Goal: Task Accomplishment & Management: Manage account settings

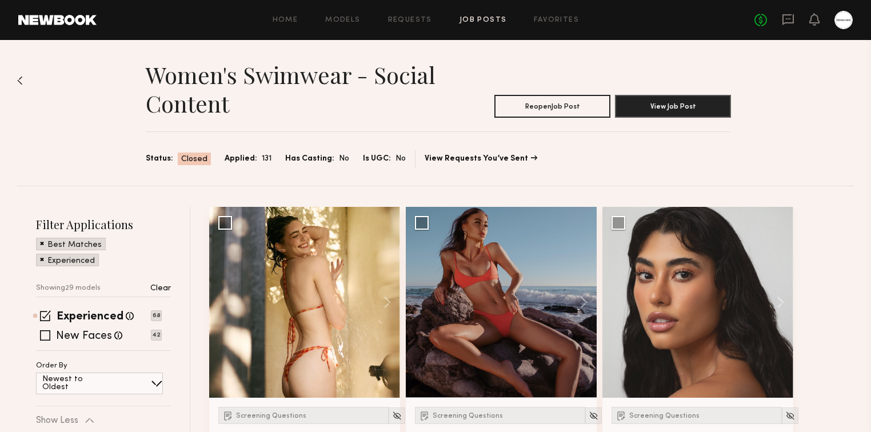
click at [492, 19] on link "Job Posts" at bounding box center [483, 20] width 47 height 7
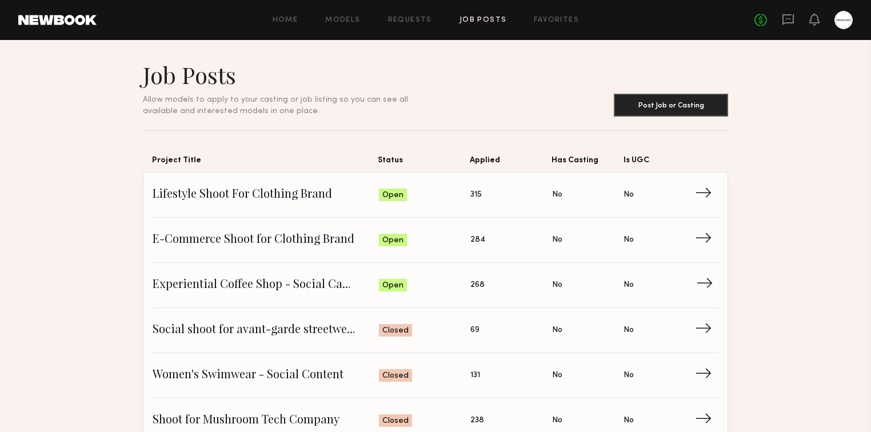
click at [246, 277] on span "Experiential Coffee Shop - Social Campaign" at bounding box center [266, 285] width 226 height 17
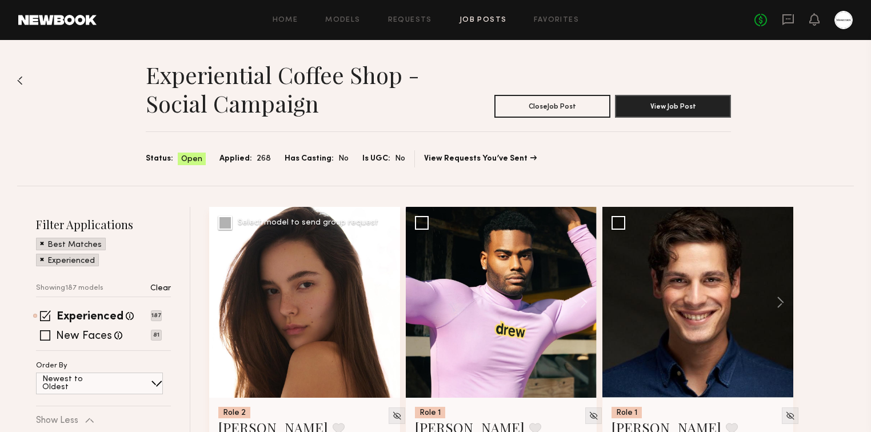
scroll to position [183, 0]
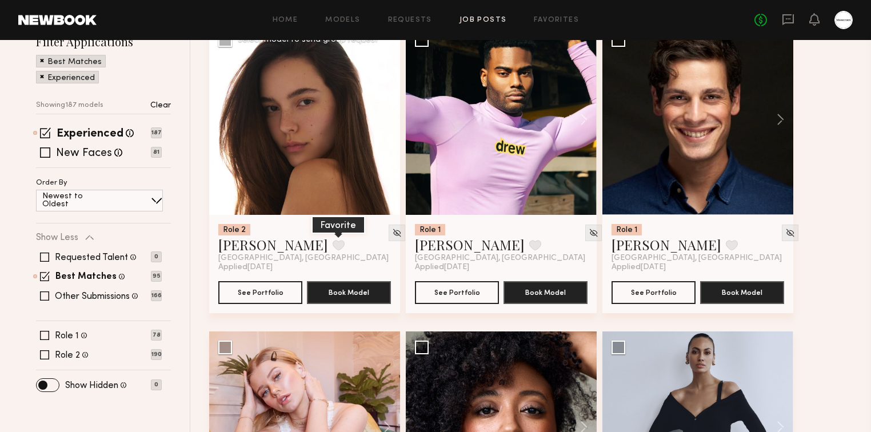
click at [333, 244] on button at bounding box center [339, 245] width 12 height 10
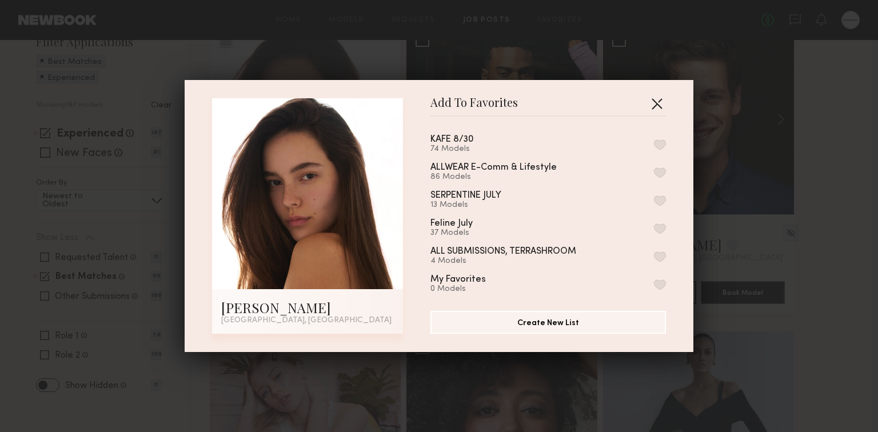
click at [652, 107] on button "button" at bounding box center [657, 103] width 18 height 18
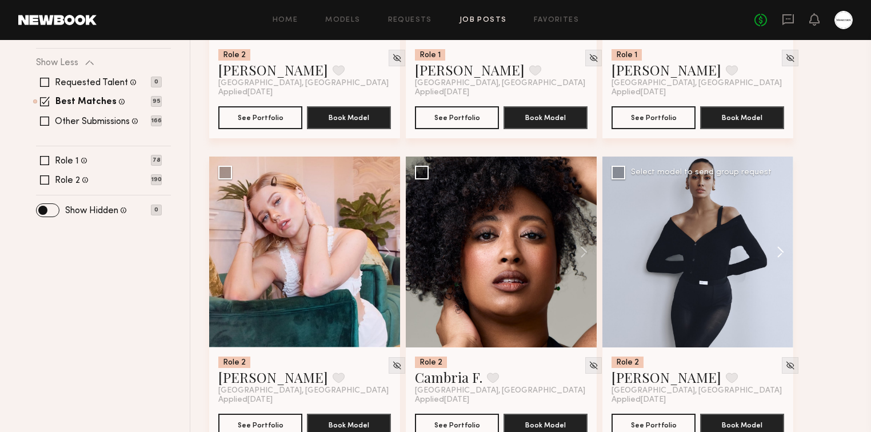
scroll to position [457, 0]
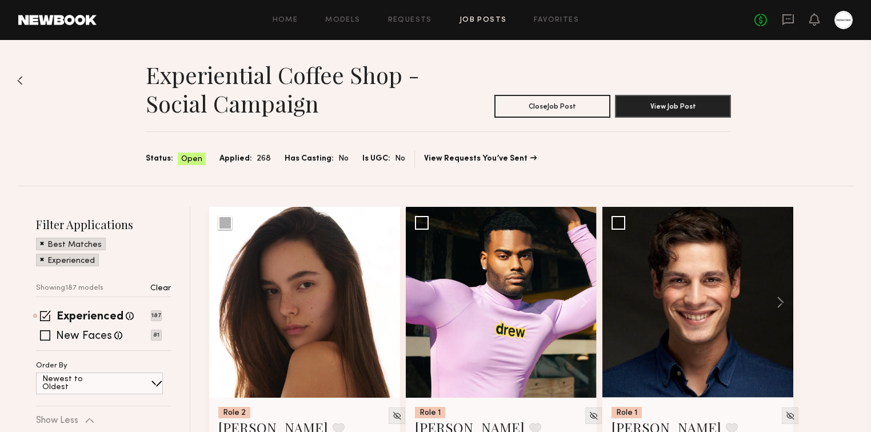
click at [151, 290] on p "Clear" at bounding box center [160, 289] width 21 height 8
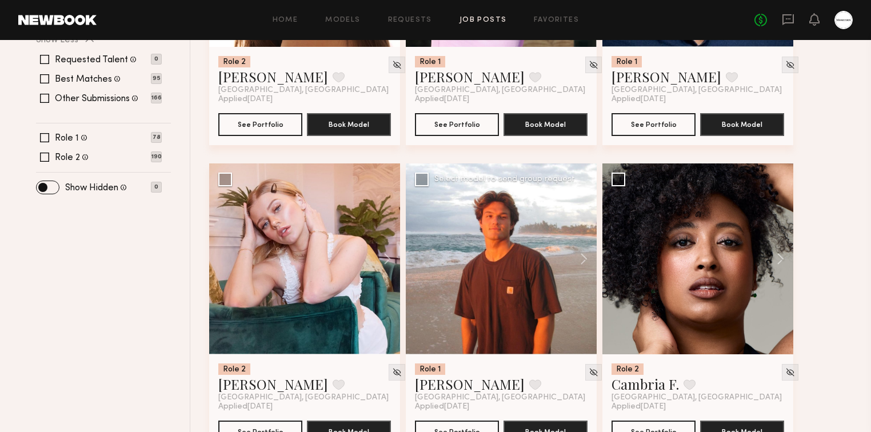
scroll to position [457, 0]
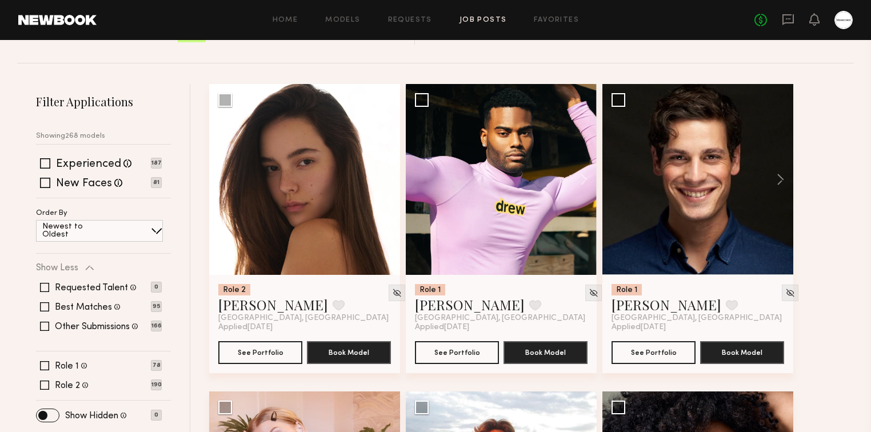
scroll to position [91, 0]
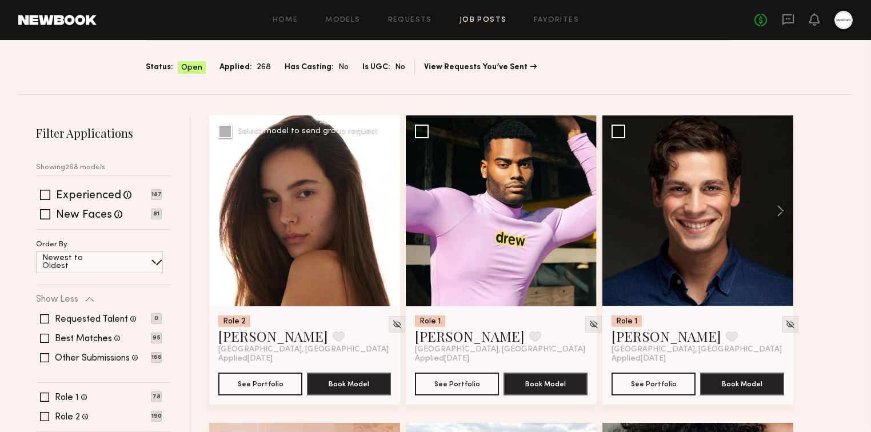
click at [385, 208] on button at bounding box center [382, 210] width 37 height 191
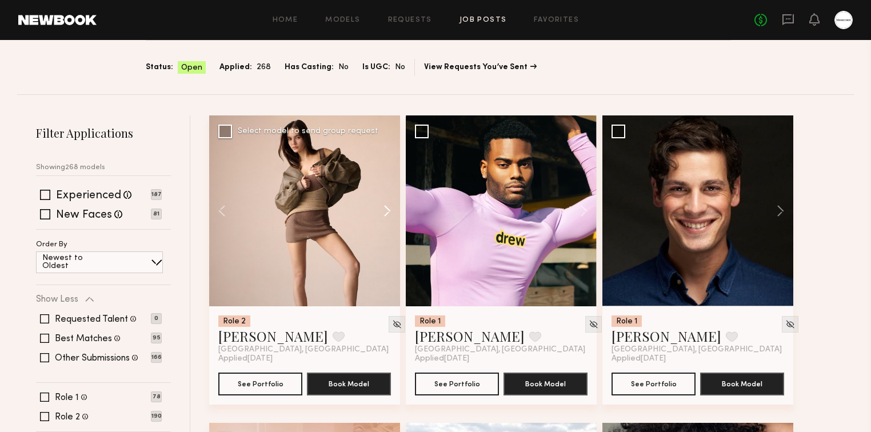
click at [385, 208] on button at bounding box center [382, 210] width 37 height 191
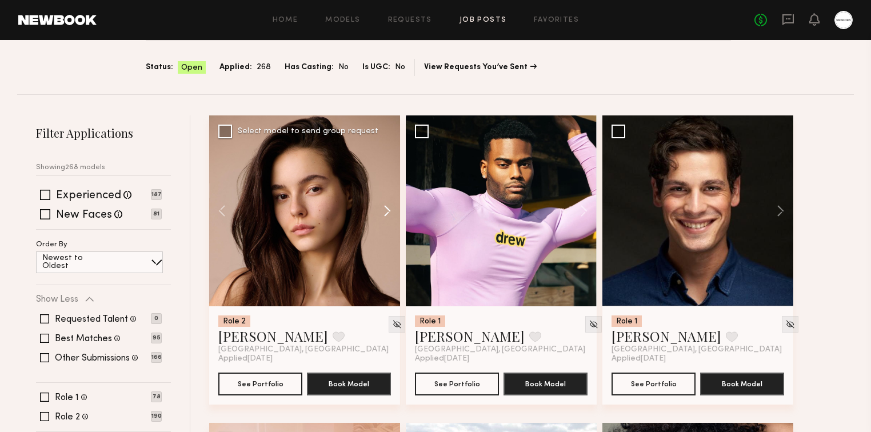
click at [385, 208] on button at bounding box center [382, 210] width 37 height 191
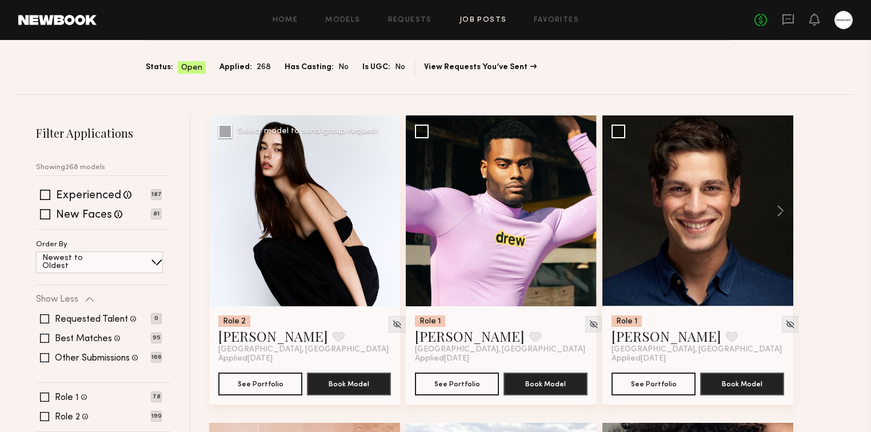
click at [385, 208] on div at bounding box center [304, 210] width 191 height 191
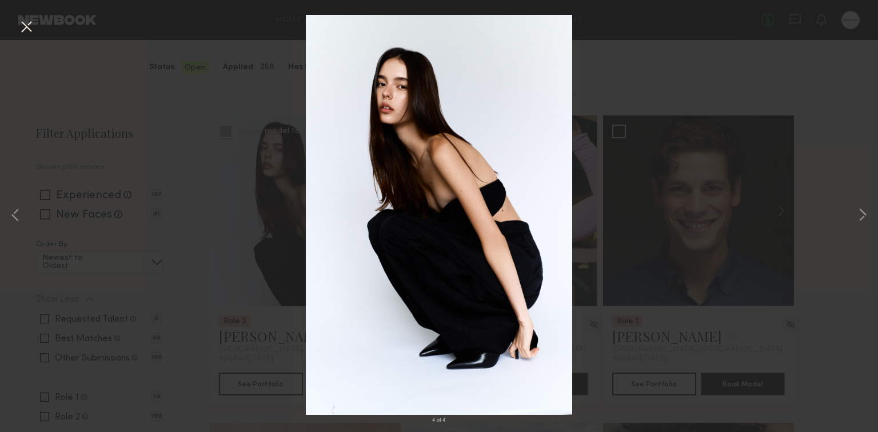
click at [705, 218] on div "4 of 4" at bounding box center [439, 216] width 878 height 432
click at [265, 324] on div "4 of 4" at bounding box center [439, 216] width 878 height 432
click at [28, 19] on button at bounding box center [26, 27] width 18 height 21
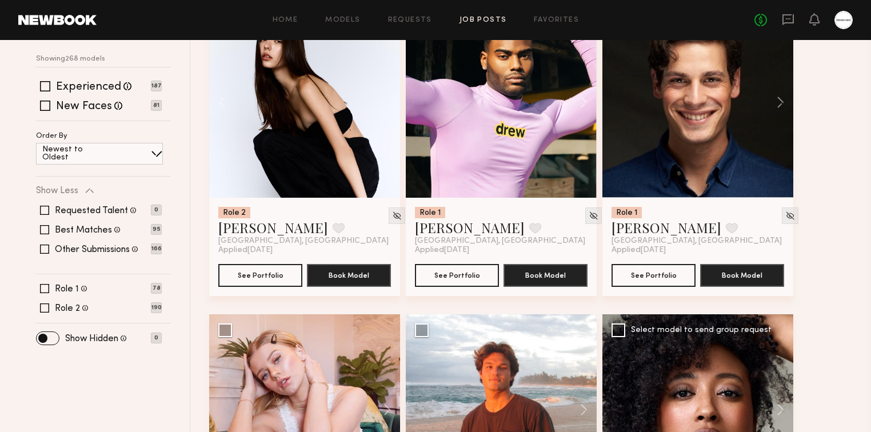
scroll to position [457, 0]
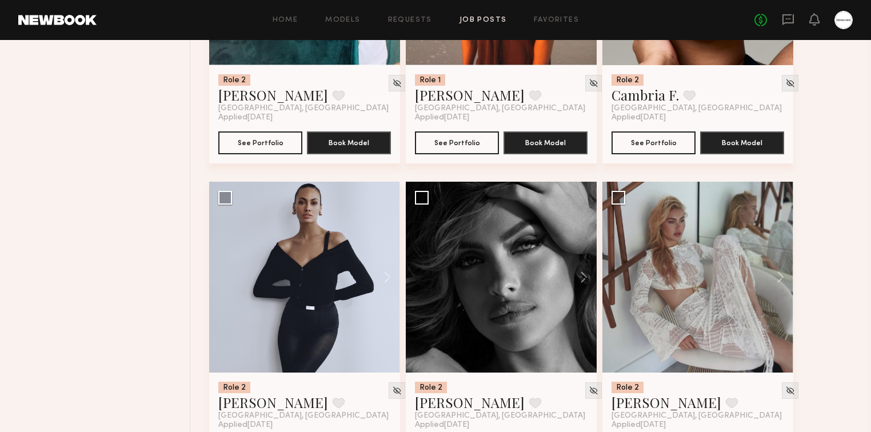
scroll to position [732, 0]
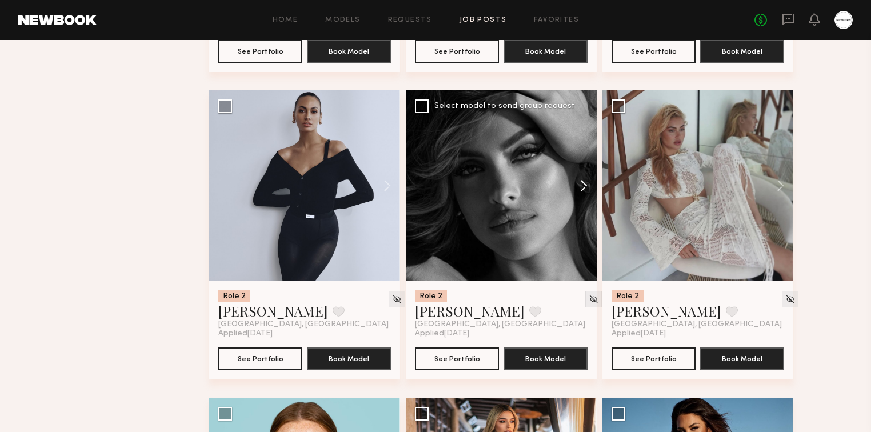
click at [586, 186] on button at bounding box center [578, 185] width 37 height 191
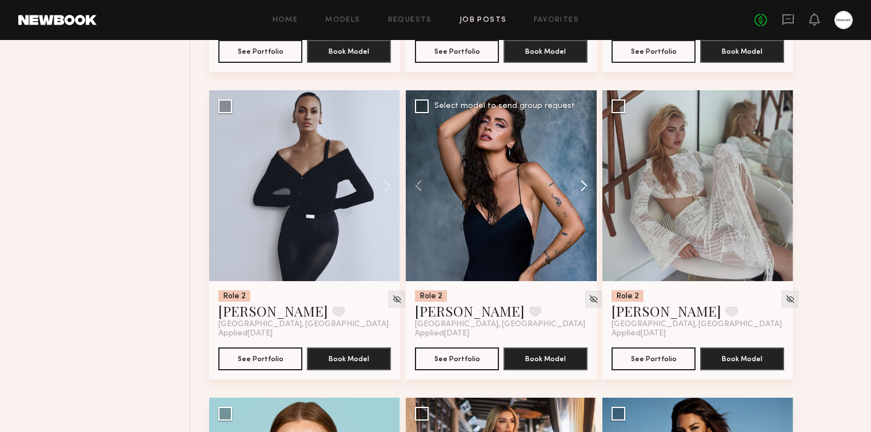
click at [586, 186] on button at bounding box center [578, 185] width 37 height 191
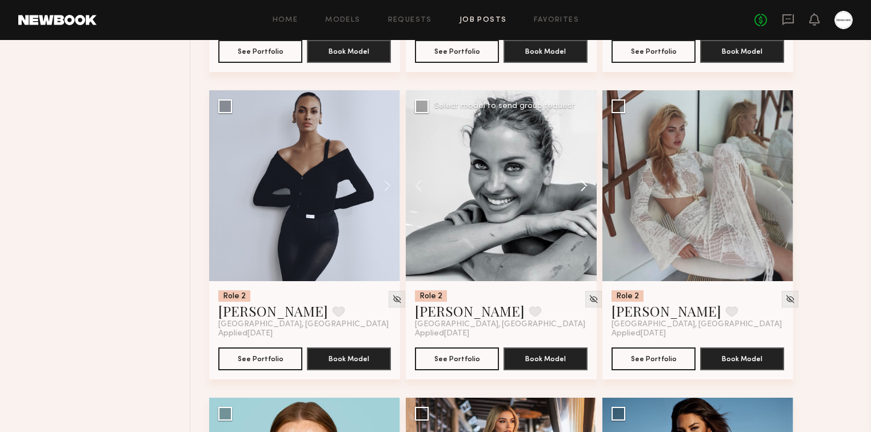
click at [586, 186] on button at bounding box center [578, 185] width 37 height 191
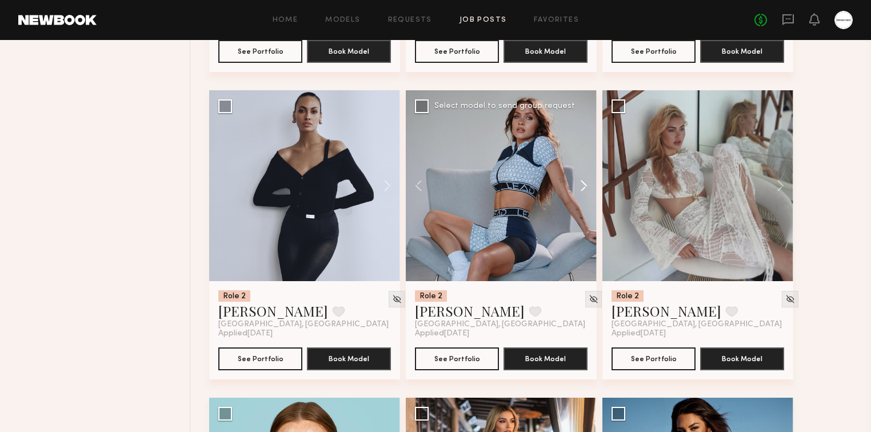
click at [586, 186] on button at bounding box center [578, 185] width 37 height 191
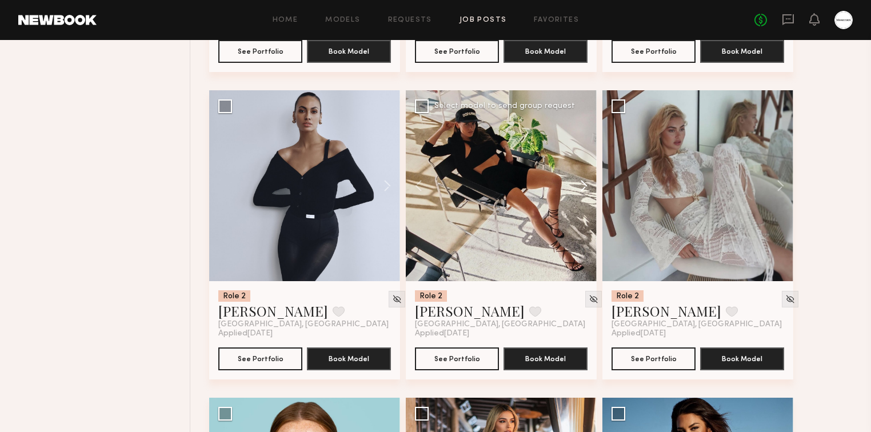
click at [586, 186] on button at bounding box center [578, 185] width 37 height 191
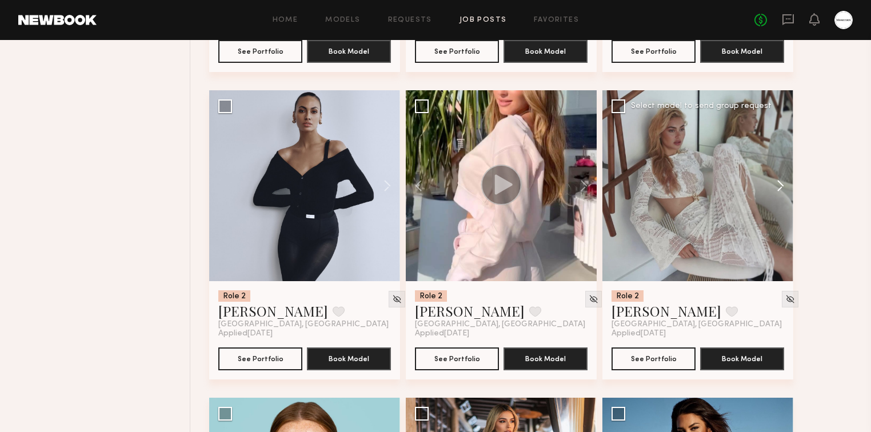
click at [785, 186] on button at bounding box center [775, 185] width 37 height 191
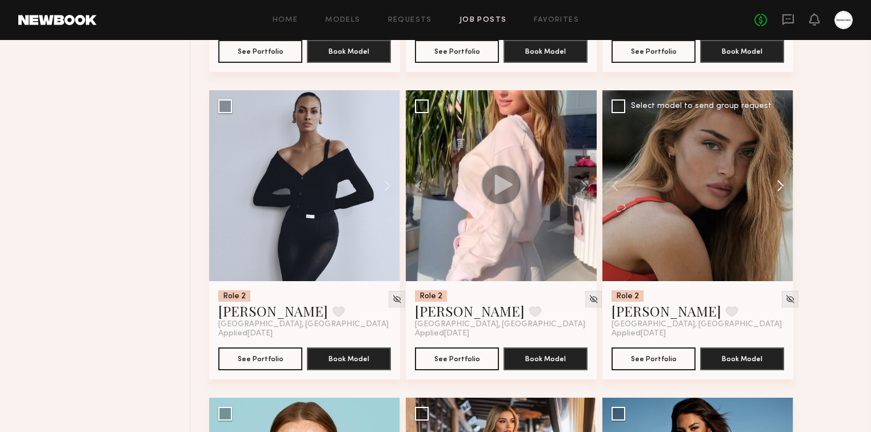
click at [785, 186] on button at bounding box center [775, 185] width 37 height 191
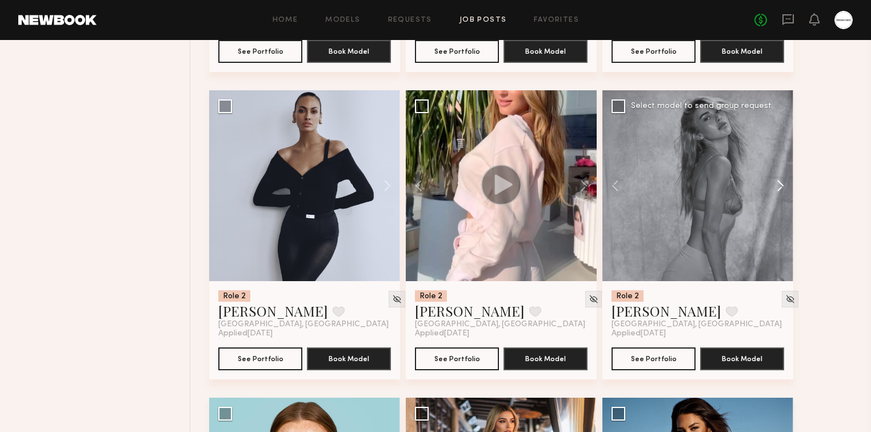
click at [785, 186] on button at bounding box center [775, 185] width 37 height 191
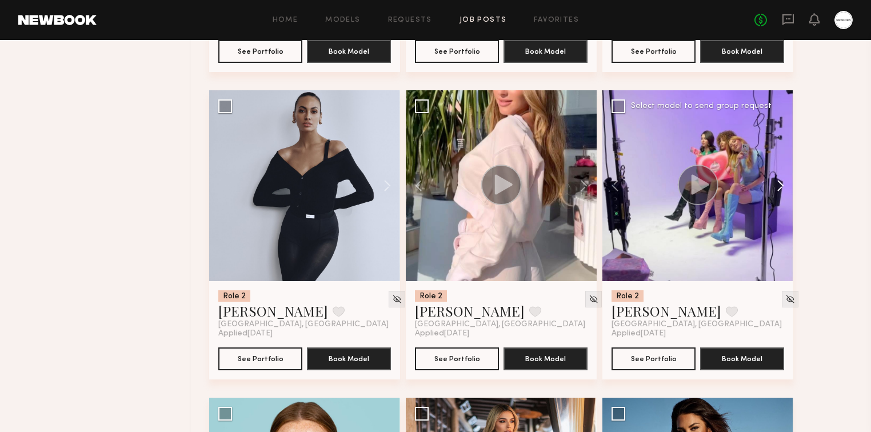
click at [785, 186] on button at bounding box center [775, 185] width 37 height 191
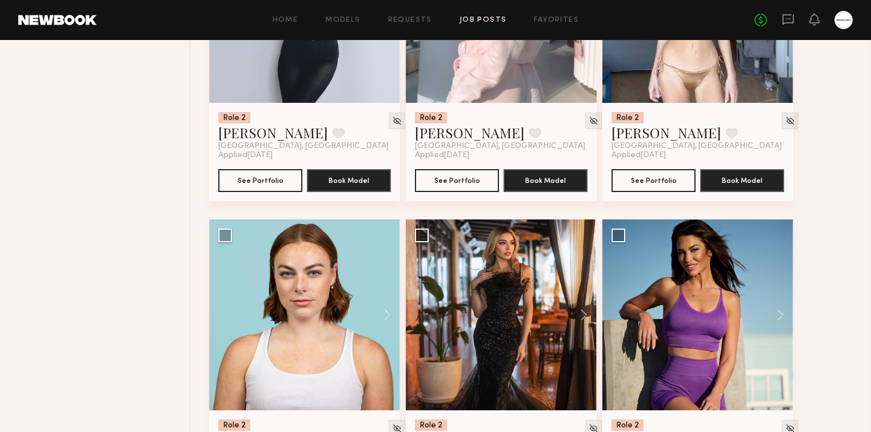
scroll to position [1006, 0]
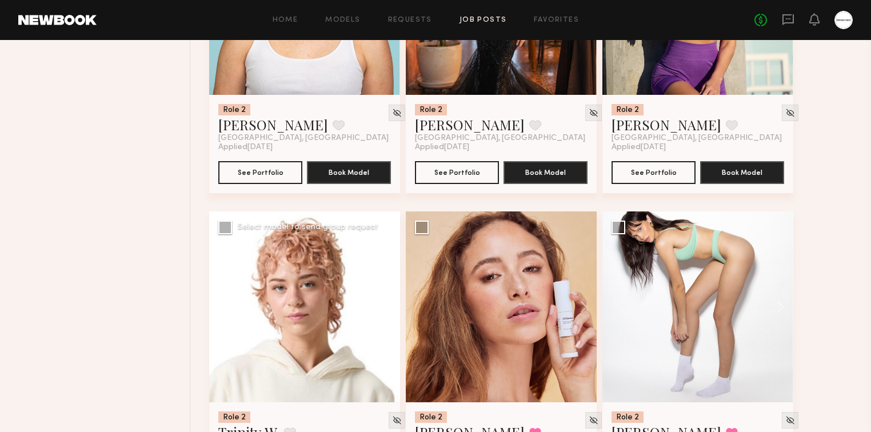
scroll to position [1372, 0]
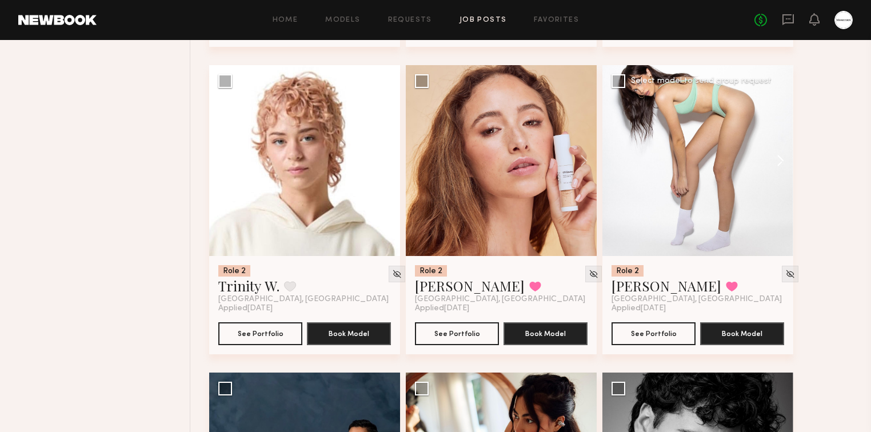
click at [777, 157] on button at bounding box center [775, 160] width 37 height 191
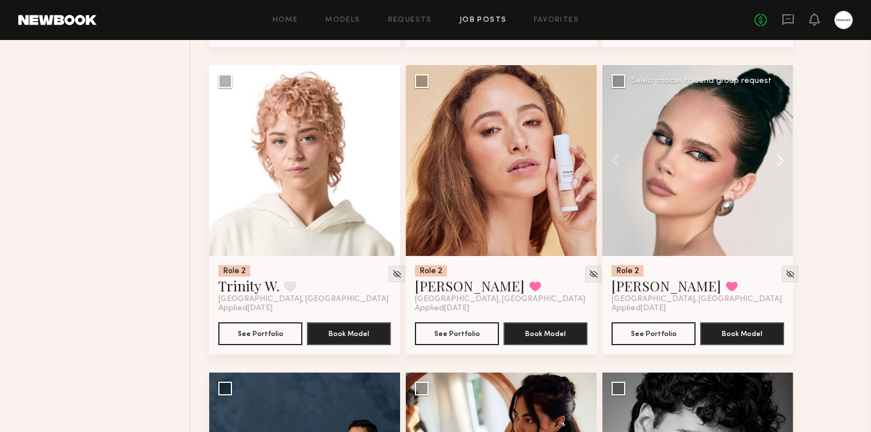
click at [779, 158] on button at bounding box center [775, 160] width 37 height 191
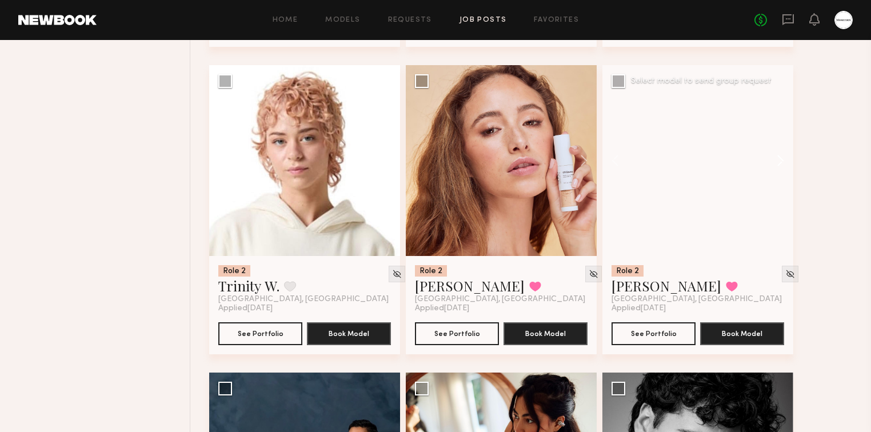
click at [780, 159] on button at bounding box center [775, 160] width 37 height 191
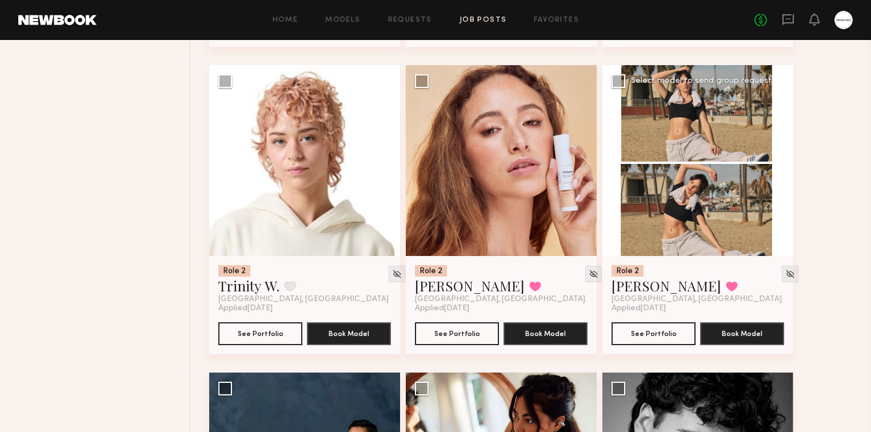
click at [780, 159] on button at bounding box center [775, 160] width 37 height 191
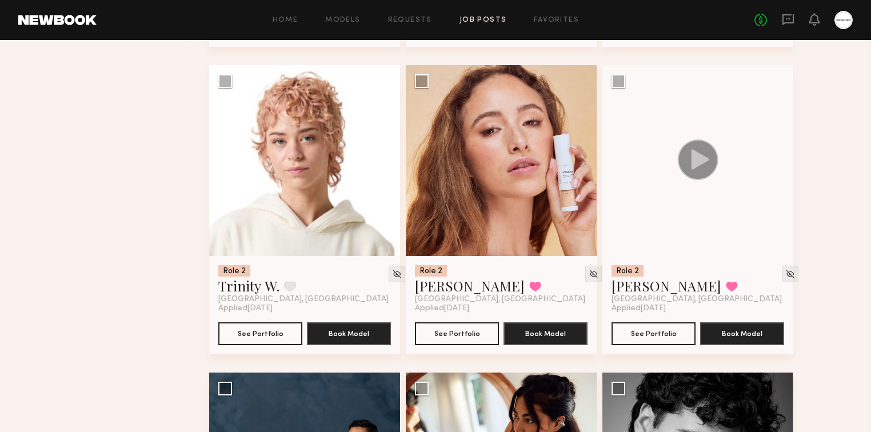
click at [823, 159] on div "Role 2 Manuella P. Favorite Los Angeles, CA Applied 08/26/2025 See Portfolio Bo…" at bounding box center [534, 373] width 651 height 3076
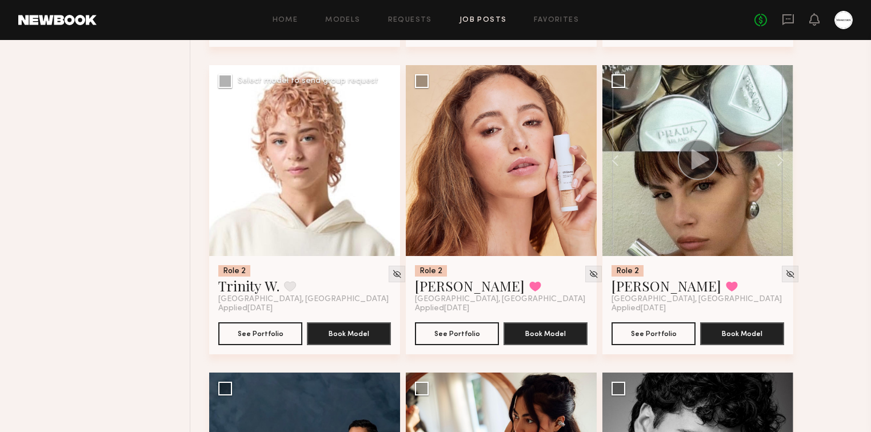
click at [394, 158] on button at bounding box center [382, 160] width 37 height 191
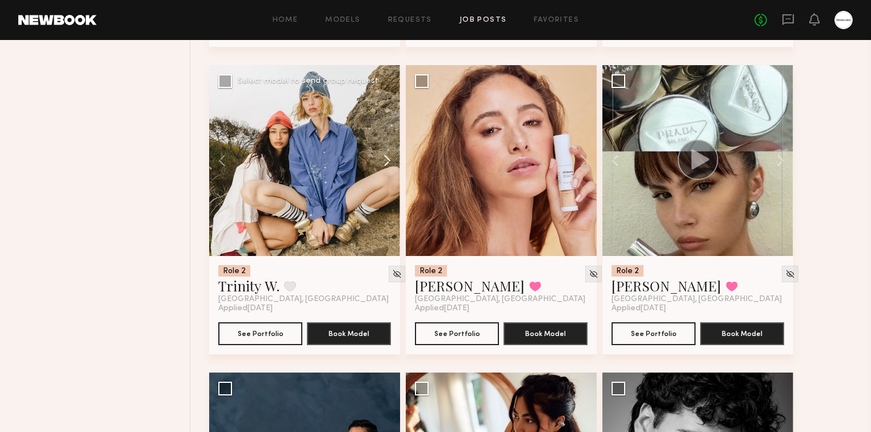
click at [394, 158] on button at bounding box center [382, 160] width 37 height 191
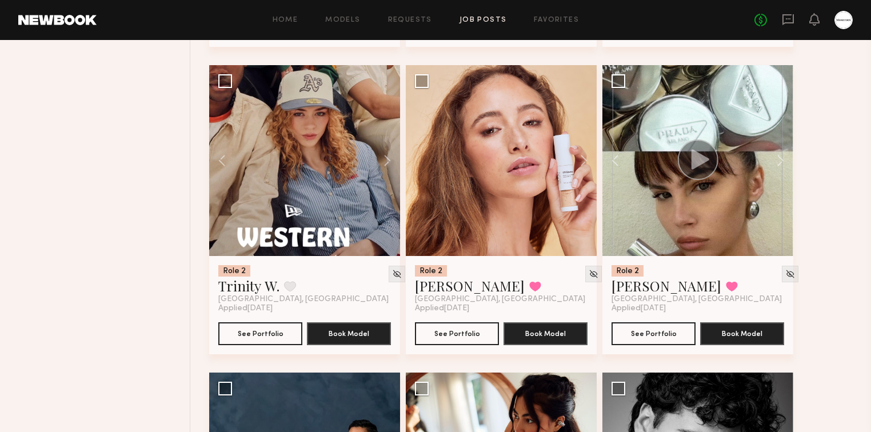
scroll to position [1555, 0]
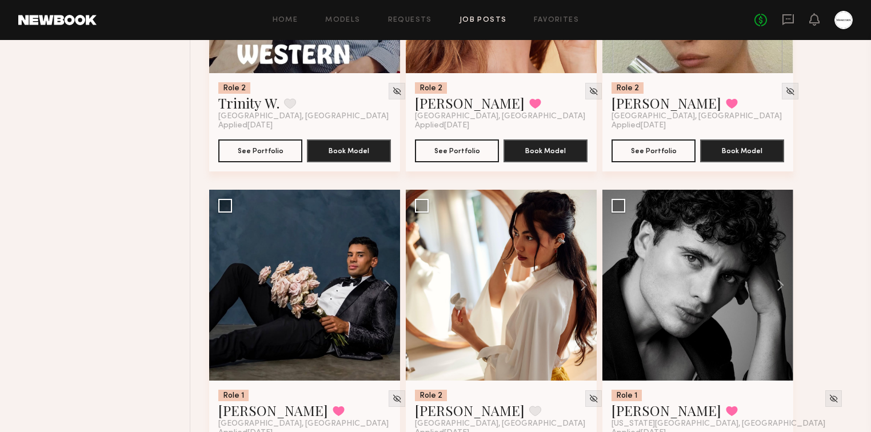
click at [169, 174] on div "Filter Applications Showing 268 models Experienced Talent we've deemed to have …" at bounding box center [103, 190] width 173 height 3076
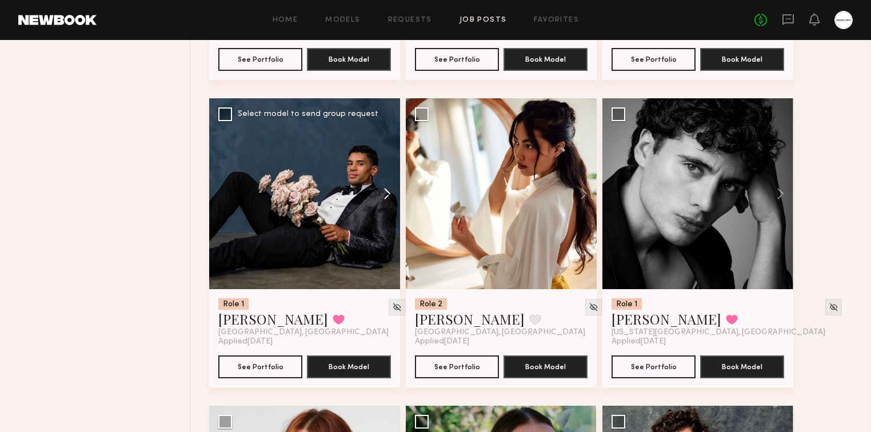
click at [389, 195] on button at bounding box center [382, 193] width 37 height 191
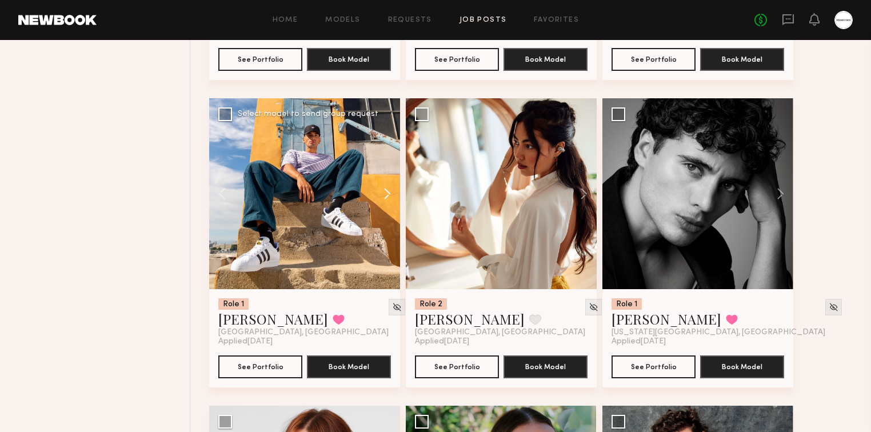
click at [389, 195] on button at bounding box center [382, 193] width 37 height 191
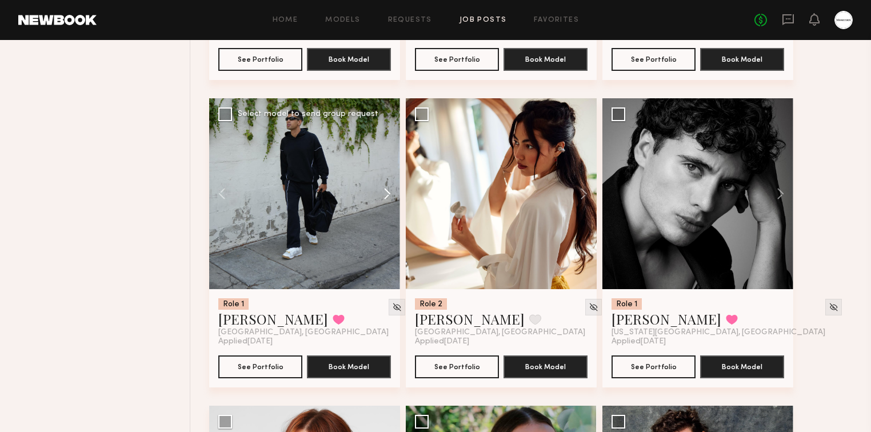
click at [389, 195] on button at bounding box center [382, 193] width 37 height 191
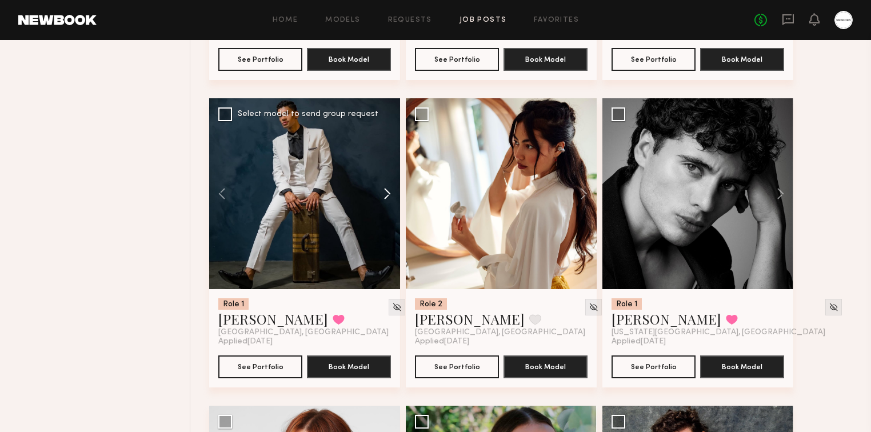
click at [389, 195] on button at bounding box center [382, 193] width 37 height 191
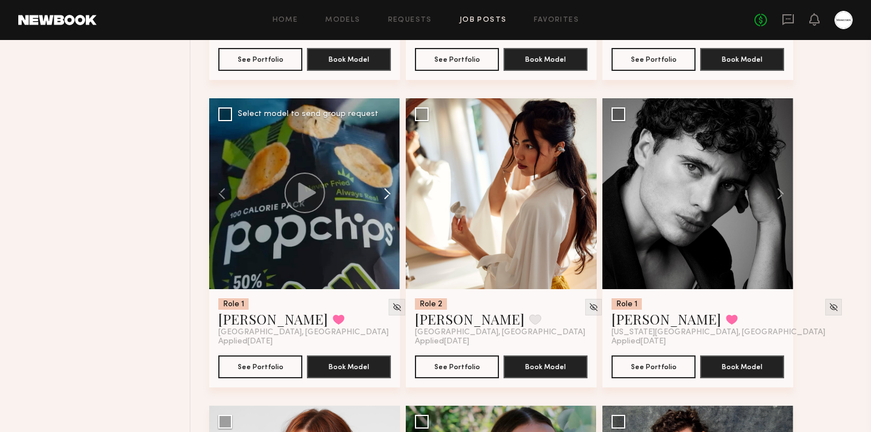
click at [389, 195] on button at bounding box center [382, 193] width 37 height 191
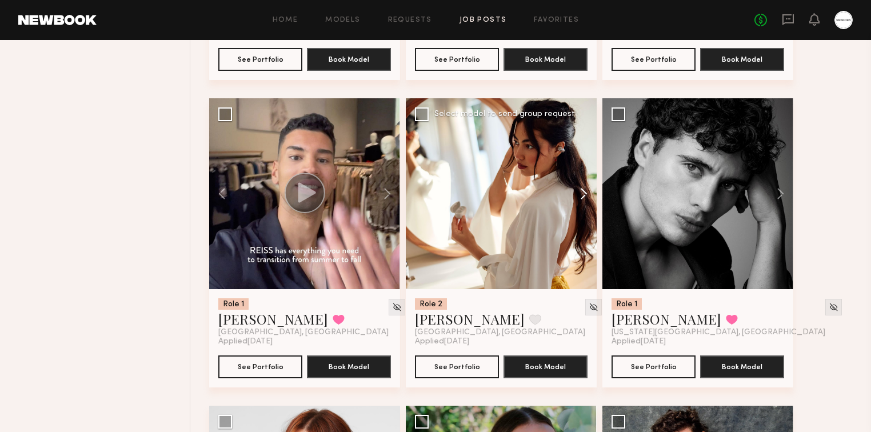
click at [582, 191] on button at bounding box center [578, 193] width 37 height 191
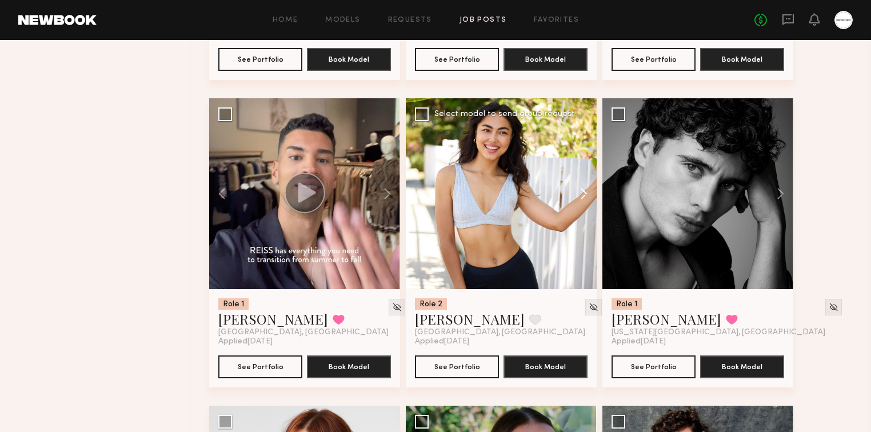
click at [582, 191] on button at bounding box center [578, 193] width 37 height 191
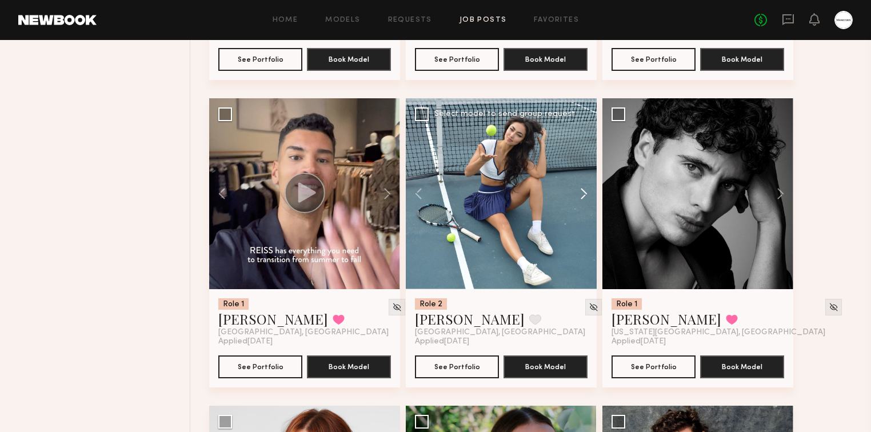
click at [582, 191] on button at bounding box center [578, 193] width 37 height 191
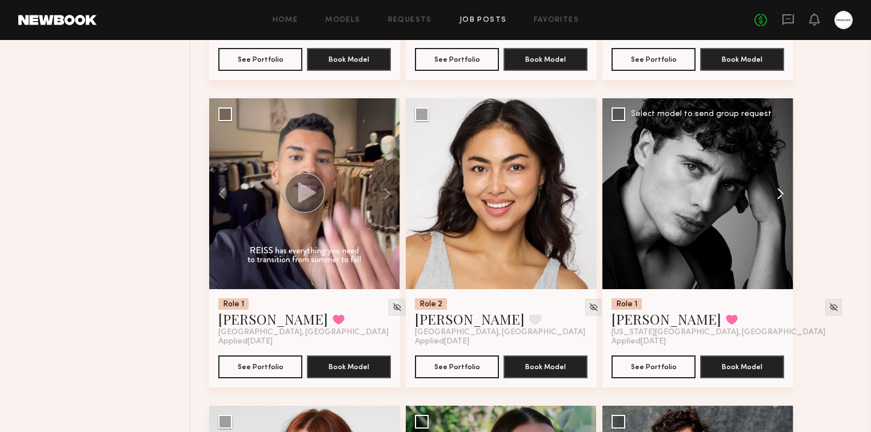
click at [780, 195] on button at bounding box center [775, 193] width 37 height 191
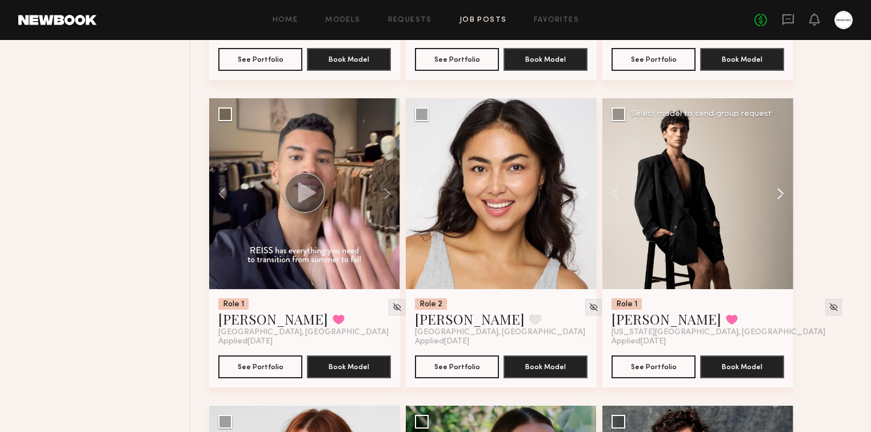
click at [780, 195] on button at bounding box center [775, 193] width 37 height 191
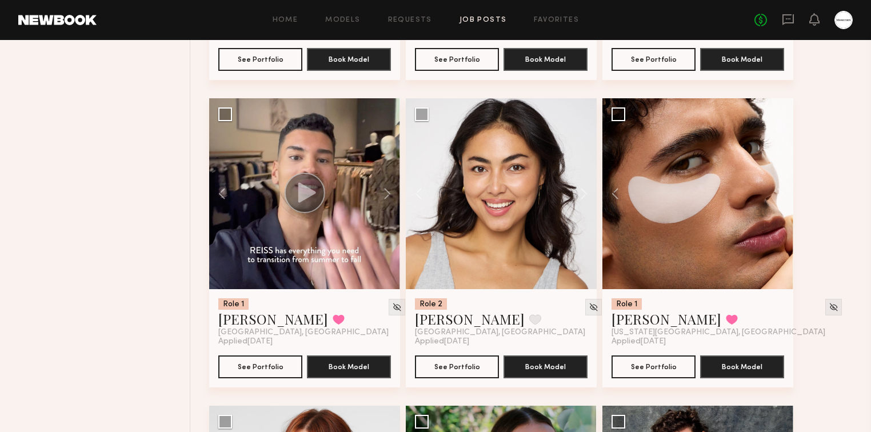
click at [812, 189] on div "Role 2 Manuella P. Favorite Los Angeles, CA Applied 08/26/2025 See Portfolio Bo…" at bounding box center [534, 99] width 651 height 3076
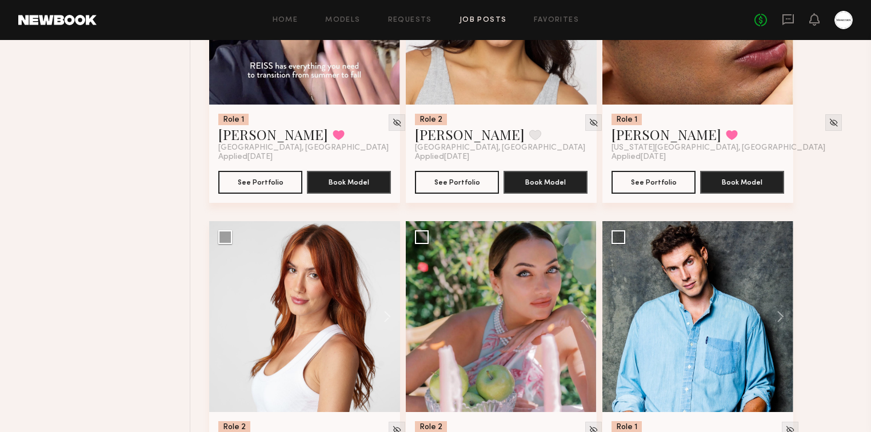
scroll to position [1921, 0]
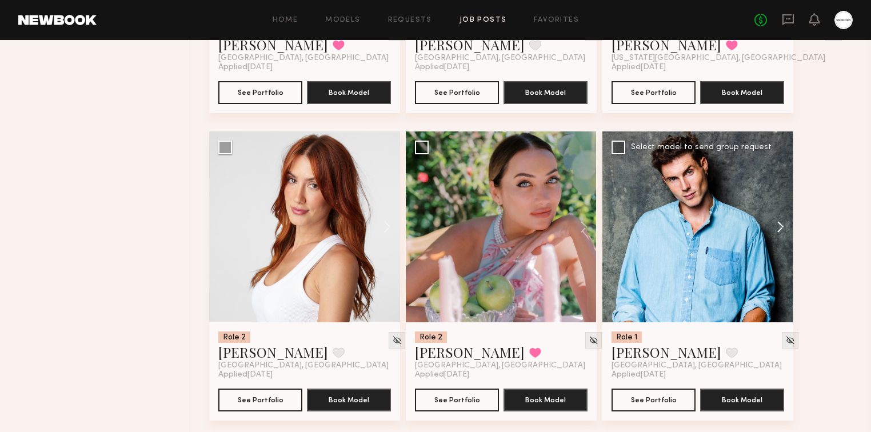
click at [783, 225] on button at bounding box center [775, 226] width 37 height 191
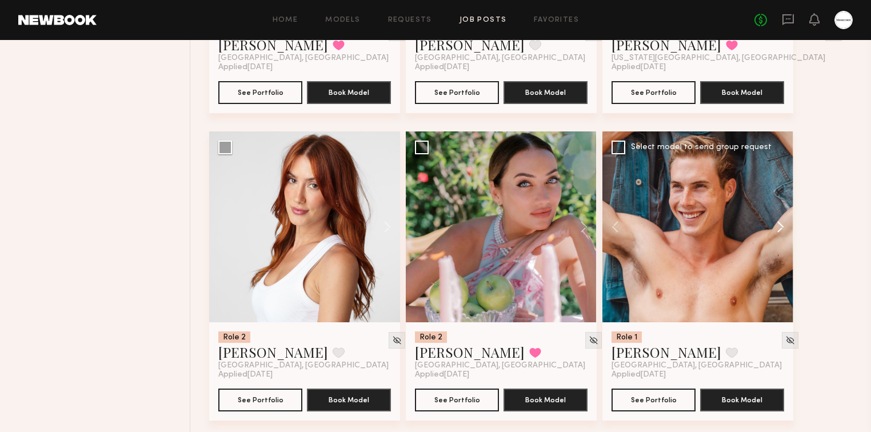
click at [783, 225] on button at bounding box center [775, 226] width 37 height 191
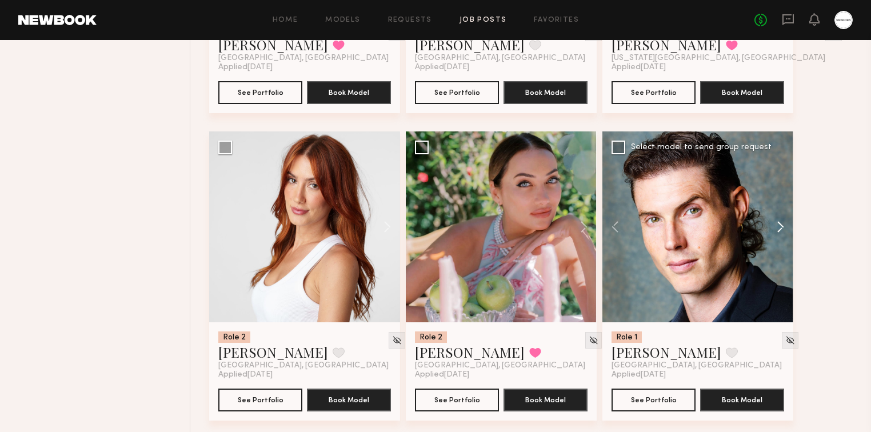
click at [783, 225] on button at bounding box center [775, 226] width 37 height 191
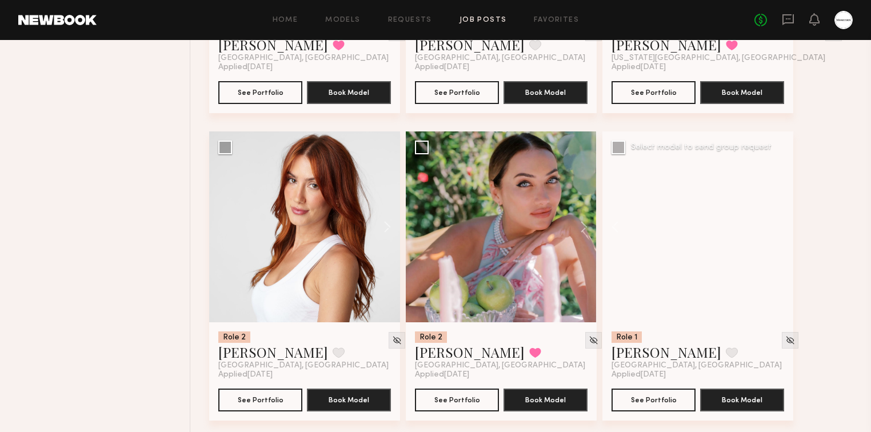
click at [783, 225] on div at bounding box center [698, 226] width 191 height 191
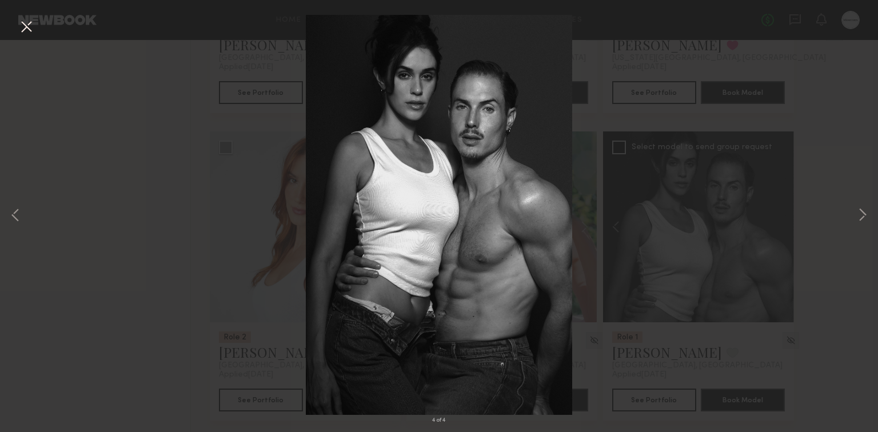
click at [800, 161] on div "4 of 4" at bounding box center [439, 216] width 878 height 432
click at [30, 27] on button at bounding box center [26, 27] width 18 height 21
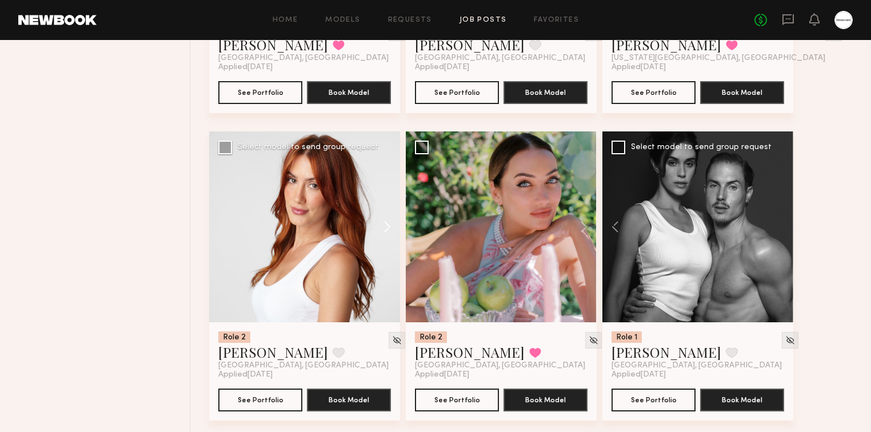
click at [389, 226] on button at bounding box center [382, 226] width 37 height 191
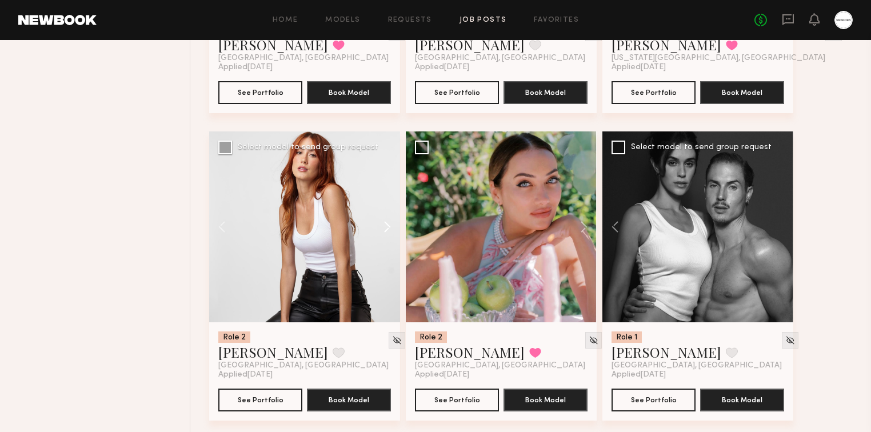
click at [389, 226] on button at bounding box center [382, 226] width 37 height 191
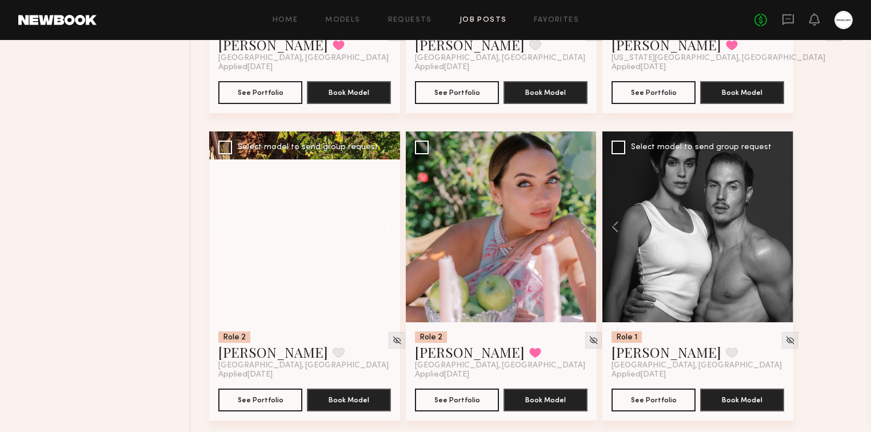
click at [389, 226] on button at bounding box center [382, 226] width 37 height 191
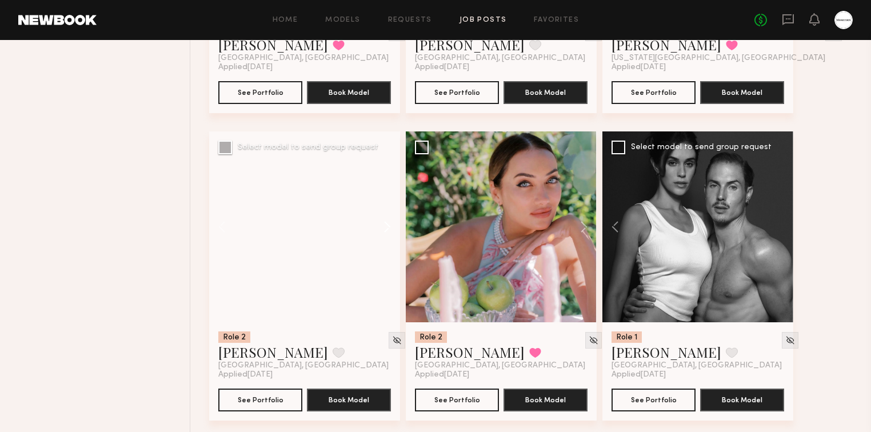
click at [389, 226] on button at bounding box center [382, 226] width 37 height 191
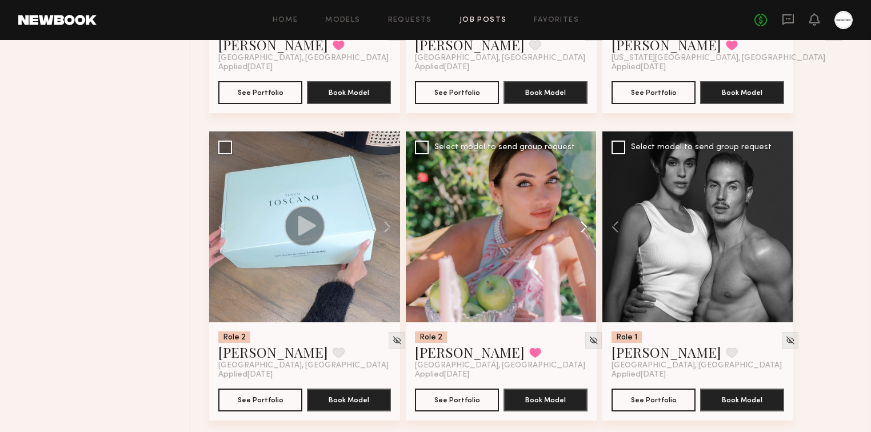
click at [587, 223] on button at bounding box center [578, 226] width 37 height 191
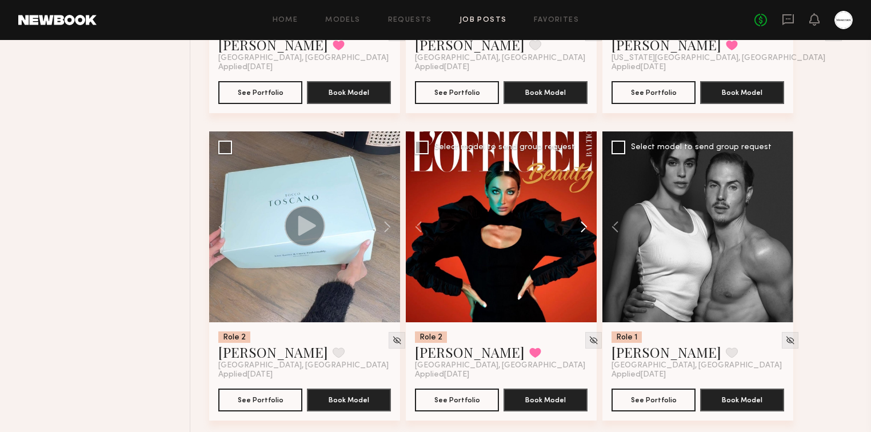
click at [586, 225] on button at bounding box center [578, 226] width 37 height 191
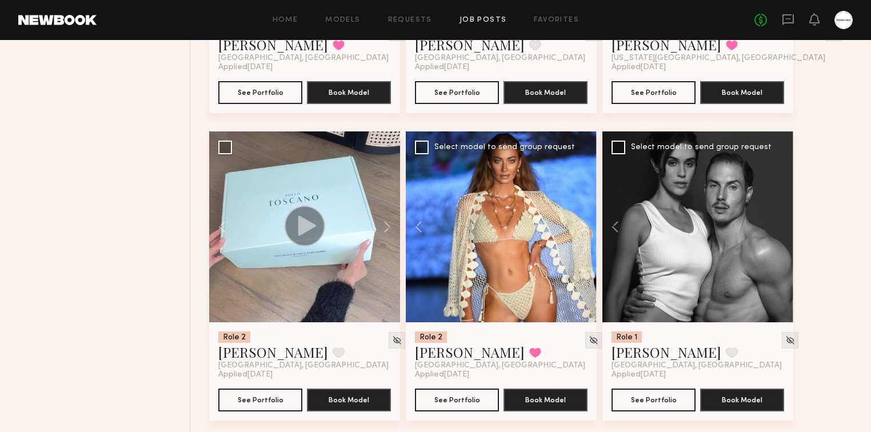
click at [586, 225] on button at bounding box center [578, 226] width 37 height 191
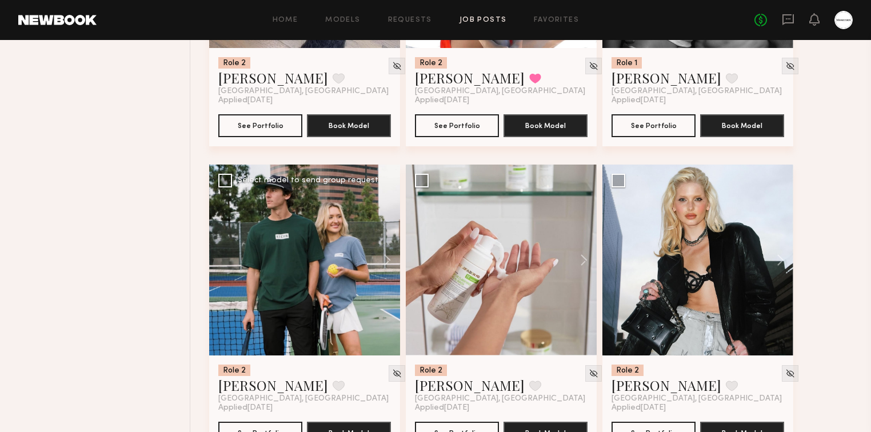
scroll to position [2287, 0]
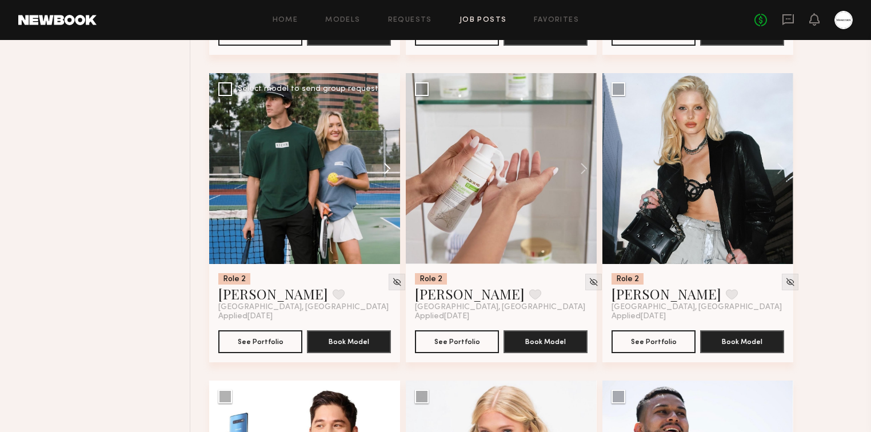
click at [385, 170] on button at bounding box center [382, 168] width 37 height 191
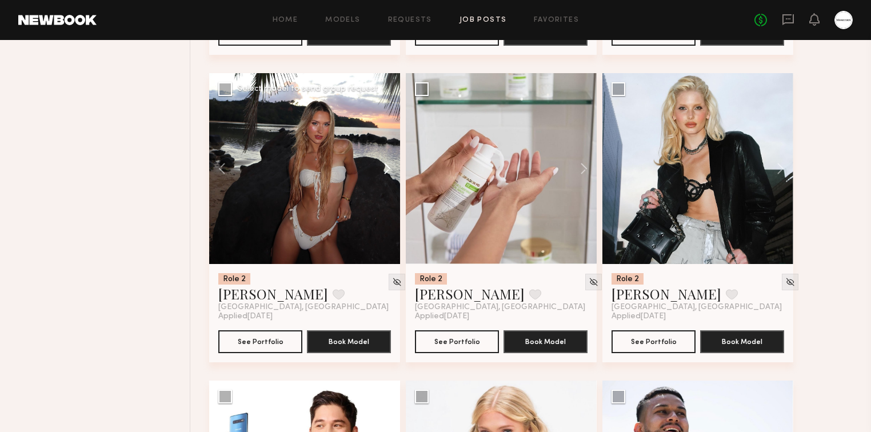
click at [385, 170] on button at bounding box center [382, 168] width 37 height 191
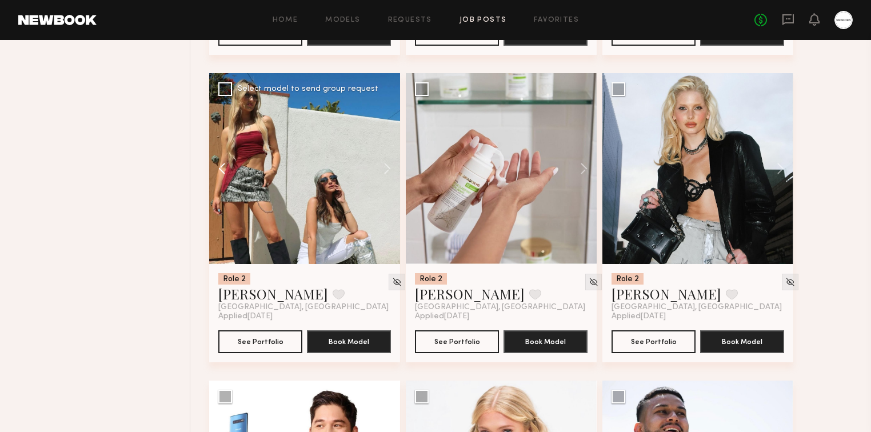
click at [225, 173] on button at bounding box center [227, 168] width 37 height 191
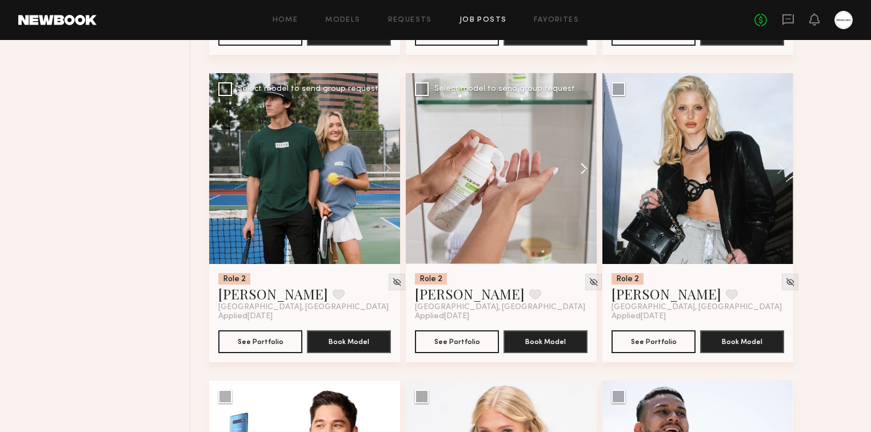
click at [587, 166] on button at bounding box center [578, 168] width 37 height 191
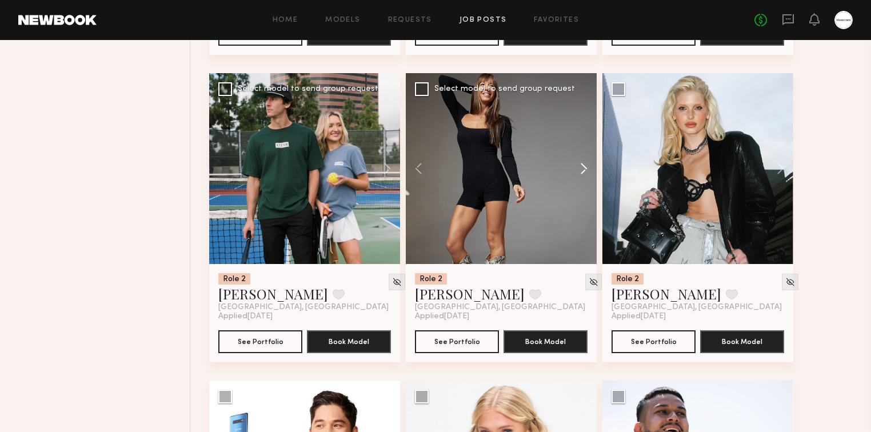
click at [587, 166] on button at bounding box center [578, 168] width 37 height 191
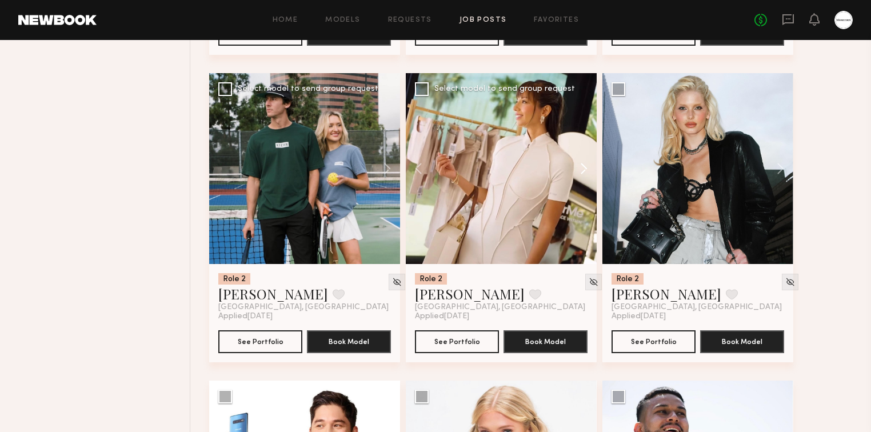
click at [587, 166] on button at bounding box center [578, 168] width 37 height 191
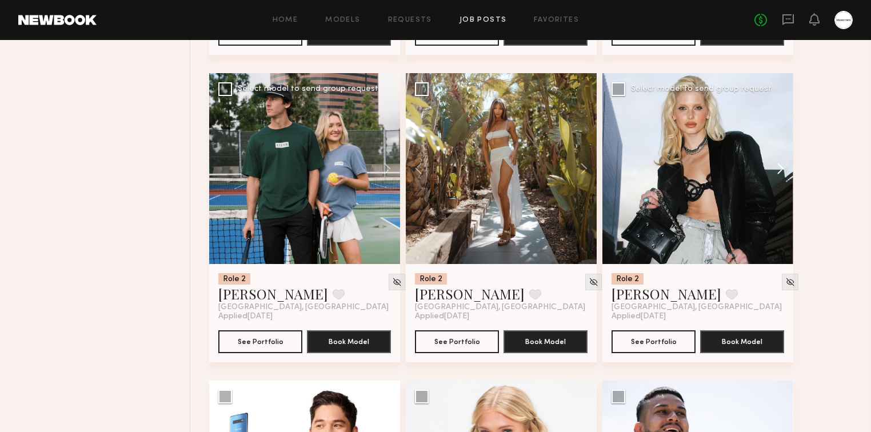
click at [783, 173] on button at bounding box center [775, 168] width 37 height 191
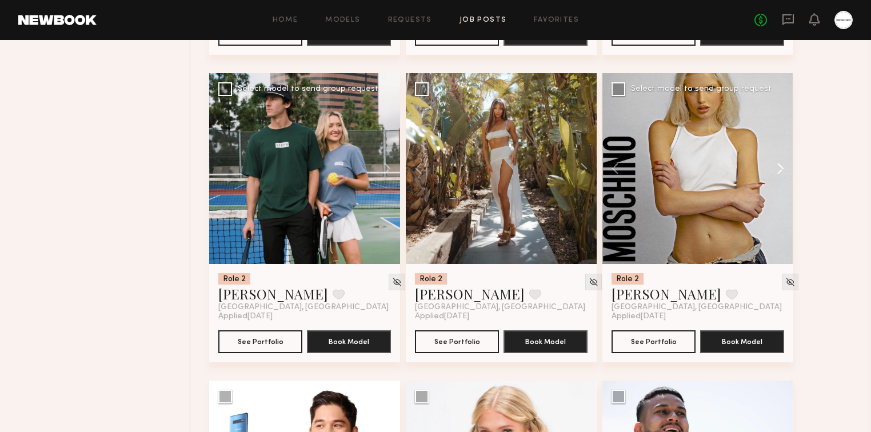
click at [783, 173] on button at bounding box center [775, 168] width 37 height 191
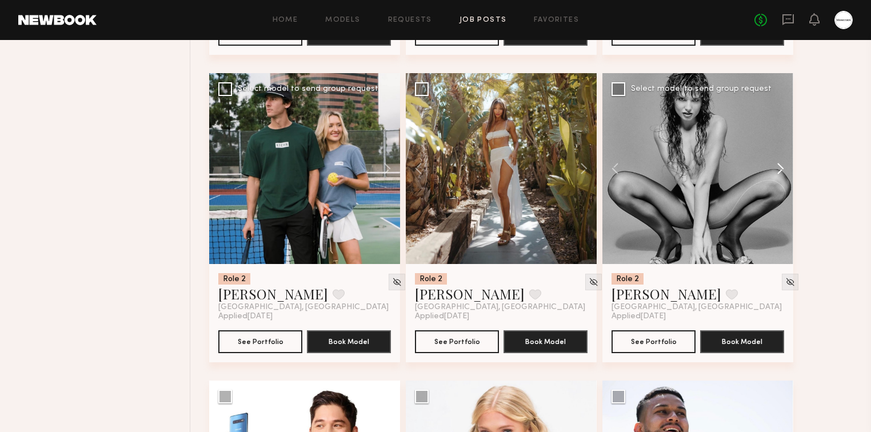
click at [783, 173] on button at bounding box center [775, 168] width 37 height 191
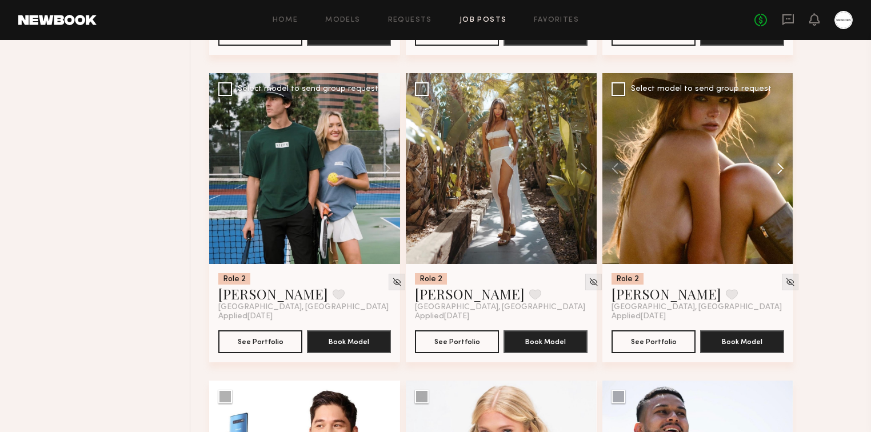
click at [783, 173] on button at bounding box center [775, 168] width 37 height 191
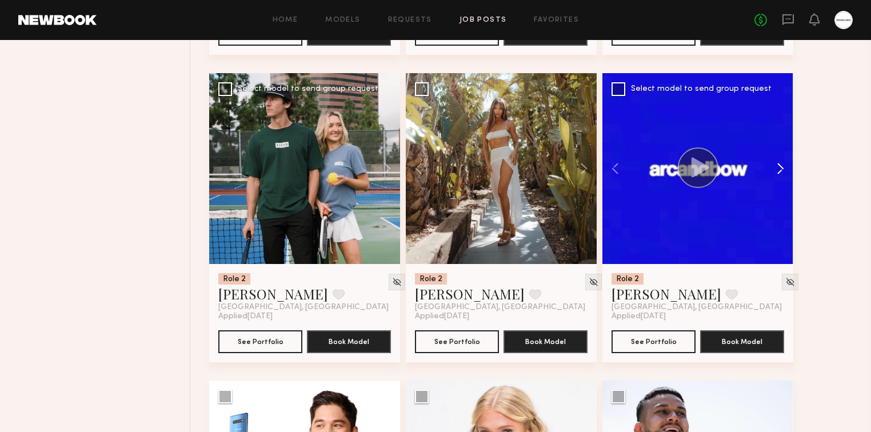
click at [783, 173] on button at bounding box center [775, 168] width 37 height 191
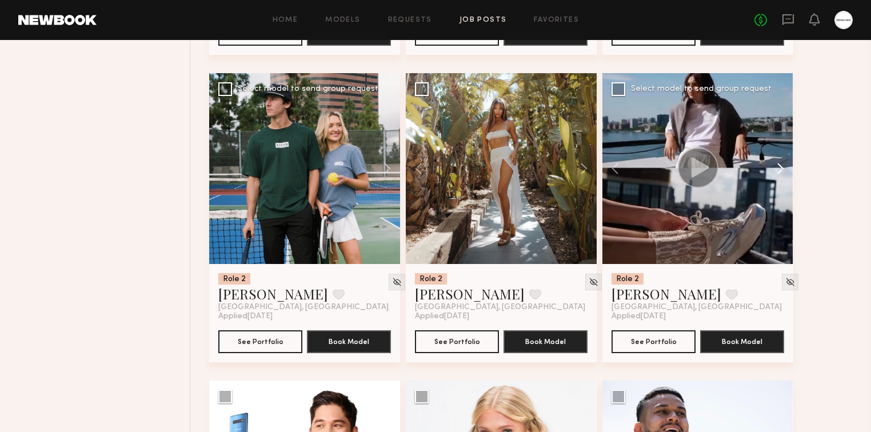
click at [783, 173] on button at bounding box center [775, 168] width 37 height 191
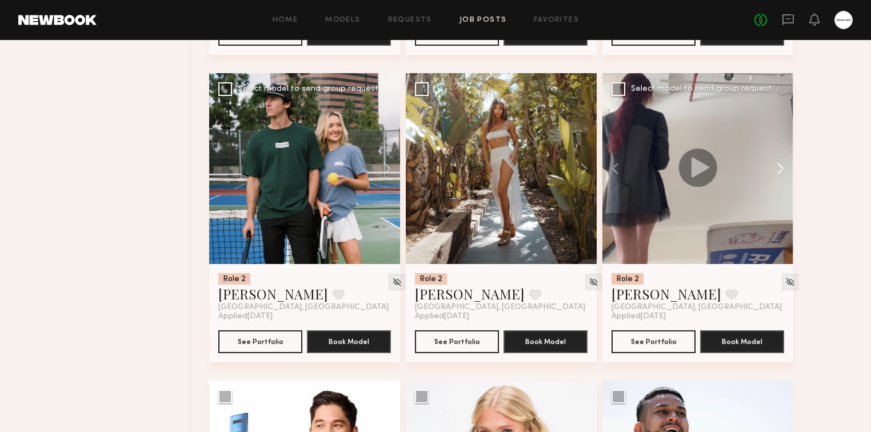
click at [783, 173] on button at bounding box center [775, 168] width 37 height 191
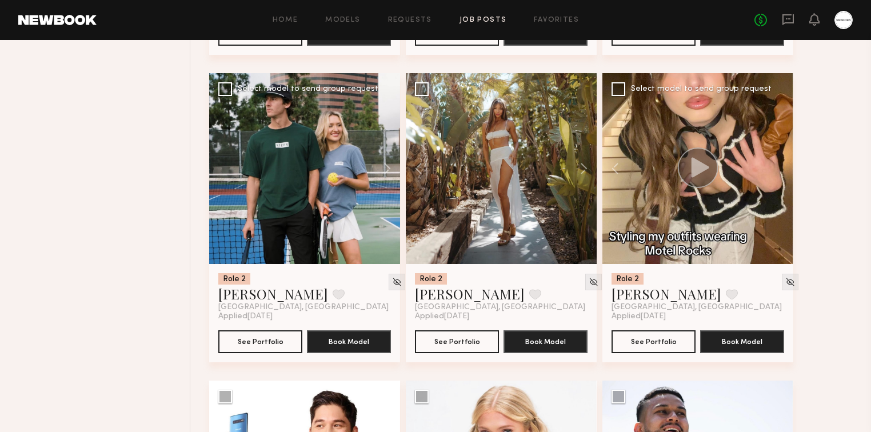
click at [783, 173] on div at bounding box center [698, 168] width 191 height 191
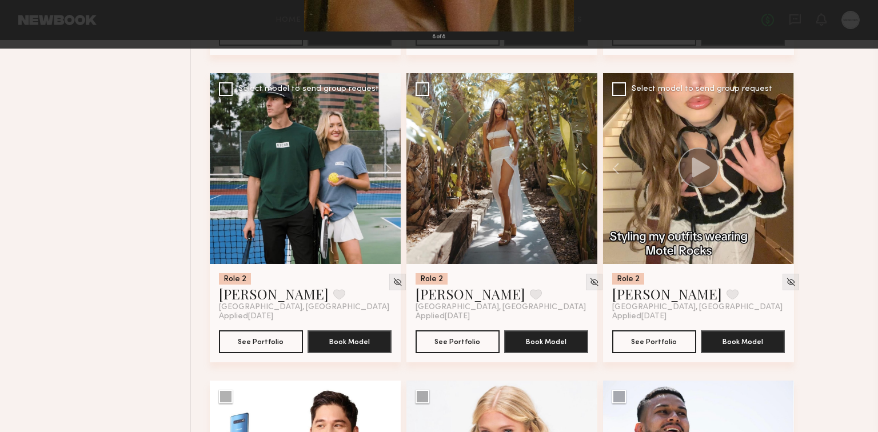
click at [784, 163] on div "8 of 8" at bounding box center [439, 216] width 878 height 432
click at [735, 148] on div "8 of 8" at bounding box center [439, 216] width 878 height 432
click at [22, 36] on button at bounding box center [26, 27] width 18 height 21
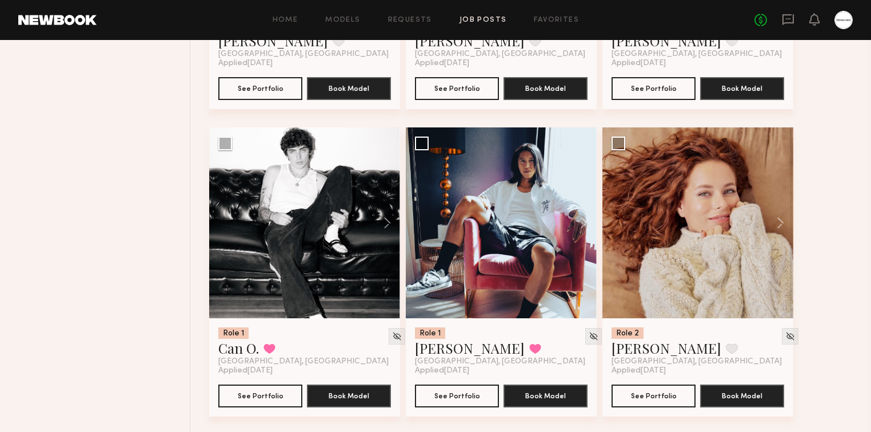
scroll to position [2927, 0]
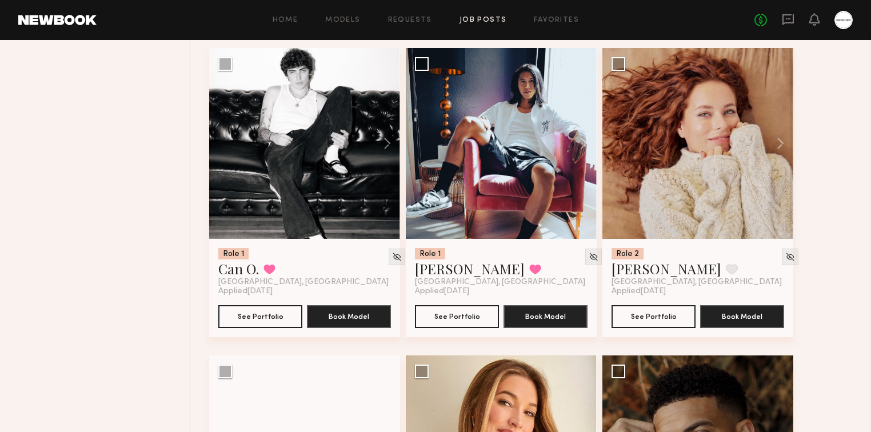
click at [843, 177] on div "Role 2 Manuella P. Favorite Los Angeles, CA Applied 08/26/2025 See Portfolio Bo…" at bounding box center [534, 355] width 651 height 6151
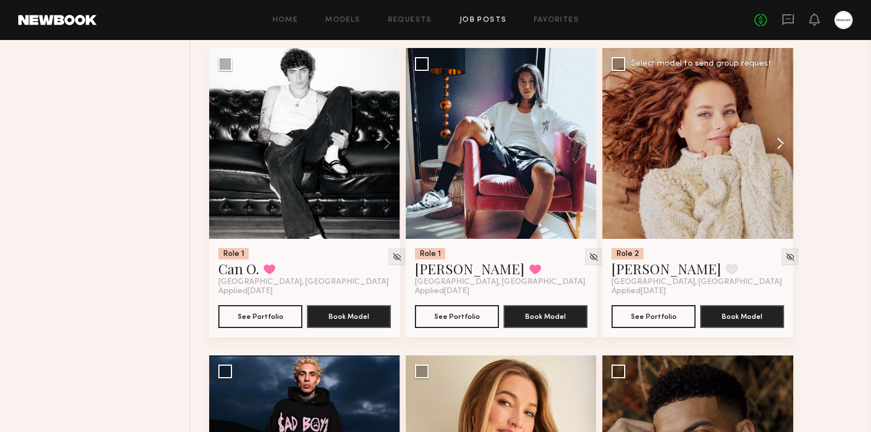
click at [781, 147] on button at bounding box center [775, 143] width 37 height 191
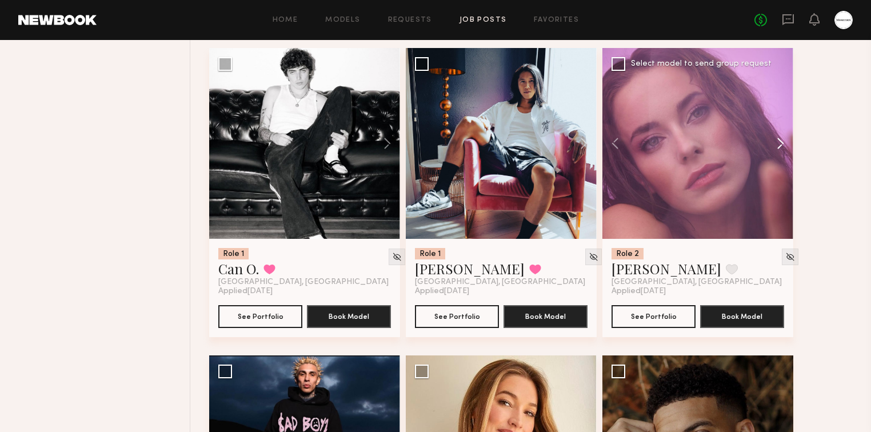
click at [781, 147] on button at bounding box center [775, 143] width 37 height 191
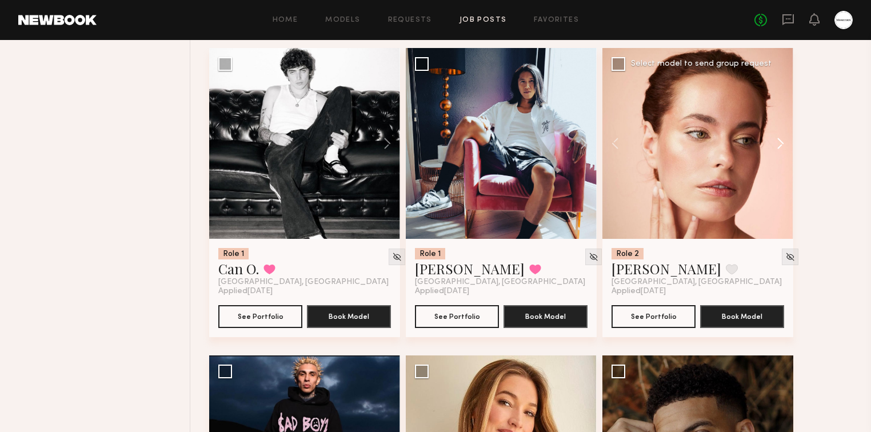
click at [781, 147] on button at bounding box center [775, 143] width 37 height 191
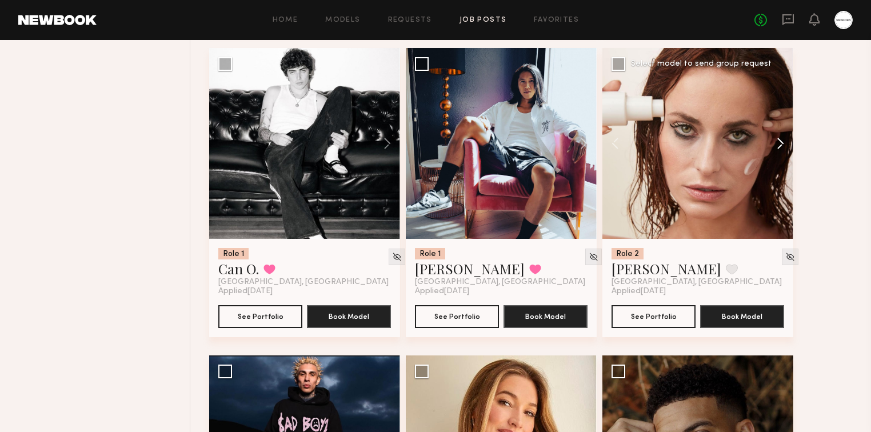
click at [781, 147] on button at bounding box center [775, 143] width 37 height 191
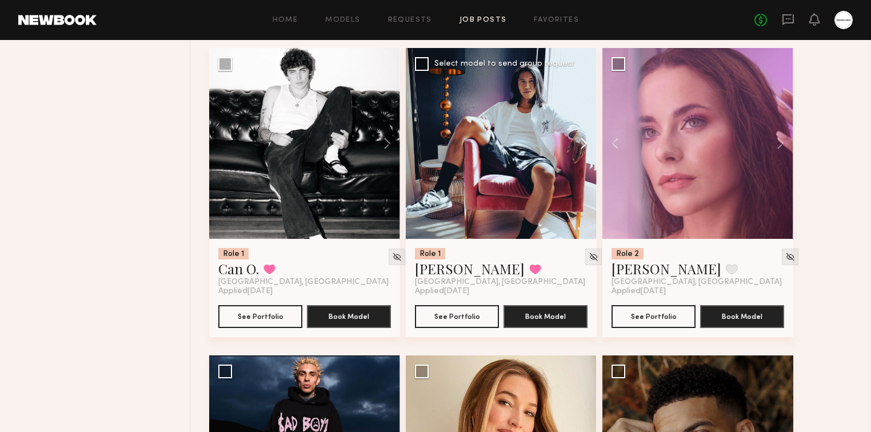
click at [581, 145] on button at bounding box center [578, 143] width 37 height 191
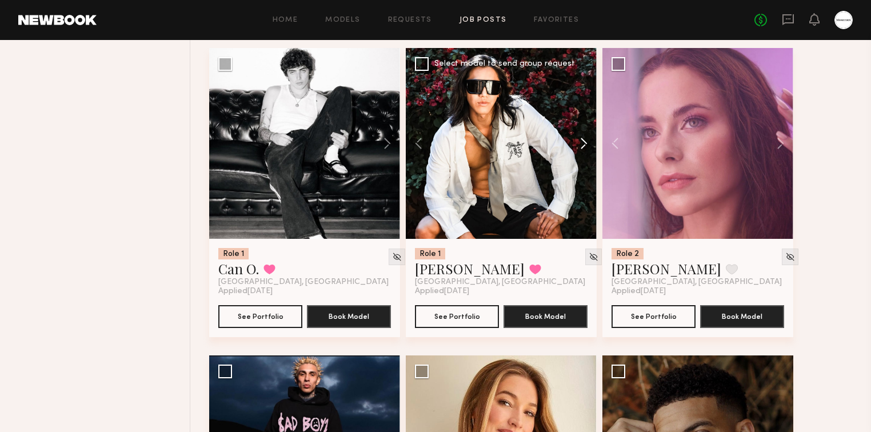
click at [581, 145] on button at bounding box center [578, 143] width 37 height 191
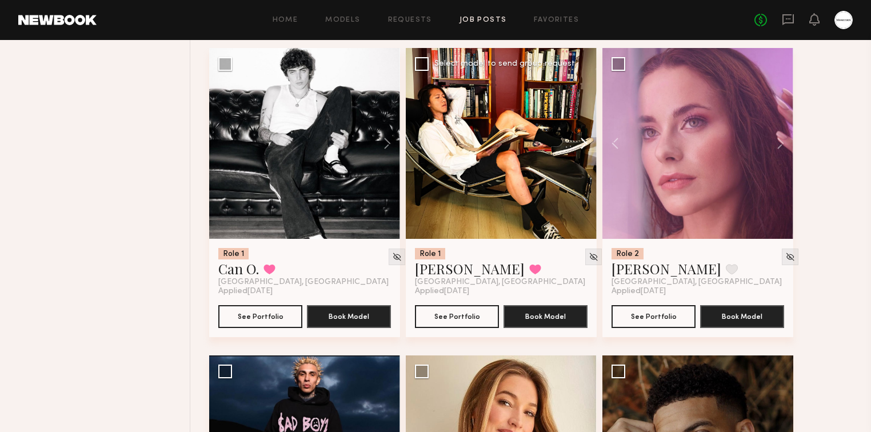
click at [581, 145] on button at bounding box center [578, 143] width 37 height 191
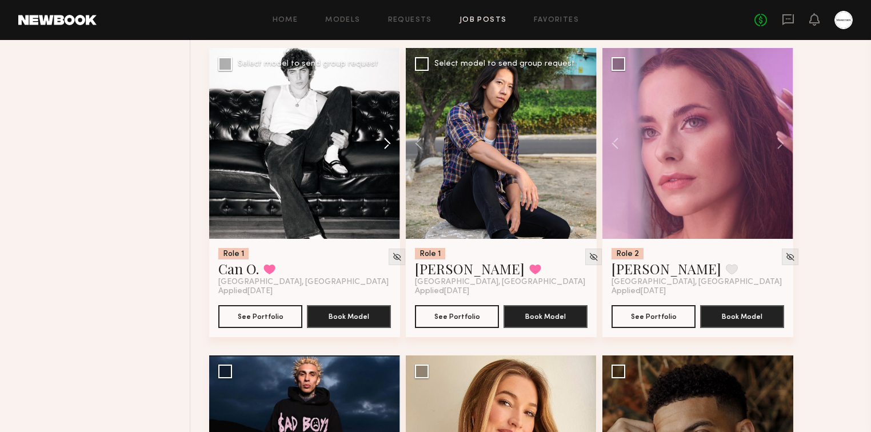
click at [385, 145] on button at bounding box center [382, 143] width 37 height 191
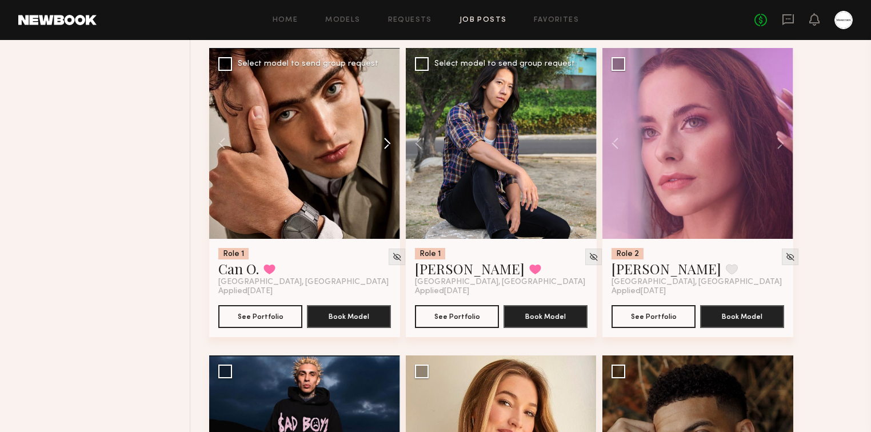
click at [385, 145] on button at bounding box center [382, 143] width 37 height 191
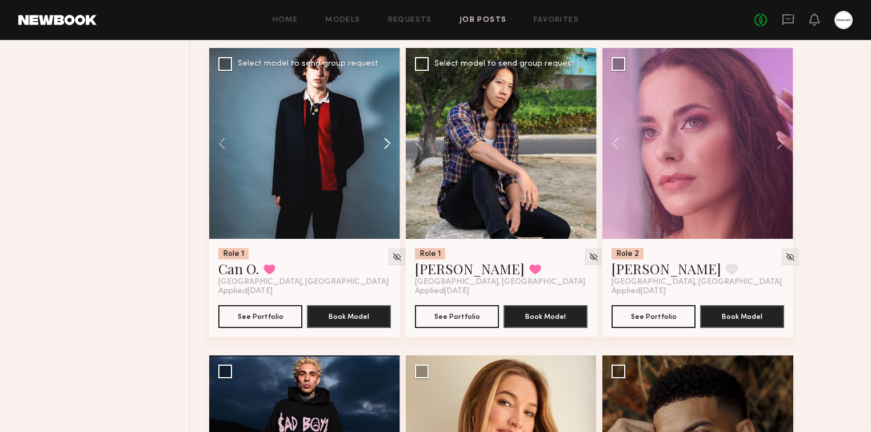
click at [385, 145] on button at bounding box center [382, 143] width 37 height 191
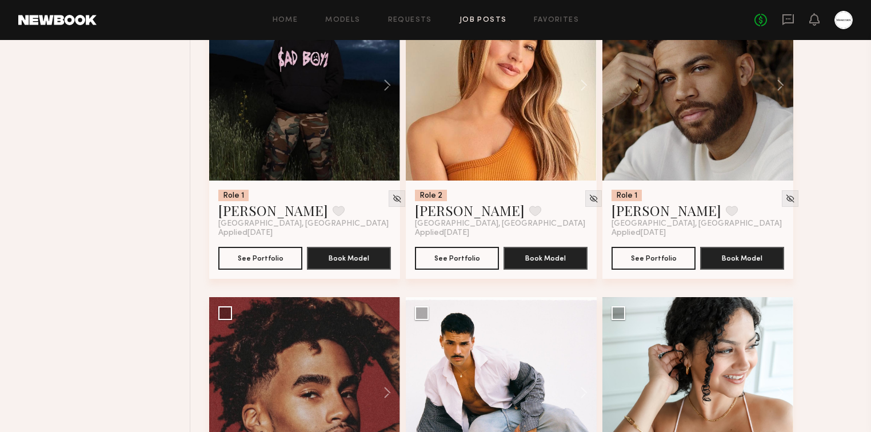
scroll to position [3201, 0]
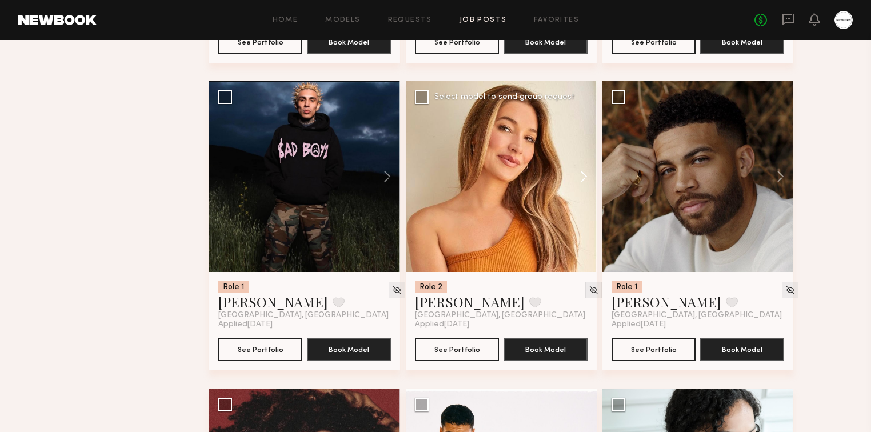
click at [588, 175] on button at bounding box center [578, 176] width 37 height 191
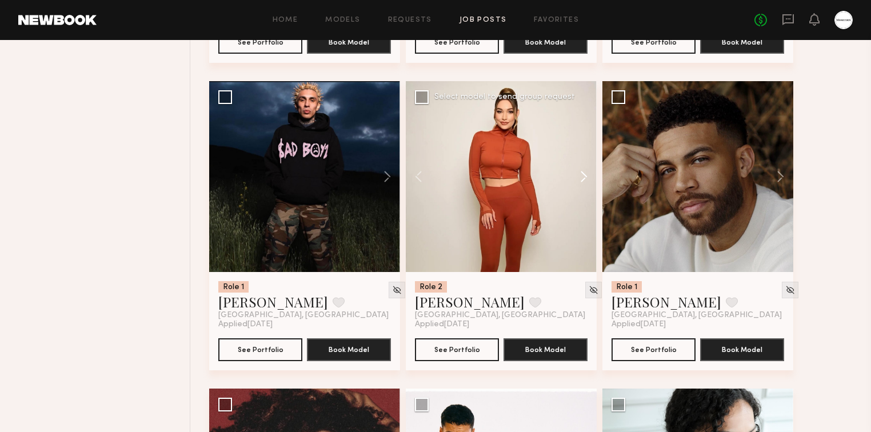
click at [588, 175] on button at bounding box center [578, 176] width 37 height 191
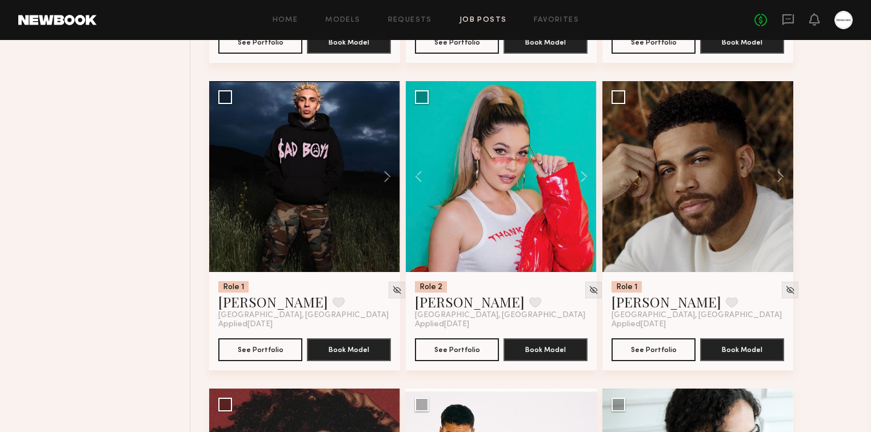
click at [832, 157] on div "Role 2 Manuella P. Favorite Los Angeles, CA Applied 08/26/2025 See Portfolio Bo…" at bounding box center [534, 81] width 651 height 6151
click at [780, 173] on button at bounding box center [775, 176] width 37 height 191
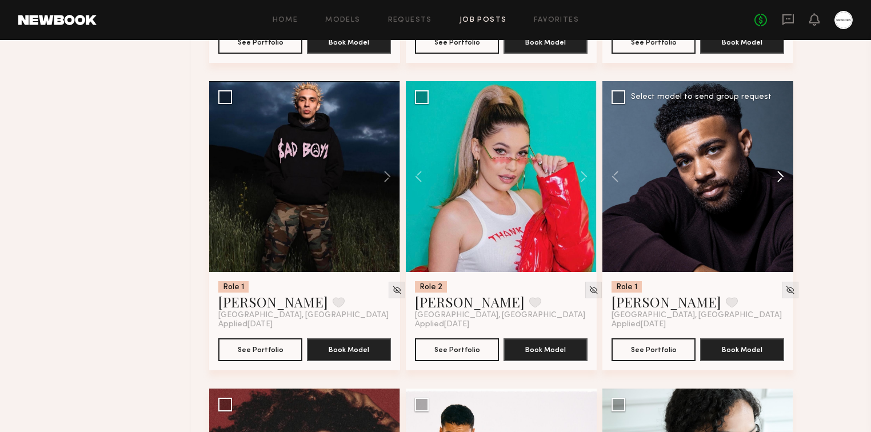
click at [780, 173] on button at bounding box center [775, 176] width 37 height 191
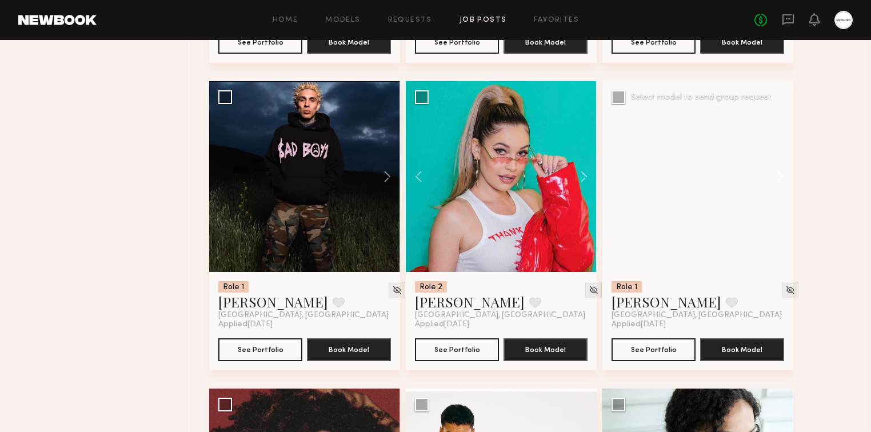
click at [780, 173] on button at bounding box center [775, 176] width 37 height 191
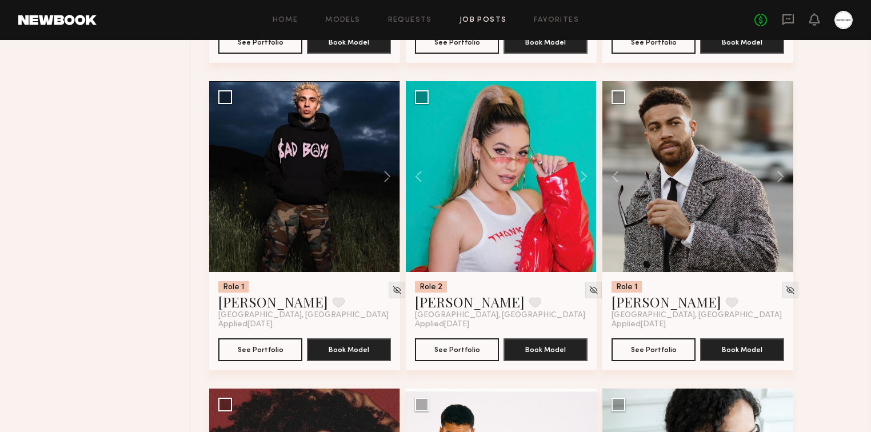
click at [821, 163] on div "Role 2 Manuella P. Favorite Los Angeles, CA Applied 08/26/2025 See Portfolio Bo…" at bounding box center [534, 81] width 651 height 6151
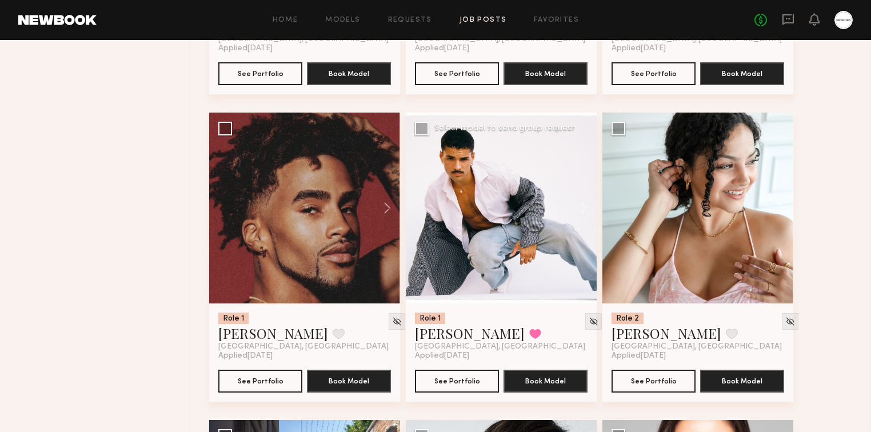
scroll to position [3476, 0]
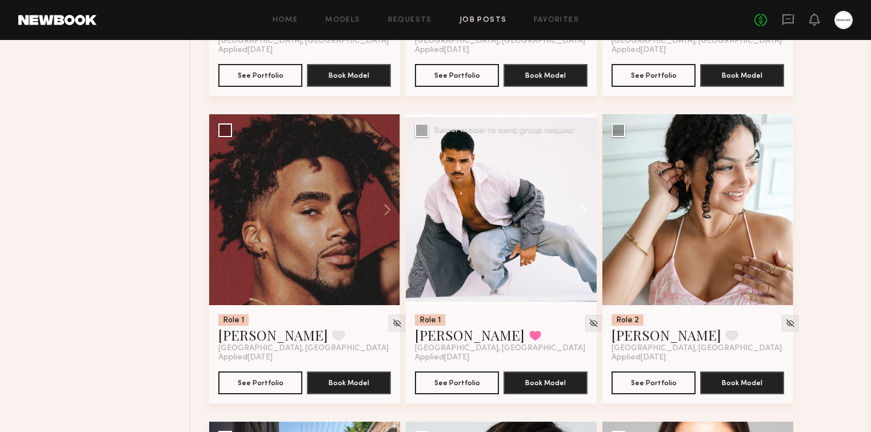
click at [585, 210] on button at bounding box center [578, 209] width 37 height 191
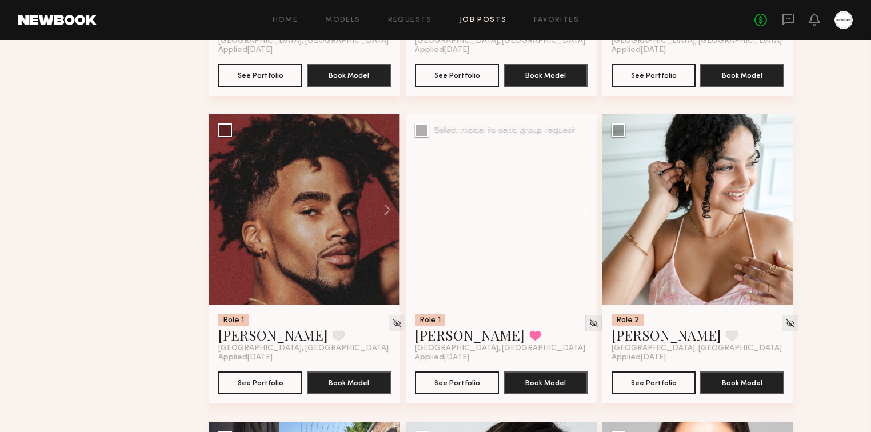
click at [585, 210] on button at bounding box center [578, 209] width 37 height 191
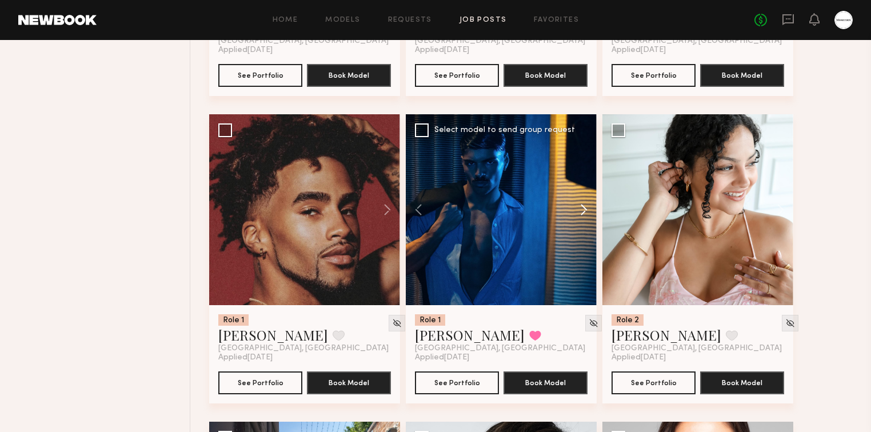
click at [585, 210] on button at bounding box center [578, 209] width 37 height 191
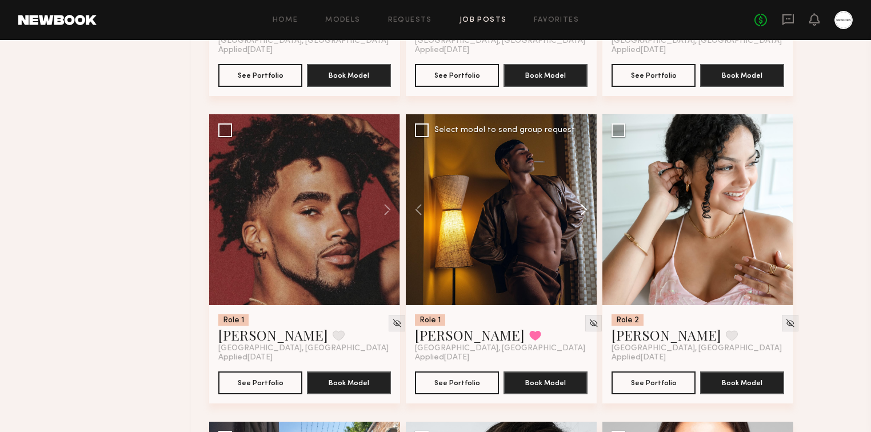
click at [585, 210] on button at bounding box center [578, 209] width 37 height 191
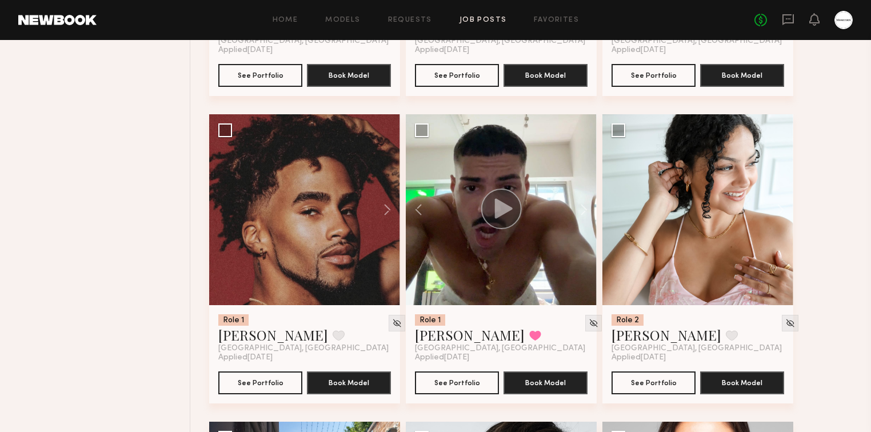
click at [788, 214] on button at bounding box center [775, 209] width 37 height 191
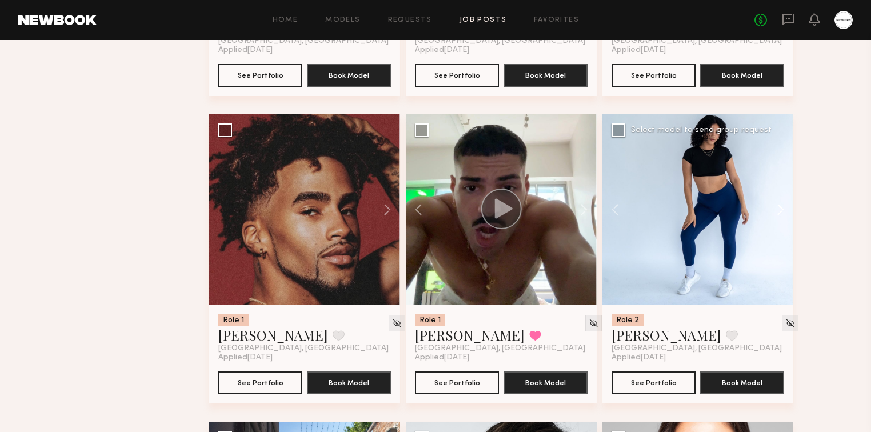
click at [785, 214] on button at bounding box center [775, 209] width 37 height 191
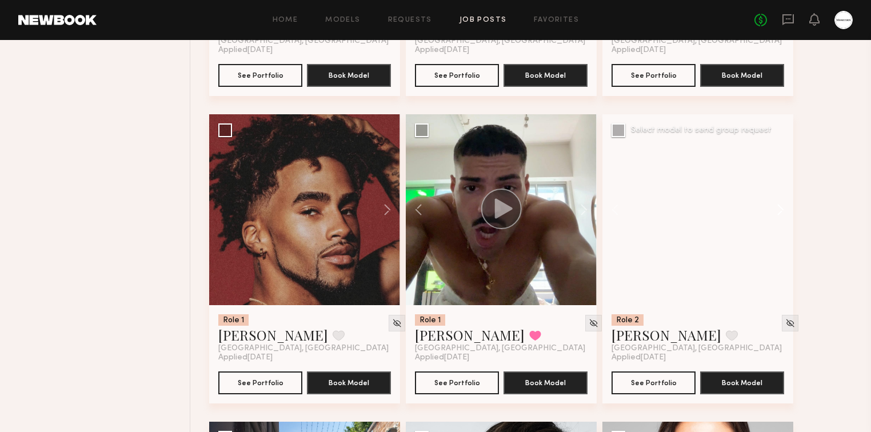
click at [785, 214] on button at bounding box center [775, 209] width 37 height 191
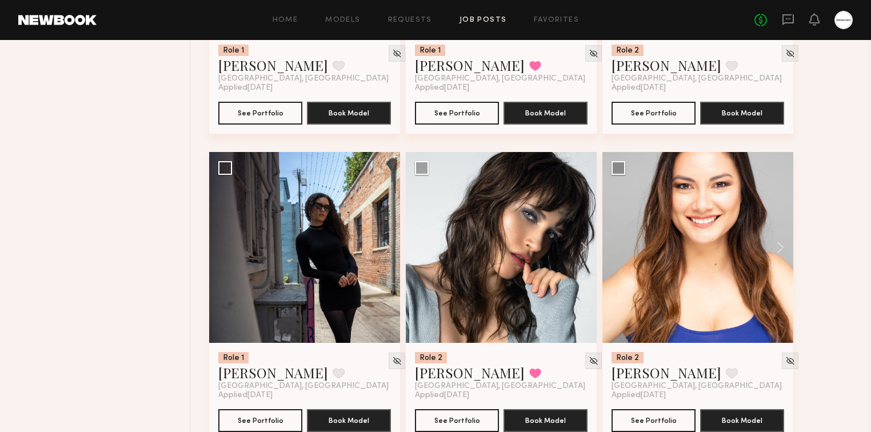
scroll to position [3750, 0]
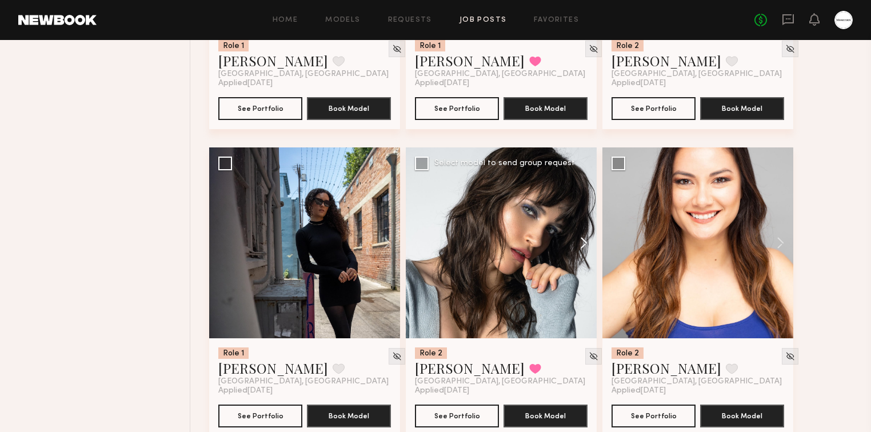
click at [586, 241] on button at bounding box center [578, 242] width 37 height 191
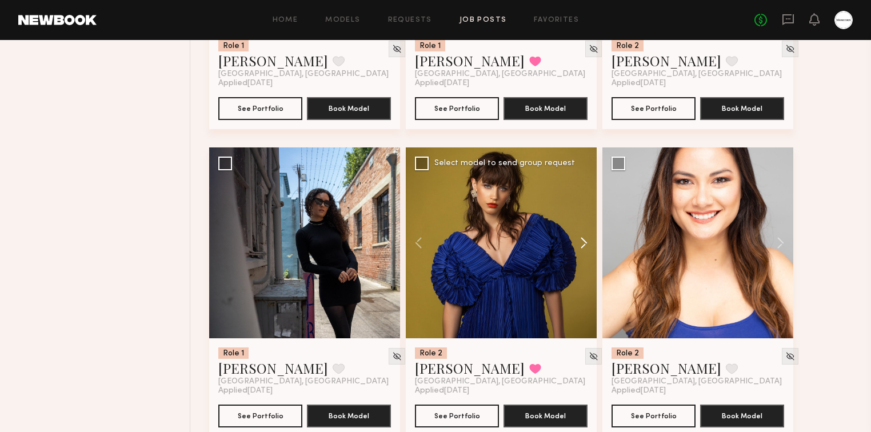
click at [586, 241] on button at bounding box center [578, 242] width 37 height 191
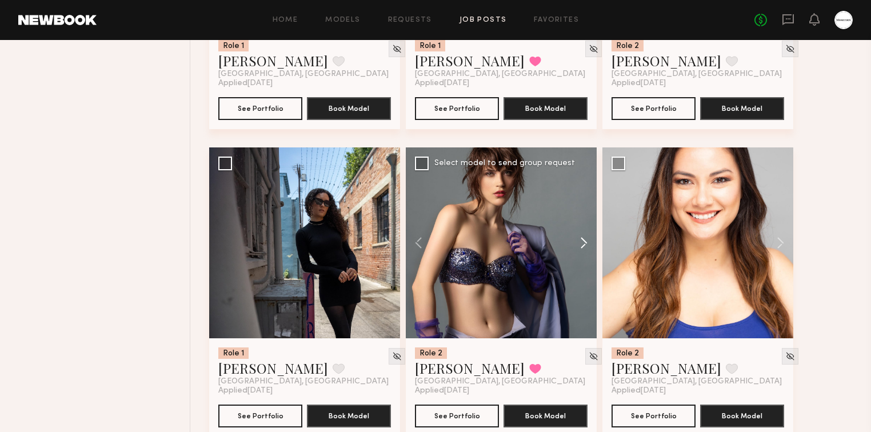
click at [586, 241] on button at bounding box center [578, 242] width 37 height 191
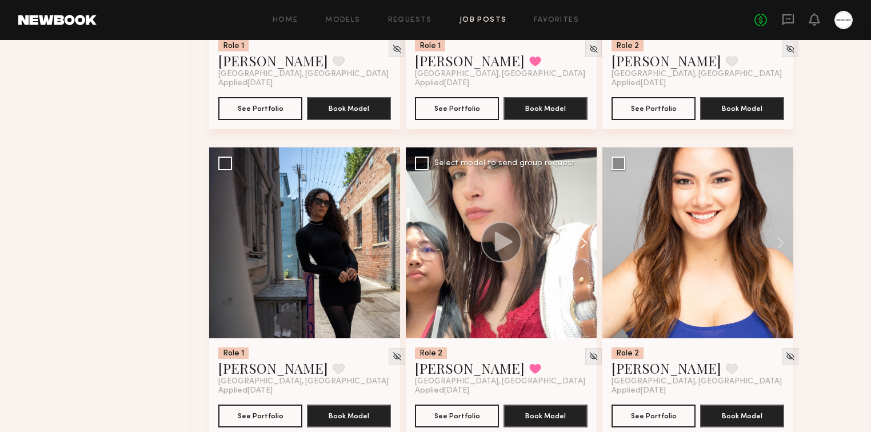
click at [586, 241] on button at bounding box center [578, 242] width 37 height 191
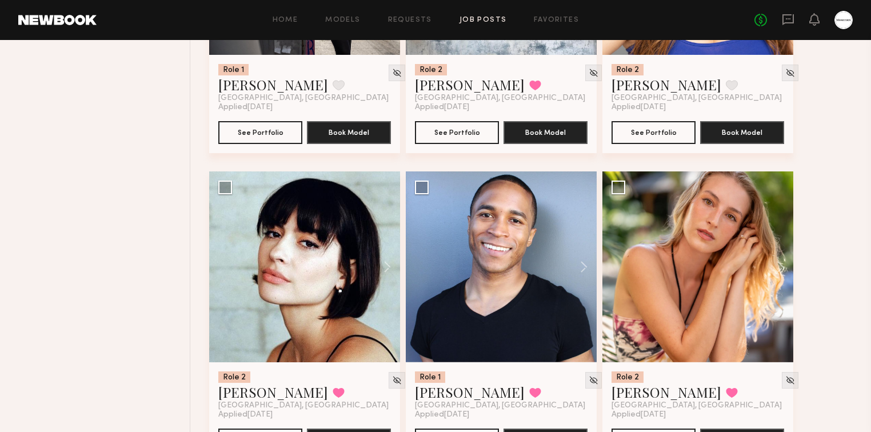
scroll to position [4116, 0]
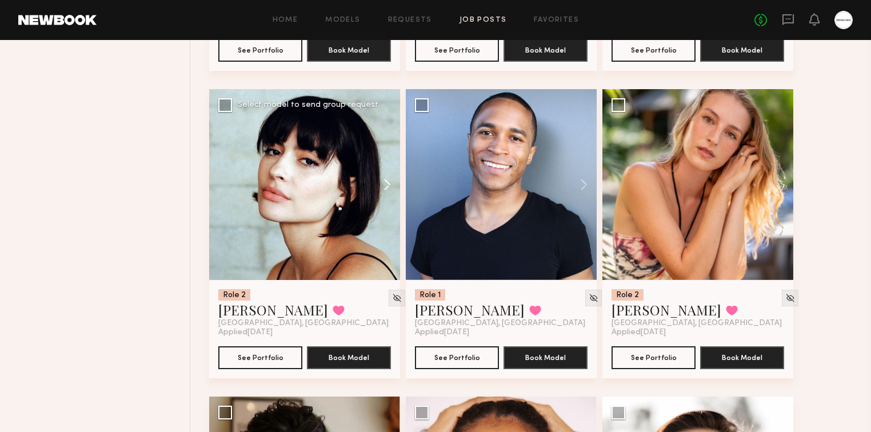
click at [388, 181] on button at bounding box center [382, 184] width 37 height 191
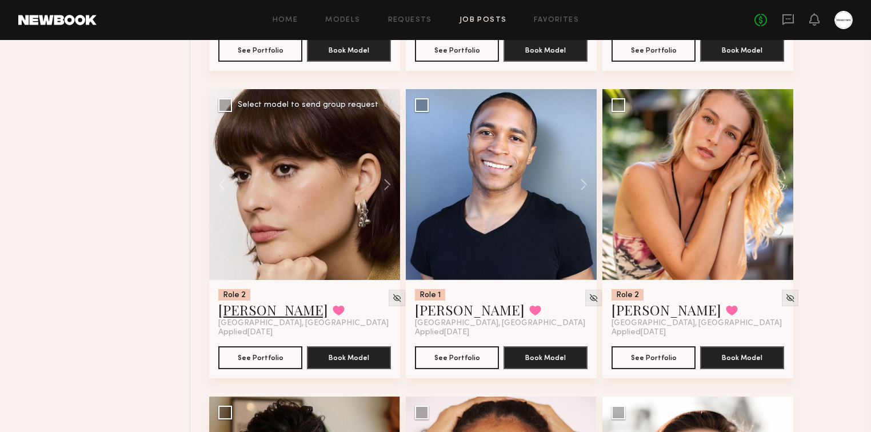
drag, startPoint x: 242, startPoint y: 299, endPoint x: 242, endPoint y: 312, distance: 13.1
click at [584, 180] on button at bounding box center [578, 184] width 37 height 191
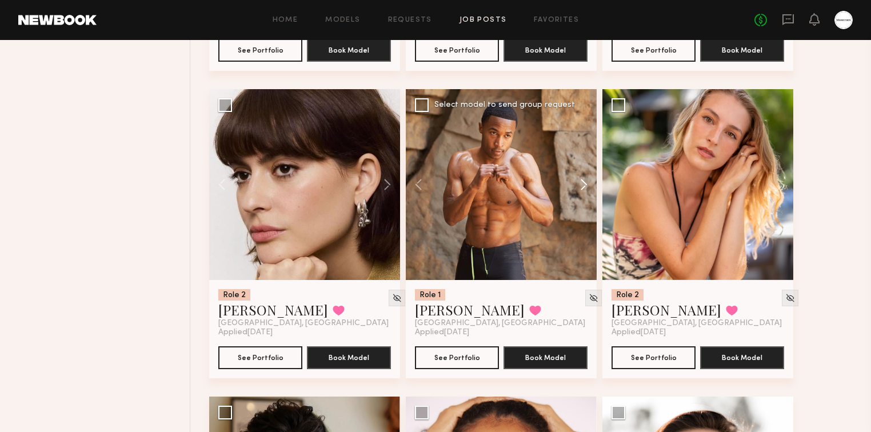
click at [585, 182] on button at bounding box center [578, 184] width 37 height 191
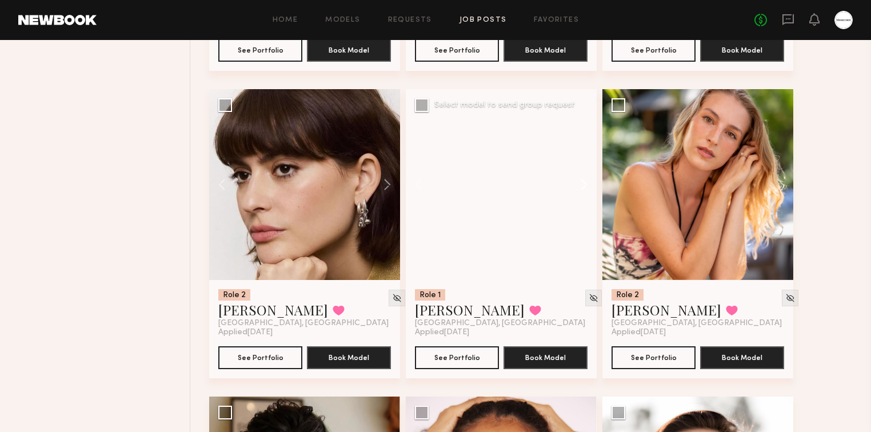
click at [585, 182] on button at bounding box center [578, 184] width 37 height 191
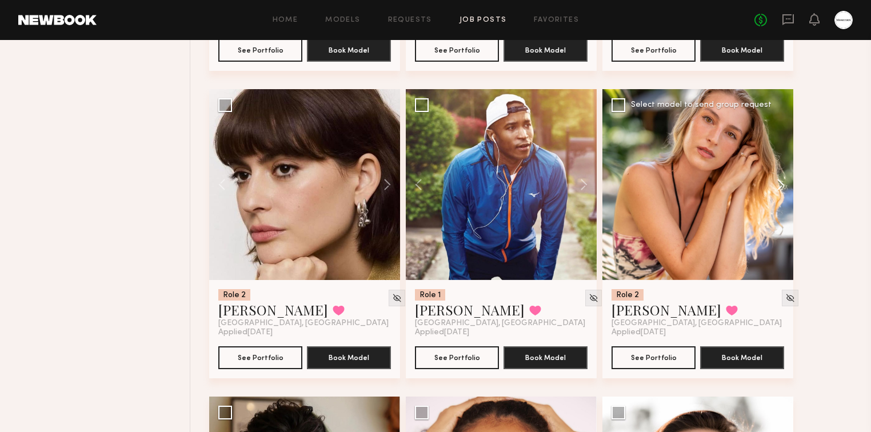
click at [784, 186] on button at bounding box center [775, 184] width 37 height 191
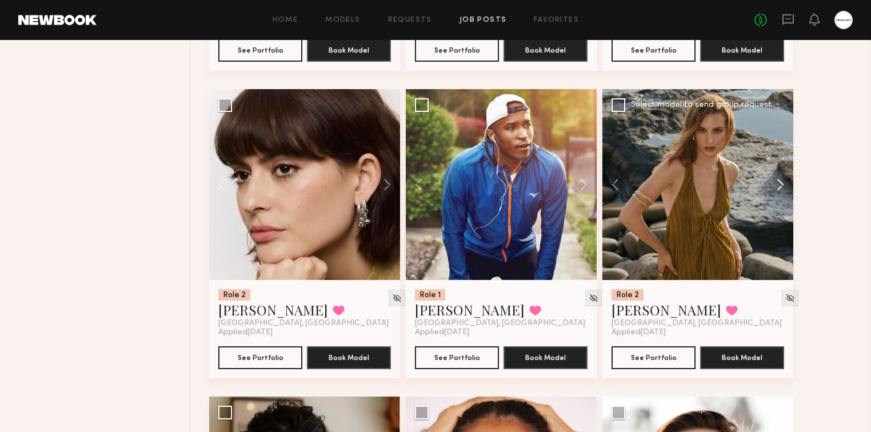
click at [784, 186] on button at bounding box center [775, 184] width 37 height 191
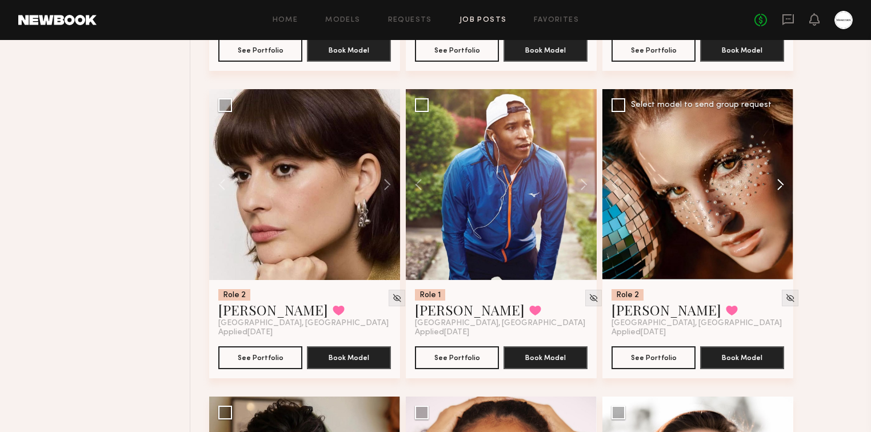
click at [784, 186] on button at bounding box center [775, 184] width 37 height 191
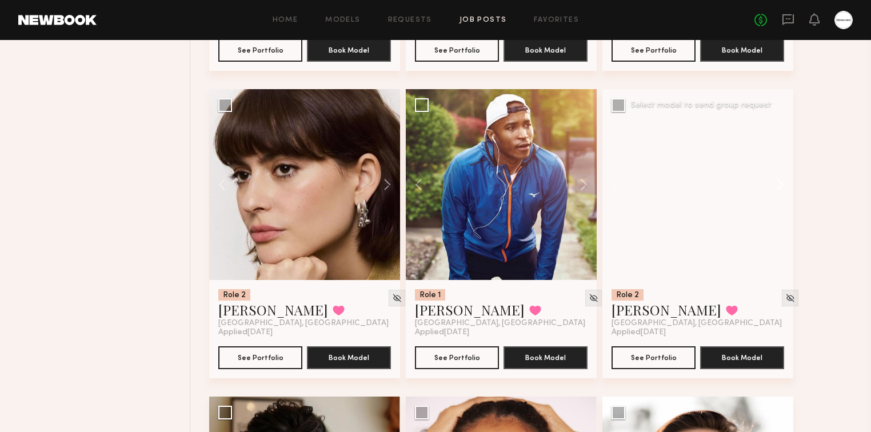
click at [784, 186] on button at bounding box center [775, 184] width 37 height 191
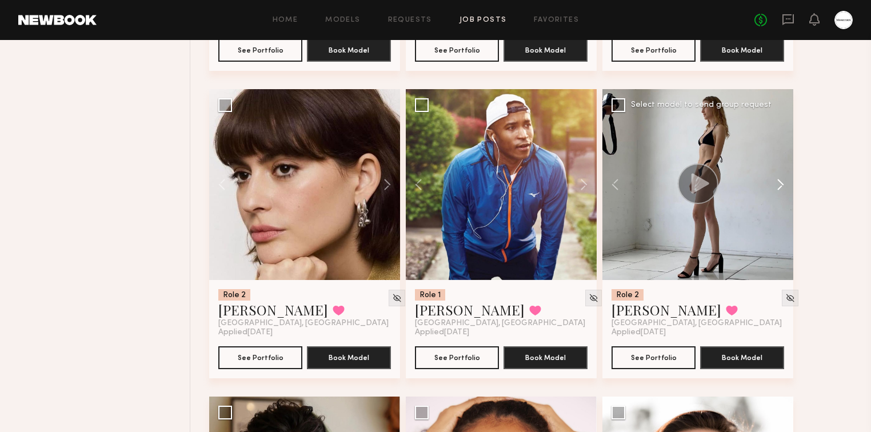
click at [784, 186] on button at bounding box center [775, 184] width 37 height 191
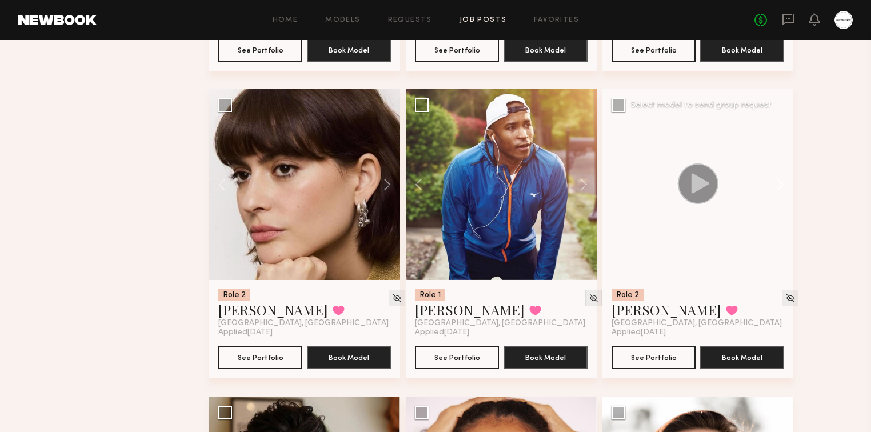
click at [784, 186] on button at bounding box center [775, 184] width 37 height 191
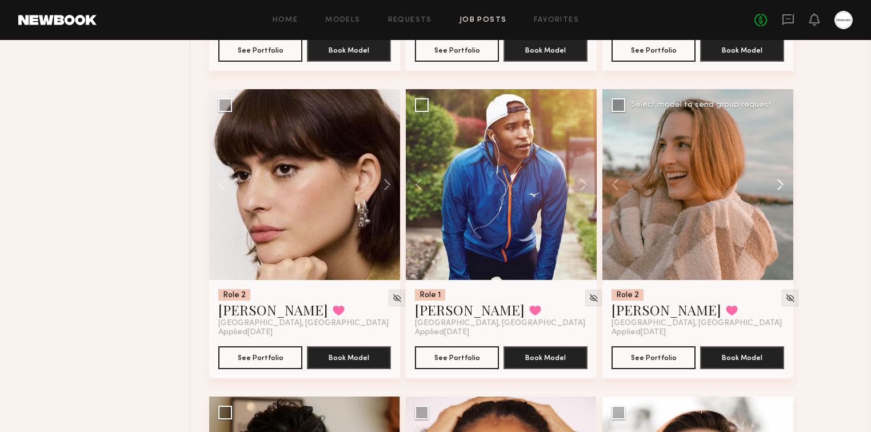
click at [784, 186] on button at bounding box center [775, 184] width 37 height 191
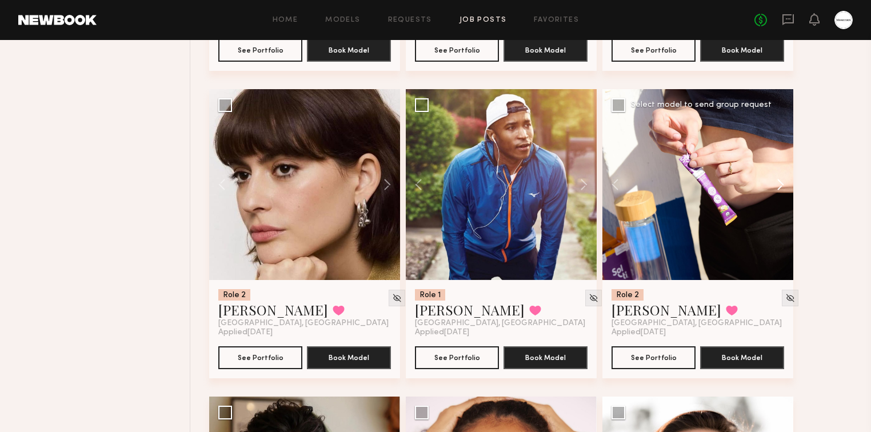
click at [784, 186] on button at bounding box center [775, 184] width 37 height 191
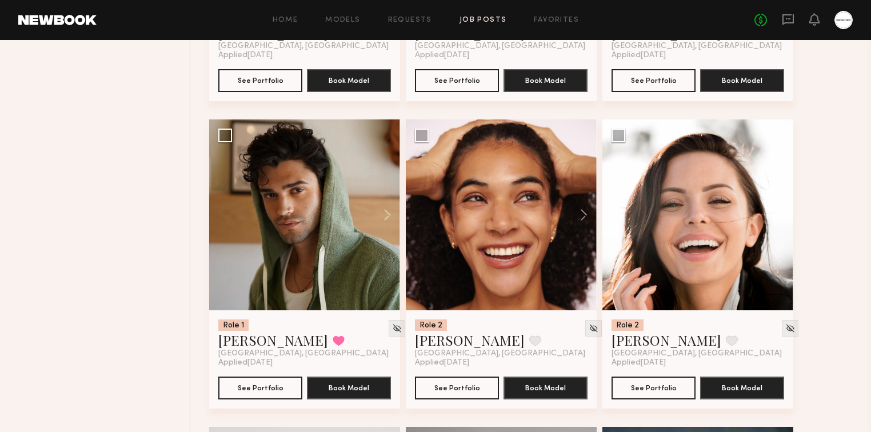
scroll to position [4482, 0]
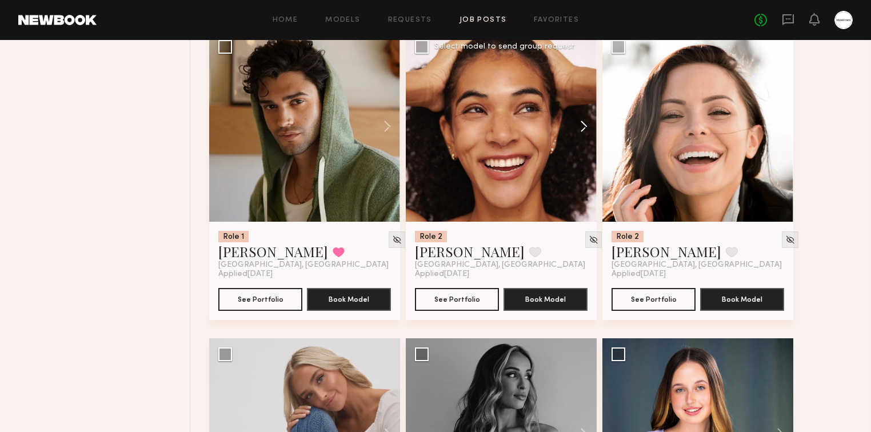
click at [589, 130] on button at bounding box center [578, 126] width 37 height 191
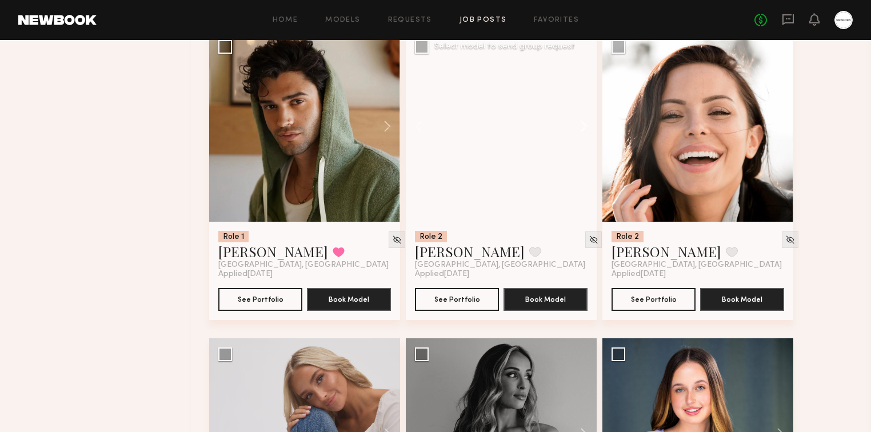
click at [589, 130] on button at bounding box center [578, 126] width 37 height 191
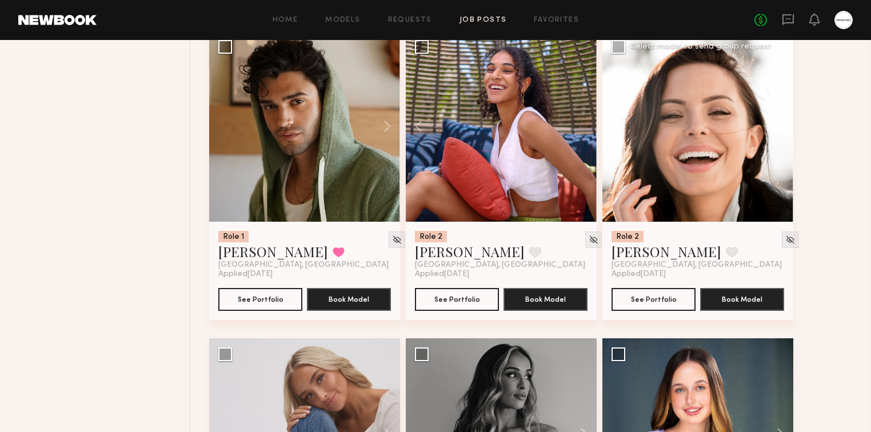
click at [785, 128] on button at bounding box center [775, 126] width 37 height 191
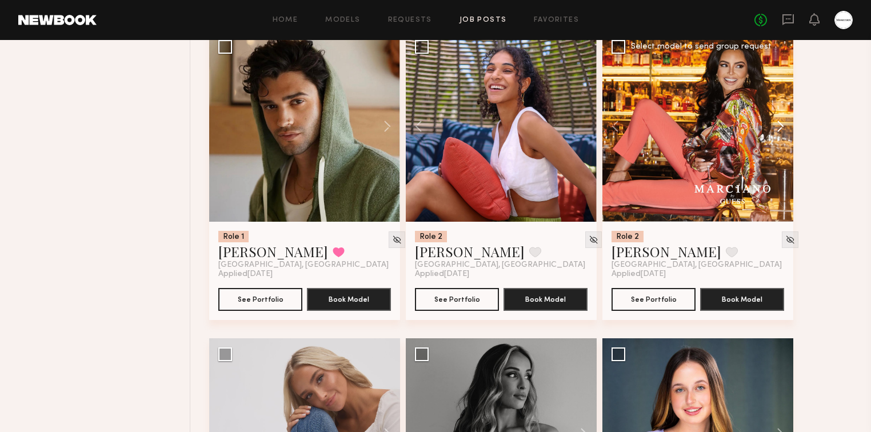
click at [785, 127] on button at bounding box center [775, 126] width 37 height 191
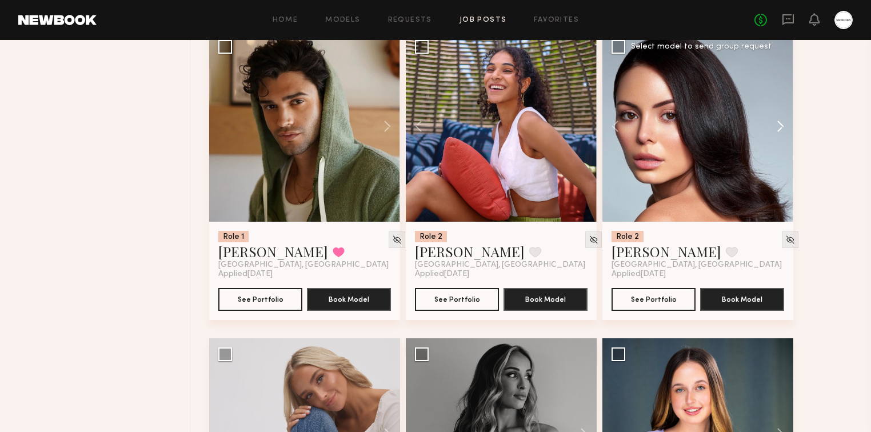
click at [785, 127] on button at bounding box center [775, 126] width 37 height 191
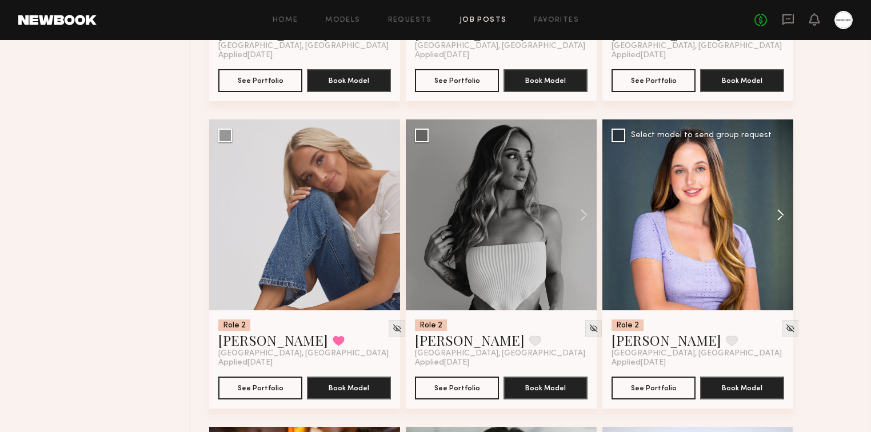
scroll to position [4756, 0]
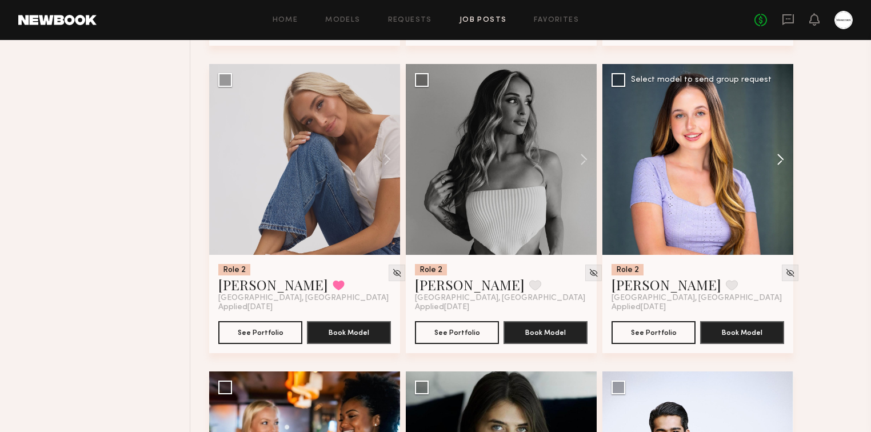
click at [784, 160] on button at bounding box center [775, 159] width 37 height 191
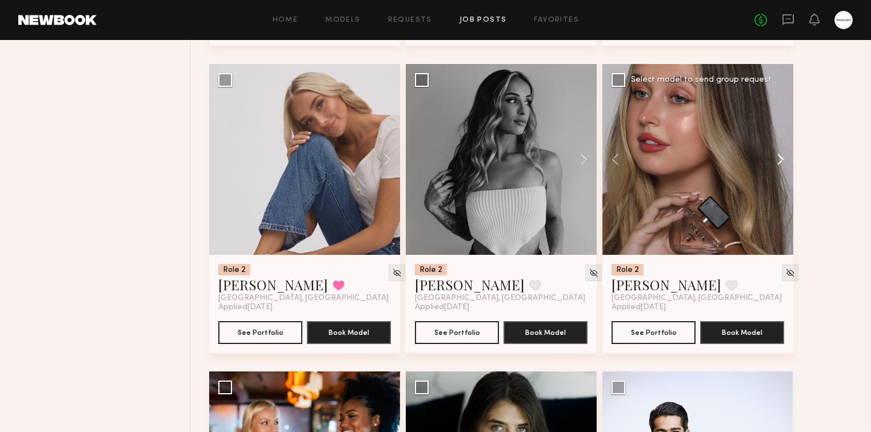
click at [784, 160] on button at bounding box center [775, 159] width 37 height 191
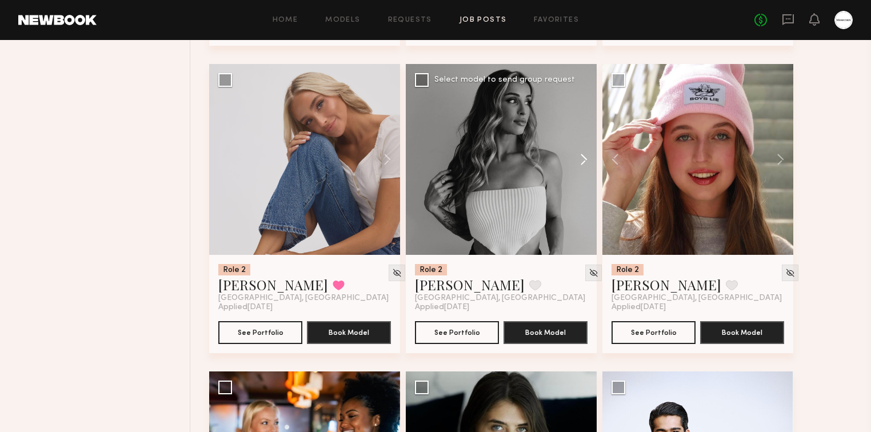
click at [583, 160] on button at bounding box center [578, 159] width 37 height 191
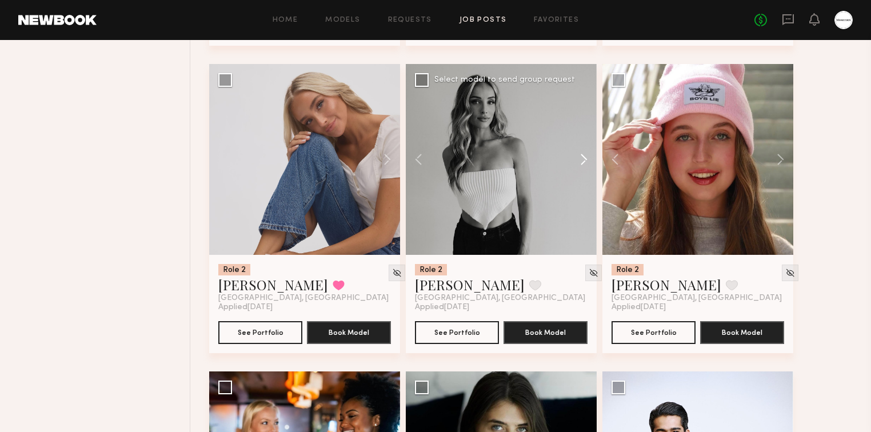
click at [583, 160] on button at bounding box center [578, 159] width 37 height 191
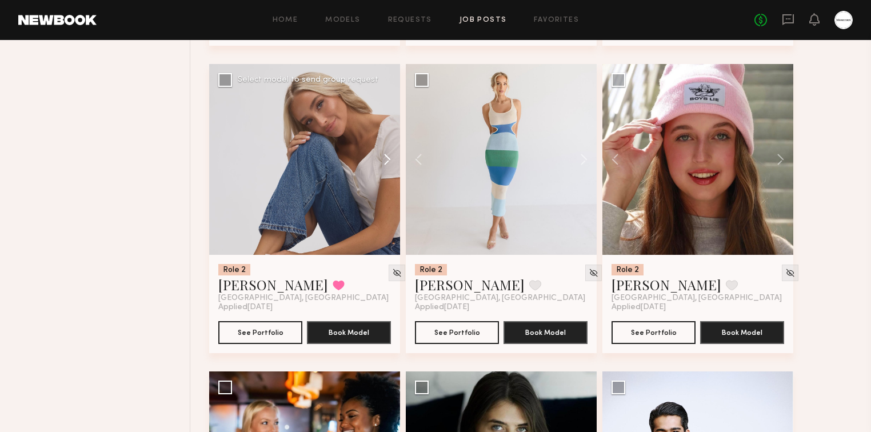
click at [382, 161] on button at bounding box center [382, 159] width 37 height 191
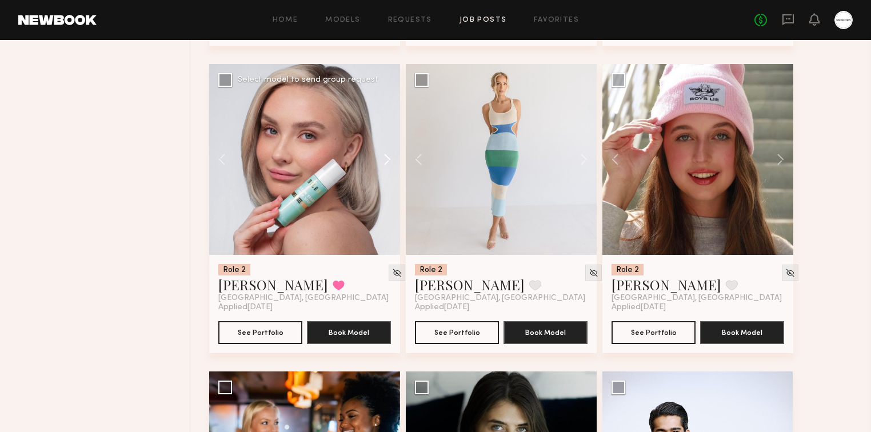
click at [382, 161] on button at bounding box center [382, 159] width 37 height 191
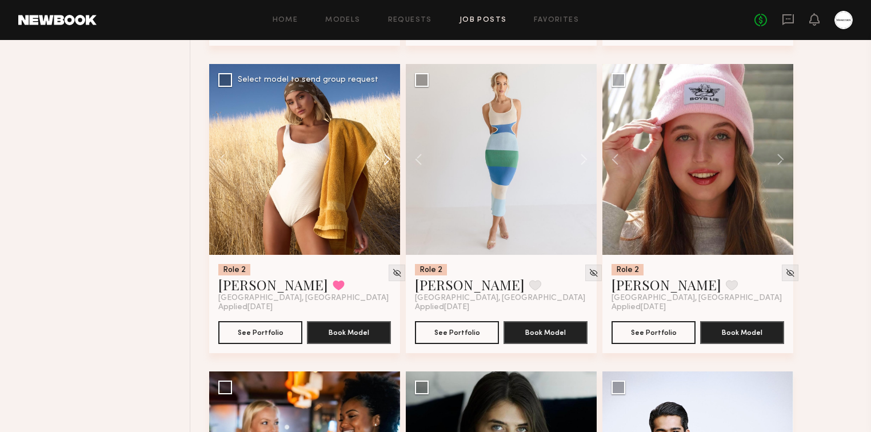
click at [382, 162] on button at bounding box center [382, 159] width 37 height 191
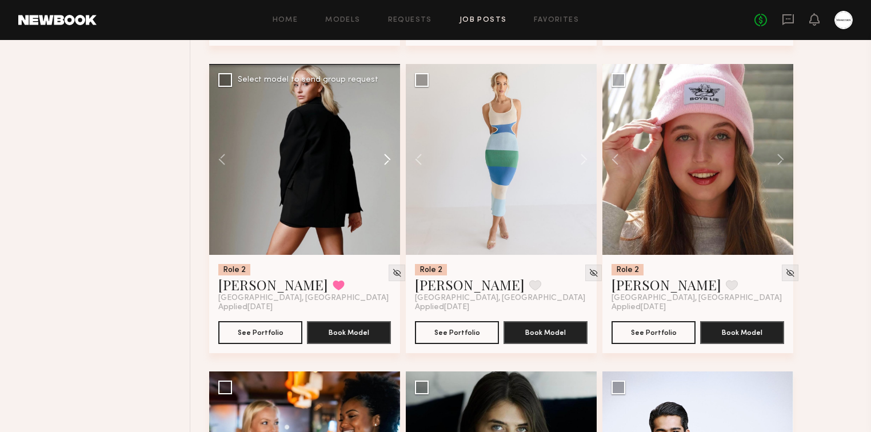
click at [386, 161] on button at bounding box center [382, 159] width 37 height 191
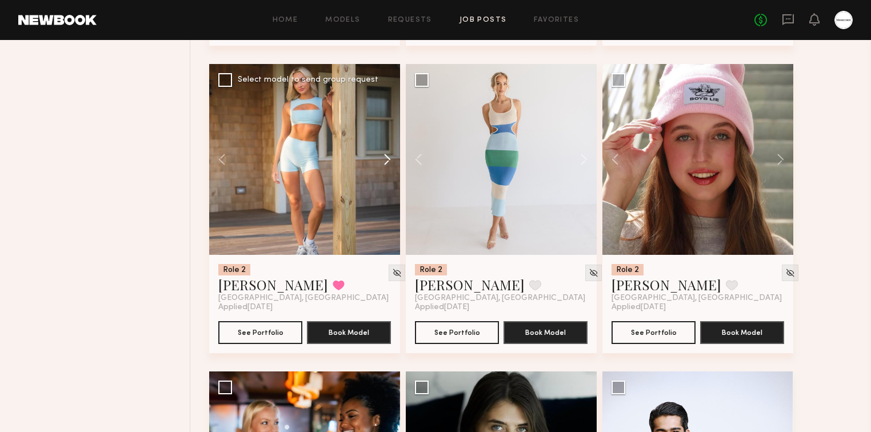
click at [386, 158] on button at bounding box center [382, 159] width 37 height 191
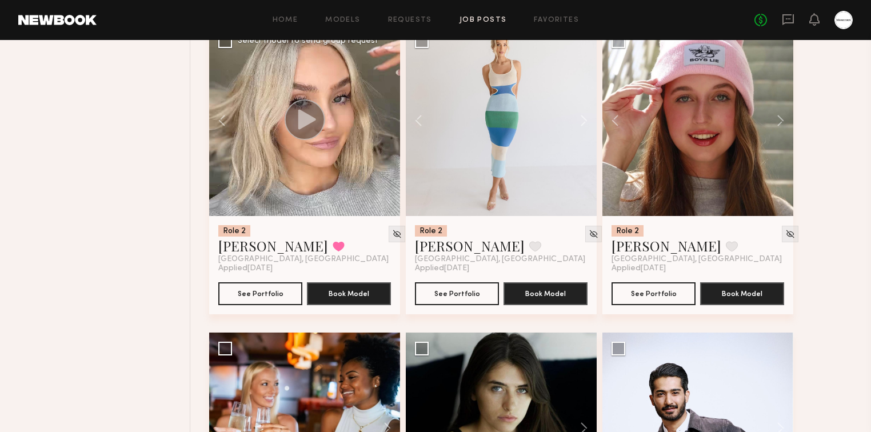
scroll to position [5031, 0]
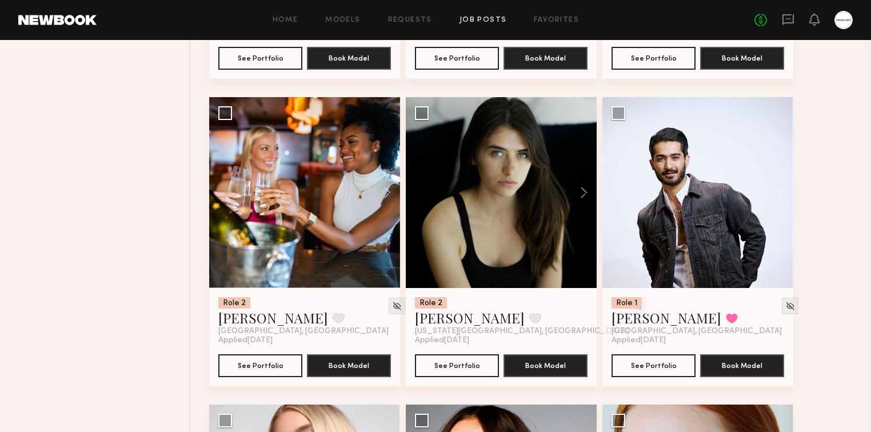
drag, startPoint x: 172, startPoint y: 185, endPoint x: 186, endPoint y: 186, distance: 13.8
click at [384, 188] on button at bounding box center [382, 192] width 37 height 191
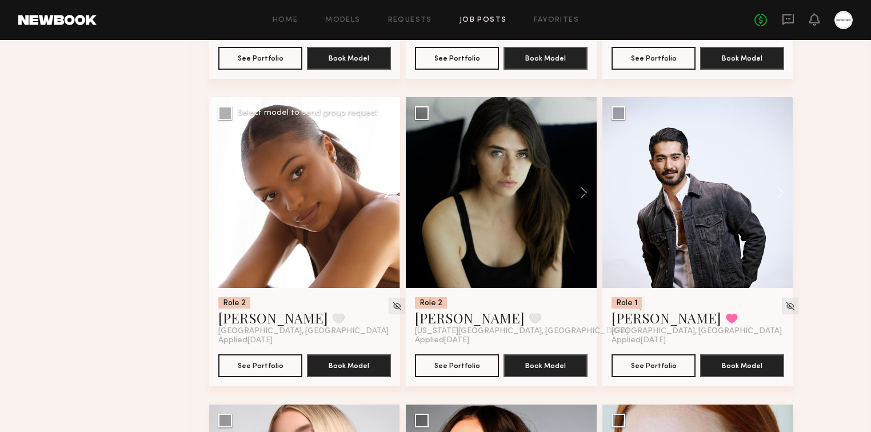
click at [384, 189] on button at bounding box center [382, 192] width 37 height 191
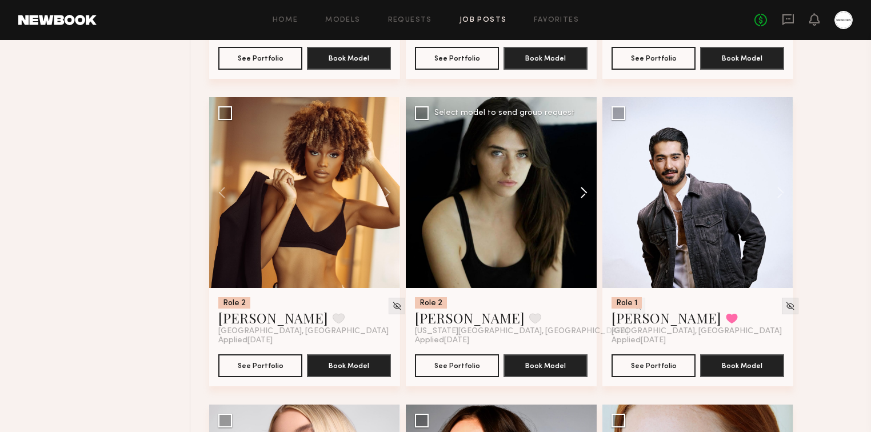
click at [585, 189] on button at bounding box center [578, 192] width 37 height 191
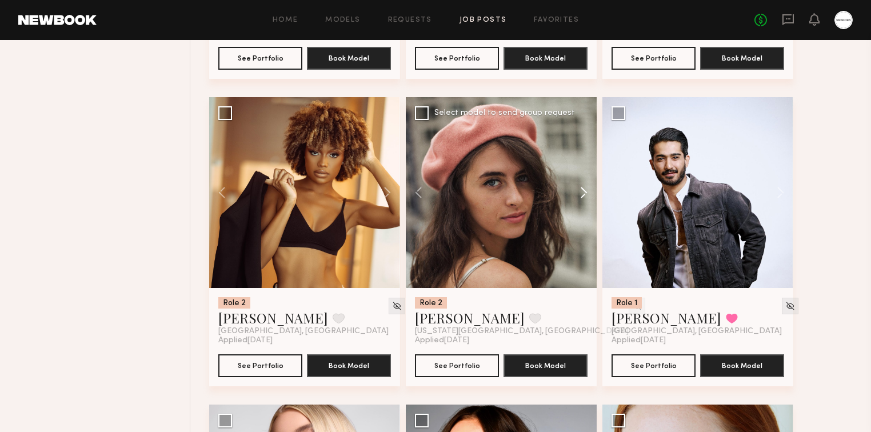
click at [585, 189] on button at bounding box center [578, 192] width 37 height 191
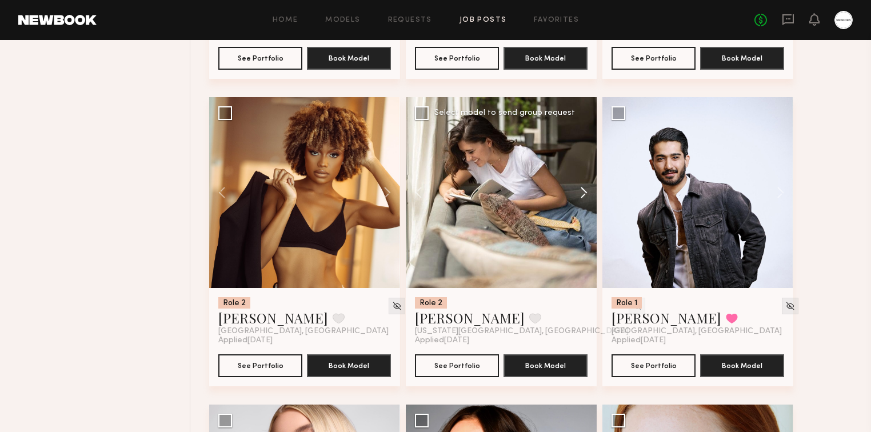
click at [585, 191] on button at bounding box center [578, 192] width 37 height 191
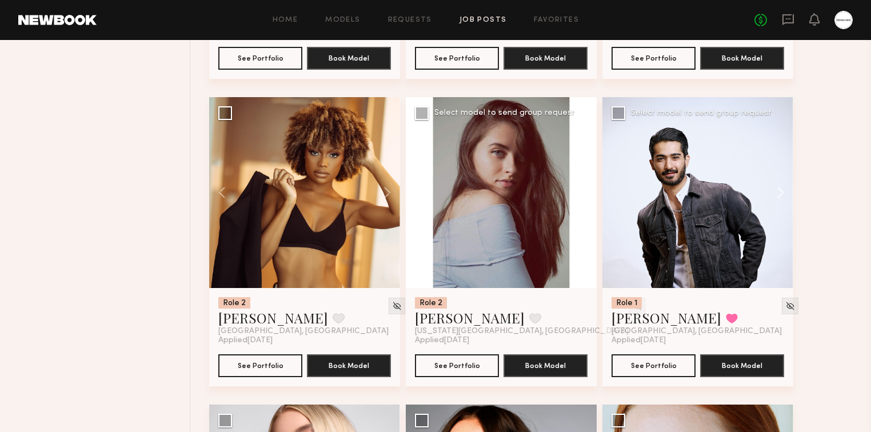
click at [782, 195] on button at bounding box center [775, 192] width 37 height 191
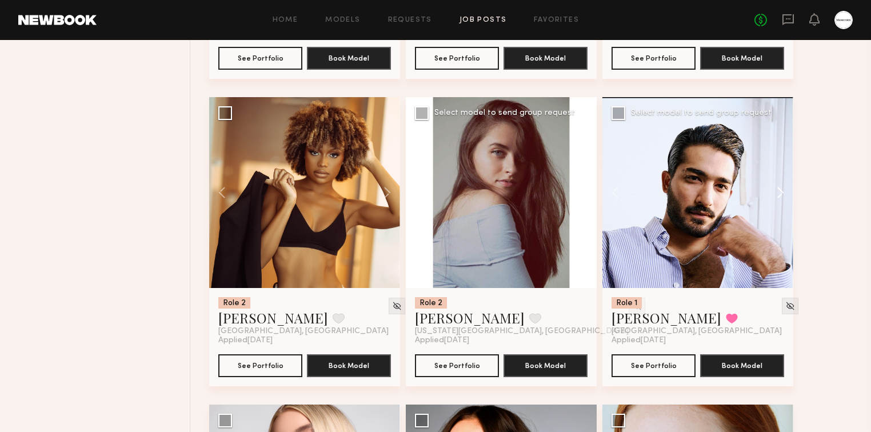
click at [782, 195] on button at bounding box center [775, 192] width 37 height 191
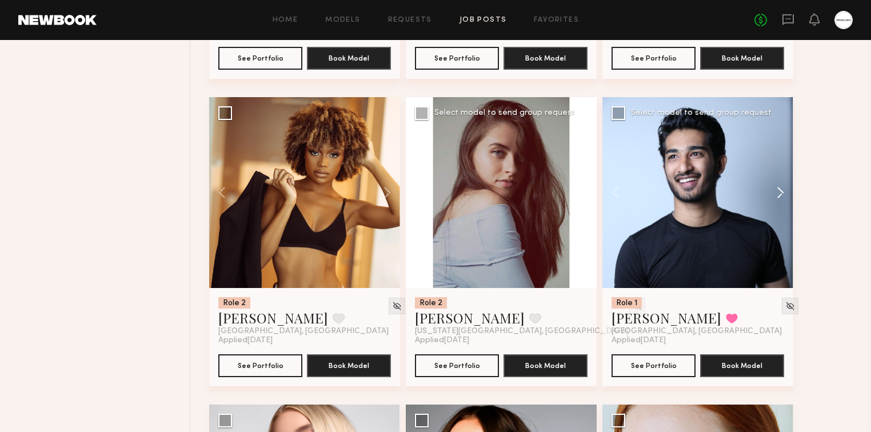
click at [782, 195] on button at bounding box center [775, 192] width 37 height 191
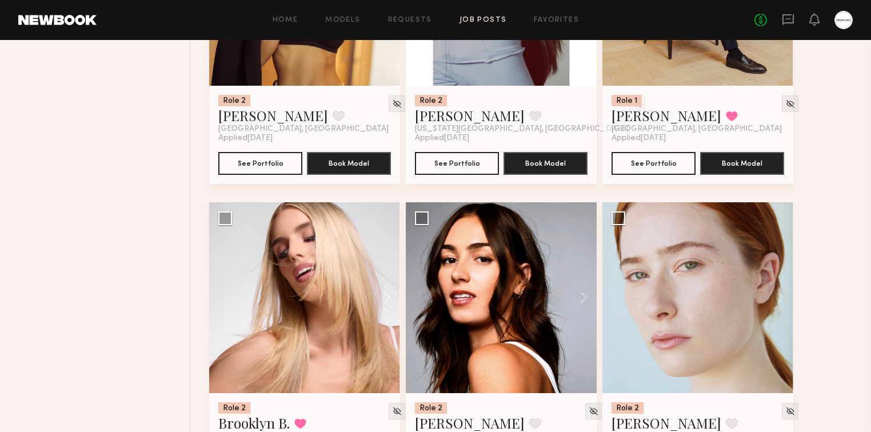
scroll to position [5305, 0]
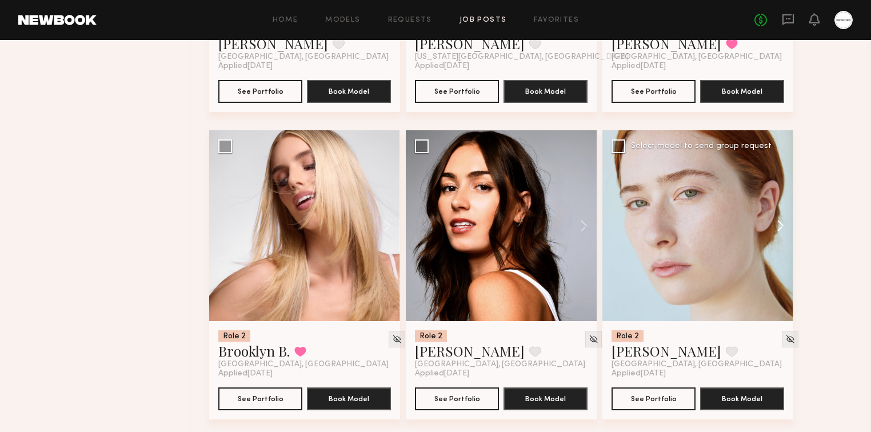
click at [779, 226] on button at bounding box center [775, 225] width 37 height 191
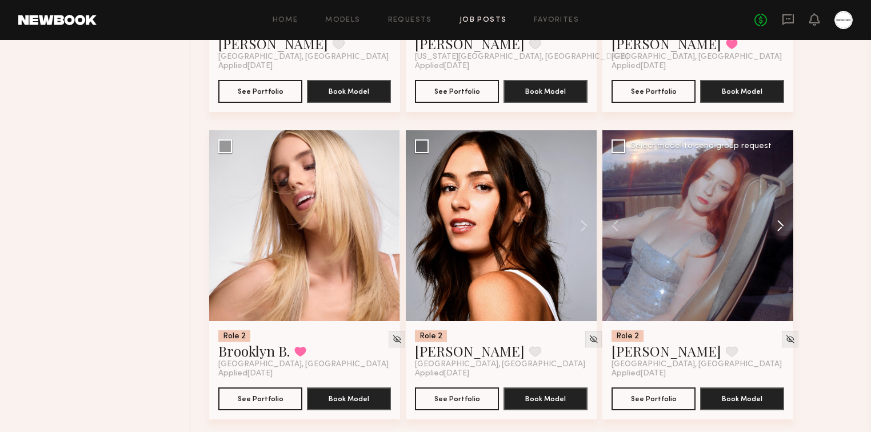
click at [779, 226] on button at bounding box center [775, 225] width 37 height 191
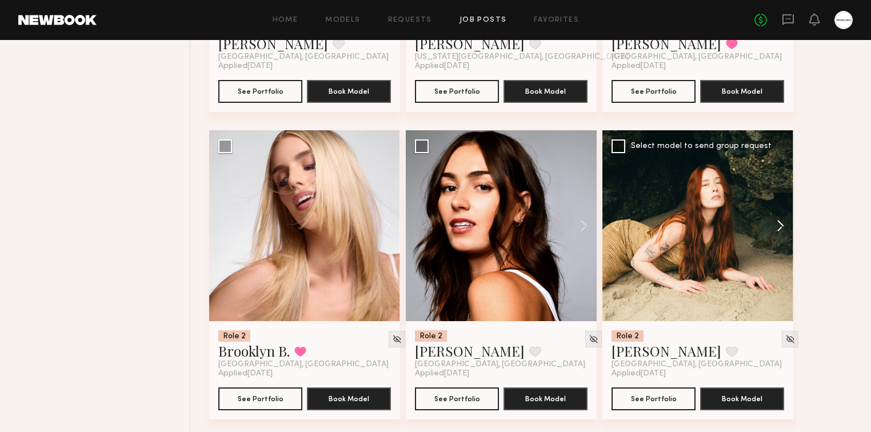
click at [779, 226] on button at bounding box center [775, 225] width 37 height 191
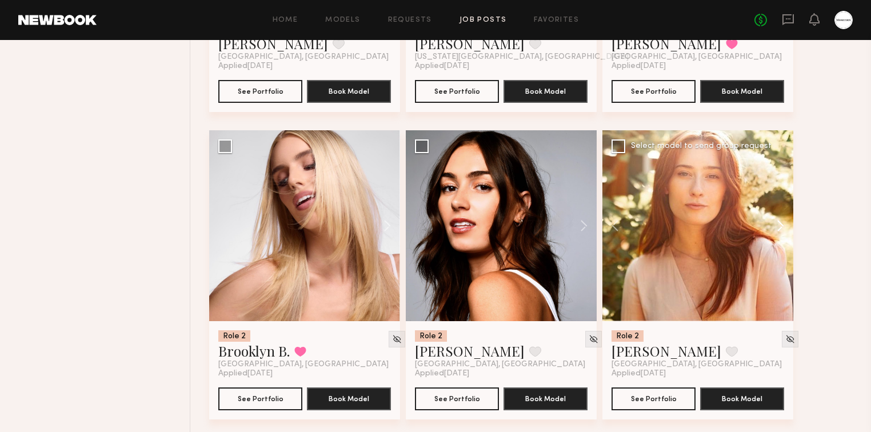
click at [779, 226] on button at bounding box center [775, 225] width 37 height 191
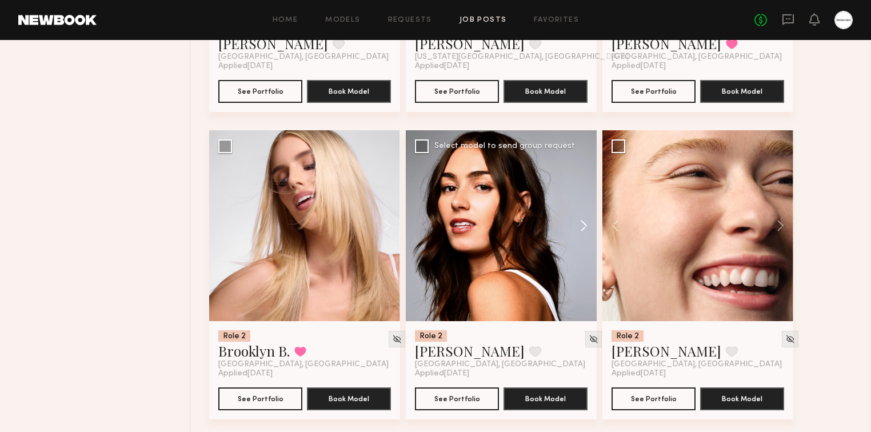
click at [585, 226] on button at bounding box center [578, 225] width 37 height 191
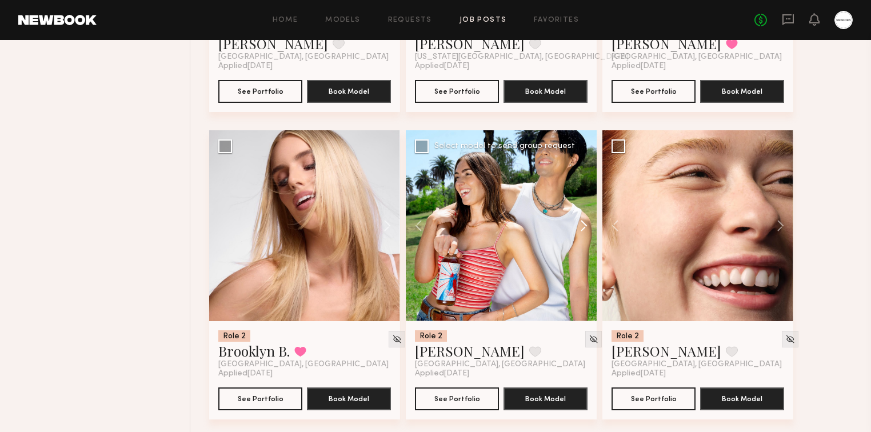
click at [585, 226] on button at bounding box center [578, 225] width 37 height 191
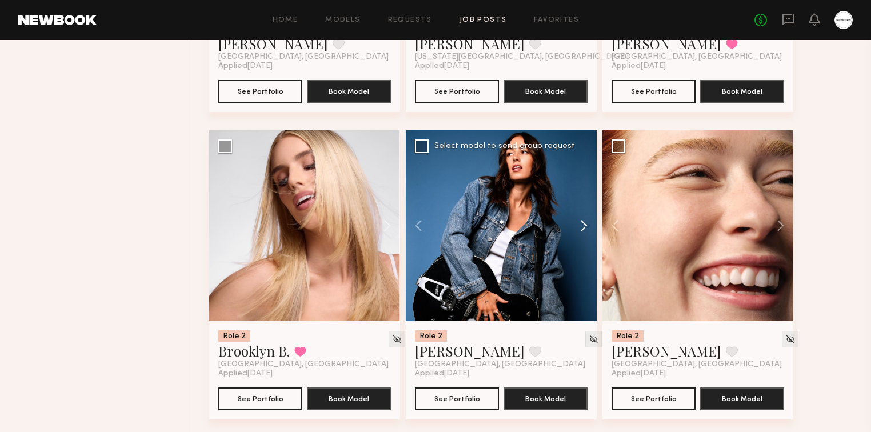
click at [585, 226] on button at bounding box center [578, 225] width 37 height 191
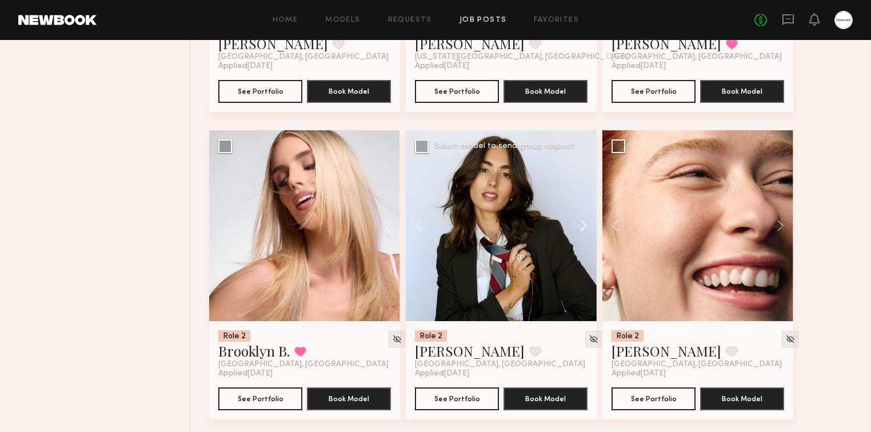
click at [585, 226] on button at bounding box center [578, 225] width 37 height 191
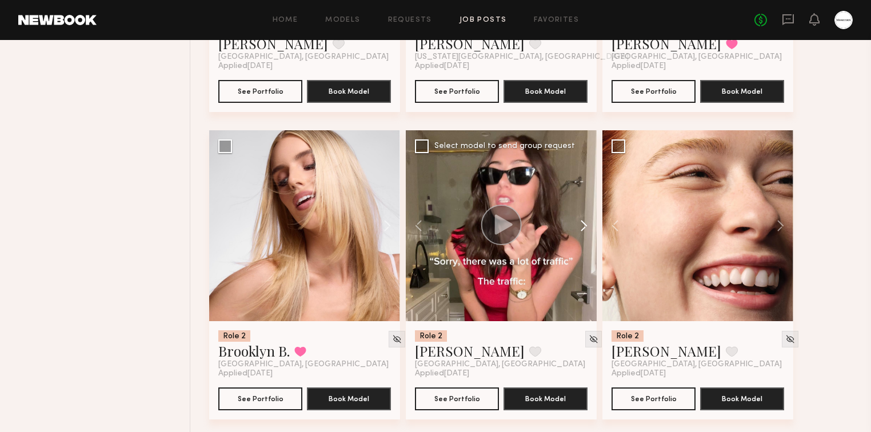
click at [585, 226] on button at bounding box center [578, 225] width 37 height 191
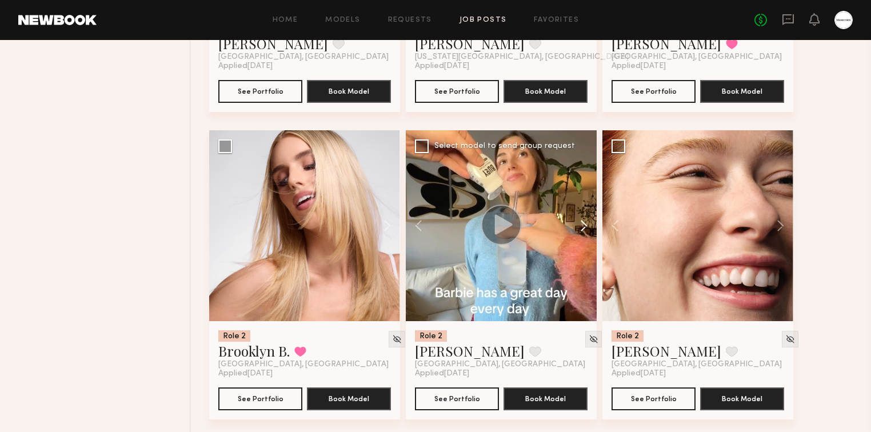
click at [585, 226] on button at bounding box center [578, 225] width 37 height 191
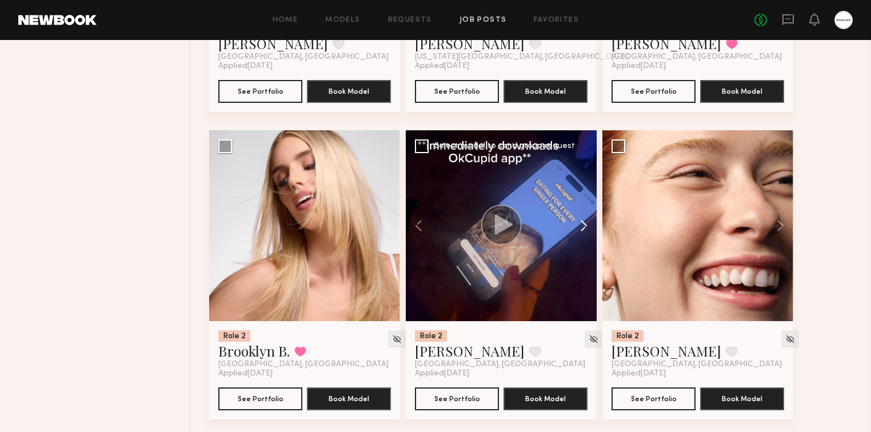
click at [585, 226] on button at bounding box center [578, 225] width 37 height 191
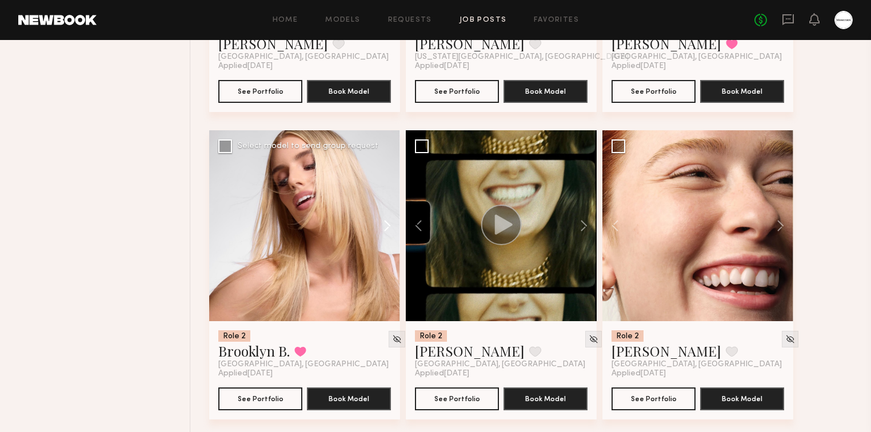
click at [389, 229] on button at bounding box center [382, 225] width 37 height 191
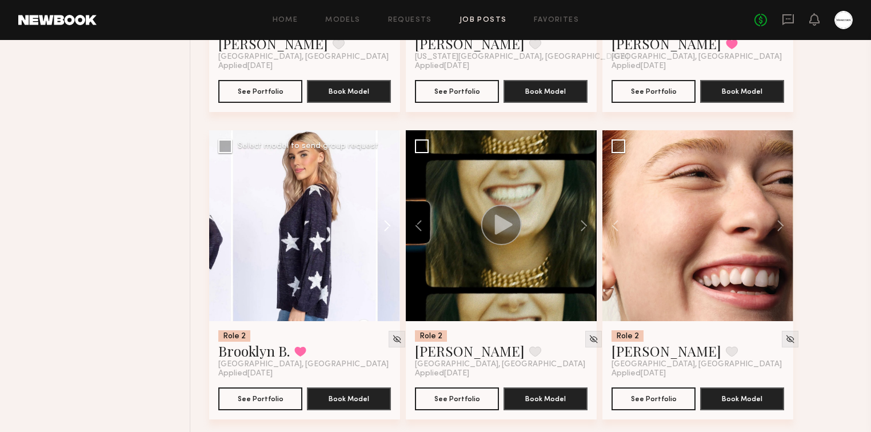
click at [389, 229] on button at bounding box center [382, 225] width 37 height 191
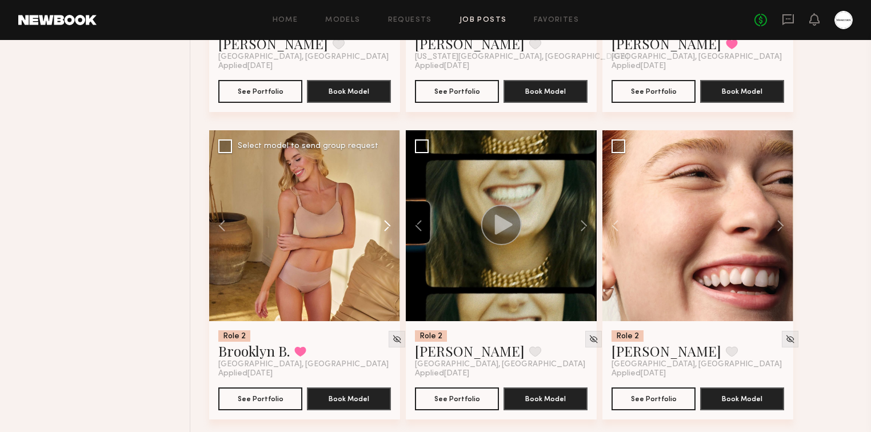
click at [389, 229] on button at bounding box center [382, 225] width 37 height 191
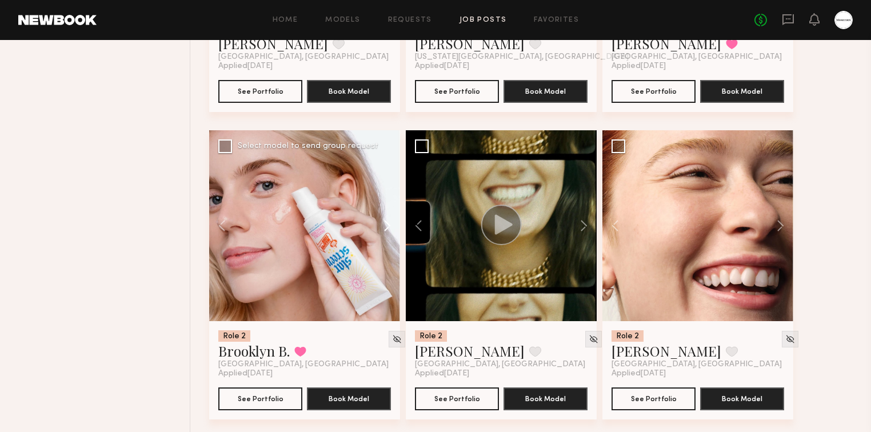
click at [389, 229] on button at bounding box center [382, 225] width 37 height 191
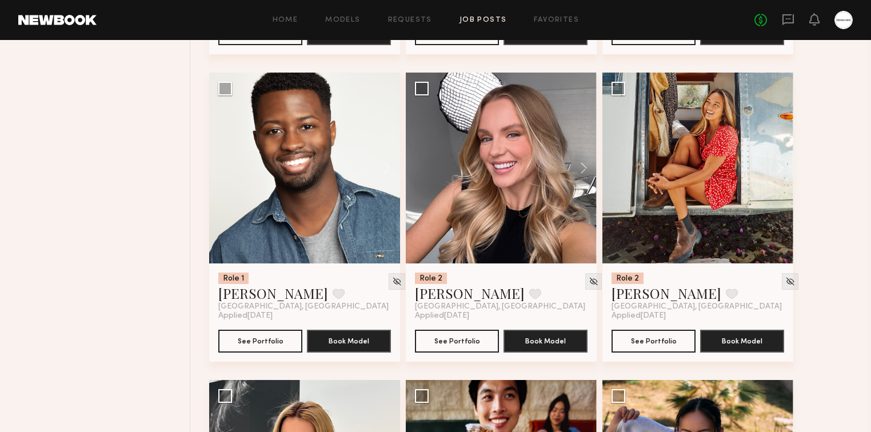
scroll to position [5671, 0]
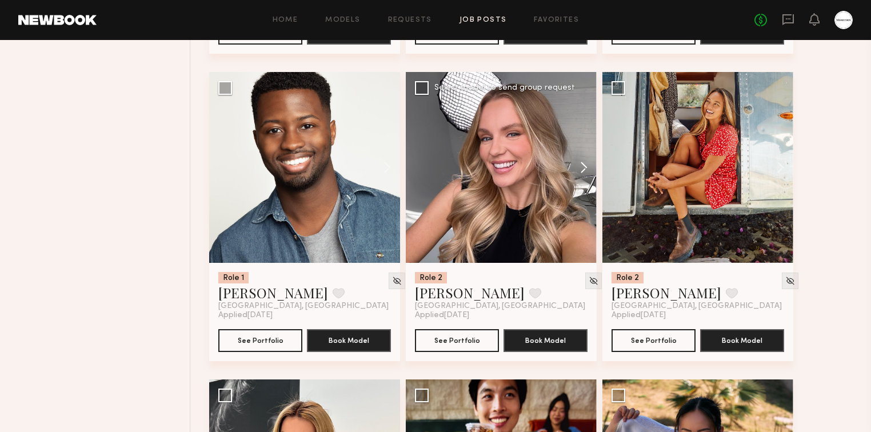
click at [585, 165] on button at bounding box center [578, 167] width 37 height 191
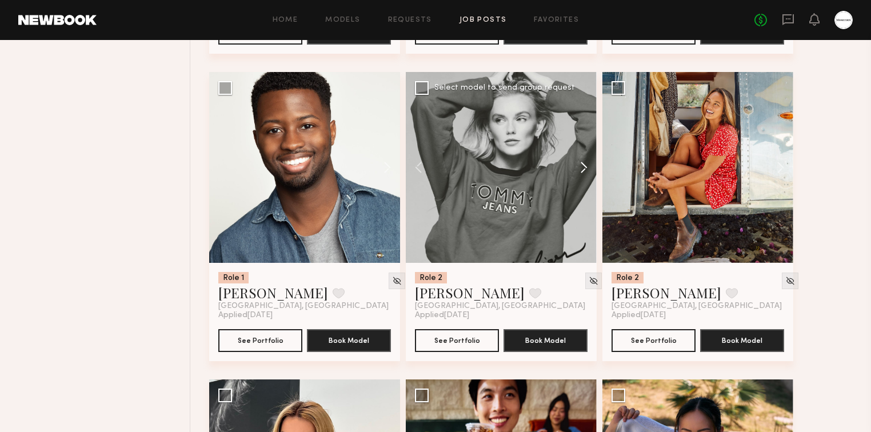
click at [585, 165] on button at bounding box center [578, 167] width 37 height 191
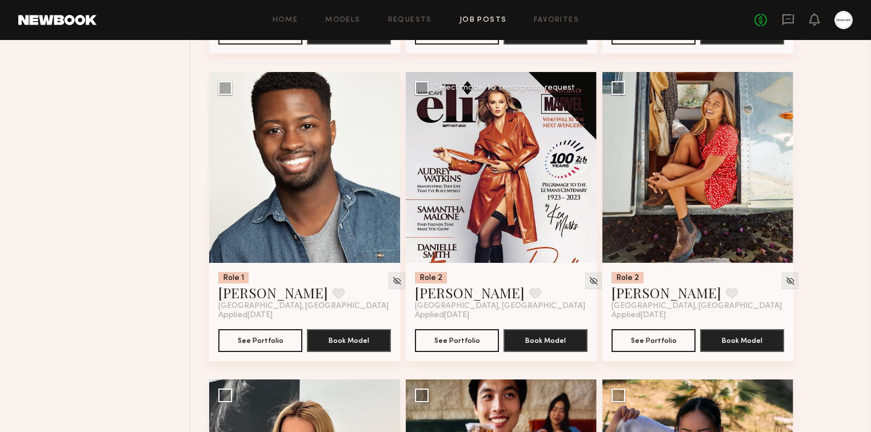
click at [585, 165] on button at bounding box center [578, 167] width 37 height 191
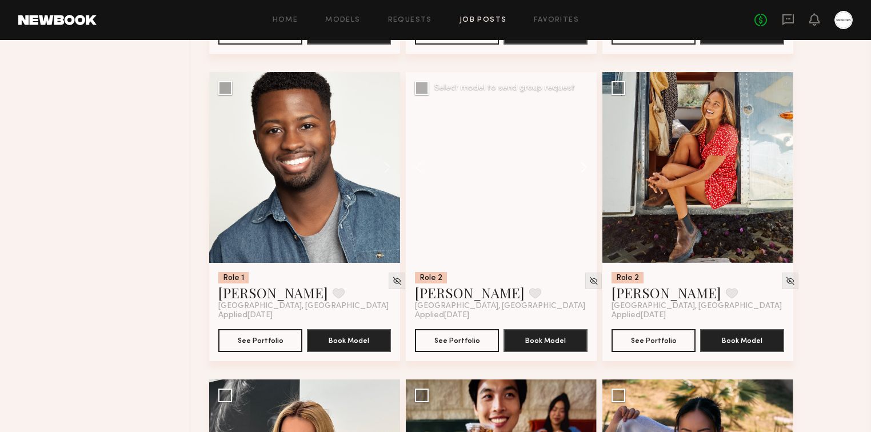
click at [585, 165] on button at bounding box center [578, 167] width 37 height 191
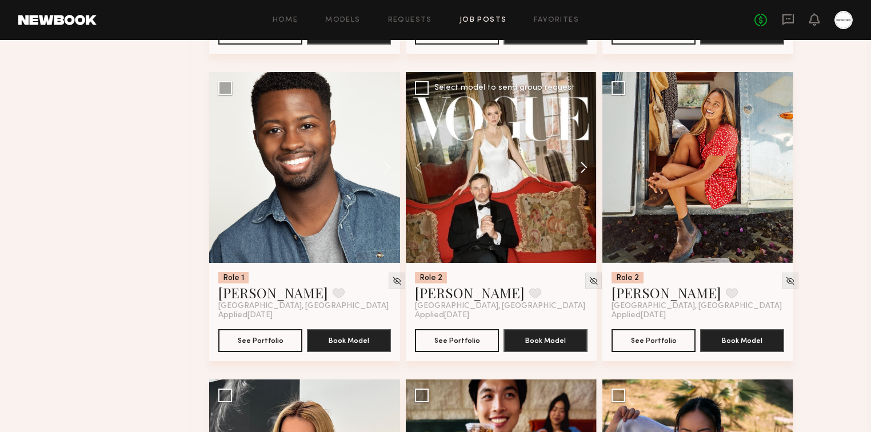
click at [585, 165] on button at bounding box center [578, 167] width 37 height 191
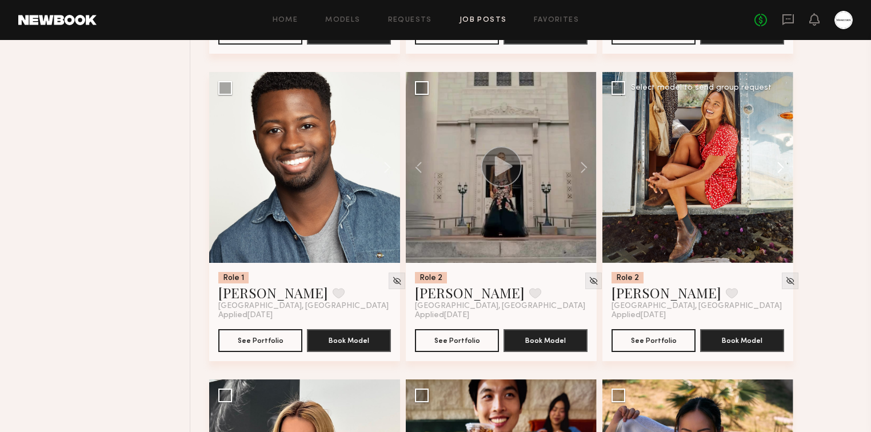
click at [780, 163] on button at bounding box center [775, 167] width 37 height 191
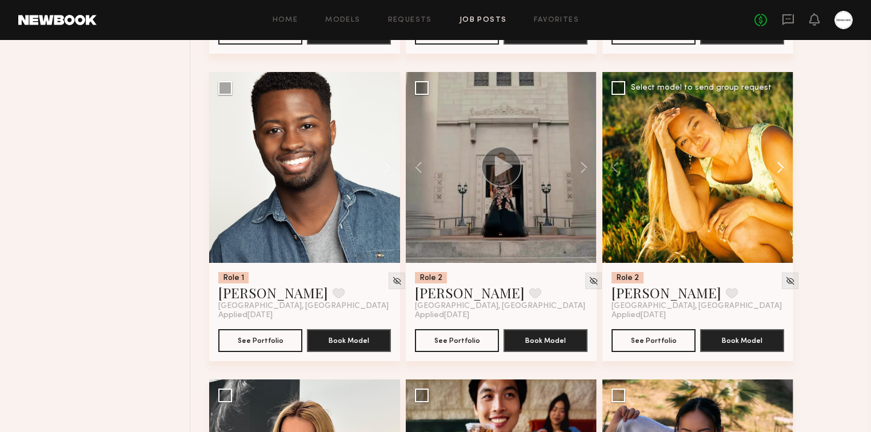
click at [780, 165] on button at bounding box center [775, 167] width 37 height 191
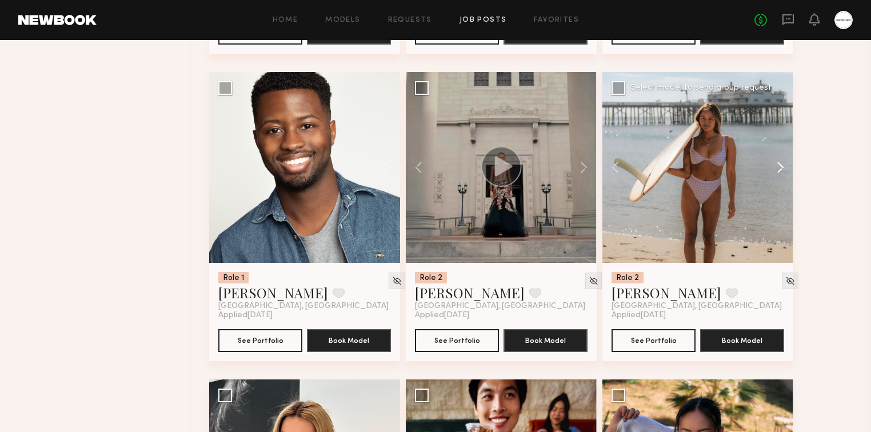
click at [780, 165] on button at bounding box center [775, 167] width 37 height 191
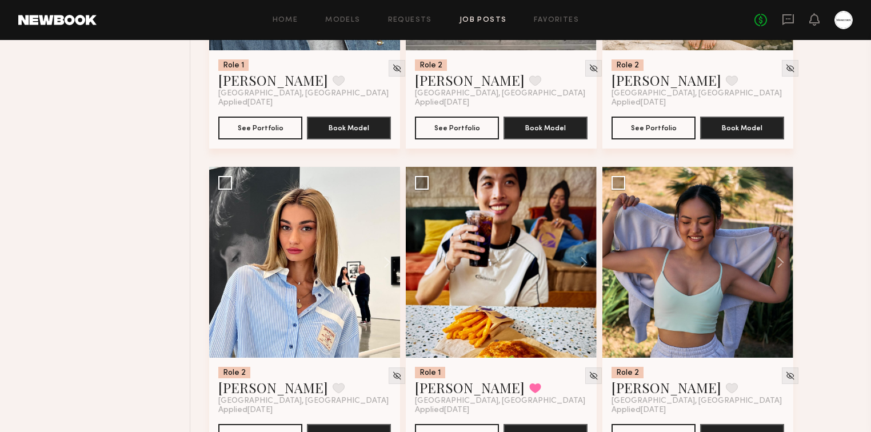
scroll to position [6037, 0]
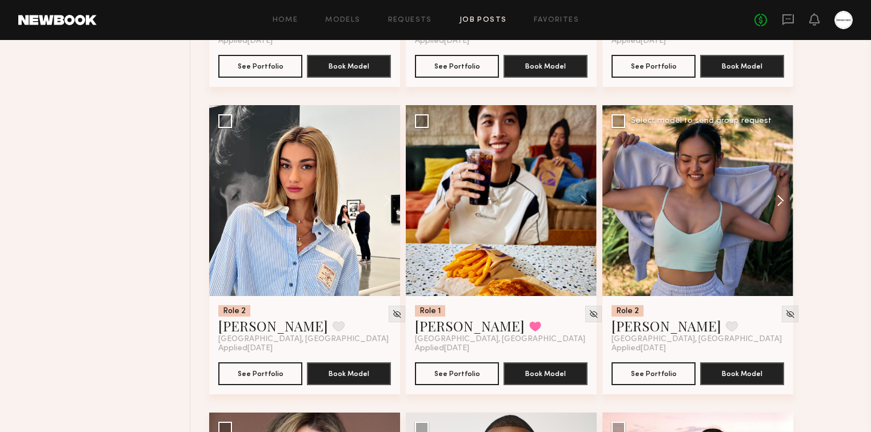
click at [785, 204] on button at bounding box center [775, 200] width 37 height 191
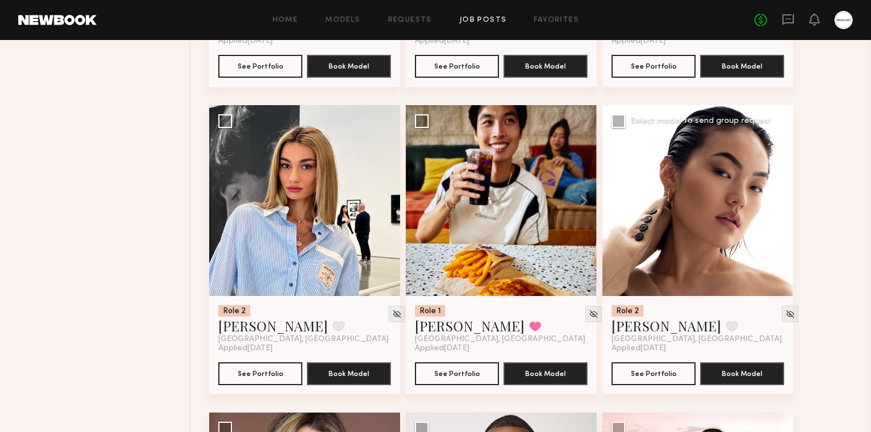
click at [784, 204] on button at bounding box center [775, 200] width 37 height 191
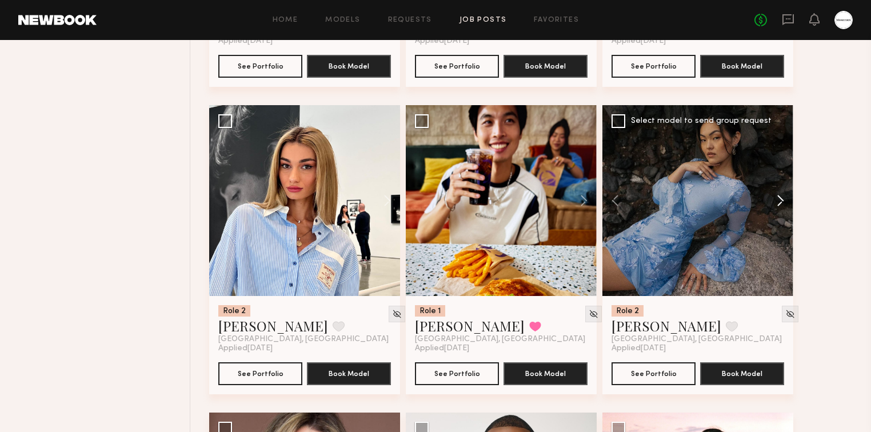
click at [784, 204] on button at bounding box center [775, 200] width 37 height 191
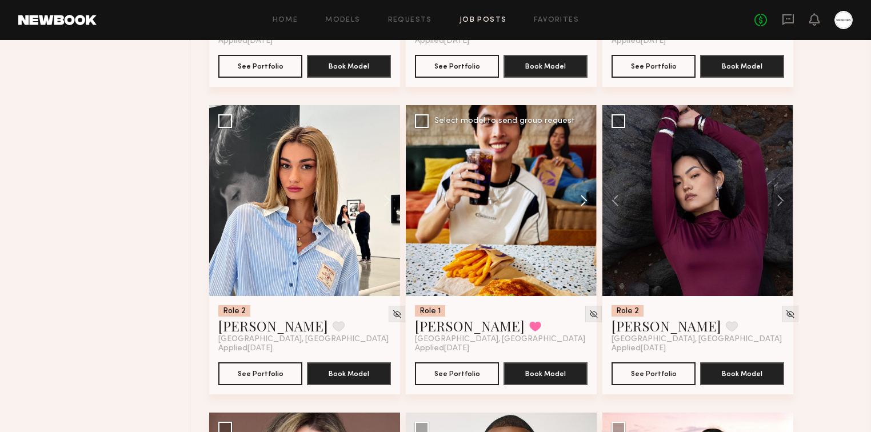
click at [582, 204] on button at bounding box center [578, 200] width 37 height 191
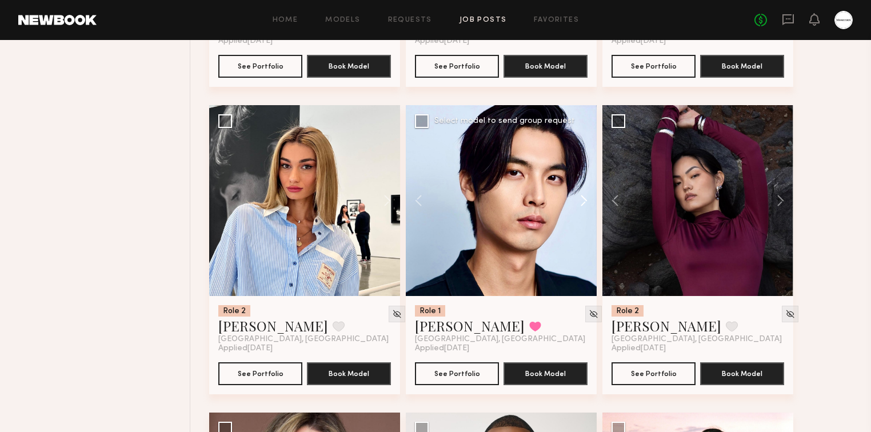
click at [582, 204] on button at bounding box center [578, 200] width 37 height 191
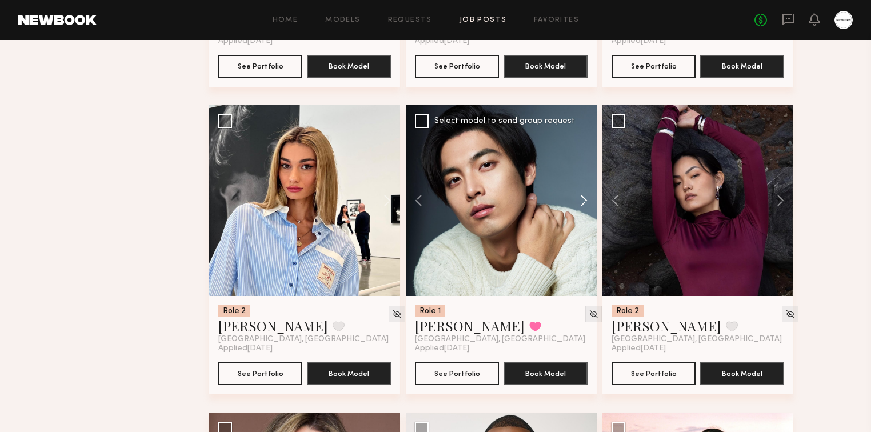
click at [582, 204] on button at bounding box center [578, 200] width 37 height 191
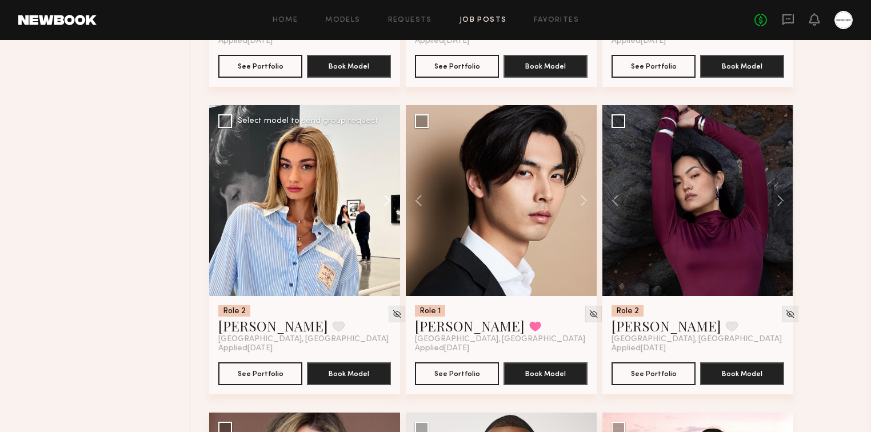
click at [389, 201] on button at bounding box center [382, 200] width 37 height 191
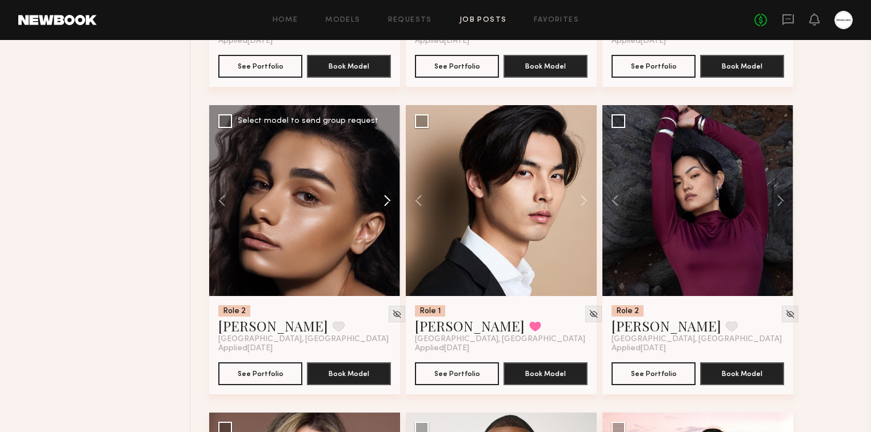
click at [389, 201] on button at bounding box center [382, 200] width 37 height 191
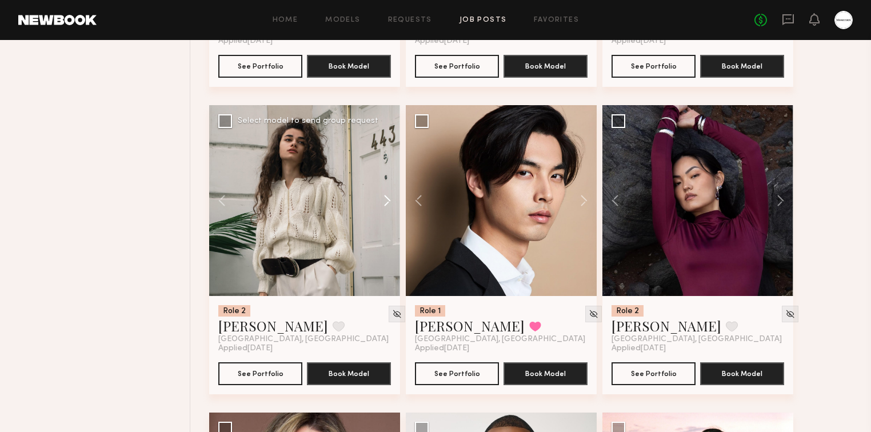
click at [389, 201] on button at bounding box center [382, 200] width 37 height 191
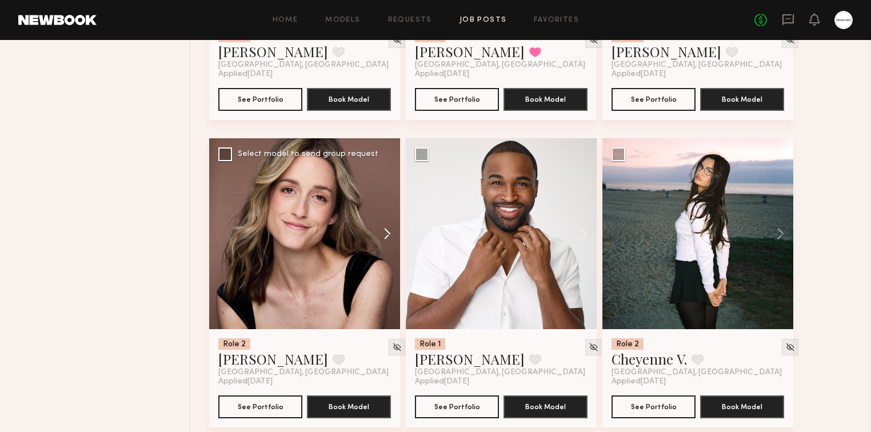
click at [390, 229] on button at bounding box center [382, 233] width 37 height 191
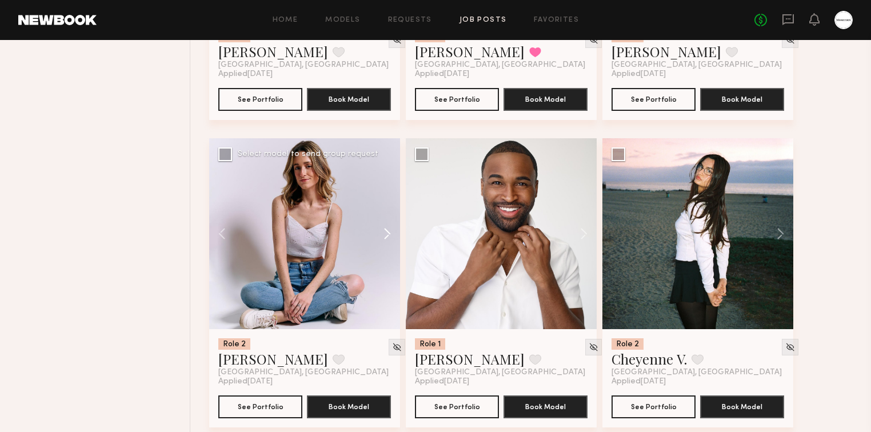
click at [388, 232] on button at bounding box center [382, 233] width 37 height 191
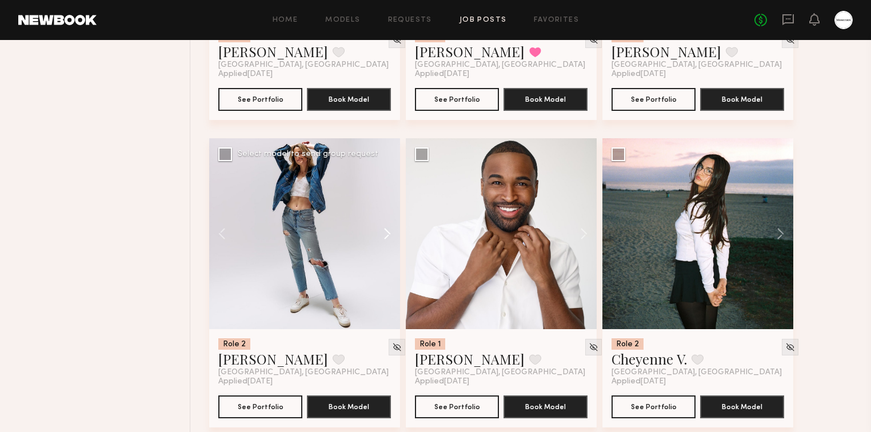
click at [388, 232] on button at bounding box center [382, 233] width 37 height 191
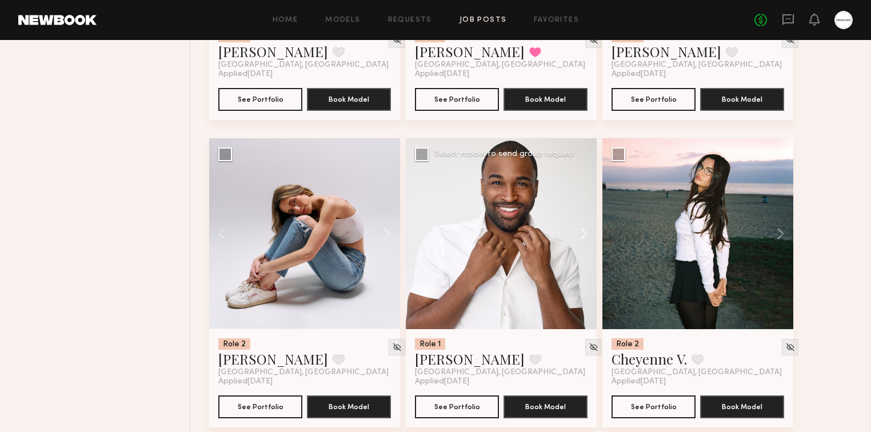
click at [582, 237] on button at bounding box center [578, 233] width 37 height 191
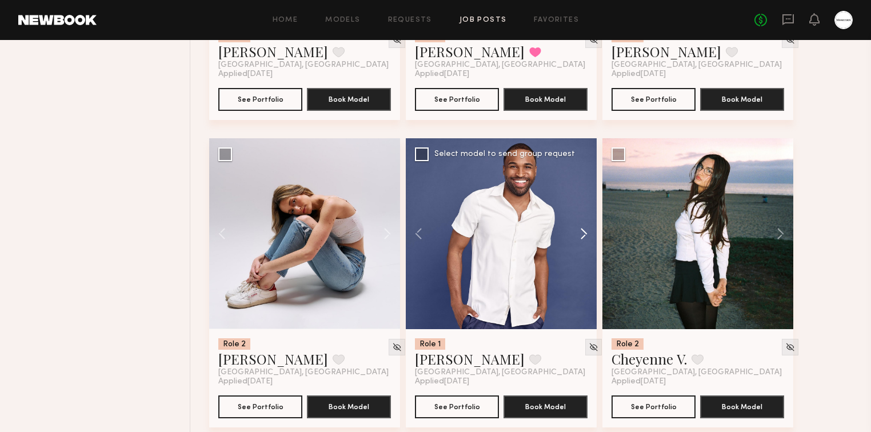
click at [582, 237] on button at bounding box center [578, 233] width 37 height 191
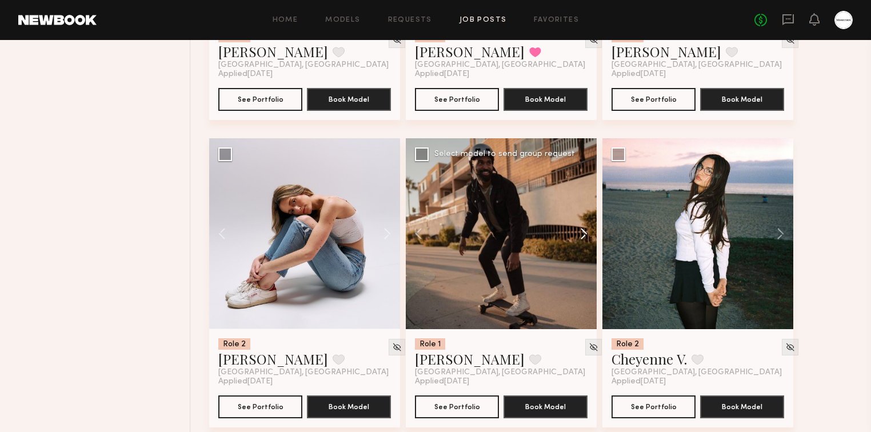
click at [582, 237] on button at bounding box center [578, 233] width 37 height 191
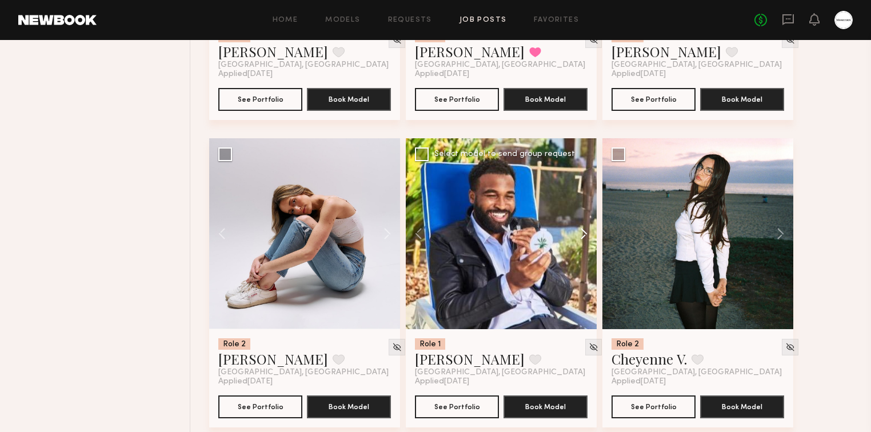
click at [582, 237] on button at bounding box center [578, 233] width 37 height 191
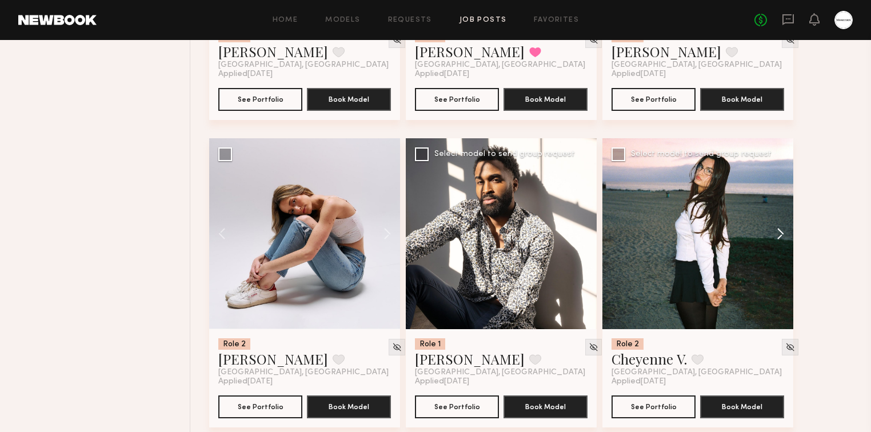
click at [779, 230] on button at bounding box center [775, 233] width 37 height 191
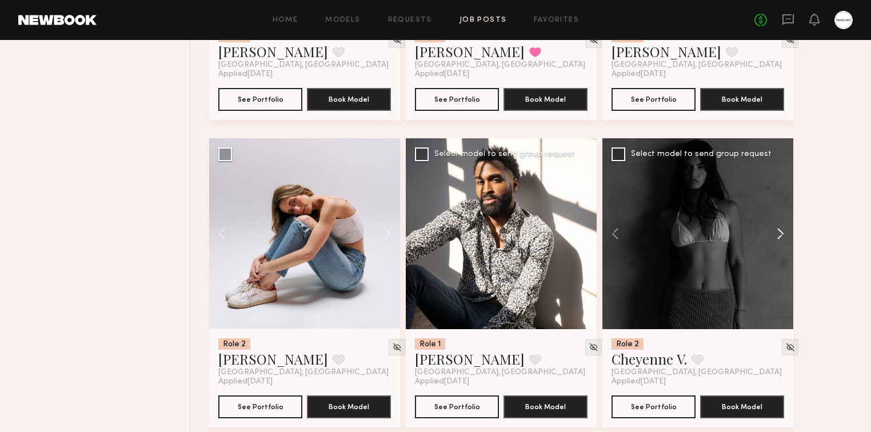
click at [779, 232] on button at bounding box center [775, 233] width 37 height 191
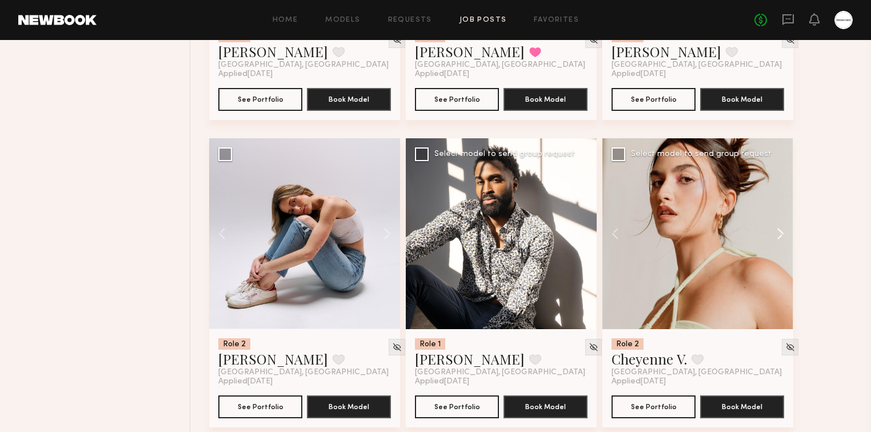
click at [779, 232] on button at bounding box center [775, 233] width 37 height 191
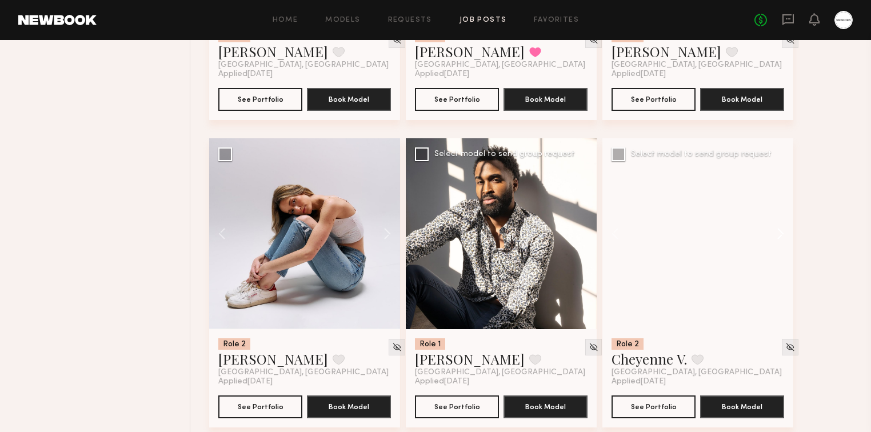
click at [779, 232] on button at bounding box center [775, 233] width 37 height 191
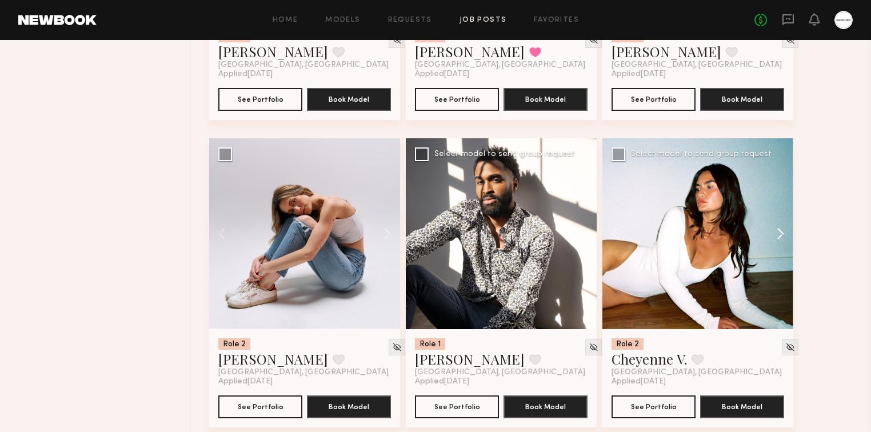
click at [781, 233] on button at bounding box center [775, 233] width 37 height 191
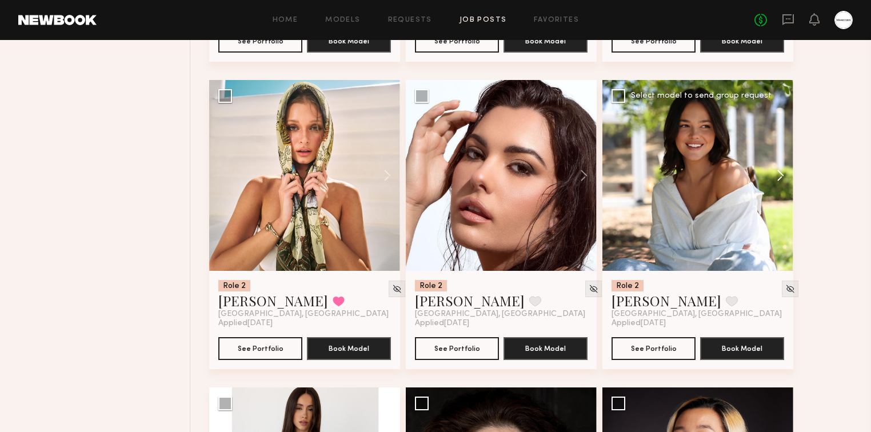
scroll to position [6586, 0]
click at [781, 178] on button at bounding box center [775, 175] width 37 height 191
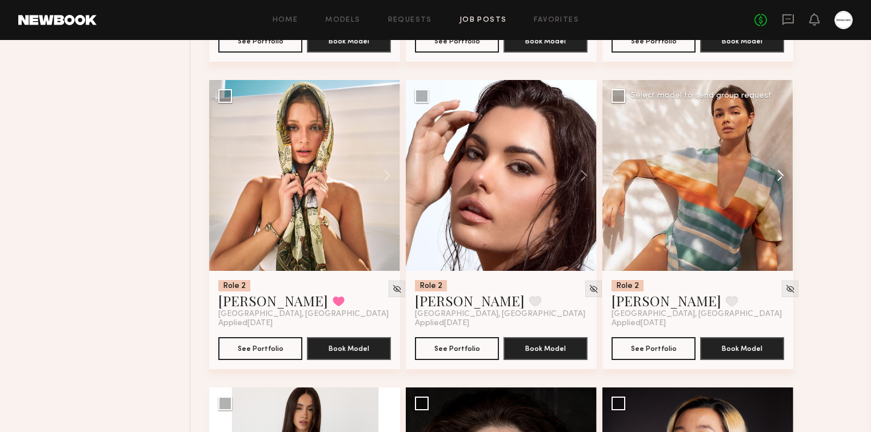
click at [781, 178] on button at bounding box center [775, 175] width 37 height 191
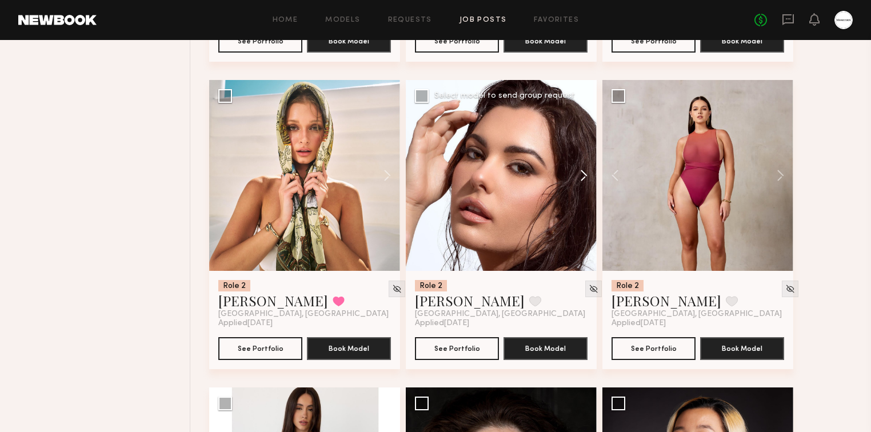
click at [585, 177] on button at bounding box center [578, 175] width 37 height 191
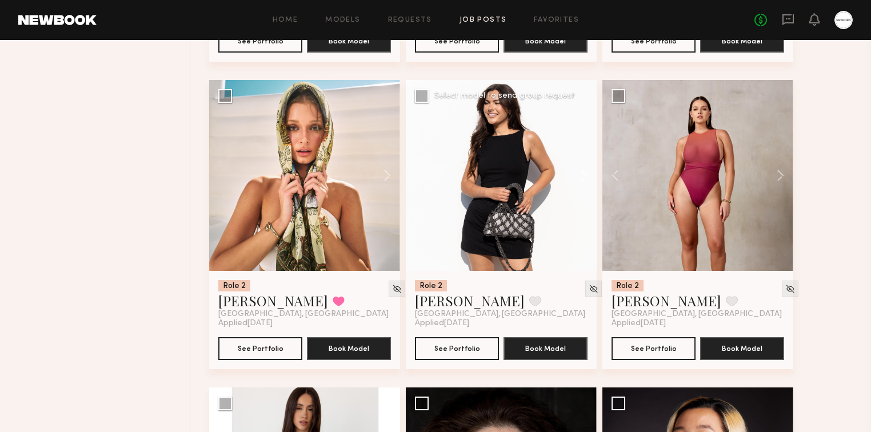
click at [585, 177] on button at bounding box center [578, 175] width 37 height 191
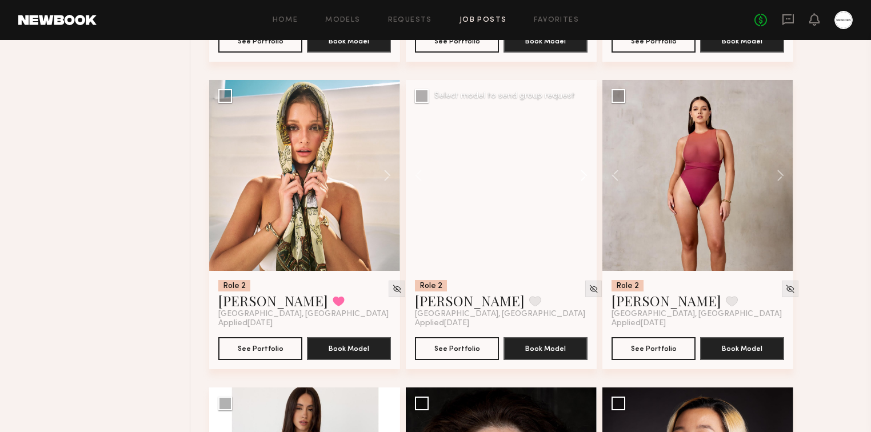
click at [585, 177] on button at bounding box center [578, 175] width 37 height 191
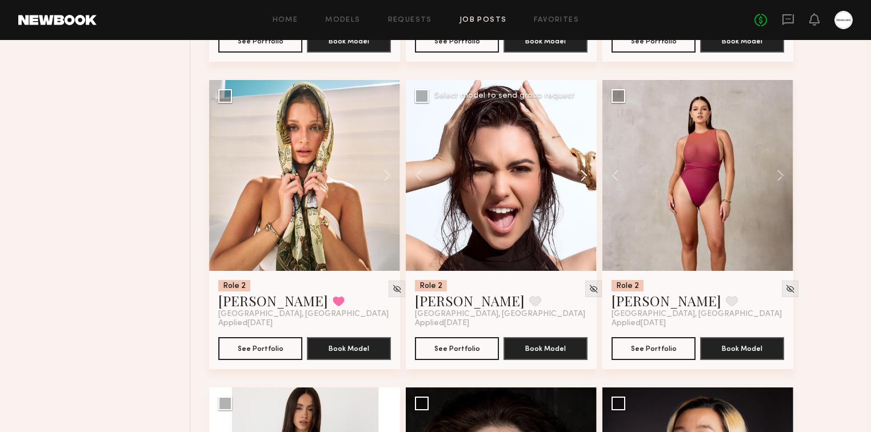
click at [585, 177] on button at bounding box center [578, 175] width 37 height 191
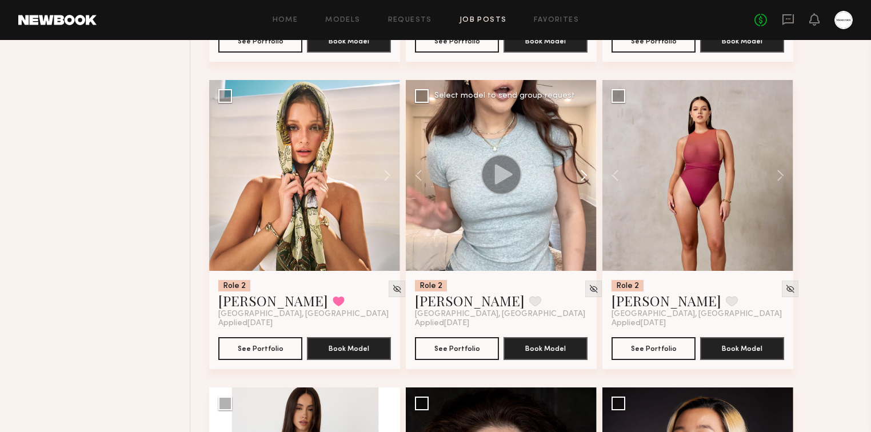
click at [585, 177] on button at bounding box center [578, 175] width 37 height 191
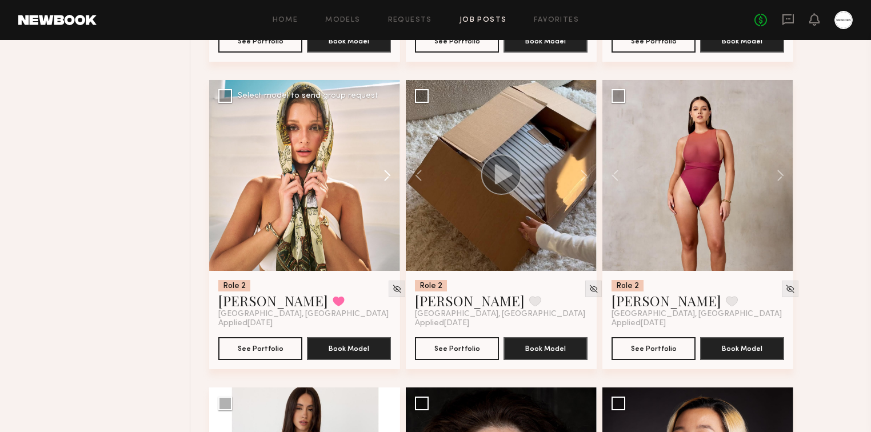
click at [384, 174] on button at bounding box center [382, 175] width 37 height 191
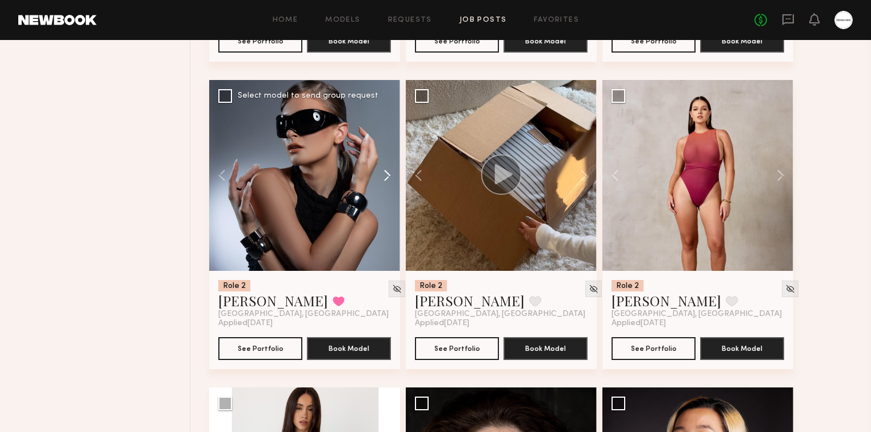
click at [384, 174] on button at bounding box center [382, 175] width 37 height 191
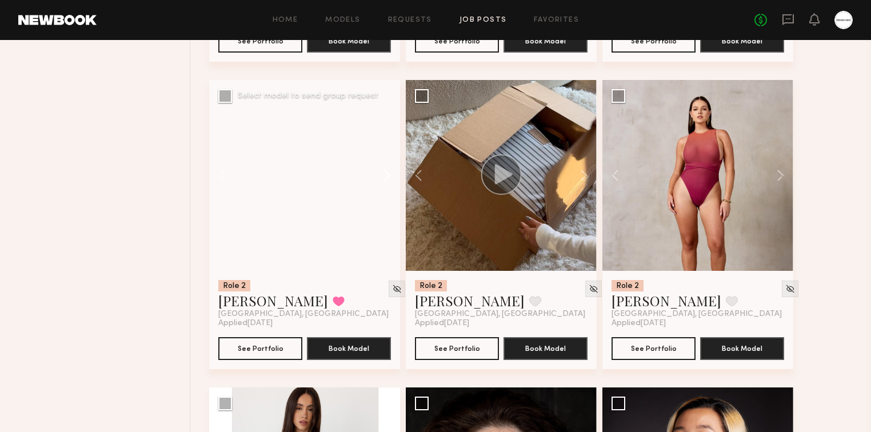
click at [384, 174] on button at bounding box center [382, 175] width 37 height 191
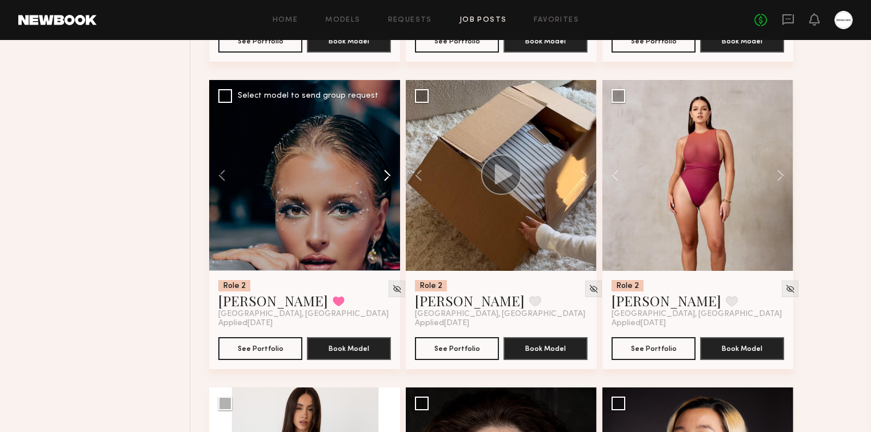
click at [384, 174] on button at bounding box center [382, 175] width 37 height 191
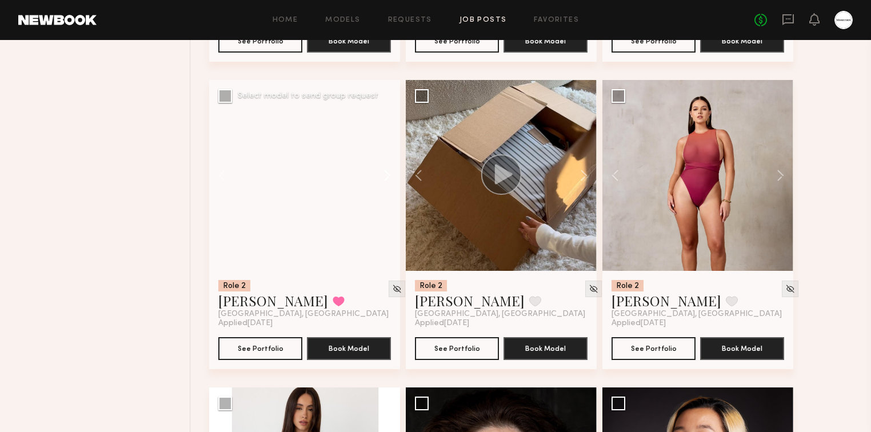
click at [384, 174] on button at bounding box center [382, 175] width 37 height 191
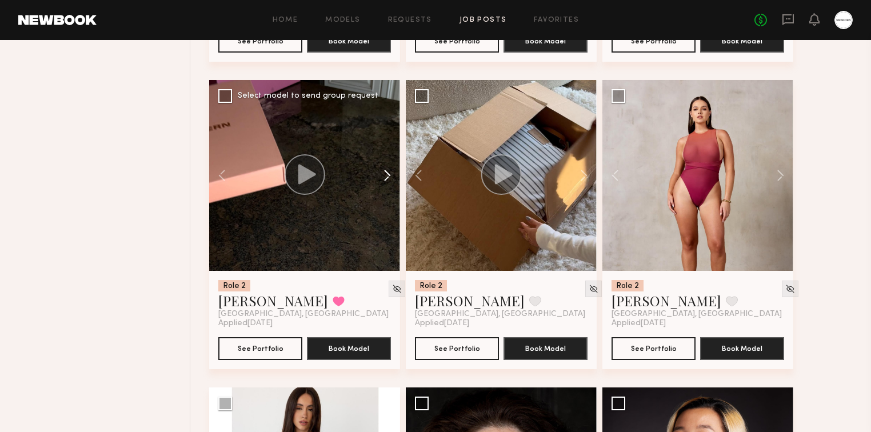
click at [384, 174] on button at bounding box center [382, 175] width 37 height 191
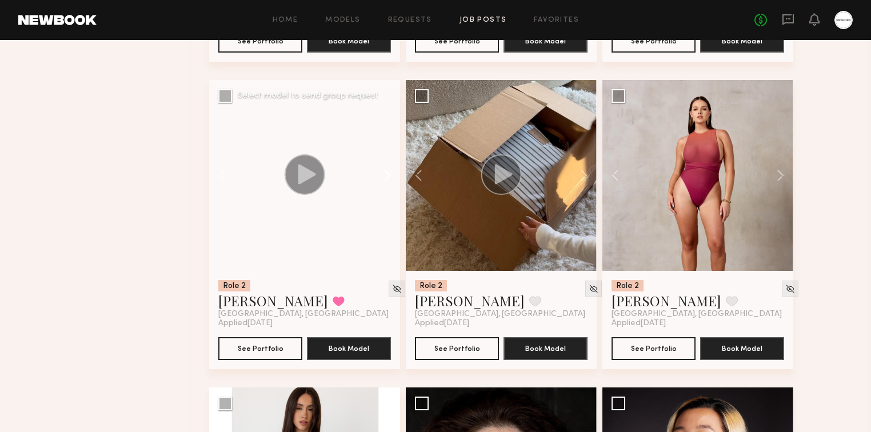
click at [384, 174] on button at bounding box center [382, 175] width 37 height 191
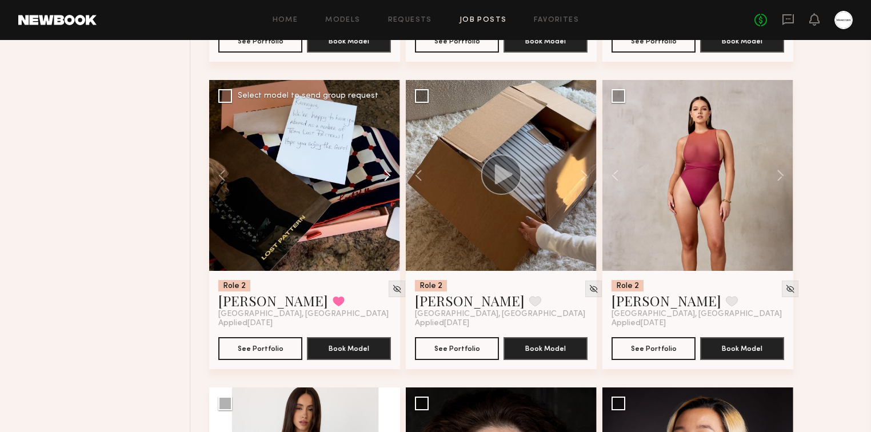
click at [384, 174] on button at bounding box center [382, 175] width 37 height 191
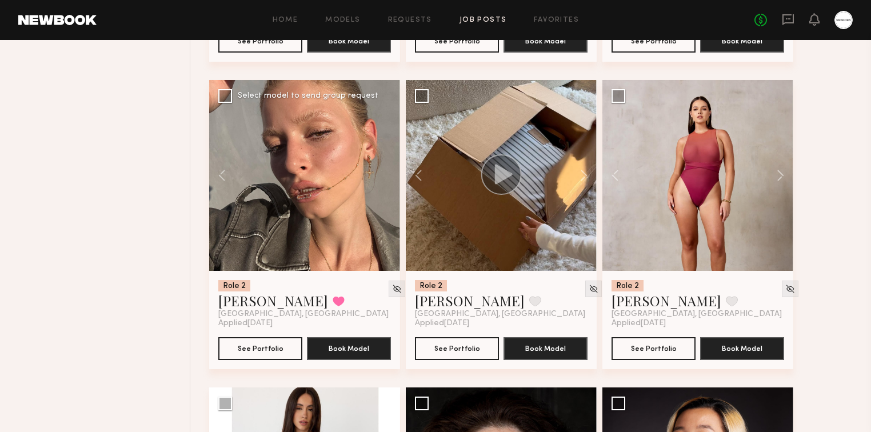
click at [384, 174] on div at bounding box center [304, 175] width 191 height 191
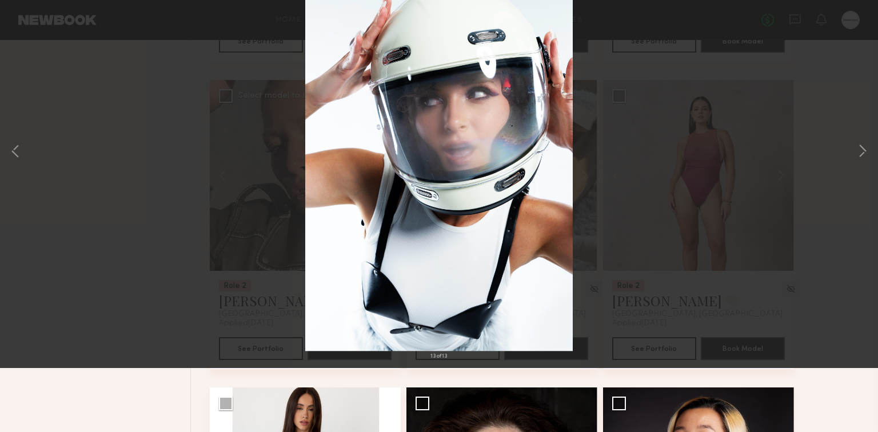
click at [25, 21] on button at bounding box center [26, 27] width 18 height 21
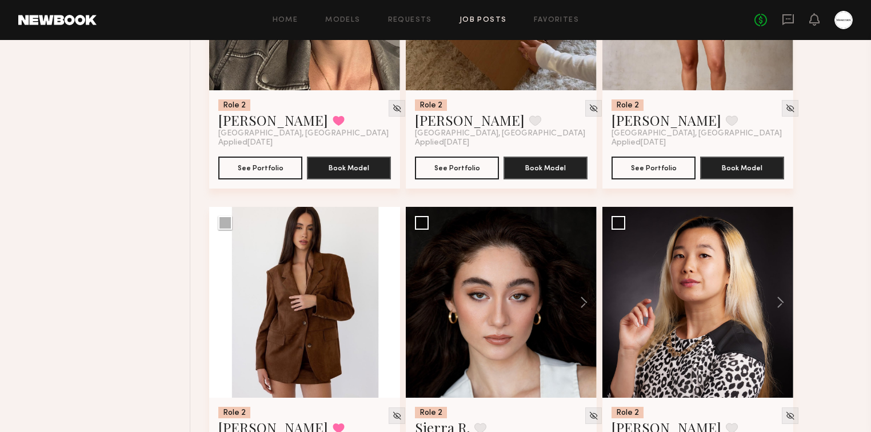
scroll to position [6860, 0]
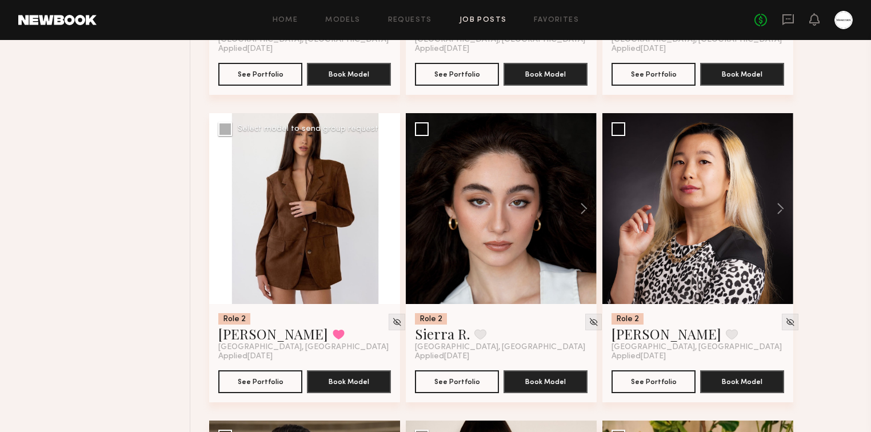
click at [388, 209] on button at bounding box center [382, 208] width 37 height 191
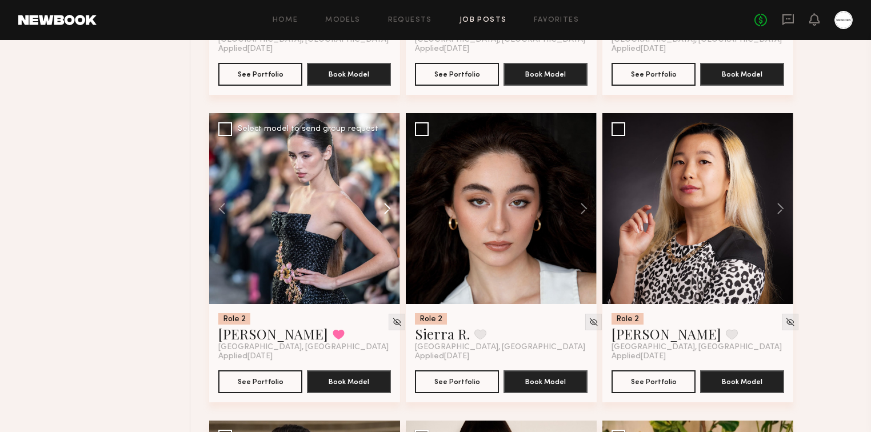
click at [389, 207] on button at bounding box center [382, 208] width 37 height 191
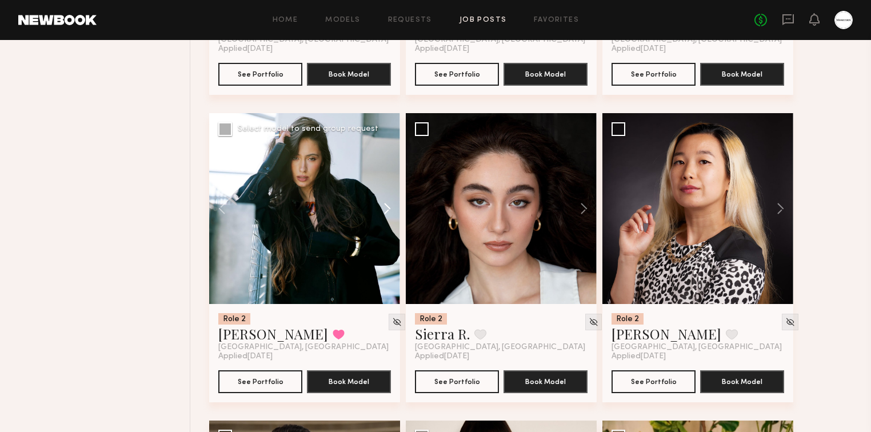
click at [389, 207] on button at bounding box center [382, 208] width 37 height 191
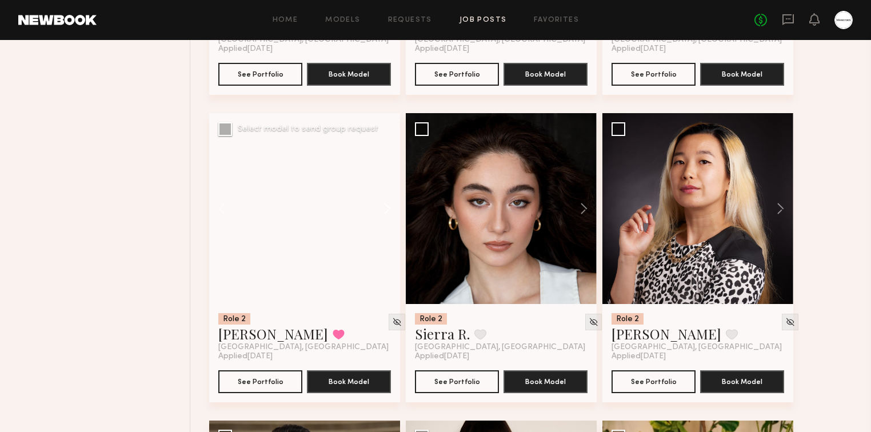
click at [389, 207] on button at bounding box center [382, 208] width 37 height 191
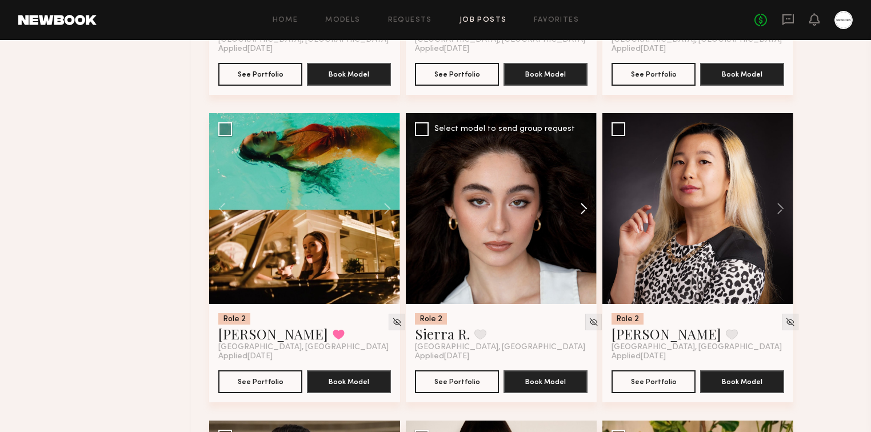
click at [590, 209] on button at bounding box center [578, 208] width 37 height 191
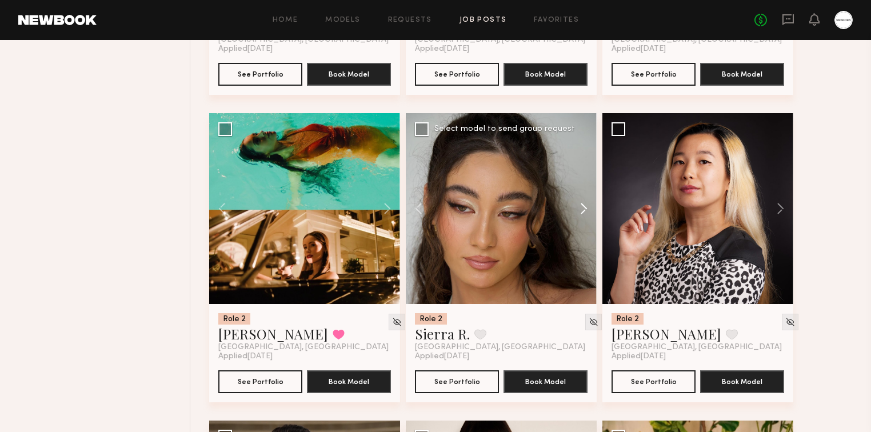
click at [586, 209] on button at bounding box center [578, 208] width 37 height 191
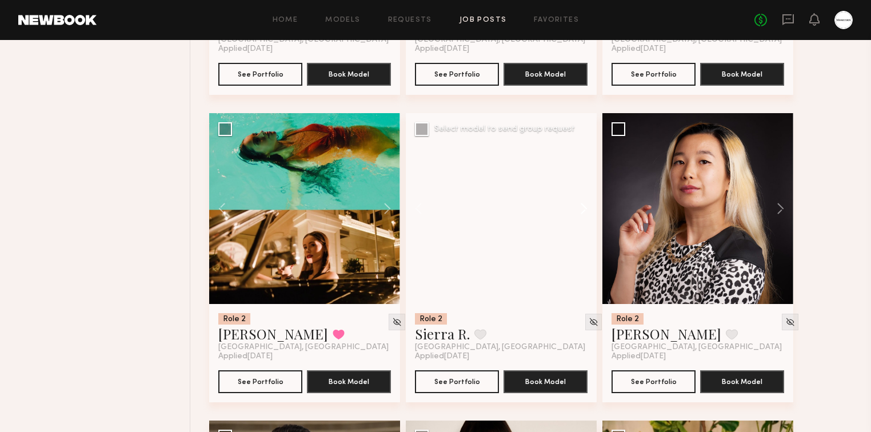
click at [586, 209] on button at bounding box center [578, 208] width 37 height 191
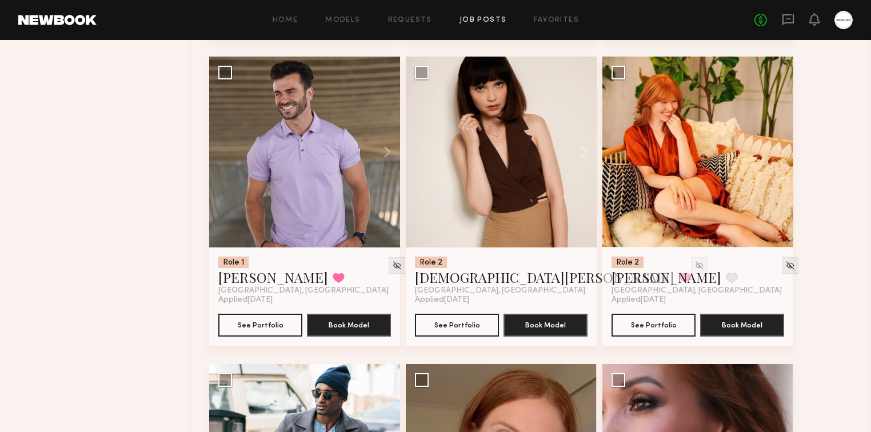
scroll to position [7226, 0]
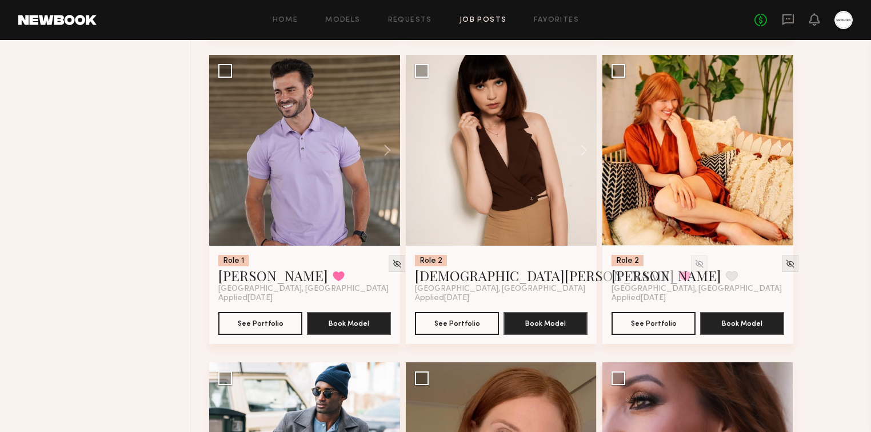
click at [782, 152] on button at bounding box center [775, 150] width 37 height 191
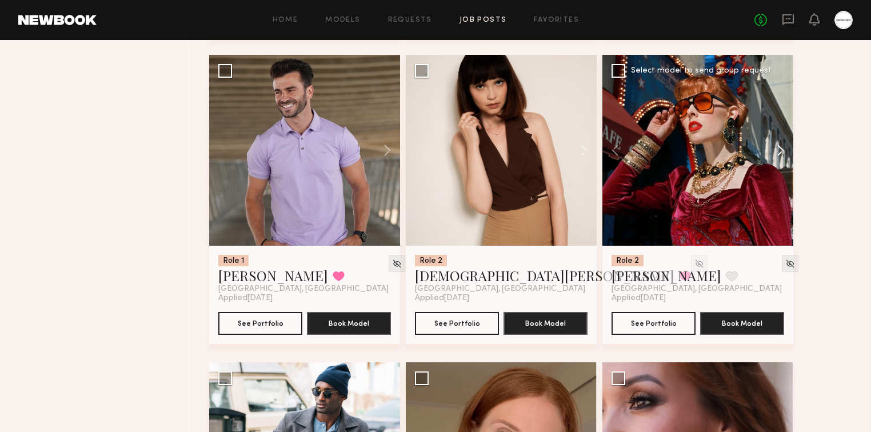
click at [782, 152] on button at bounding box center [775, 150] width 37 height 191
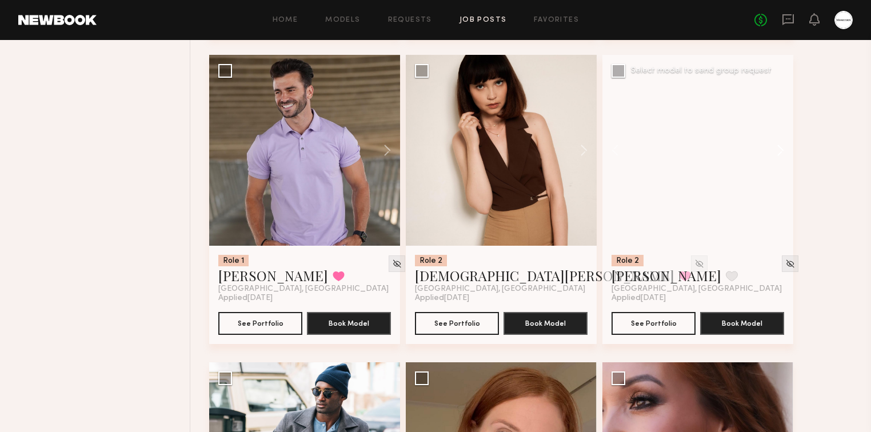
click at [782, 152] on button at bounding box center [775, 150] width 37 height 191
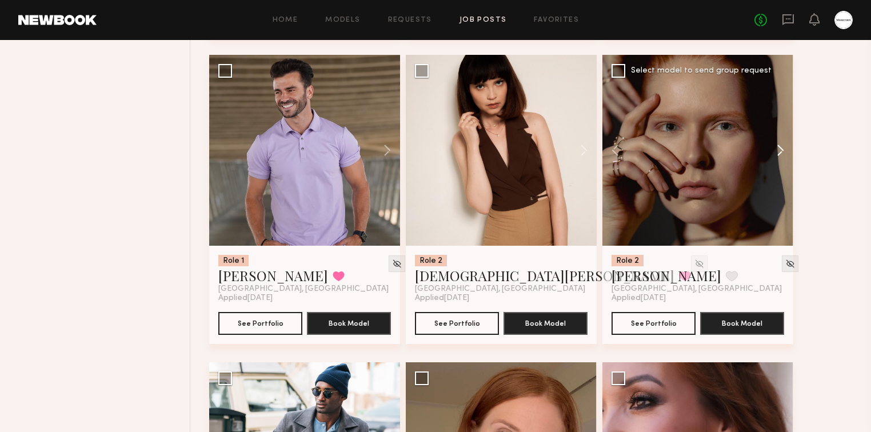
click at [782, 152] on div at bounding box center [698, 150] width 191 height 191
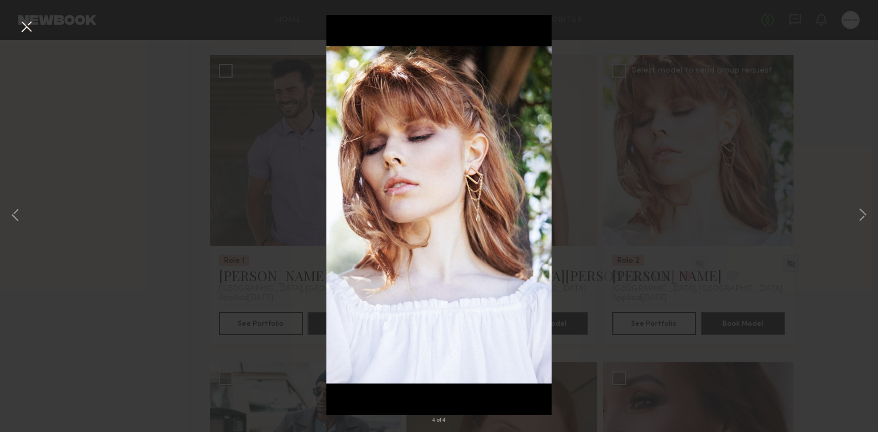
click at [805, 106] on div "4 of 4" at bounding box center [439, 216] width 878 height 432
click at [18, 21] on button at bounding box center [26, 27] width 18 height 21
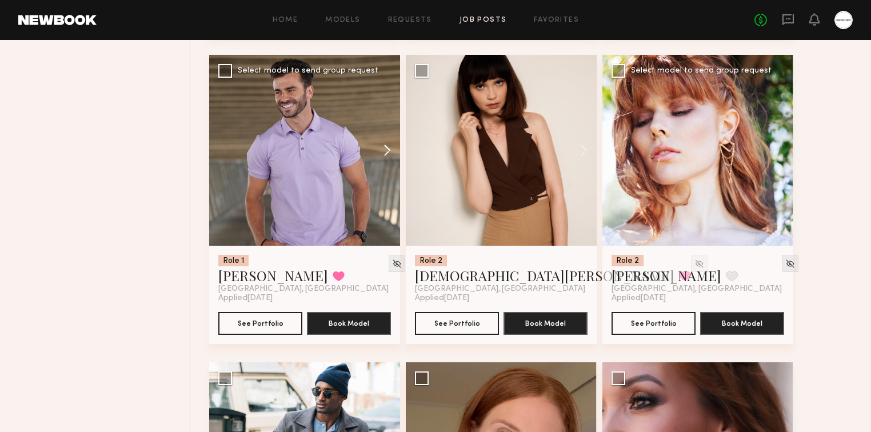
click at [387, 154] on button at bounding box center [382, 150] width 37 height 191
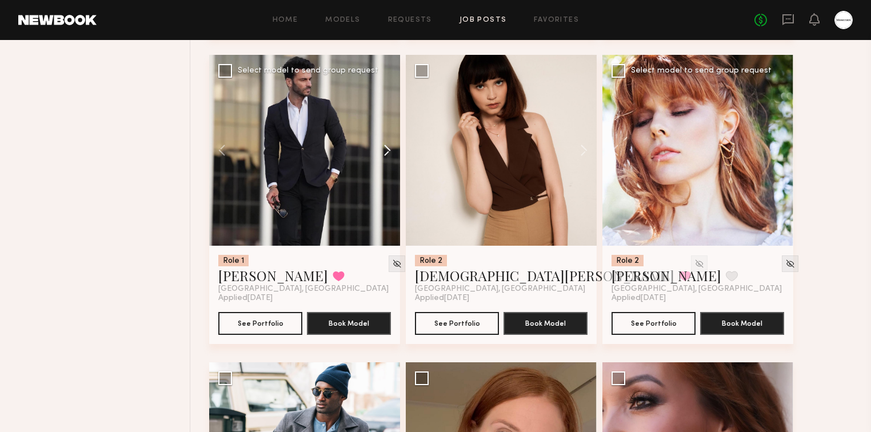
click at [387, 154] on button at bounding box center [382, 150] width 37 height 191
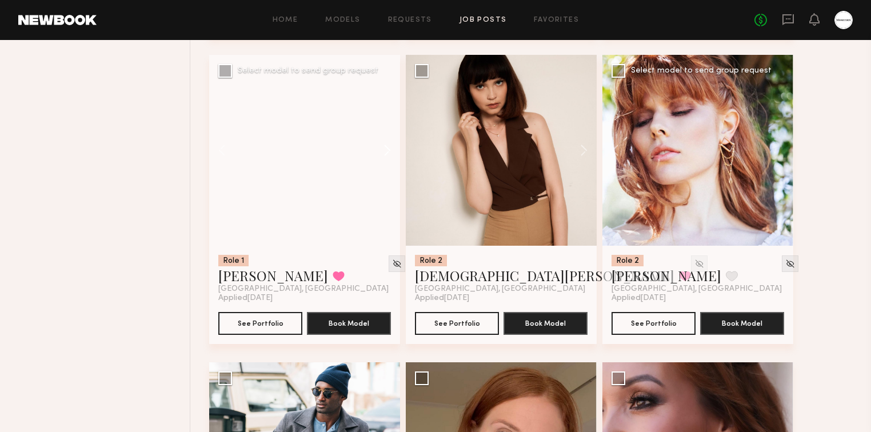
click at [387, 154] on button at bounding box center [382, 150] width 37 height 191
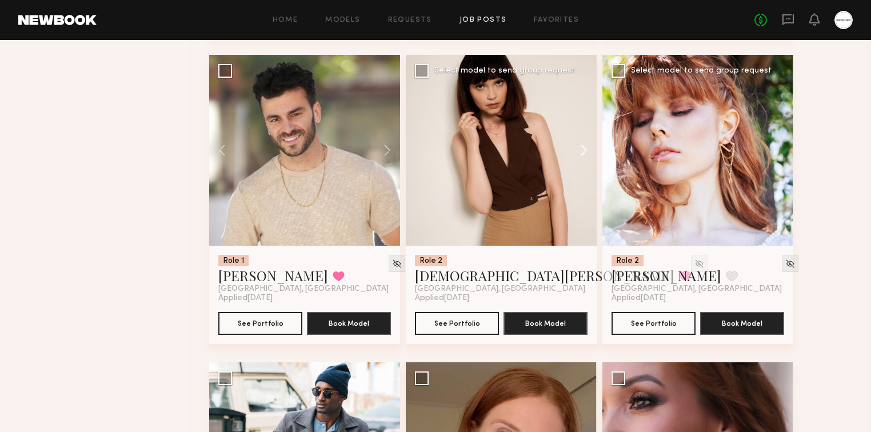
click at [583, 153] on button at bounding box center [578, 150] width 37 height 191
click at [584, 154] on button at bounding box center [578, 150] width 37 height 191
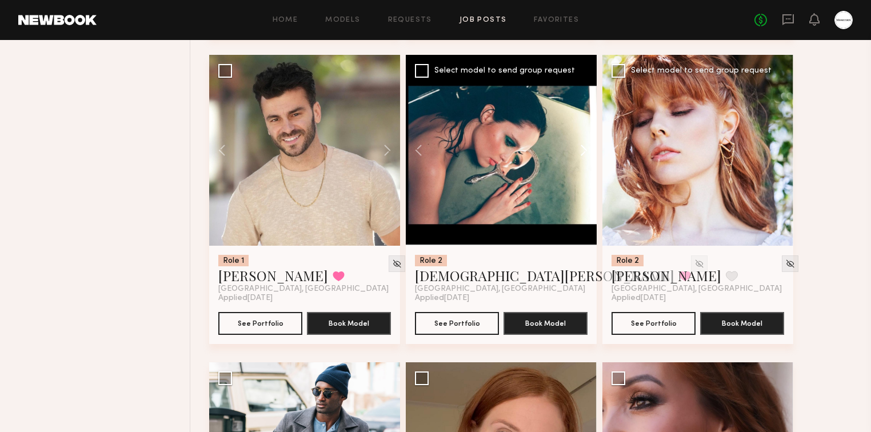
click at [584, 154] on button at bounding box center [578, 150] width 37 height 191
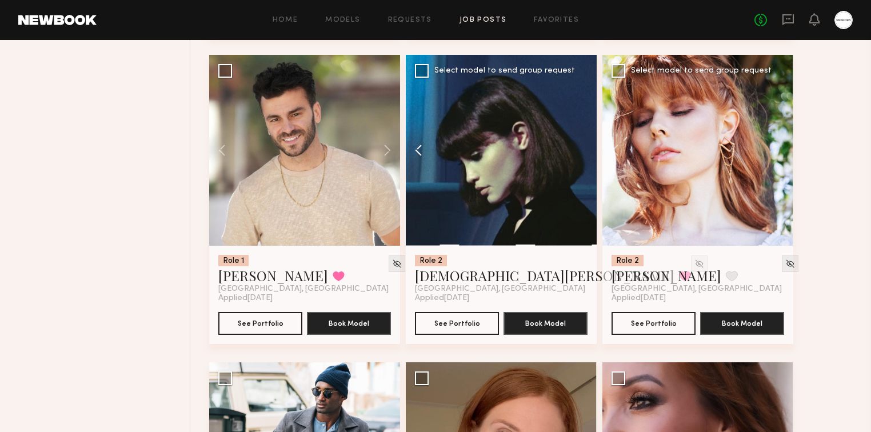
click at [417, 150] on button at bounding box center [424, 150] width 37 height 191
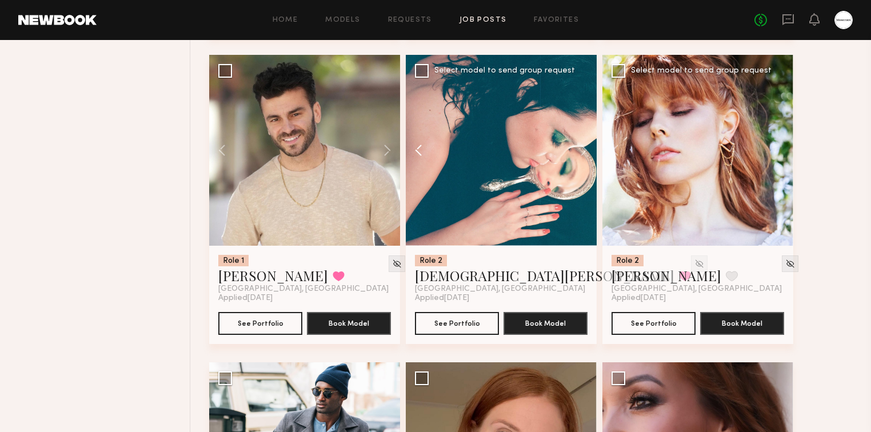
click at [417, 150] on button at bounding box center [424, 150] width 37 height 191
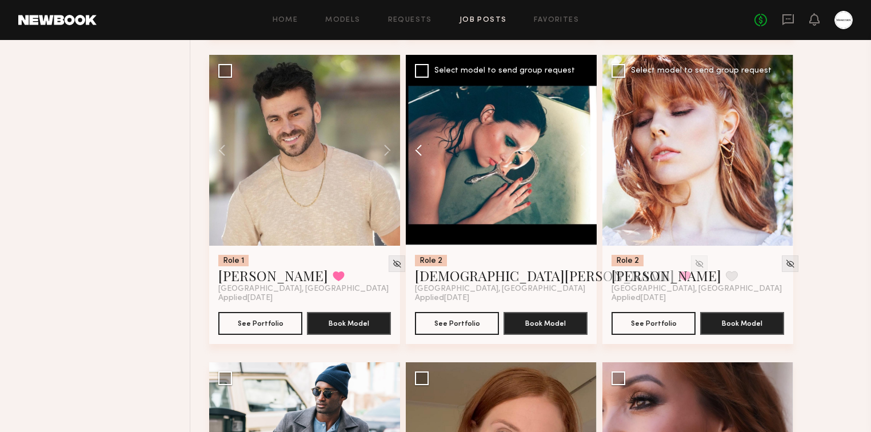
click at [417, 150] on button at bounding box center [424, 150] width 37 height 191
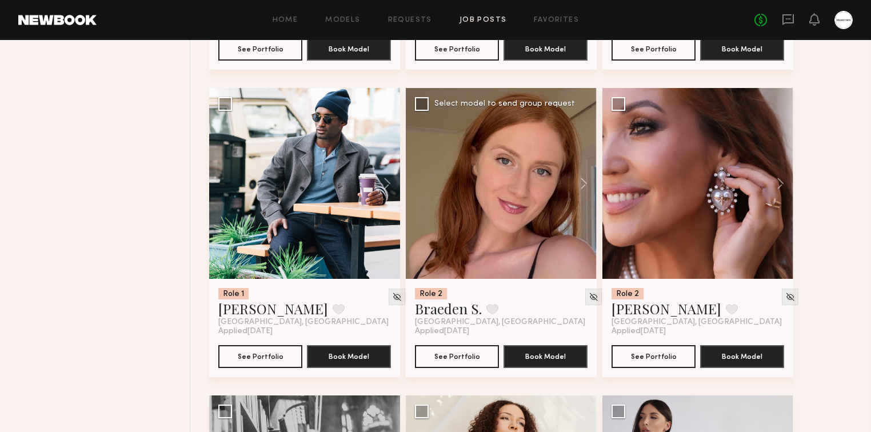
scroll to position [7500, 0]
click at [384, 181] on button at bounding box center [382, 183] width 37 height 191
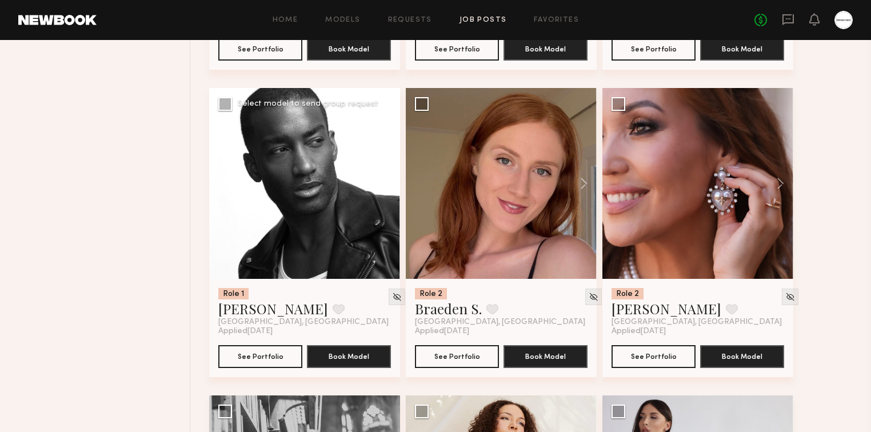
click at [384, 181] on button at bounding box center [382, 183] width 37 height 191
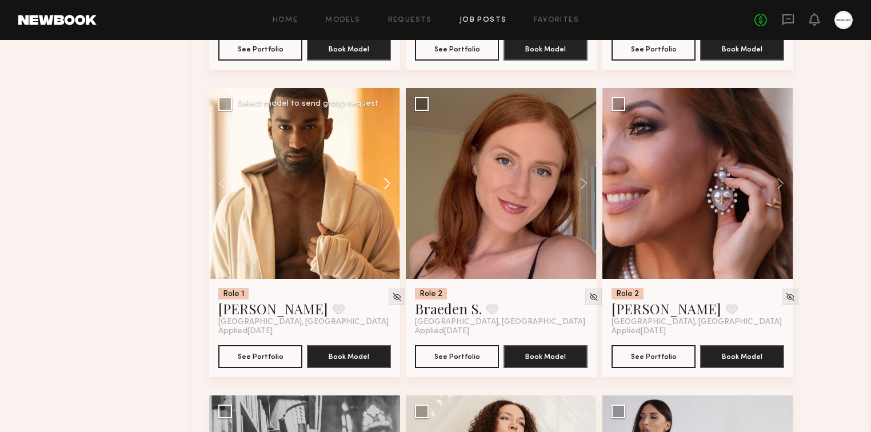
click at [385, 183] on button at bounding box center [382, 183] width 37 height 191
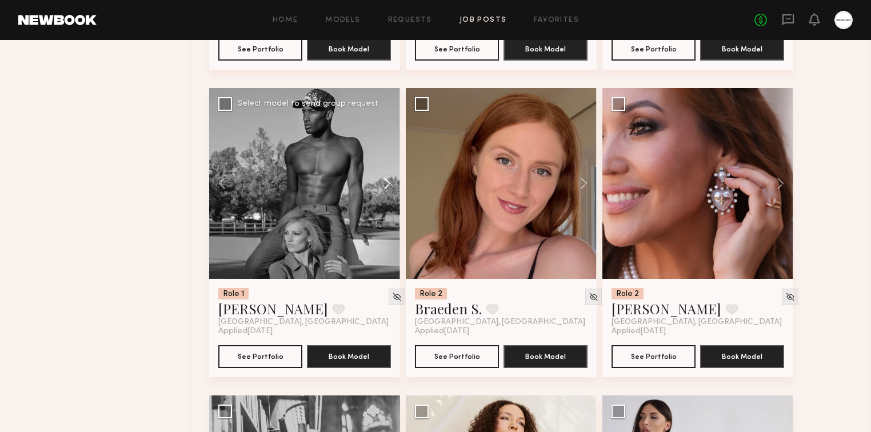
click at [385, 183] on button at bounding box center [382, 183] width 37 height 191
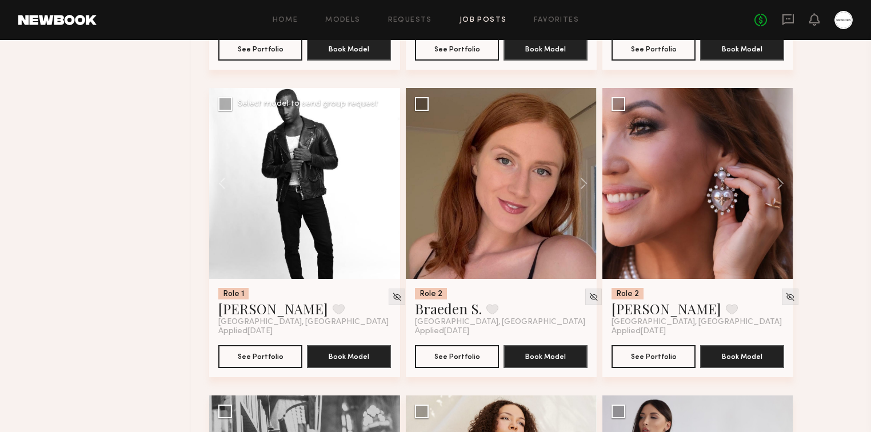
click at [385, 183] on div at bounding box center [304, 183] width 191 height 191
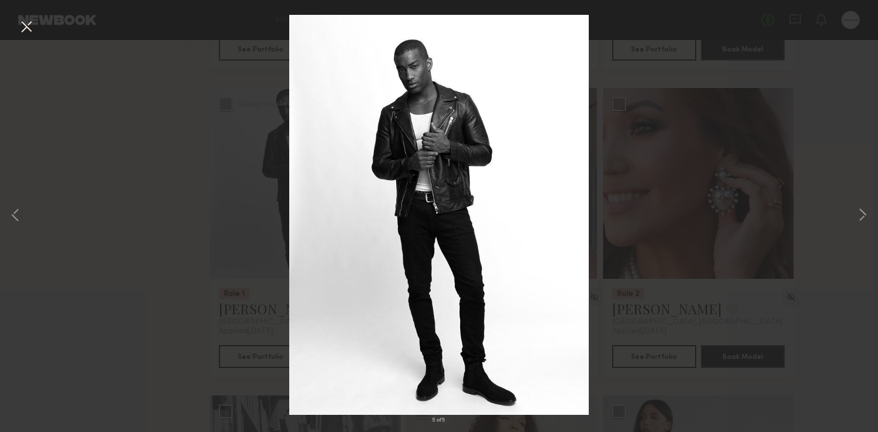
click at [29, 26] on button at bounding box center [26, 27] width 18 height 21
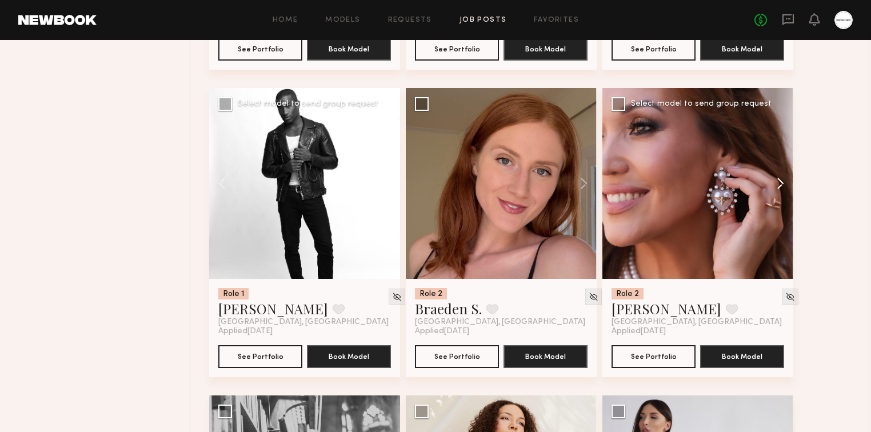
click at [781, 185] on button at bounding box center [775, 183] width 37 height 191
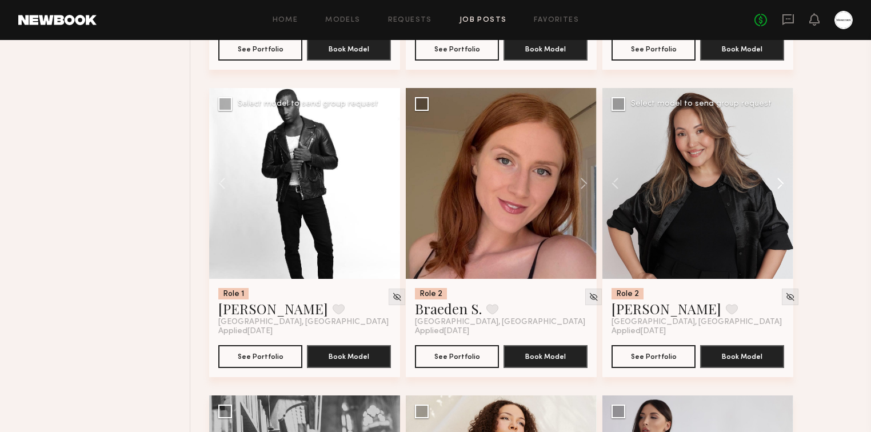
click at [781, 185] on button at bounding box center [775, 183] width 37 height 191
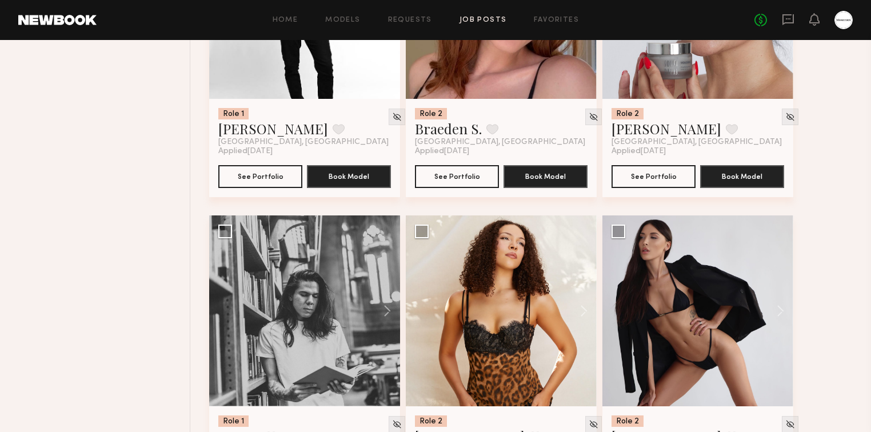
scroll to position [7775, 0]
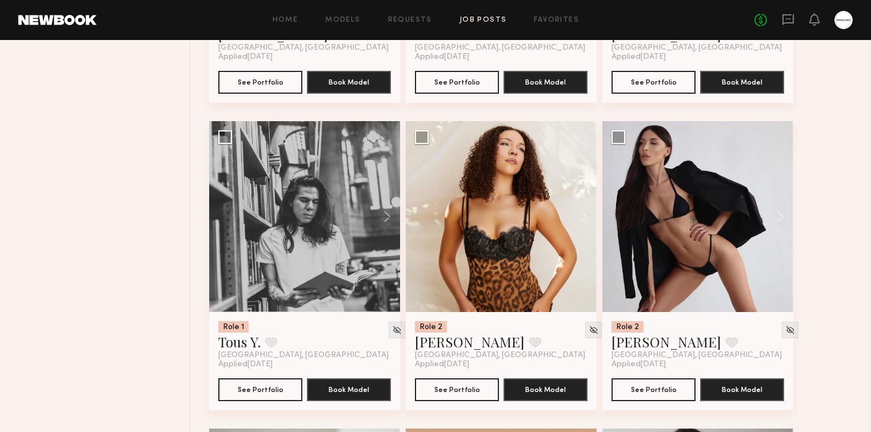
click at [784, 220] on button at bounding box center [775, 216] width 37 height 191
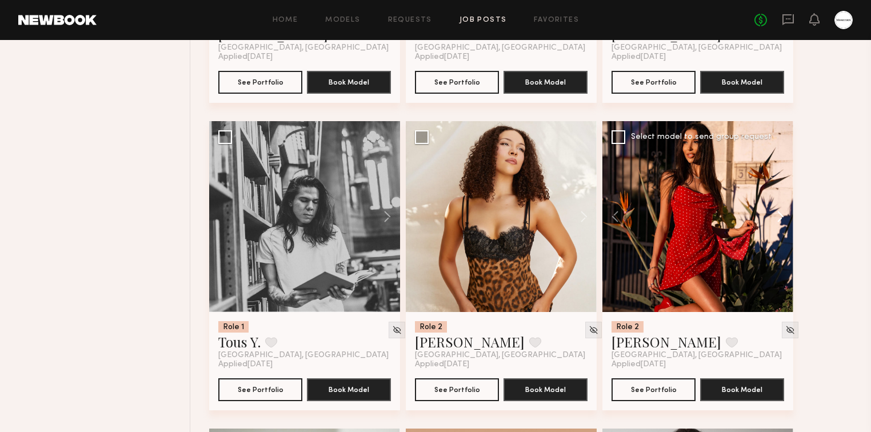
click at [784, 220] on button at bounding box center [775, 216] width 37 height 191
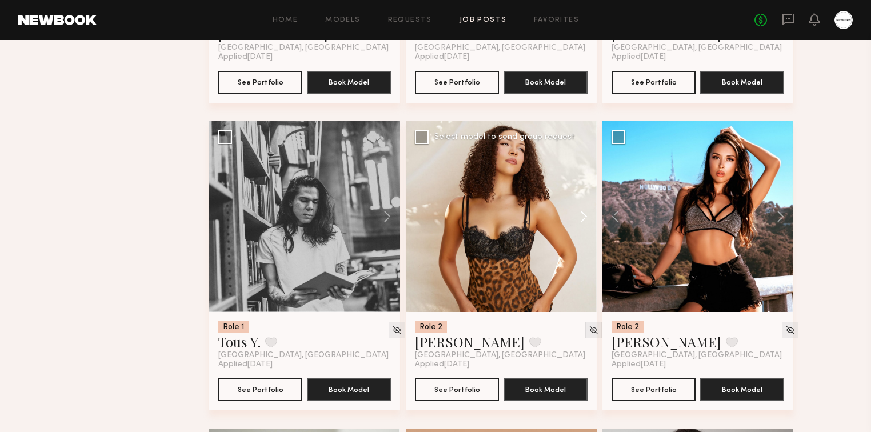
click at [585, 219] on button at bounding box center [578, 216] width 37 height 191
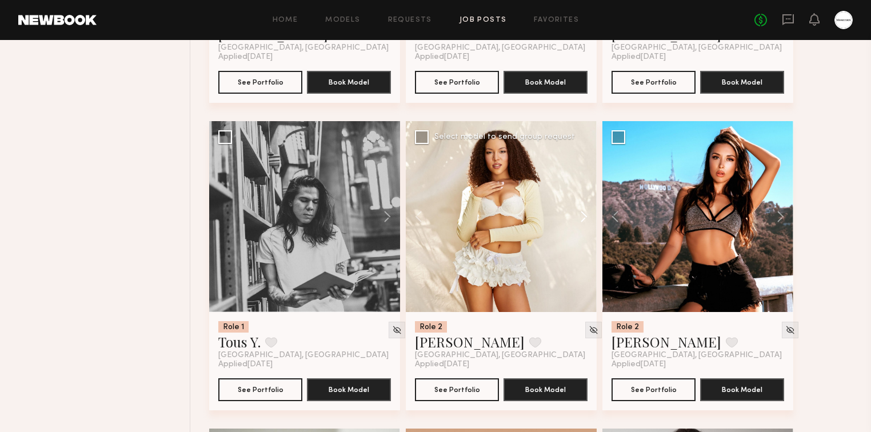
click at [585, 219] on button at bounding box center [578, 216] width 37 height 191
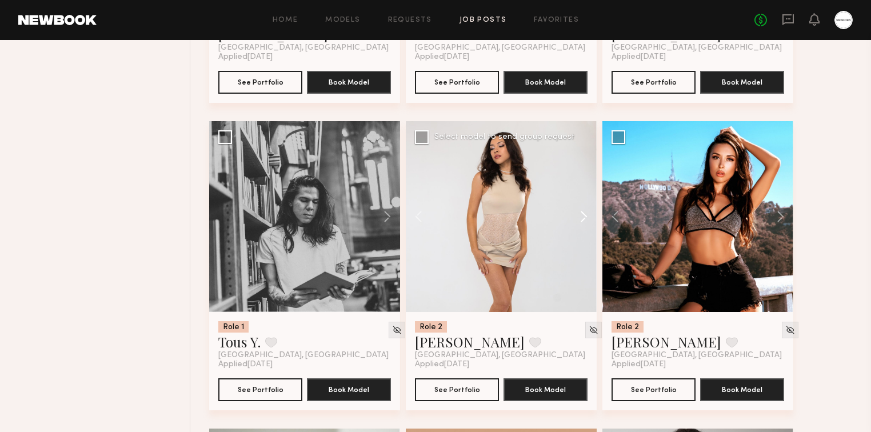
click at [585, 219] on button at bounding box center [578, 216] width 37 height 191
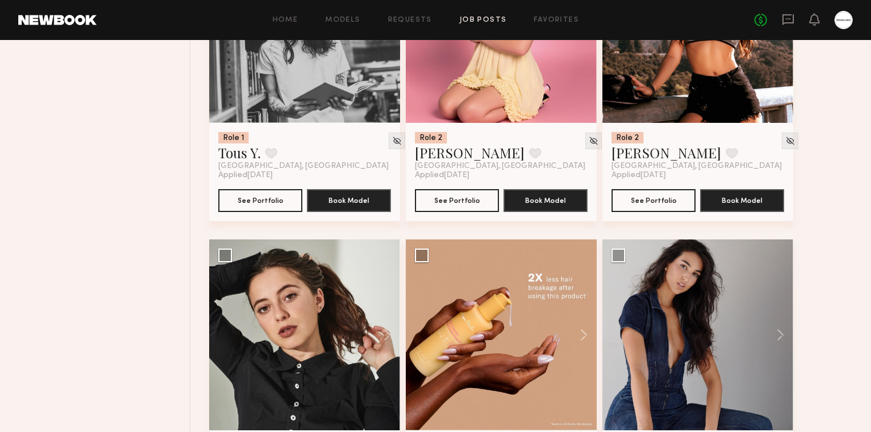
scroll to position [8049, 0]
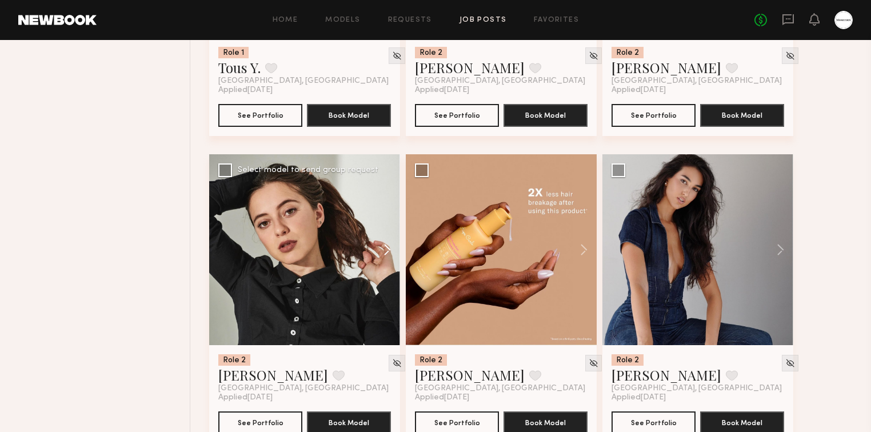
click at [391, 246] on button at bounding box center [382, 249] width 37 height 191
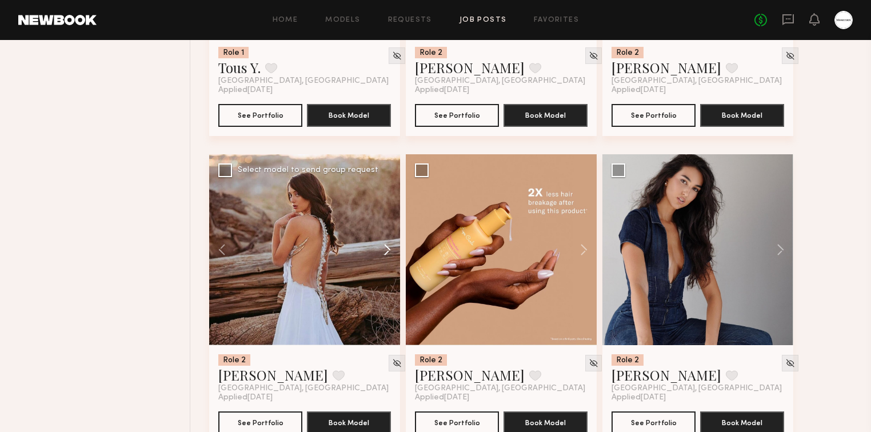
click at [391, 246] on button at bounding box center [382, 249] width 37 height 191
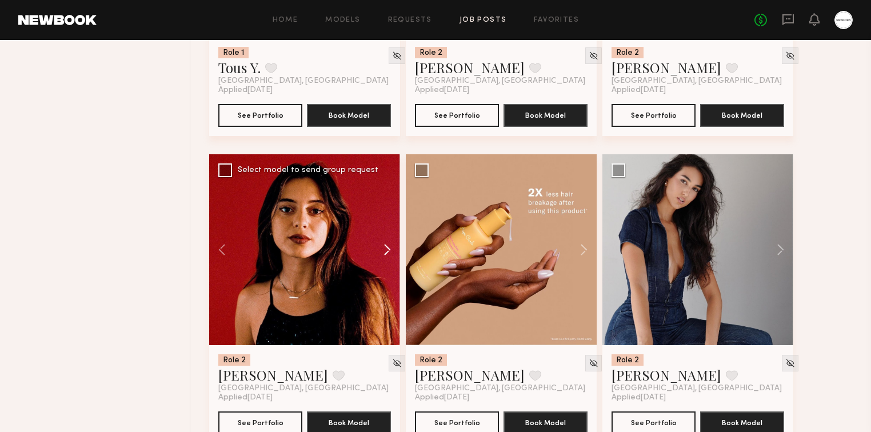
click at [390, 246] on button at bounding box center [382, 249] width 37 height 191
click at [388, 247] on button at bounding box center [382, 249] width 37 height 191
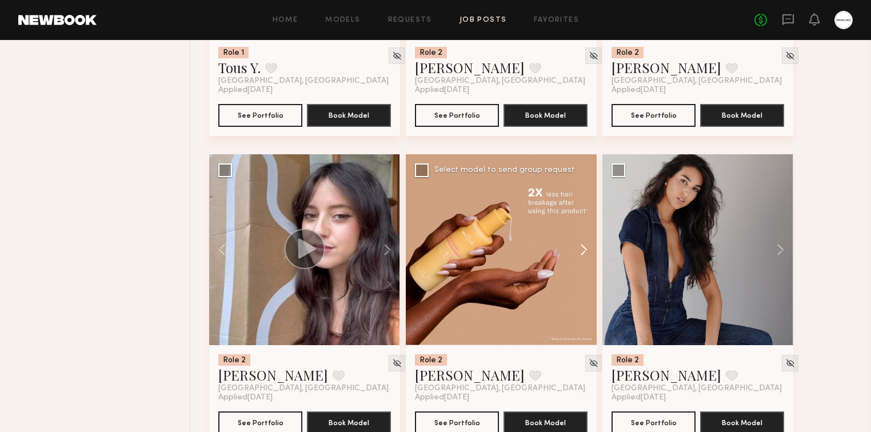
click at [589, 247] on button at bounding box center [578, 249] width 37 height 191
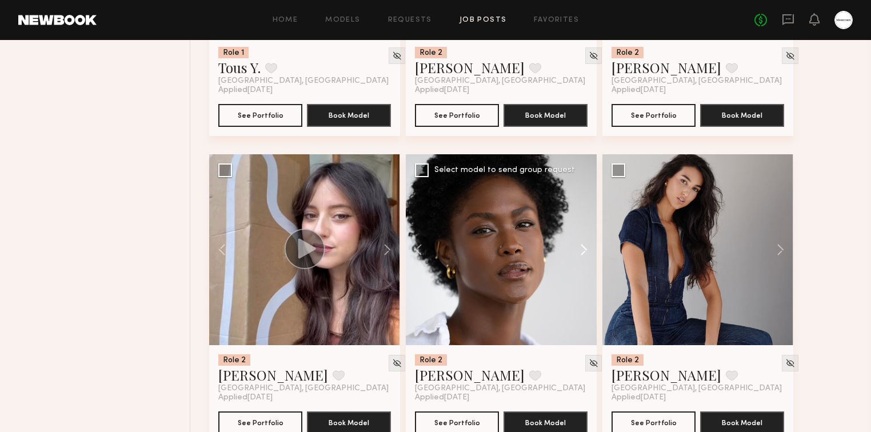
click at [589, 247] on button at bounding box center [578, 249] width 37 height 191
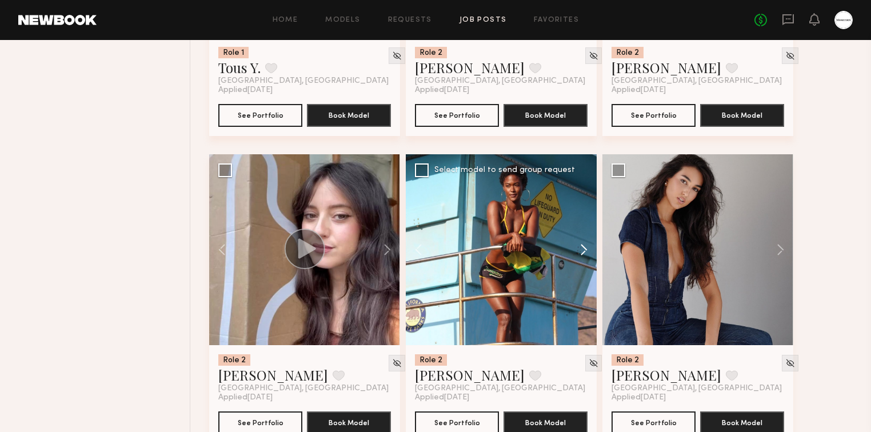
click at [587, 250] on button at bounding box center [578, 249] width 37 height 191
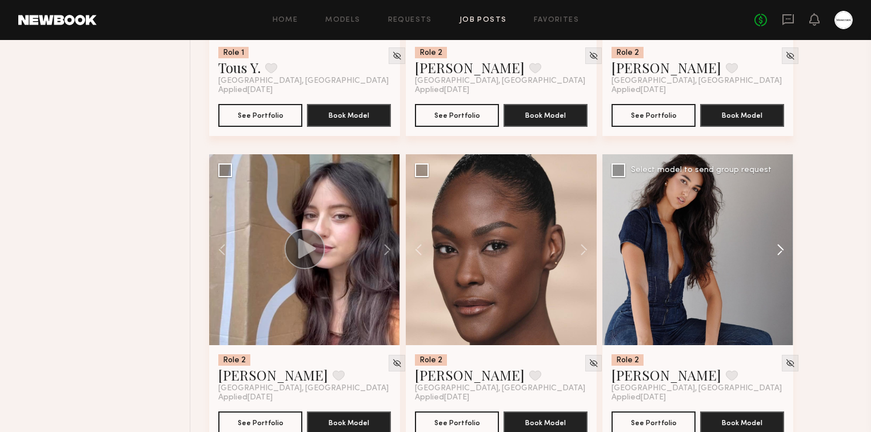
click at [773, 246] on button at bounding box center [775, 249] width 37 height 191
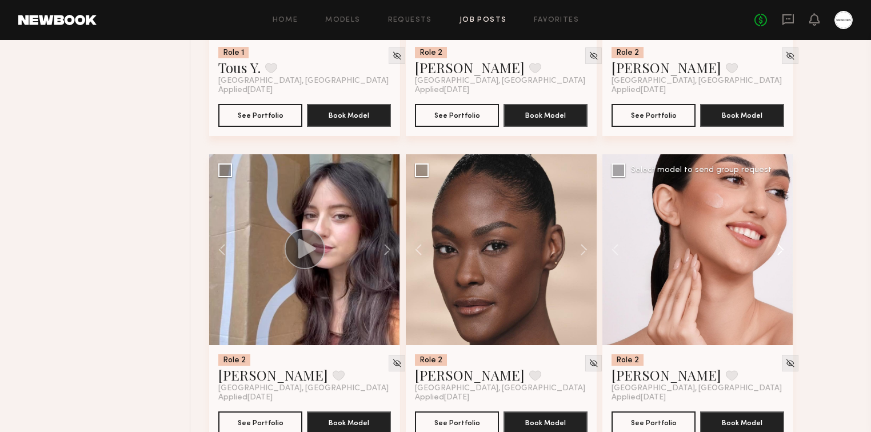
click at [778, 249] on button at bounding box center [775, 249] width 37 height 191
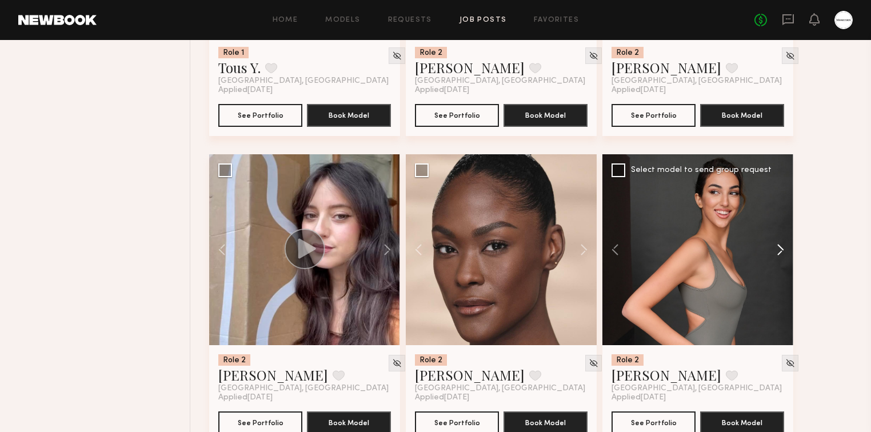
click at [778, 249] on button at bounding box center [775, 249] width 37 height 191
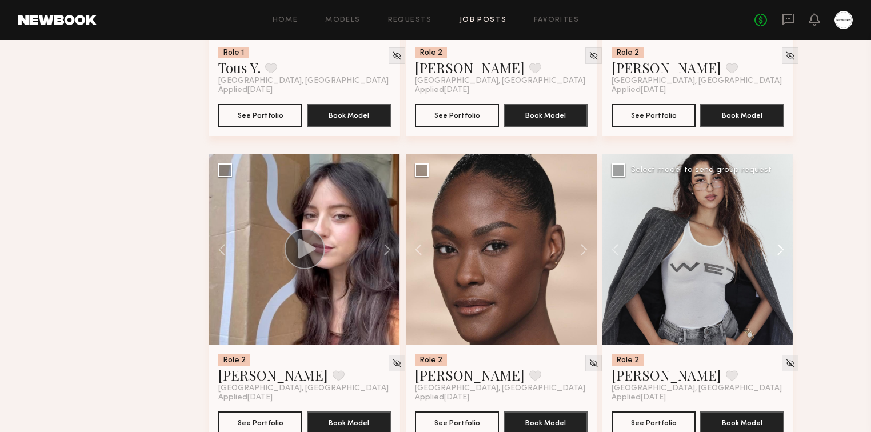
click at [780, 249] on button at bounding box center [775, 249] width 37 height 191
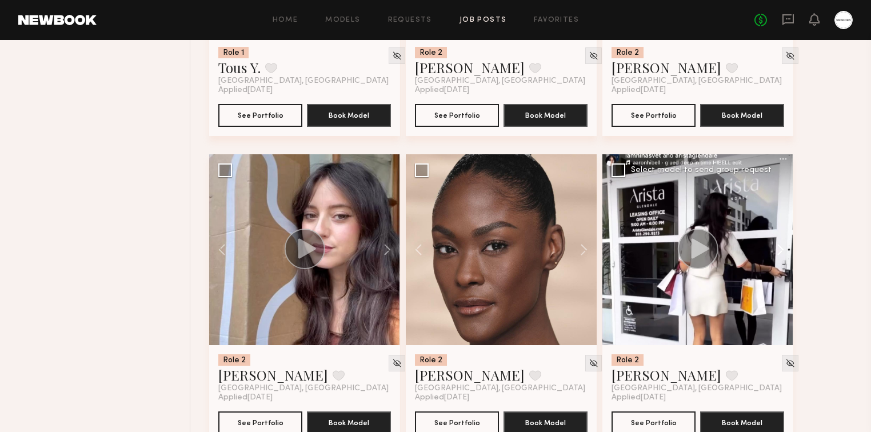
click at [780, 249] on button at bounding box center [775, 249] width 37 height 191
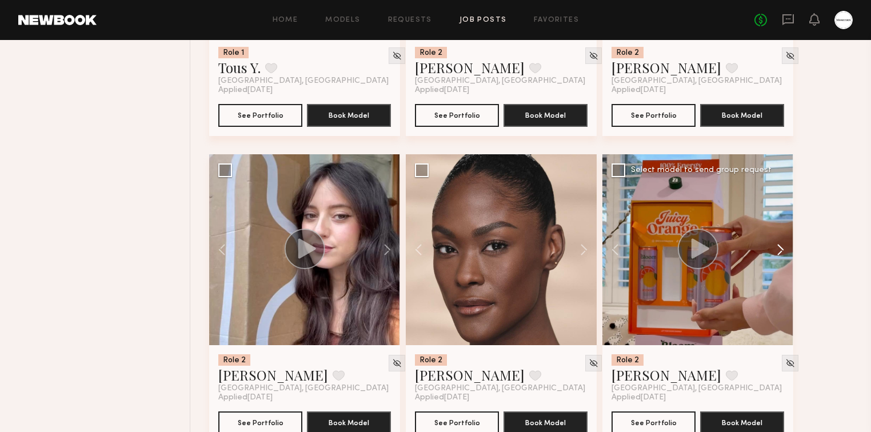
click at [780, 249] on button at bounding box center [775, 249] width 37 height 191
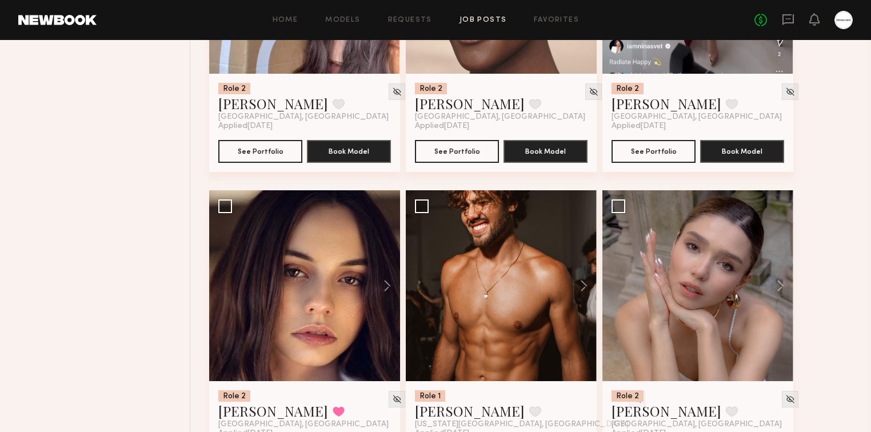
scroll to position [8323, 0]
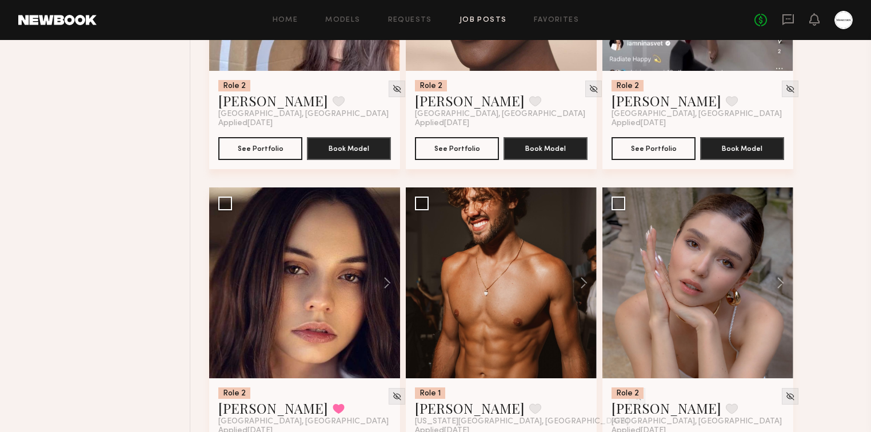
click at [782, 281] on button at bounding box center [775, 283] width 37 height 191
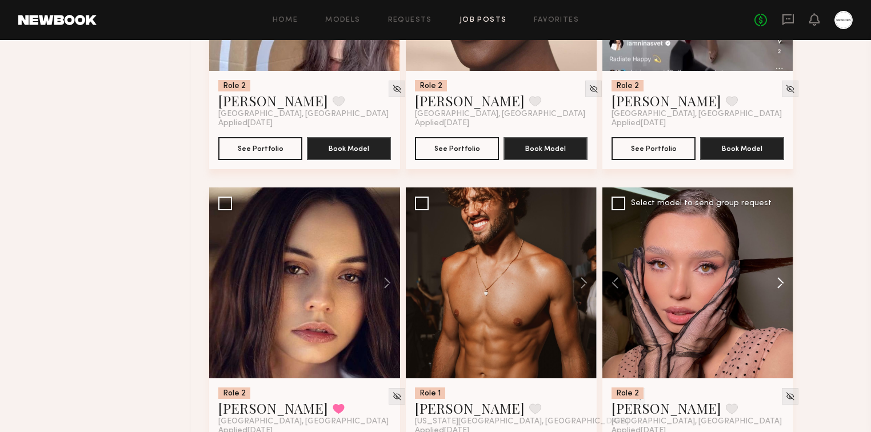
click at [782, 281] on button at bounding box center [775, 283] width 37 height 191
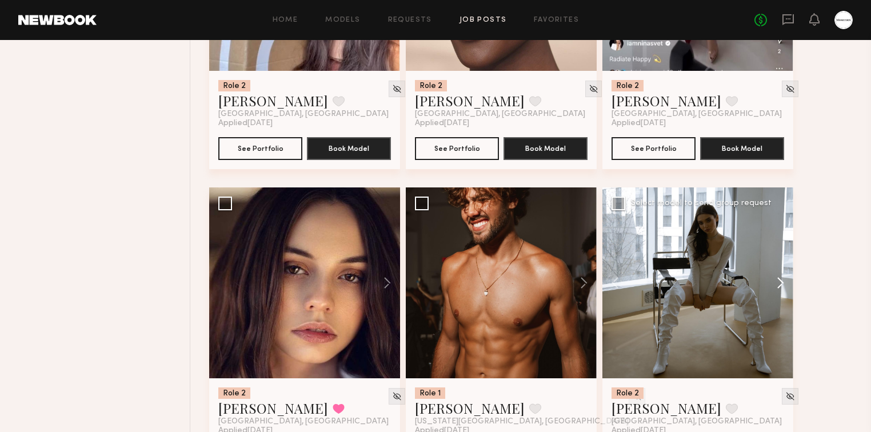
click at [782, 281] on button at bounding box center [775, 283] width 37 height 191
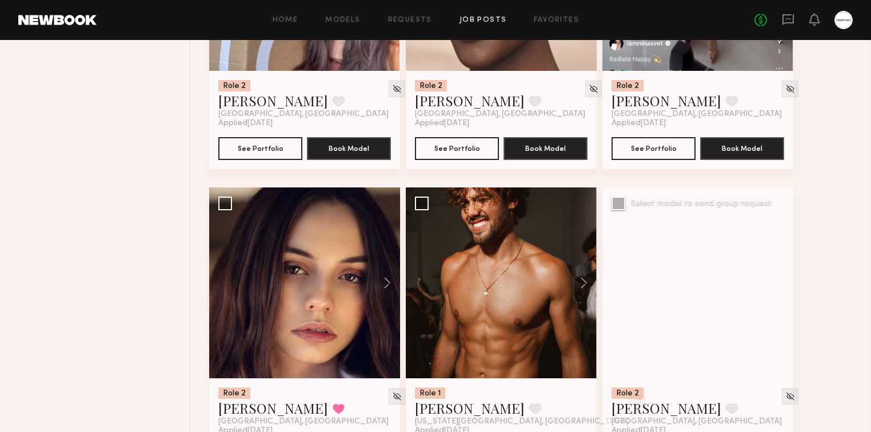
click at [782, 281] on button at bounding box center [775, 283] width 37 height 191
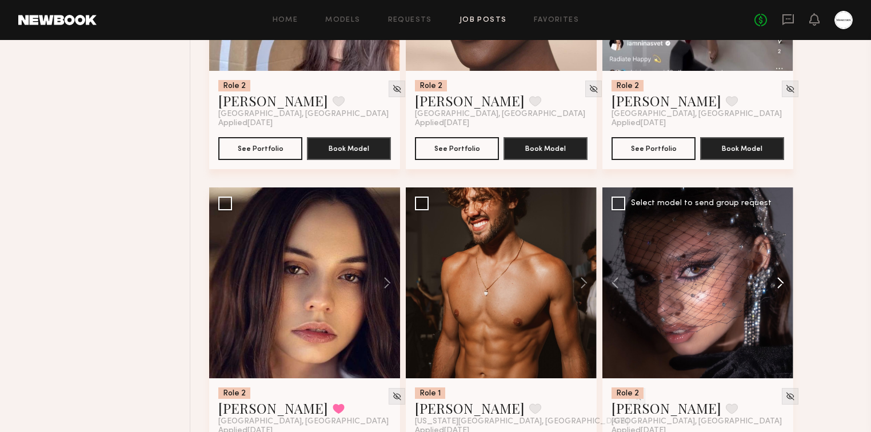
click at [781, 281] on button at bounding box center [775, 283] width 37 height 191
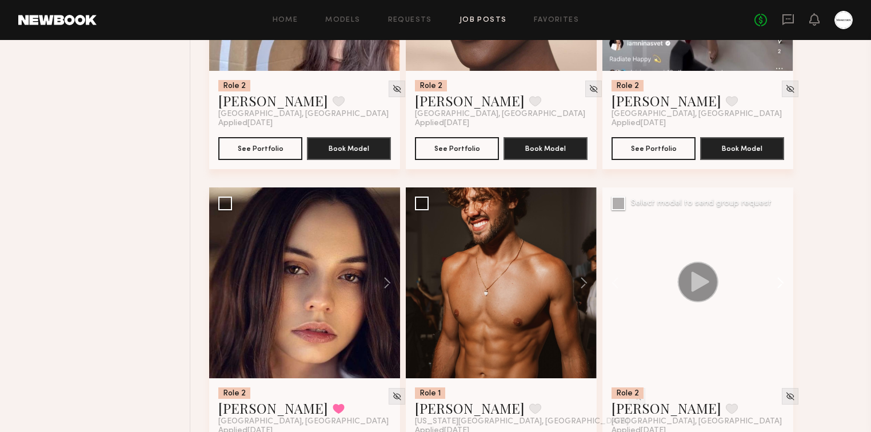
click at [781, 281] on button at bounding box center [775, 283] width 37 height 191
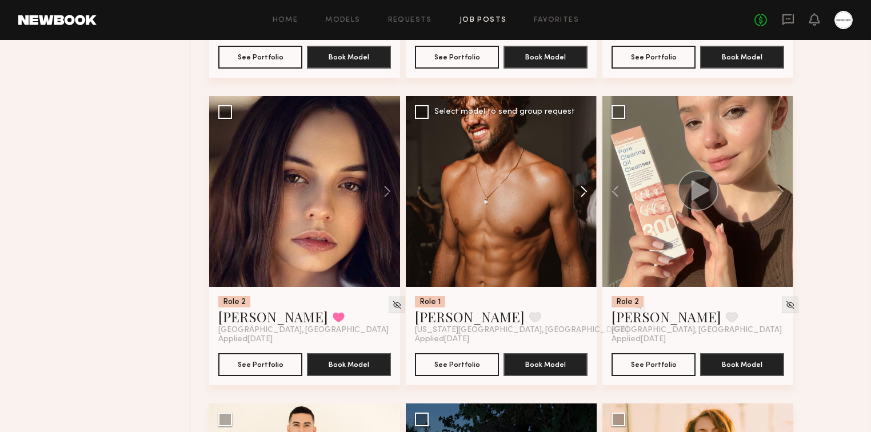
scroll to position [8415, 0]
click at [589, 190] on button at bounding box center [578, 191] width 37 height 191
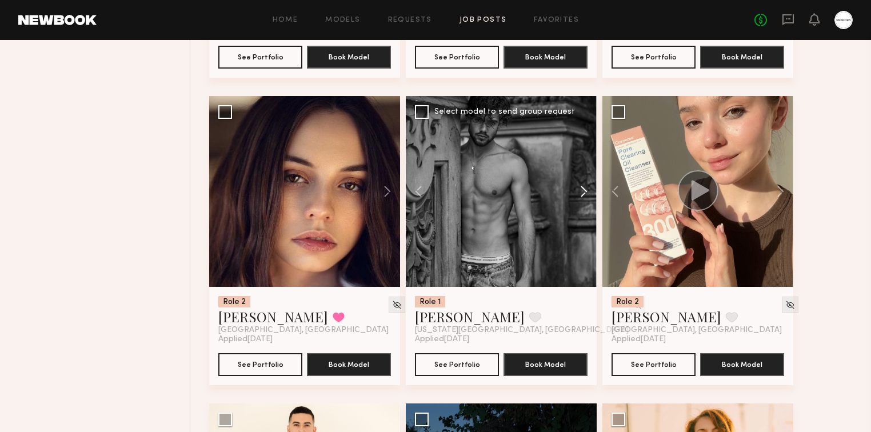
click at [589, 190] on button at bounding box center [578, 191] width 37 height 191
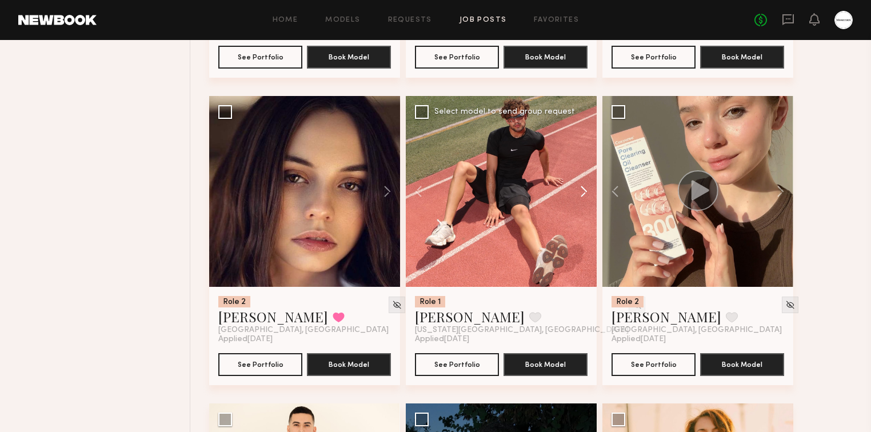
click at [589, 190] on button at bounding box center [578, 191] width 37 height 191
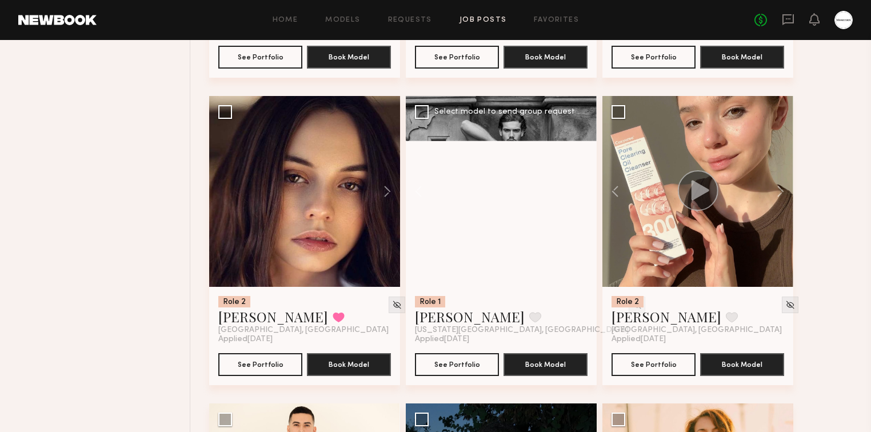
click at [589, 190] on div at bounding box center [501, 191] width 191 height 191
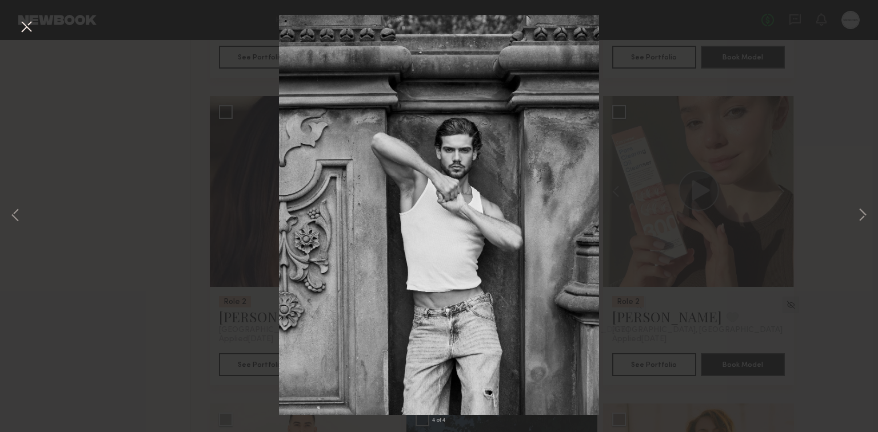
click at [33, 31] on button at bounding box center [26, 27] width 18 height 21
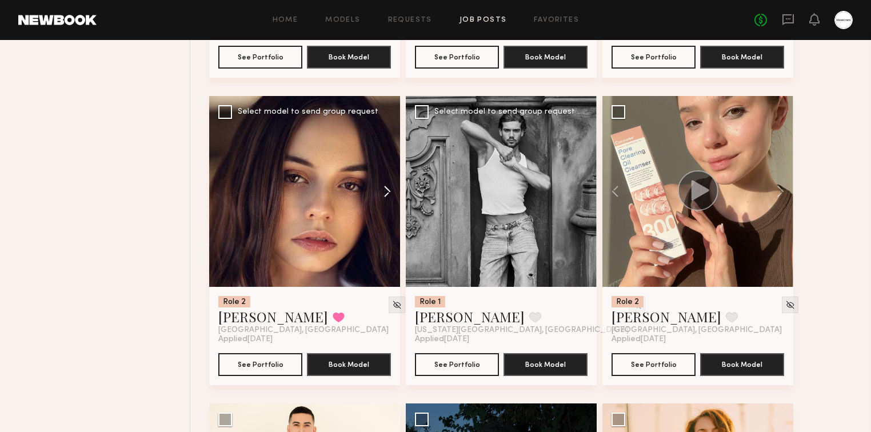
click at [382, 190] on button at bounding box center [382, 191] width 37 height 191
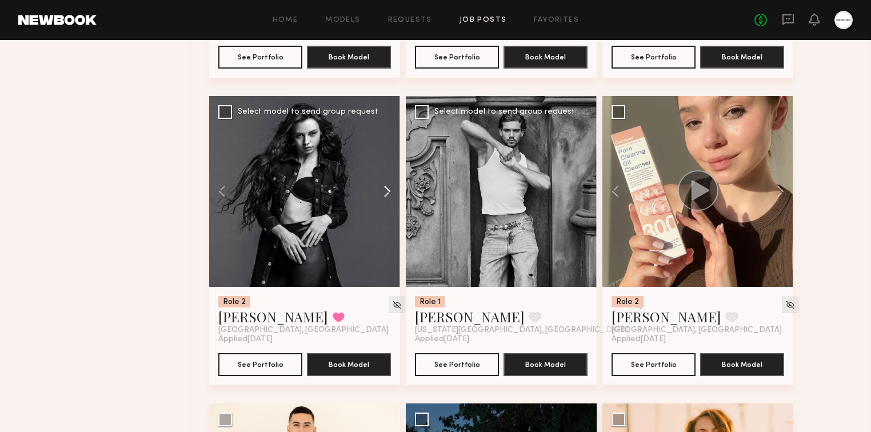
click at [382, 190] on button at bounding box center [382, 191] width 37 height 191
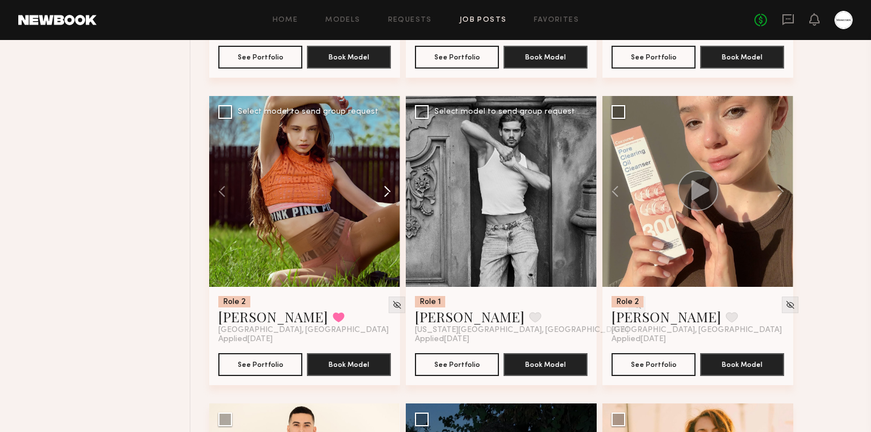
click at [383, 190] on button at bounding box center [382, 191] width 37 height 191
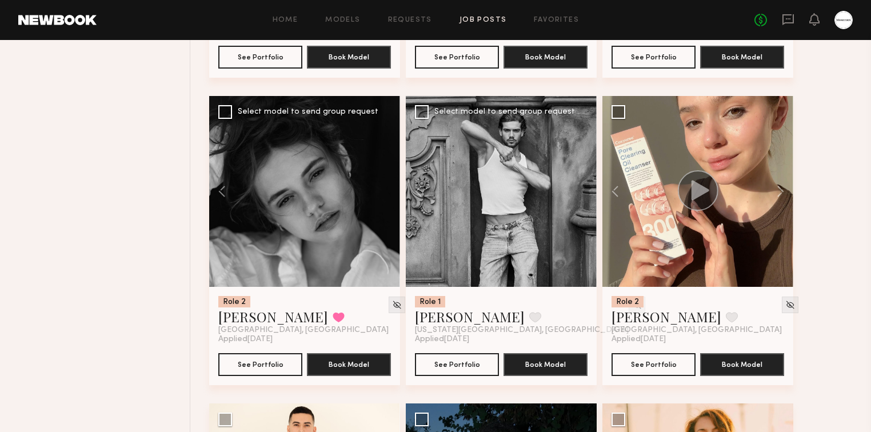
click at [384, 189] on div at bounding box center [304, 191] width 191 height 191
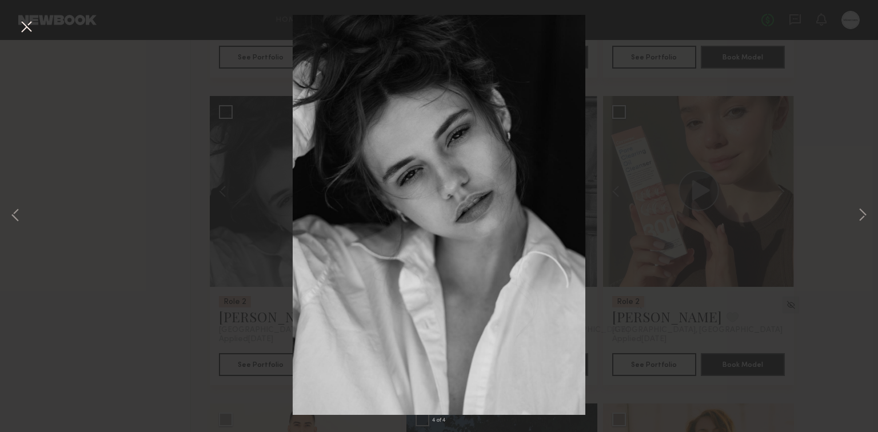
click at [142, 209] on div "4 of 4" at bounding box center [439, 216] width 878 height 432
click at [24, 32] on button at bounding box center [26, 27] width 18 height 21
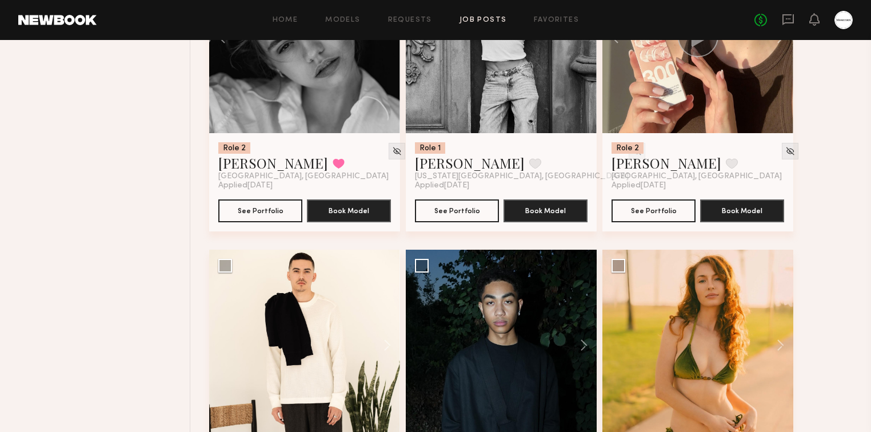
scroll to position [8689, 0]
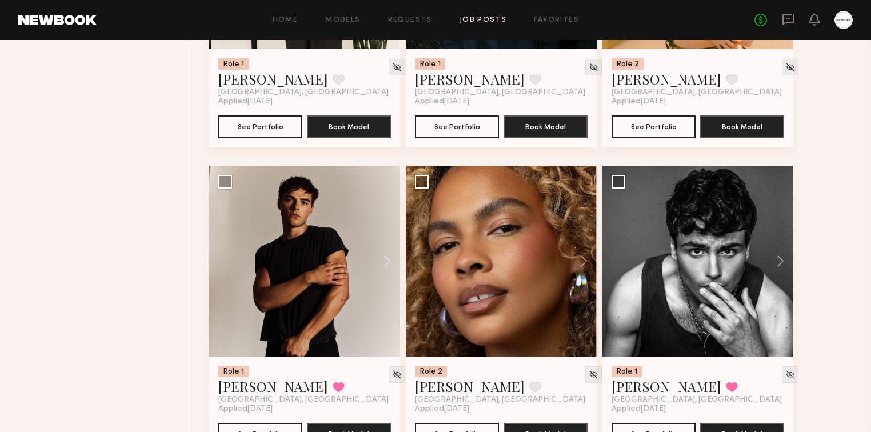
scroll to position [9055, 0]
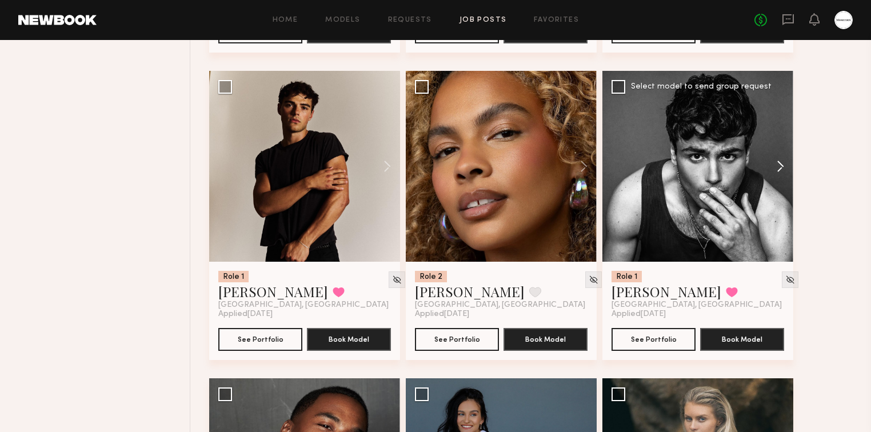
click at [784, 170] on button at bounding box center [775, 166] width 37 height 191
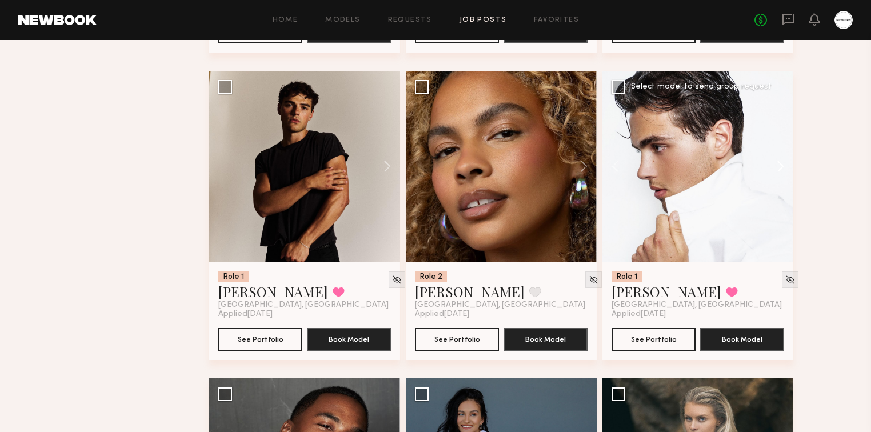
click at [784, 170] on button at bounding box center [775, 166] width 37 height 191
click at [784, 170] on div at bounding box center [698, 166] width 191 height 191
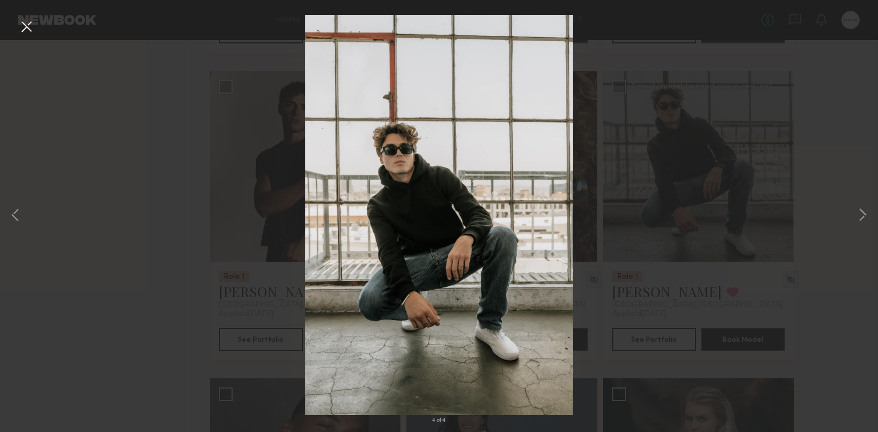
click at [815, 176] on div "4 of 4" at bounding box center [439, 216] width 878 height 432
click at [30, 32] on button at bounding box center [26, 27] width 18 height 21
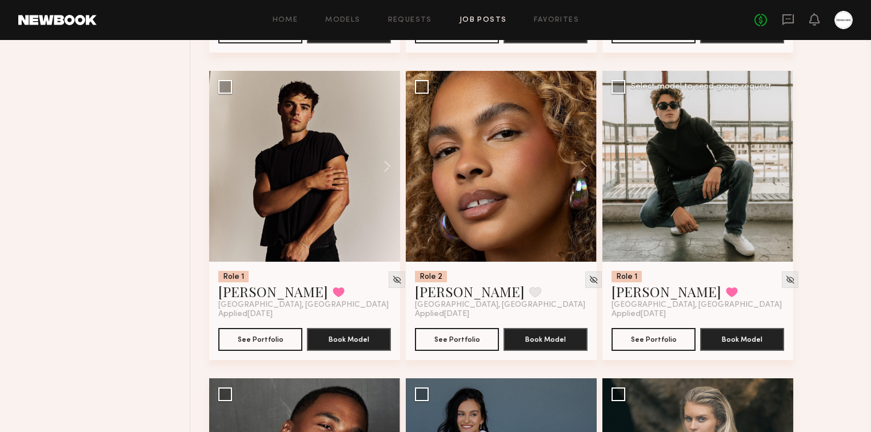
click at [617, 167] on button at bounding box center [621, 166] width 37 height 191
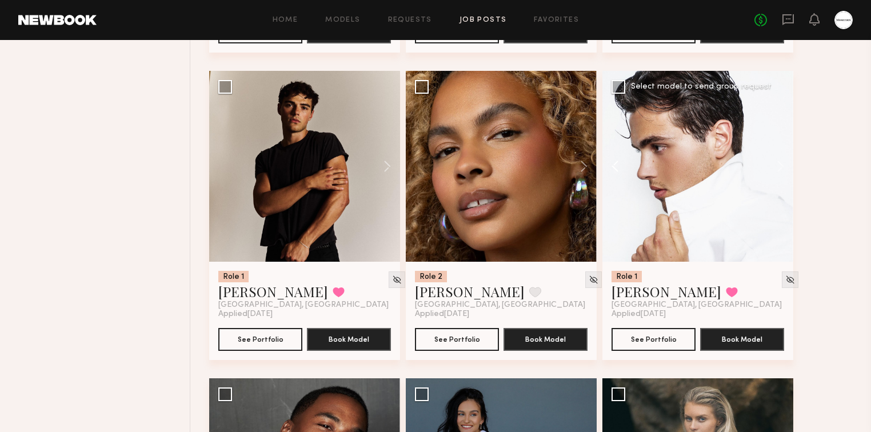
click at [617, 167] on button at bounding box center [621, 166] width 37 height 191
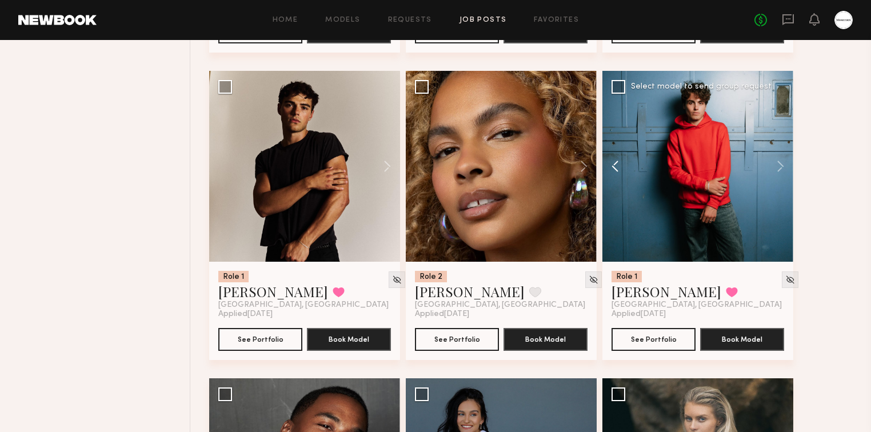
click at [617, 167] on button at bounding box center [621, 166] width 37 height 191
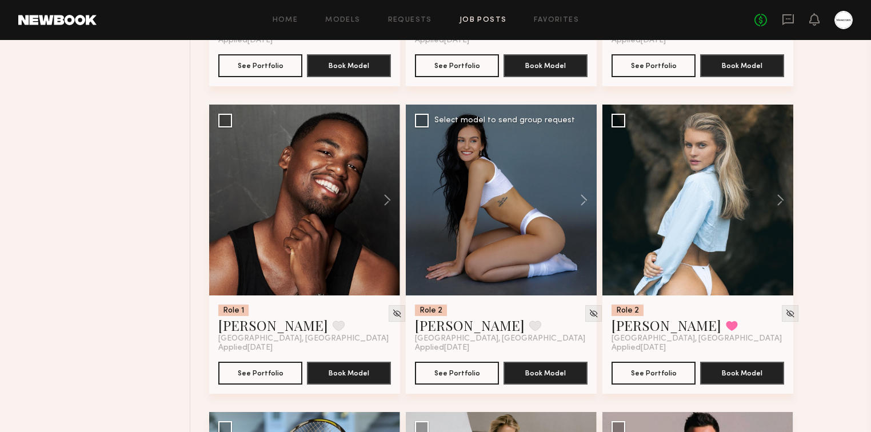
scroll to position [9330, 0]
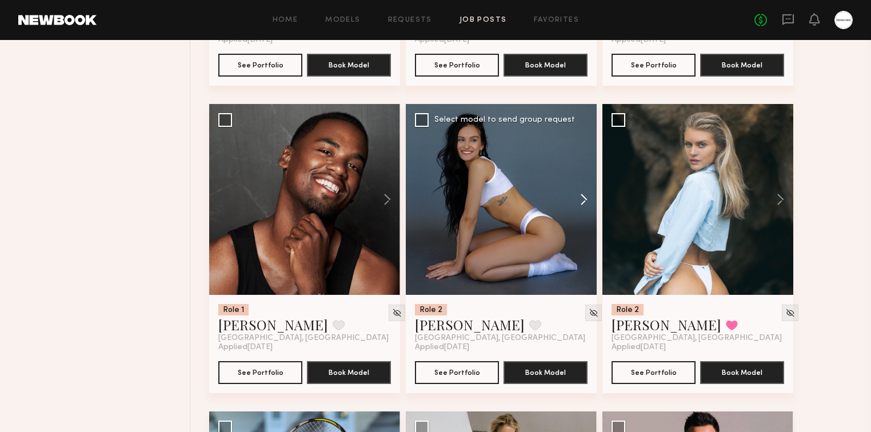
click at [583, 198] on button at bounding box center [578, 199] width 37 height 191
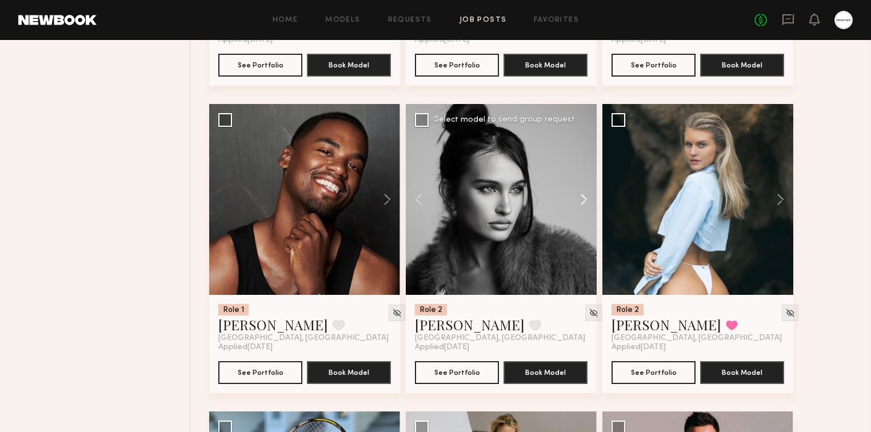
click at [583, 198] on button at bounding box center [578, 199] width 37 height 191
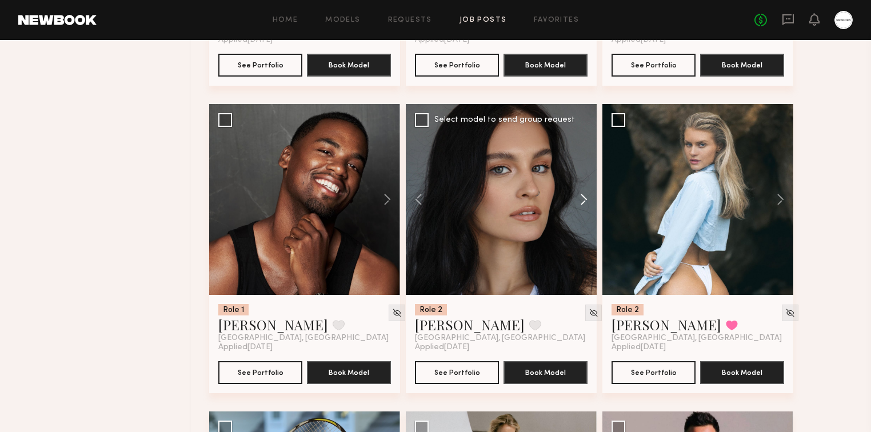
click at [583, 198] on button at bounding box center [578, 199] width 37 height 191
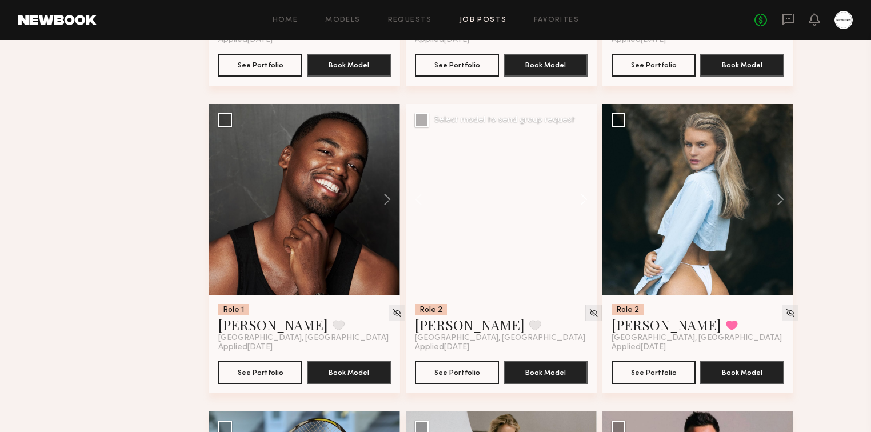
click at [583, 198] on button at bounding box center [578, 199] width 37 height 191
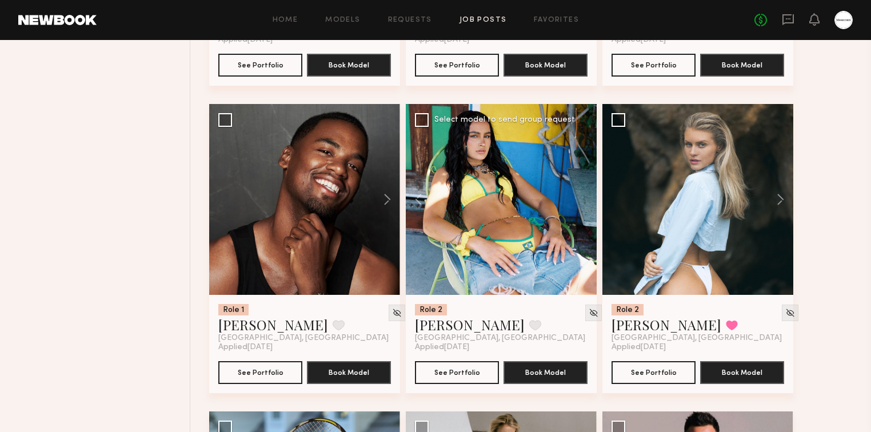
click at [583, 198] on div at bounding box center [501, 199] width 191 height 191
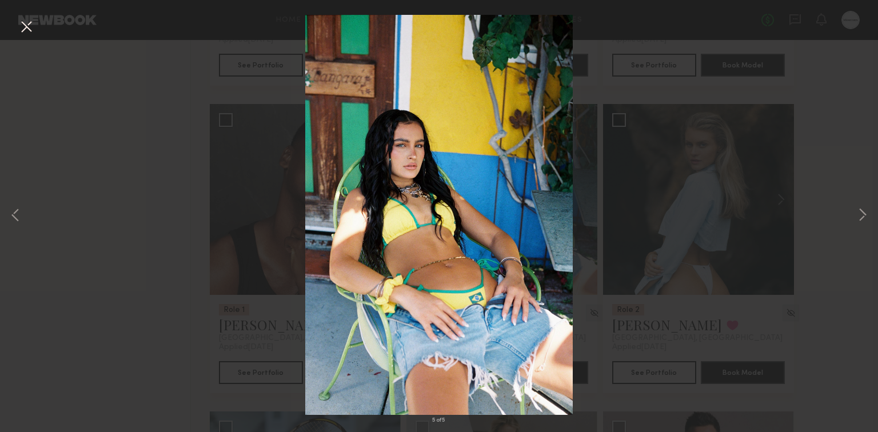
click at [29, 29] on button at bounding box center [26, 27] width 18 height 21
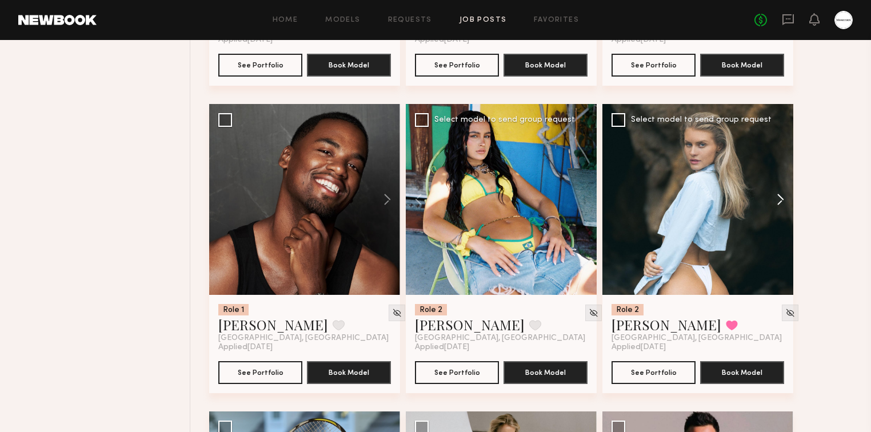
click at [784, 200] on button at bounding box center [775, 199] width 37 height 191
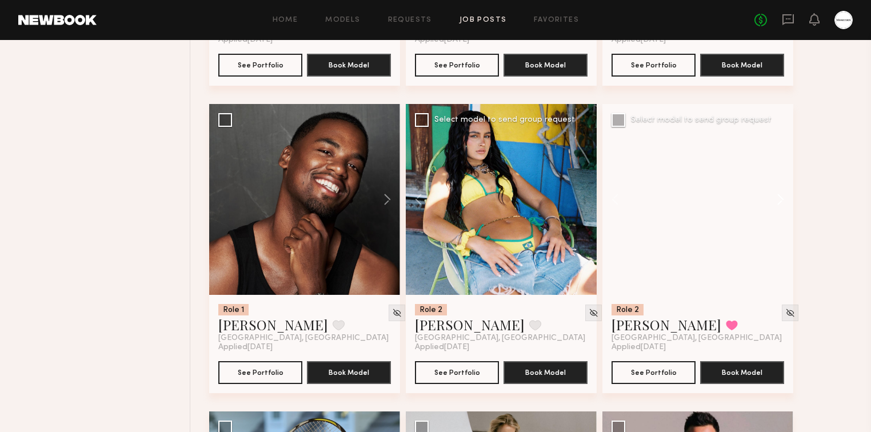
click at [784, 200] on button at bounding box center [775, 199] width 37 height 191
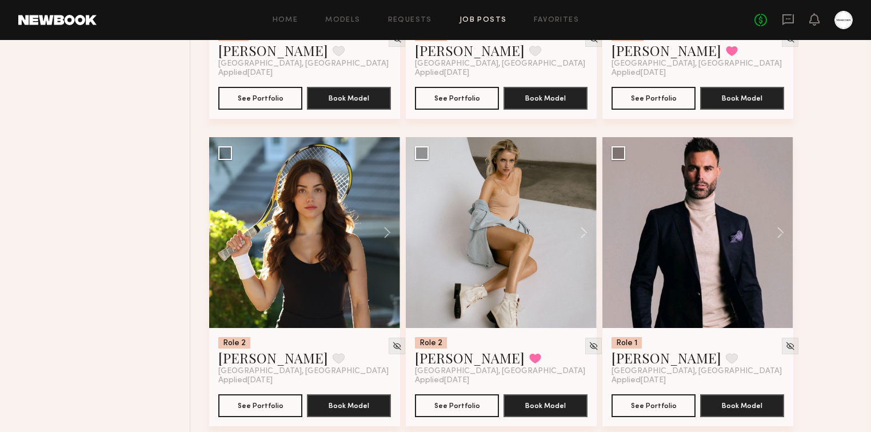
click at [780, 231] on button at bounding box center [775, 232] width 37 height 191
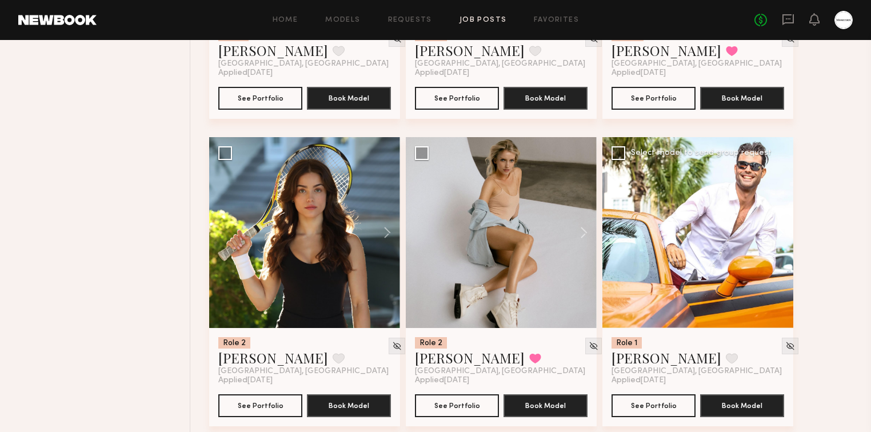
click at [781, 232] on button at bounding box center [775, 232] width 37 height 191
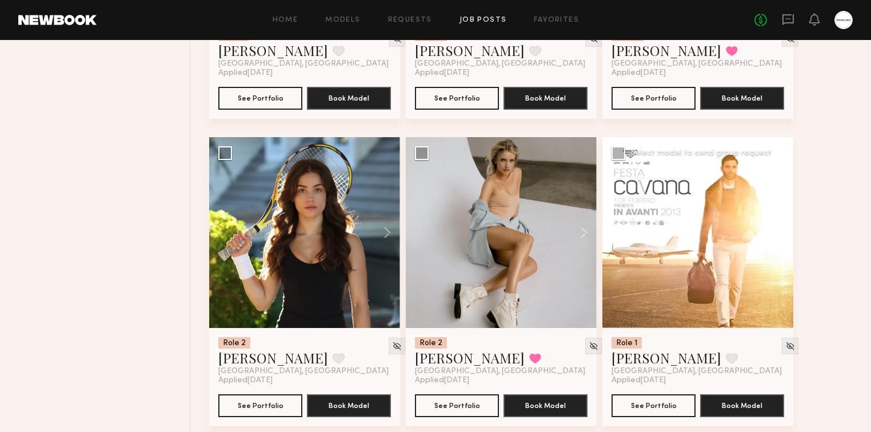
click at [781, 232] on button at bounding box center [775, 232] width 37 height 191
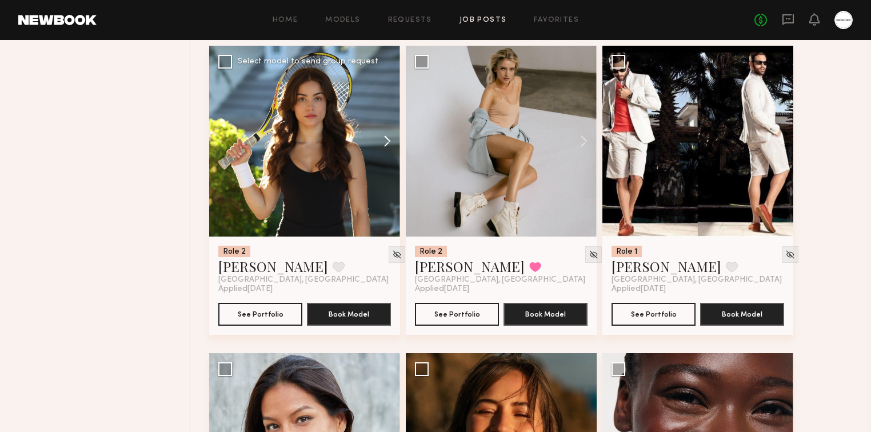
click at [389, 141] on button at bounding box center [382, 141] width 37 height 191
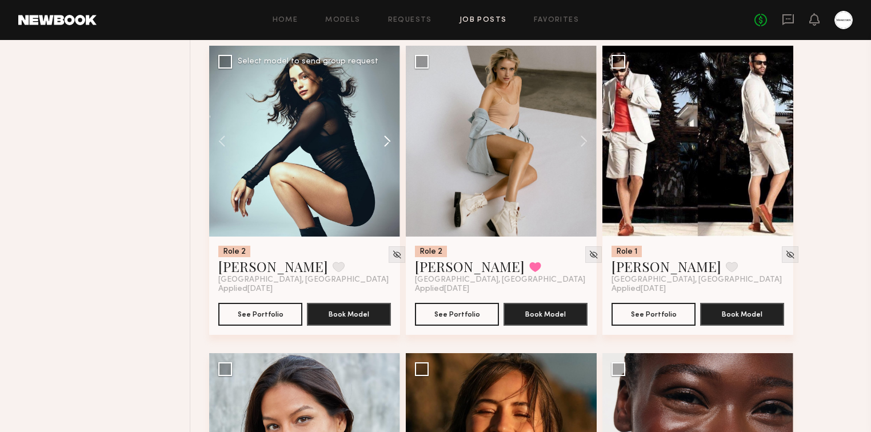
click at [385, 142] on button at bounding box center [382, 141] width 37 height 191
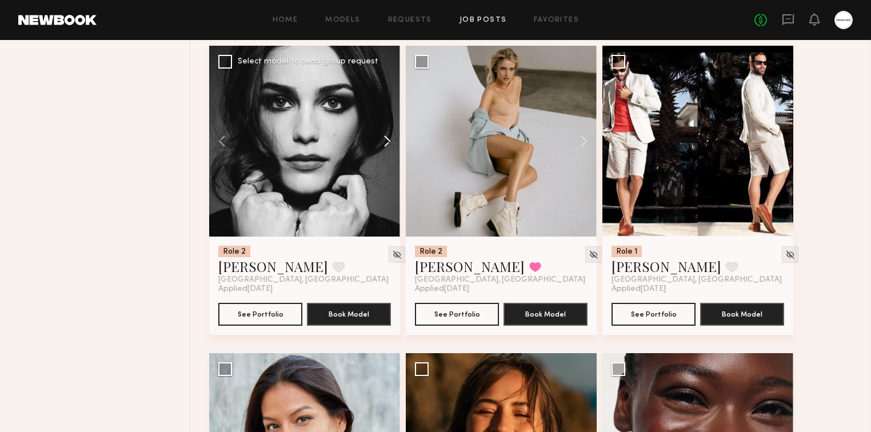
click at [385, 142] on button at bounding box center [382, 141] width 37 height 191
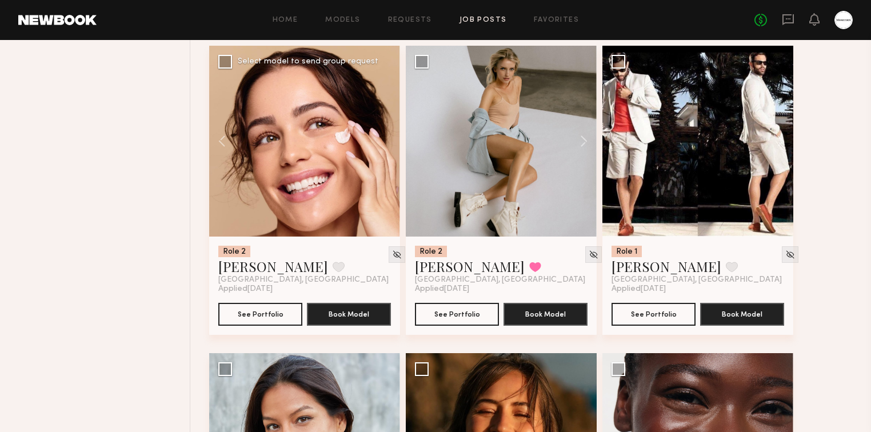
click at [385, 142] on div at bounding box center [304, 141] width 191 height 191
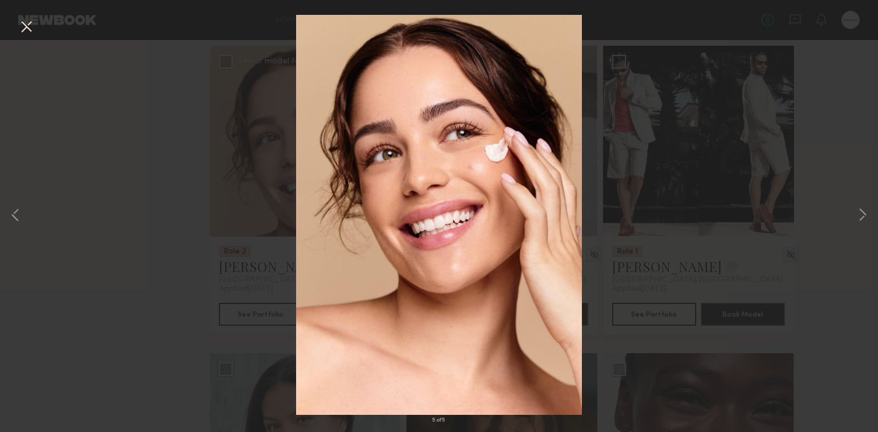
click at [151, 150] on div "5 of 5" at bounding box center [439, 216] width 878 height 432
click at [22, 29] on button at bounding box center [26, 27] width 18 height 21
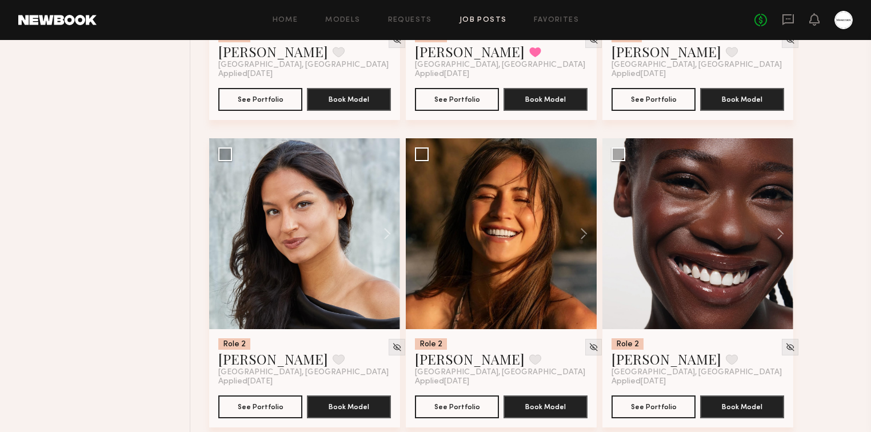
scroll to position [9970, 0]
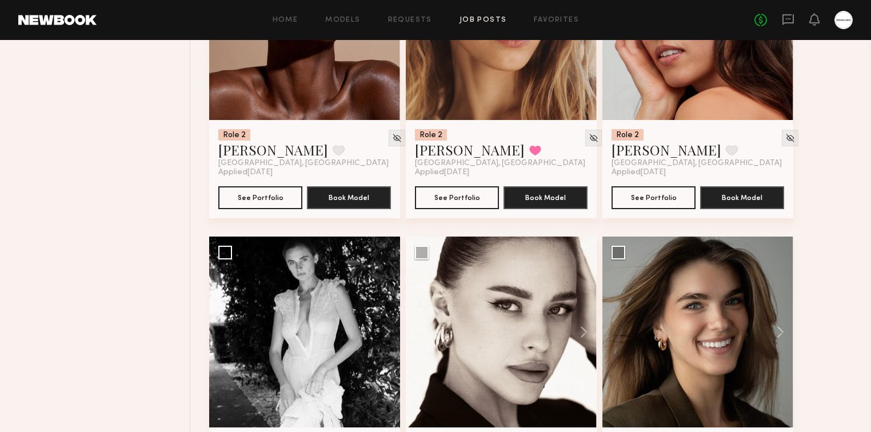
scroll to position [10244, 0]
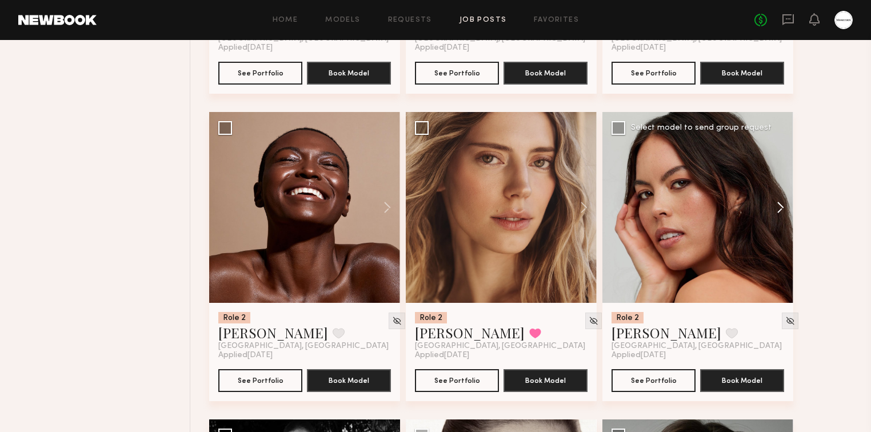
click at [782, 210] on button at bounding box center [775, 207] width 37 height 191
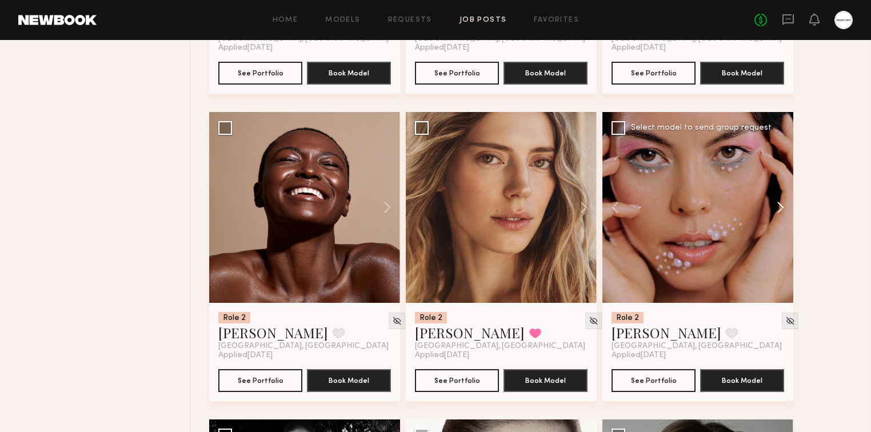
click at [782, 210] on button at bounding box center [775, 207] width 37 height 191
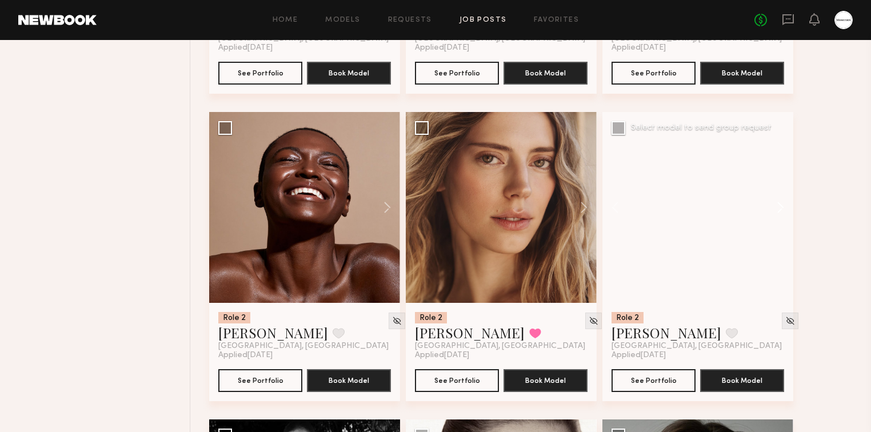
click at [783, 210] on button at bounding box center [775, 207] width 37 height 191
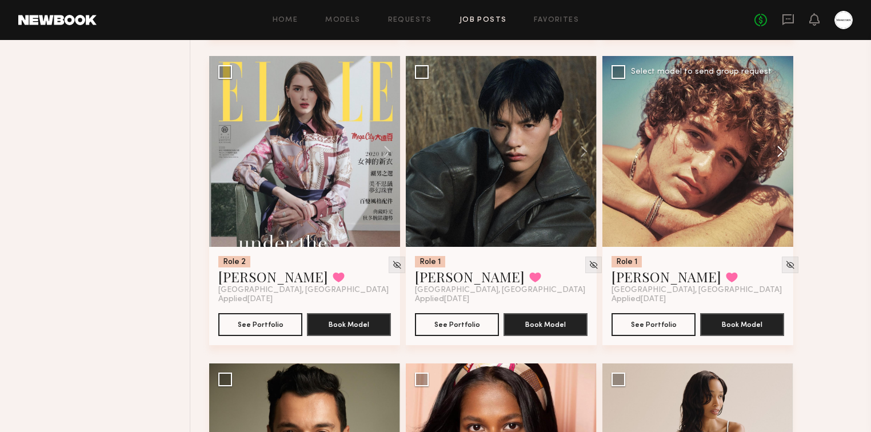
scroll to position [10885, 0]
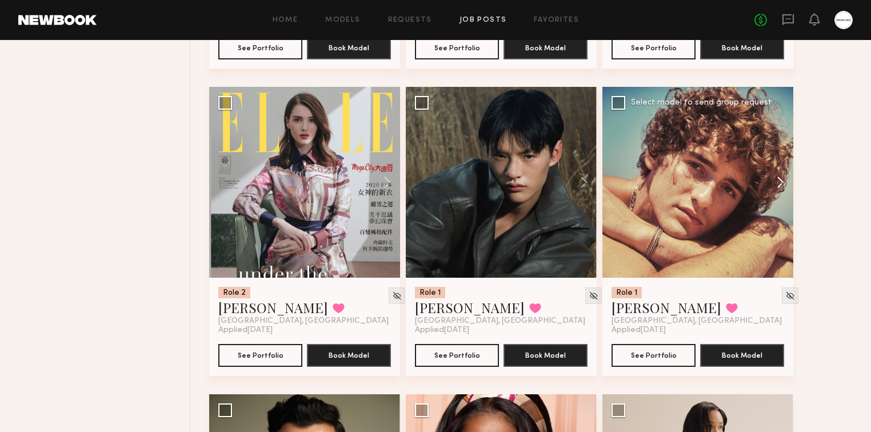
click at [783, 184] on button at bounding box center [775, 182] width 37 height 191
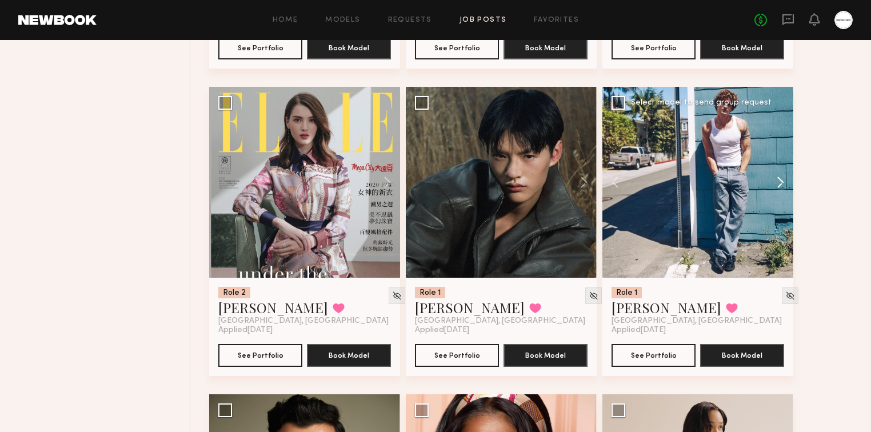
click at [783, 184] on button at bounding box center [775, 182] width 37 height 191
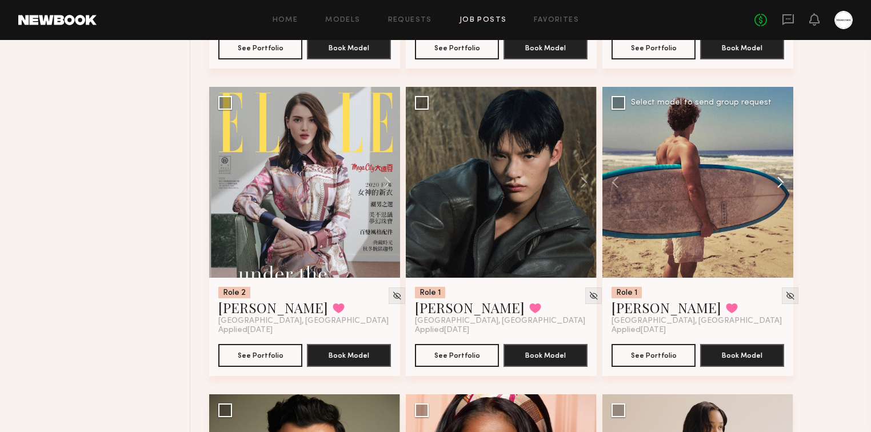
click at [783, 184] on button at bounding box center [775, 182] width 37 height 191
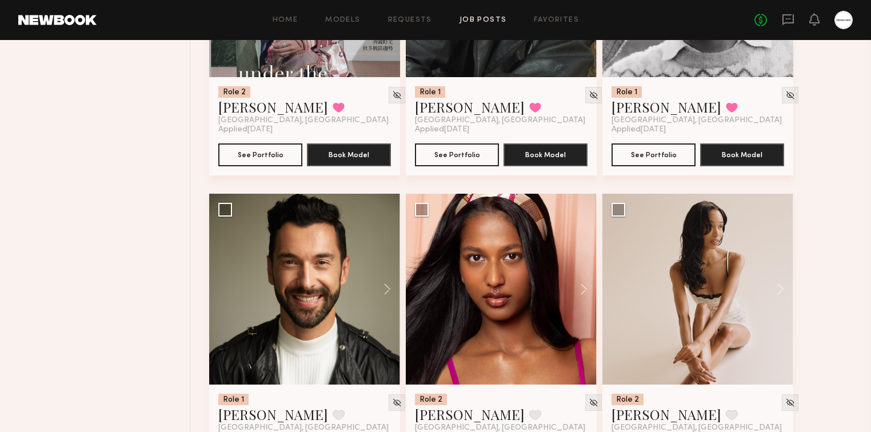
scroll to position [11159, 0]
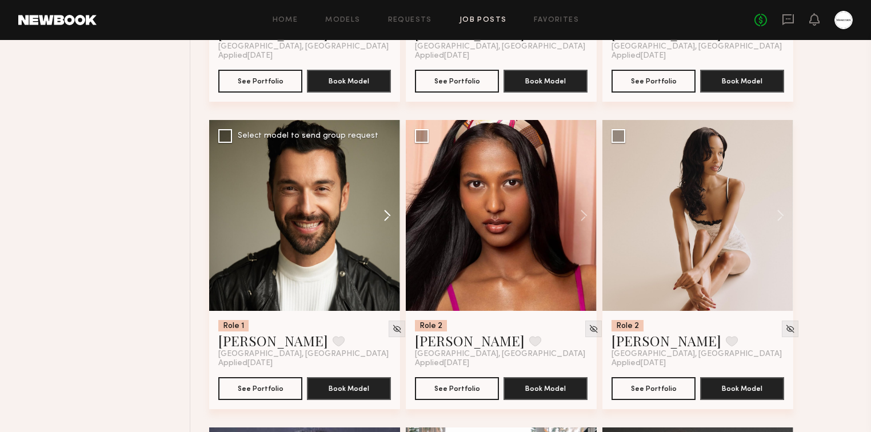
click at [386, 216] on button at bounding box center [382, 215] width 37 height 191
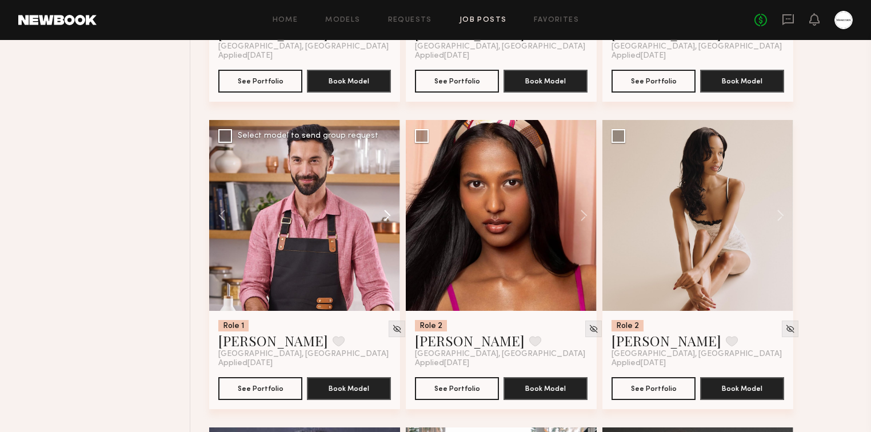
click at [386, 216] on button at bounding box center [382, 215] width 37 height 191
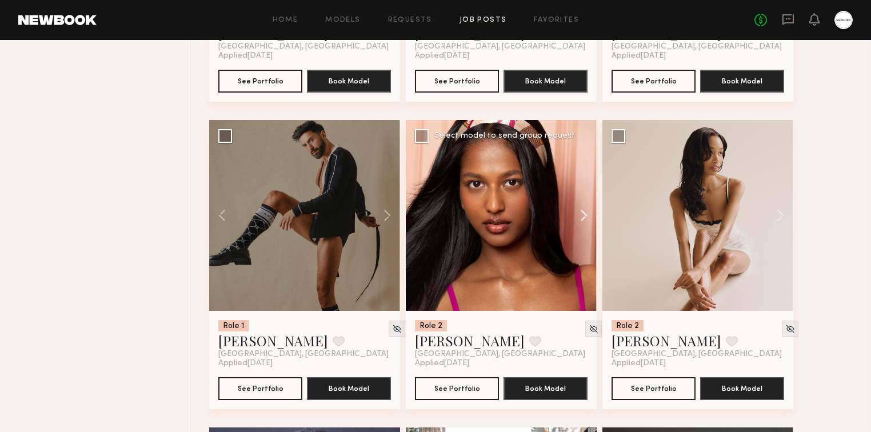
click at [587, 214] on button at bounding box center [578, 215] width 37 height 191
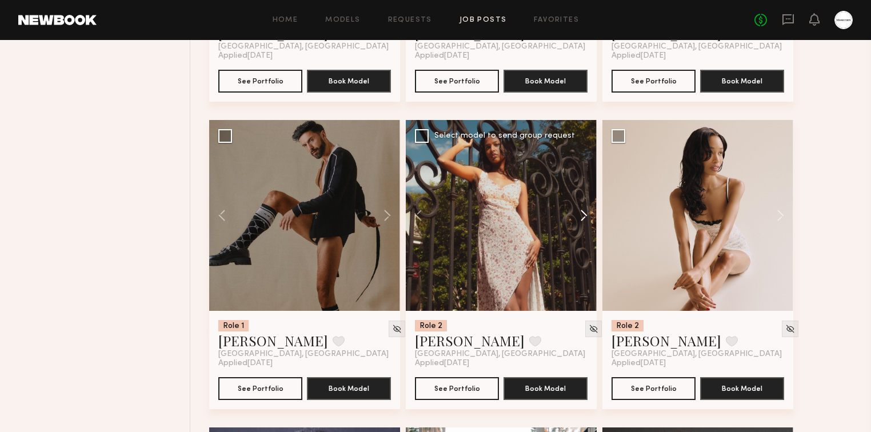
click at [587, 214] on button at bounding box center [578, 215] width 37 height 191
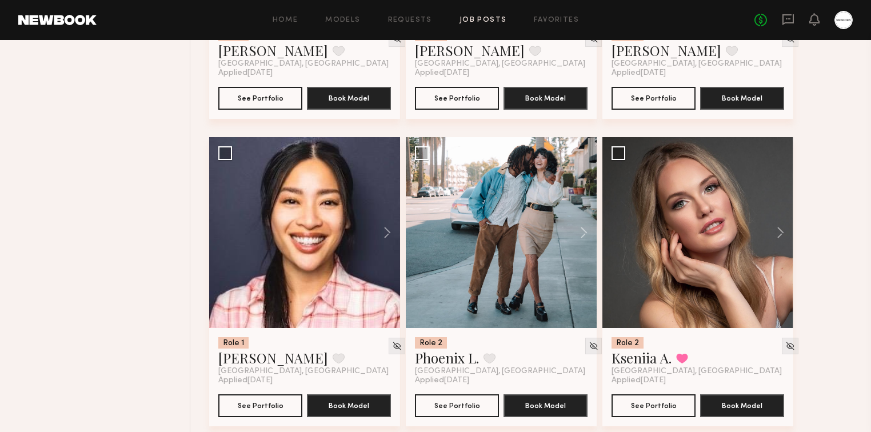
scroll to position [11525, 0]
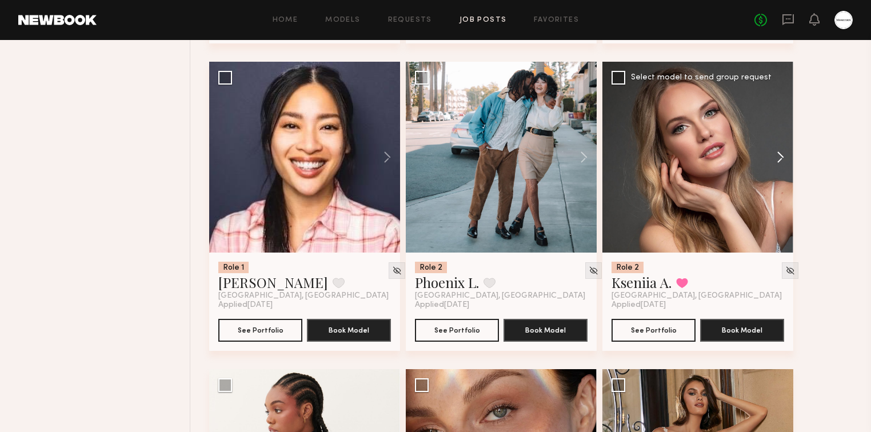
drag, startPoint x: 837, startPoint y: 208, endPoint x: 787, endPoint y: 217, distance: 51.0
click at [785, 156] on button at bounding box center [775, 157] width 37 height 191
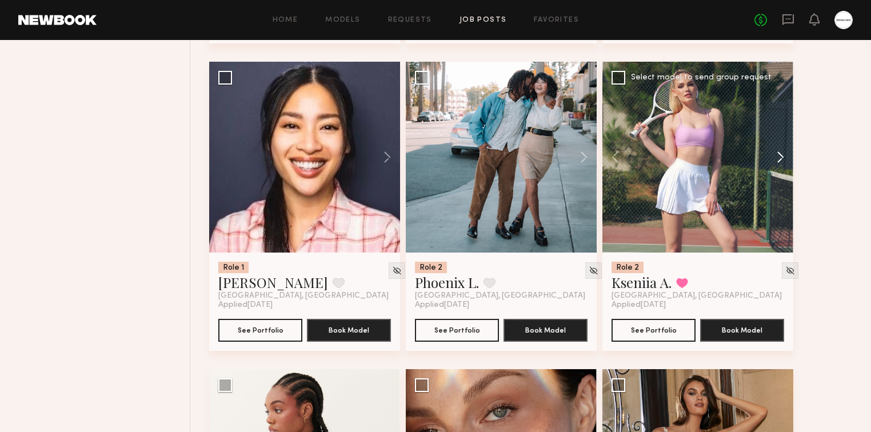
click at [783, 158] on button at bounding box center [775, 157] width 37 height 191
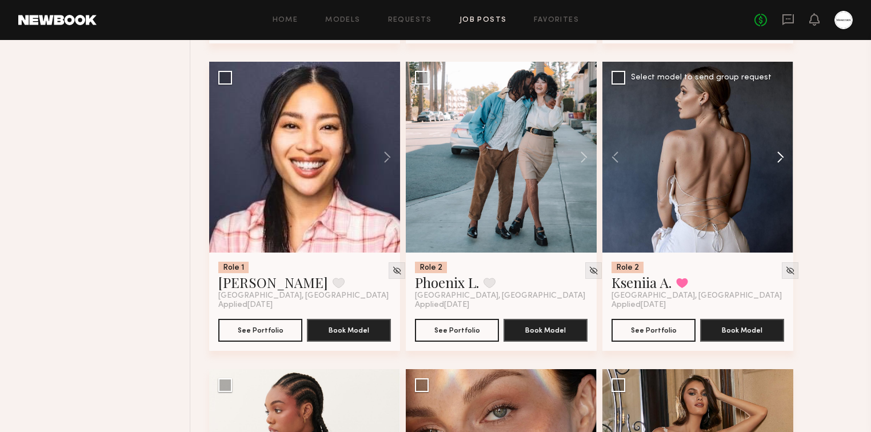
click at [783, 158] on button at bounding box center [775, 157] width 37 height 191
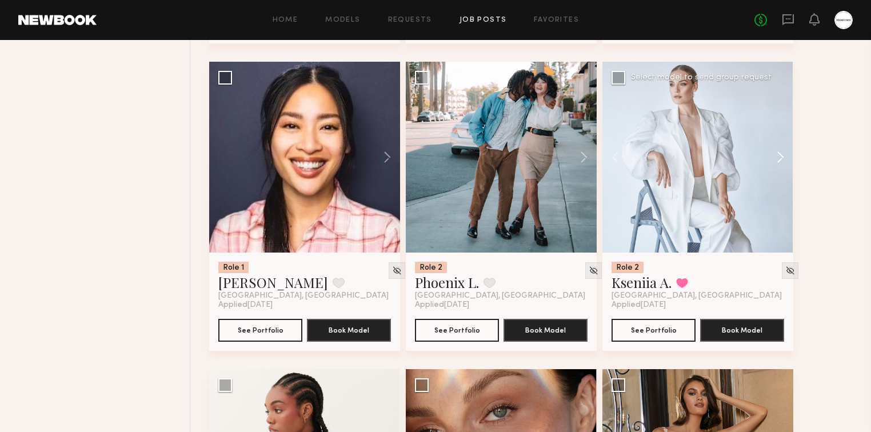
click at [783, 158] on button at bounding box center [775, 157] width 37 height 191
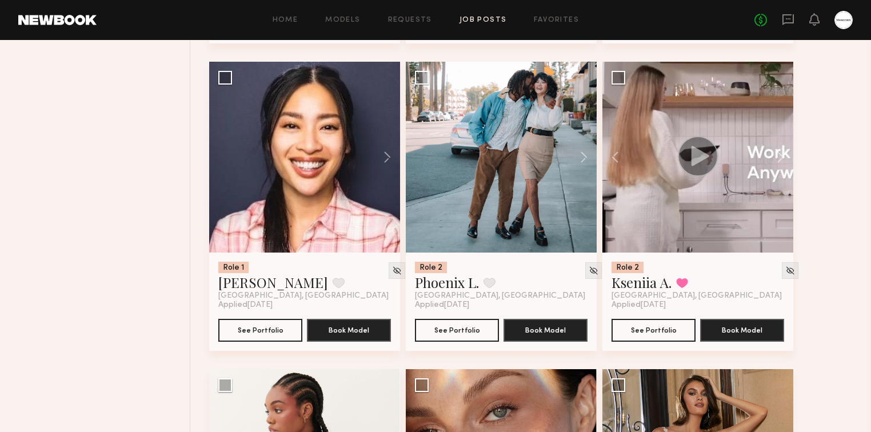
click at [584, 156] on button at bounding box center [578, 157] width 37 height 191
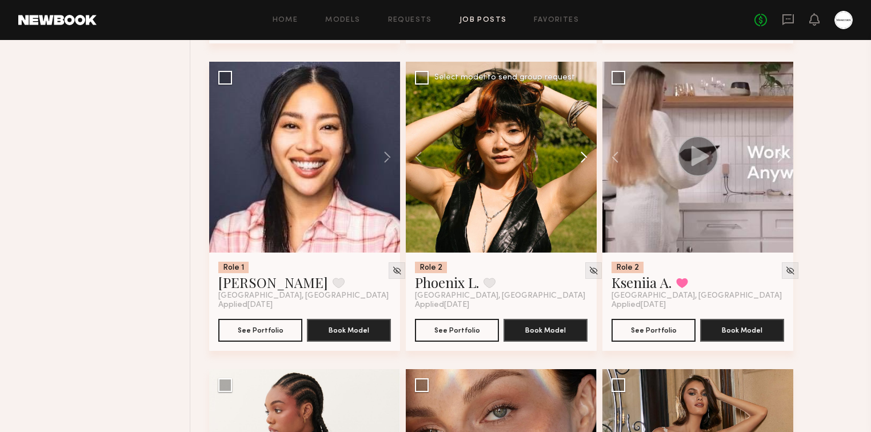
click at [584, 156] on button at bounding box center [578, 157] width 37 height 191
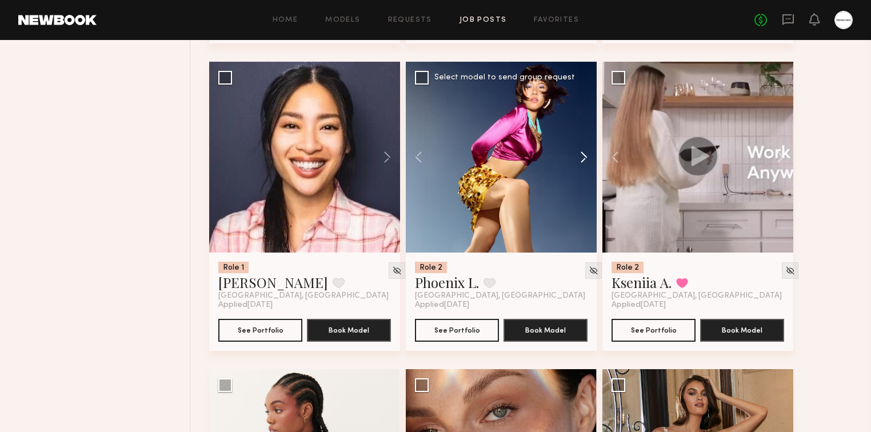
click at [584, 156] on button at bounding box center [578, 157] width 37 height 191
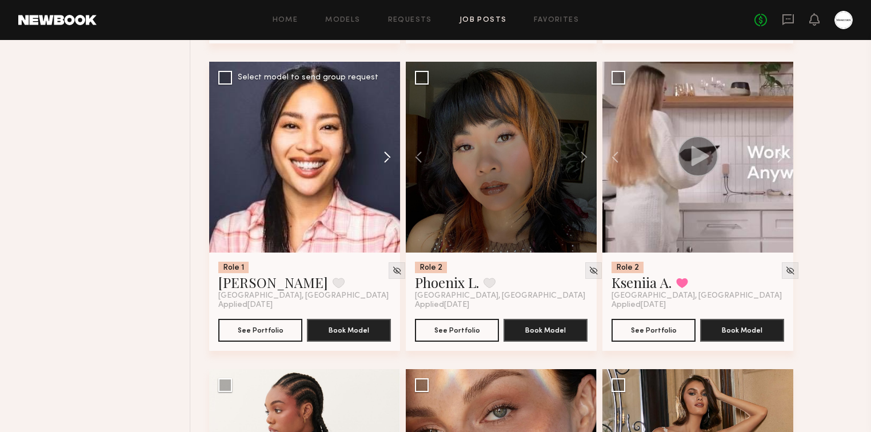
click at [384, 157] on button at bounding box center [382, 157] width 37 height 191
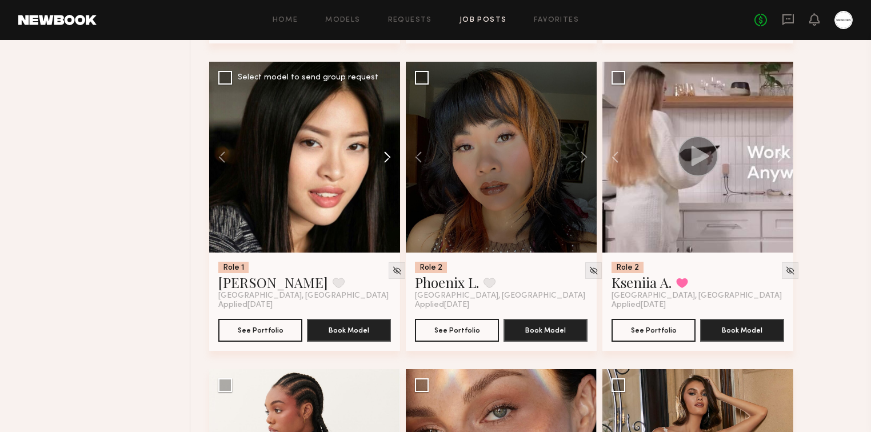
click at [384, 157] on button at bounding box center [382, 157] width 37 height 191
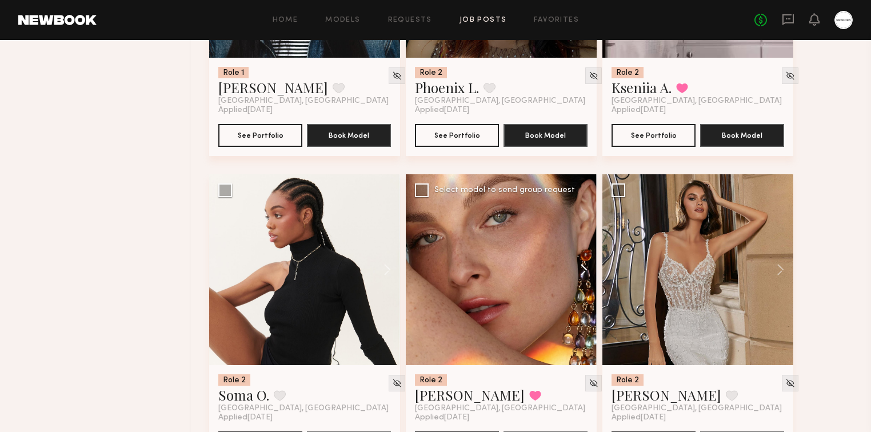
scroll to position [11708, 0]
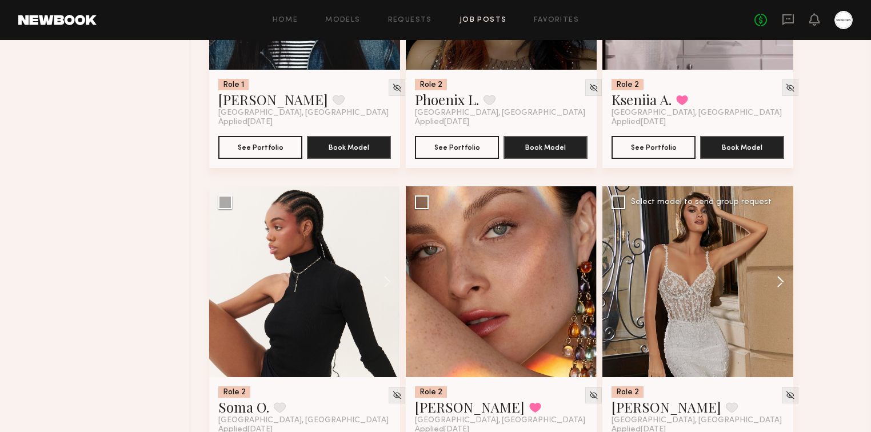
click at [783, 285] on button at bounding box center [775, 281] width 37 height 191
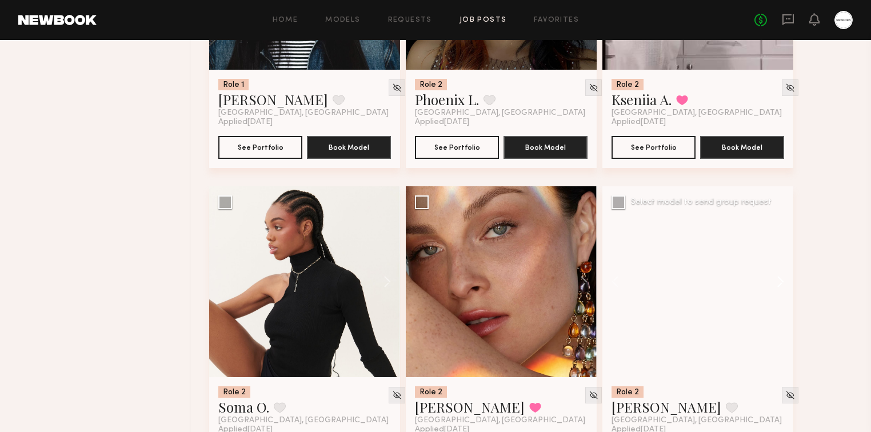
click at [783, 285] on button at bounding box center [775, 281] width 37 height 191
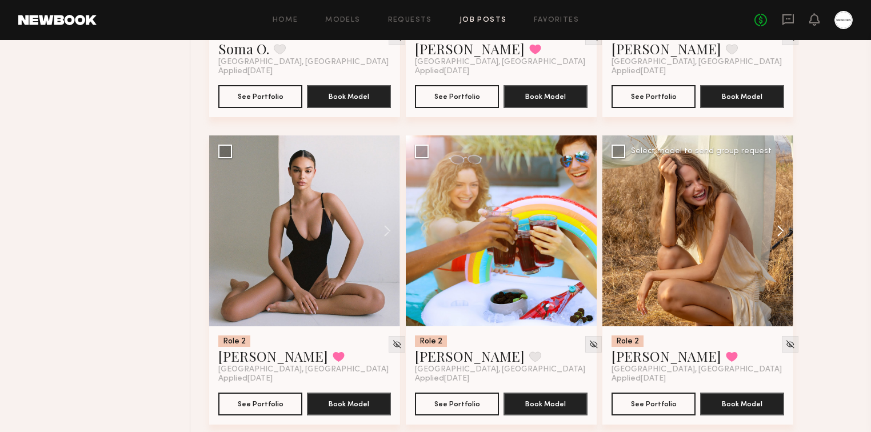
scroll to position [12074, 0]
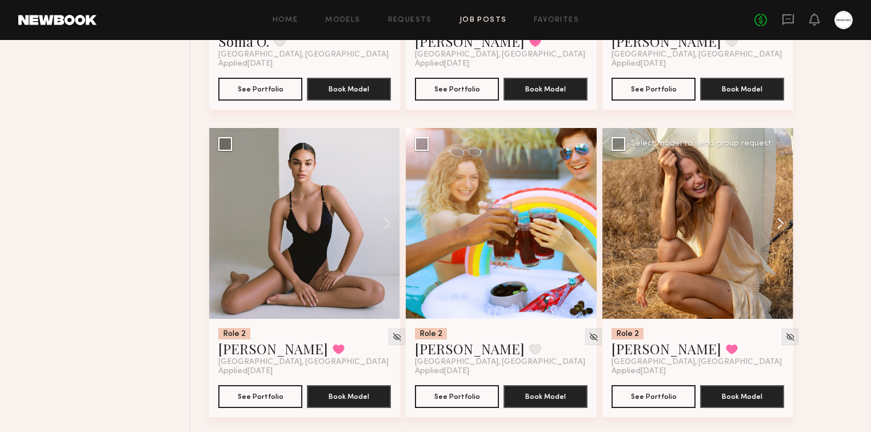
click at [779, 225] on button at bounding box center [775, 223] width 37 height 191
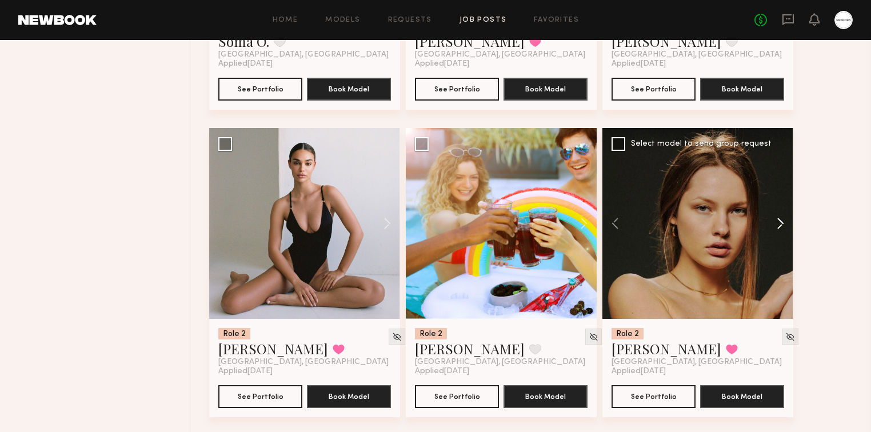
click at [779, 225] on button at bounding box center [775, 223] width 37 height 191
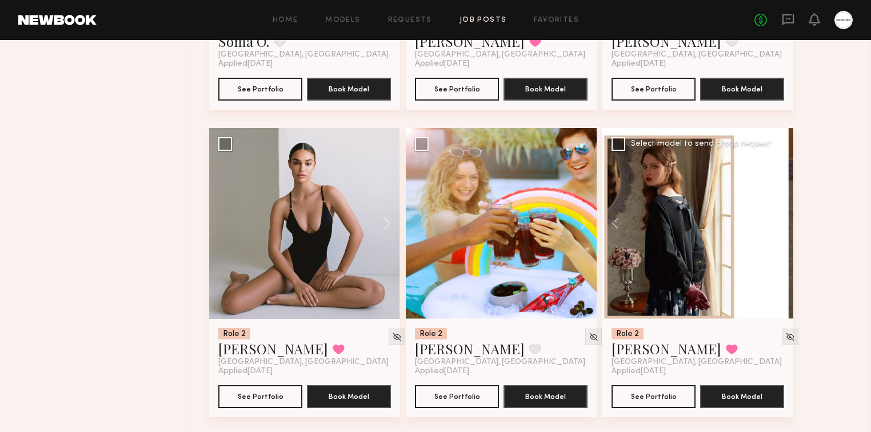
click at [781, 222] on button at bounding box center [775, 223] width 37 height 191
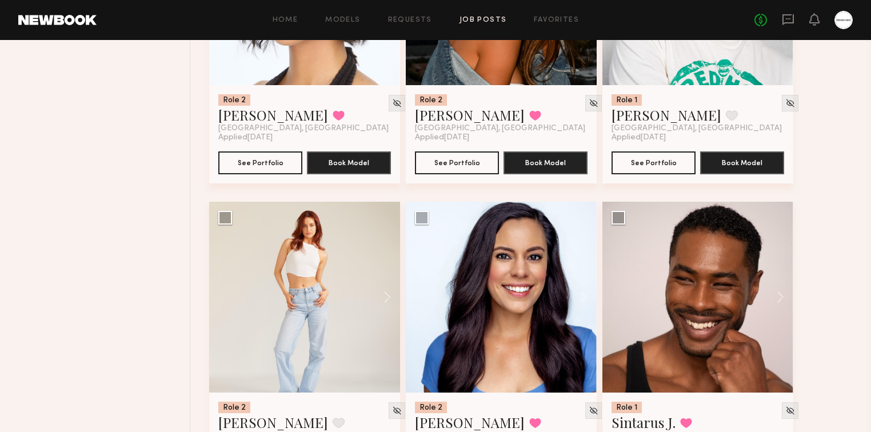
scroll to position [13080, 0]
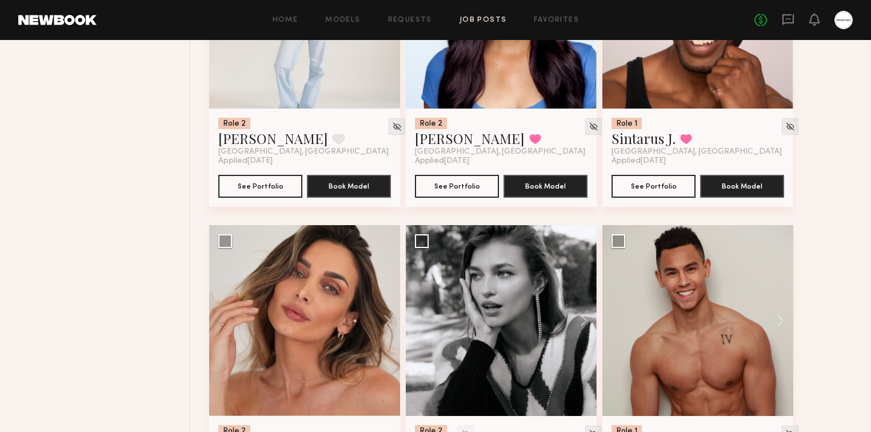
scroll to position [13263, 0]
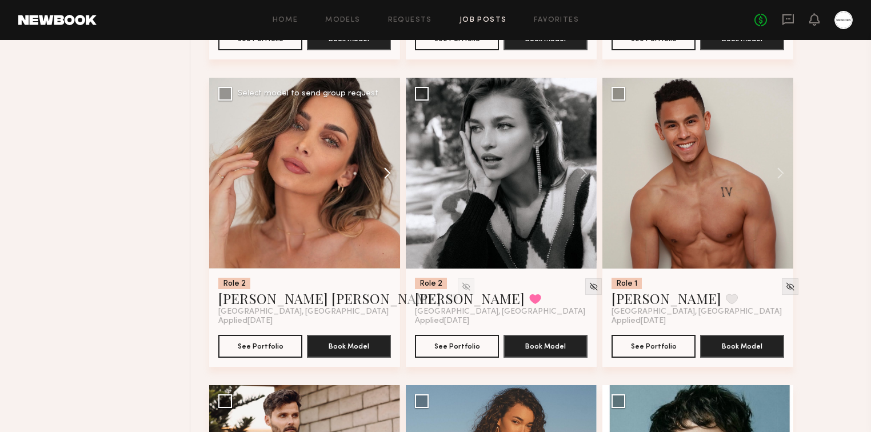
click at [387, 176] on button at bounding box center [382, 173] width 37 height 191
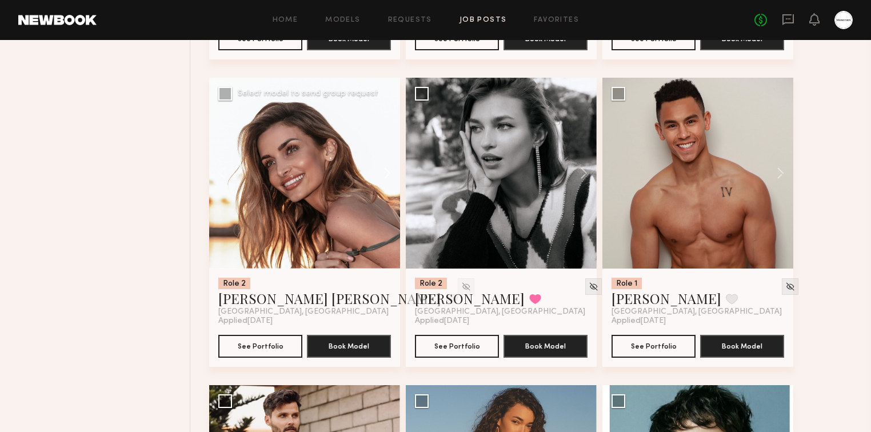
click at [387, 176] on button at bounding box center [382, 173] width 37 height 191
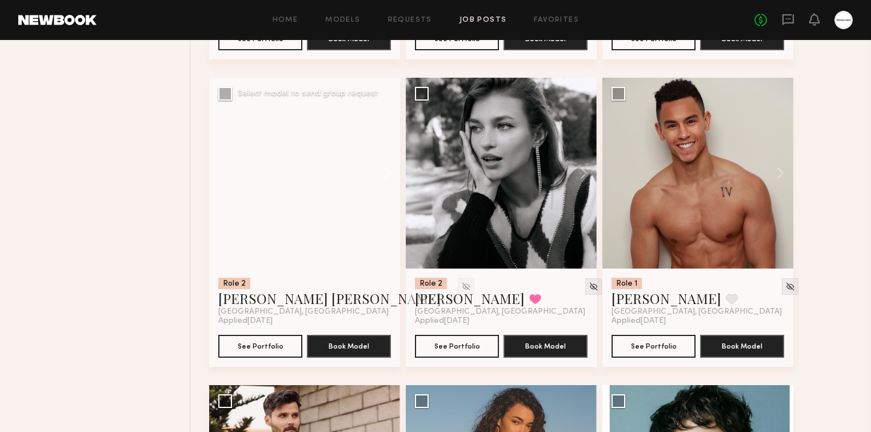
click at [387, 176] on button at bounding box center [382, 173] width 37 height 191
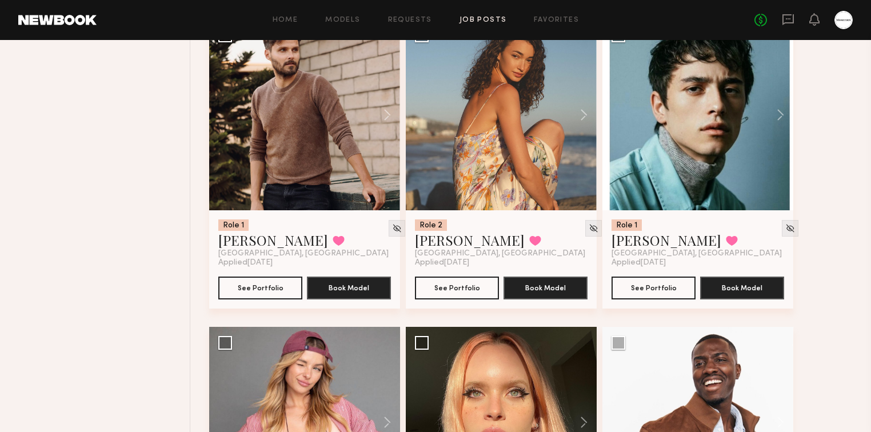
scroll to position [13903, 0]
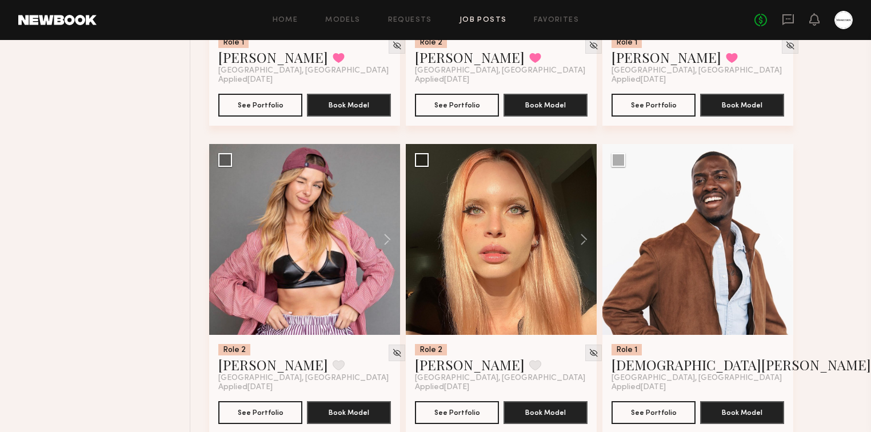
click at [390, 238] on button at bounding box center [382, 239] width 37 height 191
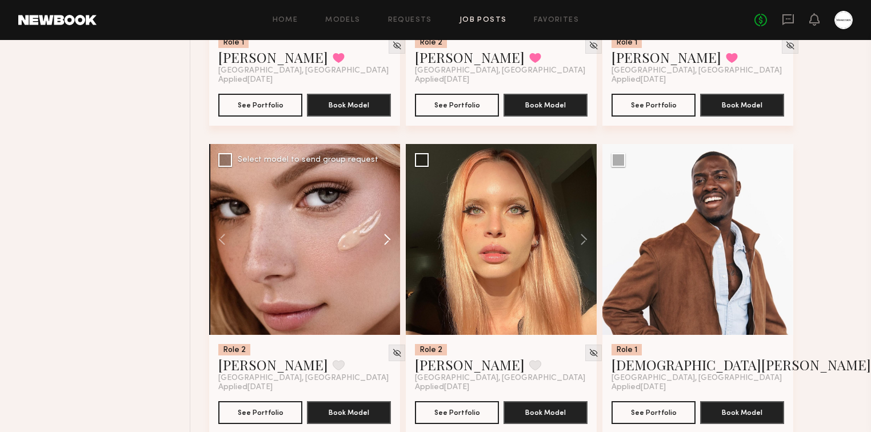
click at [390, 238] on button at bounding box center [382, 239] width 37 height 191
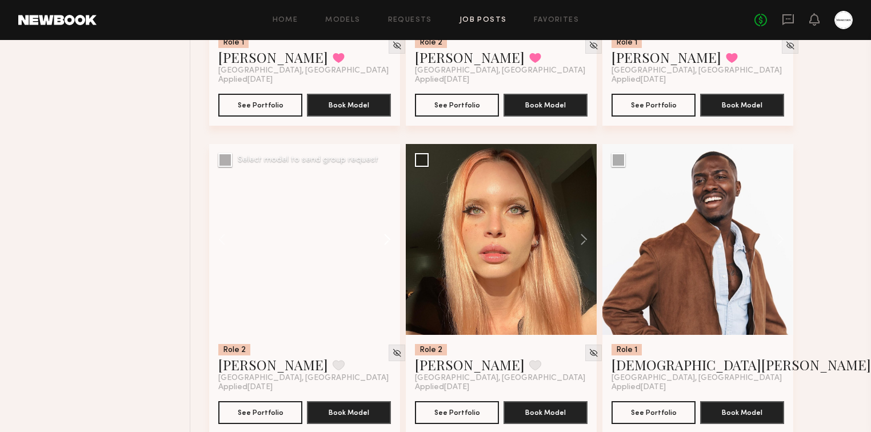
click at [389, 238] on button at bounding box center [382, 239] width 37 height 191
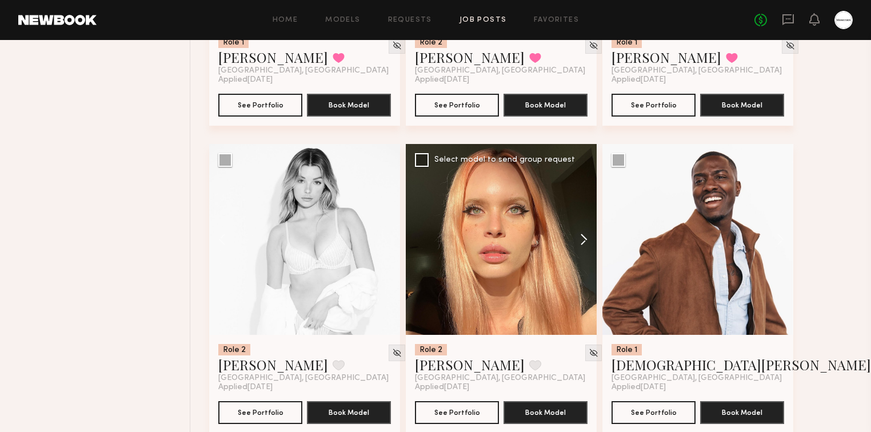
click at [584, 234] on button at bounding box center [578, 239] width 37 height 191
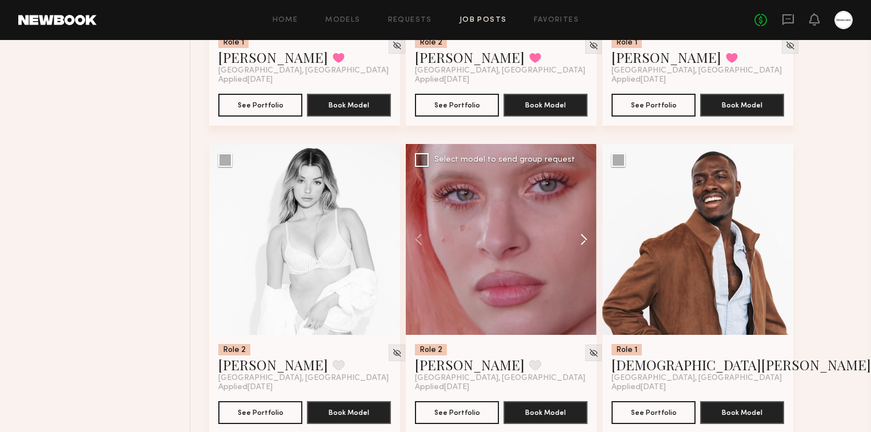
click at [584, 234] on button at bounding box center [578, 239] width 37 height 191
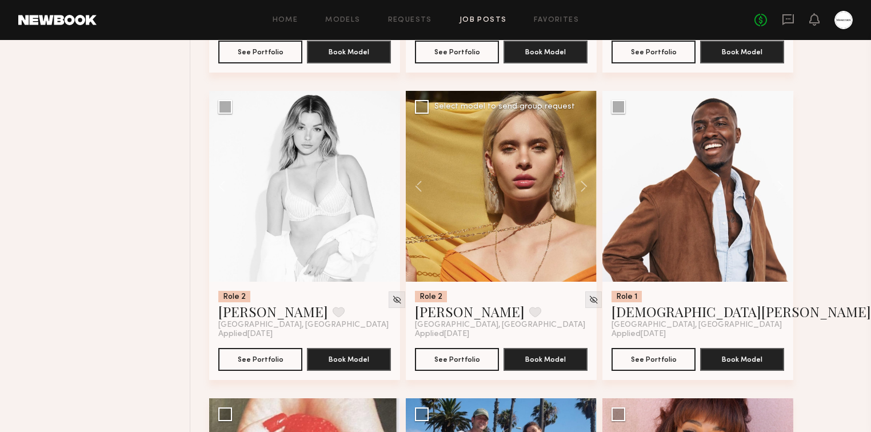
scroll to position [13994, 0]
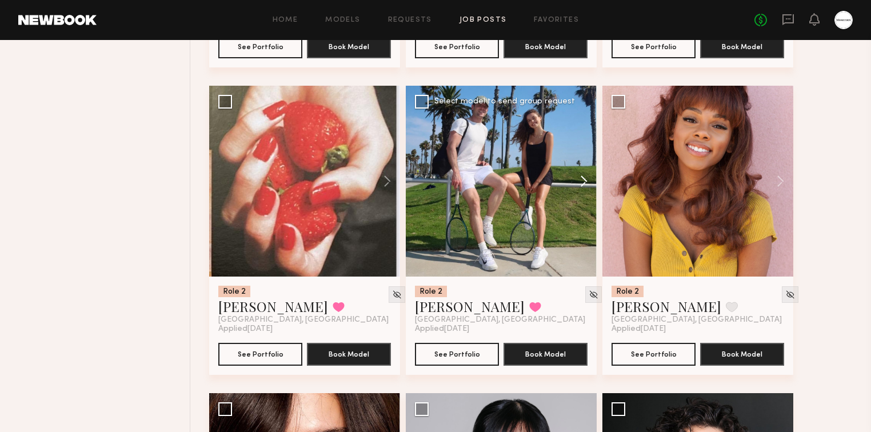
click at [583, 177] on button at bounding box center [578, 181] width 37 height 191
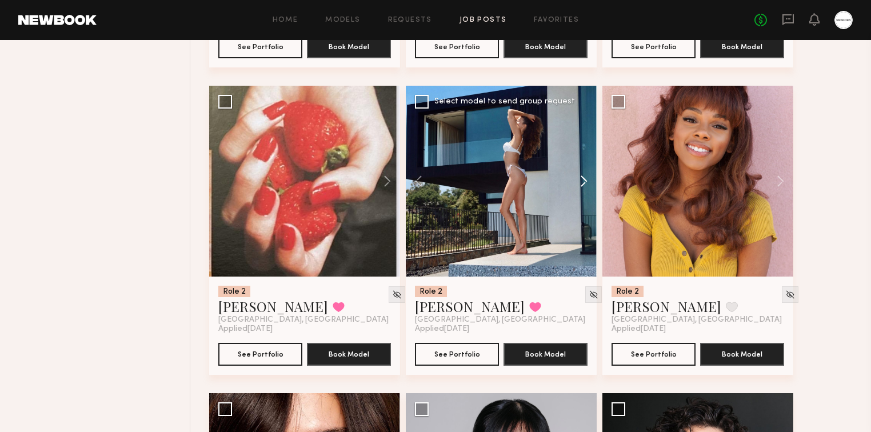
click at [583, 178] on button at bounding box center [578, 181] width 37 height 191
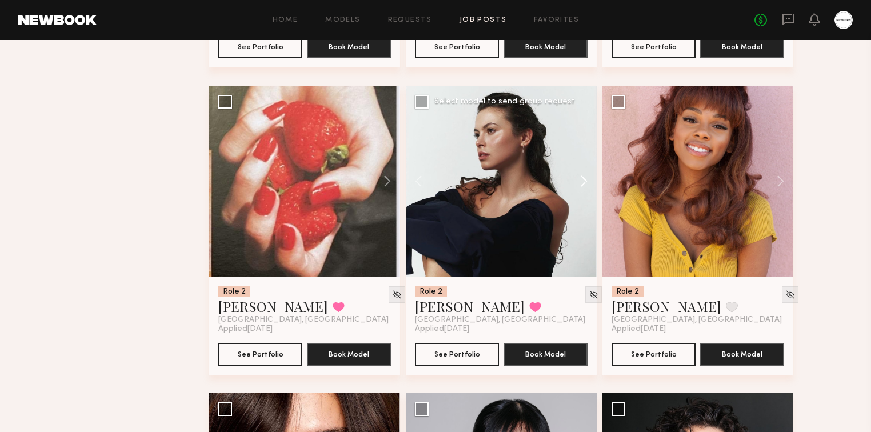
click at [583, 178] on button at bounding box center [578, 181] width 37 height 191
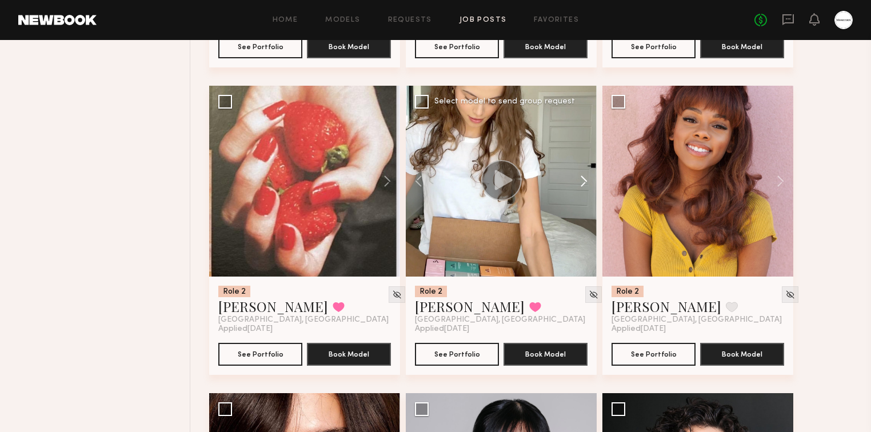
click at [583, 178] on button at bounding box center [578, 181] width 37 height 191
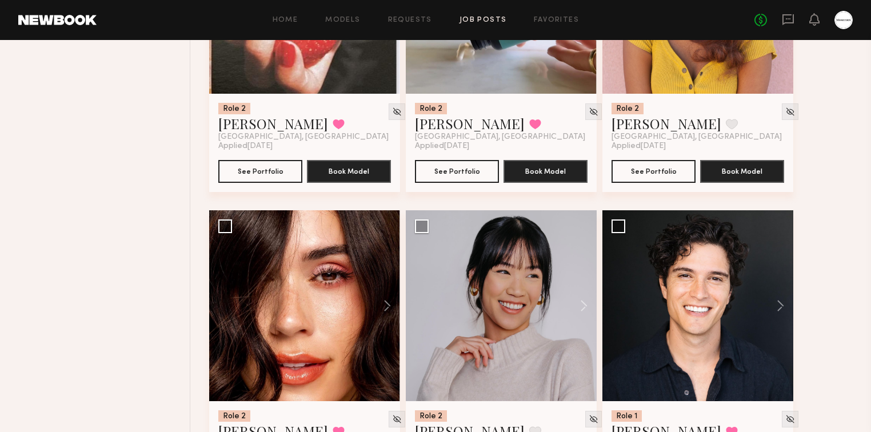
scroll to position [14635, 0]
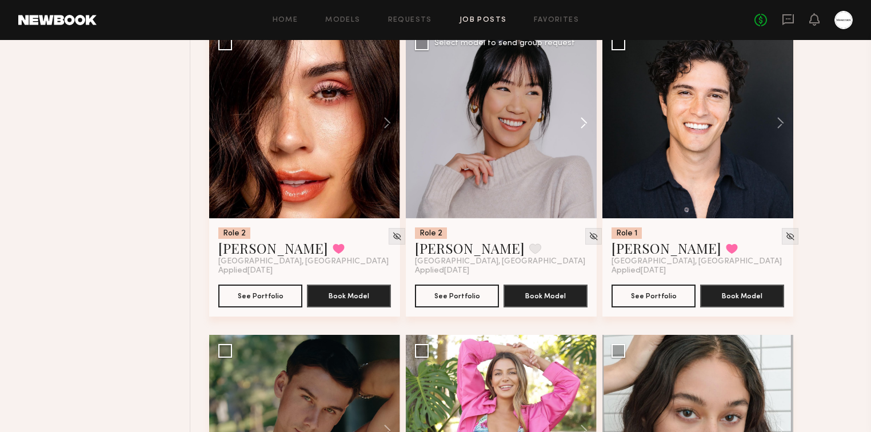
click at [586, 122] on button at bounding box center [578, 122] width 37 height 191
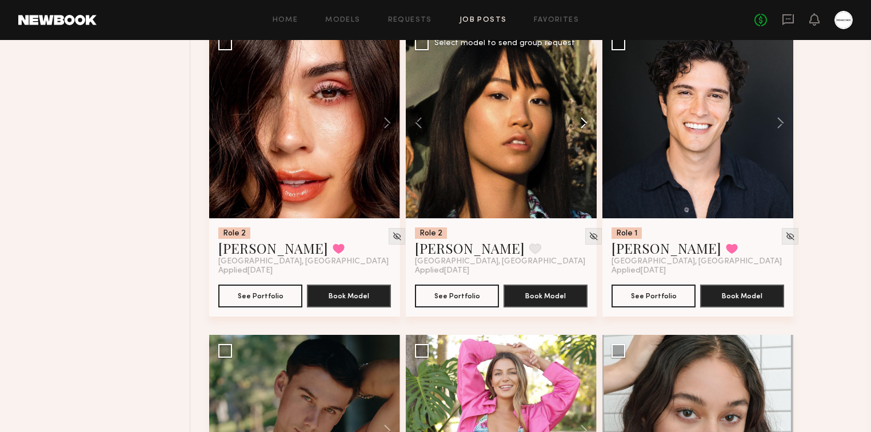
click at [586, 122] on button at bounding box center [578, 122] width 37 height 191
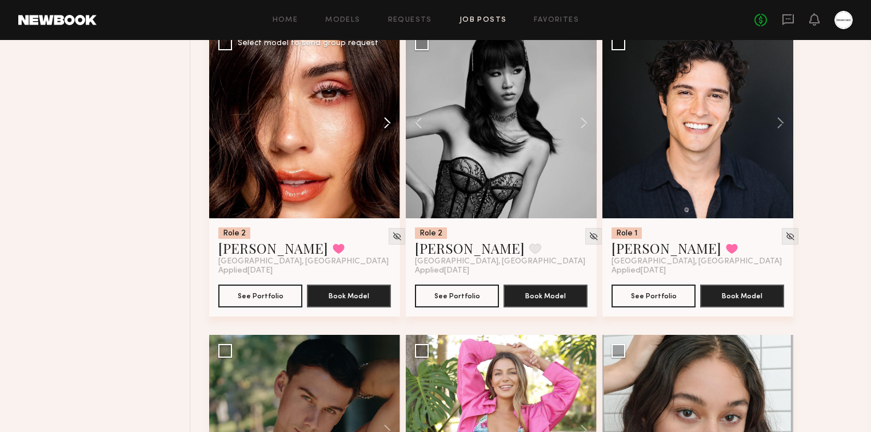
click at [388, 125] on button at bounding box center [382, 122] width 37 height 191
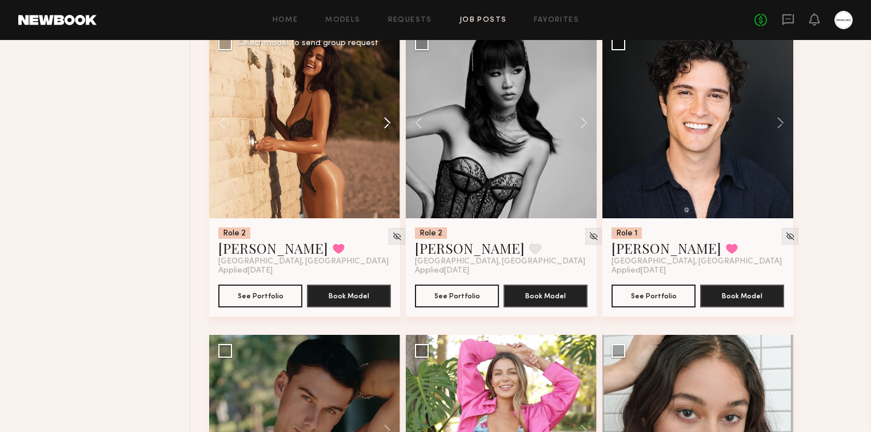
click at [388, 125] on button at bounding box center [382, 122] width 37 height 191
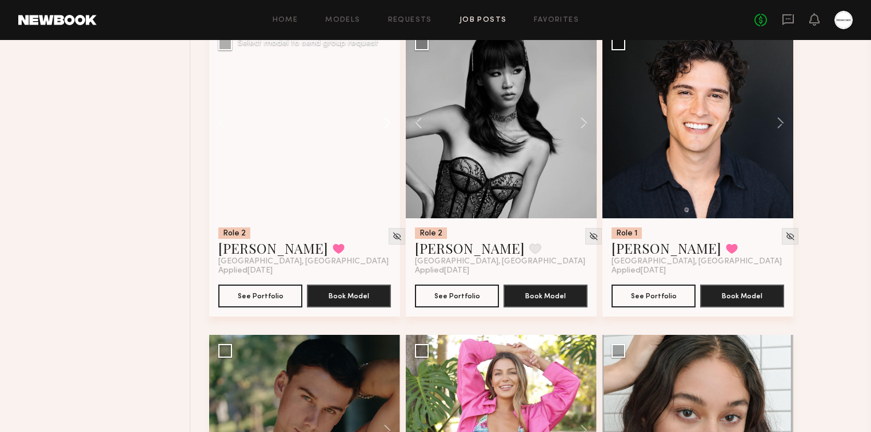
click at [388, 125] on button at bounding box center [382, 122] width 37 height 191
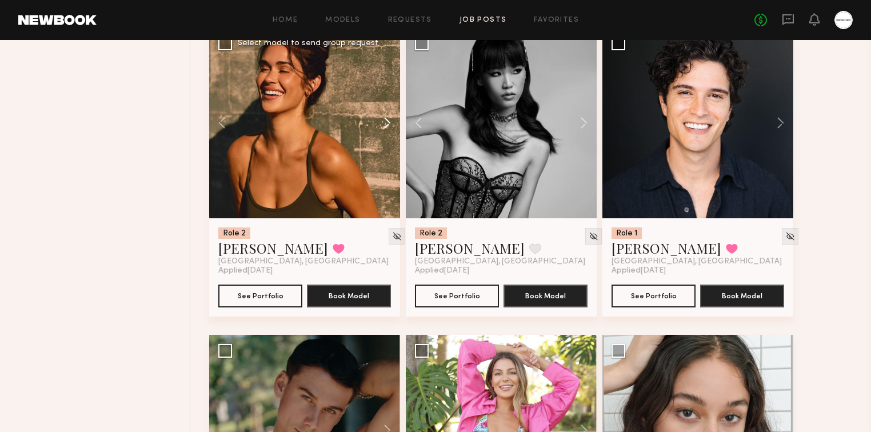
click at [388, 125] on button at bounding box center [382, 122] width 37 height 191
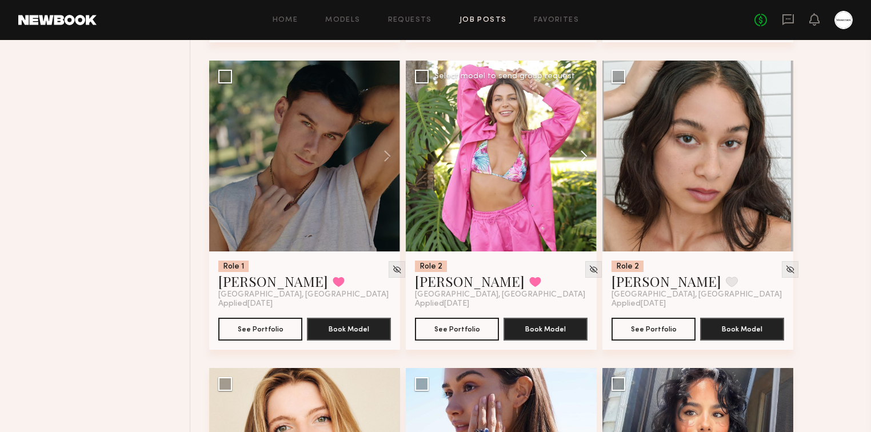
click at [578, 154] on button at bounding box center [578, 156] width 37 height 191
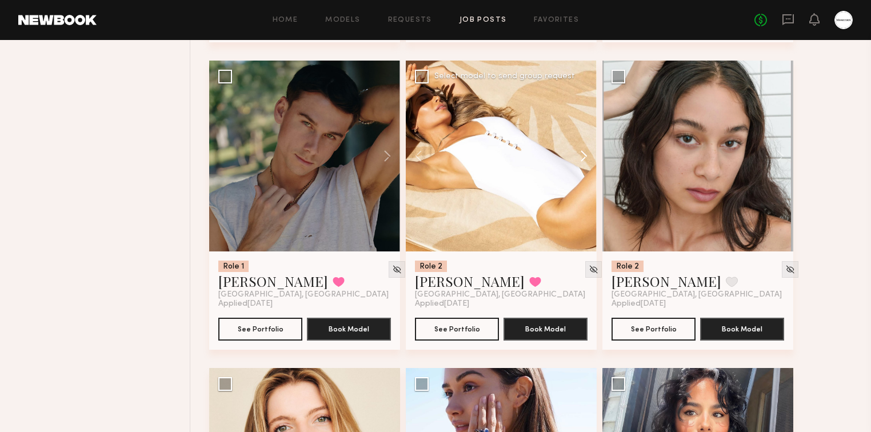
click at [582, 154] on button at bounding box center [578, 156] width 37 height 191
click at [585, 157] on button at bounding box center [578, 156] width 37 height 191
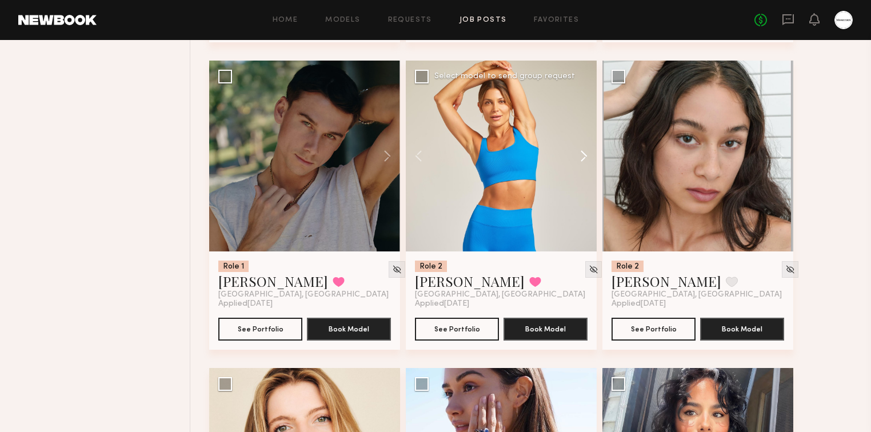
click at [583, 157] on button at bounding box center [578, 156] width 37 height 191
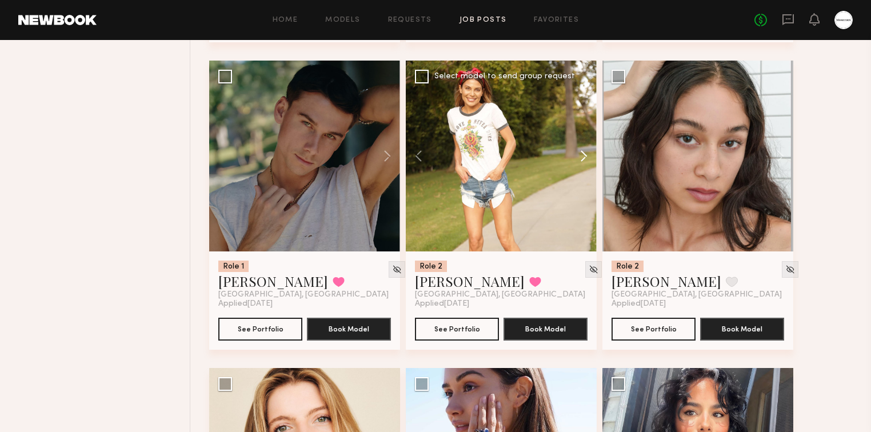
click at [583, 157] on button at bounding box center [578, 156] width 37 height 191
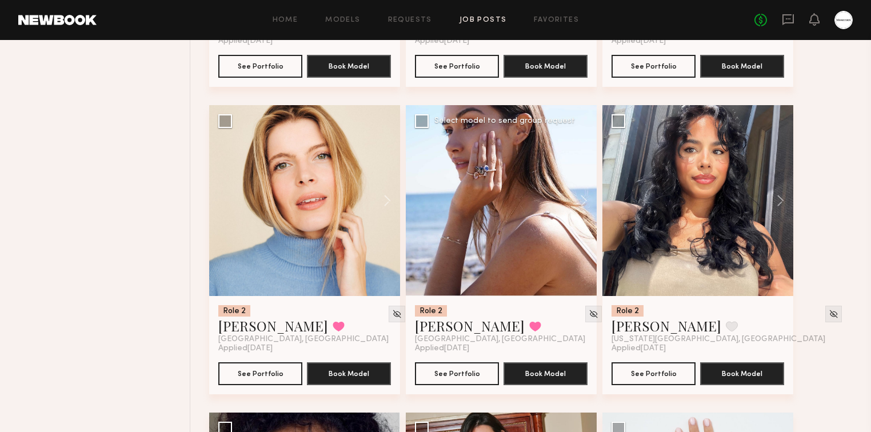
scroll to position [15183, 0]
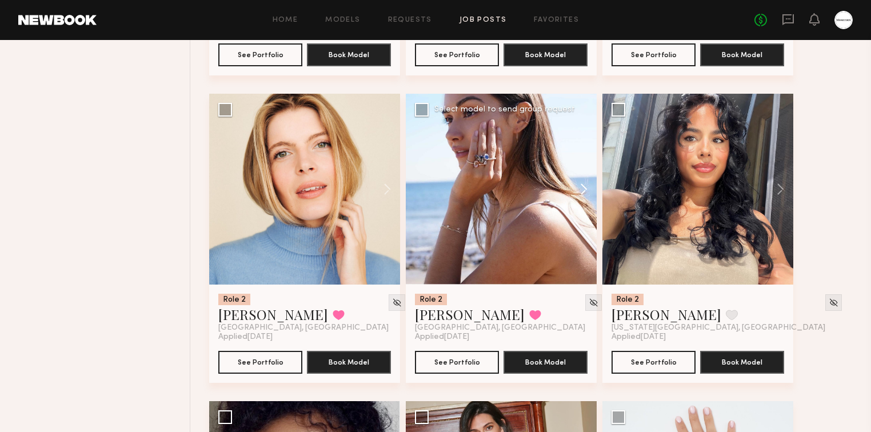
click at [580, 188] on button at bounding box center [578, 189] width 37 height 191
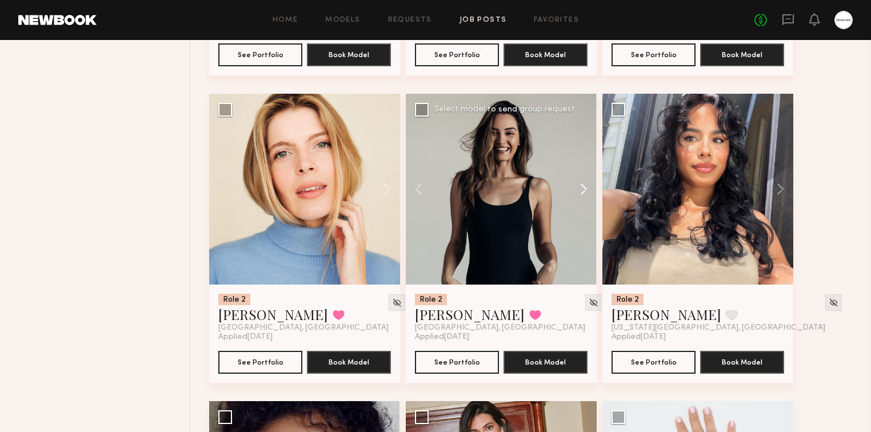
click at [582, 192] on button at bounding box center [578, 189] width 37 height 191
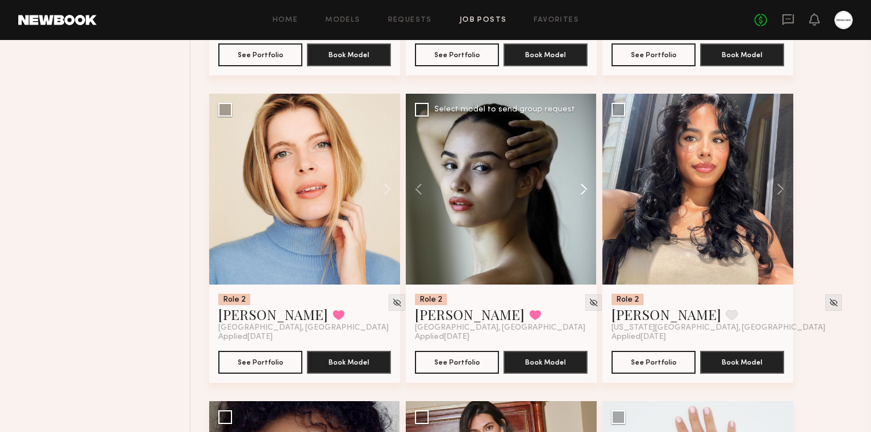
click at [582, 192] on button at bounding box center [578, 189] width 37 height 191
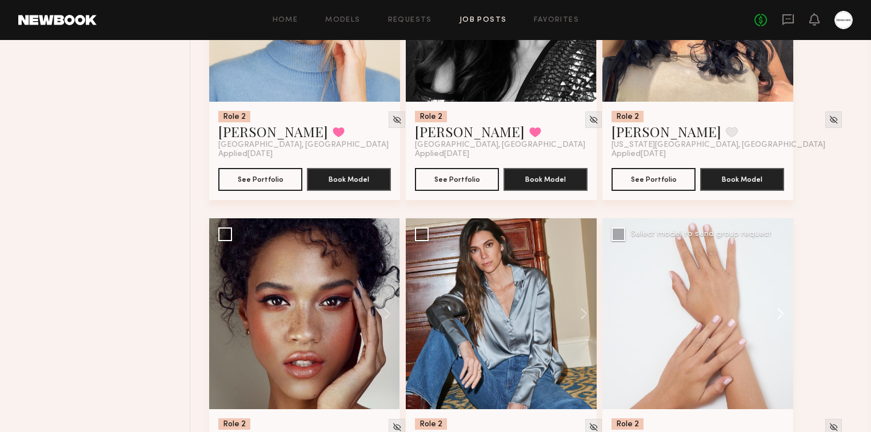
scroll to position [15458, 0]
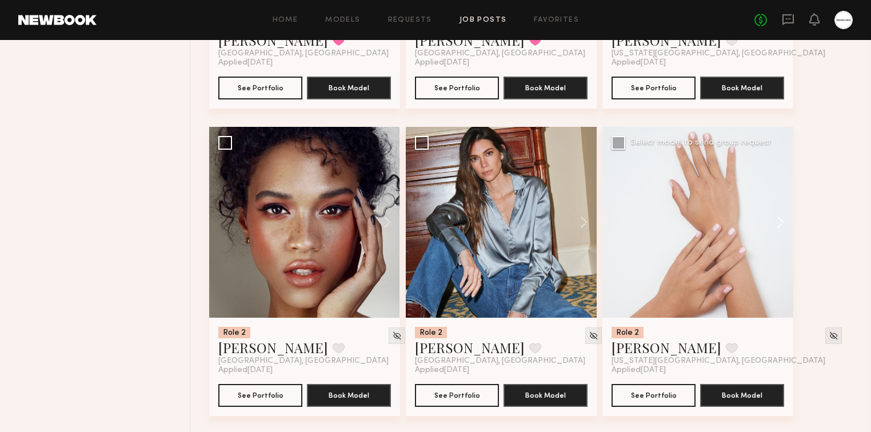
click at [780, 220] on button at bounding box center [775, 222] width 37 height 191
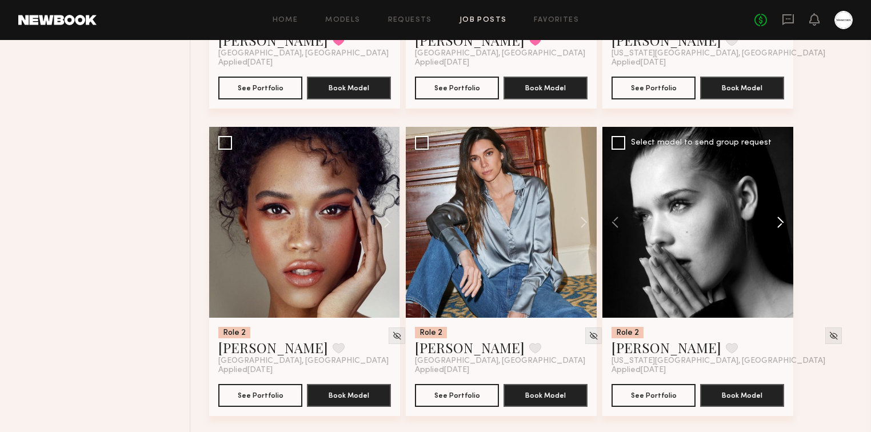
click at [780, 220] on button at bounding box center [775, 222] width 37 height 191
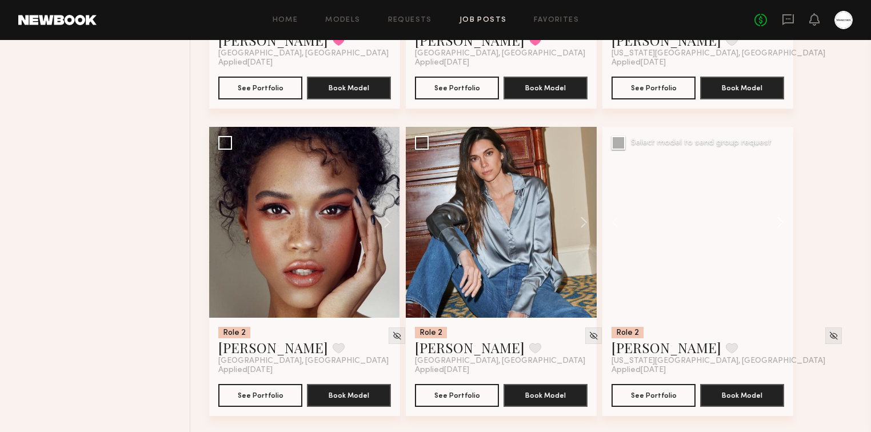
click at [780, 220] on button at bounding box center [775, 222] width 37 height 191
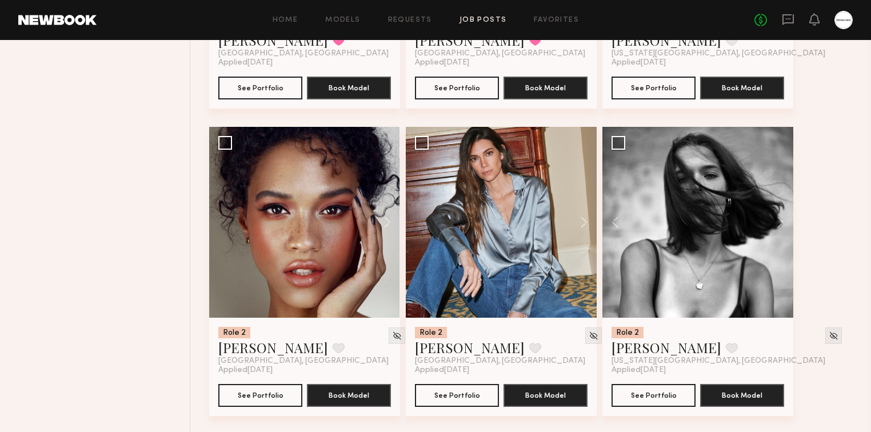
click at [784, 226] on button at bounding box center [775, 222] width 37 height 191
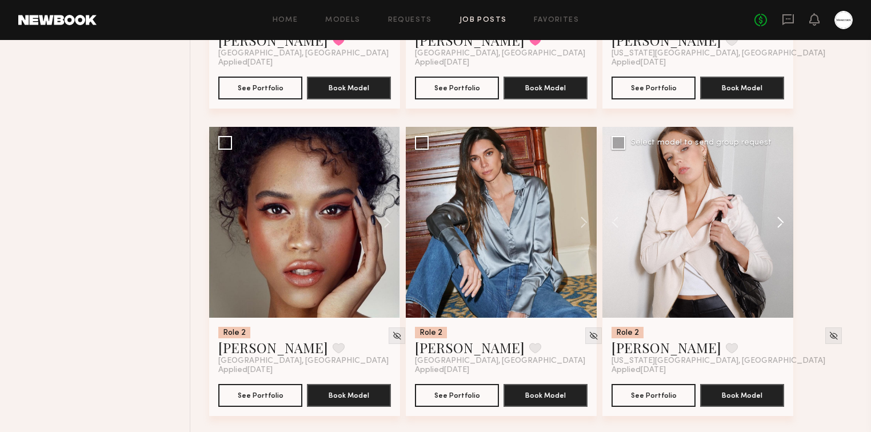
click at [783, 225] on button at bounding box center [775, 222] width 37 height 191
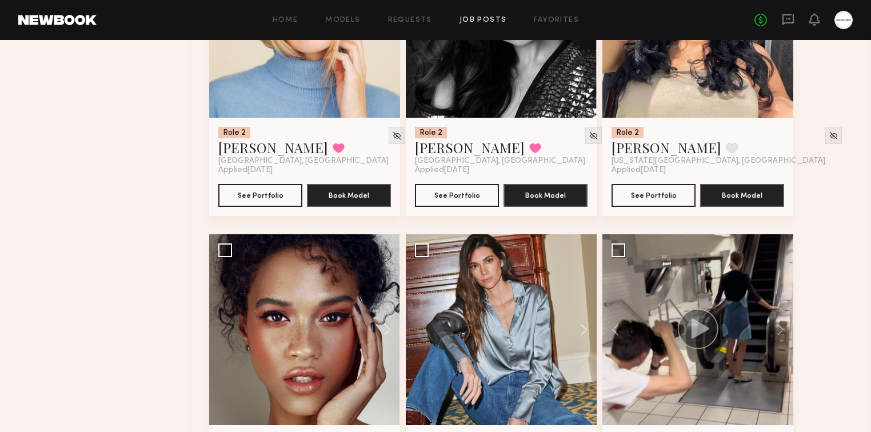
scroll to position [15275, 0]
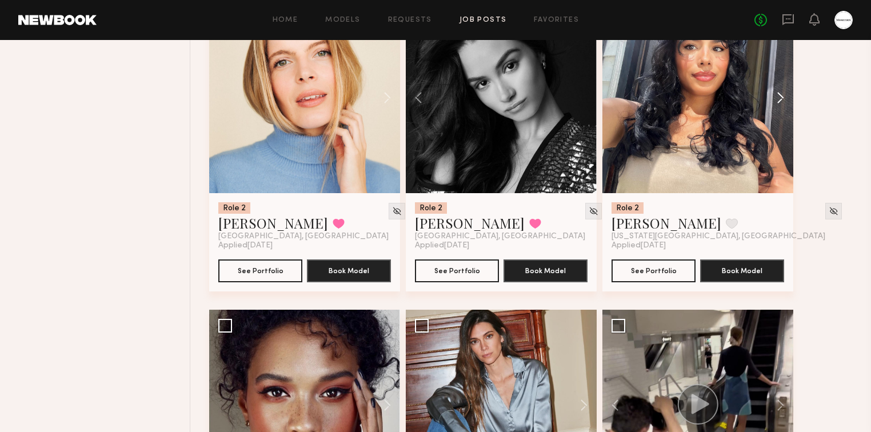
click at [780, 94] on button at bounding box center [775, 97] width 37 height 191
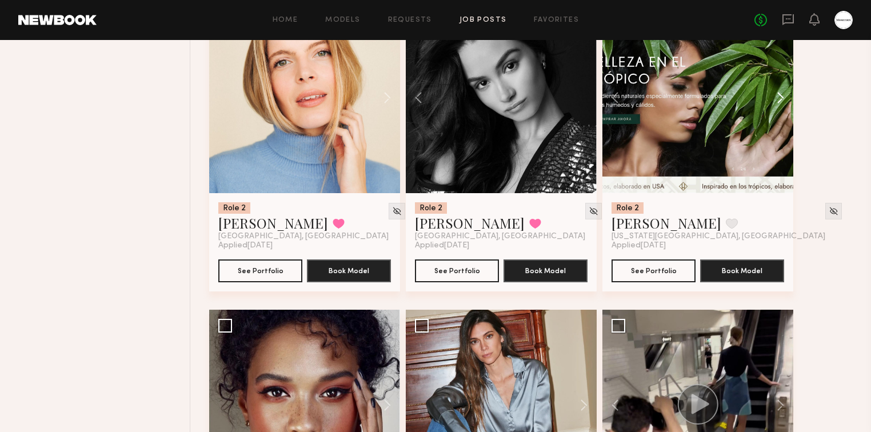
click at [780, 94] on button at bounding box center [775, 97] width 37 height 191
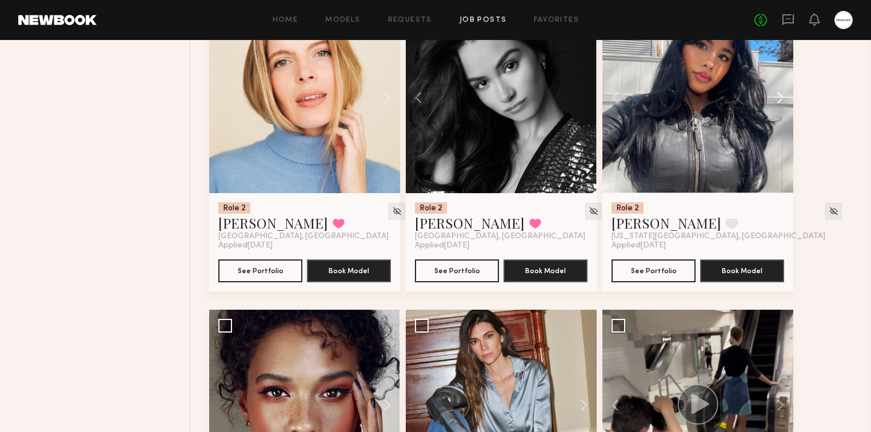
click at [780, 94] on button at bounding box center [775, 97] width 37 height 191
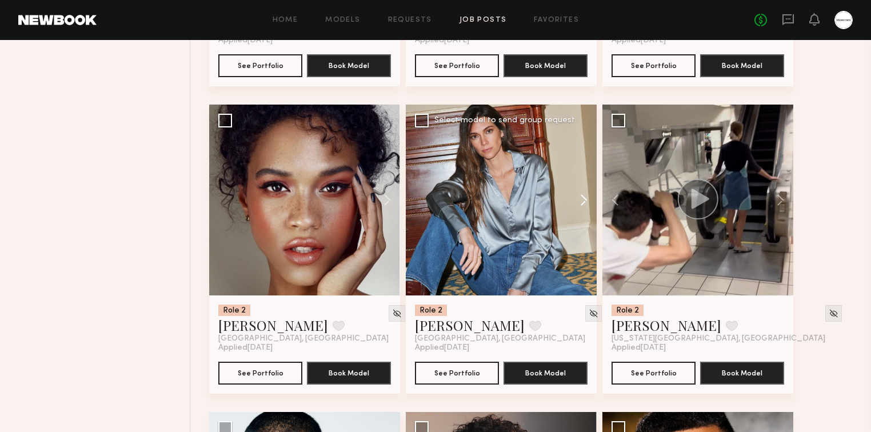
scroll to position [15458, 0]
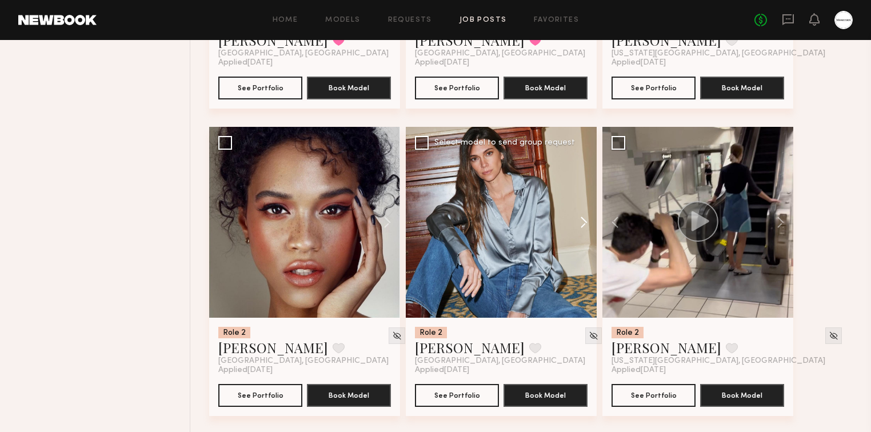
click at [585, 225] on button at bounding box center [578, 222] width 37 height 191
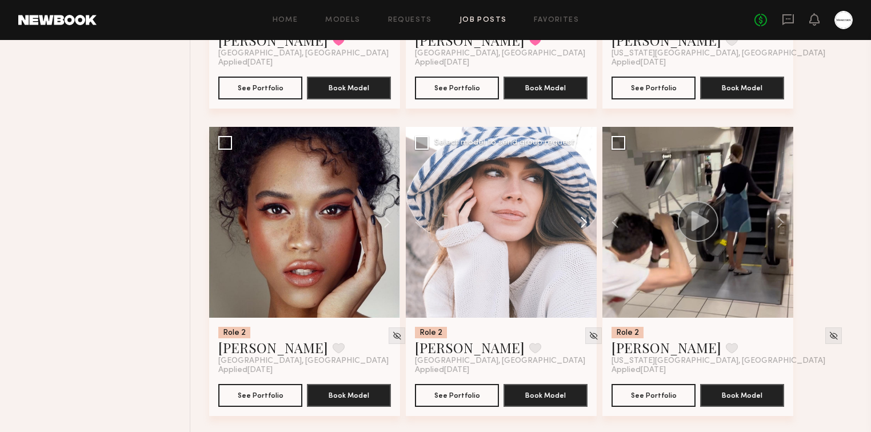
click at [585, 225] on button at bounding box center [578, 222] width 37 height 191
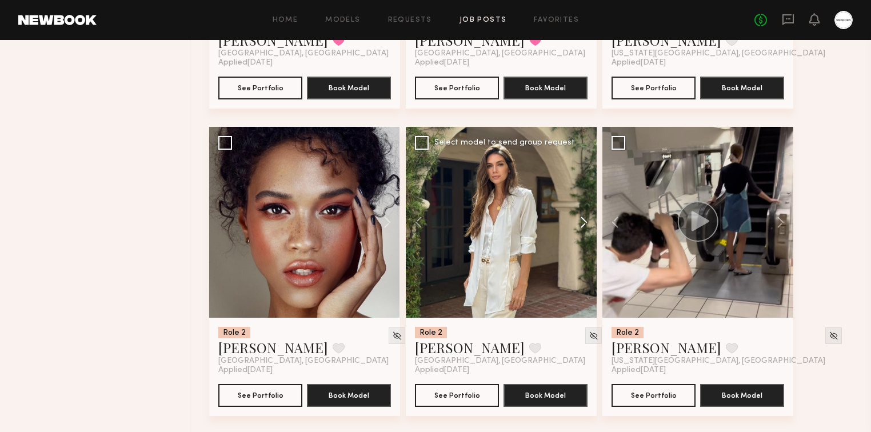
click at [585, 225] on button at bounding box center [578, 222] width 37 height 191
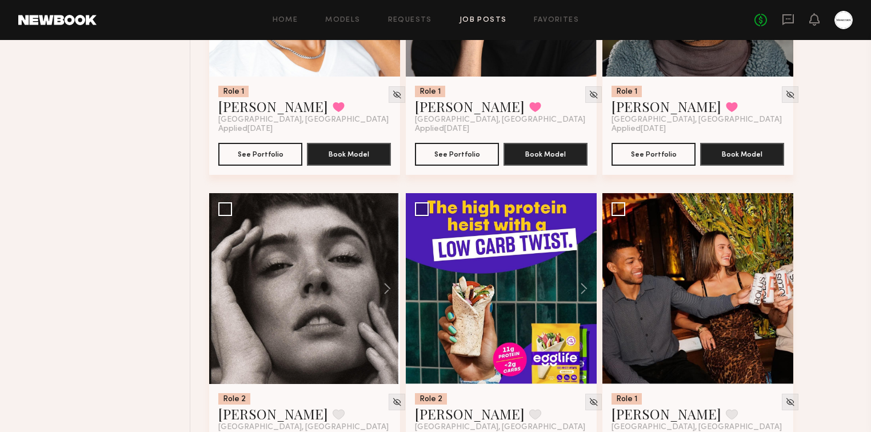
scroll to position [16098, 0]
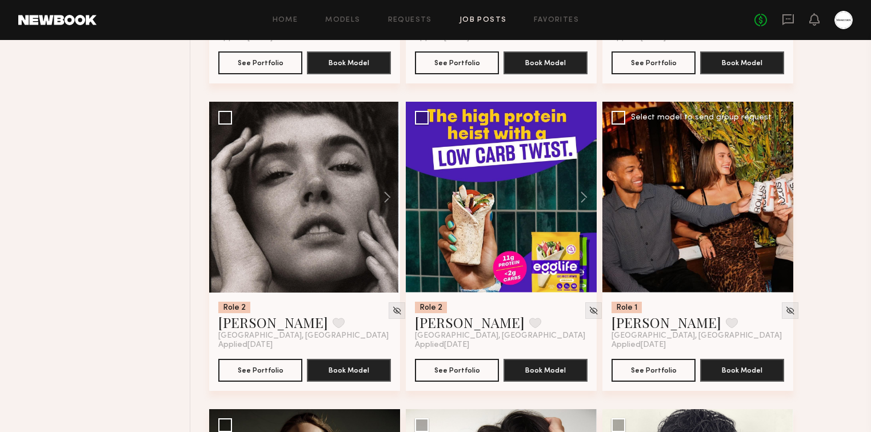
click at [779, 200] on button at bounding box center [775, 197] width 37 height 191
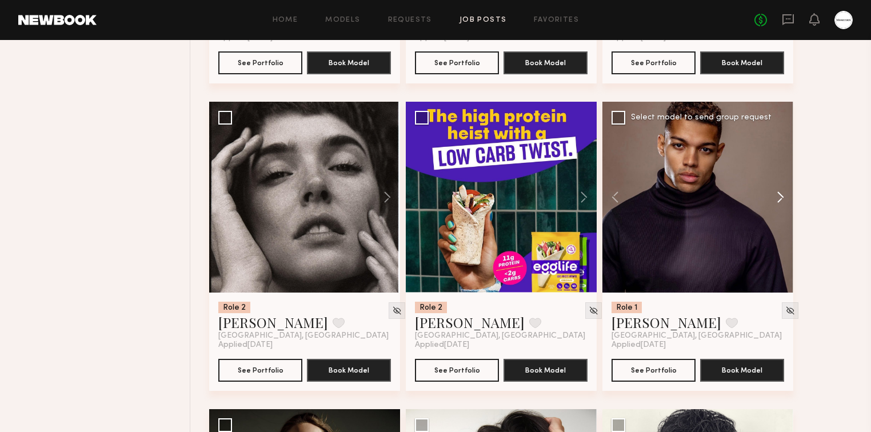
click at [779, 200] on button at bounding box center [775, 197] width 37 height 191
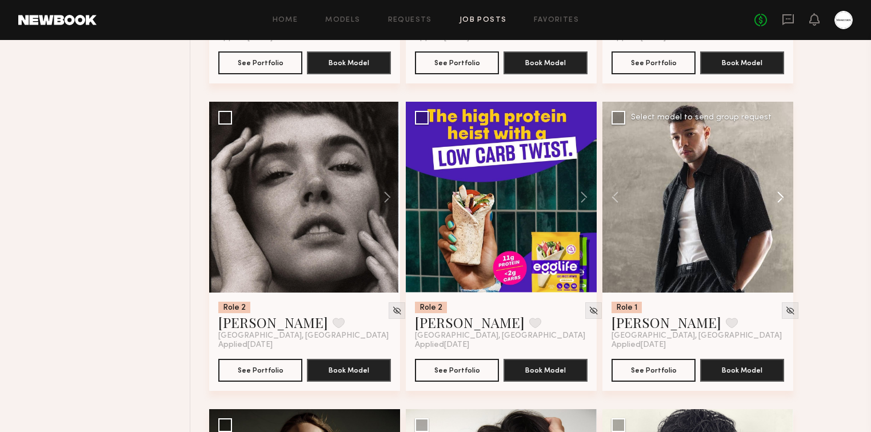
click at [779, 200] on button at bounding box center [775, 197] width 37 height 191
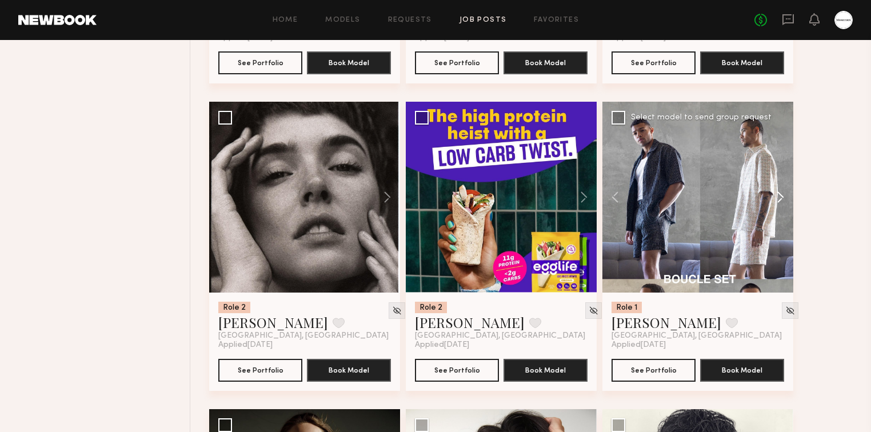
click at [779, 200] on button at bounding box center [775, 197] width 37 height 191
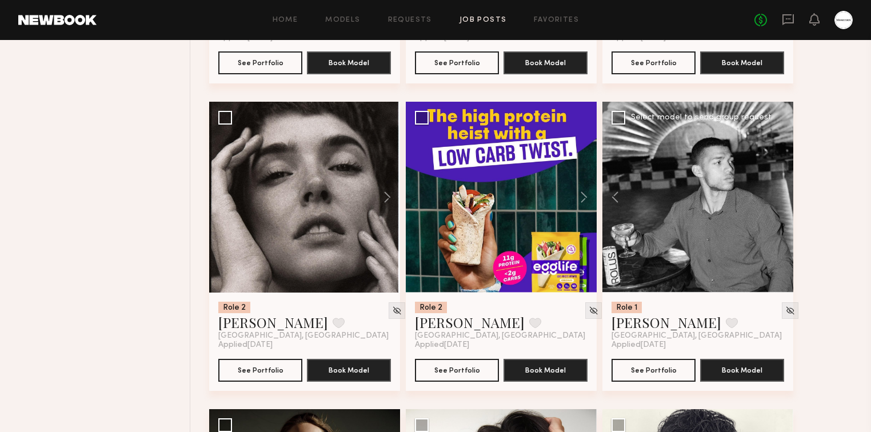
click at [780, 200] on div at bounding box center [698, 197] width 191 height 191
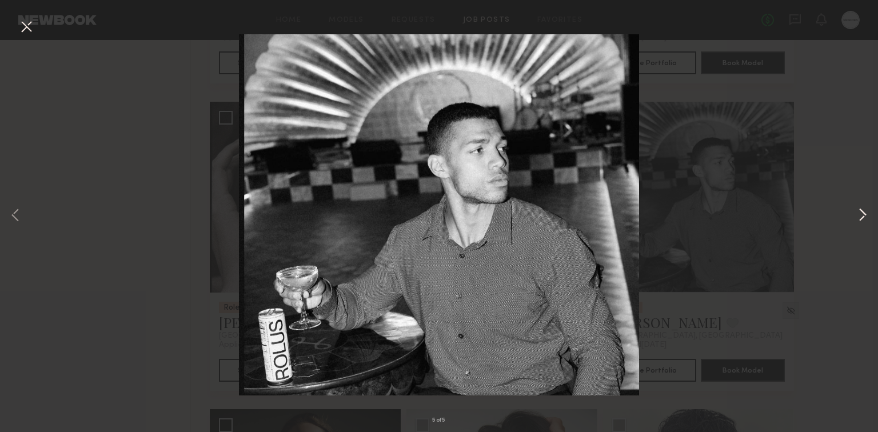
click at [867, 218] on button at bounding box center [863, 216] width 14 height 346
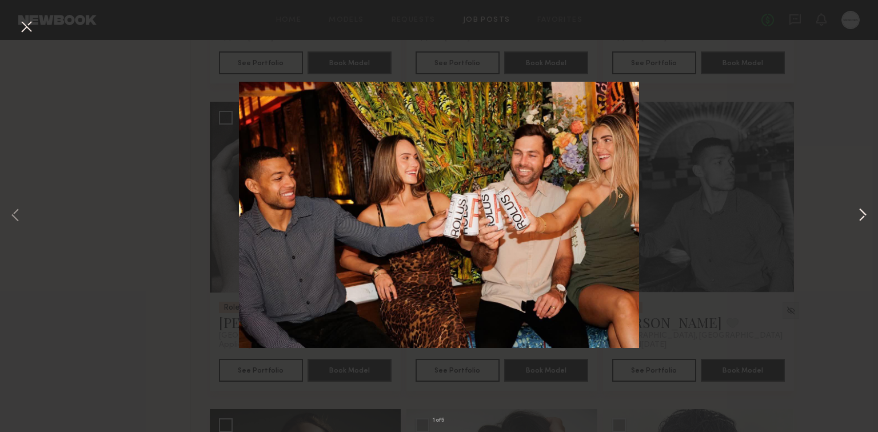
click at [867, 218] on button at bounding box center [863, 216] width 14 height 346
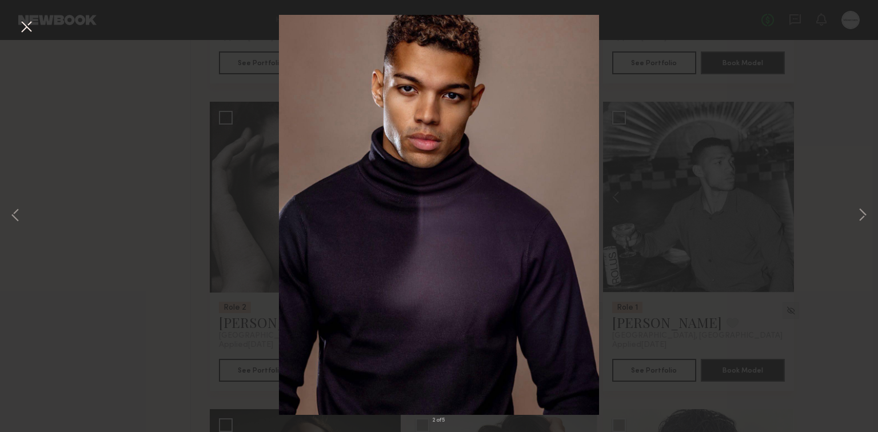
click at [31, 32] on button at bounding box center [26, 27] width 18 height 21
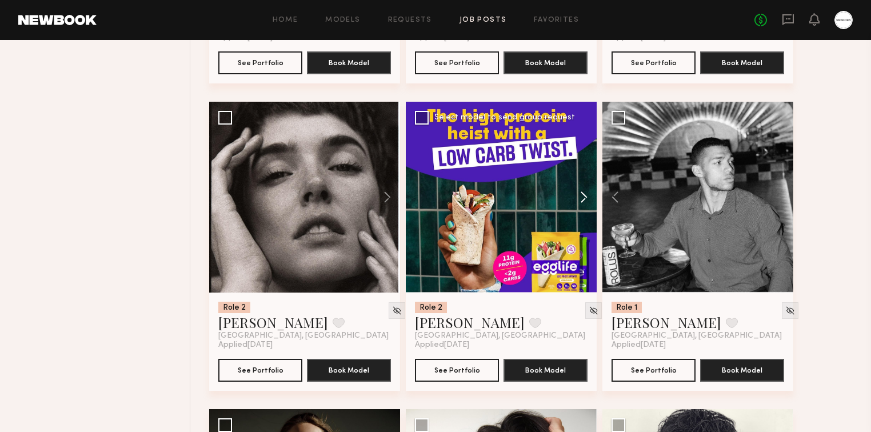
click at [587, 200] on button at bounding box center [578, 197] width 37 height 191
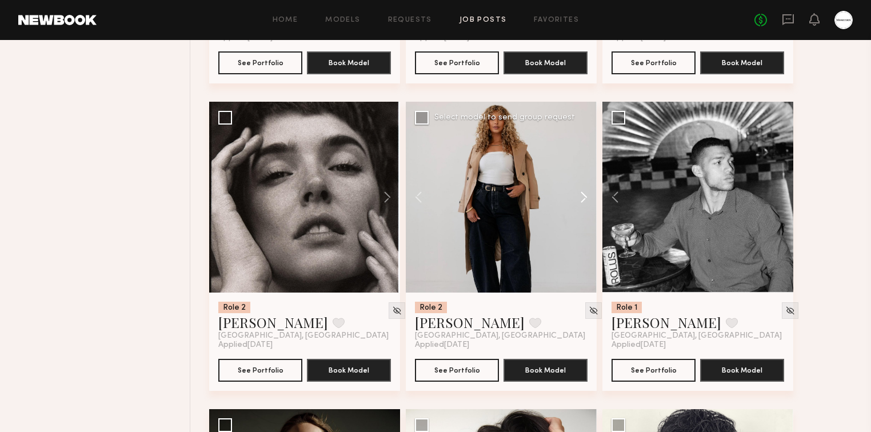
click at [587, 200] on button at bounding box center [578, 197] width 37 height 191
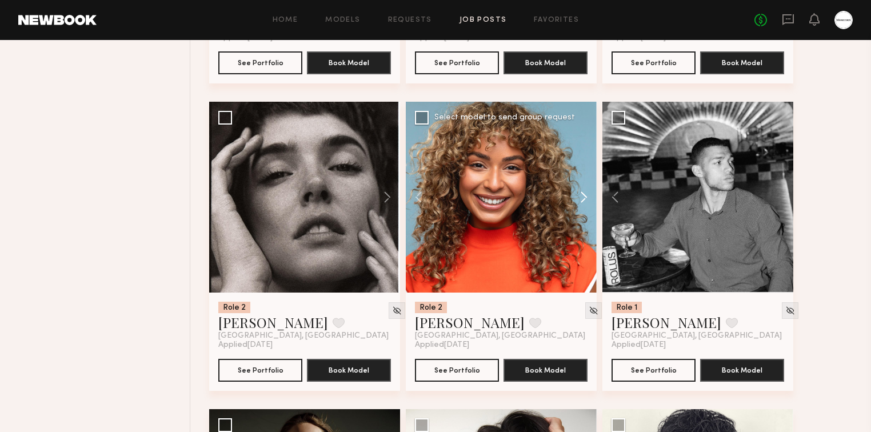
click at [587, 200] on button at bounding box center [578, 197] width 37 height 191
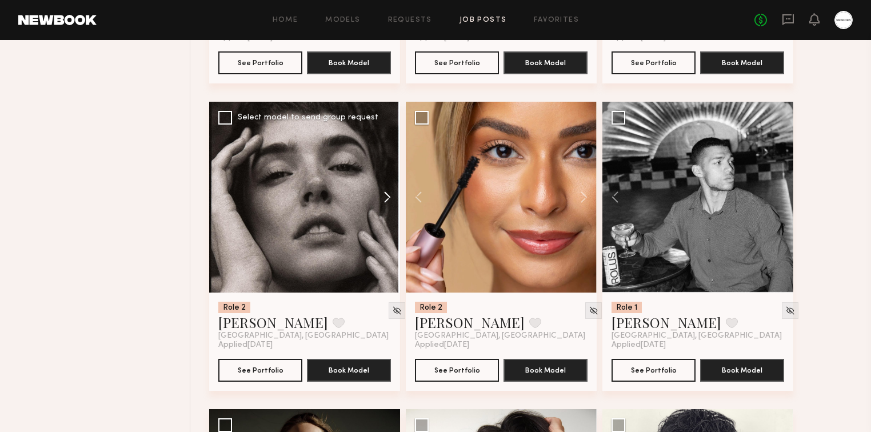
click at [391, 200] on button at bounding box center [382, 197] width 37 height 191
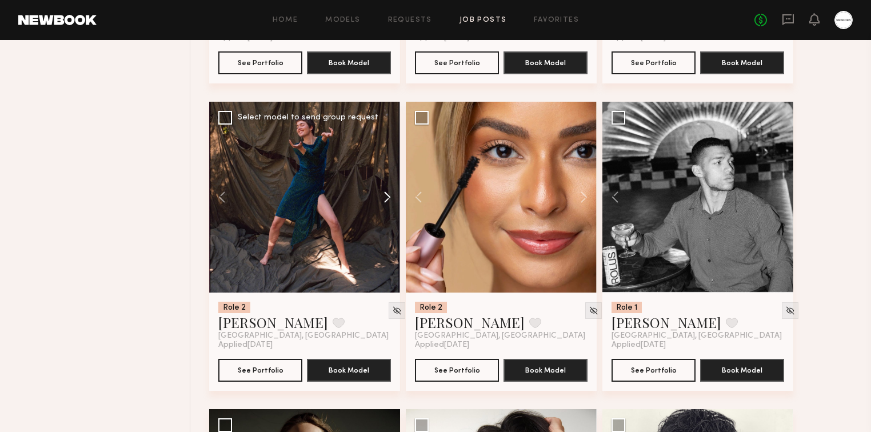
click at [391, 200] on button at bounding box center [382, 197] width 37 height 191
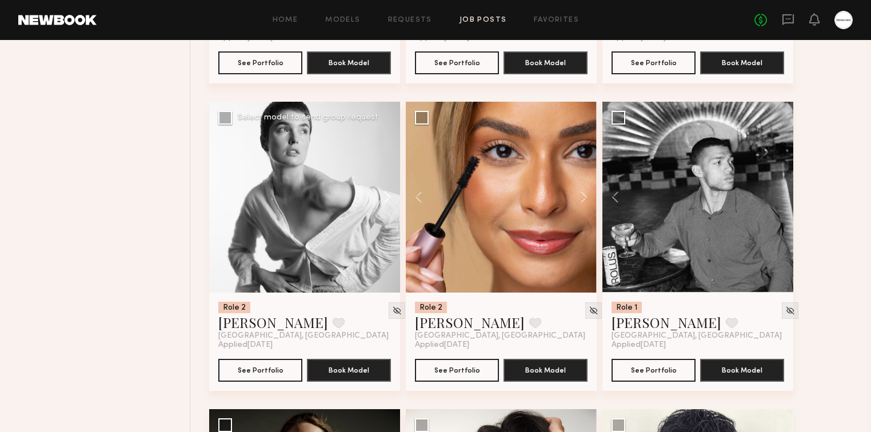
click at [391, 200] on button at bounding box center [382, 197] width 37 height 191
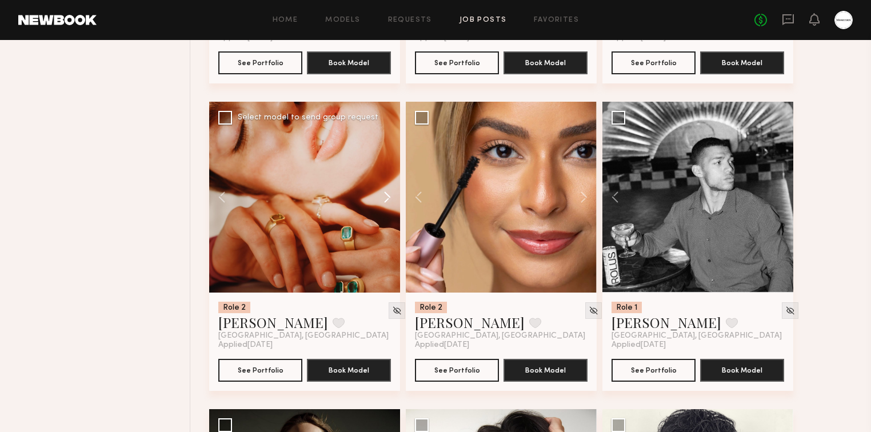
click at [391, 200] on button at bounding box center [382, 197] width 37 height 191
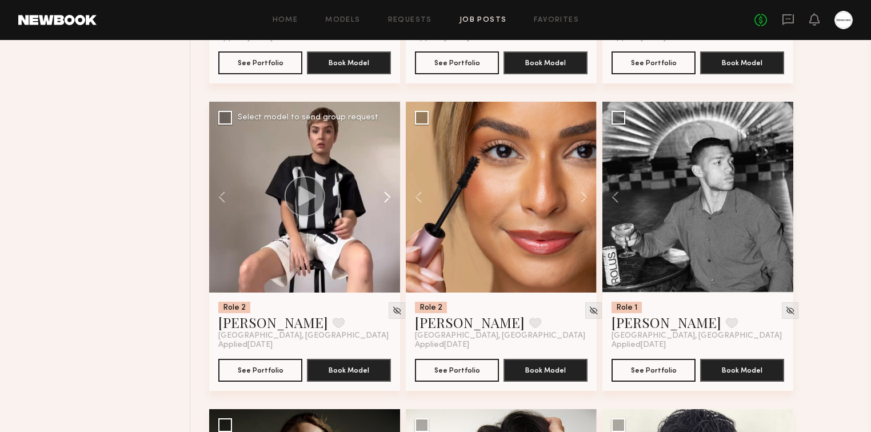
click at [391, 200] on button at bounding box center [382, 197] width 37 height 191
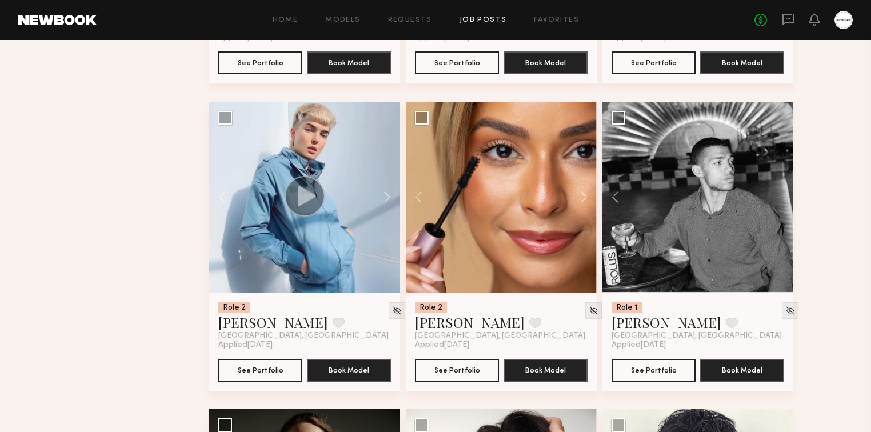
scroll to position [16464, 0]
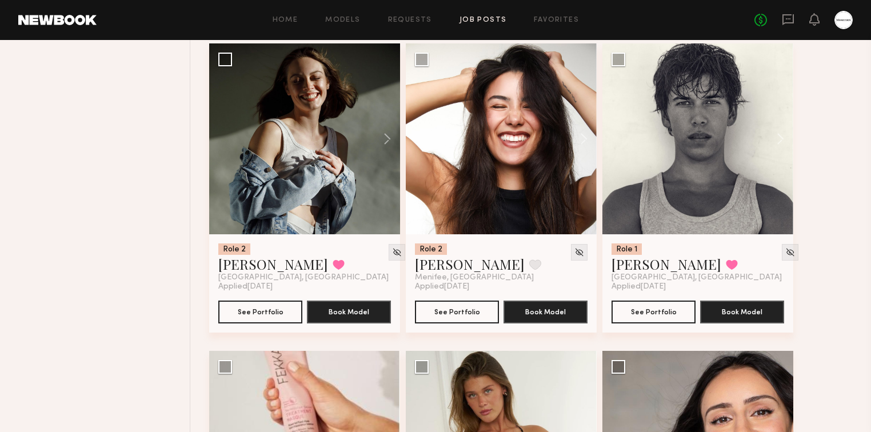
click at [393, 136] on button at bounding box center [382, 138] width 37 height 191
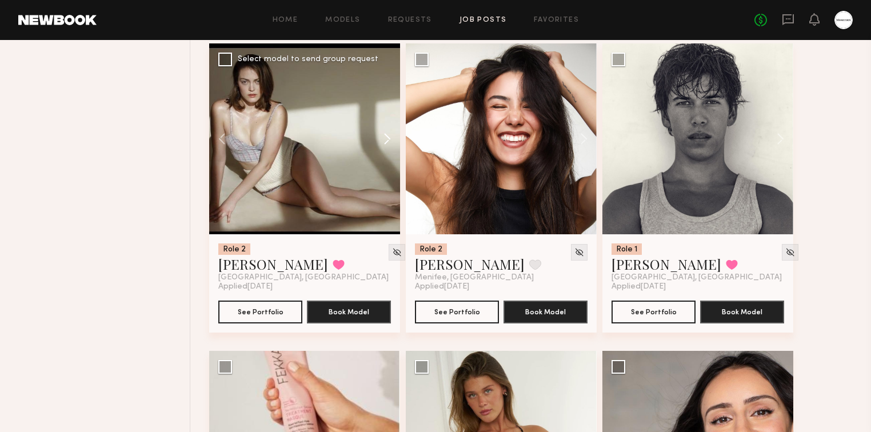
click at [388, 139] on button at bounding box center [382, 138] width 37 height 191
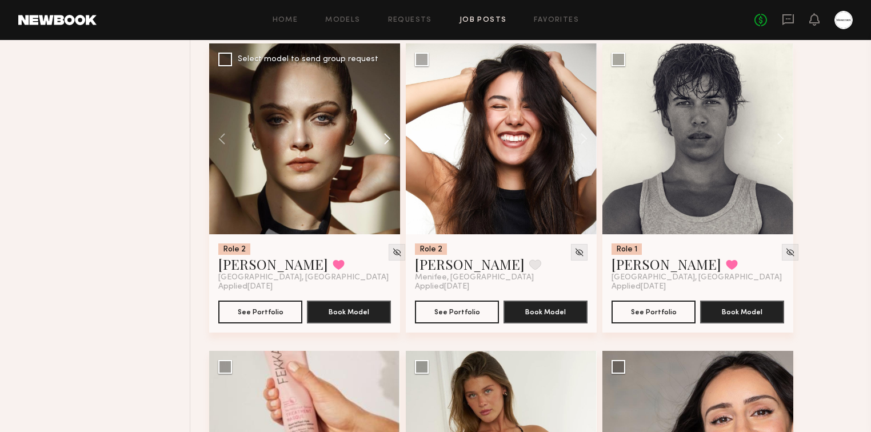
click at [388, 139] on button at bounding box center [382, 138] width 37 height 191
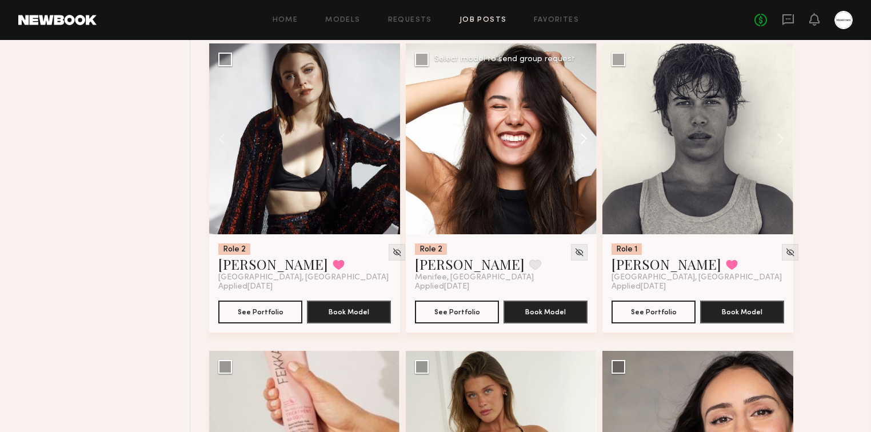
click at [583, 138] on button at bounding box center [578, 138] width 37 height 191
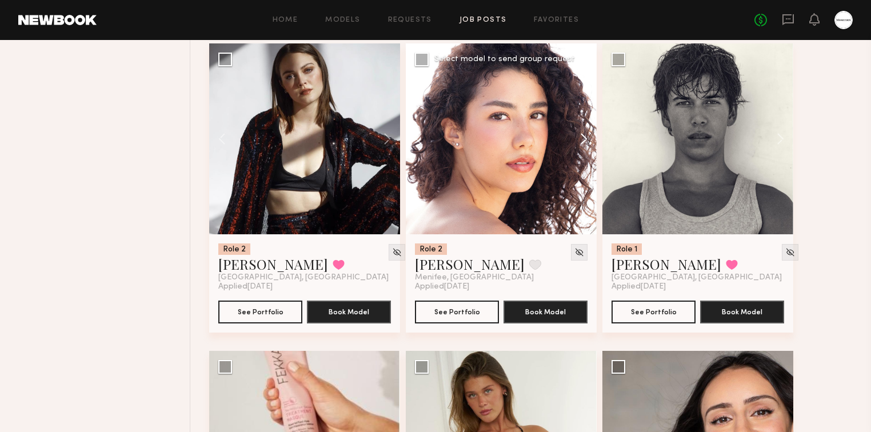
click at [583, 138] on button at bounding box center [578, 138] width 37 height 191
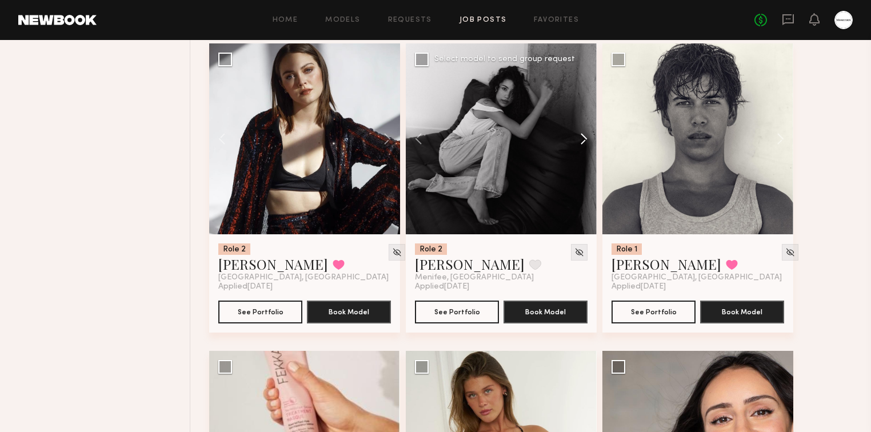
click at [583, 138] on button at bounding box center [578, 138] width 37 height 191
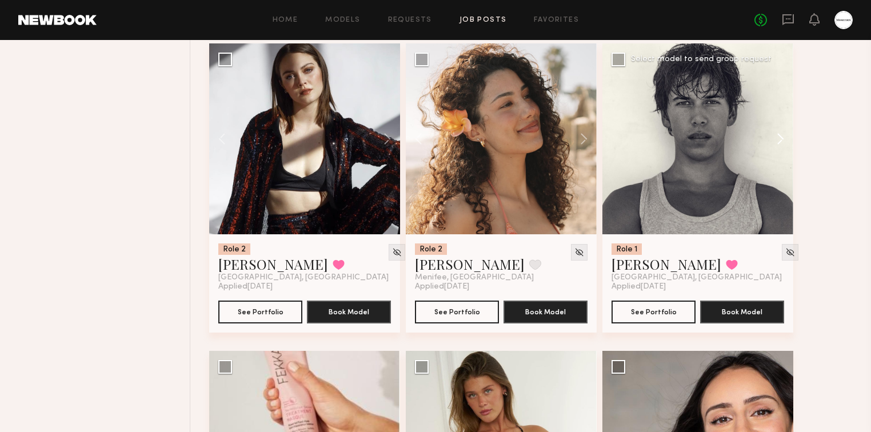
click at [781, 139] on button at bounding box center [775, 138] width 37 height 191
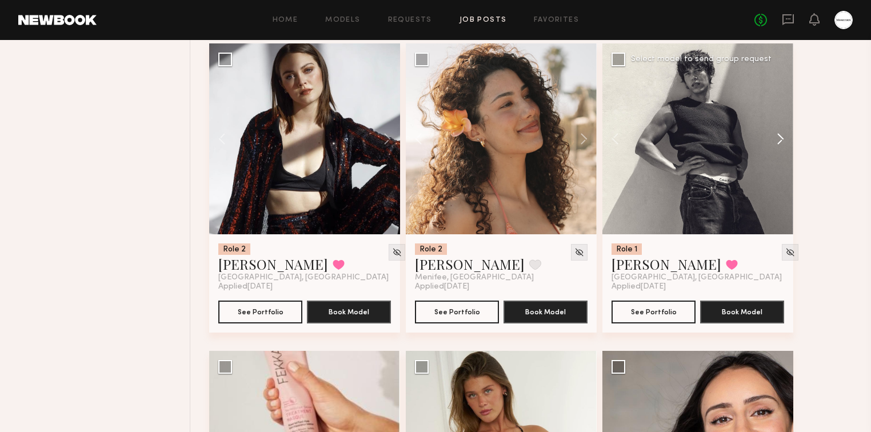
click at [781, 139] on button at bounding box center [775, 138] width 37 height 191
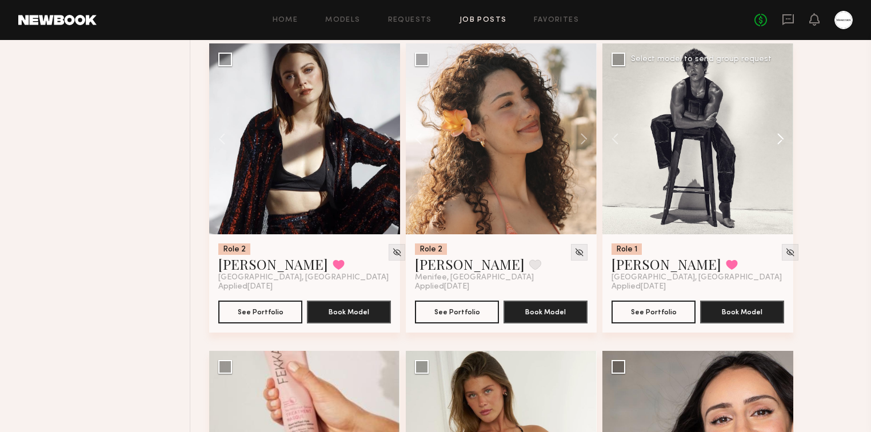
click at [781, 139] on button at bounding box center [775, 138] width 37 height 191
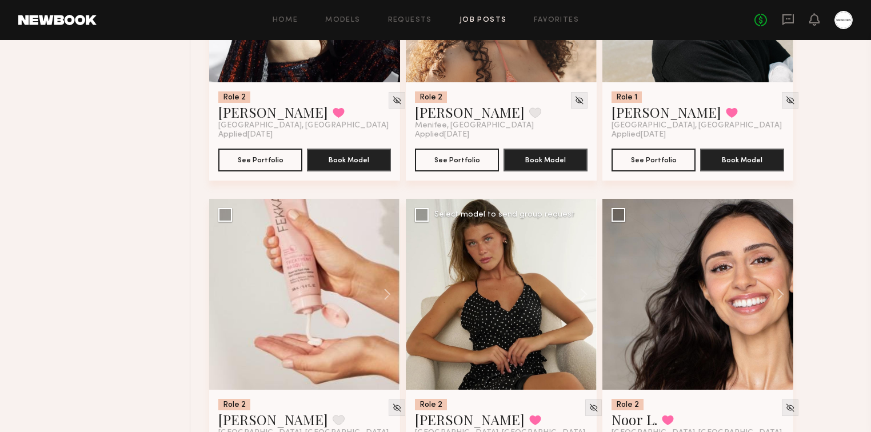
scroll to position [16738, 0]
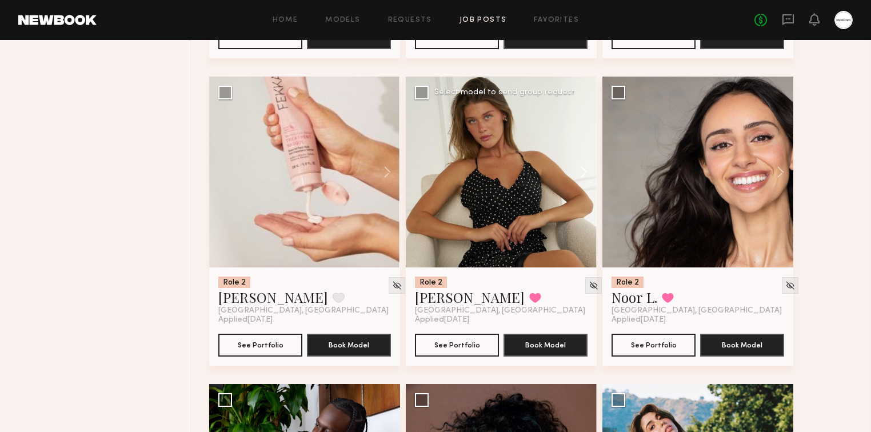
click at [584, 170] on button at bounding box center [578, 172] width 37 height 191
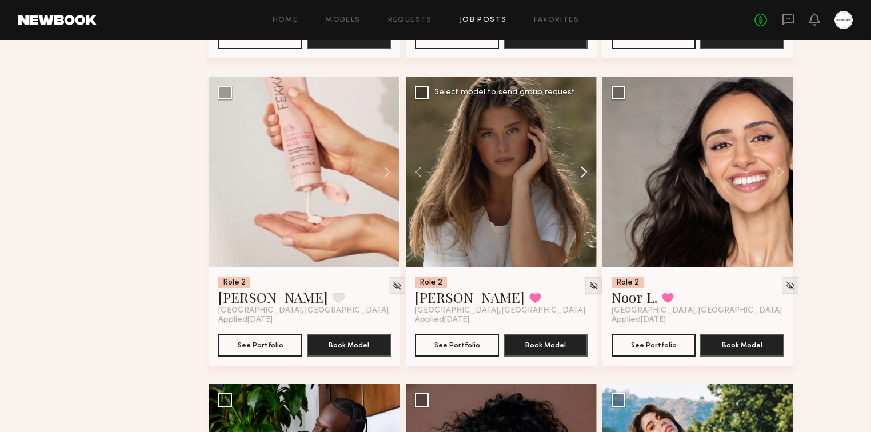
click at [585, 170] on button at bounding box center [578, 172] width 37 height 191
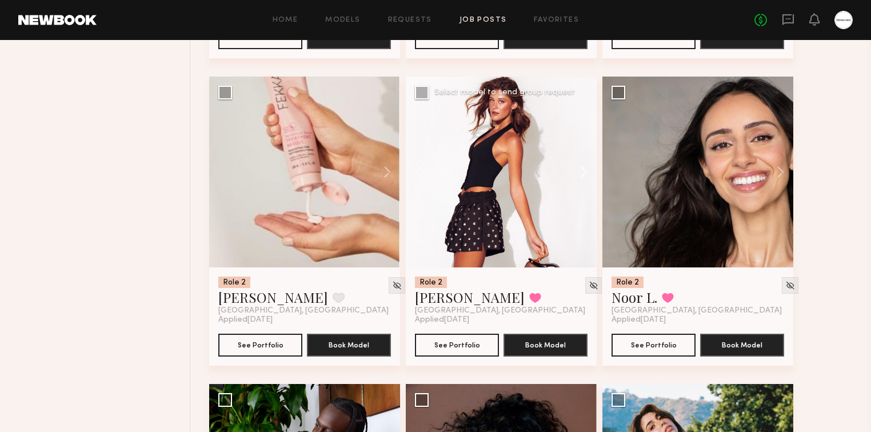
click at [585, 170] on button at bounding box center [578, 172] width 37 height 191
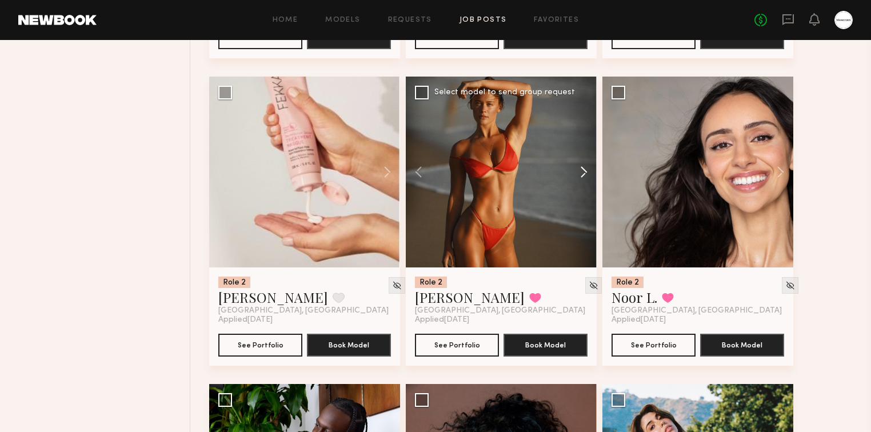
click at [585, 170] on button at bounding box center [578, 172] width 37 height 191
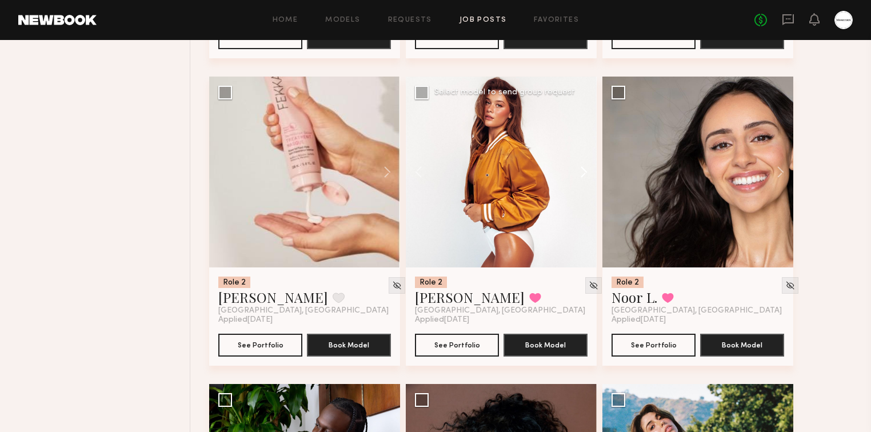
click at [585, 170] on button at bounding box center [578, 172] width 37 height 191
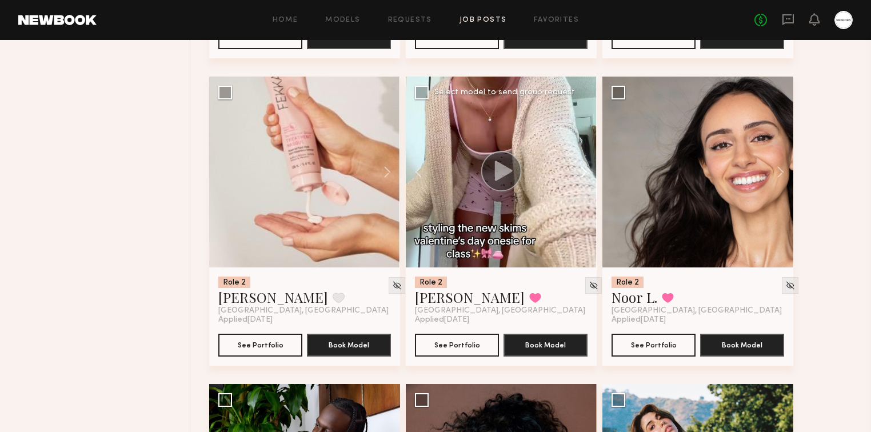
click at [585, 170] on button at bounding box center [578, 172] width 37 height 191
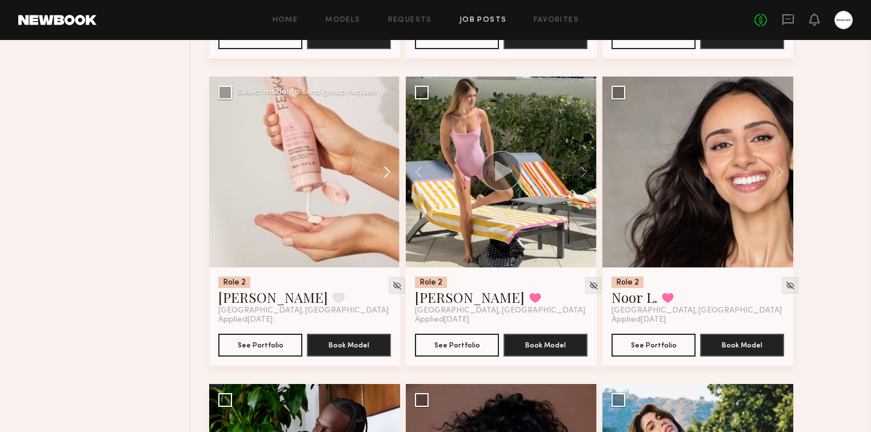
click at [383, 176] on button at bounding box center [382, 172] width 37 height 191
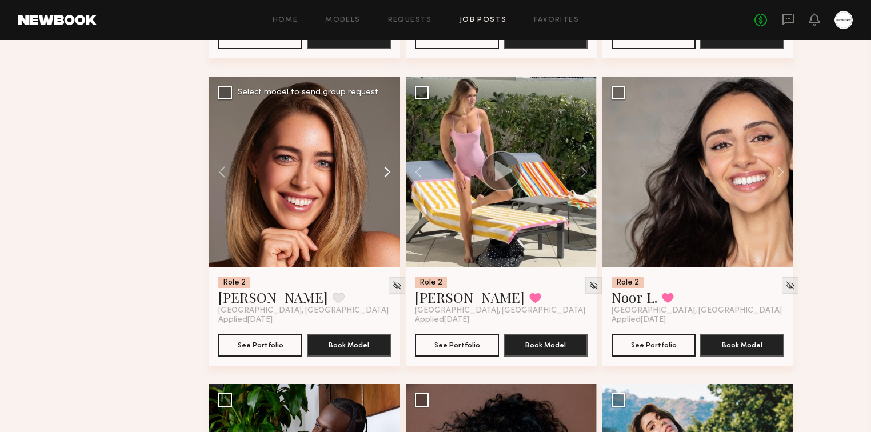
click at [384, 174] on button at bounding box center [382, 172] width 37 height 191
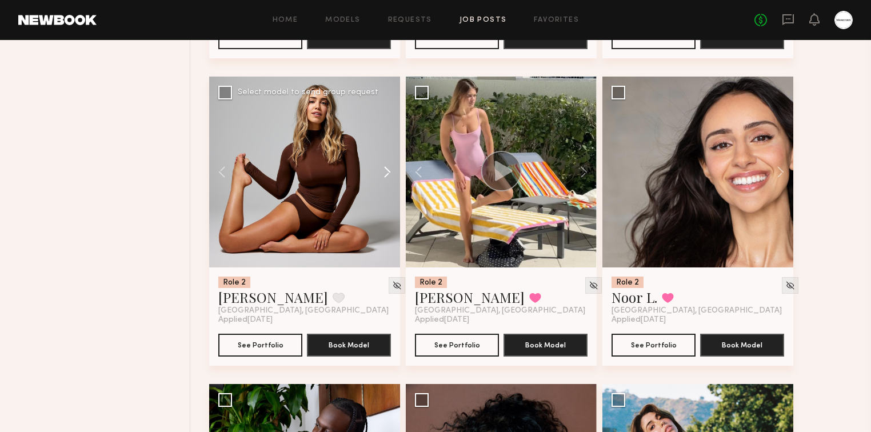
click at [384, 174] on button at bounding box center [382, 172] width 37 height 191
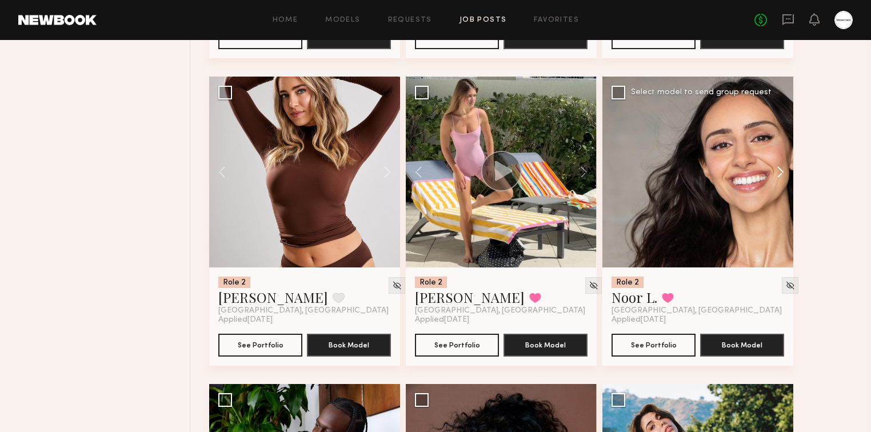
click at [783, 173] on button at bounding box center [775, 172] width 37 height 191
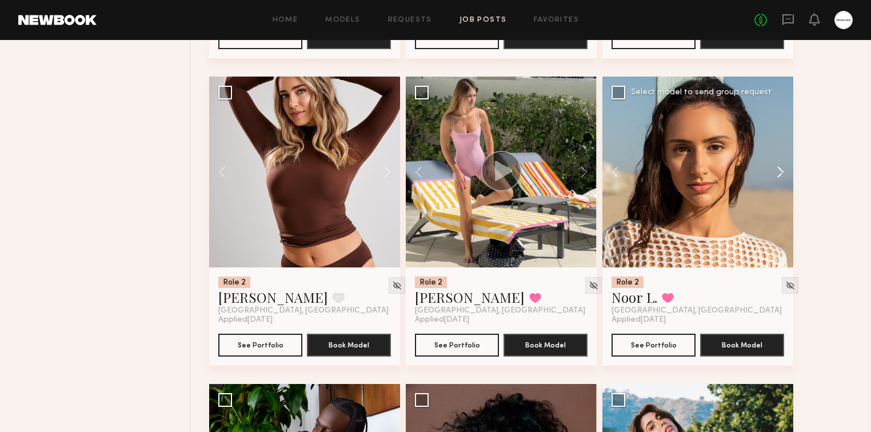
click at [783, 173] on button at bounding box center [775, 172] width 37 height 191
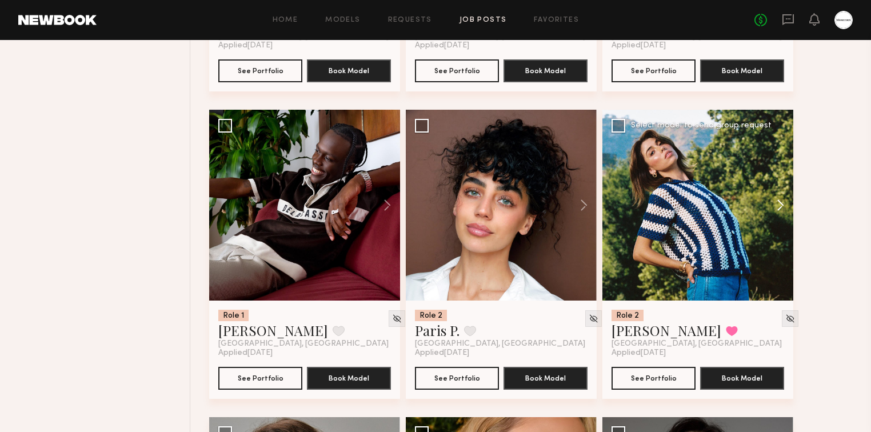
click at [775, 205] on button at bounding box center [775, 205] width 37 height 191
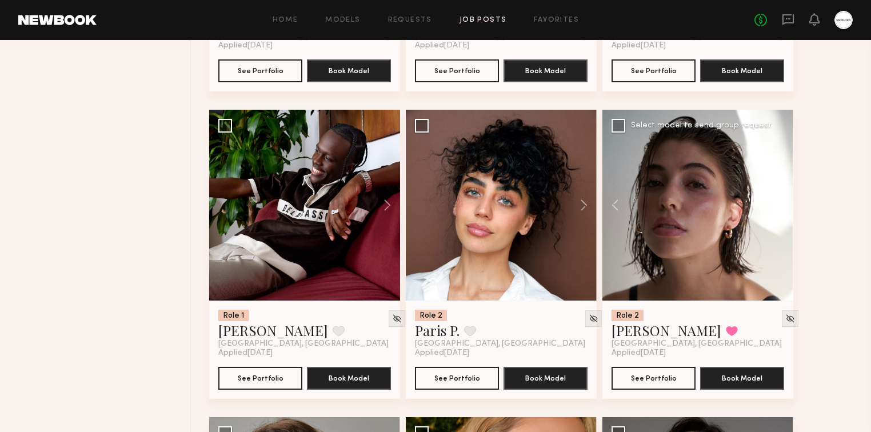
click at [778, 205] on button at bounding box center [775, 205] width 37 height 191
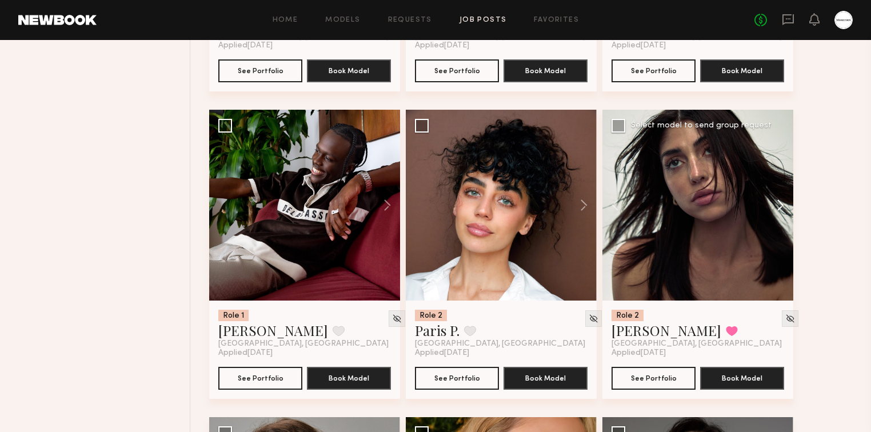
click at [778, 205] on button at bounding box center [775, 205] width 37 height 191
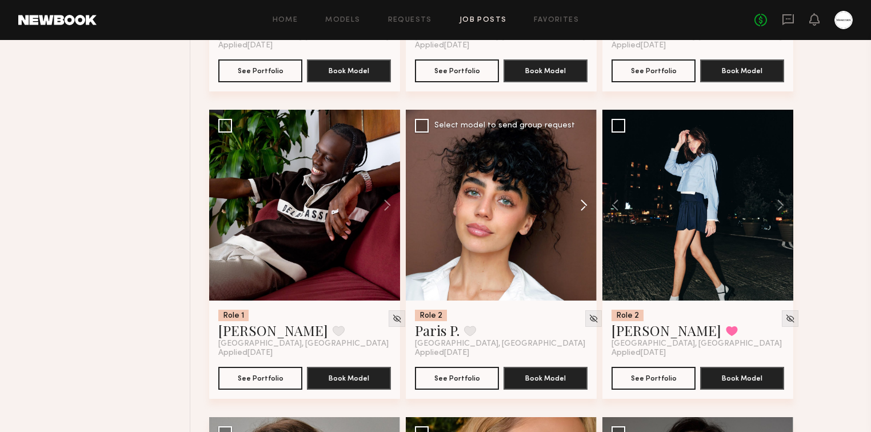
click at [588, 206] on button at bounding box center [578, 205] width 37 height 191
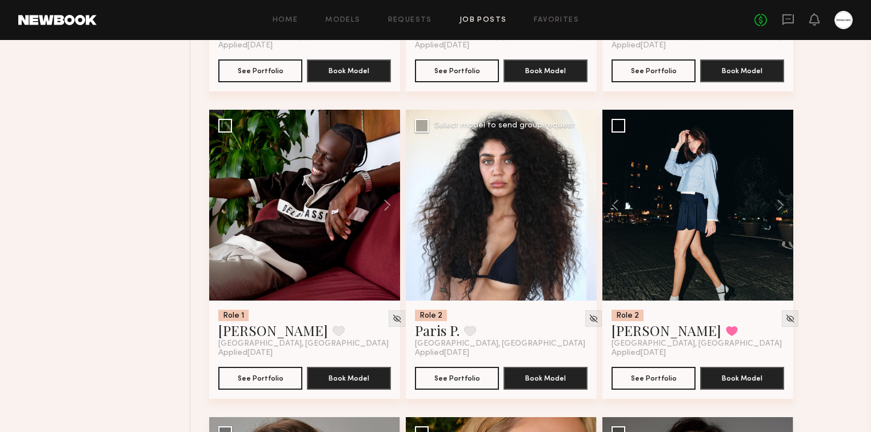
click at [588, 206] on button at bounding box center [578, 205] width 37 height 191
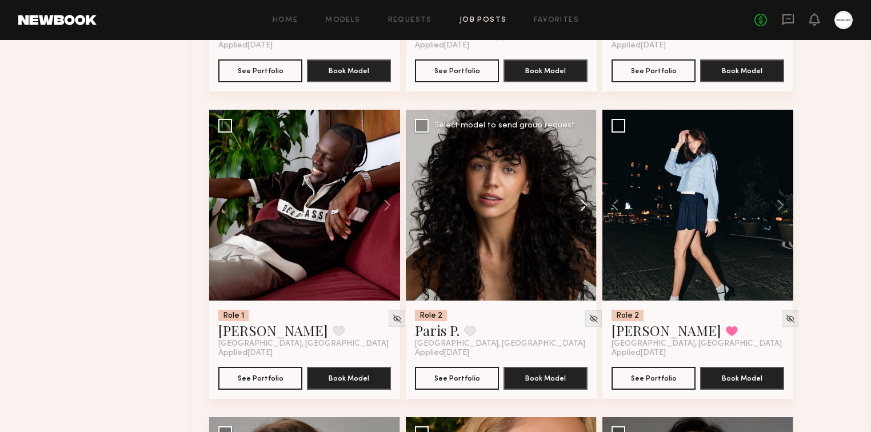
click at [588, 206] on button at bounding box center [578, 205] width 37 height 191
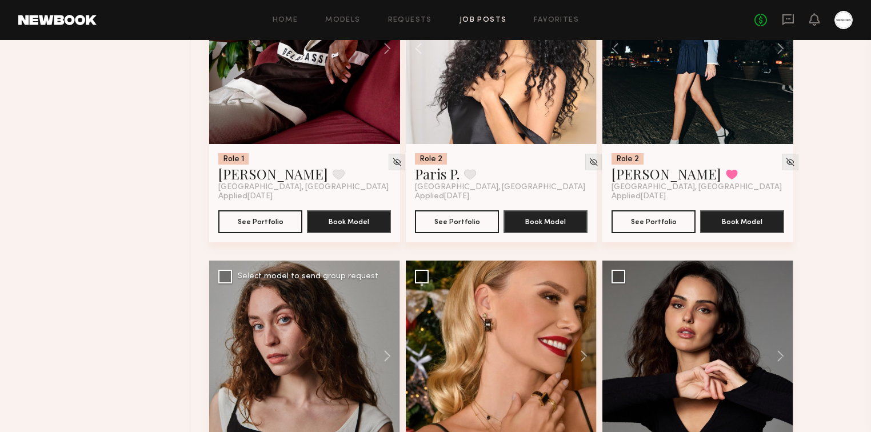
scroll to position [17287, 0]
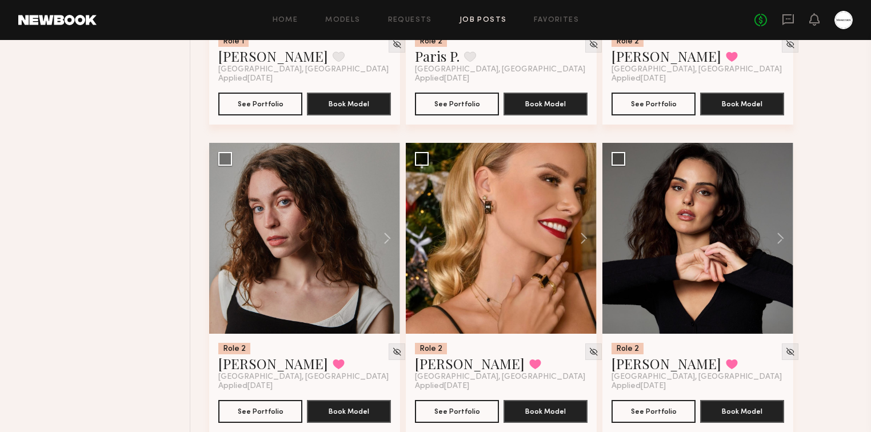
click at [389, 240] on button at bounding box center [382, 238] width 37 height 191
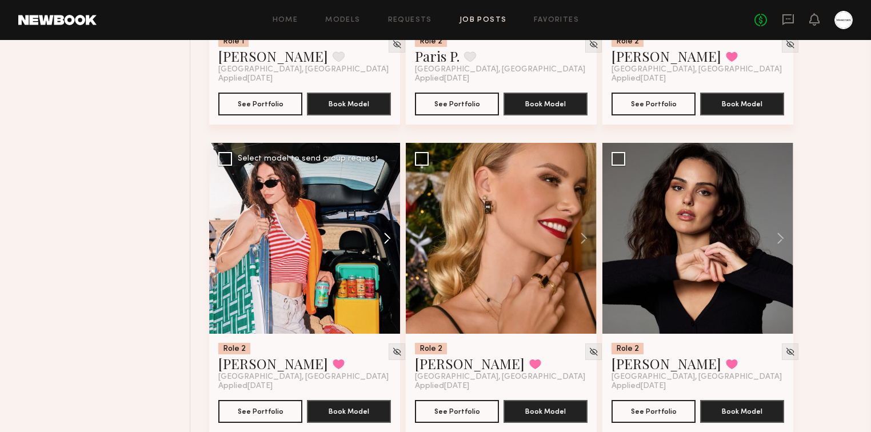
click at [389, 240] on button at bounding box center [382, 238] width 37 height 191
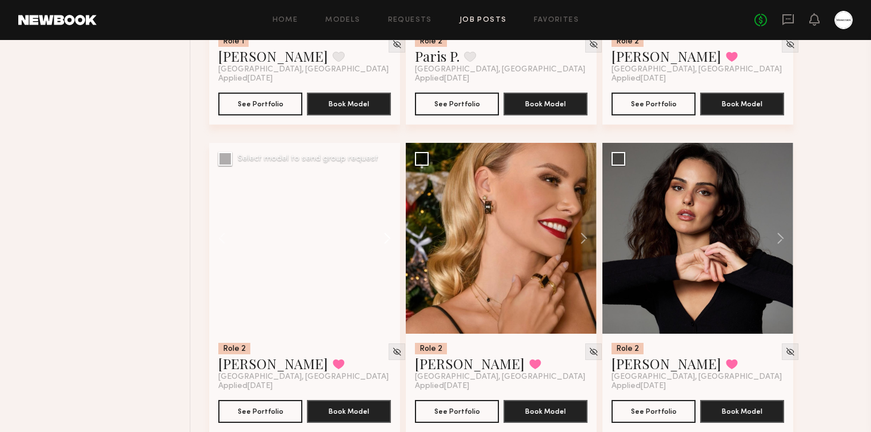
click at [389, 240] on button at bounding box center [382, 238] width 37 height 191
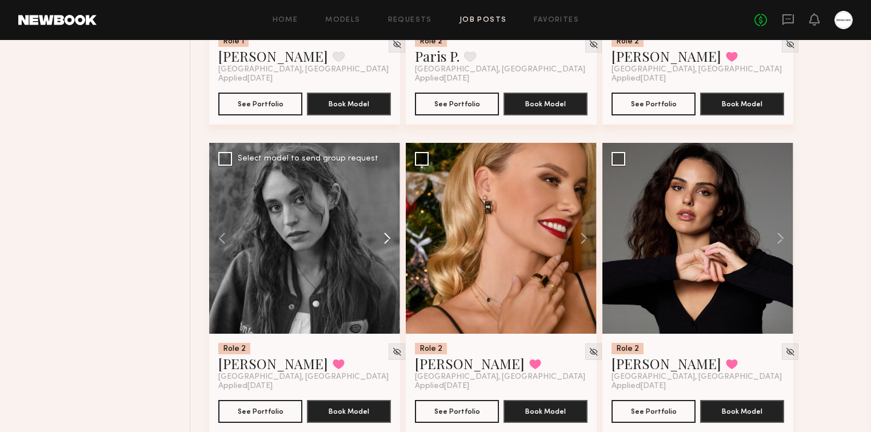
click at [389, 240] on button at bounding box center [382, 238] width 37 height 191
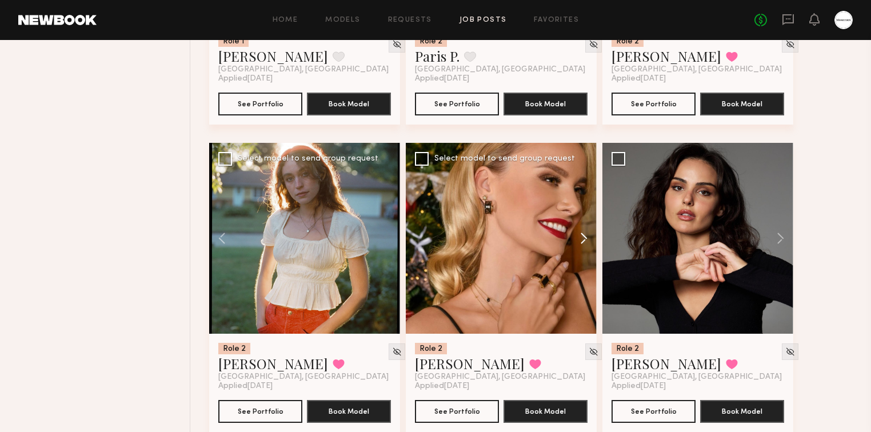
click at [590, 237] on button at bounding box center [578, 238] width 37 height 191
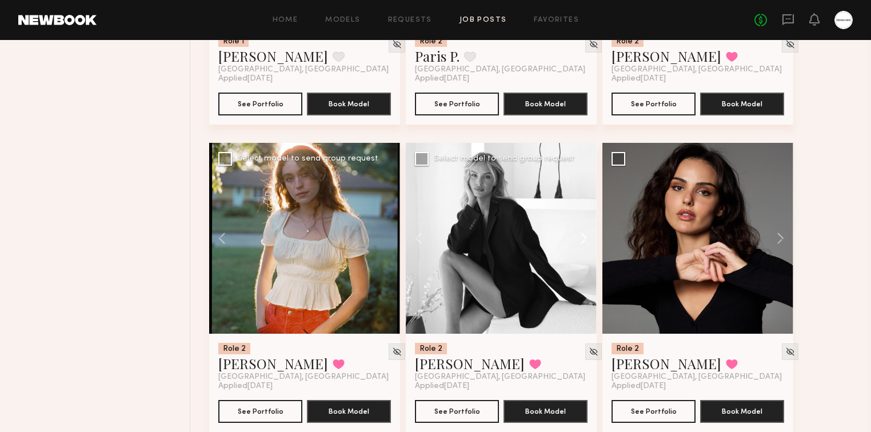
click at [590, 237] on button at bounding box center [578, 238] width 37 height 191
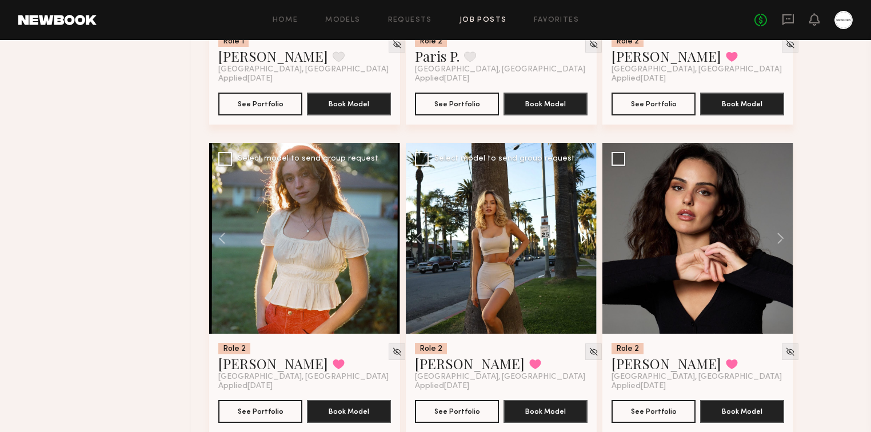
click at [583, 239] on button at bounding box center [578, 238] width 37 height 191
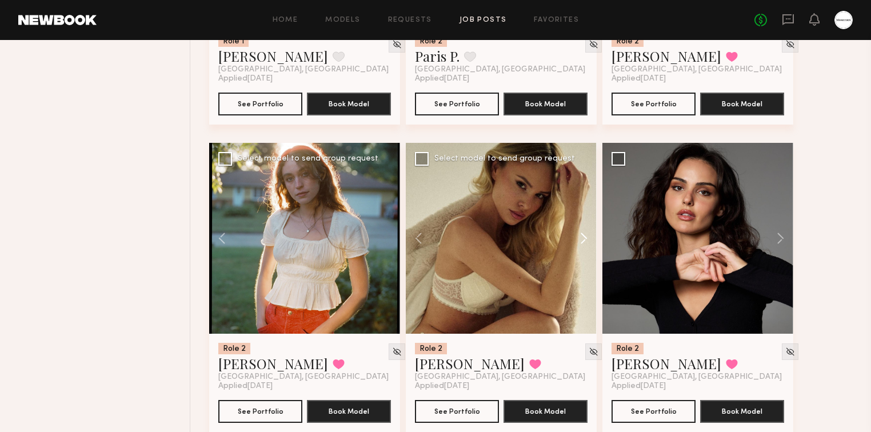
click at [583, 239] on button at bounding box center [578, 238] width 37 height 191
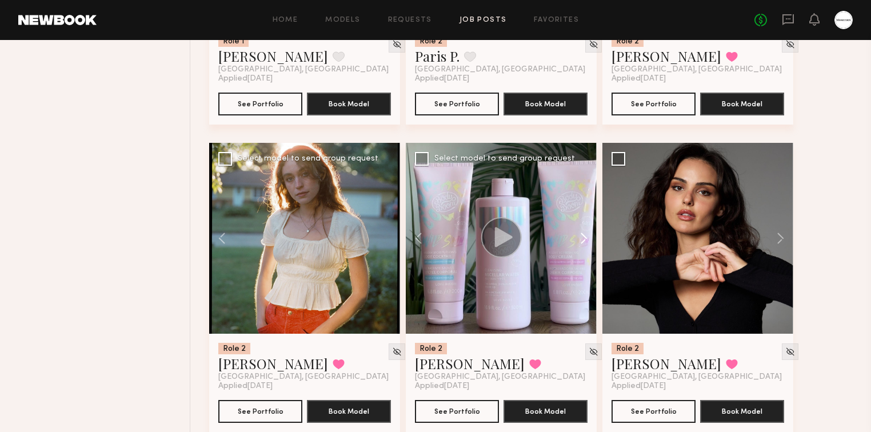
click at [583, 239] on button at bounding box center [578, 238] width 37 height 191
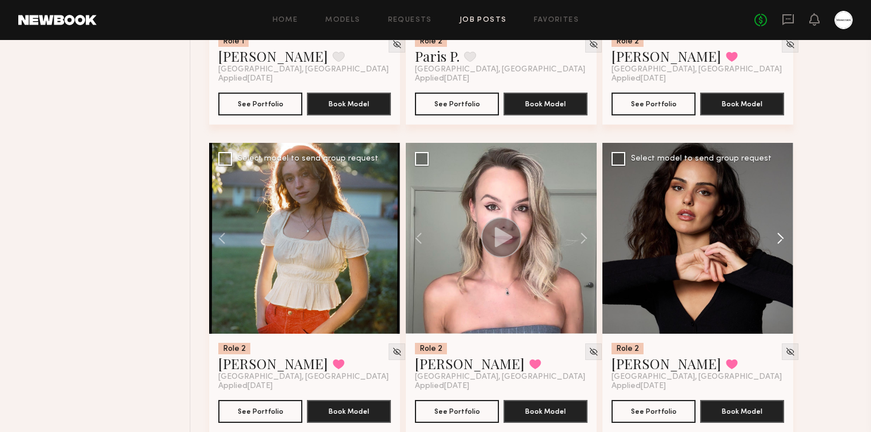
click at [784, 237] on button at bounding box center [775, 238] width 37 height 191
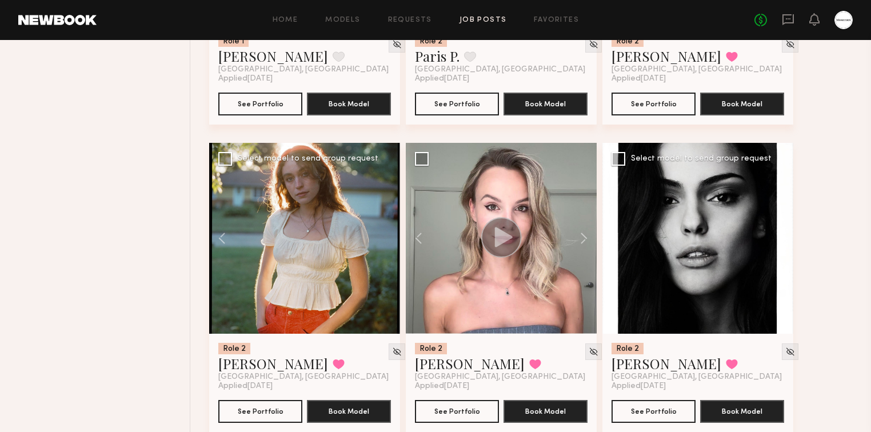
click at [784, 237] on button at bounding box center [775, 238] width 37 height 191
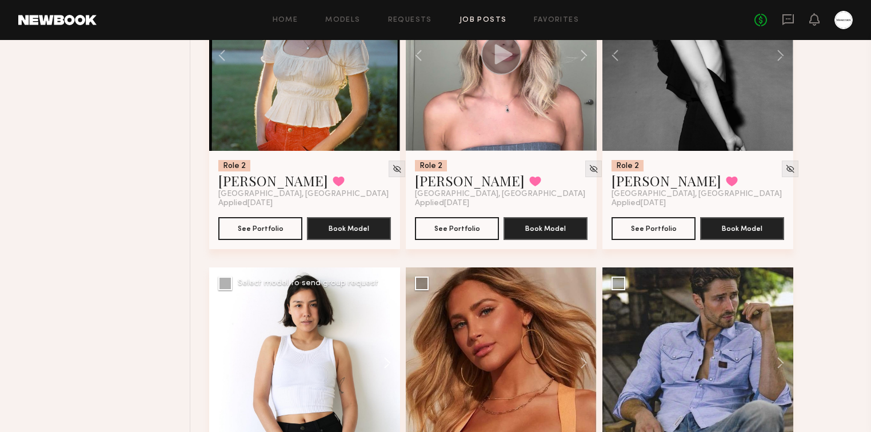
scroll to position [17653, 0]
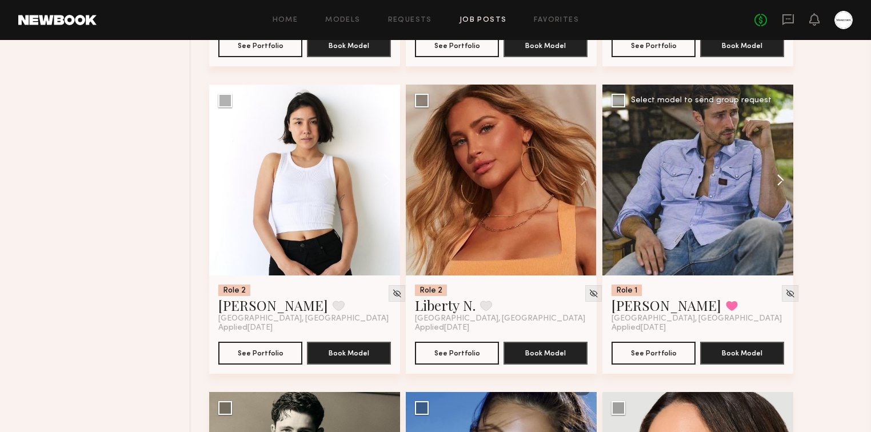
click at [779, 188] on button at bounding box center [775, 180] width 37 height 191
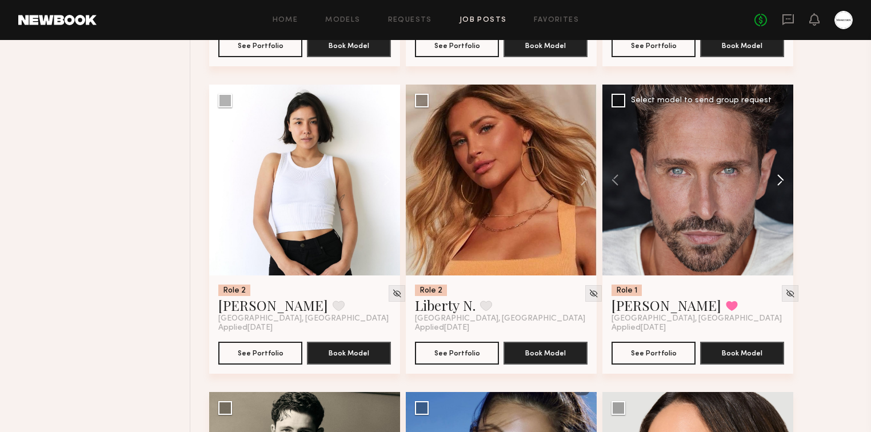
click at [780, 186] on button at bounding box center [775, 180] width 37 height 191
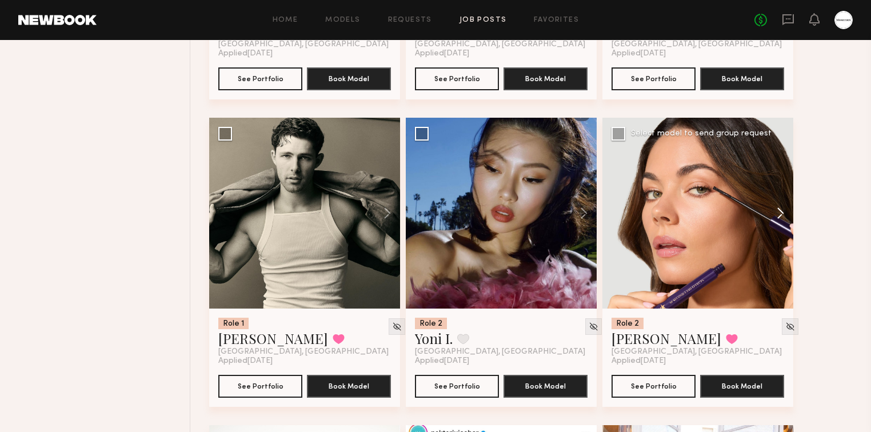
click at [785, 210] on button at bounding box center [775, 213] width 37 height 191
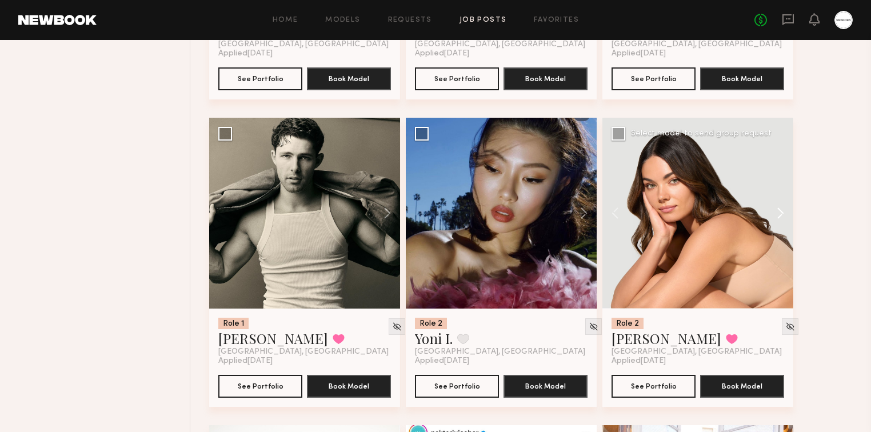
click at [782, 213] on button at bounding box center [775, 213] width 37 height 191
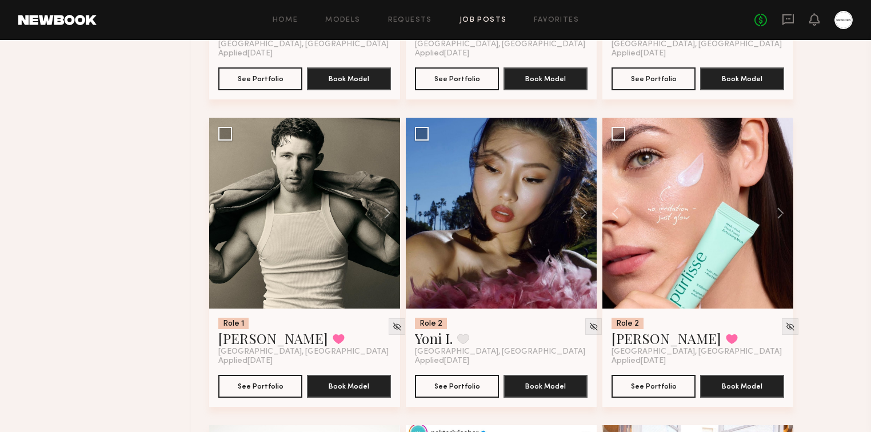
click at [779, 214] on button at bounding box center [775, 213] width 37 height 191
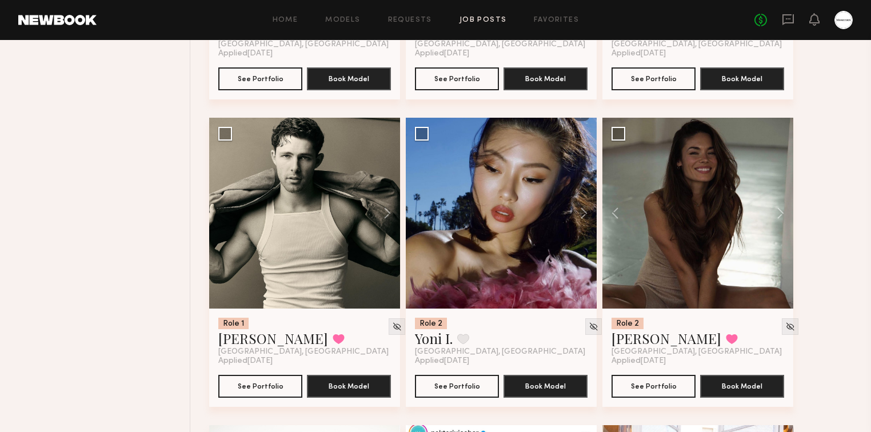
click at [784, 214] on button at bounding box center [775, 213] width 37 height 191
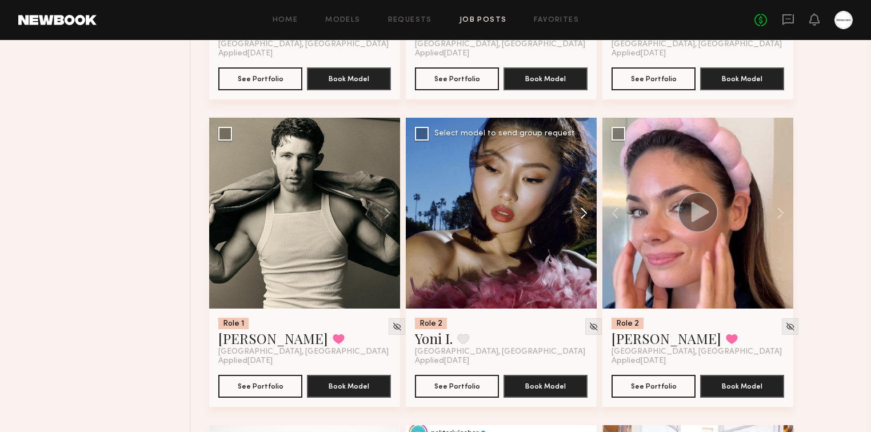
click at [577, 214] on button at bounding box center [578, 213] width 37 height 191
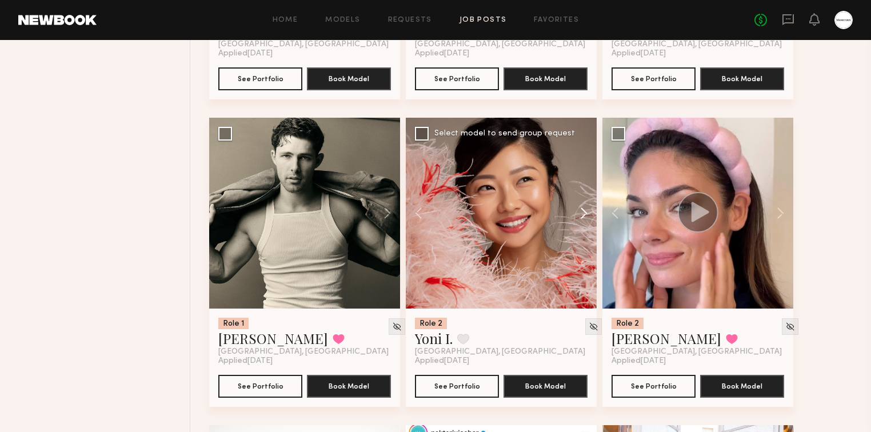
click at [584, 214] on button at bounding box center [578, 213] width 37 height 191
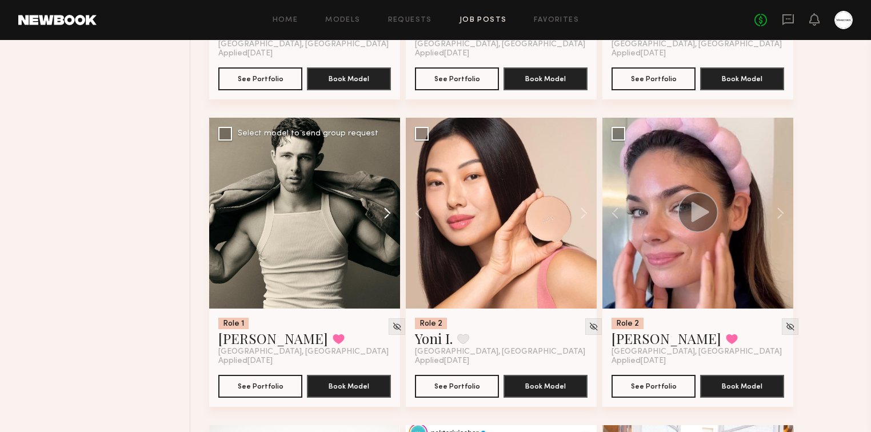
click at [384, 213] on button at bounding box center [382, 213] width 37 height 191
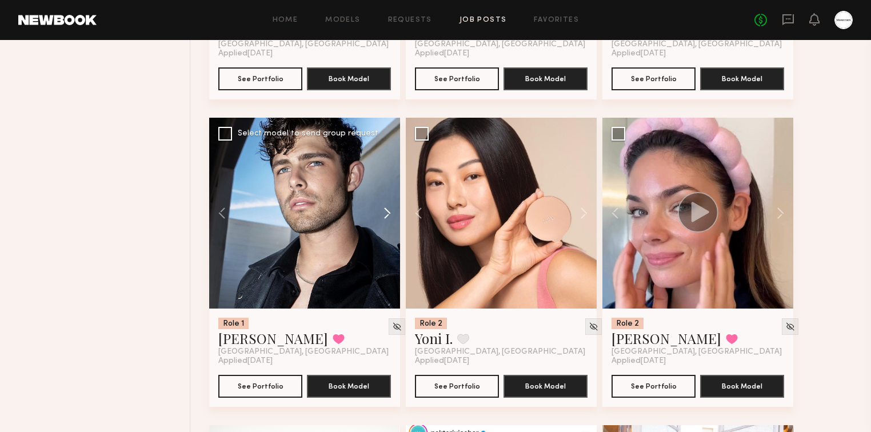
click at [386, 213] on button at bounding box center [382, 213] width 37 height 191
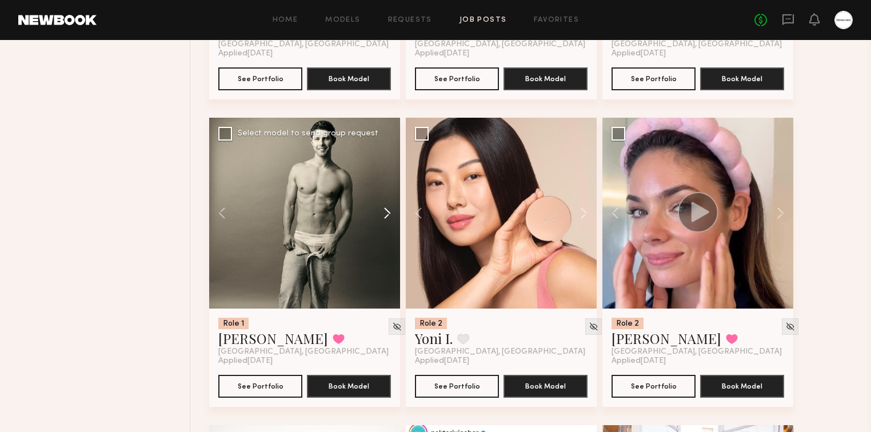
click at [386, 213] on button at bounding box center [382, 213] width 37 height 191
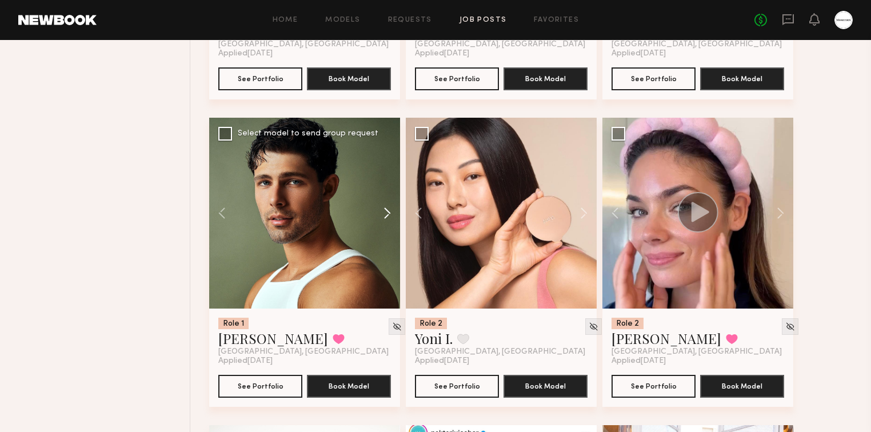
click at [386, 213] on button at bounding box center [382, 213] width 37 height 191
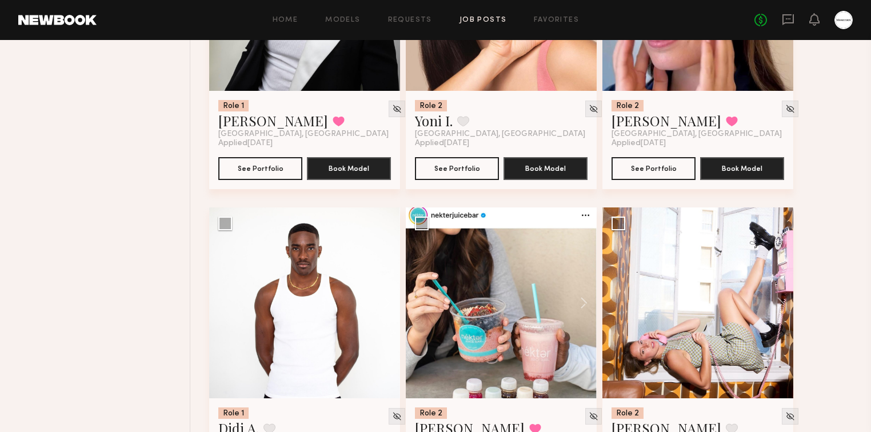
scroll to position [18202, 0]
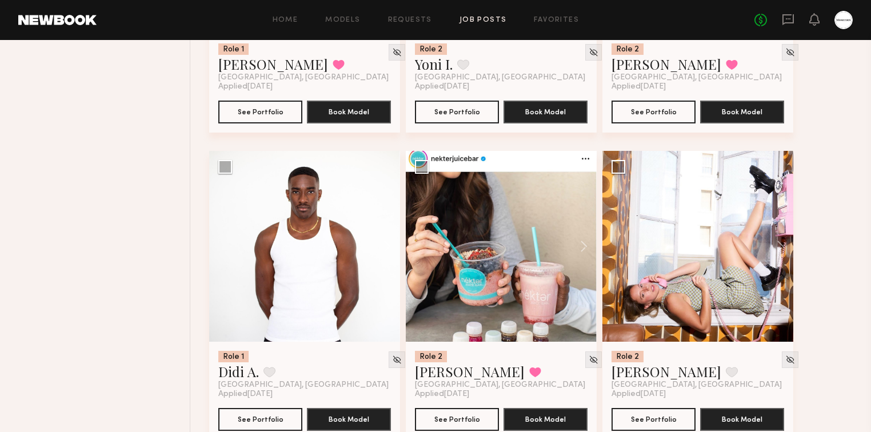
drag, startPoint x: 330, startPoint y: 265, endPoint x: 233, endPoint y: 368, distance: 141.9
click at [582, 247] on button at bounding box center [578, 246] width 37 height 191
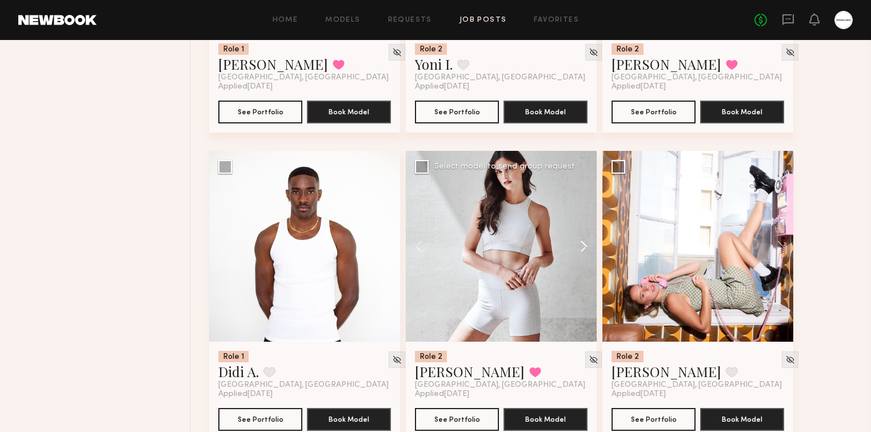
click at [582, 247] on button at bounding box center [578, 246] width 37 height 191
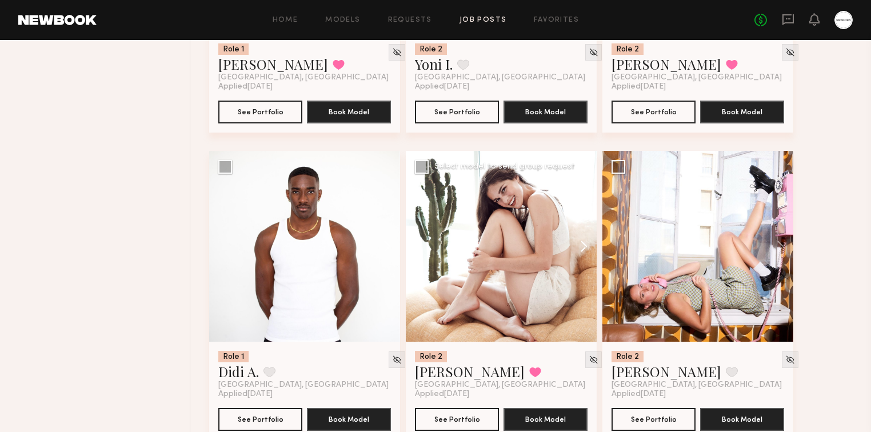
click at [582, 247] on button at bounding box center [578, 246] width 37 height 191
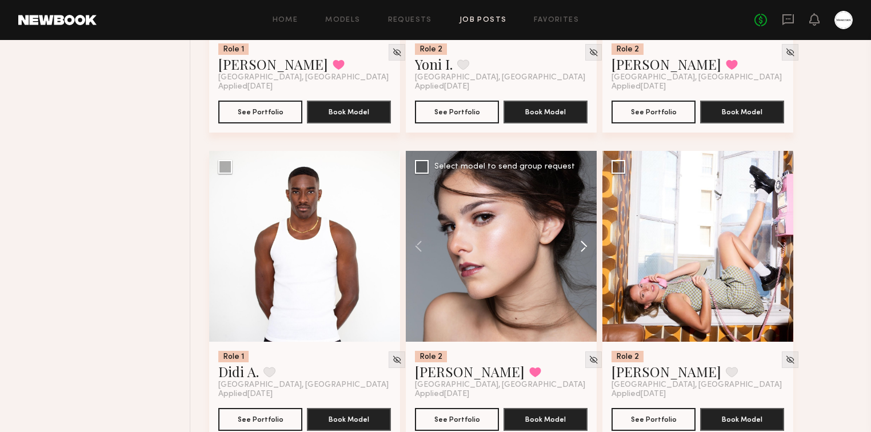
click at [582, 247] on button at bounding box center [578, 246] width 37 height 191
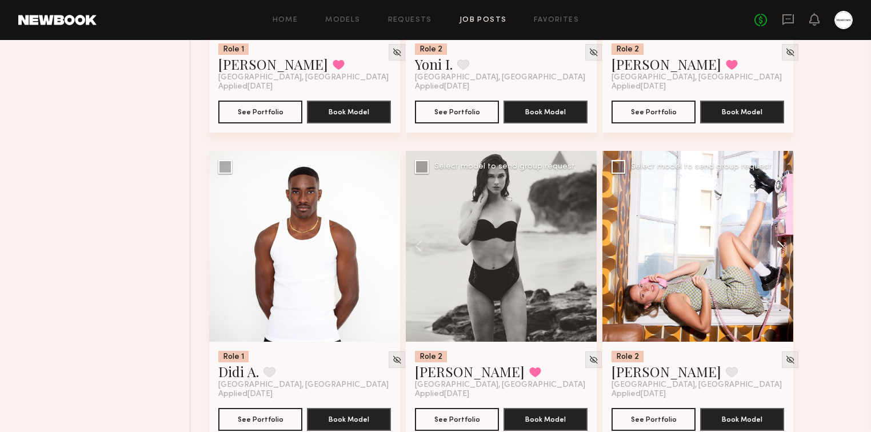
click at [781, 248] on button at bounding box center [775, 246] width 37 height 191
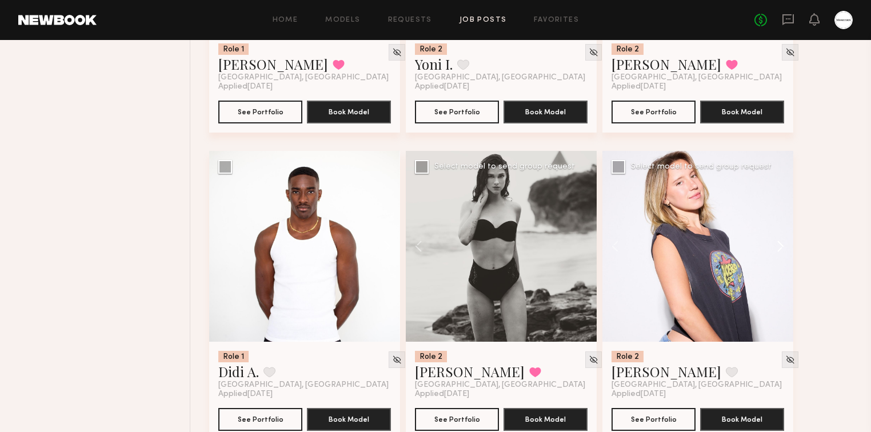
click at [781, 248] on button at bounding box center [775, 246] width 37 height 191
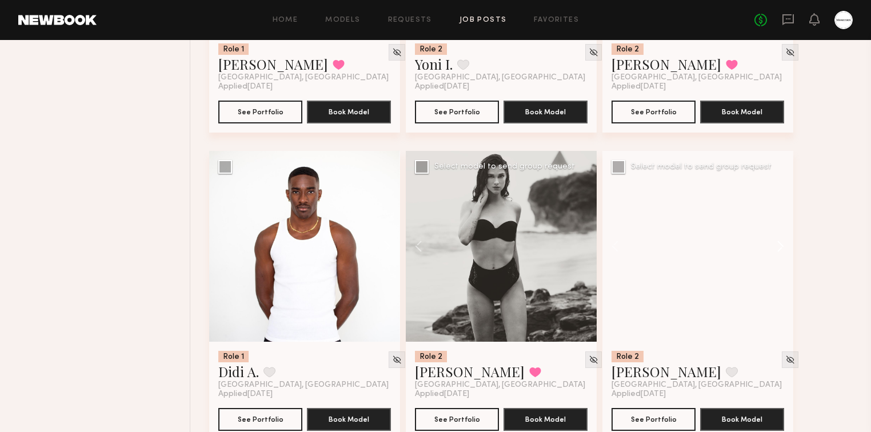
click at [781, 248] on button at bounding box center [775, 246] width 37 height 191
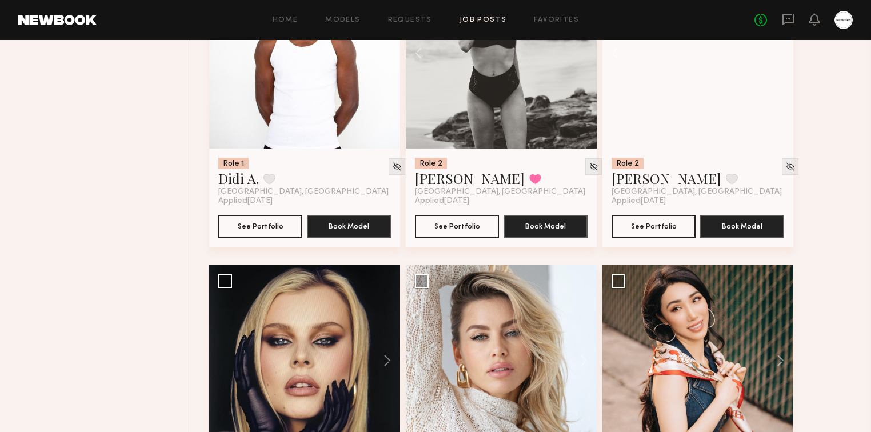
scroll to position [18476, 0]
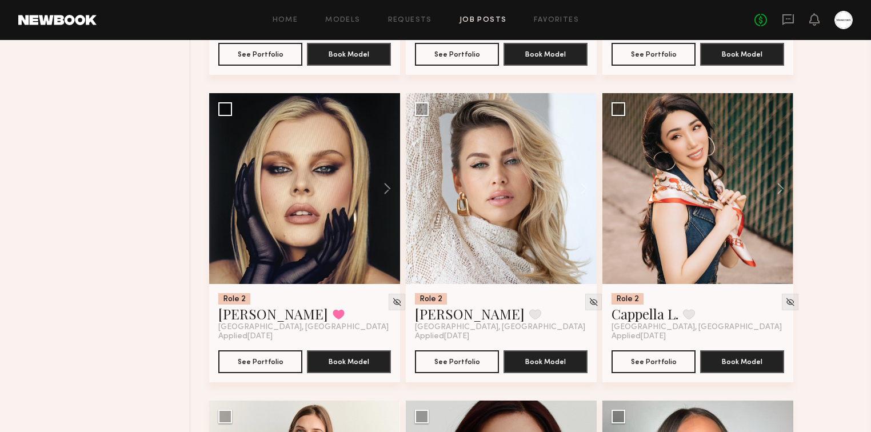
scroll to position [18568, 0]
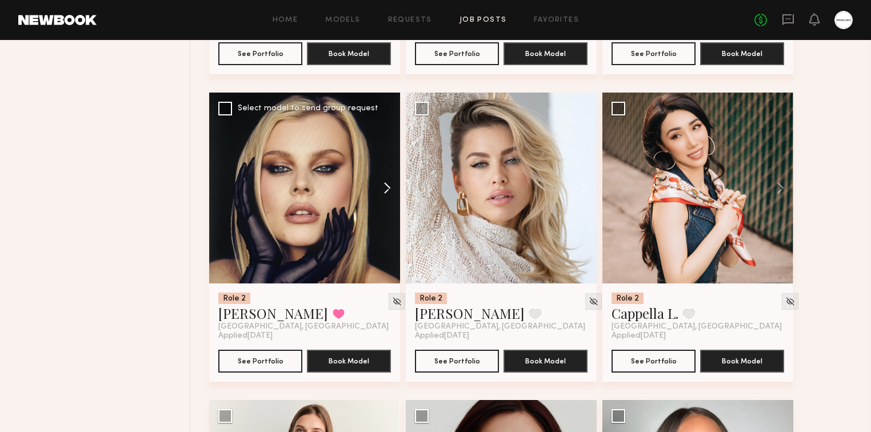
click at [382, 188] on button at bounding box center [382, 188] width 37 height 191
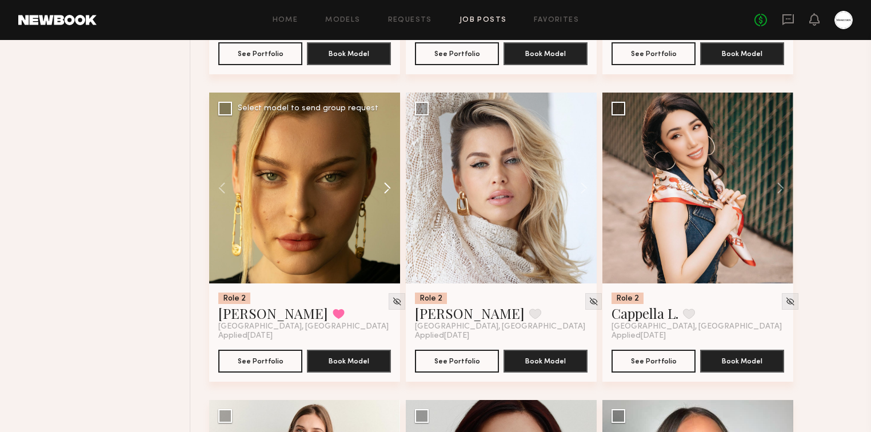
click at [386, 188] on button at bounding box center [382, 188] width 37 height 191
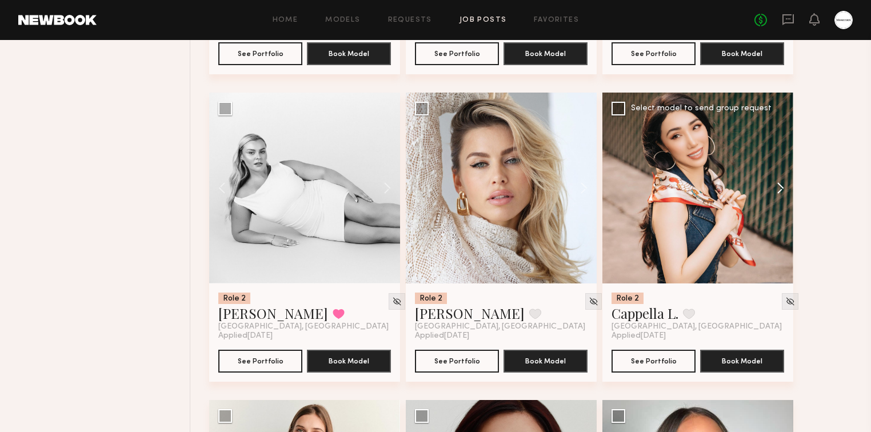
click at [775, 187] on button at bounding box center [775, 188] width 37 height 191
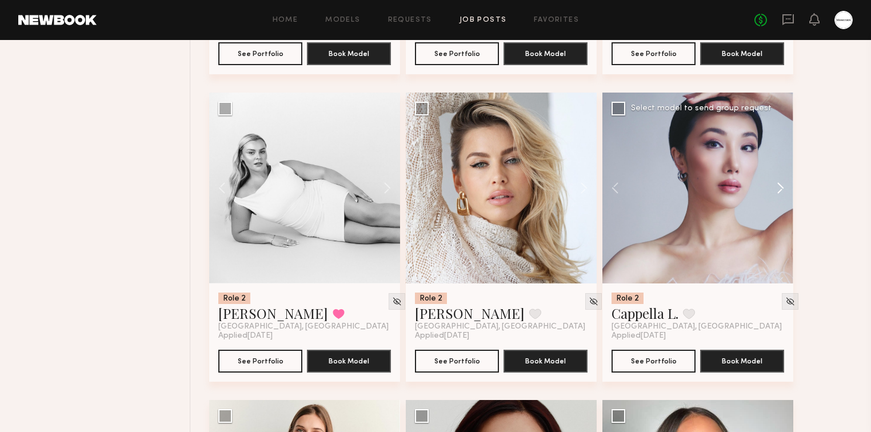
click at [779, 188] on button at bounding box center [775, 188] width 37 height 191
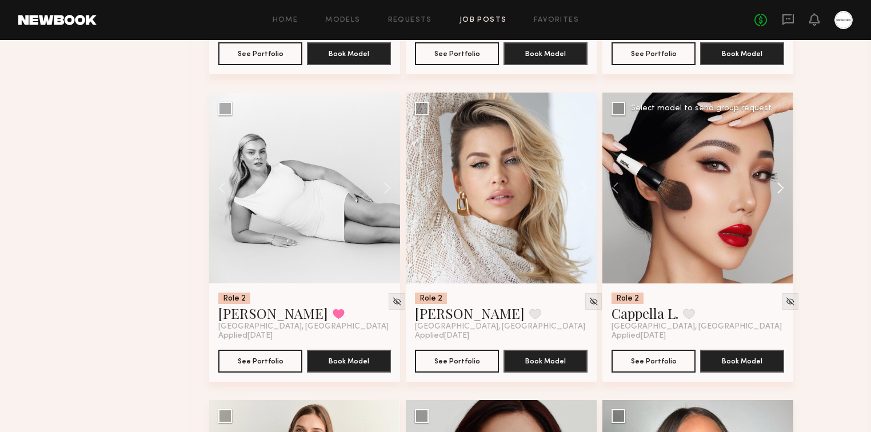
click at [780, 188] on button at bounding box center [775, 188] width 37 height 191
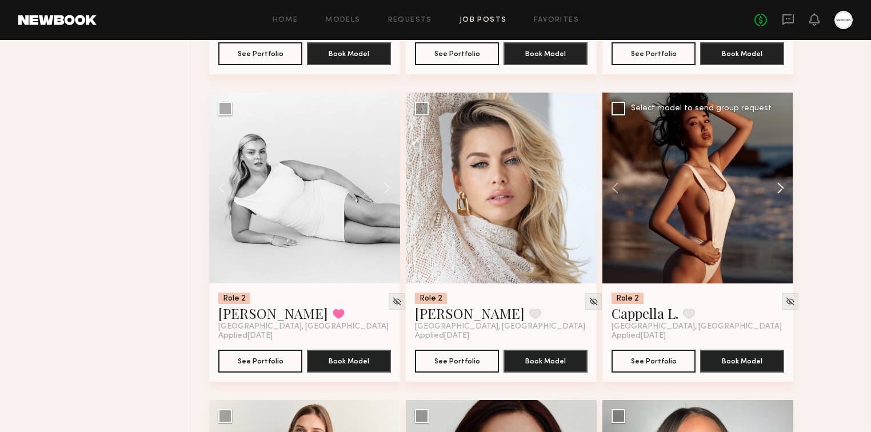
click at [780, 188] on button at bounding box center [775, 188] width 37 height 191
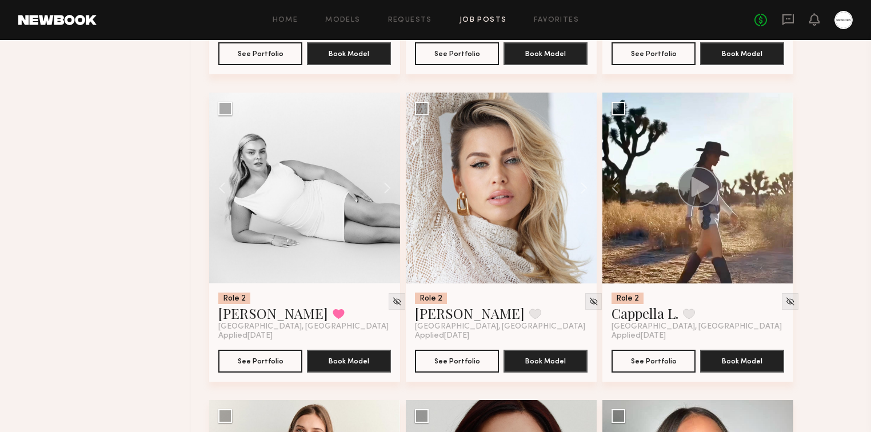
scroll to position [18842, 0]
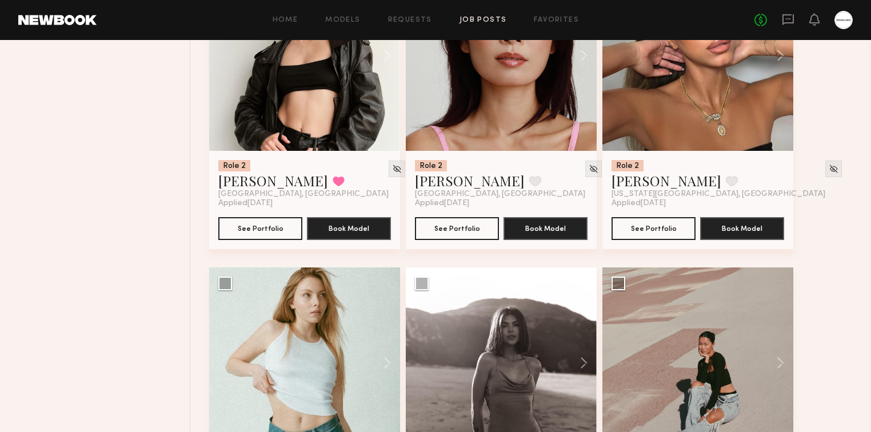
scroll to position [19117, 0]
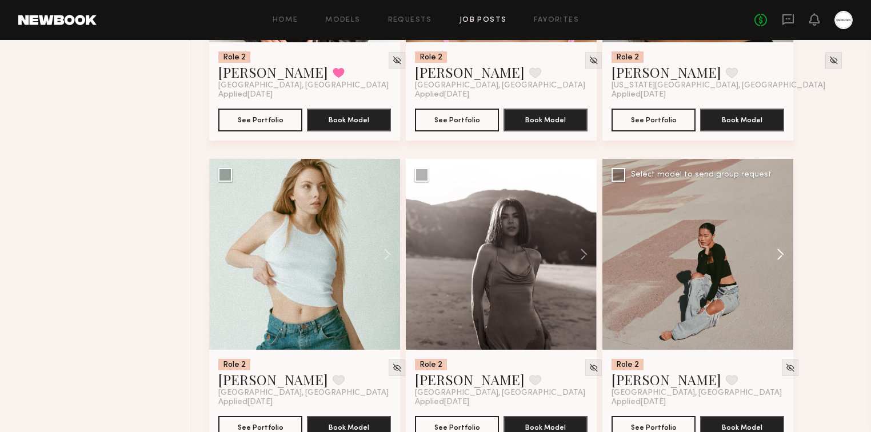
click at [784, 252] on button at bounding box center [775, 254] width 37 height 191
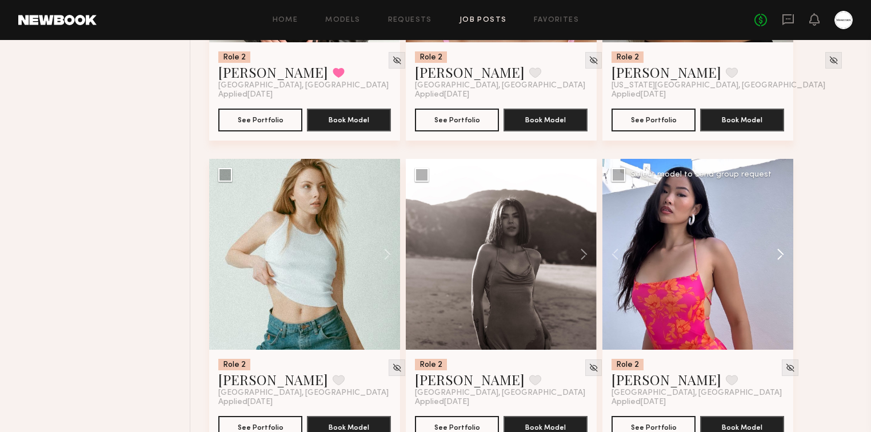
click at [784, 252] on button at bounding box center [775, 254] width 37 height 191
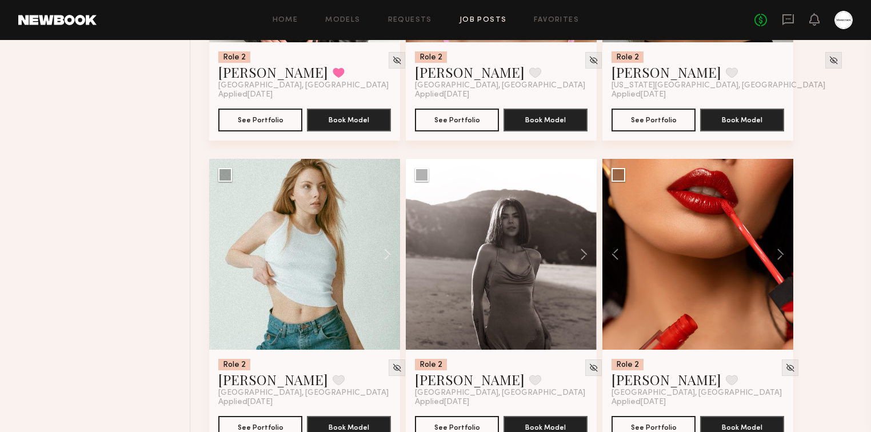
click at [382, 258] on button at bounding box center [382, 254] width 37 height 191
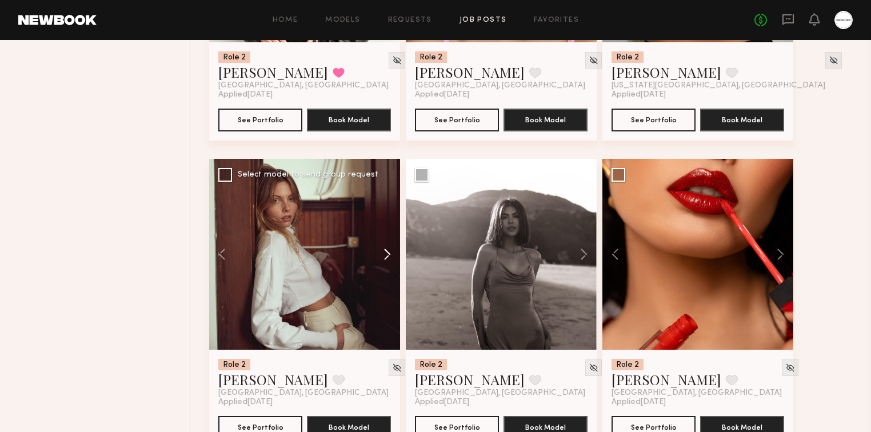
click at [382, 258] on button at bounding box center [382, 254] width 37 height 191
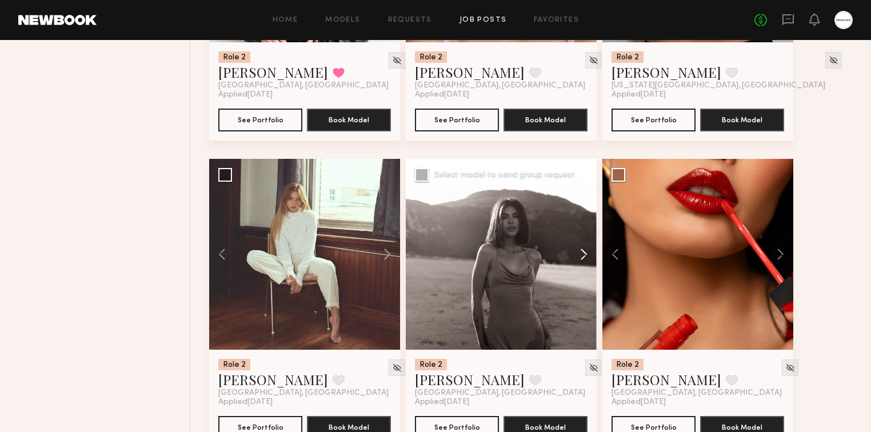
click at [587, 254] on button at bounding box center [578, 254] width 37 height 191
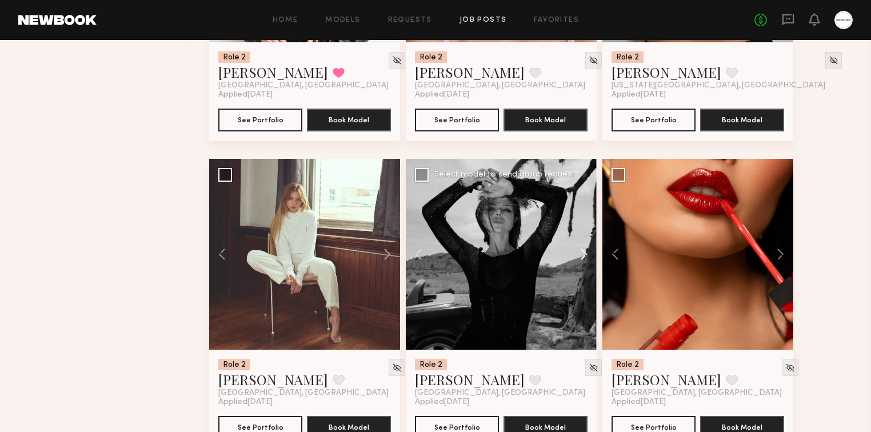
click at [587, 254] on button at bounding box center [578, 254] width 37 height 191
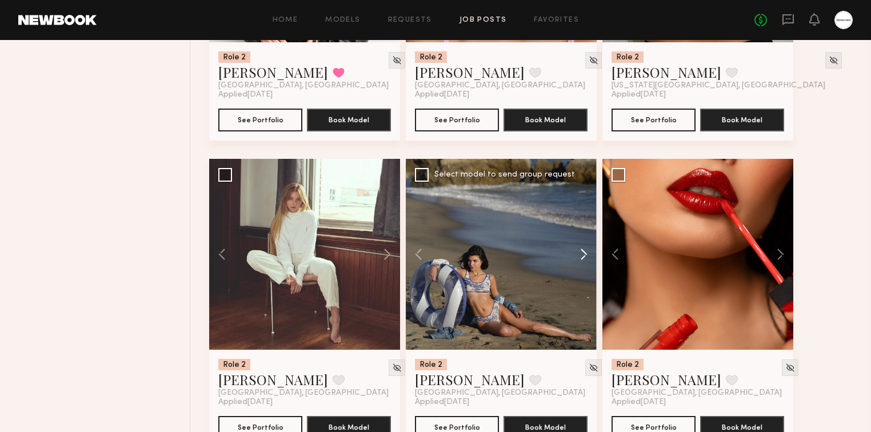
click at [587, 254] on button at bounding box center [578, 254] width 37 height 191
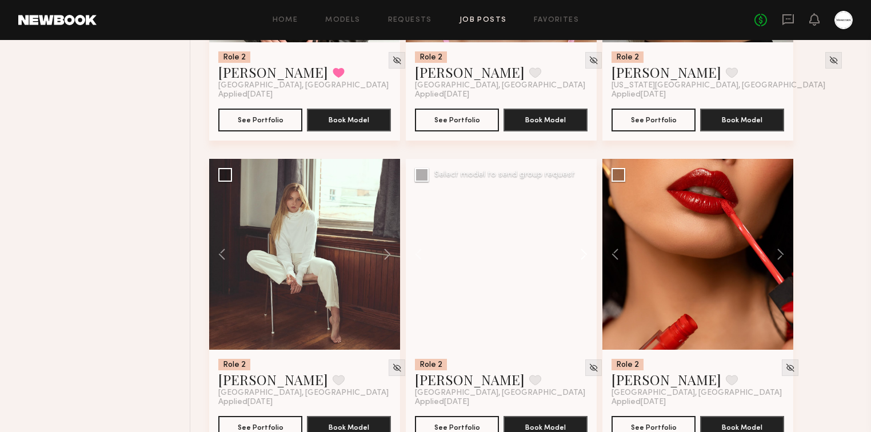
click at [587, 254] on button at bounding box center [578, 254] width 37 height 191
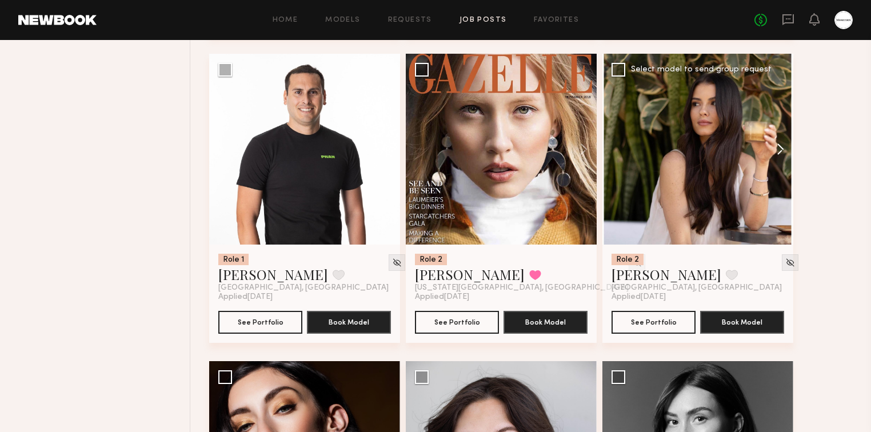
scroll to position [19482, 0]
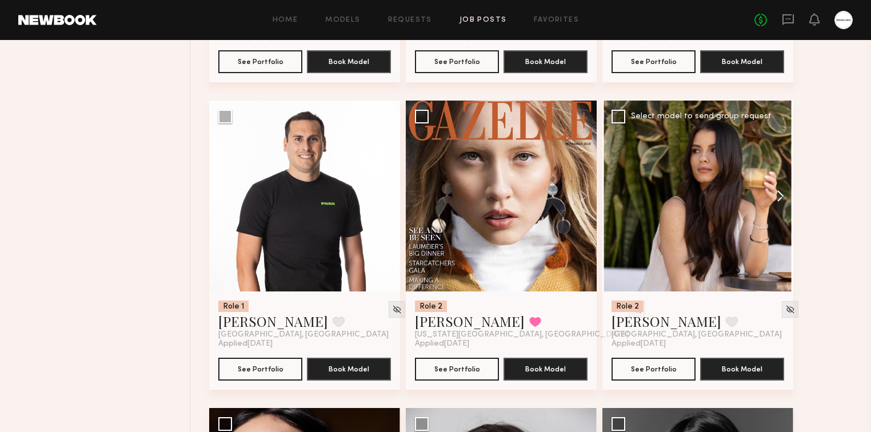
click at [781, 194] on button at bounding box center [775, 196] width 37 height 191
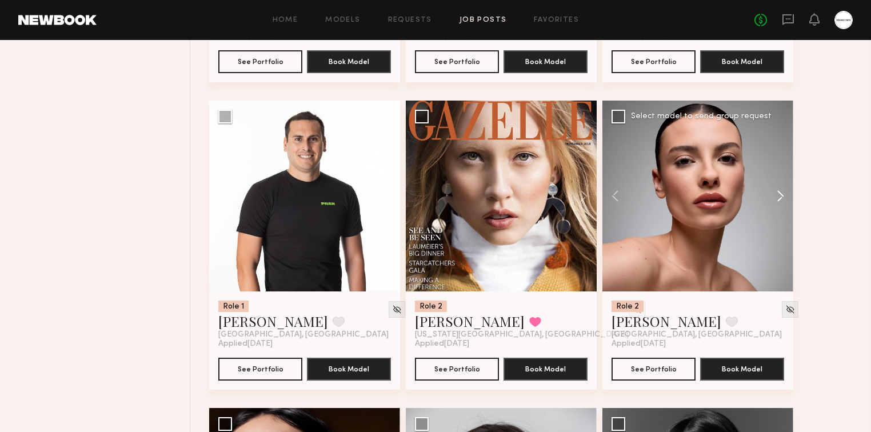
click at [781, 195] on button at bounding box center [775, 196] width 37 height 191
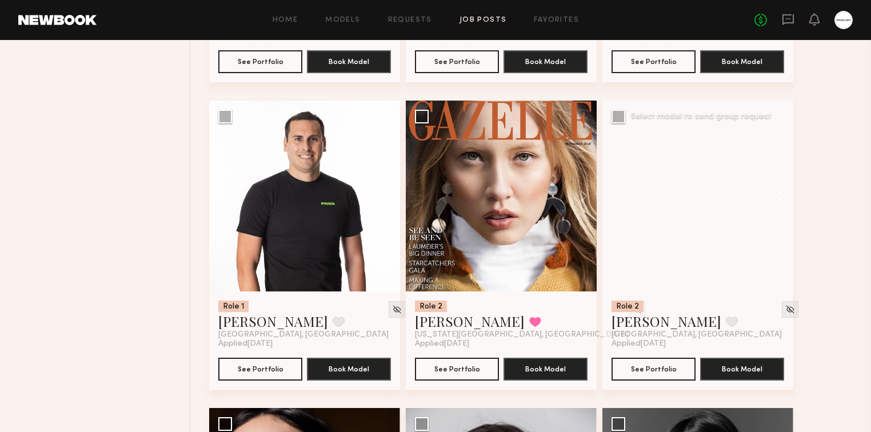
click at [781, 195] on button at bounding box center [775, 196] width 37 height 191
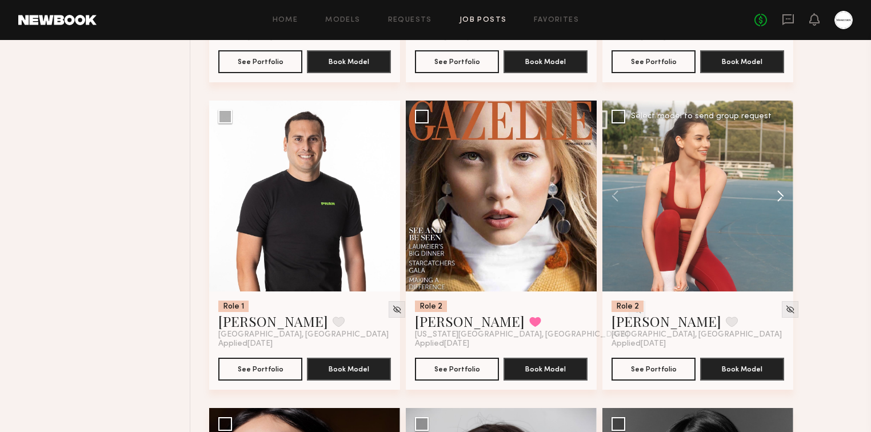
click at [781, 196] on button at bounding box center [775, 196] width 37 height 191
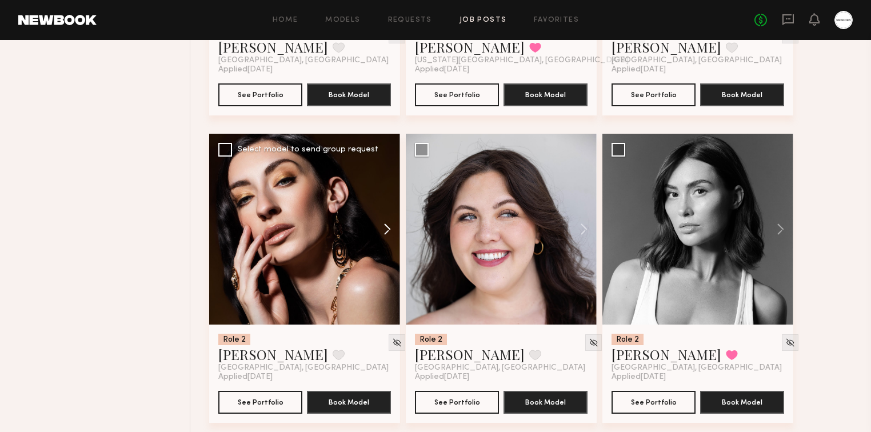
click at [390, 228] on button at bounding box center [382, 229] width 37 height 191
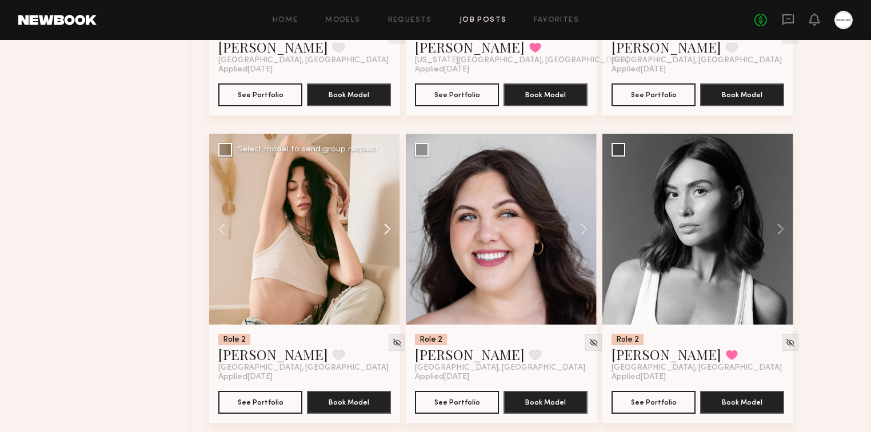
click at [390, 228] on button at bounding box center [382, 229] width 37 height 191
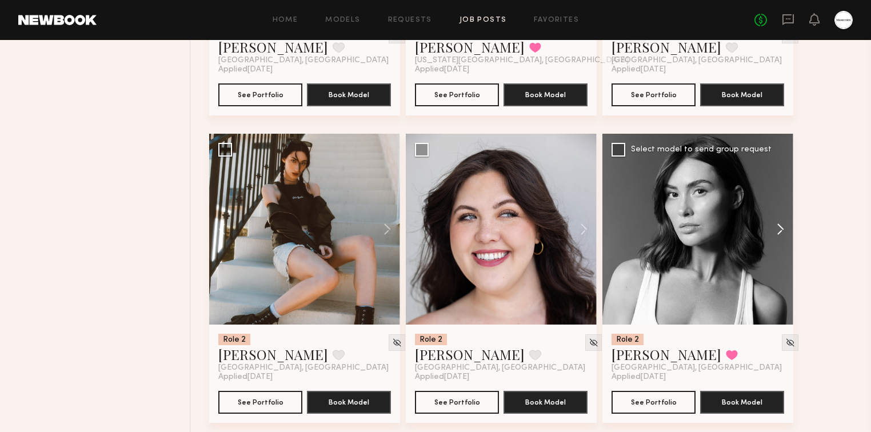
click at [789, 229] on button at bounding box center [775, 229] width 37 height 191
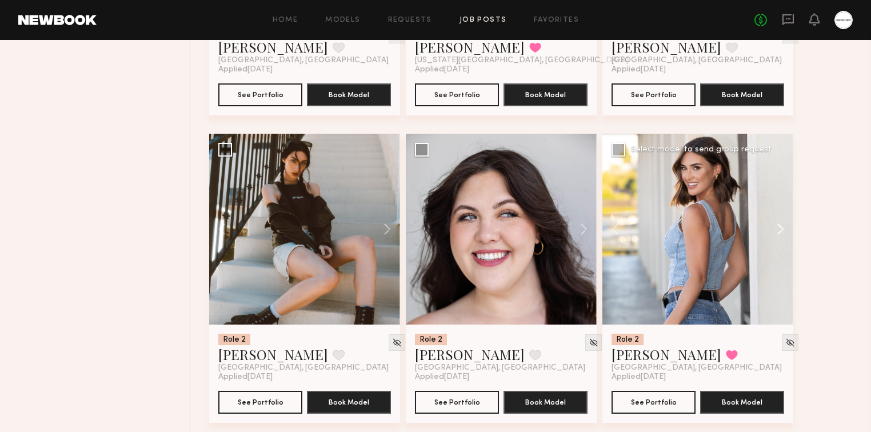
click at [786, 229] on button at bounding box center [775, 229] width 37 height 191
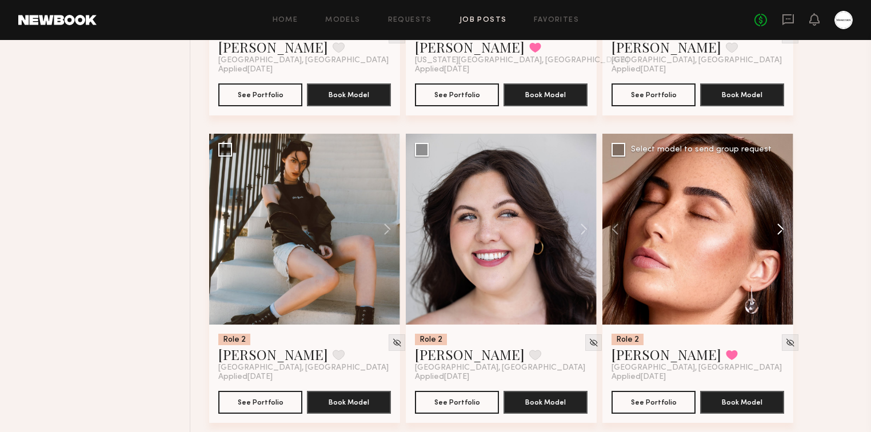
click at [785, 230] on button at bounding box center [775, 229] width 37 height 191
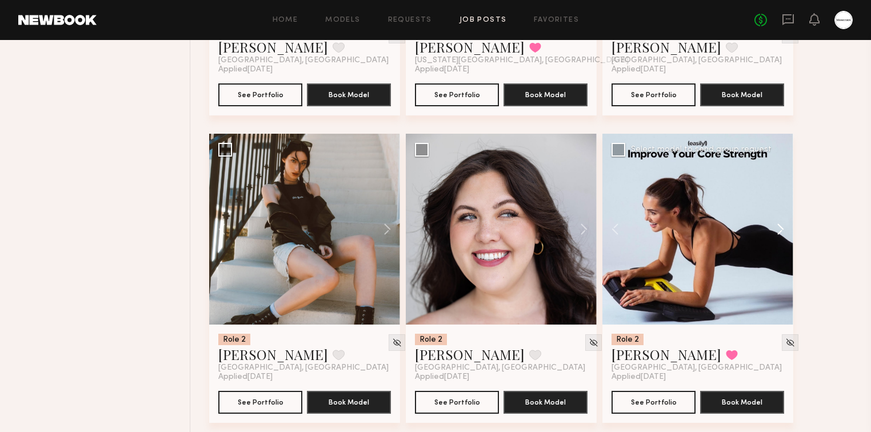
click at [785, 230] on button at bounding box center [775, 229] width 37 height 191
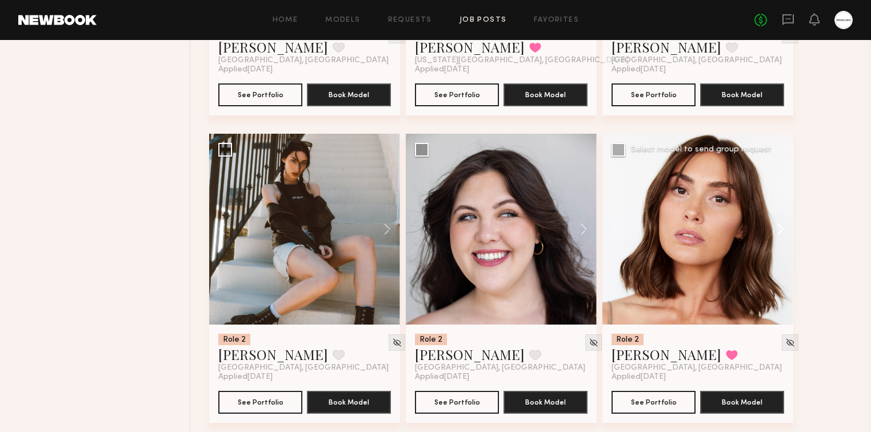
click at [785, 230] on button at bounding box center [775, 229] width 37 height 191
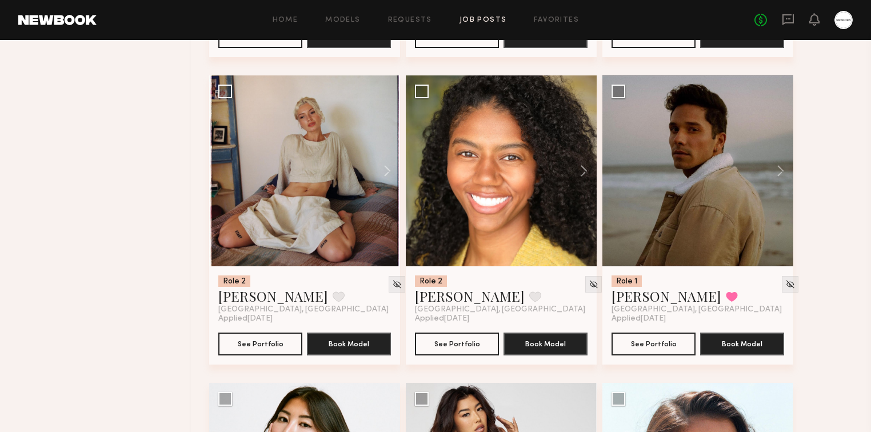
scroll to position [20306, 0]
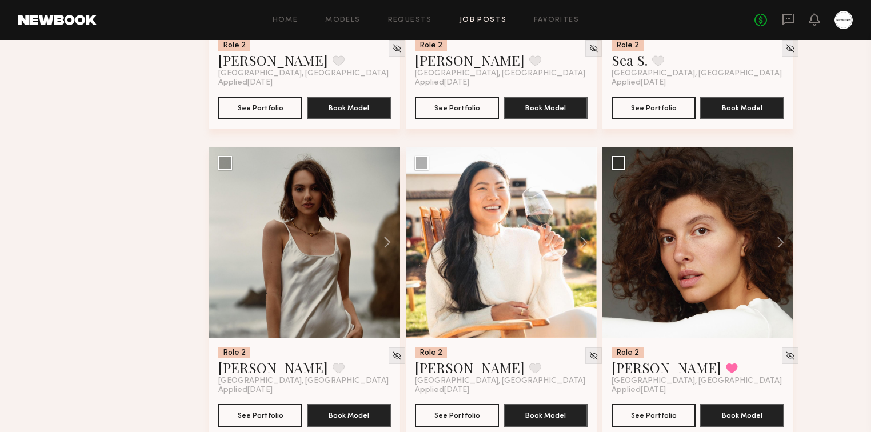
scroll to position [20763, 0]
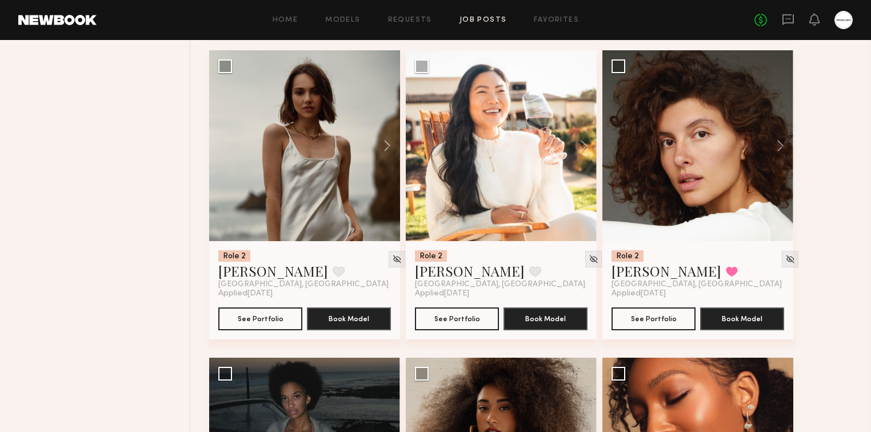
click at [386, 142] on button at bounding box center [382, 145] width 37 height 191
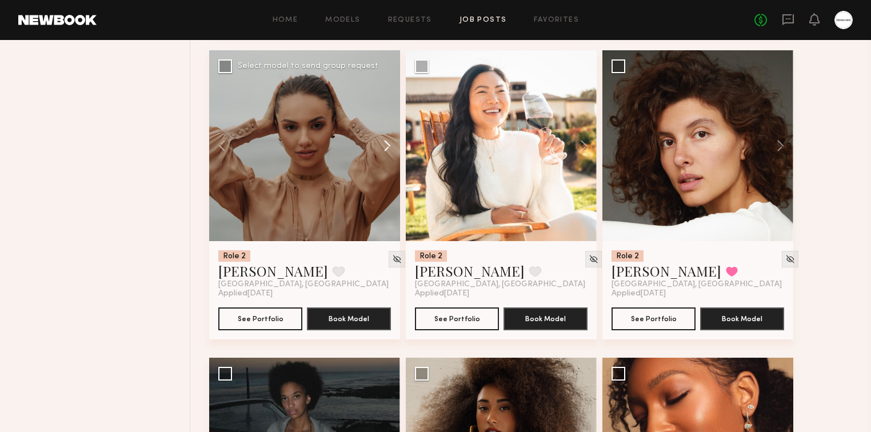
click at [388, 144] on button at bounding box center [382, 145] width 37 height 191
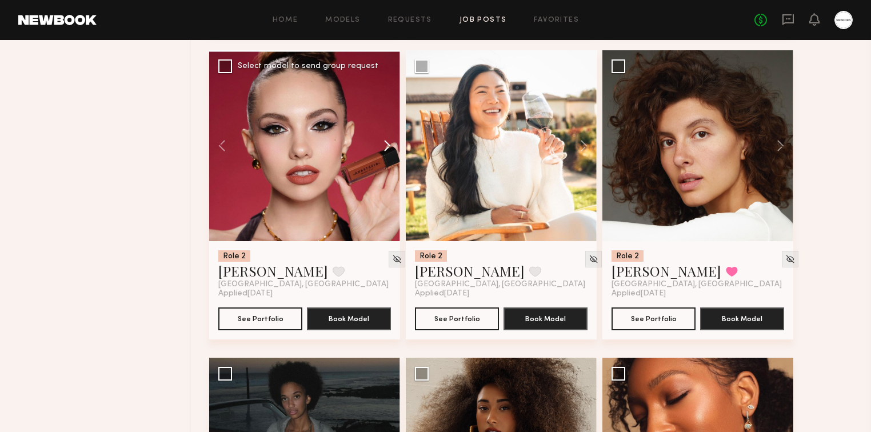
click at [388, 144] on button at bounding box center [382, 145] width 37 height 191
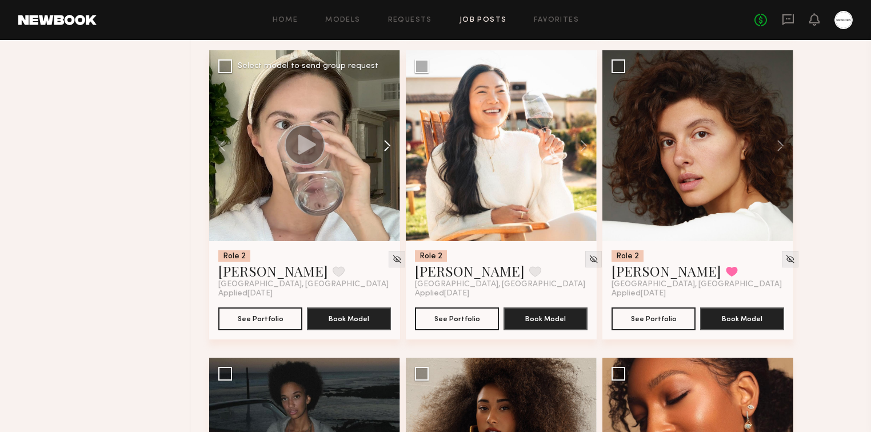
click at [388, 144] on button at bounding box center [382, 145] width 37 height 191
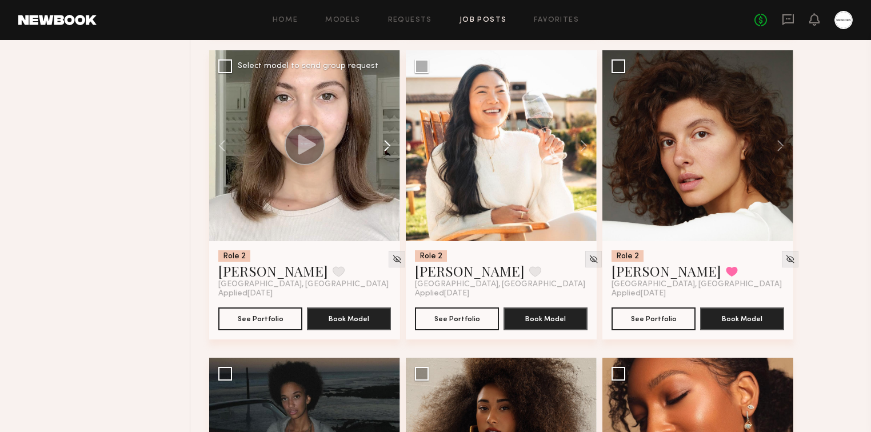
click at [388, 144] on button at bounding box center [382, 145] width 37 height 191
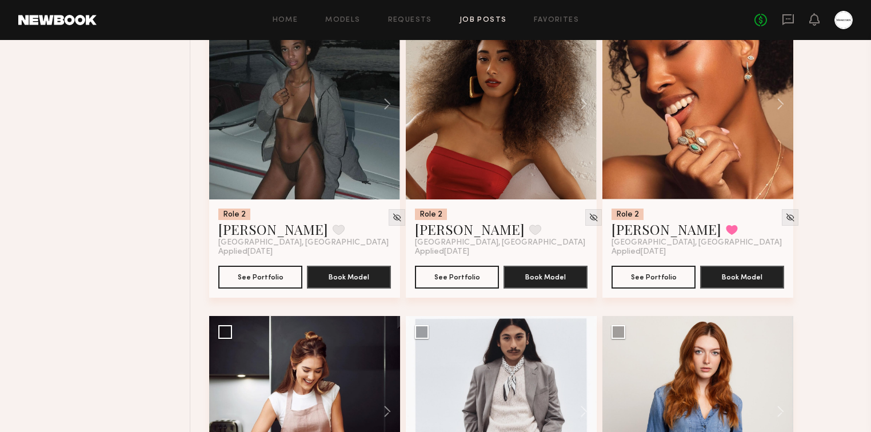
scroll to position [20946, 0]
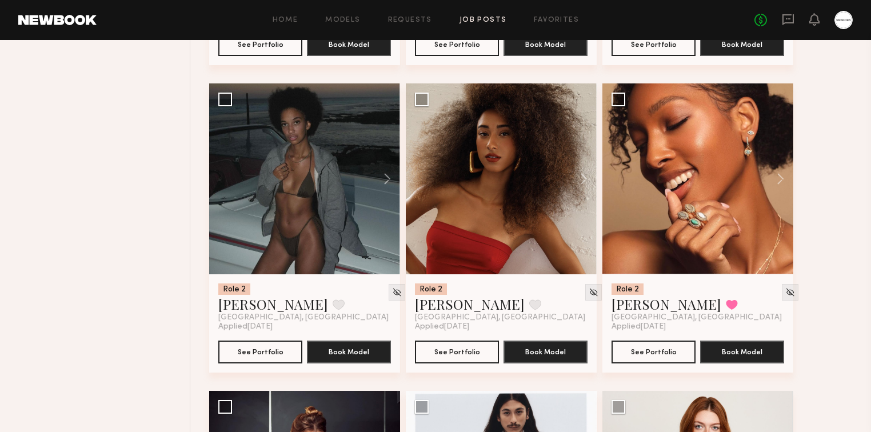
scroll to position [21312, 0]
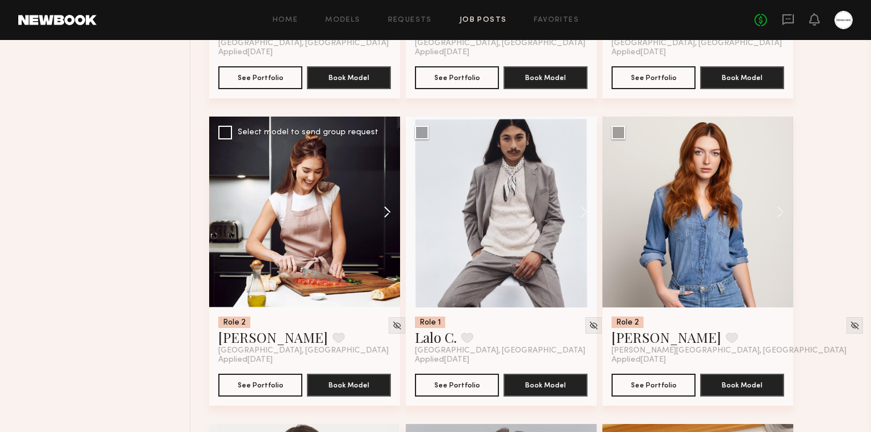
click at [388, 214] on button at bounding box center [382, 212] width 37 height 191
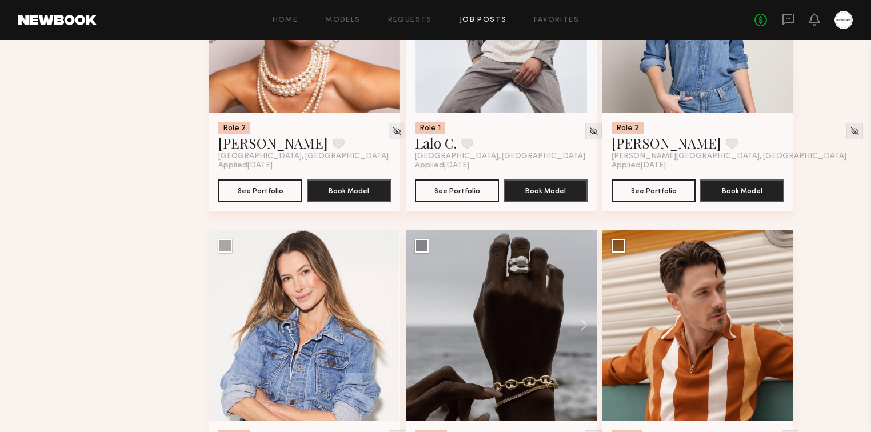
scroll to position [21586, 0]
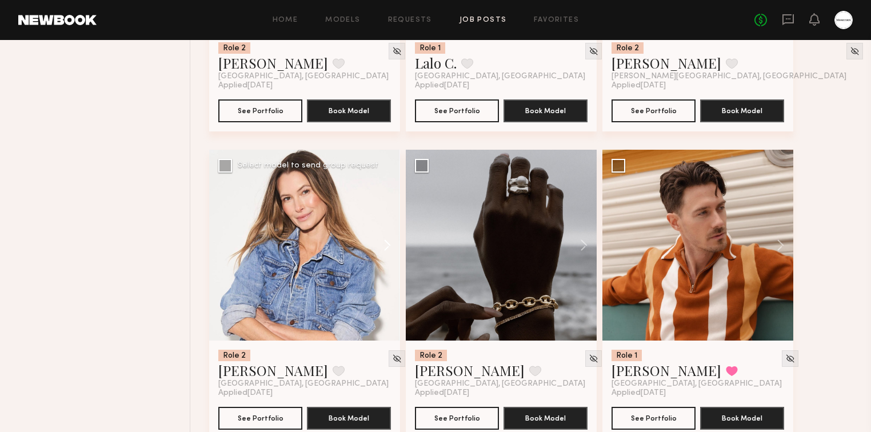
click at [392, 244] on button at bounding box center [382, 245] width 37 height 191
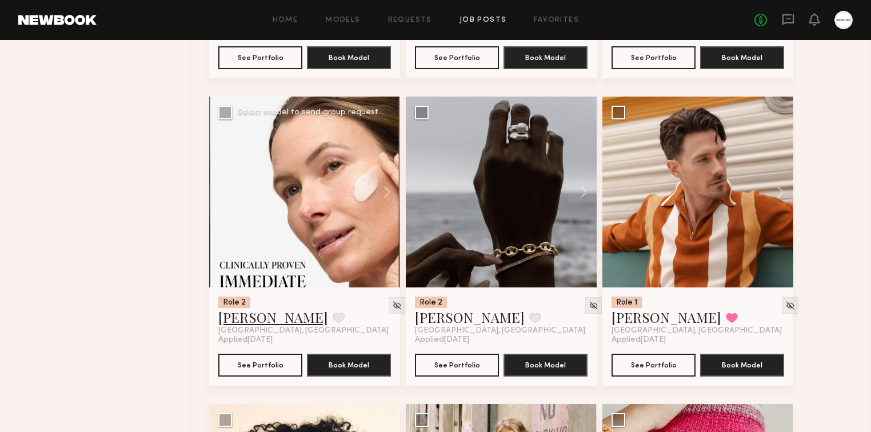
scroll to position [21678, 0]
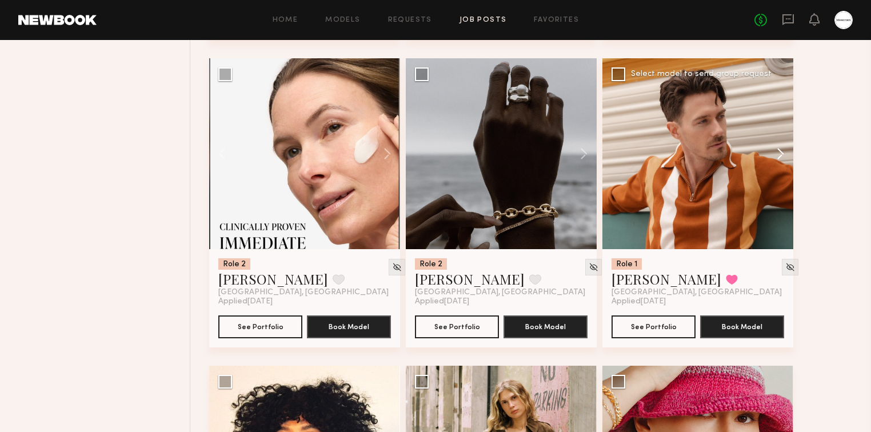
click at [775, 154] on button at bounding box center [775, 153] width 37 height 191
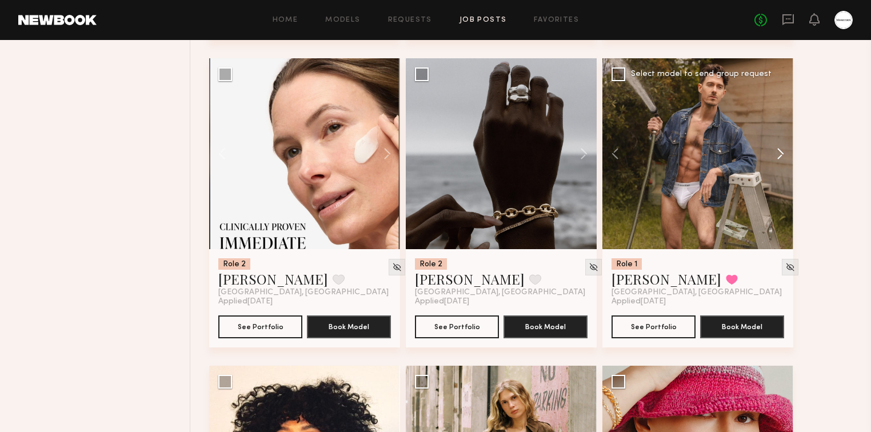
click at [784, 154] on button at bounding box center [775, 153] width 37 height 191
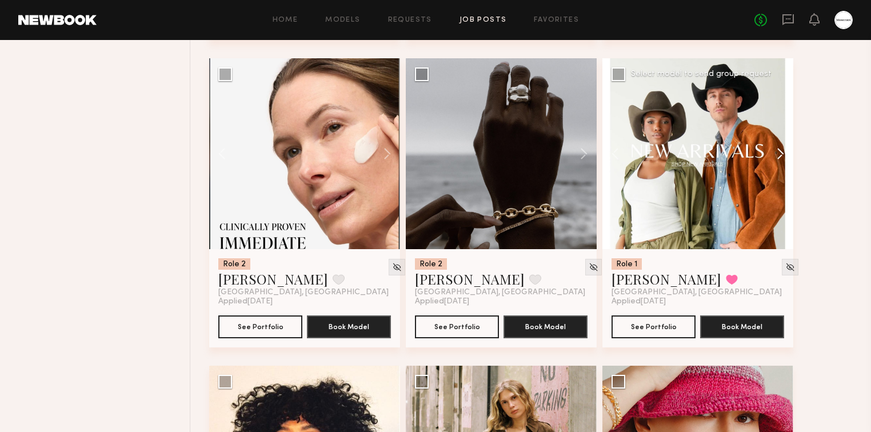
click at [783, 154] on button at bounding box center [775, 153] width 37 height 191
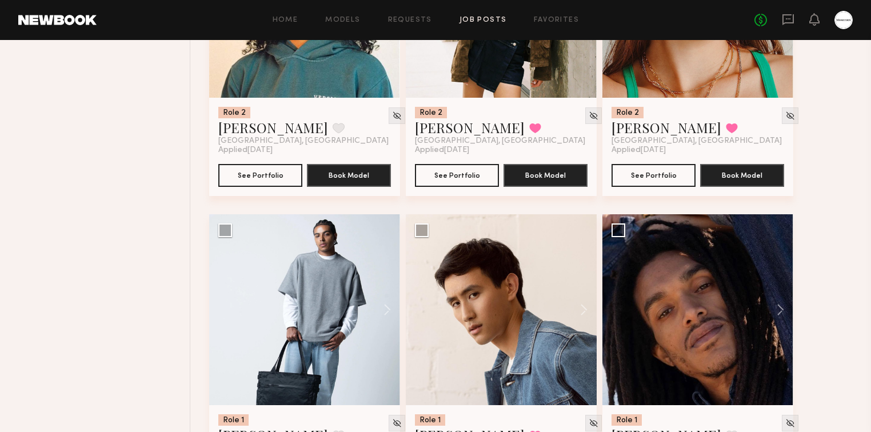
scroll to position [22226, 0]
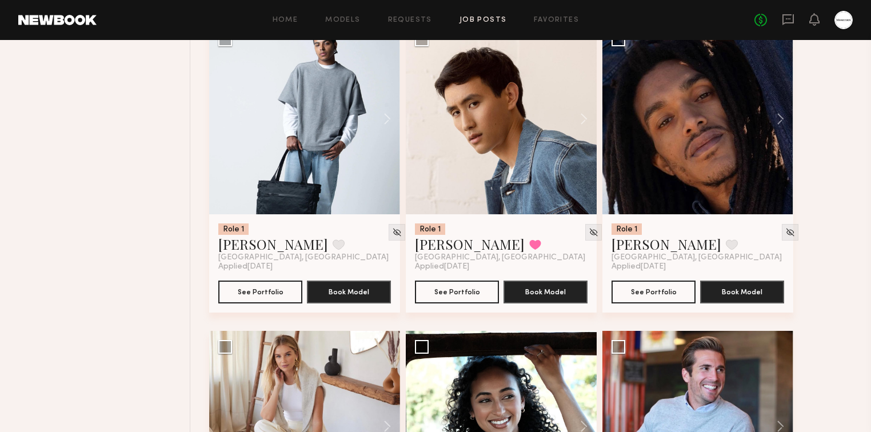
scroll to position [22409, 0]
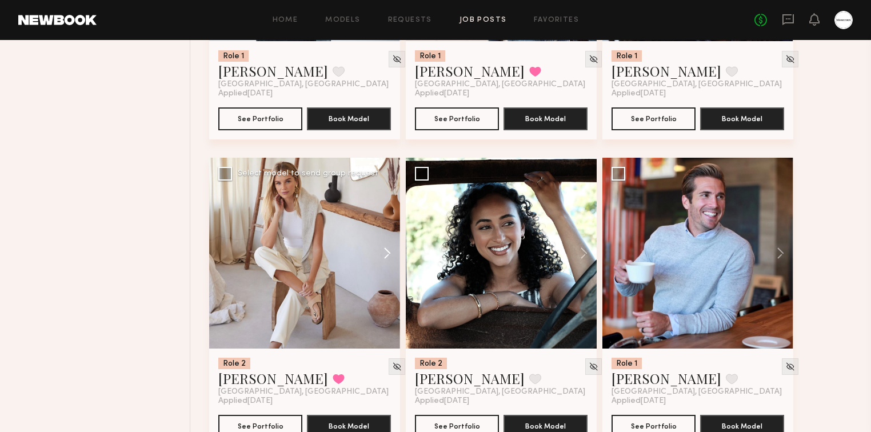
click at [390, 248] on button at bounding box center [382, 253] width 37 height 191
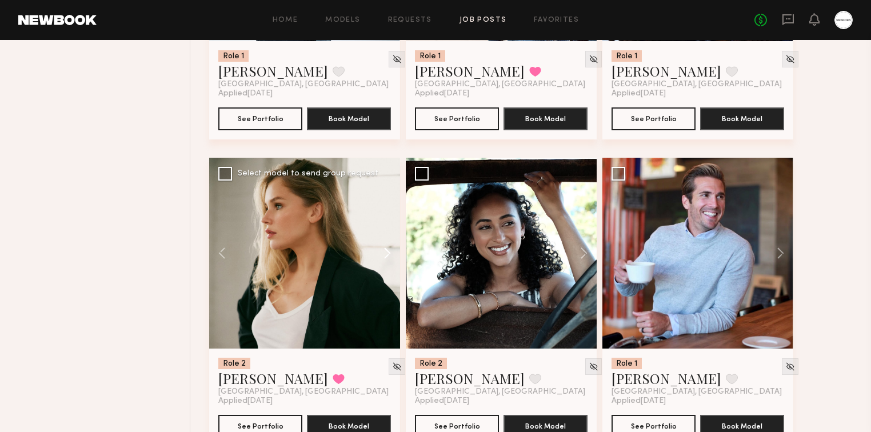
click at [390, 251] on button at bounding box center [382, 253] width 37 height 191
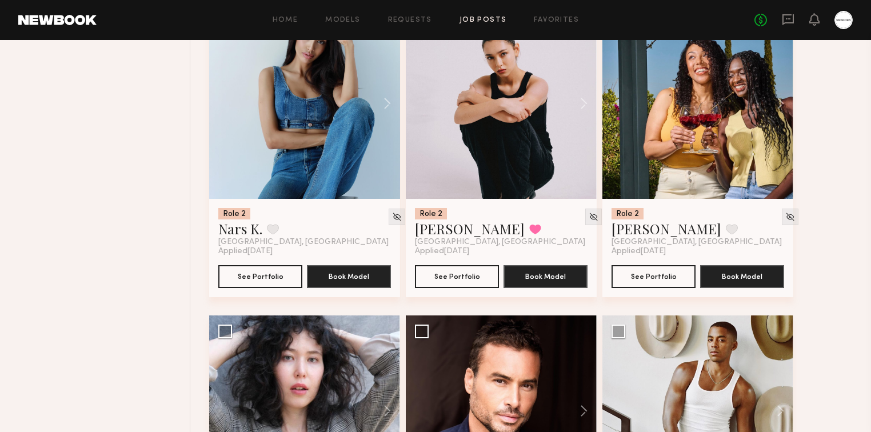
scroll to position [22867, 0]
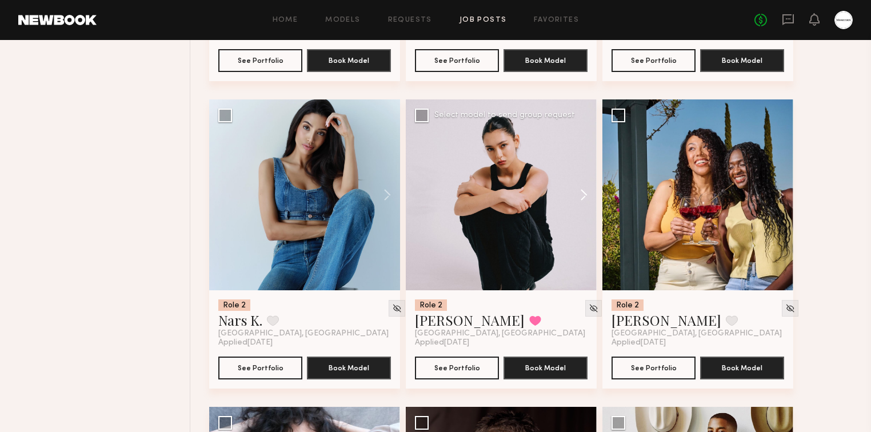
click at [592, 194] on button at bounding box center [578, 194] width 37 height 191
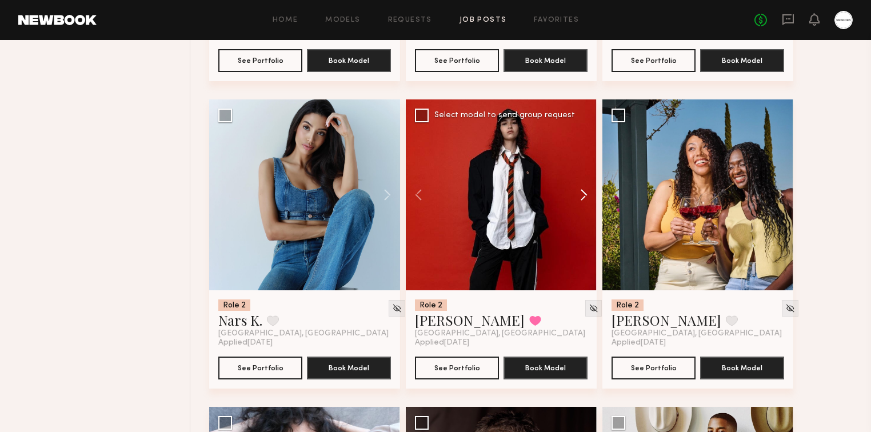
click at [591, 194] on button at bounding box center [578, 194] width 37 height 191
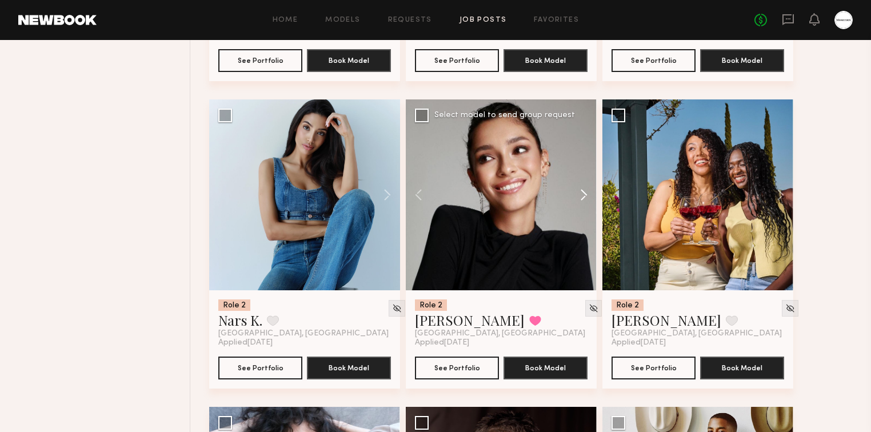
click at [591, 194] on button at bounding box center [578, 194] width 37 height 191
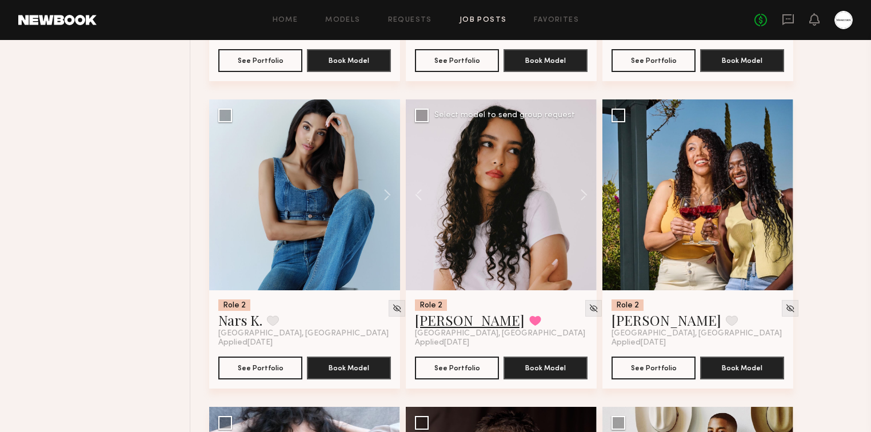
drag, startPoint x: 432, startPoint y: 333, endPoint x: 424, endPoint y: 323, distance: 13.0
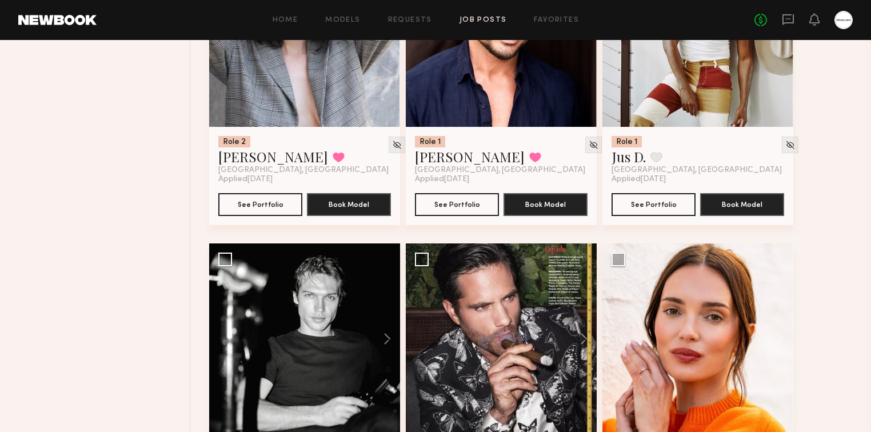
scroll to position [23507, 0]
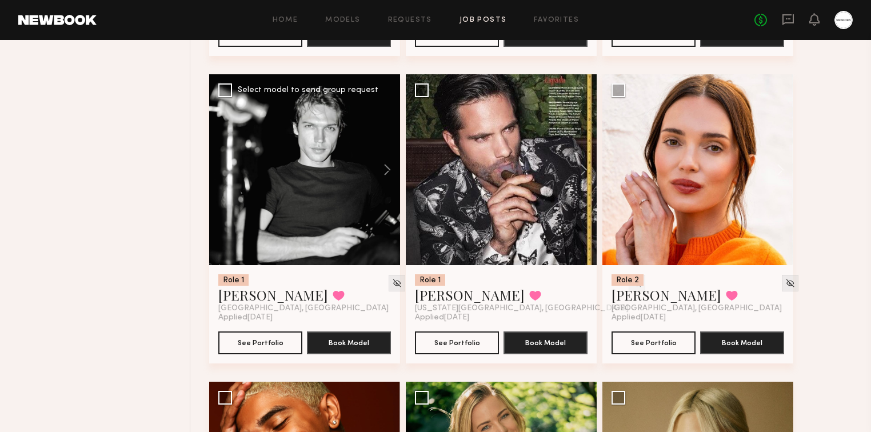
click at [384, 167] on button at bounding box center [382, 169] width 37 height 191
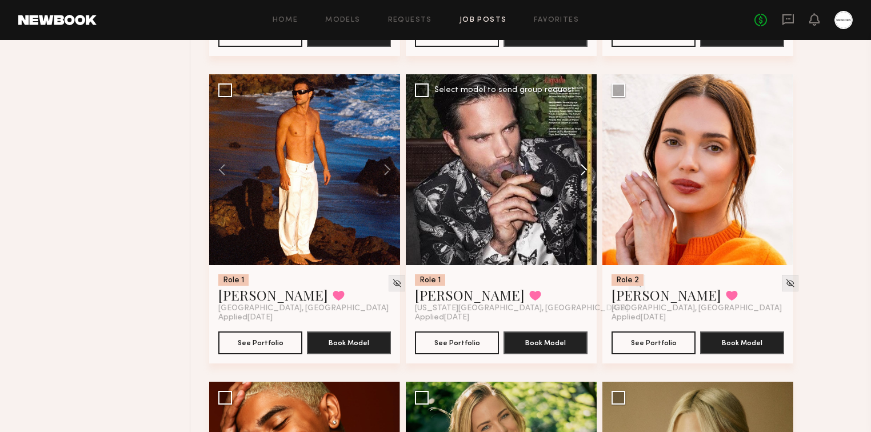
click at [581, 170] on button at bounding box center [578, 169] width 37 height 191
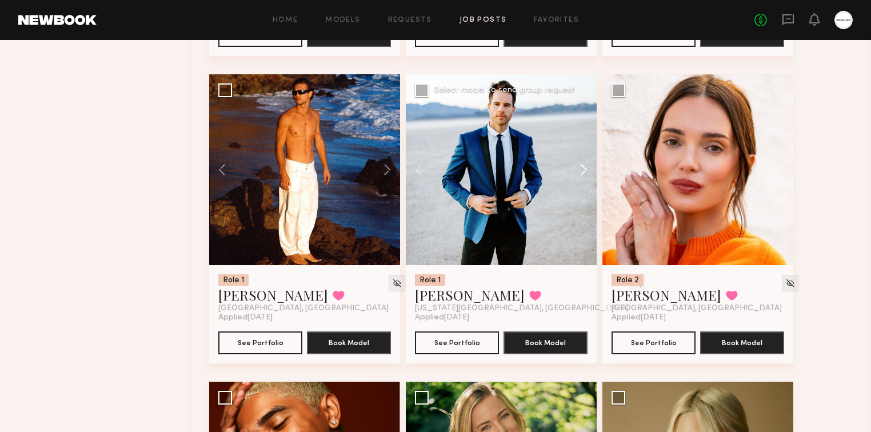
click at [581, 170] on button at bounding box center [578, 169] width 37 height 191
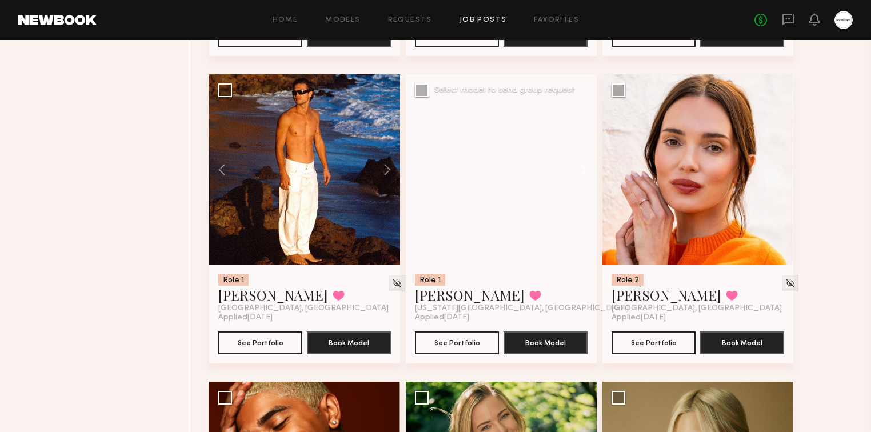
click at [581, 170] on button at bounding box center [578, 169] width 37 height 191
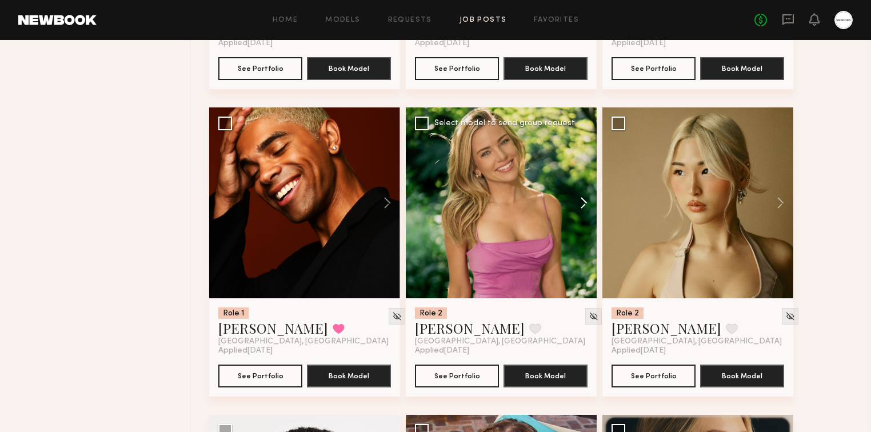
click at [593, 201] on button at bounding box center [578, 202] width 37 height 191
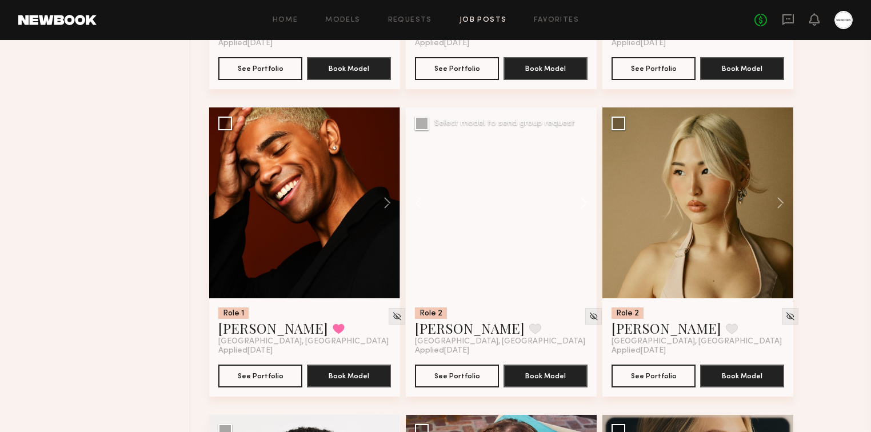
click at [591, 202] on button at bounding box center [578, 202] width 37 height 191
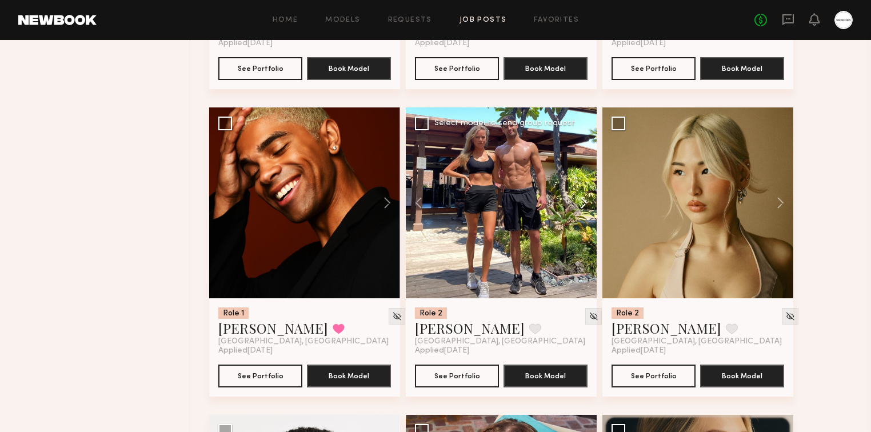
click at [591, 202] on button at bounding box center [578, 202] width 37 height 191
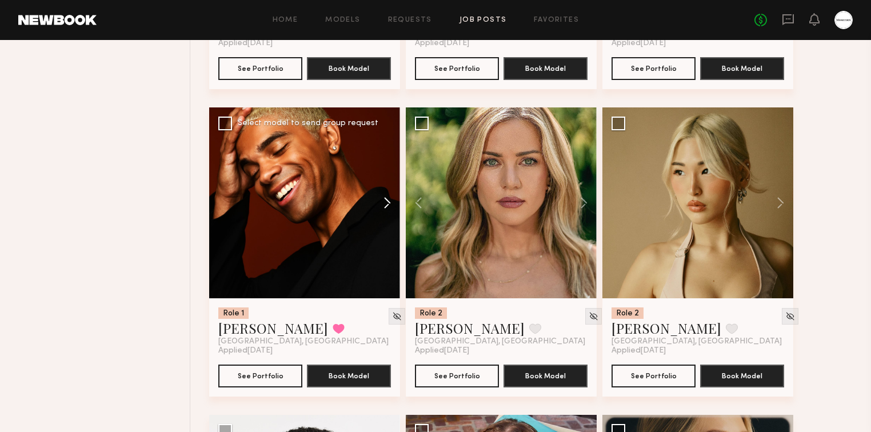
click at [386, 202] on button at bounding box center [382, 202] width 37 height 191
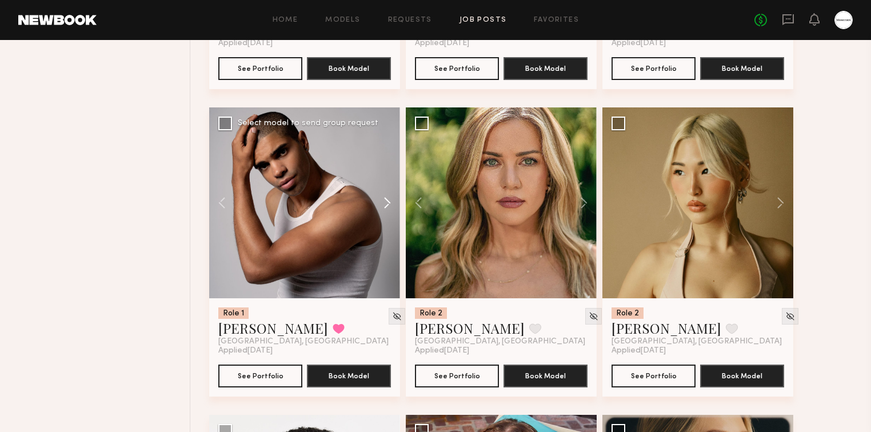
click at [386, 202] on button at bounding box center [382, 202] width 37 height 191
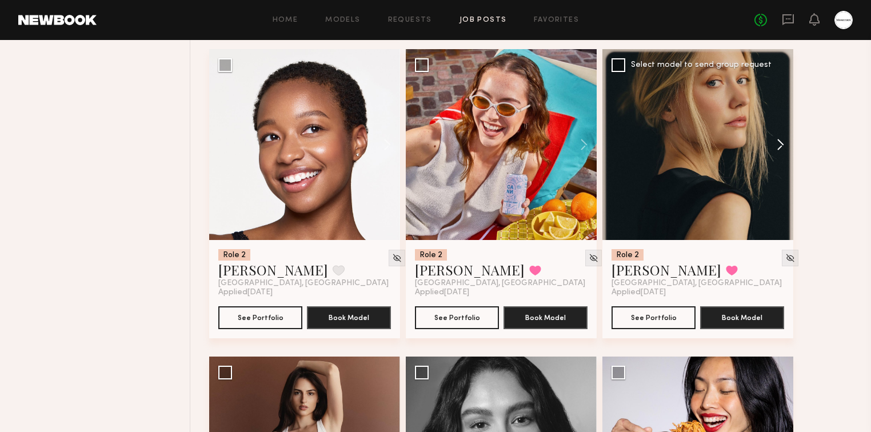
click at [785, 146] on button at bounding box center [775, 144] width 37 height 191
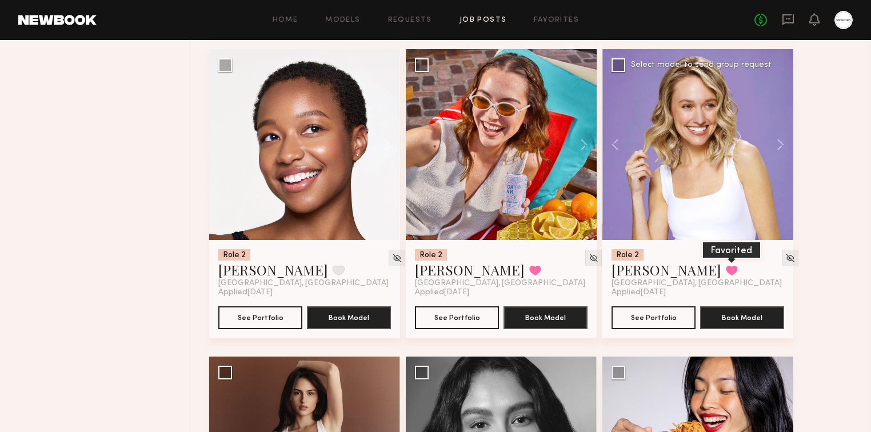
click at [726, 269] on button at bounding box center [732, 270] width 12 height 10
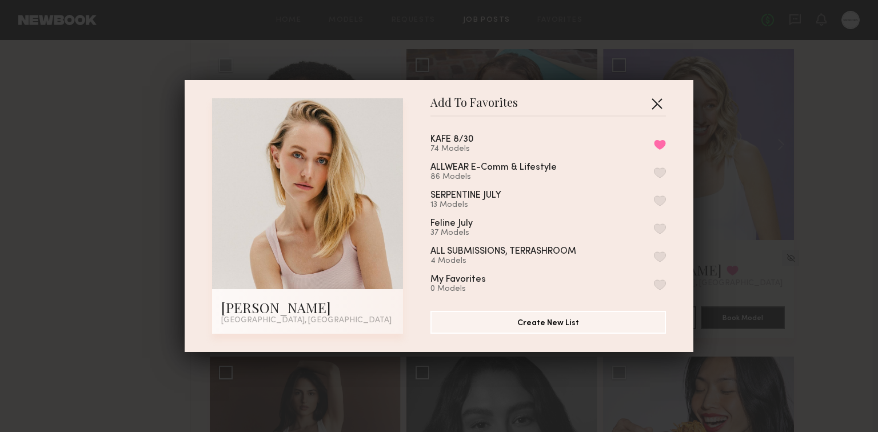
click at [655, 101] on button "button" at bounding box center [657, 103] width 18 height 18
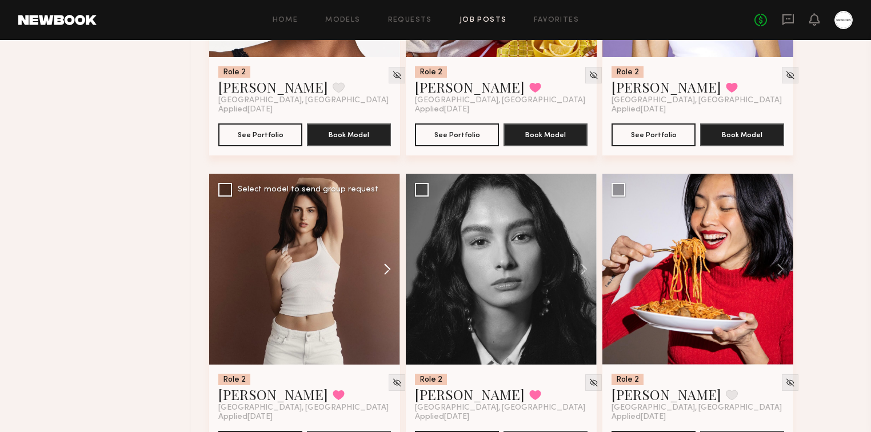
click at [383, 274] on button at bounding box center [382, 269] width 37 height 191
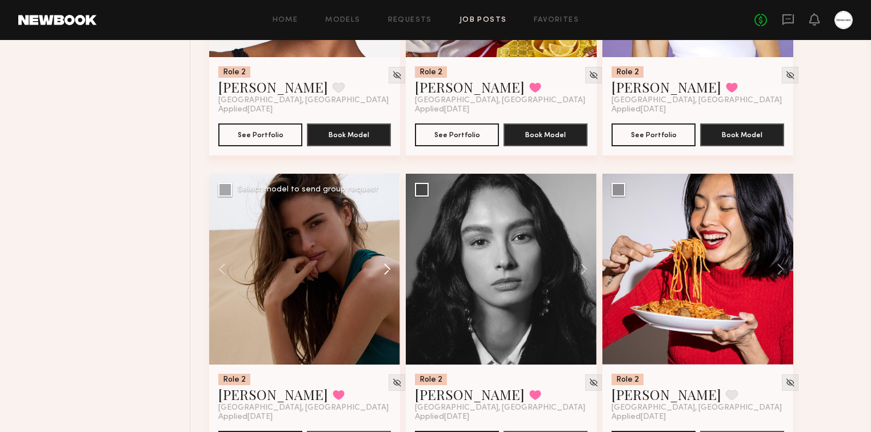
click at [386, 272] on button at bounding box center [382, 269] width 37 height 191
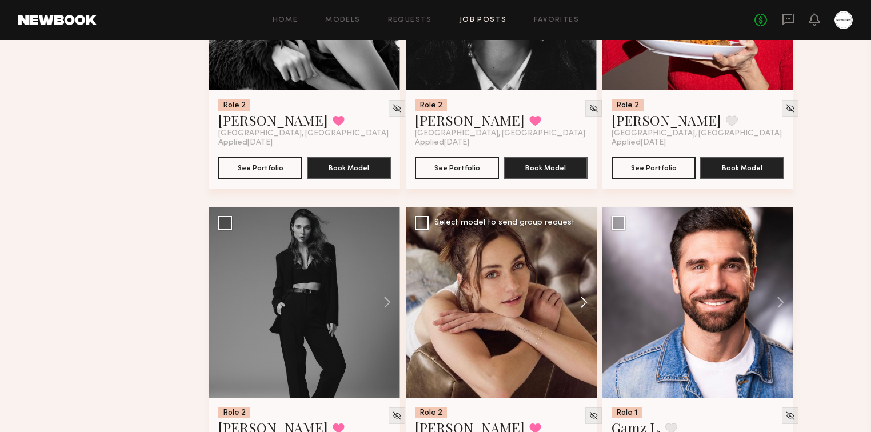
scroll to position [24696, 0]
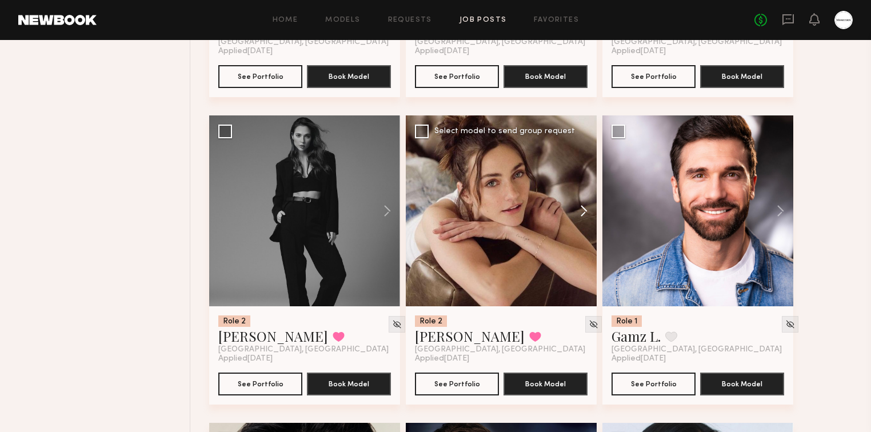
click at [585, 214] on button at bounding box center [578, 210] width 37 height 191
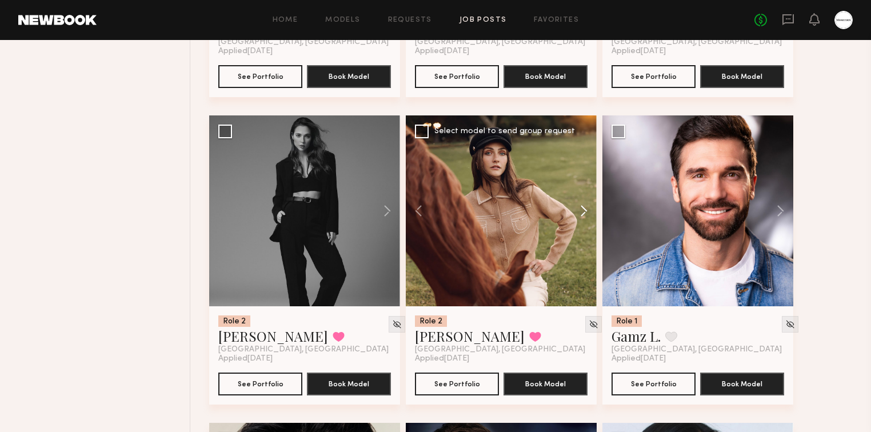
click at [585, 214] on button at bounding box center [578, 210] width 37 height 191
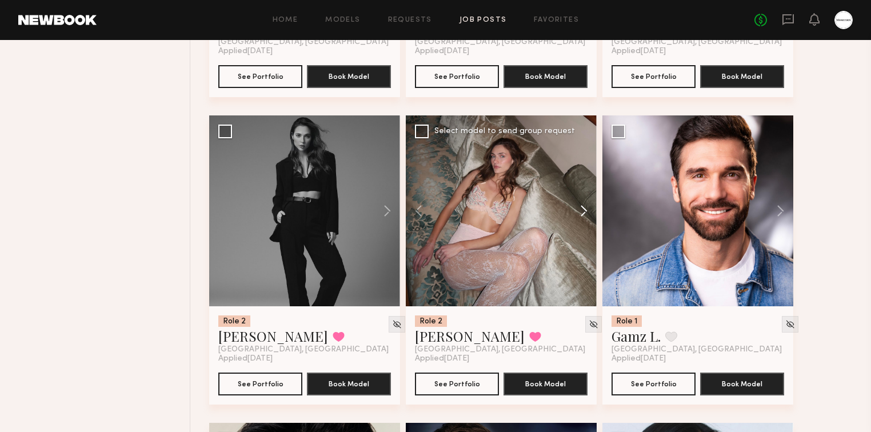
click at [585, 214] on button at bounding box center [578, 210] width 37 height 191
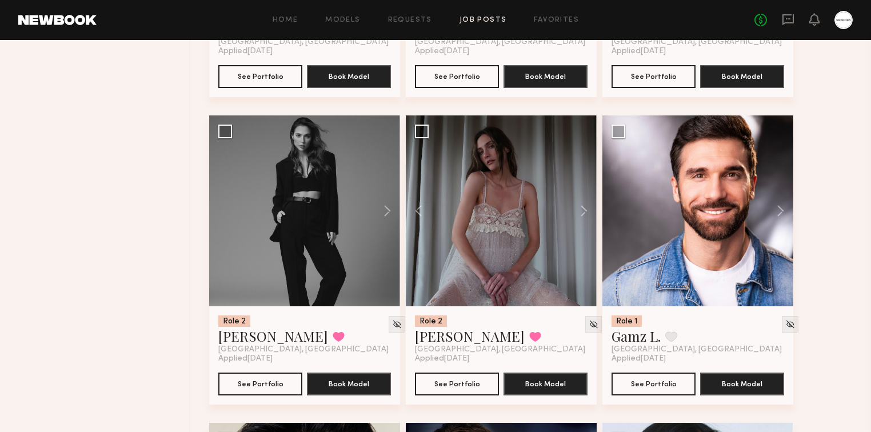
scroll to position [24970, 0]
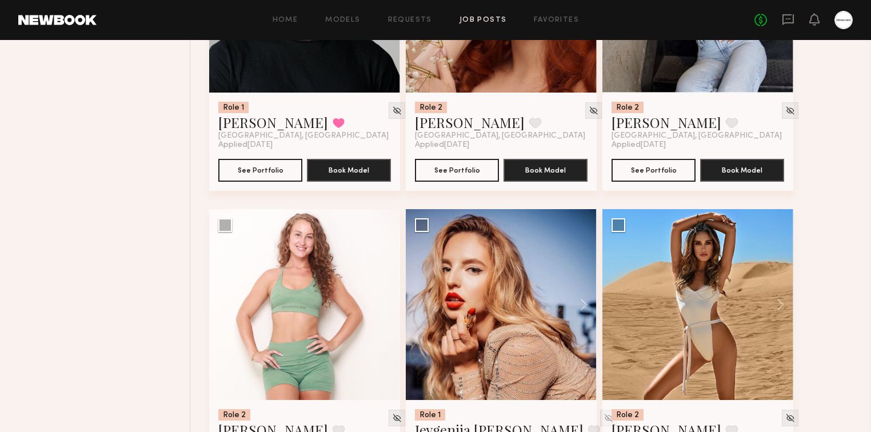
scroll to position [25611, 0]
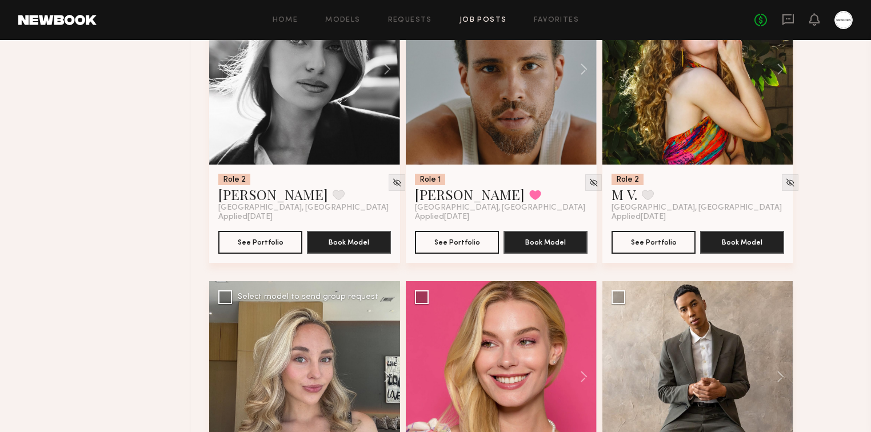
scroll to position [26251, 0]
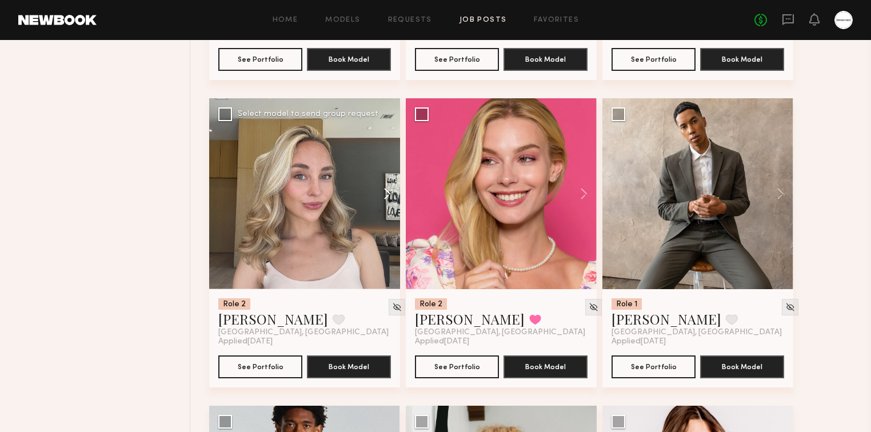
click at [385, 197] on button at bounding box center [382, 193] width 37 height 191
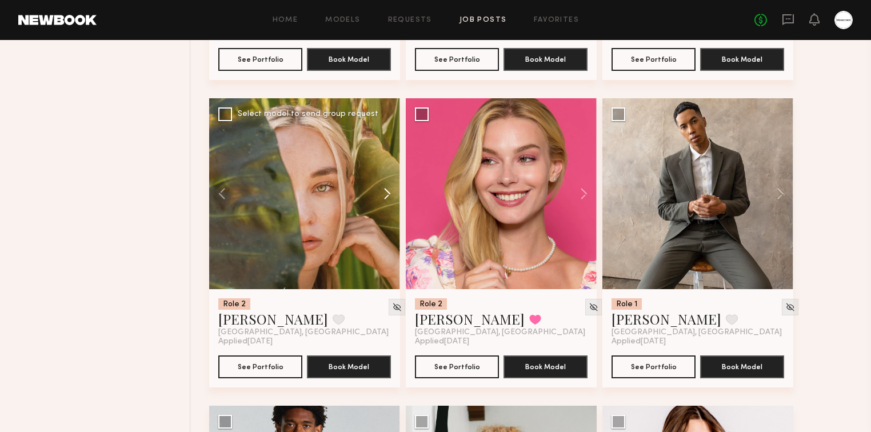
click at [385, 196] on button at bounding box center [382, 193] width 37 height 191
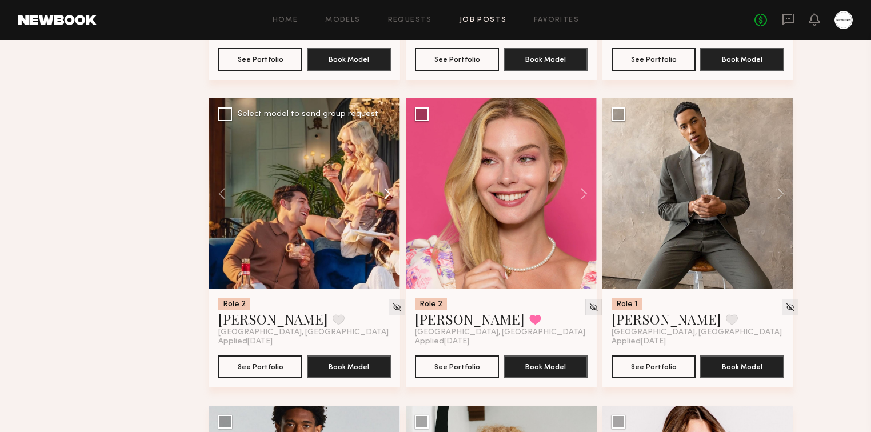
click at [385, 196] on button at bounding box center [382, 193] width 37 height 191
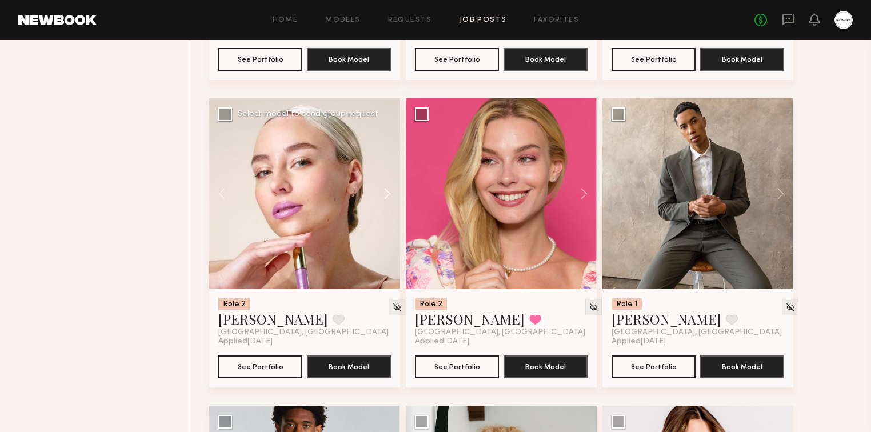
click at [385, 196] on button at bounding box center [382, 193] width 37 height 191
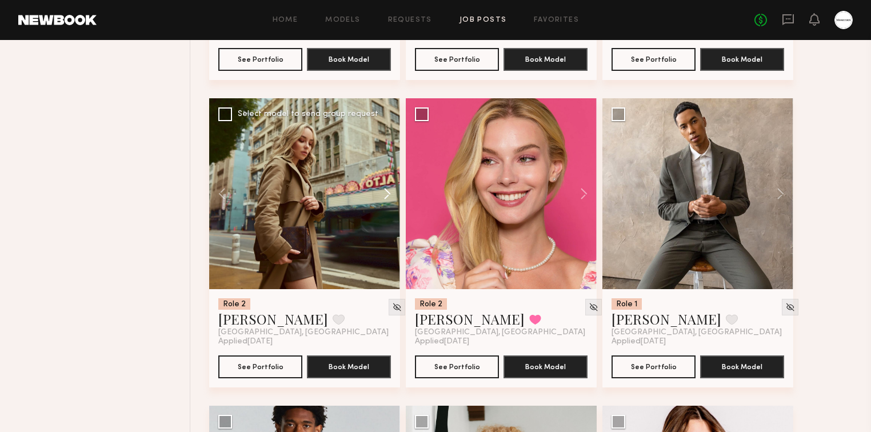
click at [385, 194] on button at bounding box center [382, 193] width 37 height 191
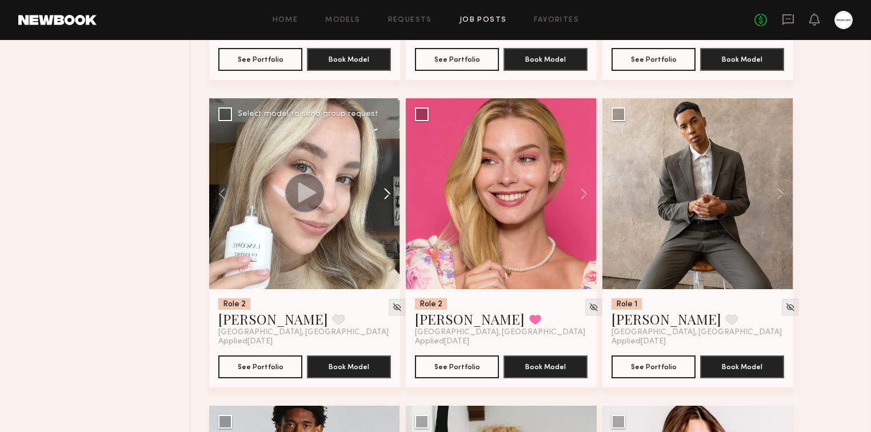
click at [385, 194] on button at bounding box center [382, 193] width 37 height 191
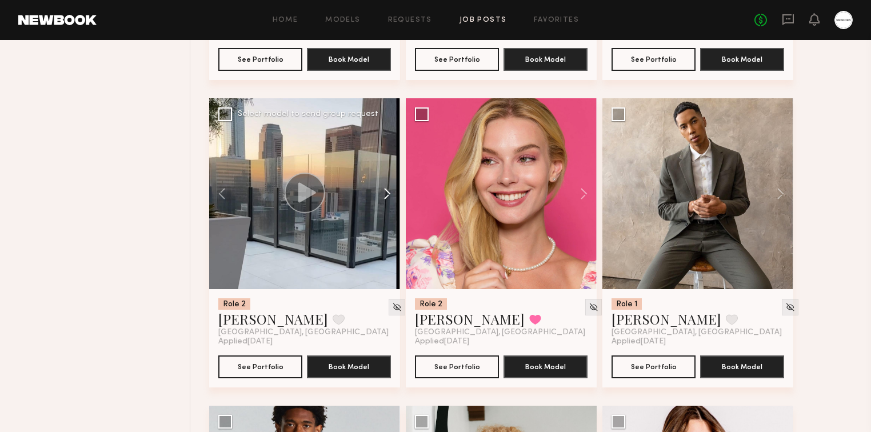
click at [385, 194] on button at bounding box center [382, 193] width 37 height 191
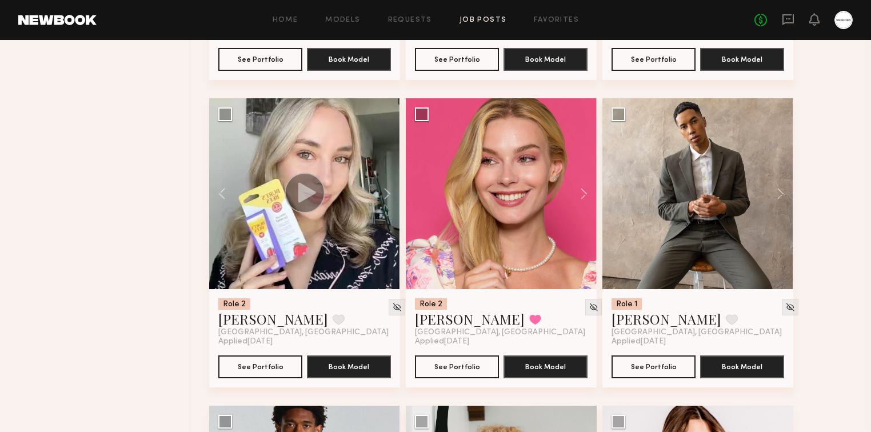
scroll to position [26525, 0]
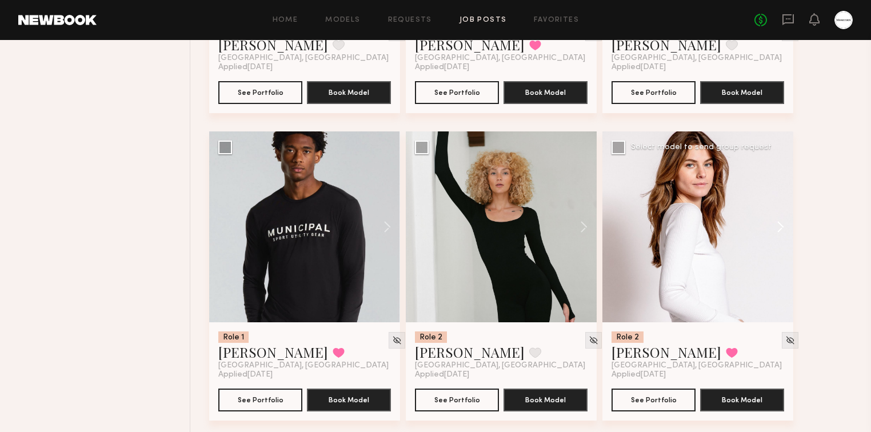
click at [780, 223] on button at bounding box center [775, 226] width 37 height 191
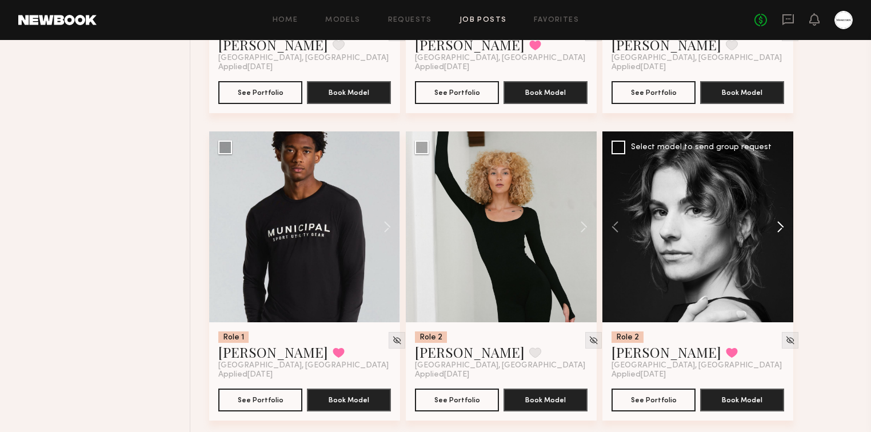
click at [780, 223] on button at bounding box center [775, 226] width 37 height 191
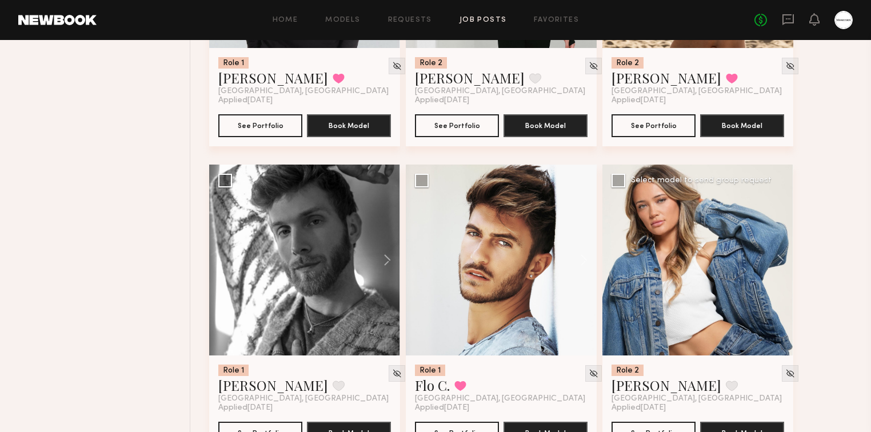
scroll to position [26891, 0]
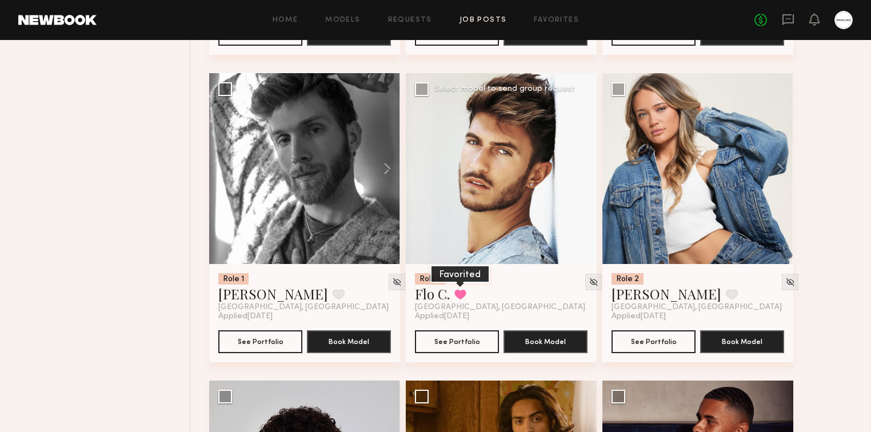
click at [462, 292] on button at bounding box center [460, 294] width 12 height 10
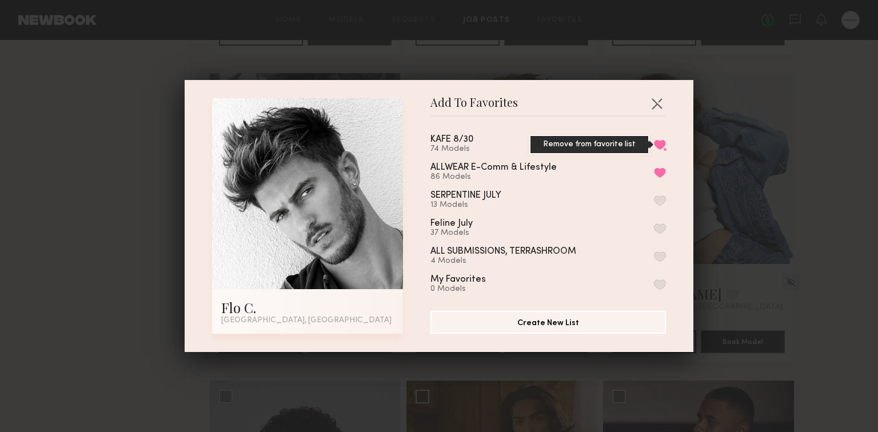
click at [654, 144] on button "Remove from favorite list" at bounding box center [660, 144] width 12 height 10
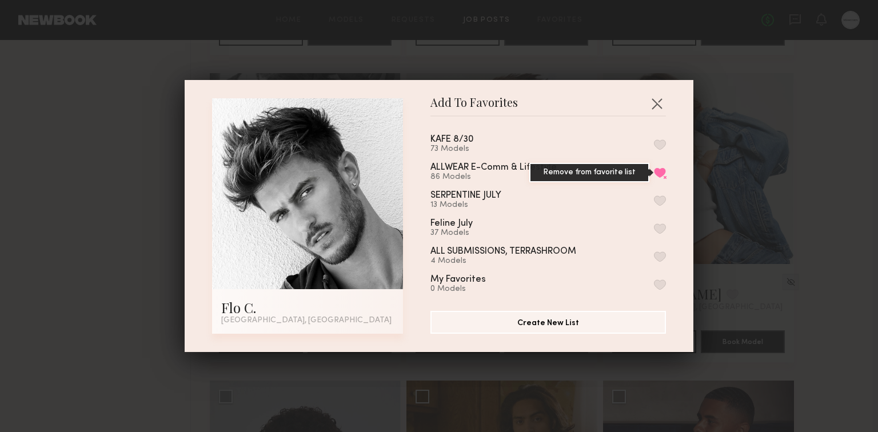
click at [654, 171] on button "Remove from favorite list" at bounding box center [660, 172] width 12 height 10
click at [648, 99] on button "button" at bounding box center [657, 103] width 18 height 18
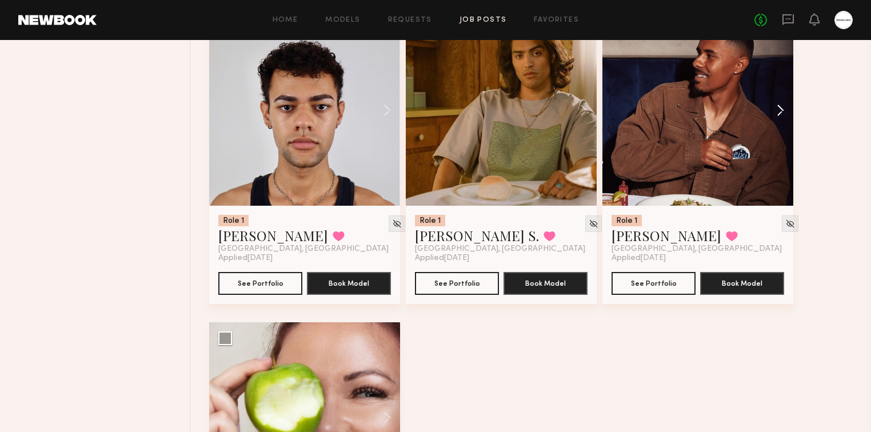
scroll to position [27166, 0]
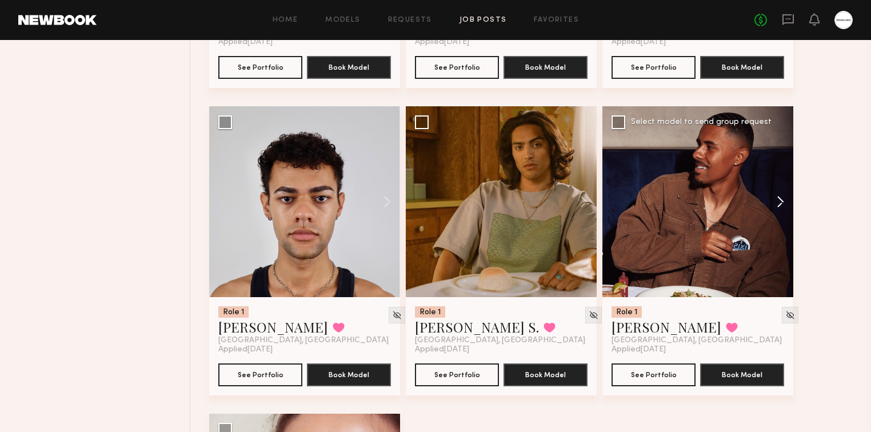
click at [779, 203] on button at bounding box center [775, 201] width 37 height 191
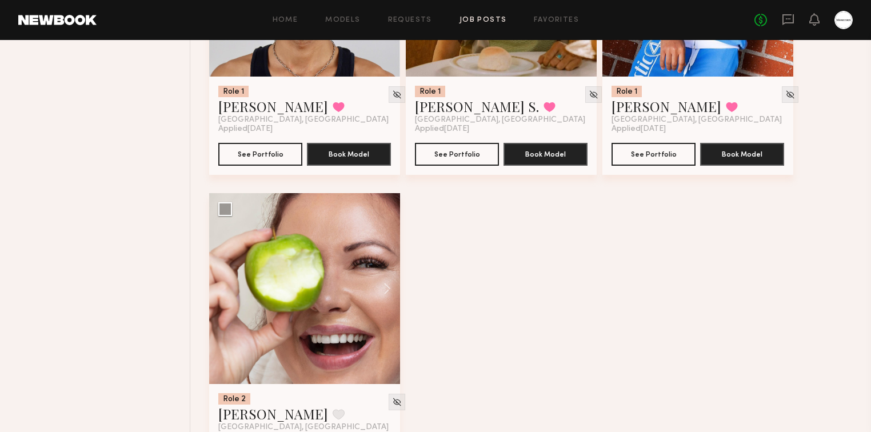
scroll to position [27440, 0]
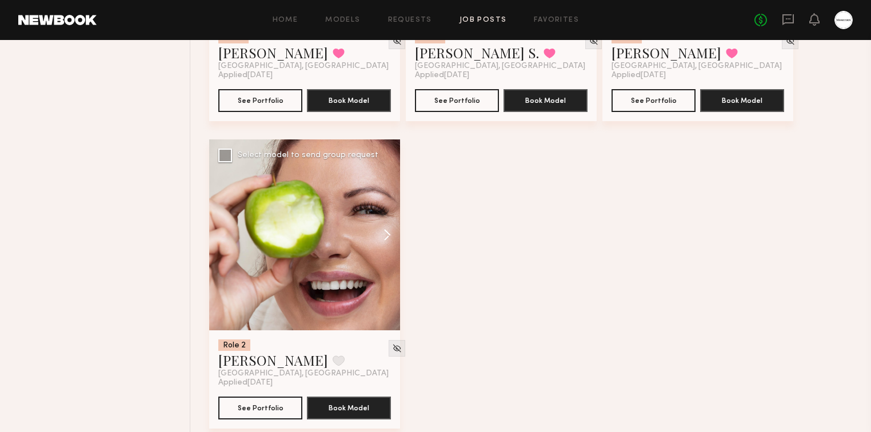
click at [389, 235] on button at bounding box center [382, 234] width 37 height 191
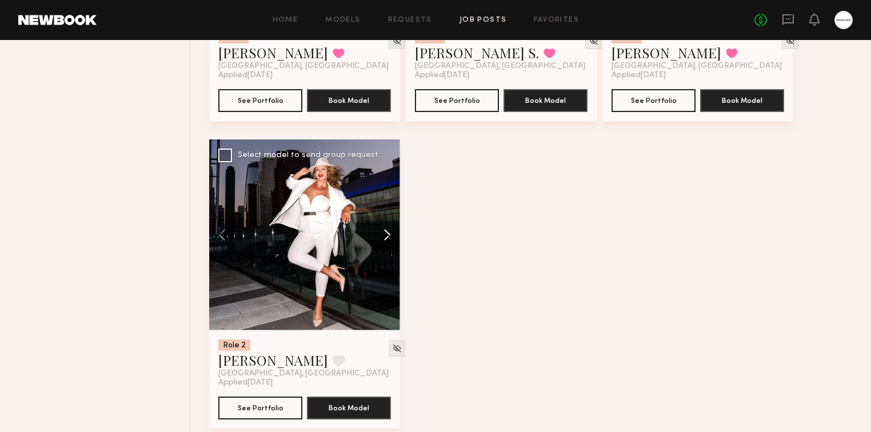
click at [389, 235] on button at bounding box center [382, 234] width 37 height 191
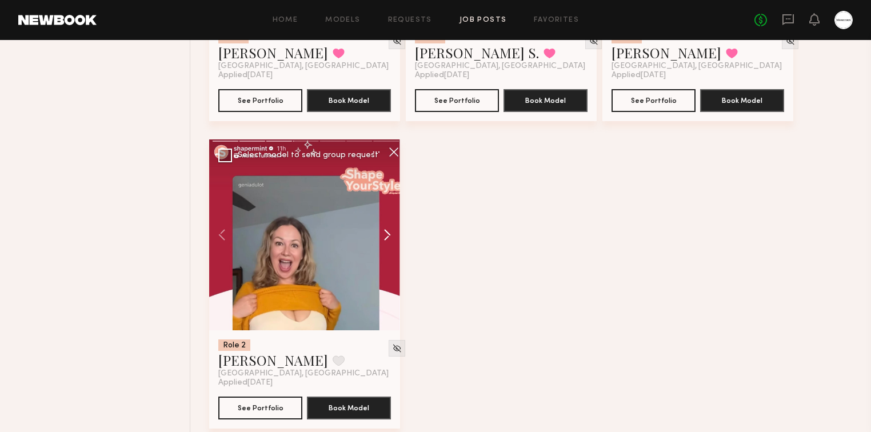
click at [389, 235] on button at bounding box center [382, 234] width 37 height 191
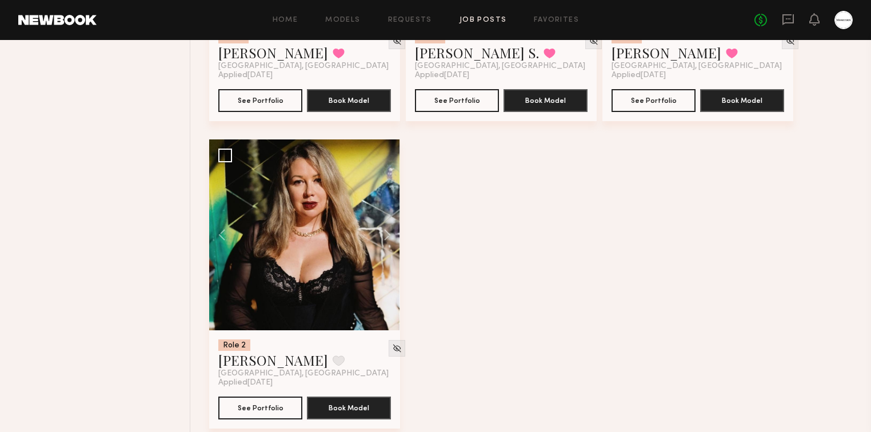
drag, startPoint x: 510, startPoint y: 257, endPoint x: 510, endPoint y: 246, distance: 10.9
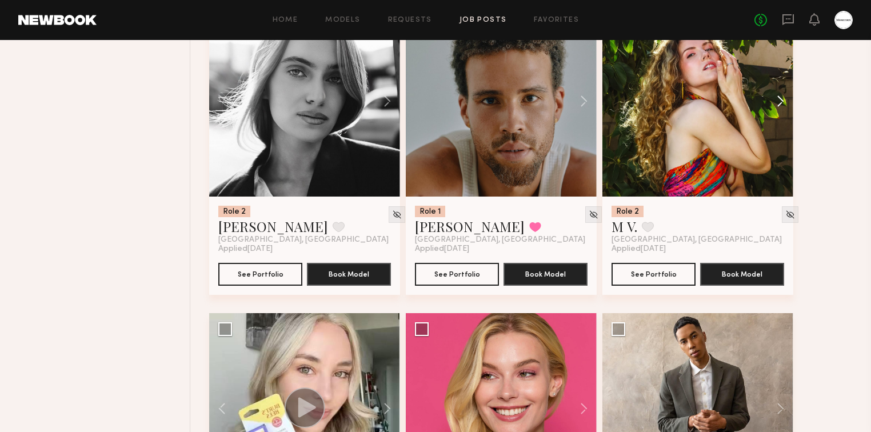
scroll to position [25977, 0]
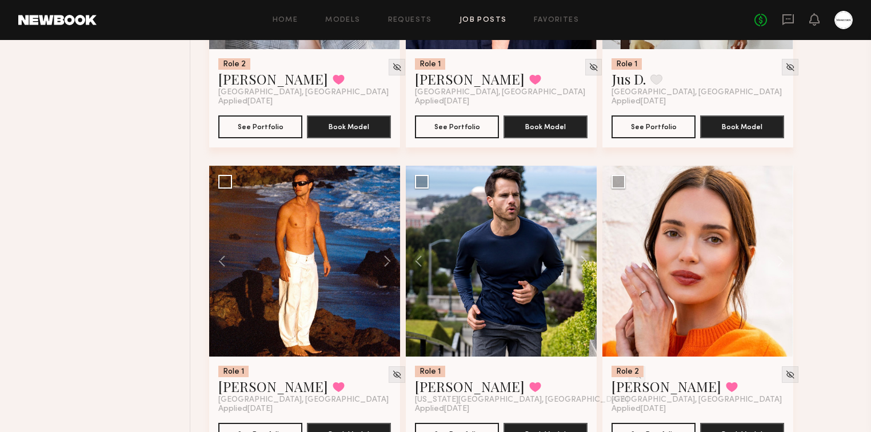
scroll to position [22684, 0]
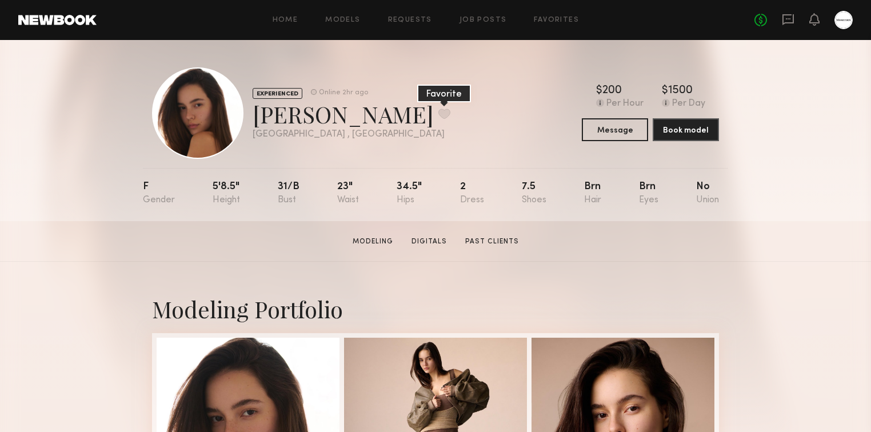
click at [438, 112] on button at bounding box center [444, 114] width 12 height 10
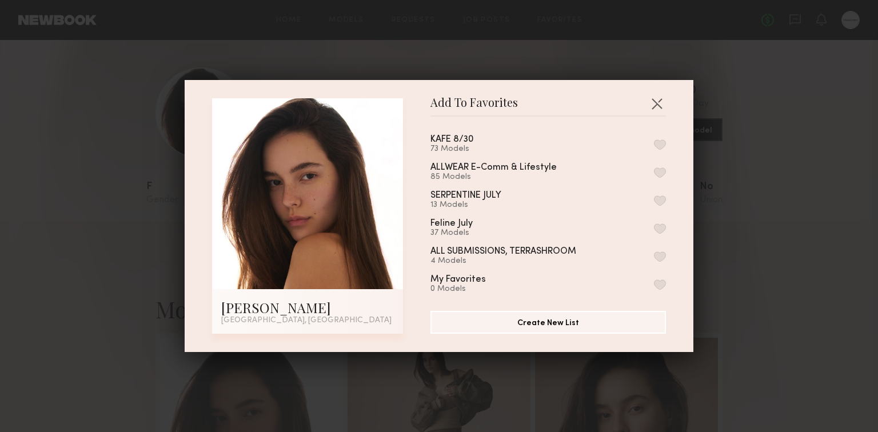
click at [654, 146] on button "button" at bounding box center [660, 144] width 12 height 10
click at [651, 107] on button "button" at bounding box center [657, 103] width 18 height 18
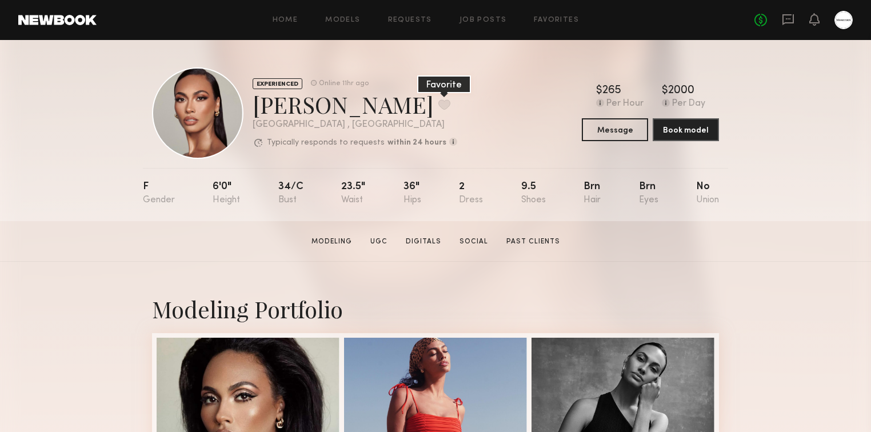
click at [438, 106] on button at bounding box center [444, 104] width 12 height 10
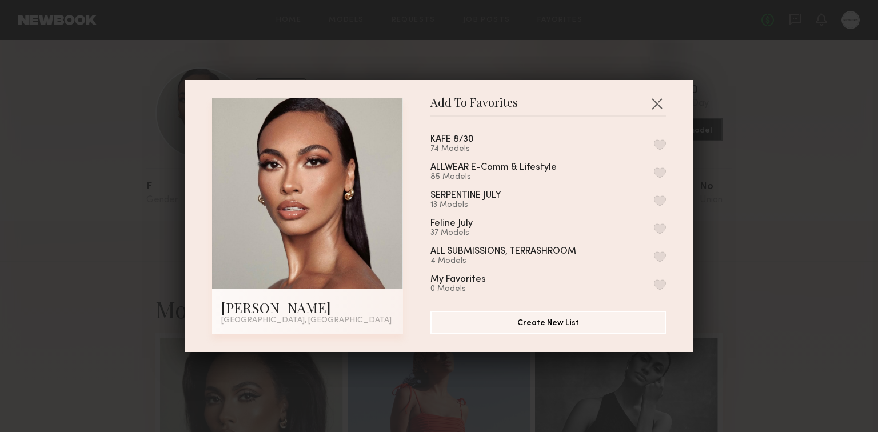
click at [654, 142] on button "button" at bounding box center [660, 144] width 12 height 10
click at [649, 101] on button "button" at bounding box center [657, 103] width 18 height 18
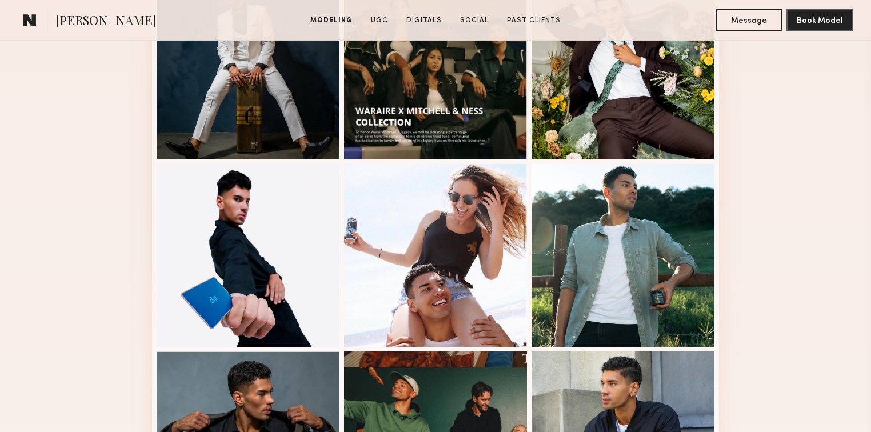
scroll to position [732, 0]
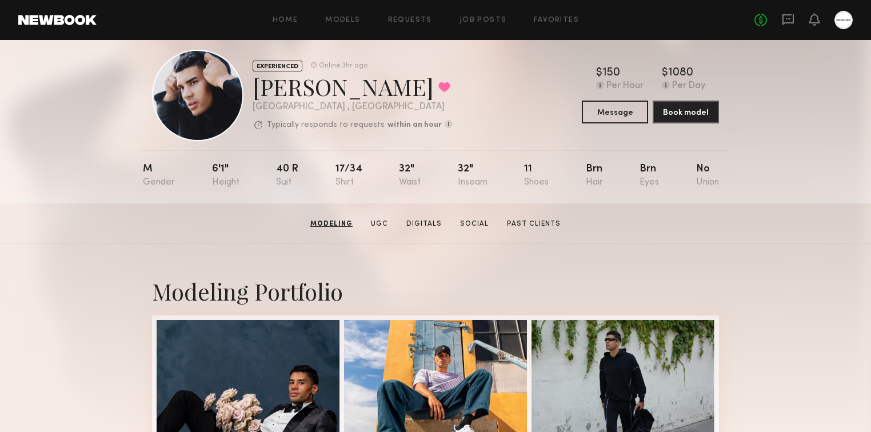
scroll to position [0, 0]
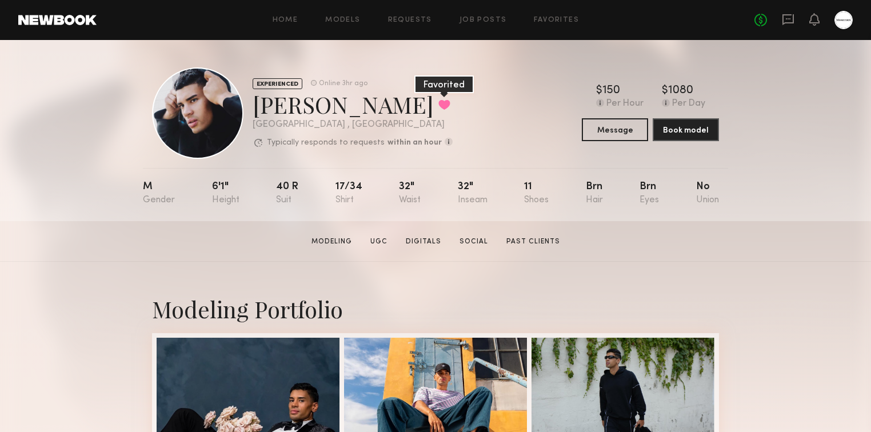
click at [438, 104] on button at bounding box center [444, 104] width 12 height 10
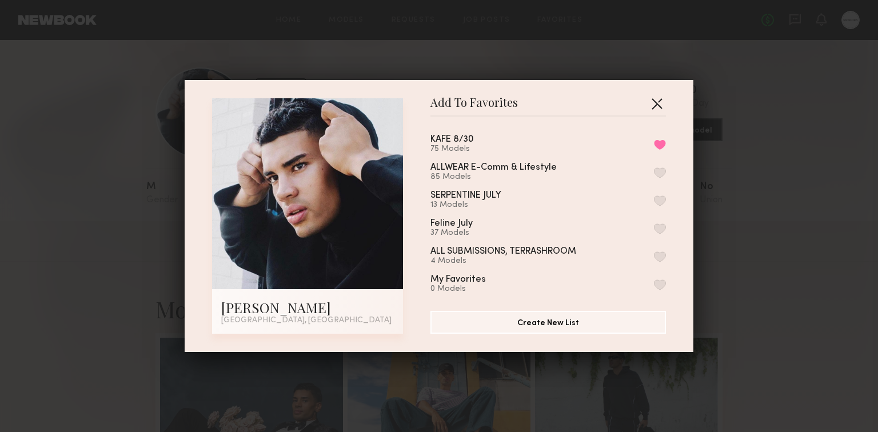
click at [659, 103] on button "button" at bounding box center [657, 103] width 18 height 18
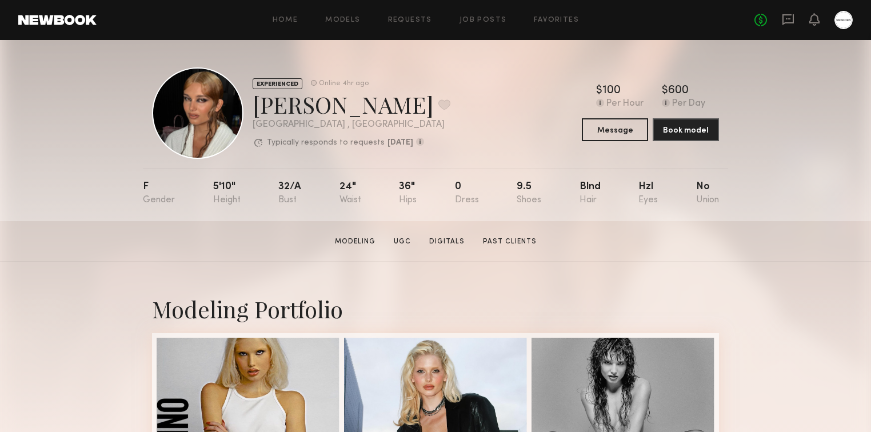
click at [772, 186] on div "EXPERIENCED Online 4hr ago [PERSON_NAME] Favorite [GEOGRAPHIC_DATA] , [GEOGRAPH…" at bounding box center [435, 130] width 871 height 181
click at [438, 99] on button at bounding box center [444, 104] width 12 height 10
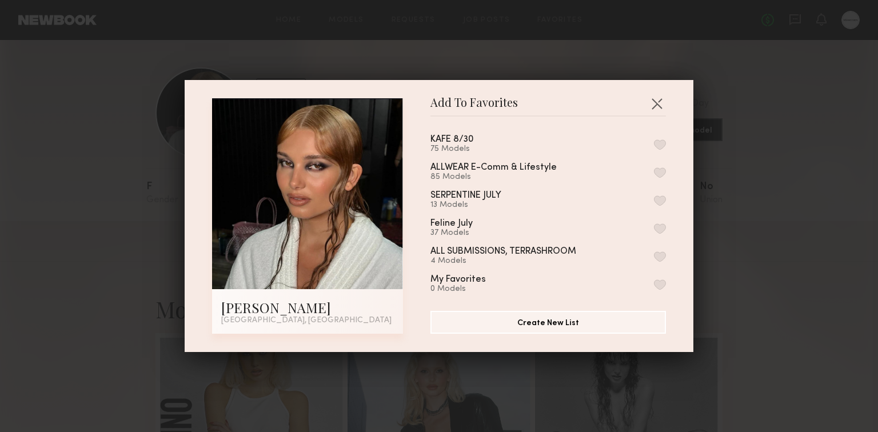
click at [654, 143] on button "button" at bounding box center [660, 144] width 12 height 10
click at [656, 103] on button "button" at bounding box center [657, 103] width 18 height 18
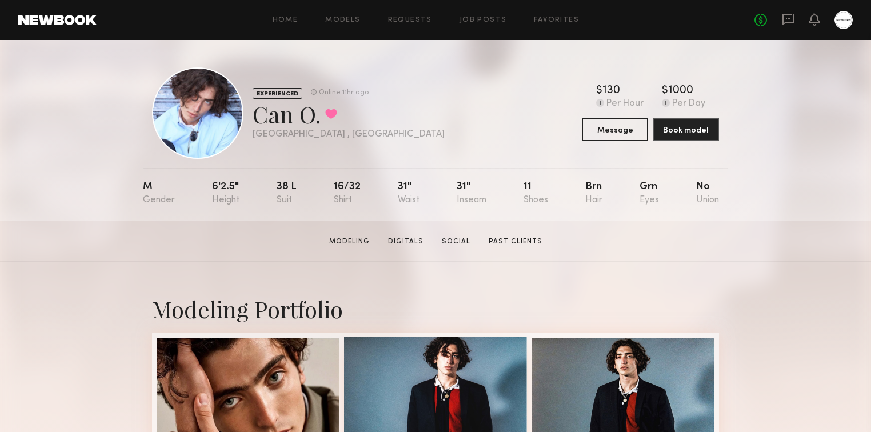
scroll to position [274, 0]
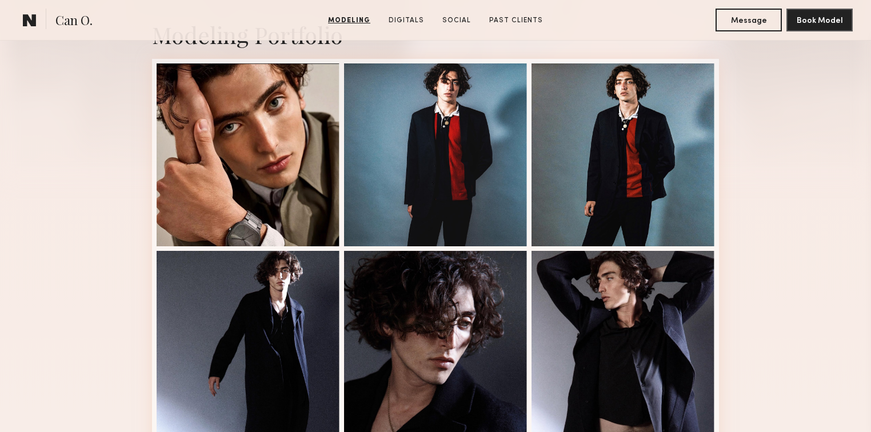
click at [744, 201] on div "Modeling Portfolio View More" at bounding box center [435, 432] width 871 height 890
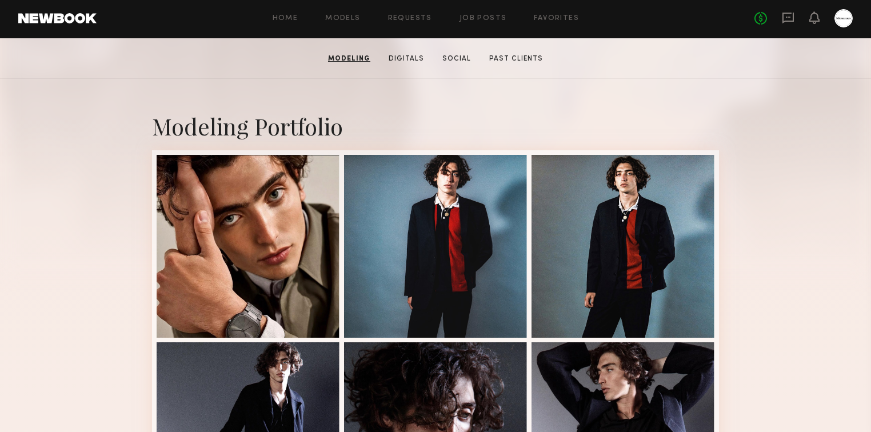
scroll to position [0, 0]
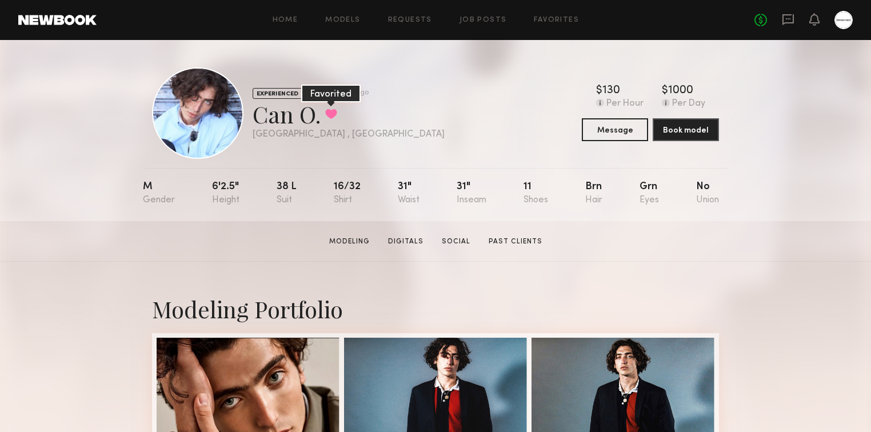
click at [327, 115] on button at bounding box center [331, 114] width 12 height 10
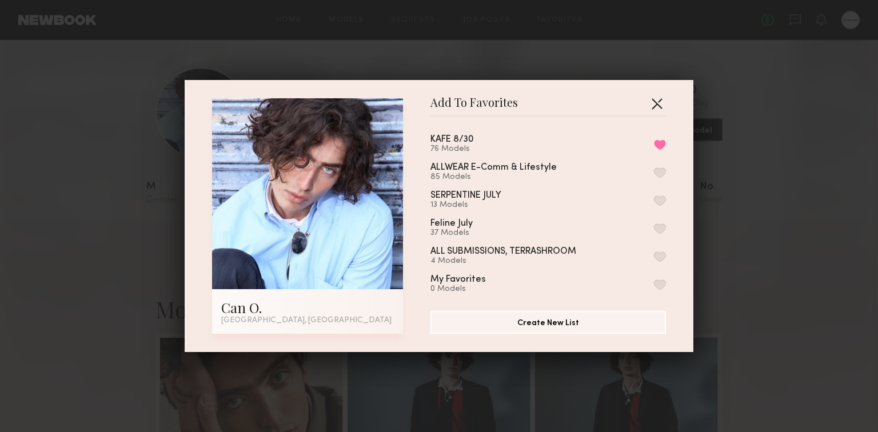
click at [652, 102] on button "button" at bounding box center [657, 103] width 18 height 18
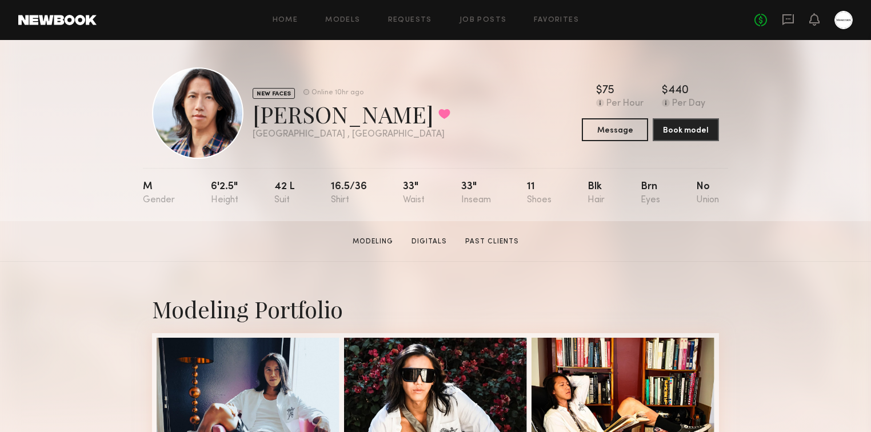
click at [429, 131] on div "NEW FACES Online 10hr ago [PERSON_NAME] Favorited [GEOGRAPHIC_DATA] , [GEOGRAPH…" at bounding box center [435, 112] width 567 height 91
click at [438, 115] on button at bounding box center [444, 114] width 12 height 10
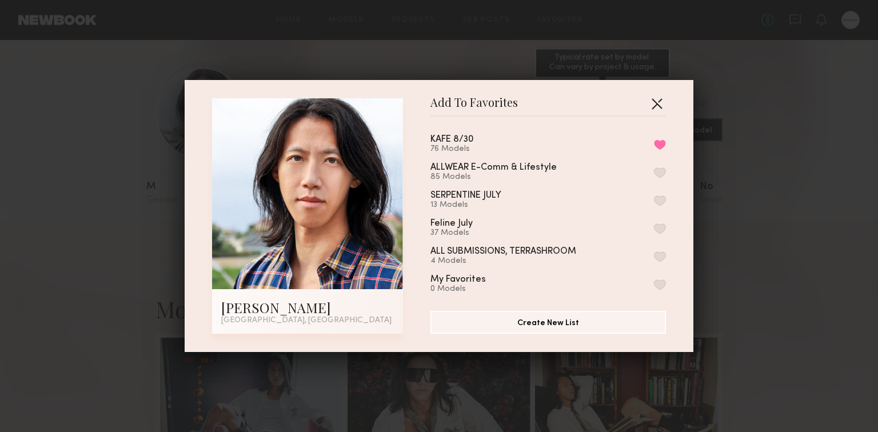
drag, startPoint x: 655, startPoint y: 99, endPoint x: 635, endPoint y: 100, distance: 20.6
click at [655, 99] on button "button" at bounding box center [657, 103] width 18 height 18
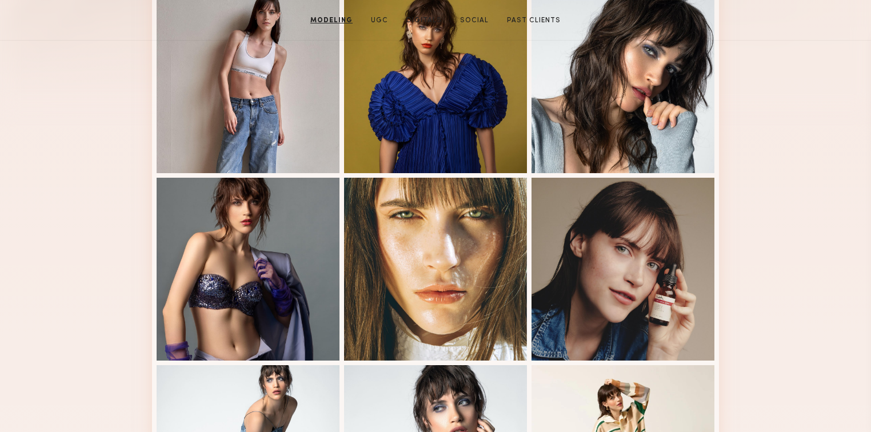
scroll to position [457, 0]
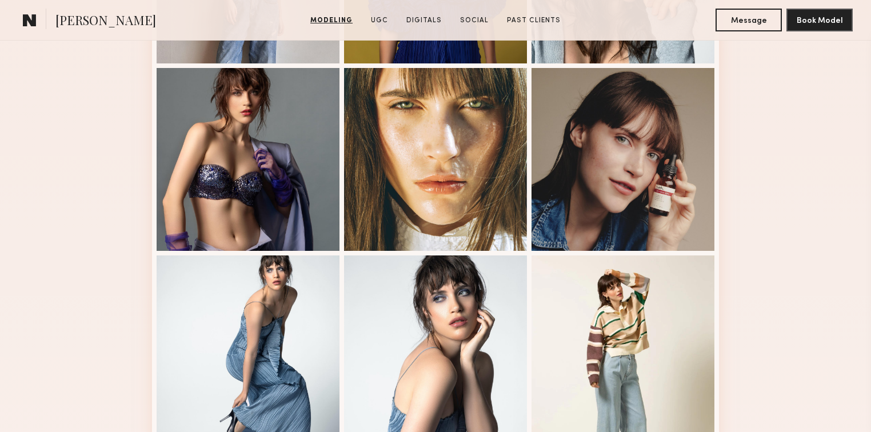
click at [97, 161] on div "Modeling Portfolio View More" at bounding box center [435, 249] width 871 height 890
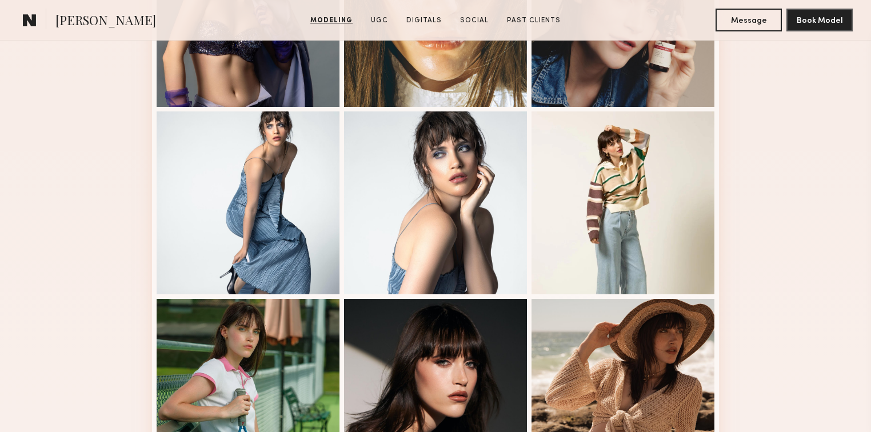
scroll to position [823, 0]
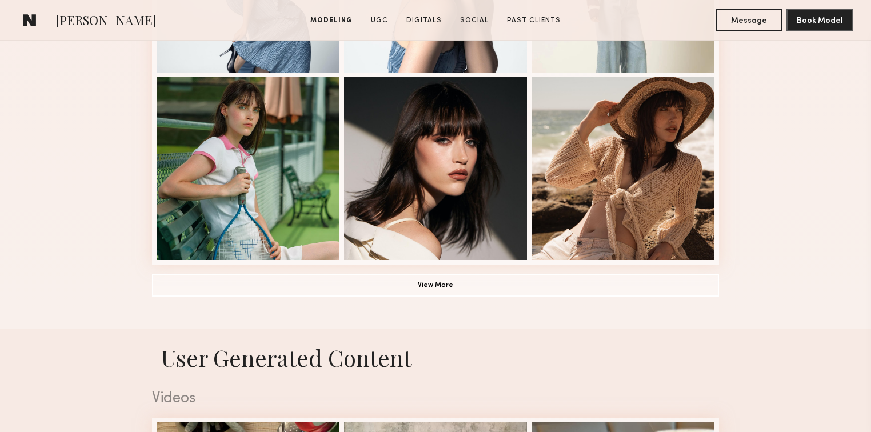
click at [401, 289] on button "View More" at bounding box center [435, 284] width 567 height 23
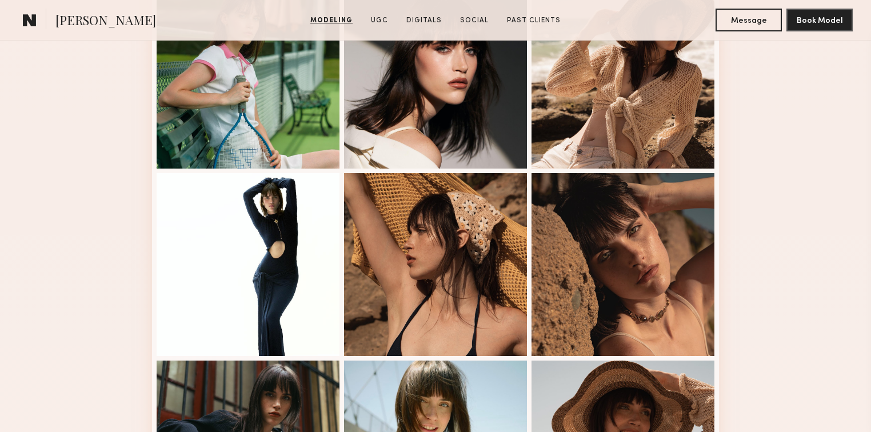
click at [785, 271] on div "Modeling Portfolio" at bounding box center [435, 151] width 871 height 1608
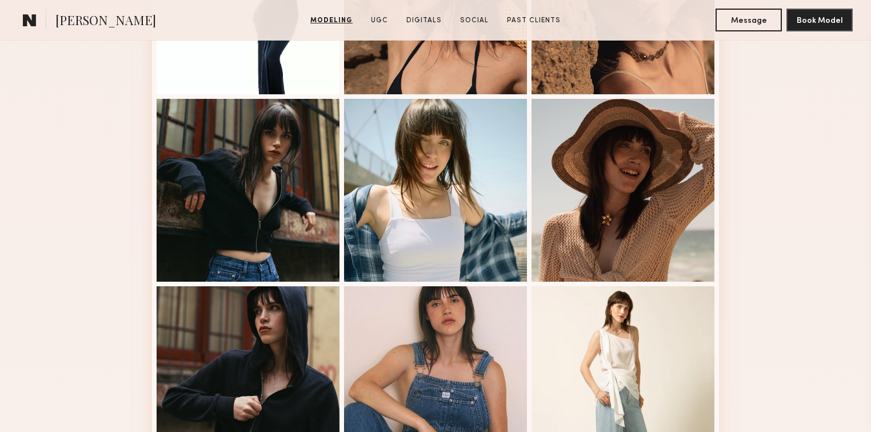
scroll to position [1189, 0]
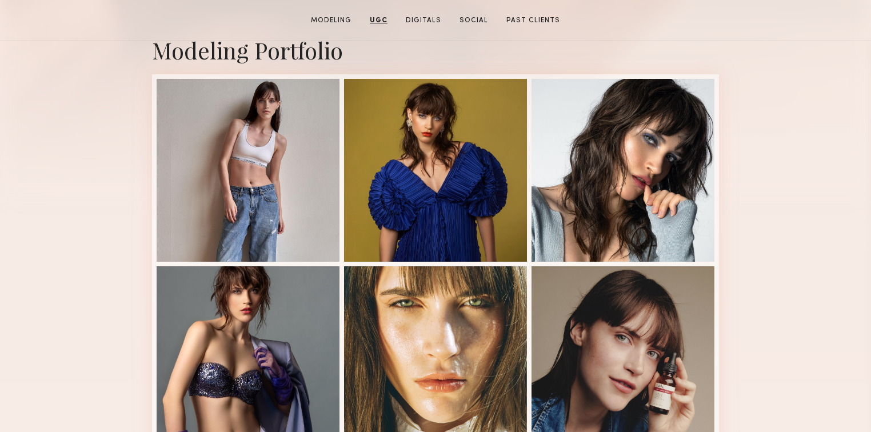
scroll to position [0, 0]
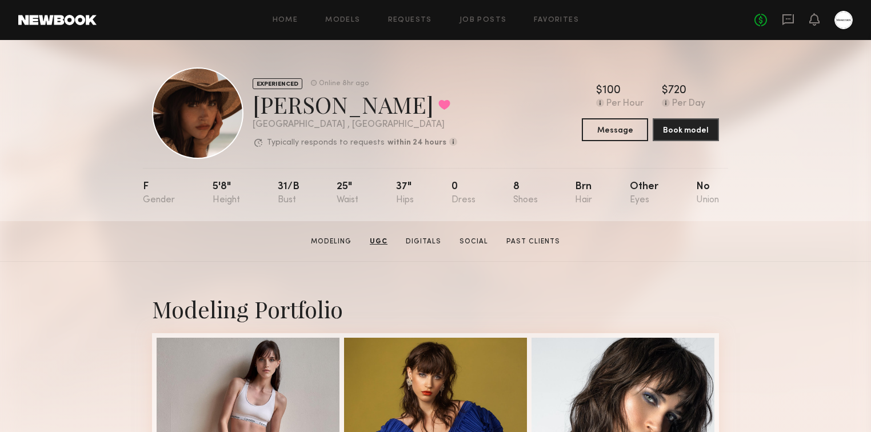
drag, startPoint x: 788, startPoint y: 359, endPoint x: 733, endPoint y: 57, distance: 307.4
click at [438, 106] on button at bounding box center [444, 104] width 12 height 10
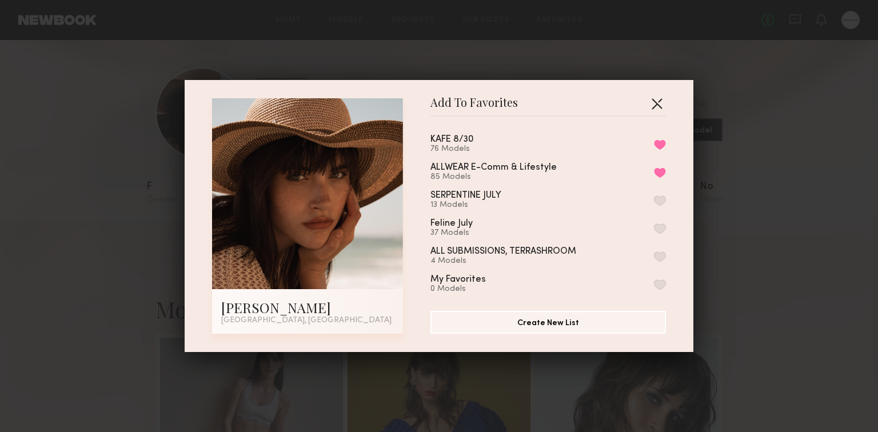
click at [655, 99] on button "button" at bounding box center [657, 103] width 18 height 18
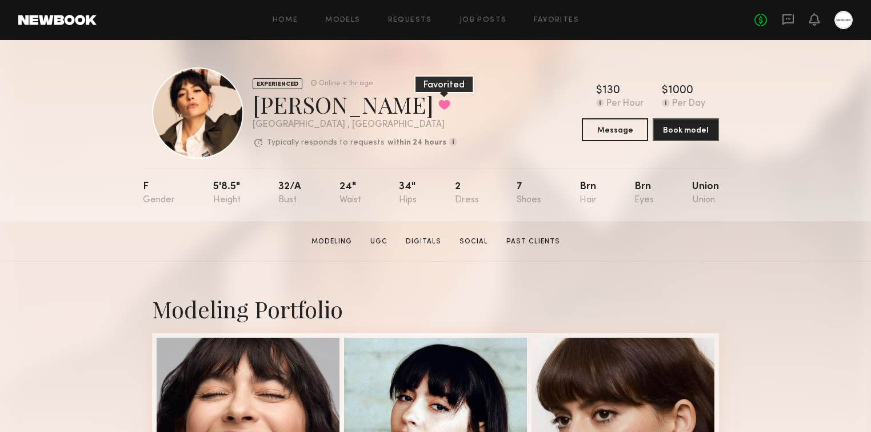
click at [438, 106] on button at bounding box center [444, 104] width 12 height 10
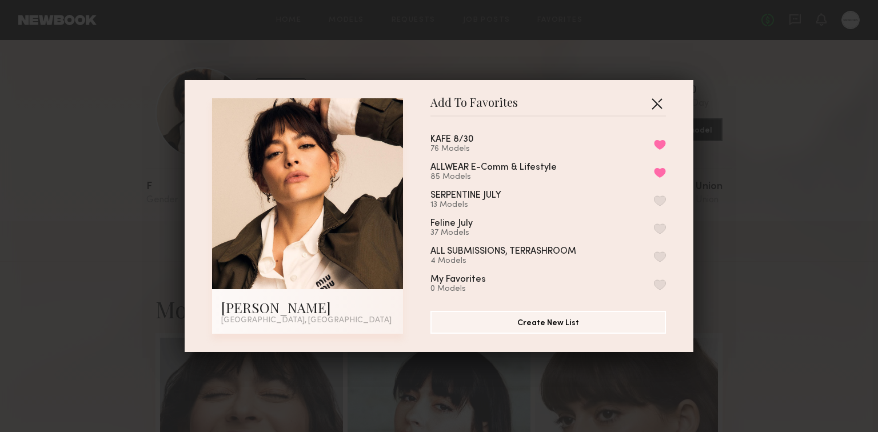
click at [653, 105] on button "button" at bounding box center [657, 103] width 18 height 18
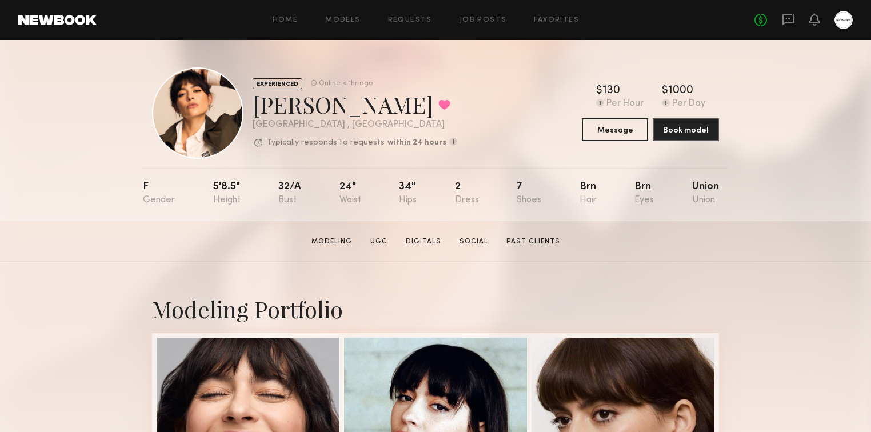
scroll to position [457, 0]
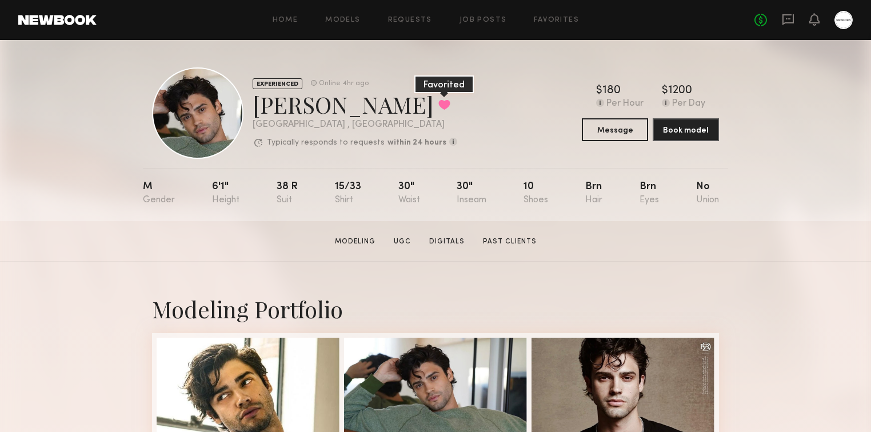
click at [438, 105] on button at bounding box center [444, 104] width 12 height 10
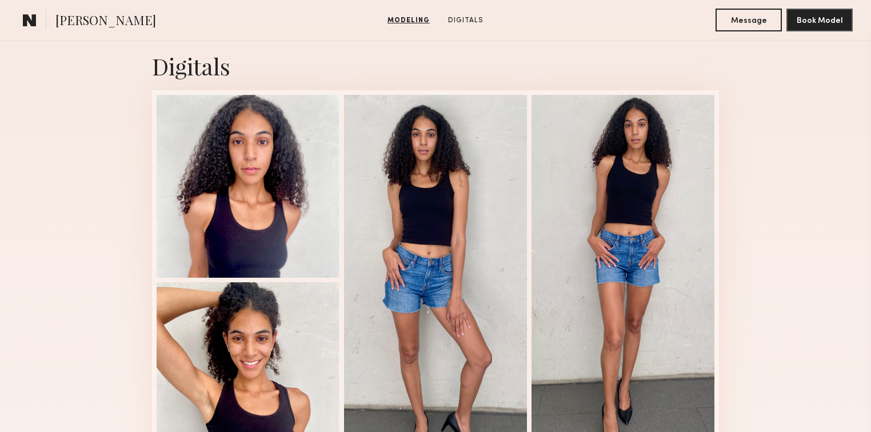
scroll to position [732, 0]
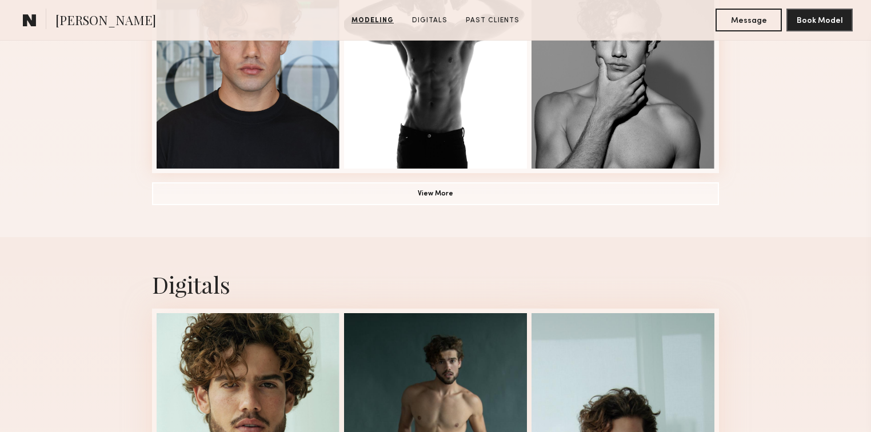
scroll to position [1189, 0]
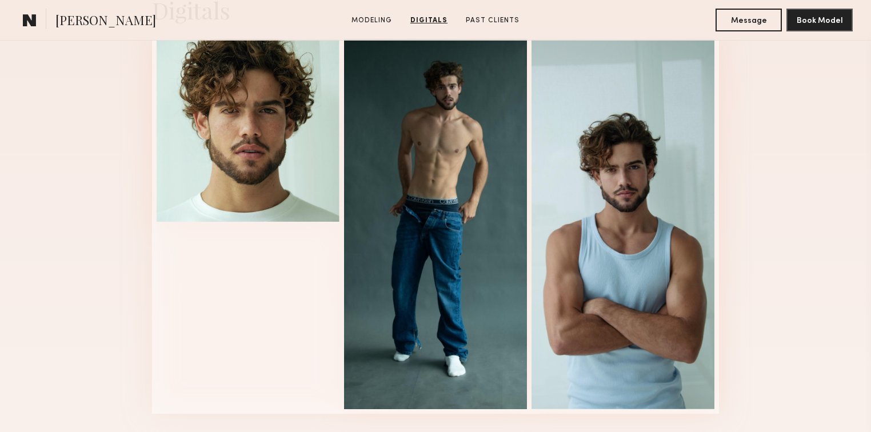
click at [748, 283] on div "Digitals 1 of 3" at bounding box center [435, 204] width 871 height 483
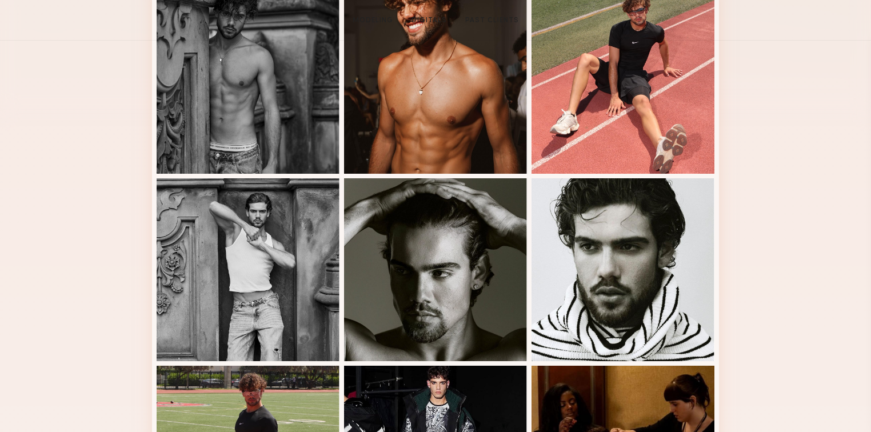
scroll to position [0, 0]
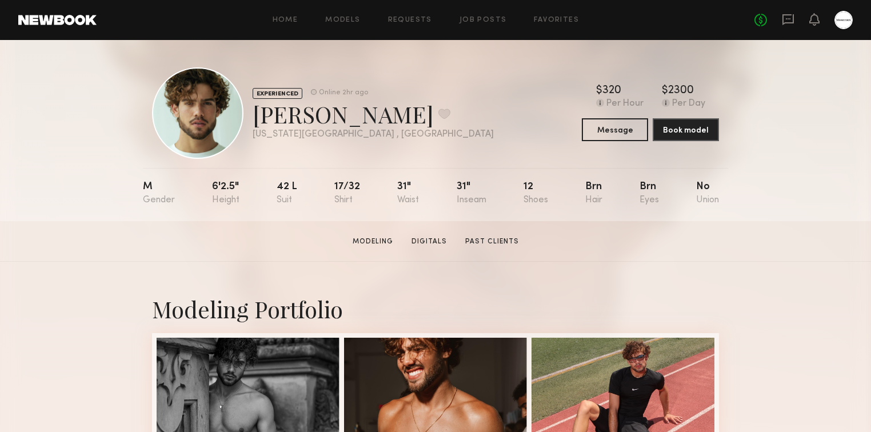
drag, startPoint x: 763, startPoint y: 364, endPoint x: 665, endPoint y: 37, distance: 342.0
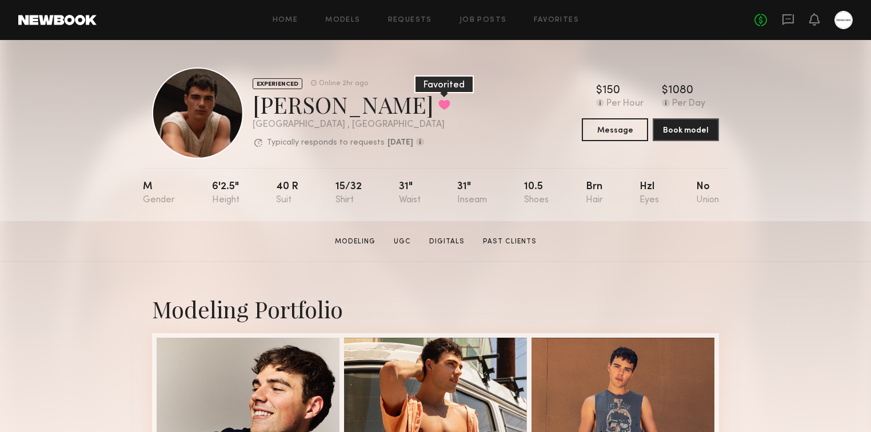
click at [438, 101] on button at bounding box center [444, 104] width 12 height 10
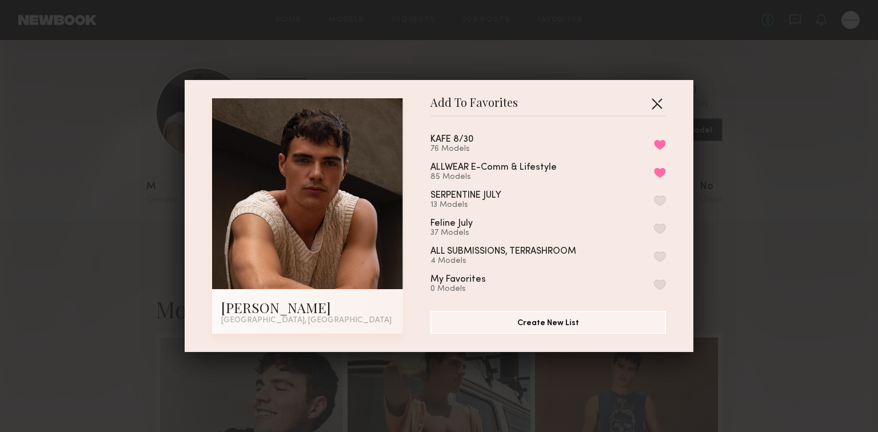
drag, startPoint x: 655, startPoint y: 103, endPoint x: 646, endPoint y: 103, distance: 9.1
click at [655, 103] on button "button" at bounding box center [657, 103] width 18 height 18
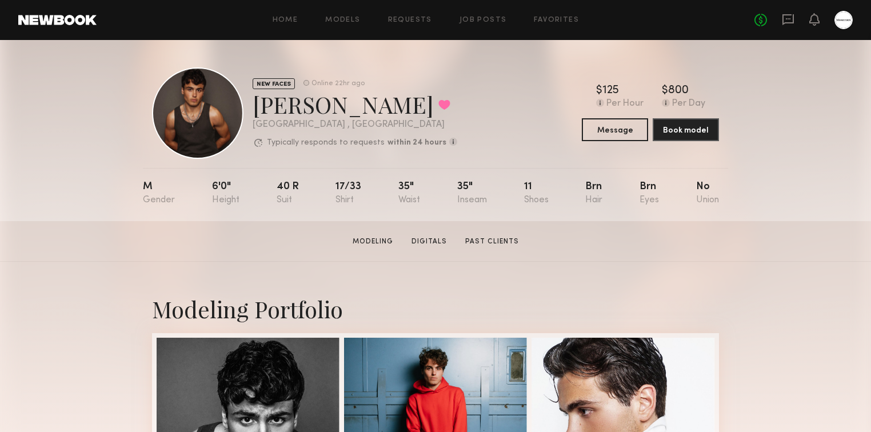
click at [406, 109] on div "Pietro S. Favorited" at bounding box center [355, 104] width 205 height 30
click at [438, 103] on button at bounding box center [444, 104] width 12 height 10
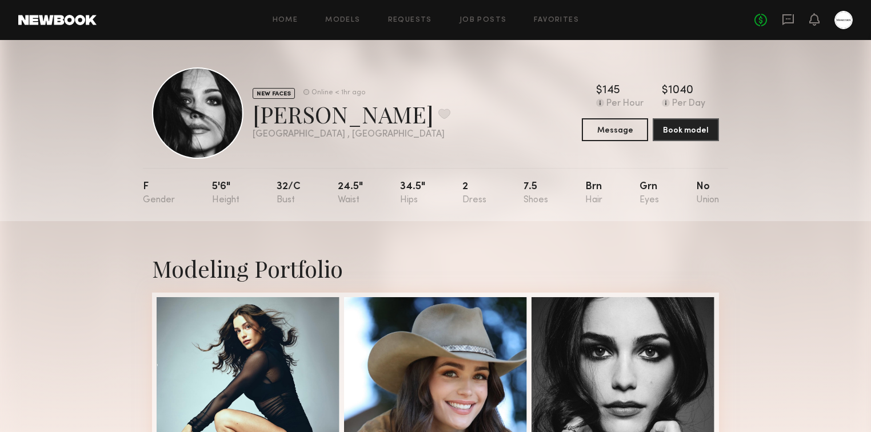
drag, startPoint x: 803, startPoint y: 312, endPoint x: 739, endPoint y: -17, distance: 334.2
click at [438, 115] on button at bounding box center [444, 114] width 12 height 10
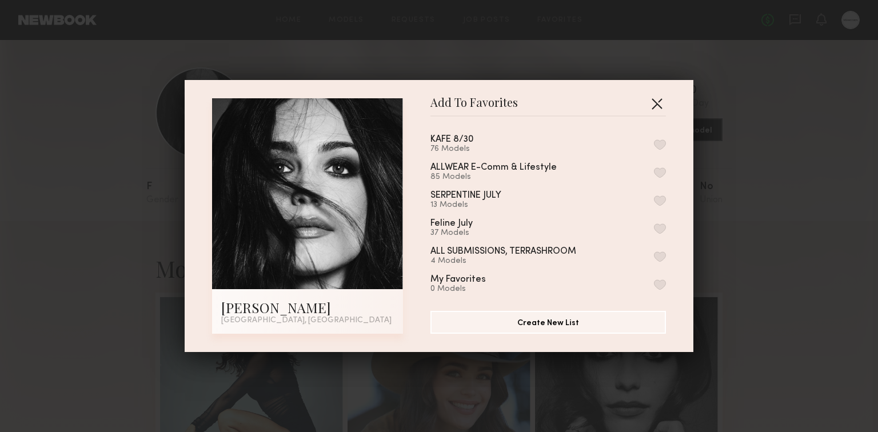
click at [653, 107] on button "button" at bounding box center [657, 103] width 18 height 18
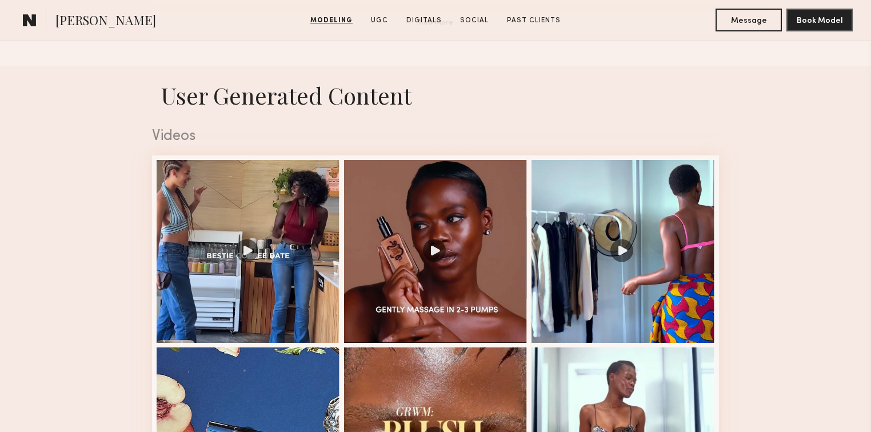
scroll to position [1189, 0]
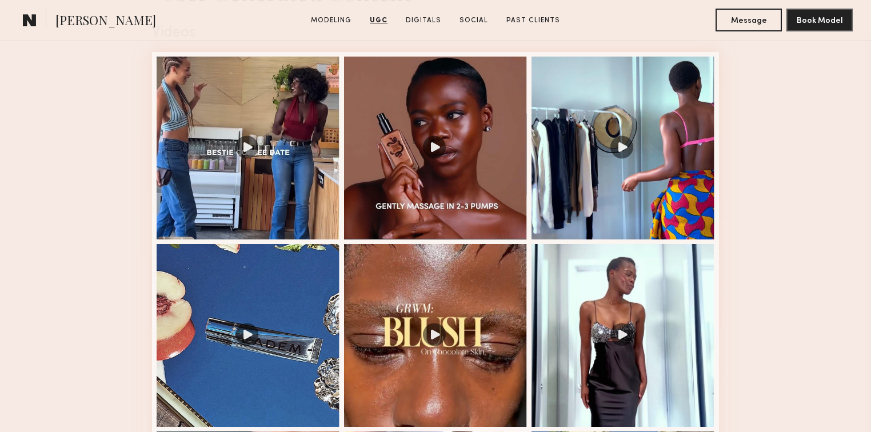
click at [76, 222] on nb-model-profile-ugc-container "User Generated Content Videos 1 of 9 Photos 1 of 1" at bounding box center [435, 431] width 871 height 936
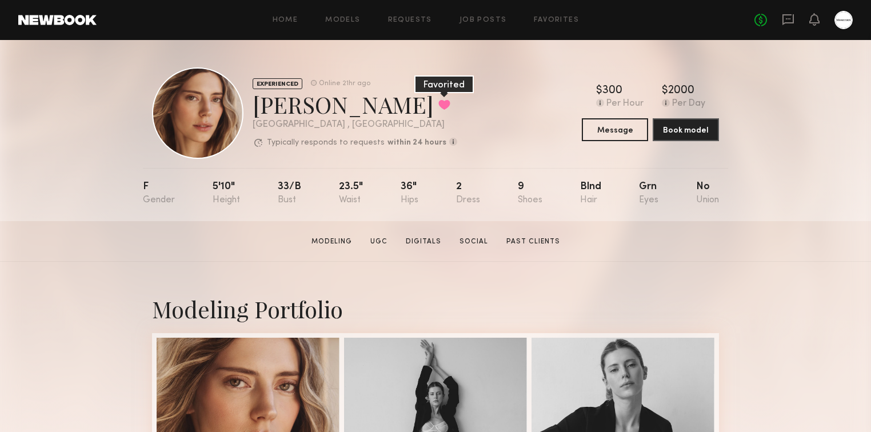
click at [438, 101] on button at bounding box center [444, 104] width 12 height 10
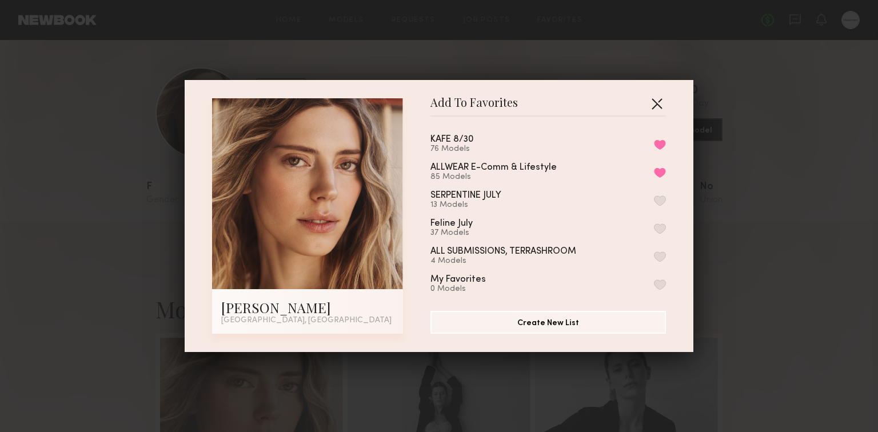
click at [652, 103] on button "button" at bounding box center [657, 103] width 18 height 18
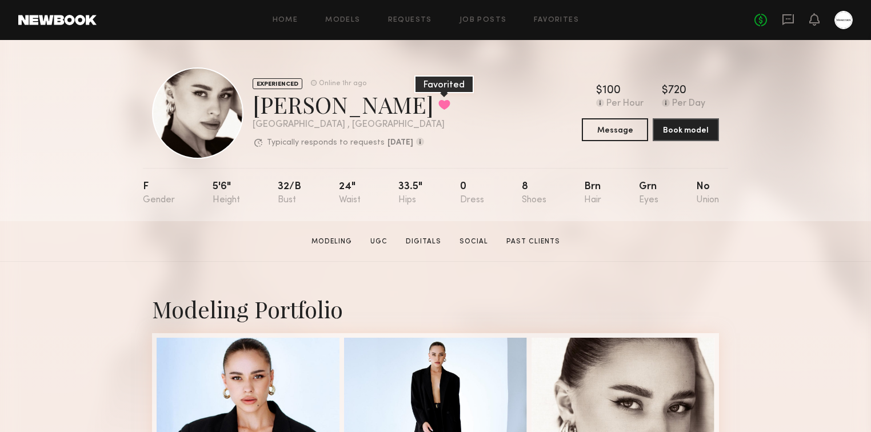
click at [438, 104] on button at bounding box center [444, 104] width 12 height 10
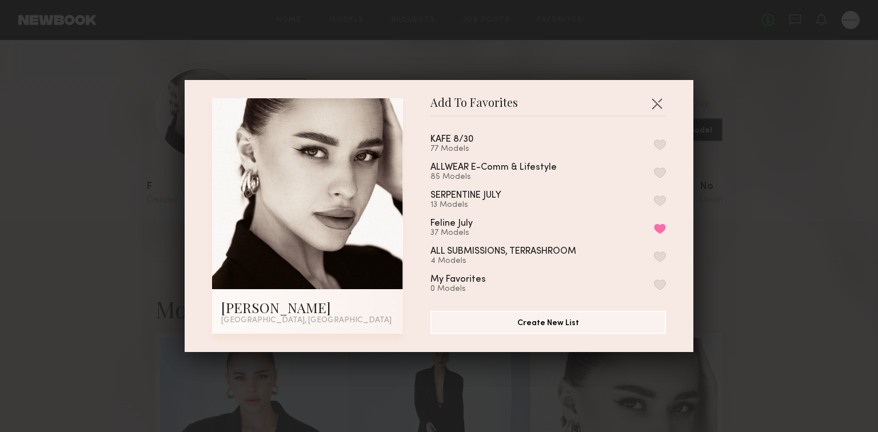
click at [654, 143] on button "button" at bounding box center [660, 144] width 12 height 10
click at [655, 103] on button "button" at bounding box center [657, 103] width 18 height 18
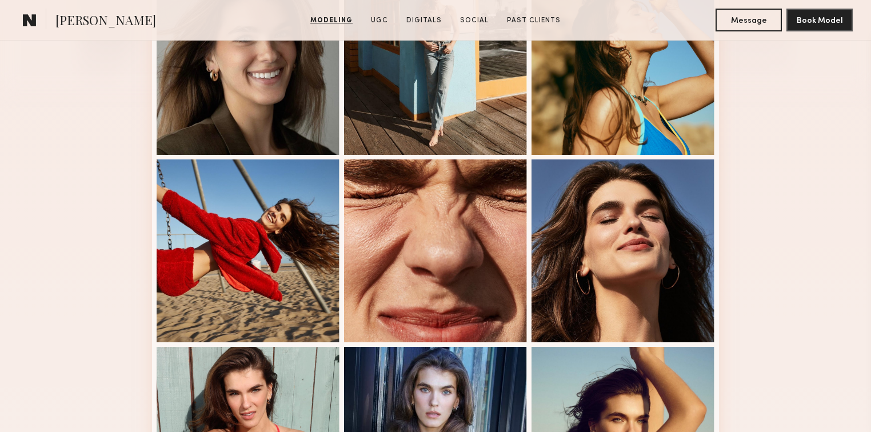
click at [765, 194] on div "Modeling Portfolio View More" at bounding box center [435, 341] width 871 height 890
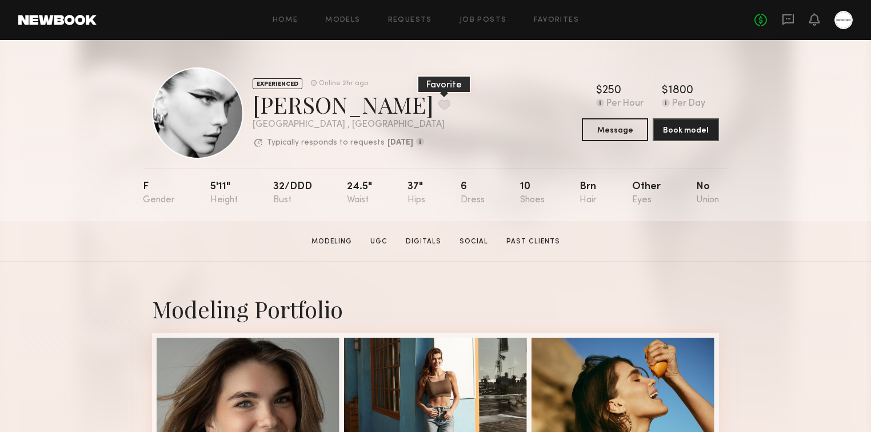
click at [438, 105] on button at bounding box center [444, 104] width 12 height 10
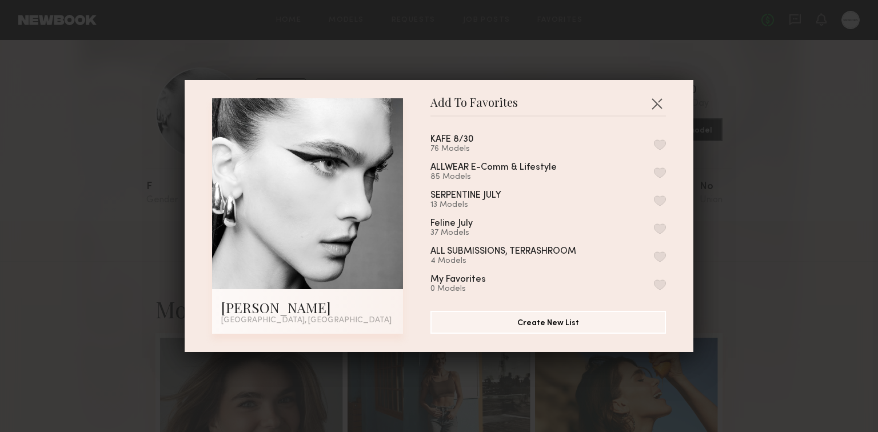
click at [654, 140] on button "button" at bounding box center [660, 144] width 12 height 10
click at [648, 102] on button "button" at bounding box center [657, 103] width 18 height 18
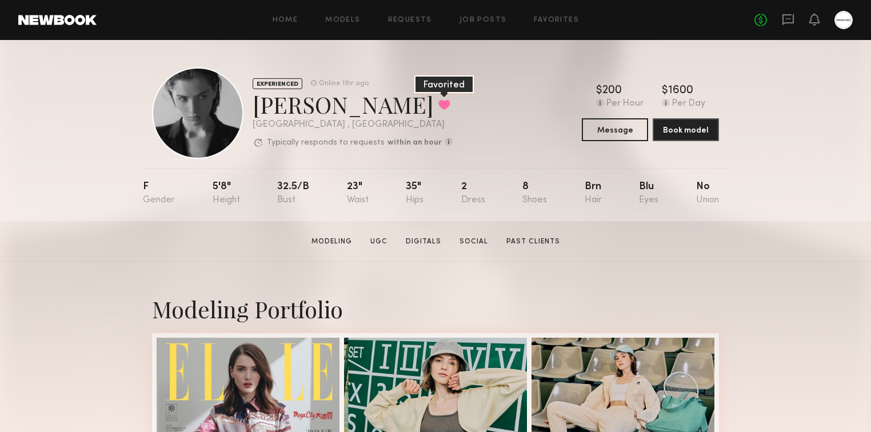
click at [438, 100] on button at bounding box center [444, 104] width 12 height 10
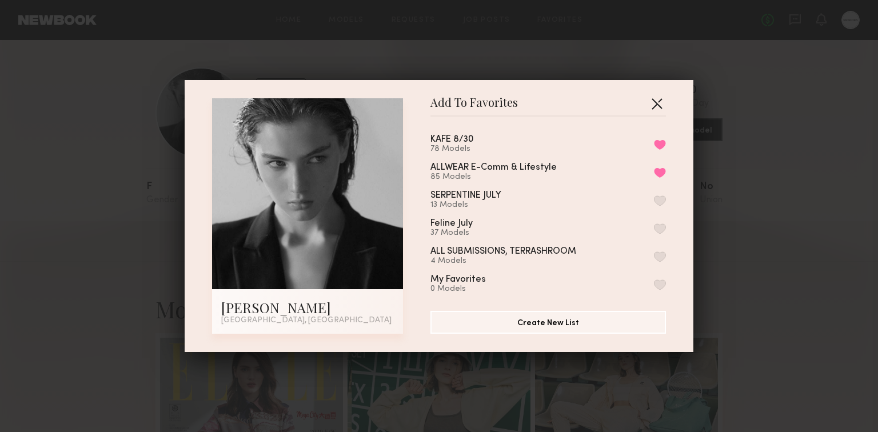
click at [648, 102] on button "button" at bounding box center [657, 103] width 18 height 18
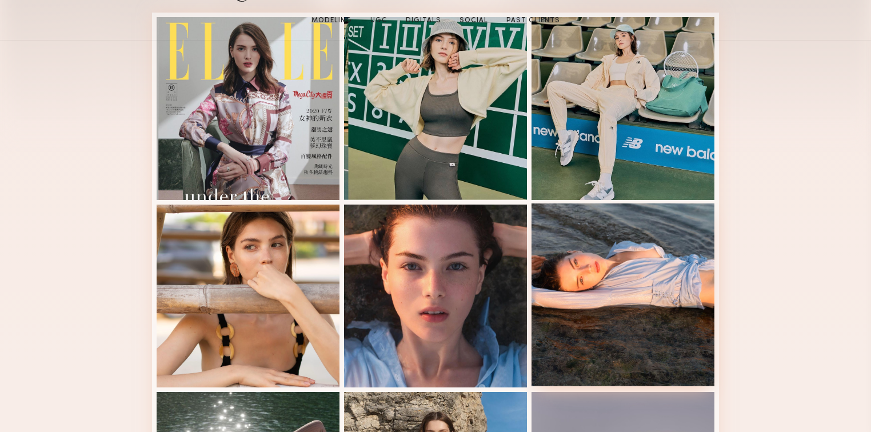
scroll to position [457, 0]
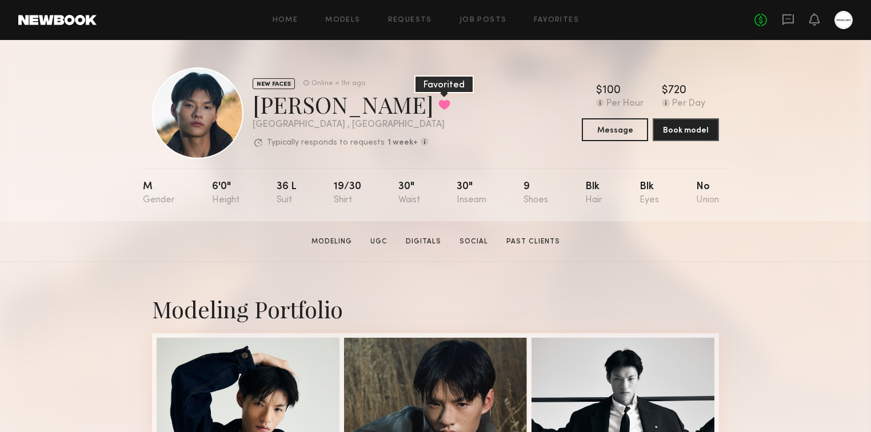
click at [438, 107] on button at bounding box center [444, 104] width 12 height 10
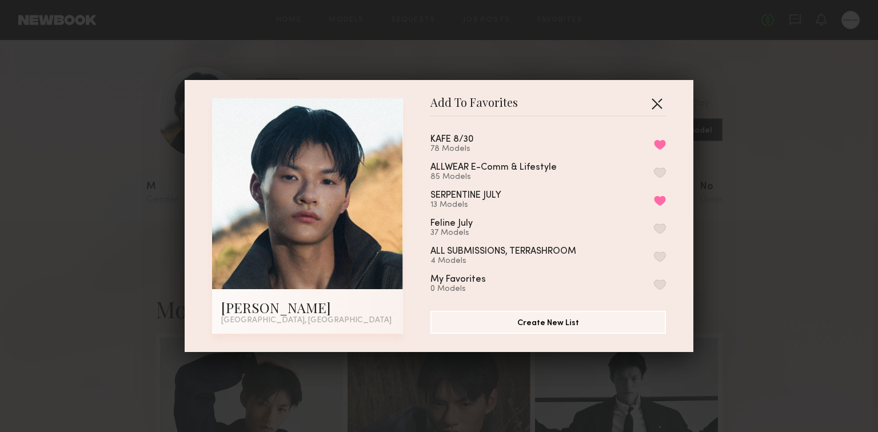
click at [655, 102] on button "button" at bounding box center [657, 103] width 18 height 18
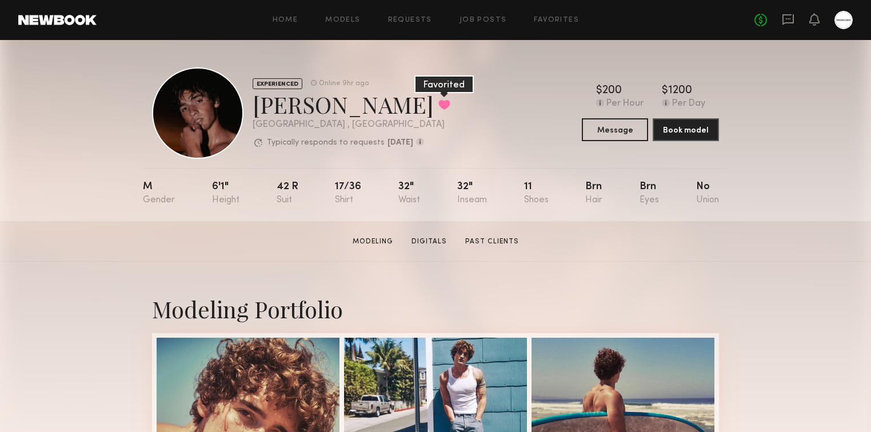
click at [438, 106] on button at bounding box center [444, 104] width 12 height 10
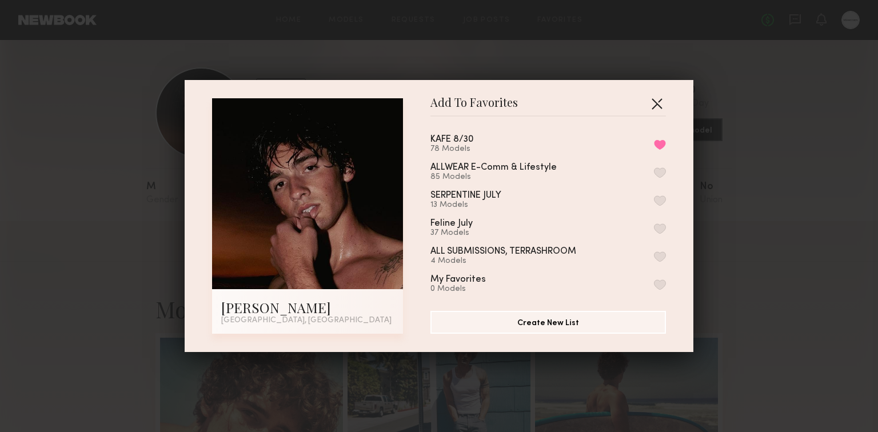
click at [657, 102] on button "button" at bounding box center [657, 103] width 18 height 18
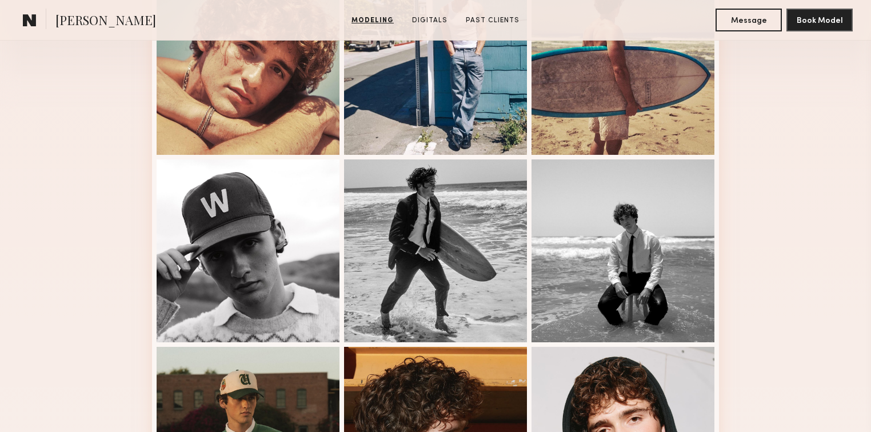
click at [769, 233] on div "Modeling Portfolio View More" at bounding box center [435, 341] width 871 height 890
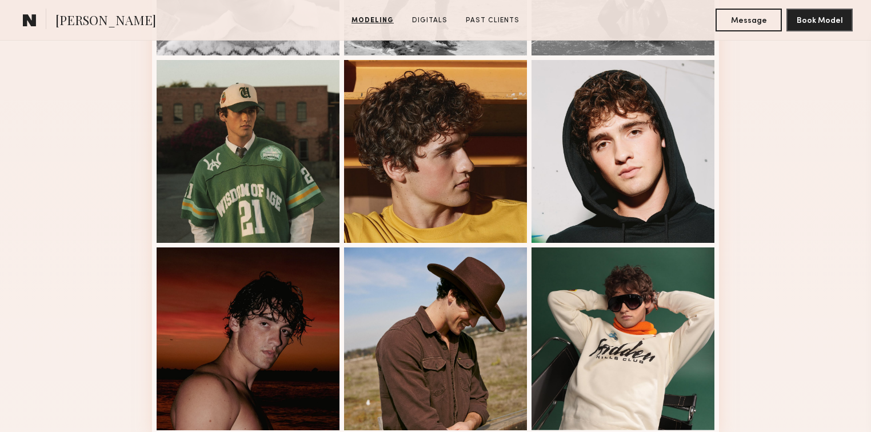
scroll to position [640, 0]
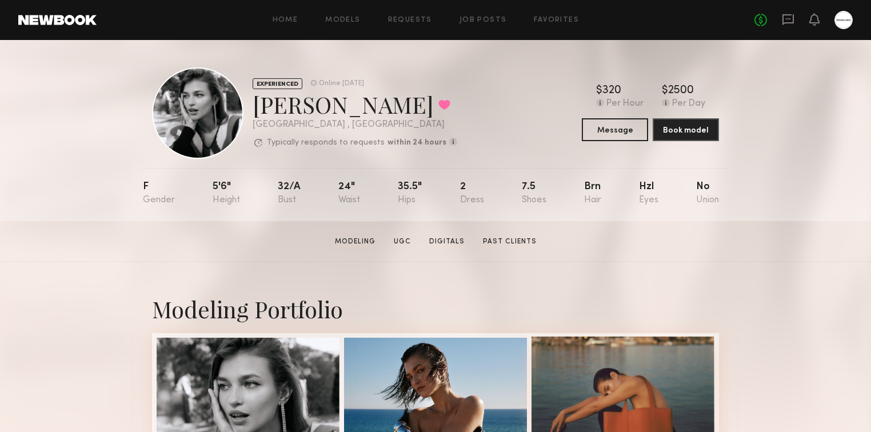
scroll to position [274, 0]
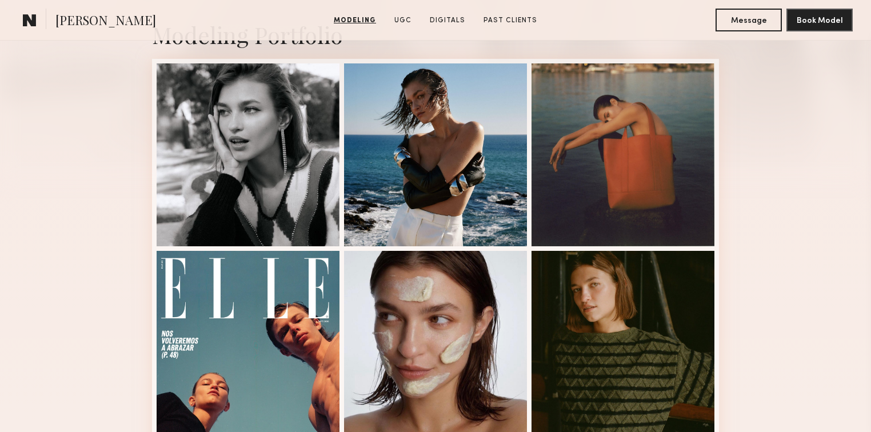
click at [765, 259] on div "Modeling Portfolio View More" at bounding box center [435, 432] width 871 height 890
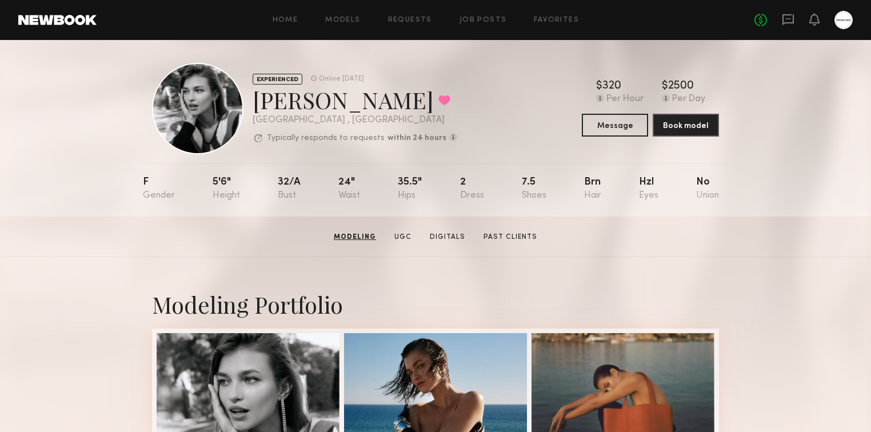
scroll to position [0, 0]
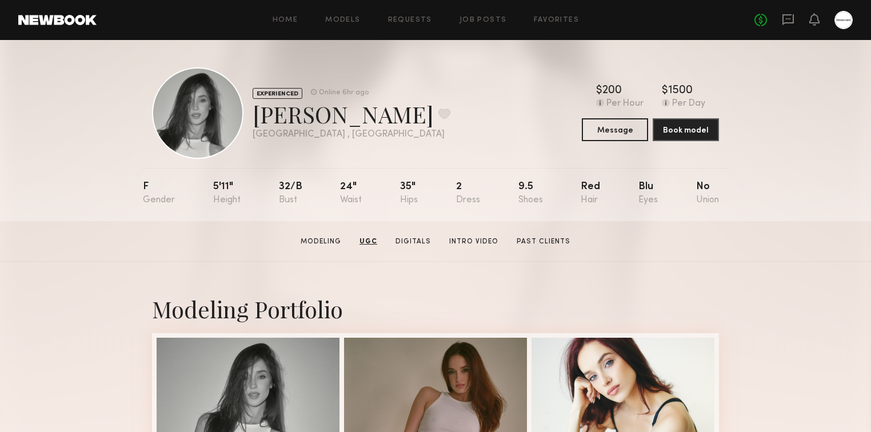
drag, startPoint x: 147, startPoint y: 322, endPoint x: 338, endPoint y: -21, distance: 392.8
click at [438, 110] on button at bounding box center [444, 114] width 12 height 10
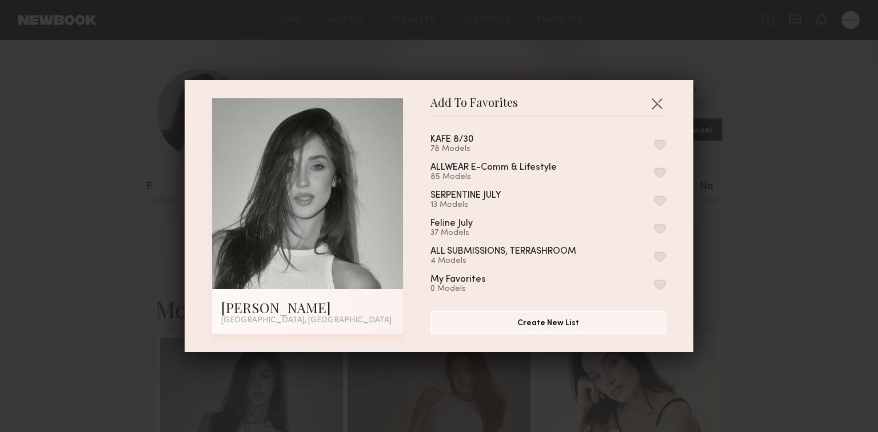
click at [654, 141] on button "button" at bounding box center [660, 144] width 12 height 10
click at [654, 142] on button "Remove from favorite list" at bounding box center [660, 144] width 12 height 10
click at [654, 146] on button "button" at bounding box center [660, 144] width 12 height 10
click at [651, 103] on button "button" at bounding box center [657, 103] width 18 height 18
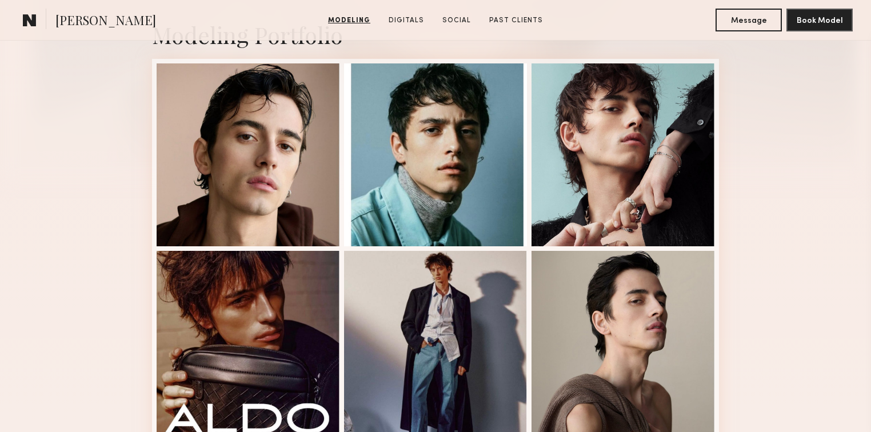
click at [769, 221] on div "Modeling Portfolio View More" at bounding box center [435, 432] width 871 height 890
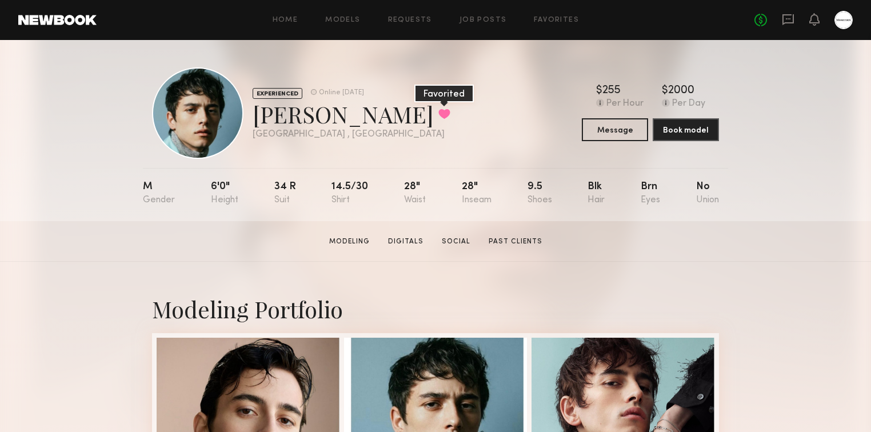
click at [438, 109] on button at bounding box center [444, 114] width 12 height 10
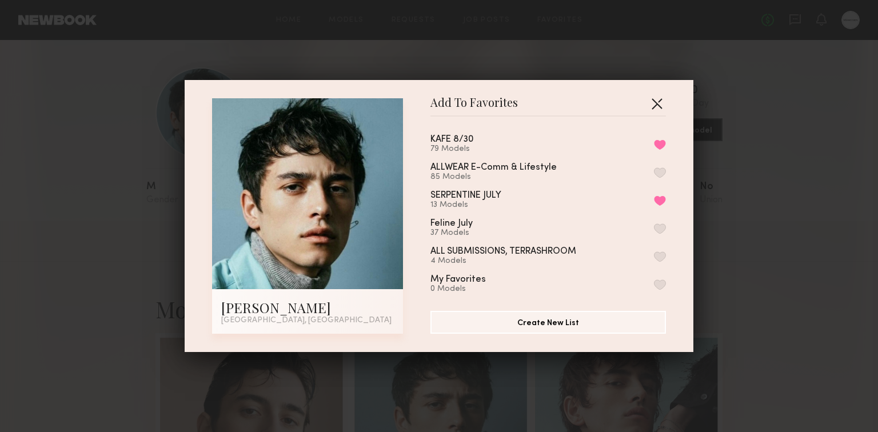
click at [656, 103] on button "button" at bounding box center [657, 103] width 18 height 18
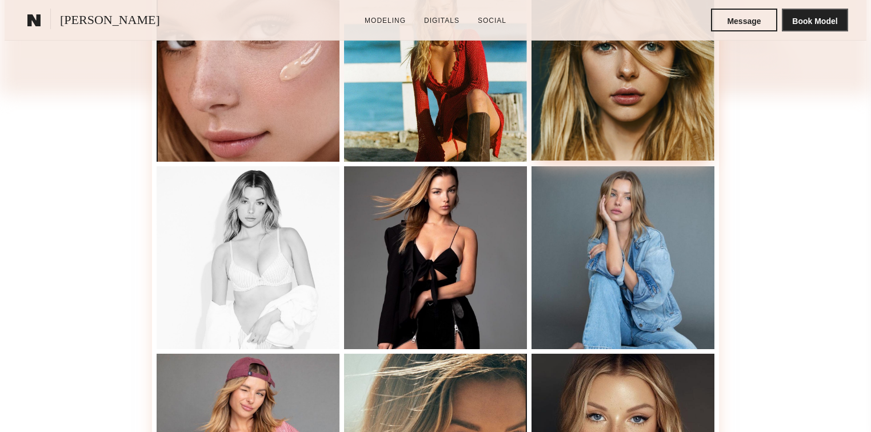
scroll to position [366, 0]
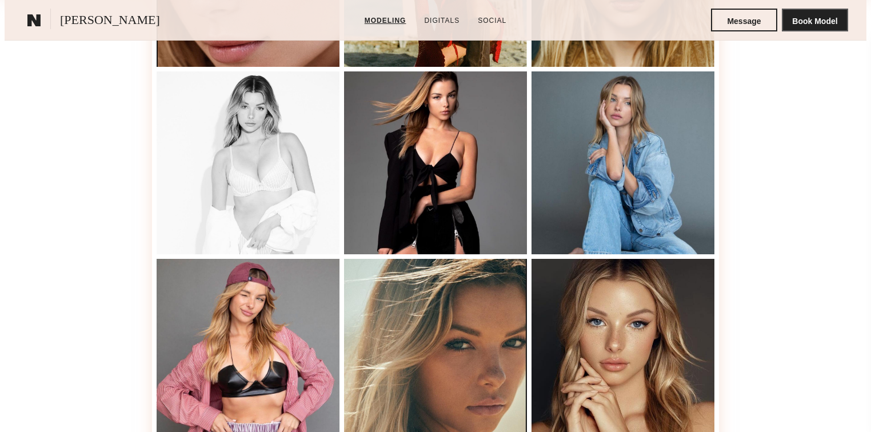
click at [779, 224] on div "Modeling Portfolio View More" at bounding box center [436, 254] width 862 height 887
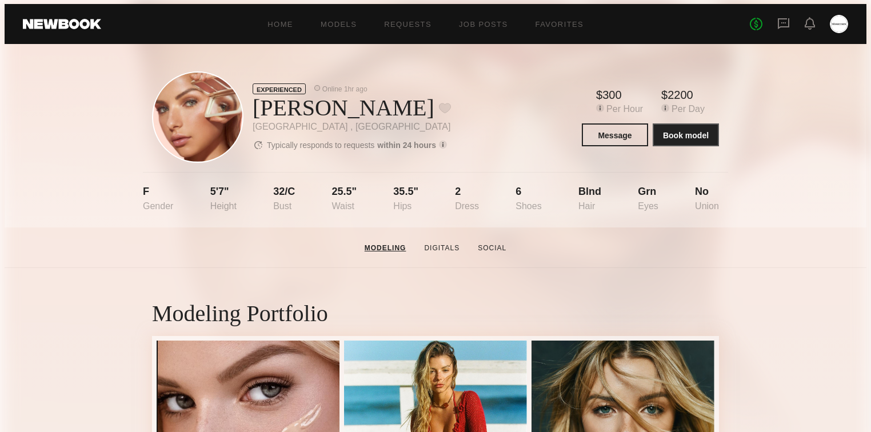
scroll to position [0, 0]
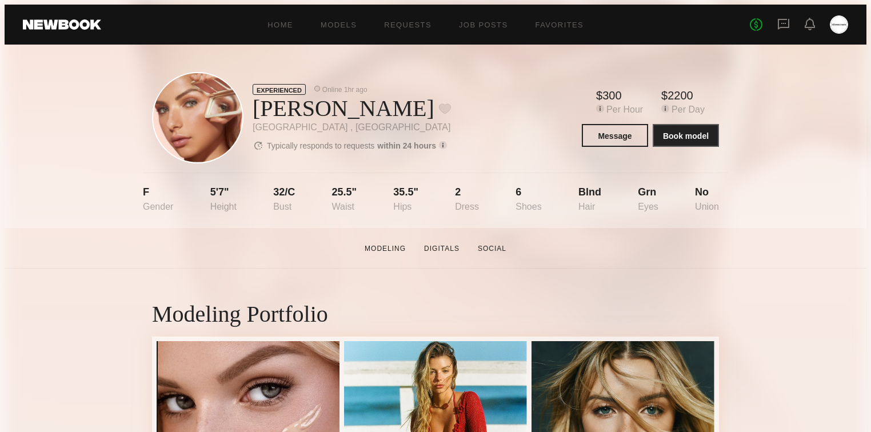
click at [387, 101] on div "Madison T. Favorite" at bounding box center [352, 108] width 198 height 27
click at [439, 103] on button at bounding box center [445, 108] width 12 height 10
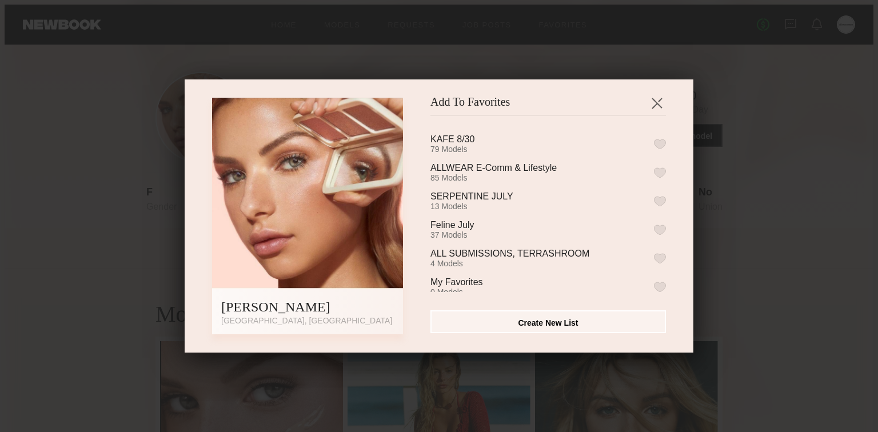
click at [652, 150] on div "KAFE 8/30 79 Models" at bounding box center [548, 143] width 236 height 19
click at [654, 146] on button "button" at bounding box center [660, 144] width 12 height 10
click at [651, 104] on button "button" at bounding box center [657, 103] width 18 height 18
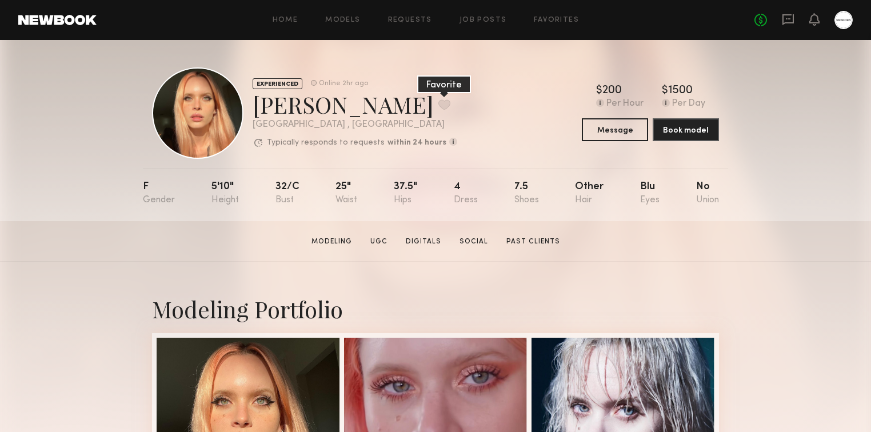
click at [438, 102] on button at bounding box center [444, 104] width 12 height 10
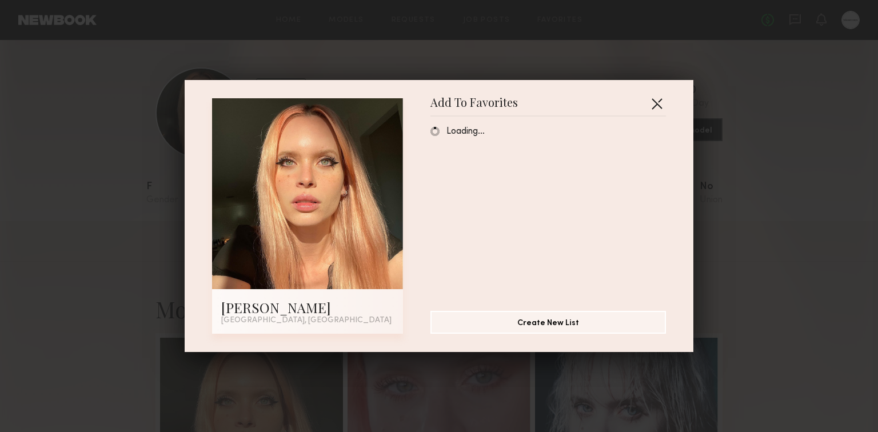
click at [661, 106] on button "button" at bounding box center [657, 103] width 18 height 18
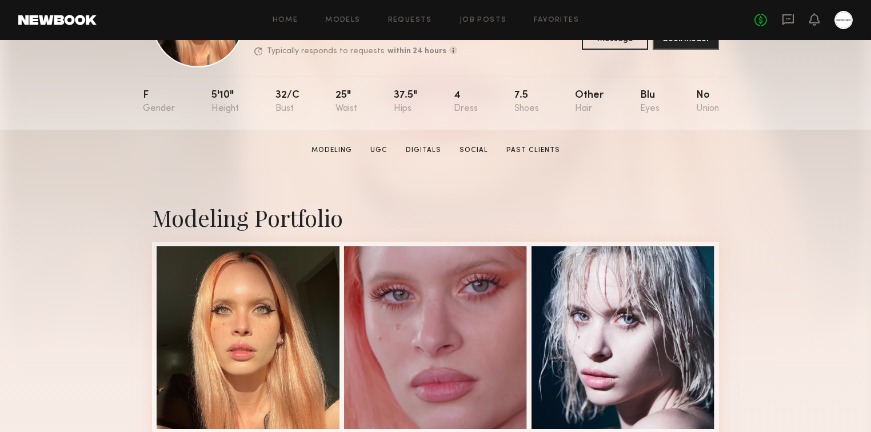
scroll to position [366, 0]
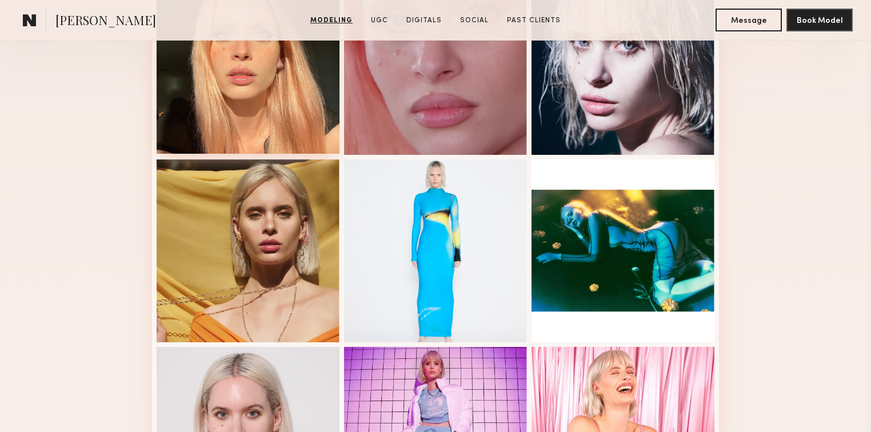
click at [314, 110] on div at bounding box center [248, 62] width 183 height 183
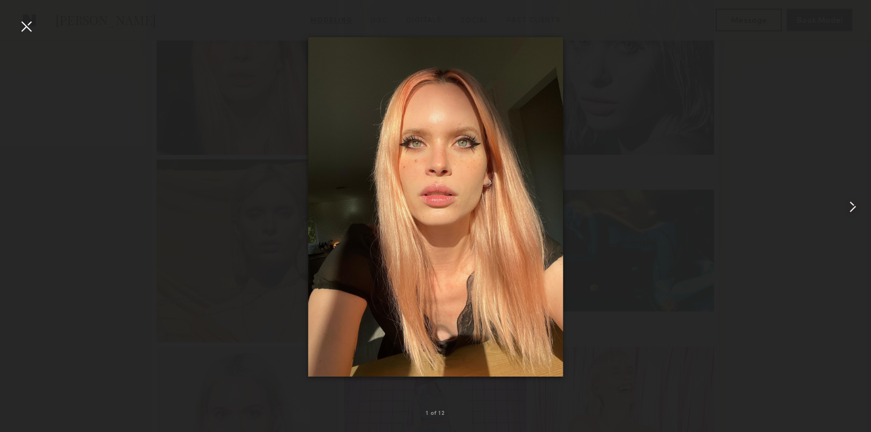
click at [850, 214] on common-icon at bounding box center [853, 207] width 18 height 18
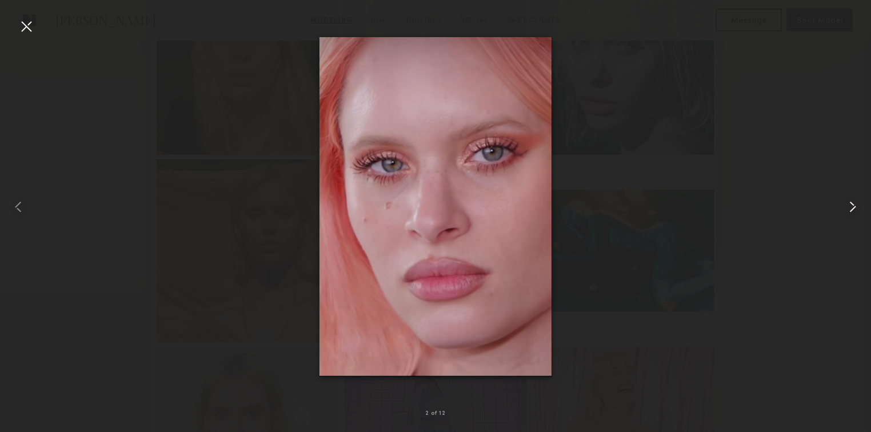
click at [850, 212] on common-icon at bounding box center [853, 207] width 18 height 18
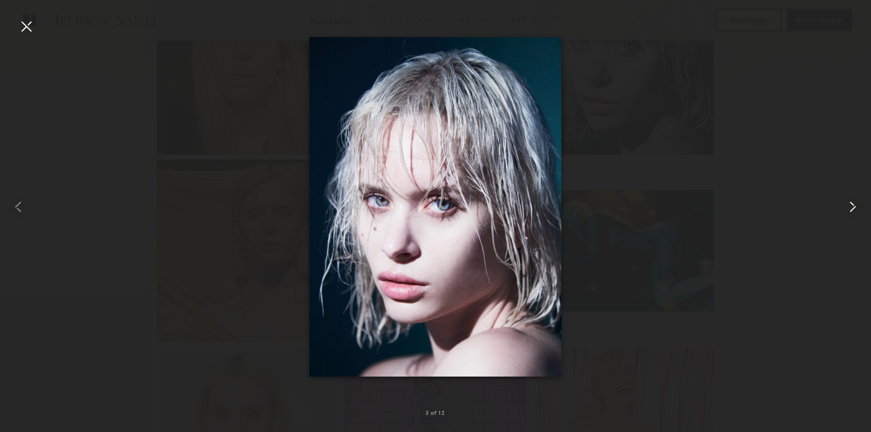
click at [850, 212] on common-icon at bounding box center [853, 207] width 18 height 18
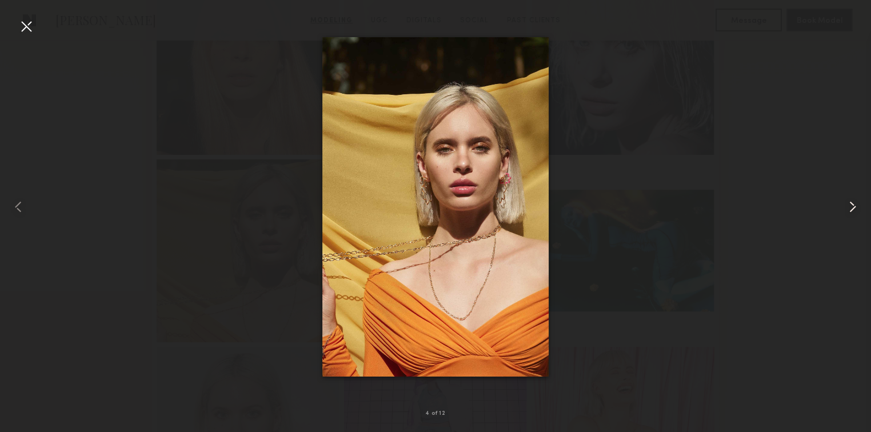
click at [850, 212] on common-icon at bounding box center [853, 207] width 18 height 18
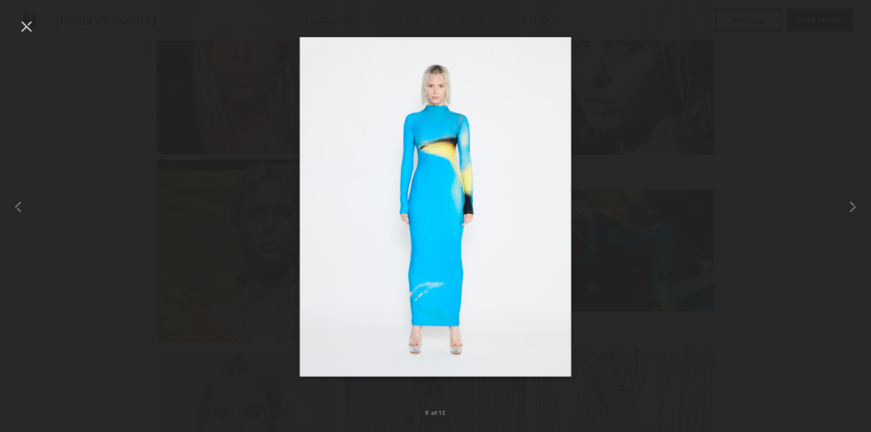
click at [30, 28] on div at bounding box center [26, 26] width 18 height 18
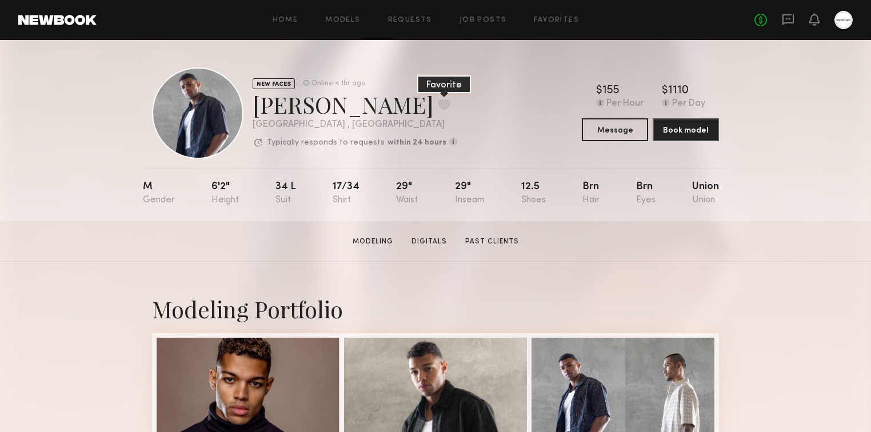
click at [438, 104] on button at bounding box center [444, 104] width 12 height 10
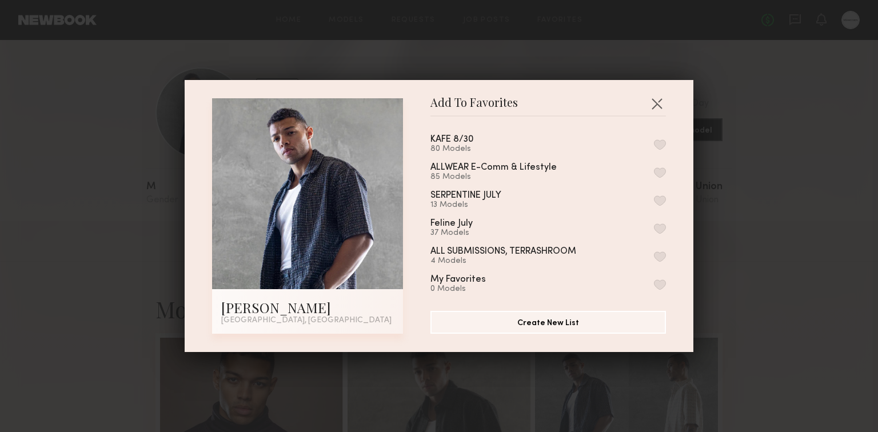
click at [654, 149] on button "button" at bounding box center [660, 144] width 12 height 10
click at [653, 99] on button "button" at bounding box center [657, 103] width 18 height 18
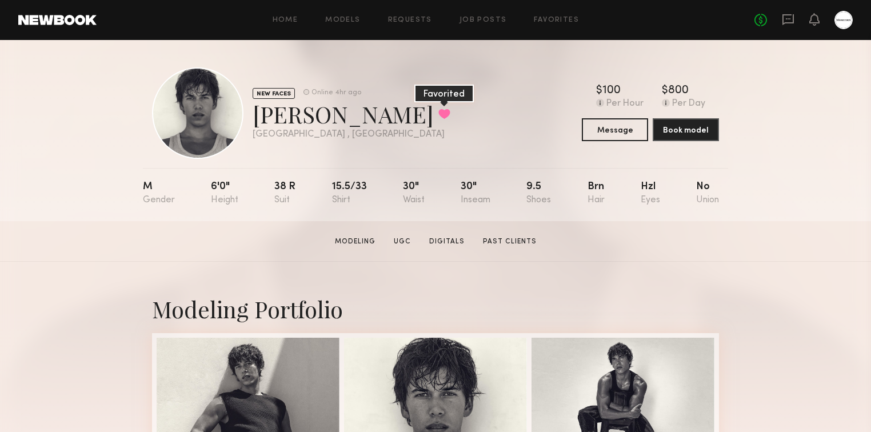
click at [438, 109] on button at bounding box center [444, 114] width 12 height 10
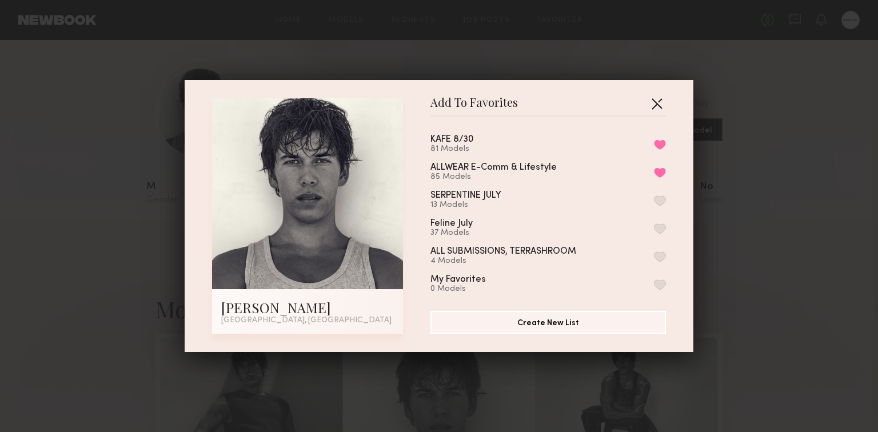
click at [659, 103] on button "button" at bounding box center [657, 103] width 18 height 18
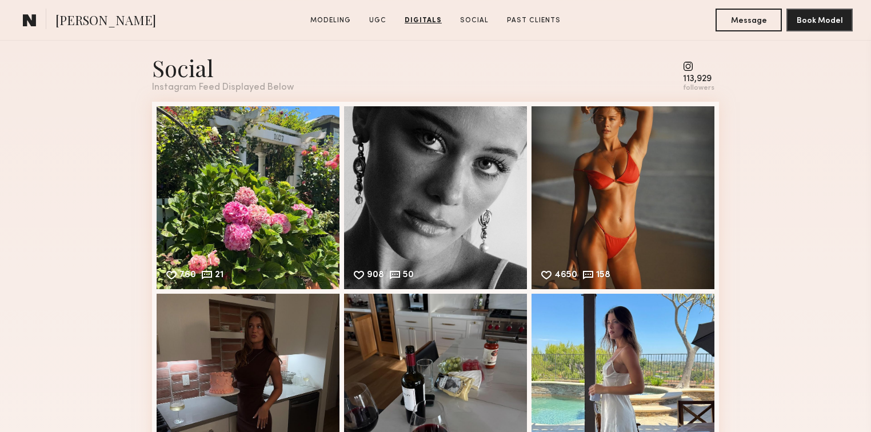
scroll to position [2927, 0]
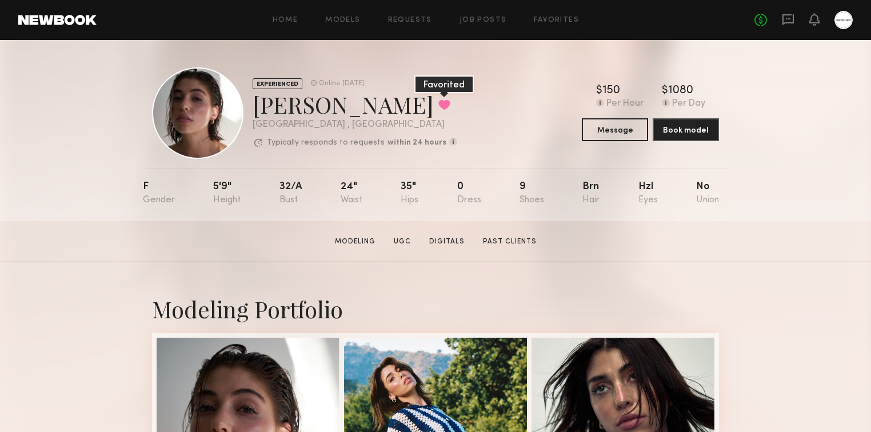
click at [438, 100] on button at bounding box center [444, 104] width 12 height 10
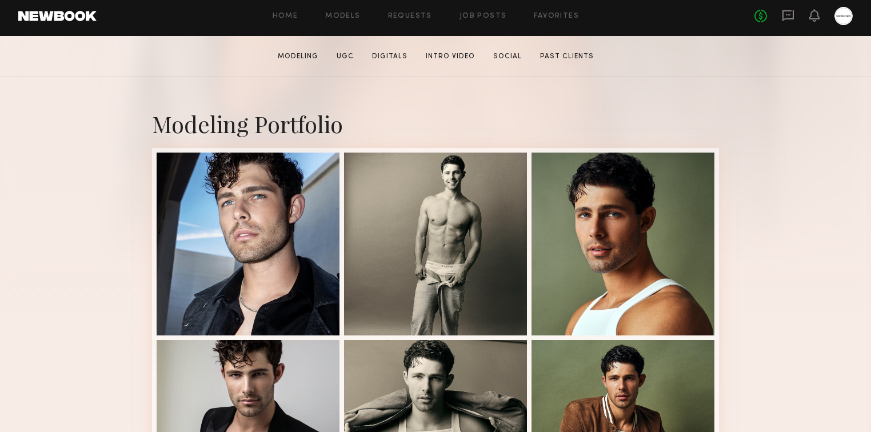
scroll to position [274, 0]
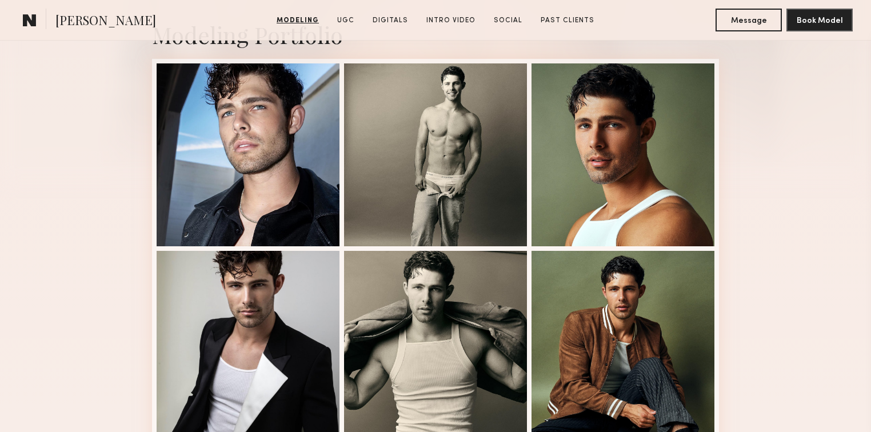
click at [119, 155] on div "Modeling Portfolio View More" at bounding box center [435, 432] width 871 height 890
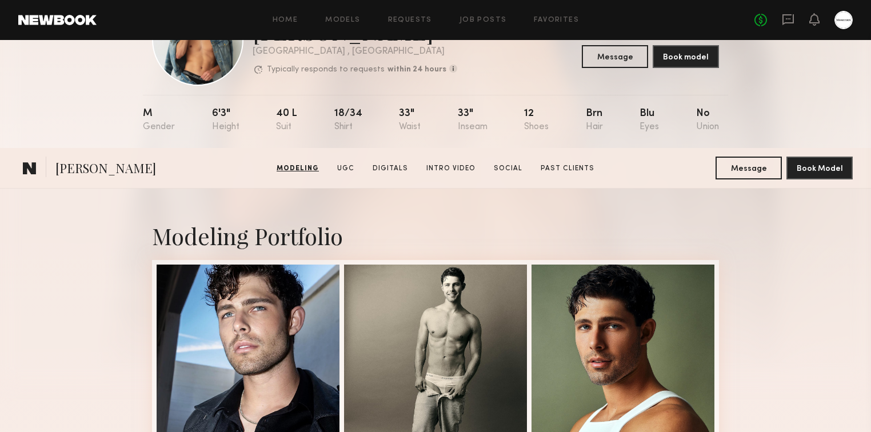
scroll to position [0, 0]
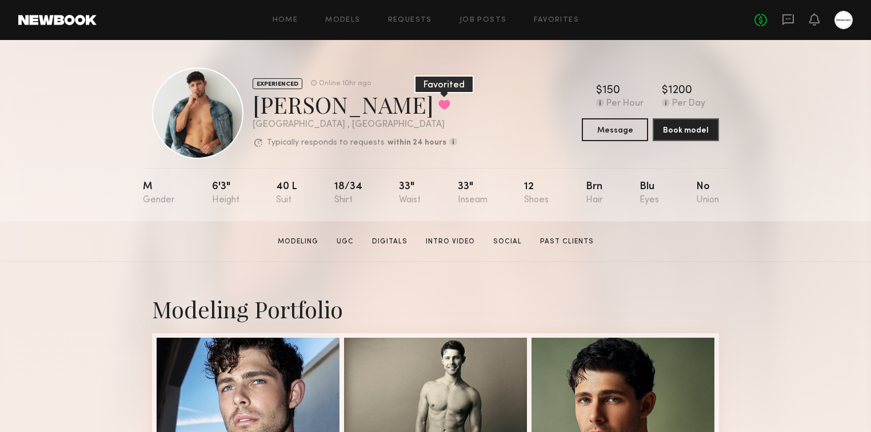
click at [438, 103] on button at bounding box center [444, 104] width 12 height 10
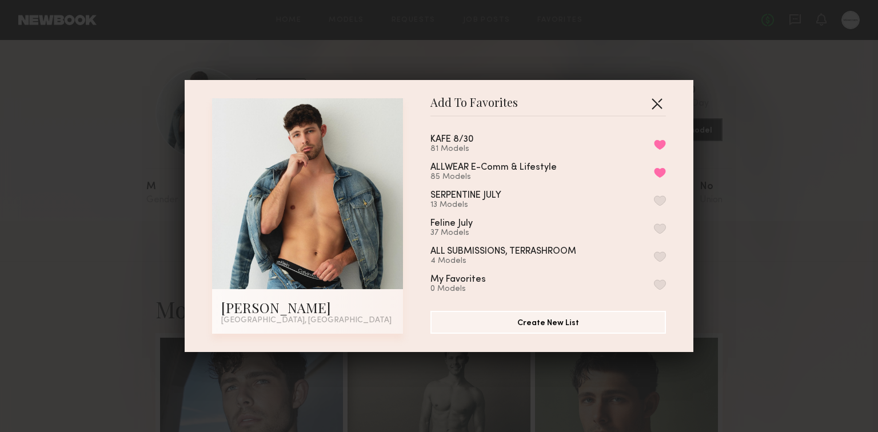
click at [656, 103] on button "button" at bounding box center [657, 103] width 18 height 18
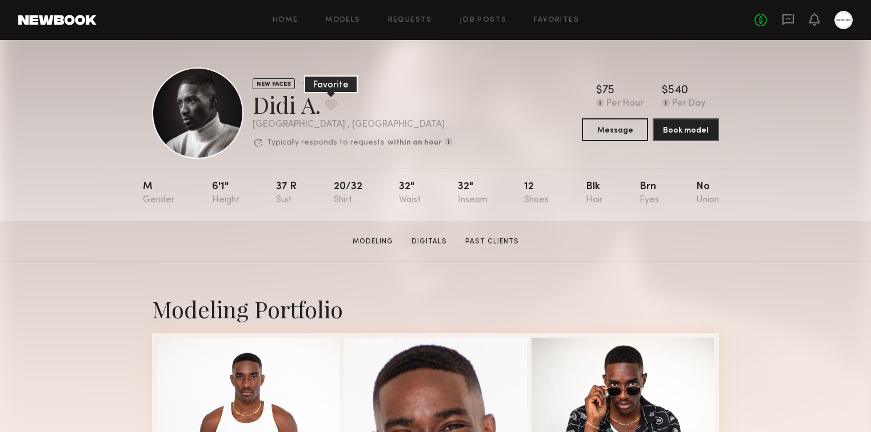
click at [331, 109] on button at bounding box center [331, 104] width 12 height 10
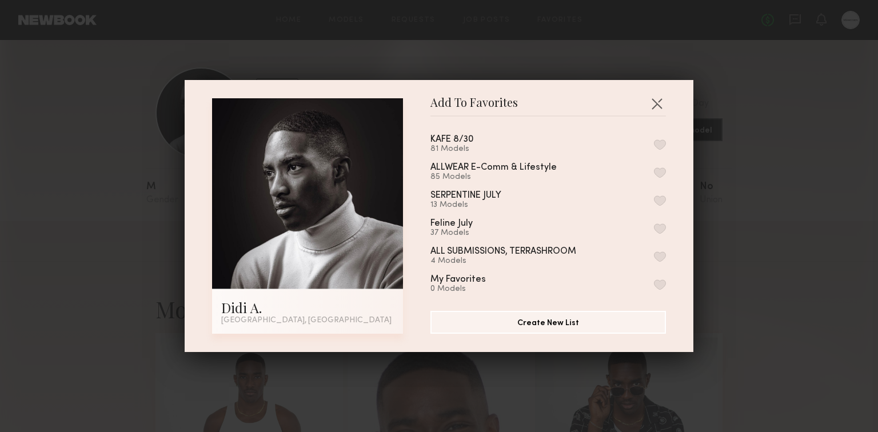
click at [654, 145] on button "button" at bounding box center [660, 144] width 12 height 10
click at [656, 98] on button "button" at bounding box center [657, 103] width 18 height 18
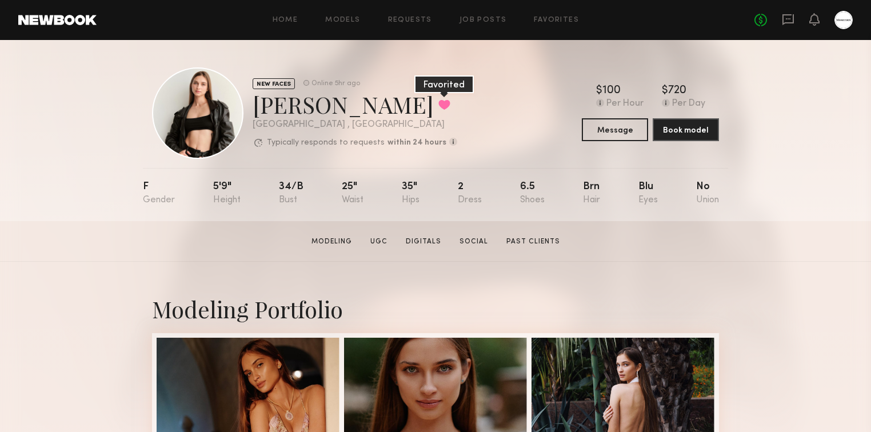
click at [438, 101] on button at bounding box center [444, 104] width 12 height 10
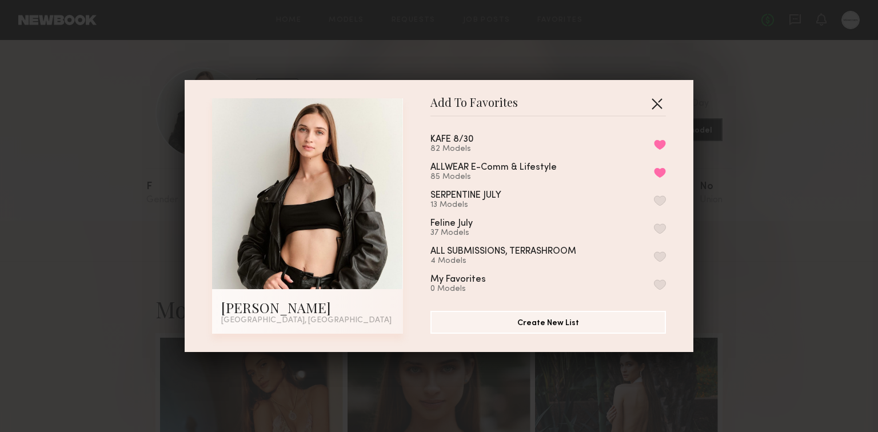
click at [650, 106] on button "button" at bounding box center [657, 103] width 18 height 18
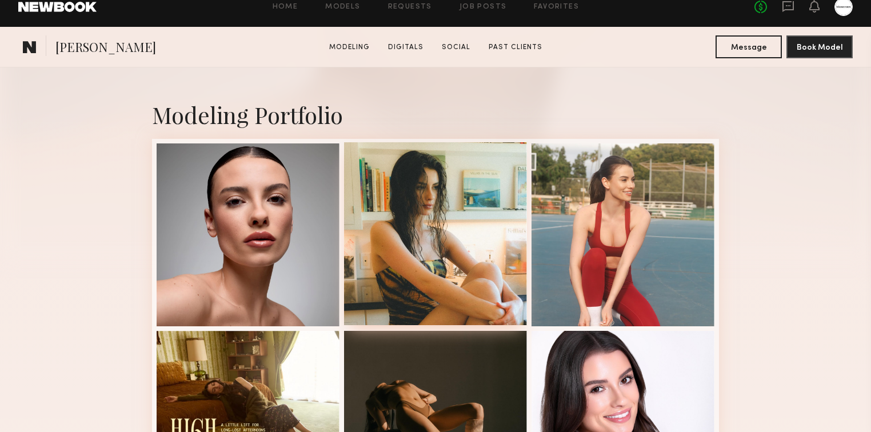
scroll to position [274, 0]
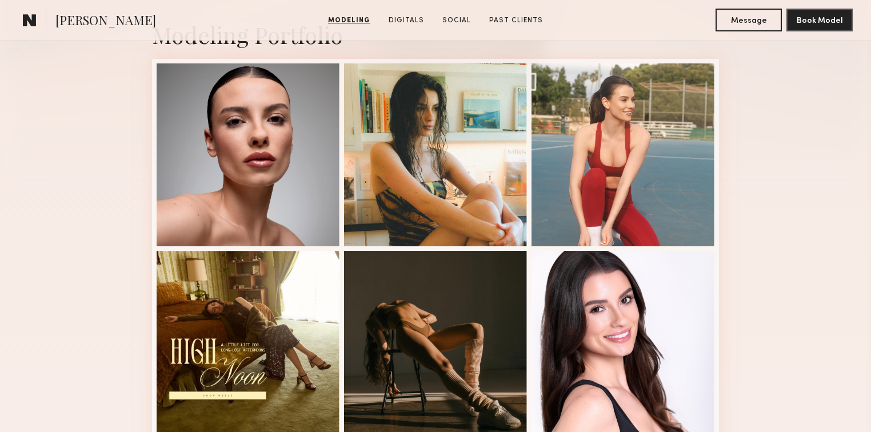
click at [768, 207] on div "Modeling Portfolio View More" at bounding box center [435, 432] width 871 height 890
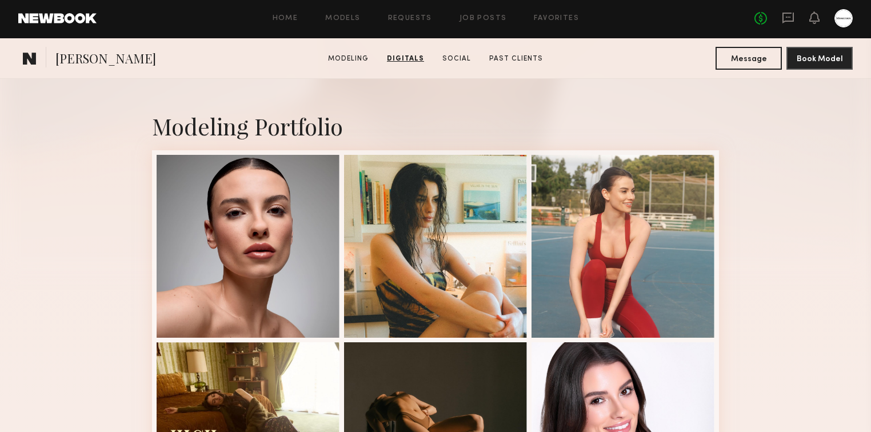
scroll to position [0, 0]
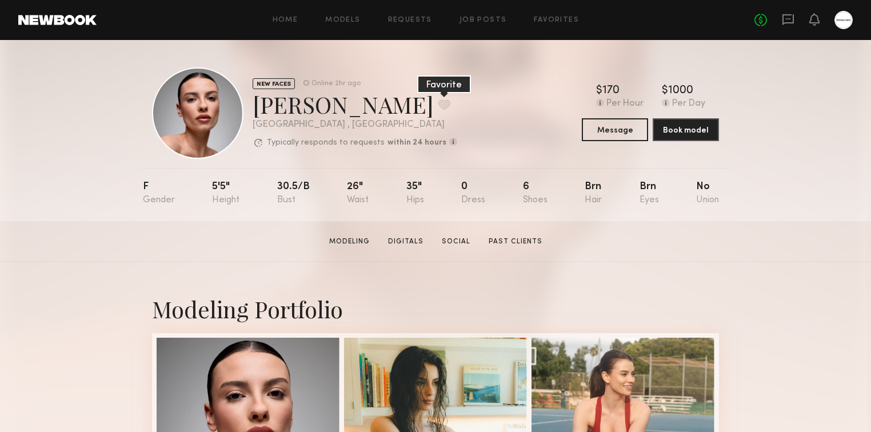
click at [438, 99] on button at bounding box center [444, 104] width 12 height 10
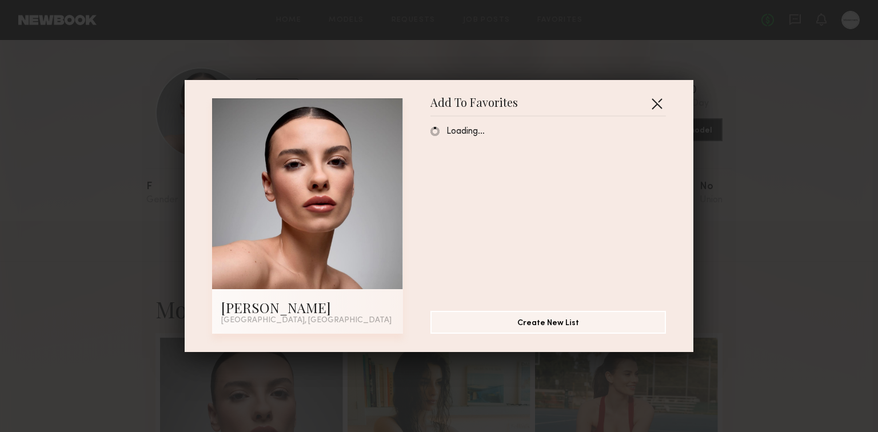
click at [656, 99] on button "button" at bounding box center [657, 103] width 18 height 18
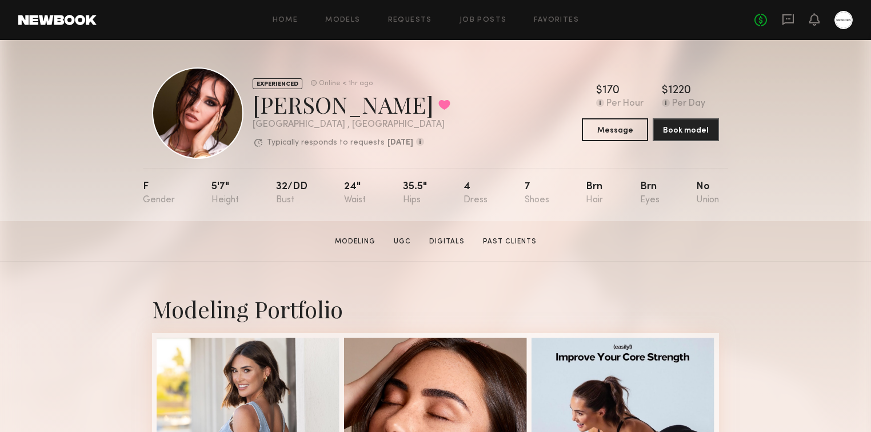
drag, startPoint x: 765, startPoint y: 360, endPoint x: 647, endPoint y: -33, distance: 409.6
click at [438, 106] on button at bounding box center [444, 104] width 12 height 10
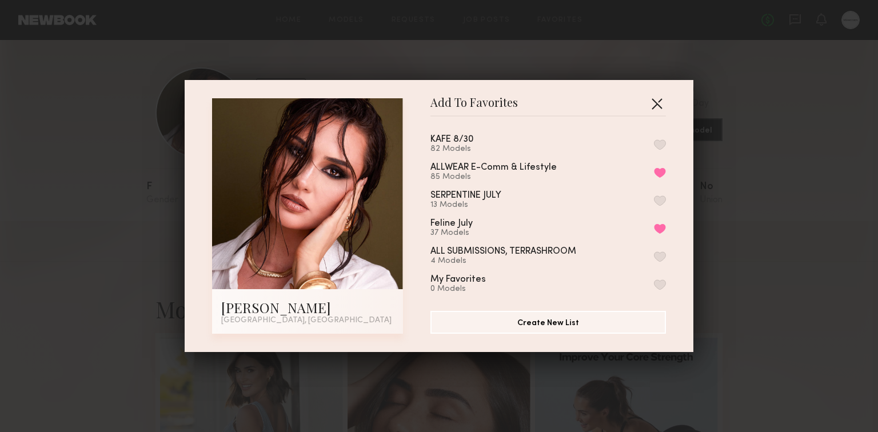
click at [654, 103] on button "button" at bounding box center [657, 103] width 18 height 18
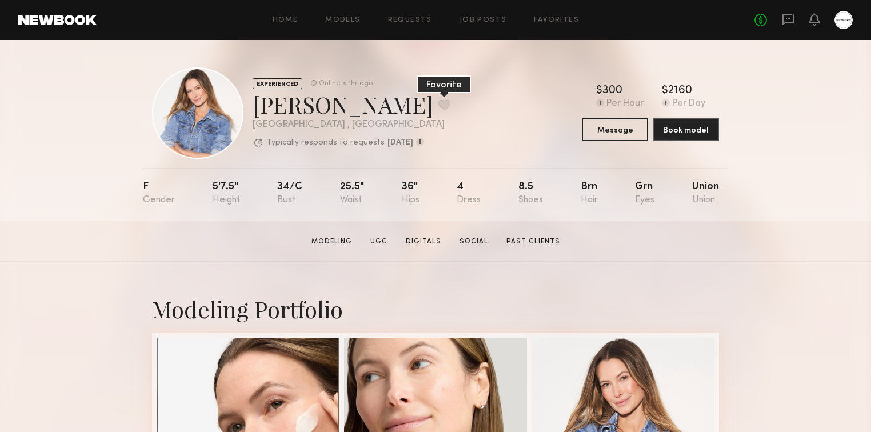
click at [438, 102] on button at bounding box center [444, 104] width 12 height 10
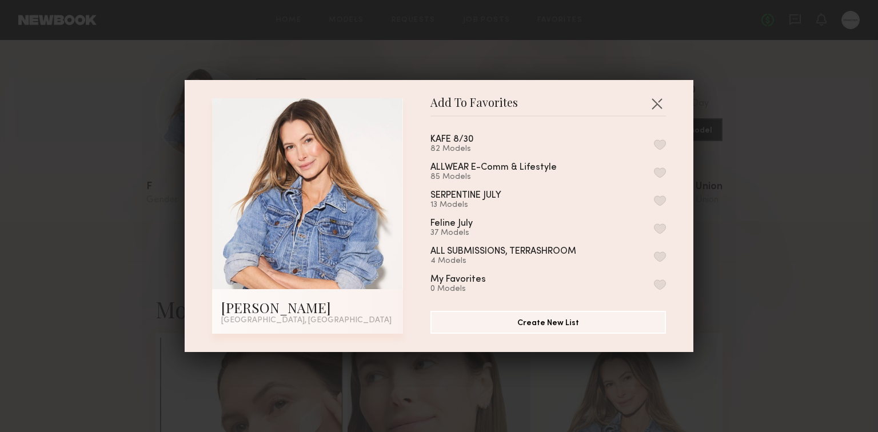
click at [654, 144] on button "button" at bounding box center [660, 144] width 12 height 10
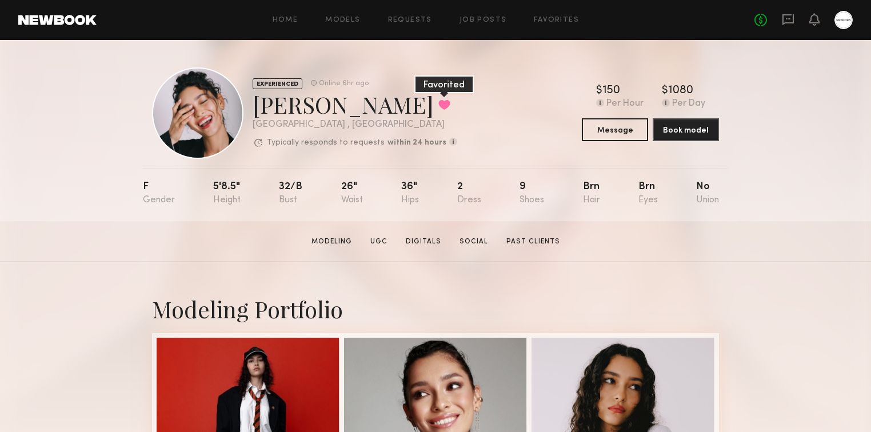
click at [438, 102] on button at bounding box center [444, 104] width 12 height 10
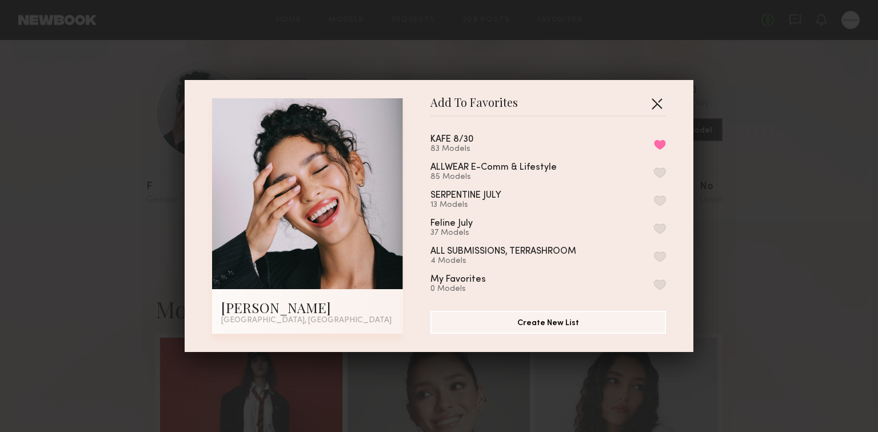
click at [648, 102] on button "button" at bounding box center [657, 103] width 18 height 18
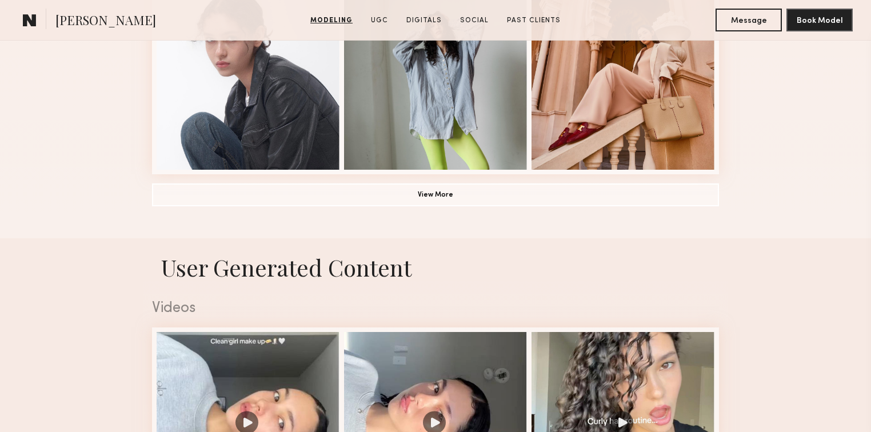
scroll to position [915, 0]
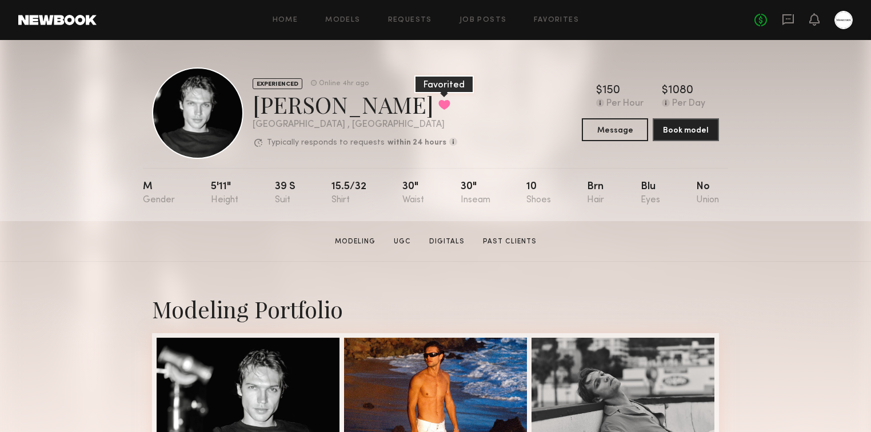
click at [438, 105] on button at bounding box center [444, 104] width 12 height 10
click at [493, 17] on link "Job Posts" at bounding box center [483, 20] width 47 height 7
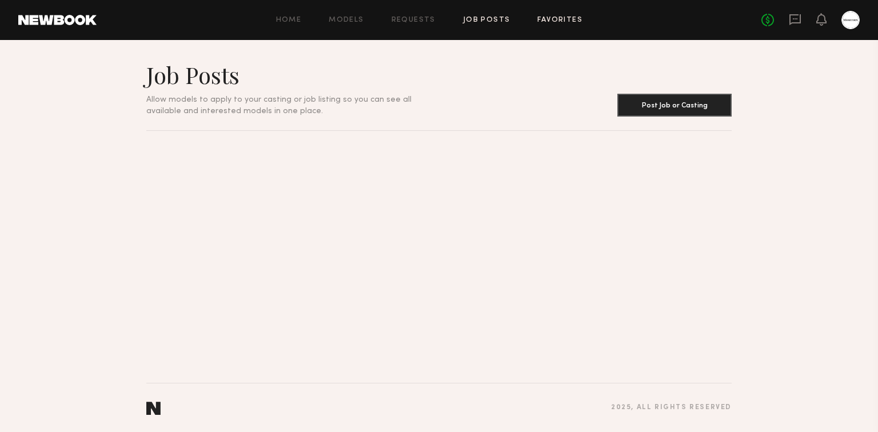
click at [558, 21] on link "Favorites" at bounding box center [559, 20] width 45 height 7
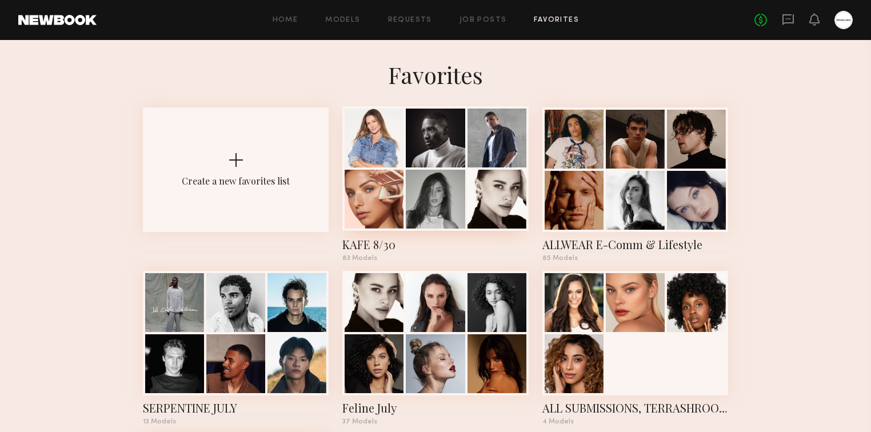
click at [472, 218] on div at bounding box center [497, 199] width 59 height 59
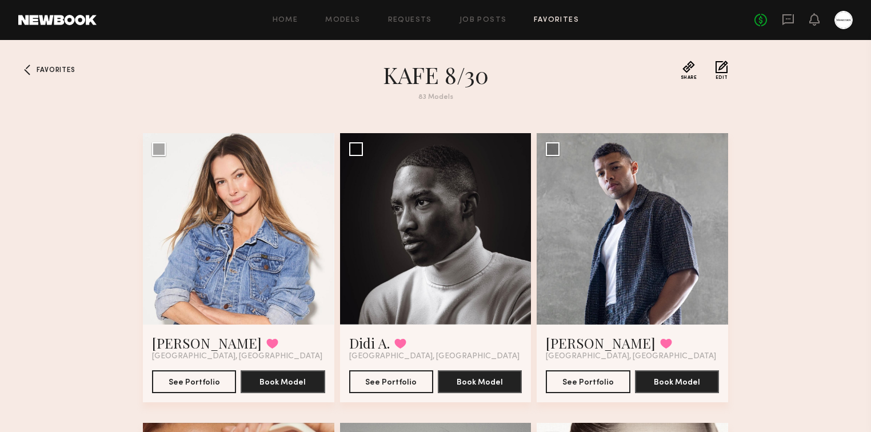
click at [676, 65] on header "Favorites KAFE 8/30 83 Models Share Copy Shareable Link Edit" at bounding box center [435, 88] width 585 height 54
click at [687, 65] on button "Share" at bounding box center [689, 70] width 17 height 19
click at [603, 106] on section "KAFE 8/30 83 Models" at bounding box center [436, 88] width 412 height 54
click at [689, 75] on span "Share" at bounding box center [689, 77] width 17 height 5
click at [765, 194] on div "Favorites KAFE 8/30 83 Models Share Copy Shareable Link Edit [PERSON_NAME] Favo…" at bounding box center [435, 396] width 871 height 670
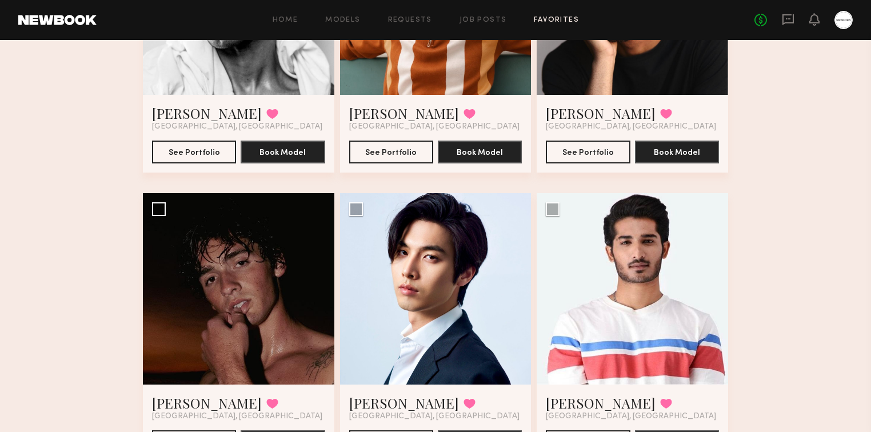
scroll to position [2323, 0]
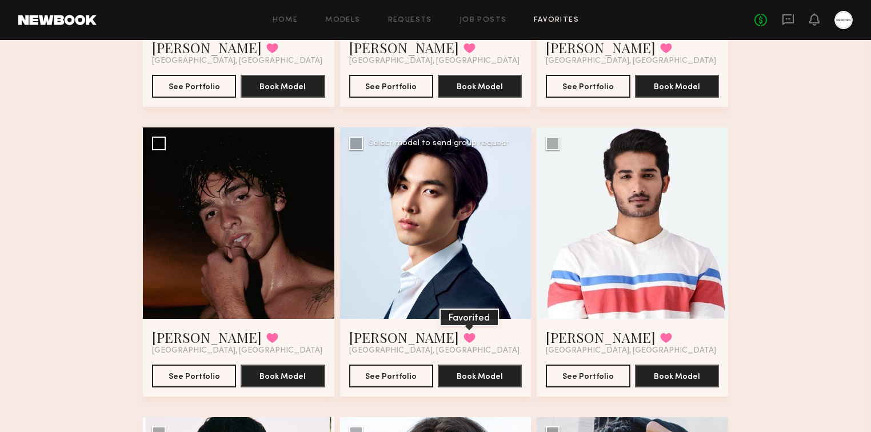
click at [464, 343] on button at bounding box center [470, 338] width 12 height 10
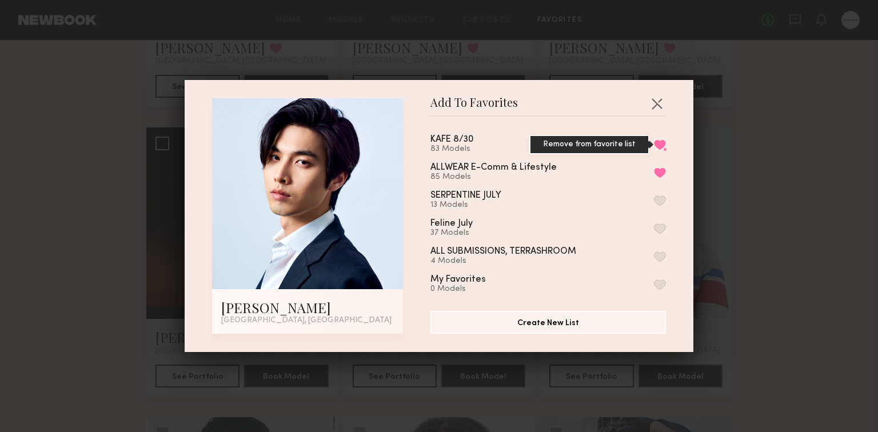
click at [655, 143] on button "Remove from favorite list" at bounding box center [660, 144] width 12 height 10
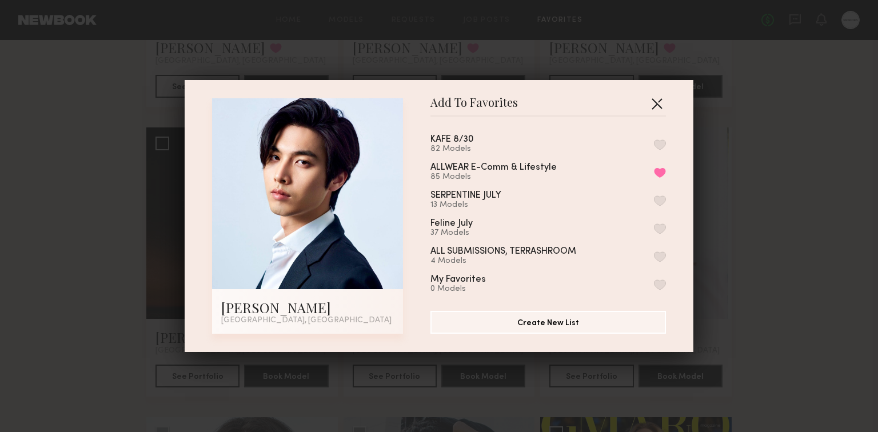
click at [653, 105] on button "button" at bounding box center [657, 103] width 18 height 18
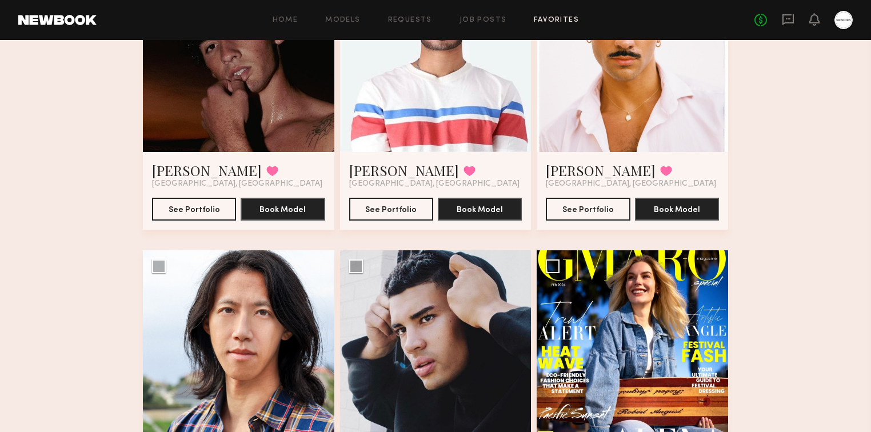
scroll to position [2414, 0]
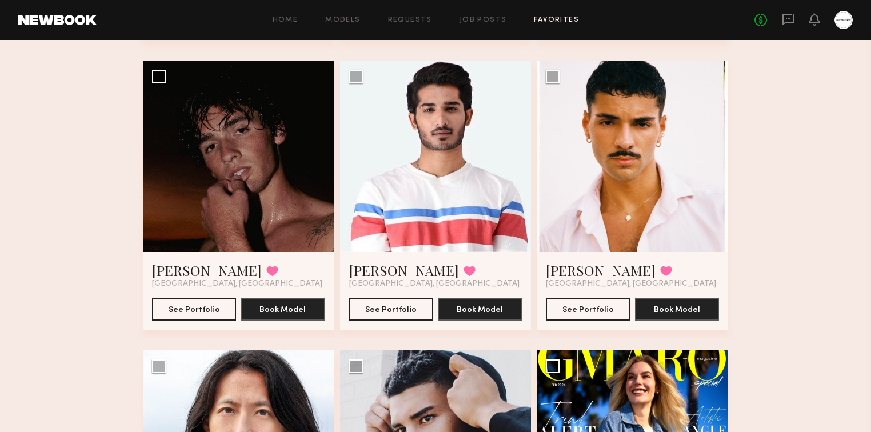
scroll to position [2470, 0]
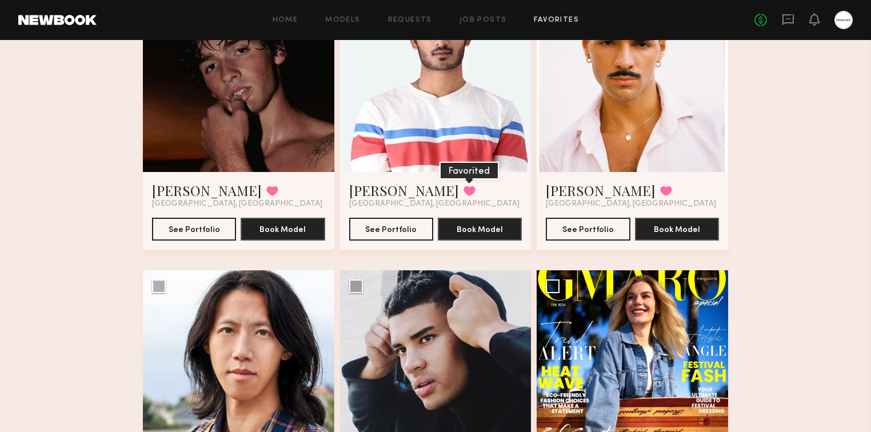
click at [464, 192] on button at bounding box center [470, 191] width 12 height 10
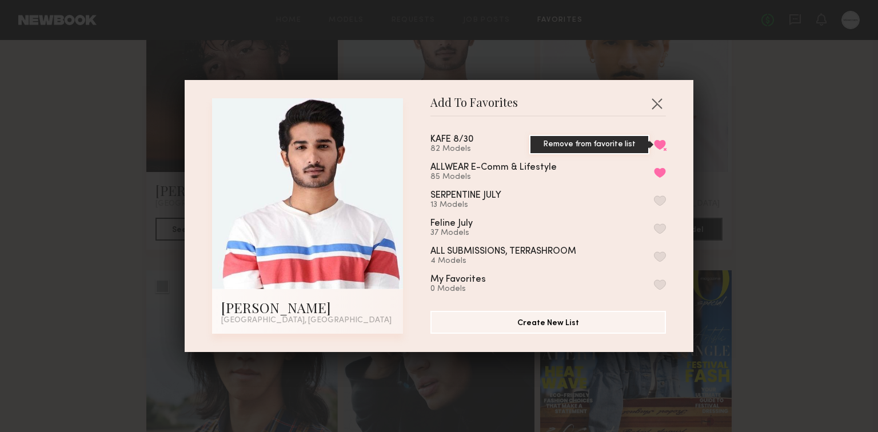
click at [654, 145] on button "Remove from favorite list" at bounding box center [660, 144] width 12 height 10
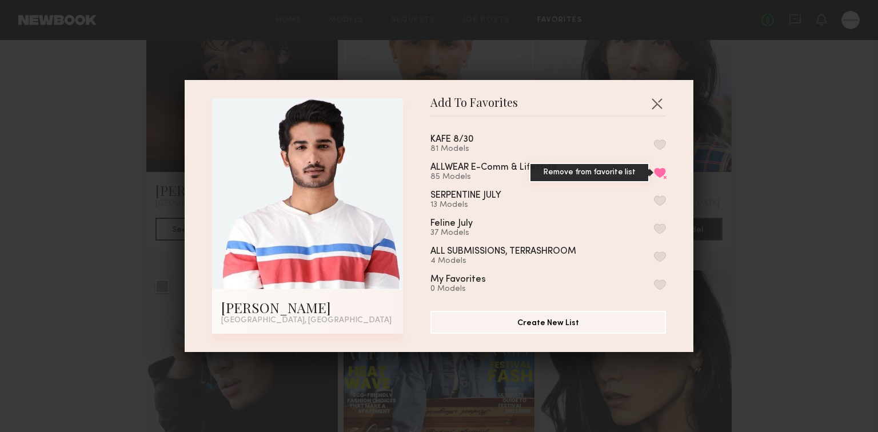
click at [654, 174] on button "Remove from favorite list" at bounding box center [660, 172] width 12 height 10
click at [651, 101] on button "button" at bounding box center [657, 103] width 18 height 18
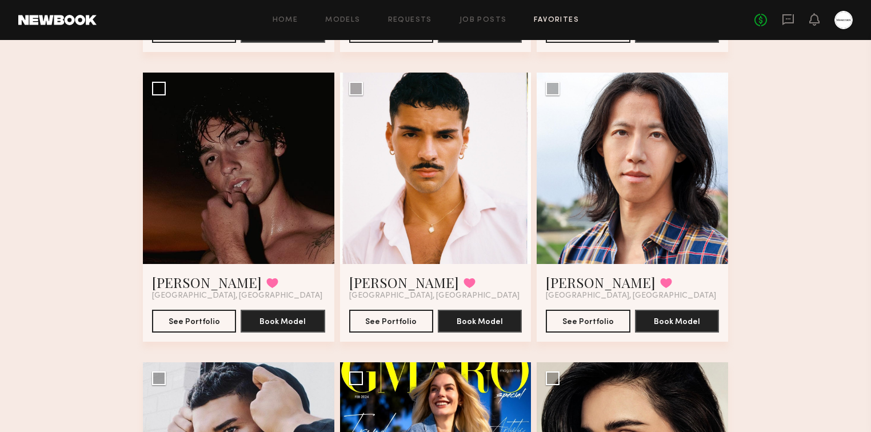
scroll to position [2378, 0]
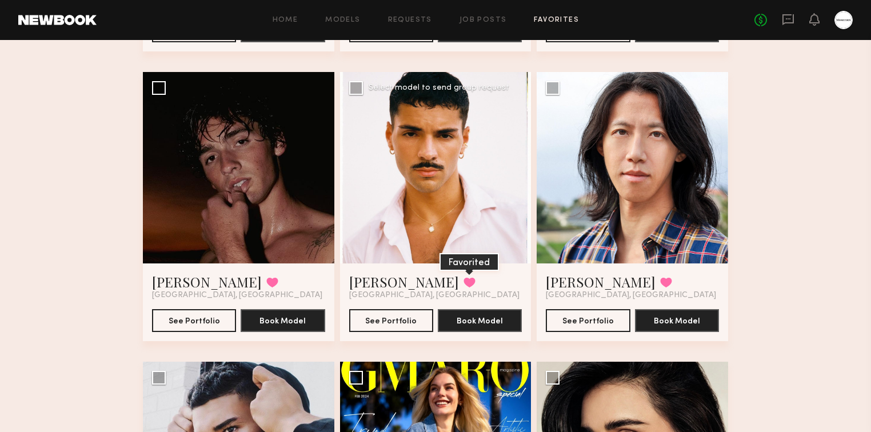
click at [464, 284] on button at bounding box center [470, 282] width 12 height 10
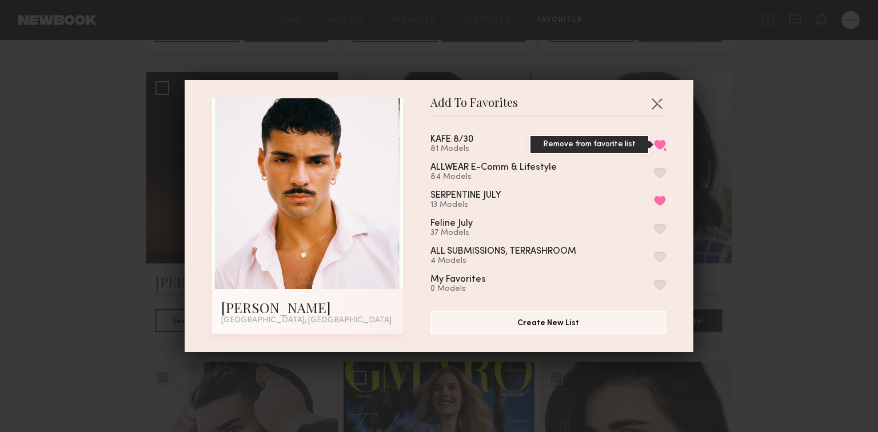
click at [654, 146] on button "Remove from favorite list" at bounding box center [660, 144] width 12 height 10
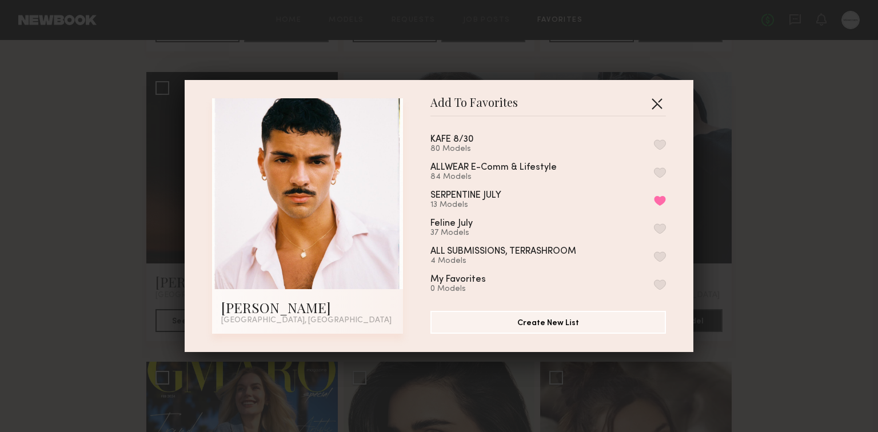
click at [655, 110] on button "button" at bounding box center [657, 103] width 18 height 18
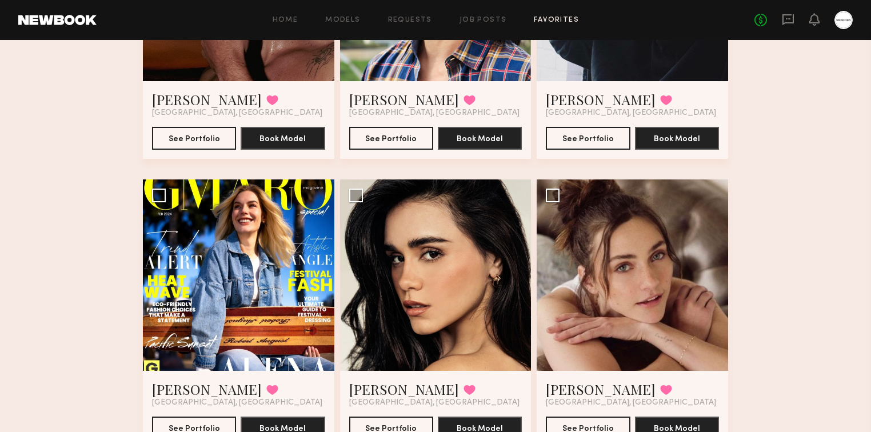
scroll to position [2561, 0]
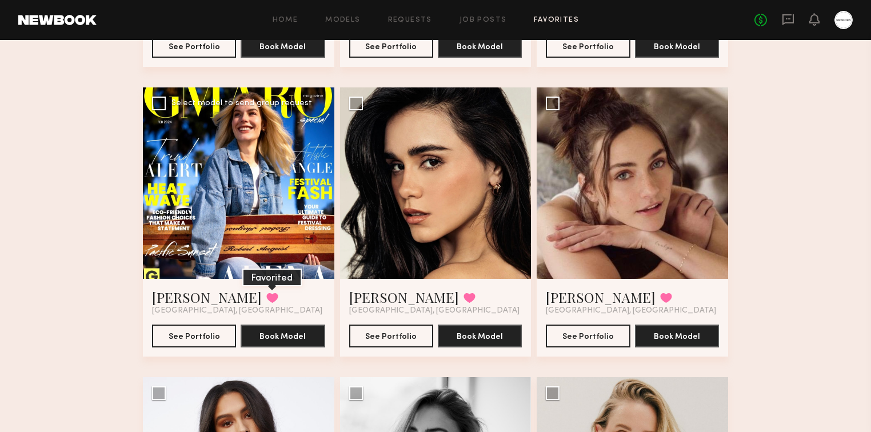
click at [266, 301] on button at bounding box center [272, 298] width 12 height 10
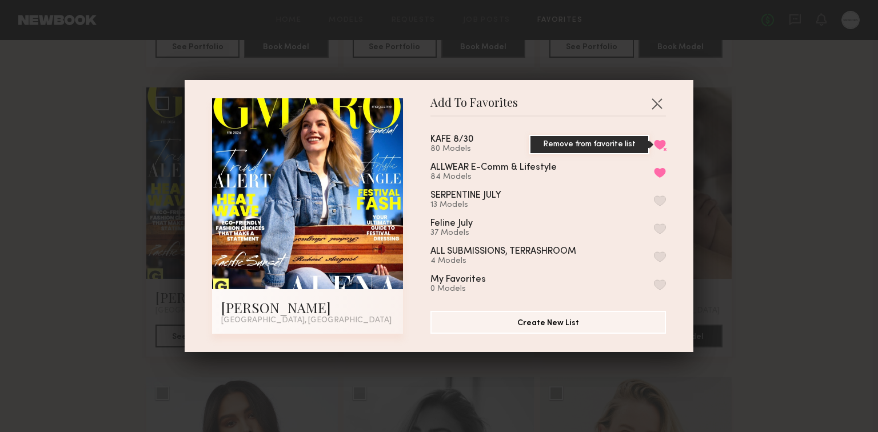
click at [654, 143] on button "Remove from favorite list" at bounding box center [660, 144] width 12 height 10
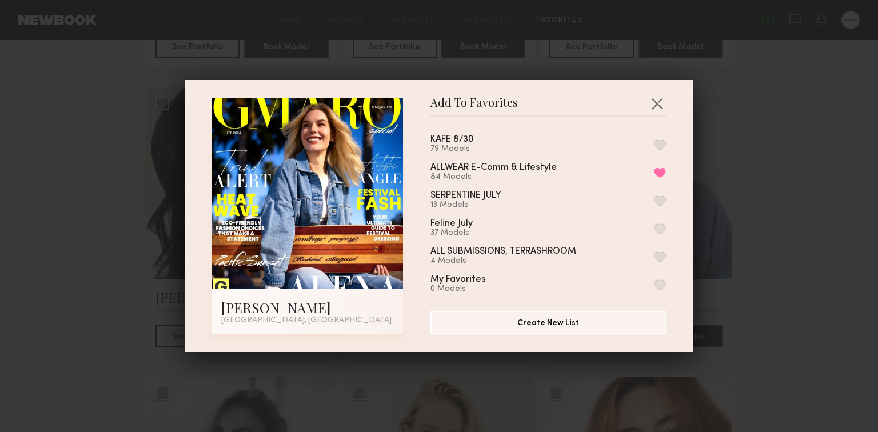
click at [799, 188] on div "Add To Favorites [PERSON_NAME] [PERSON_NAME], [GEOGRAPHIC_DATA] Add To Favorite…" at bounding box center [439, 216] width 878 height 432
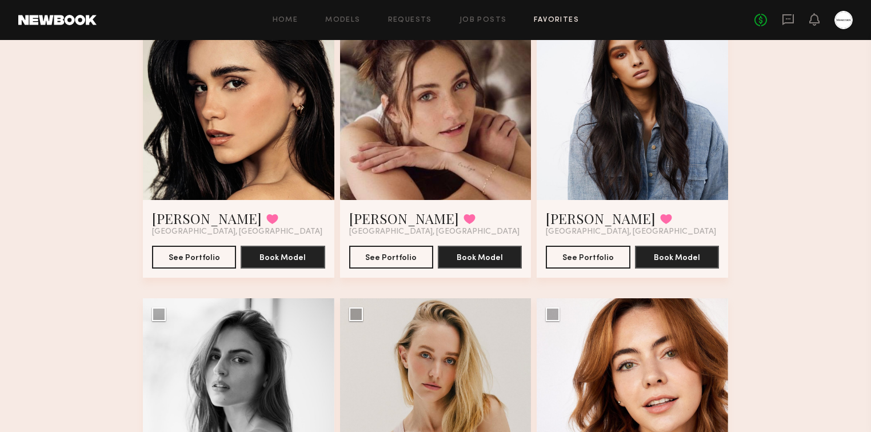
scroll to position [2927, 0]
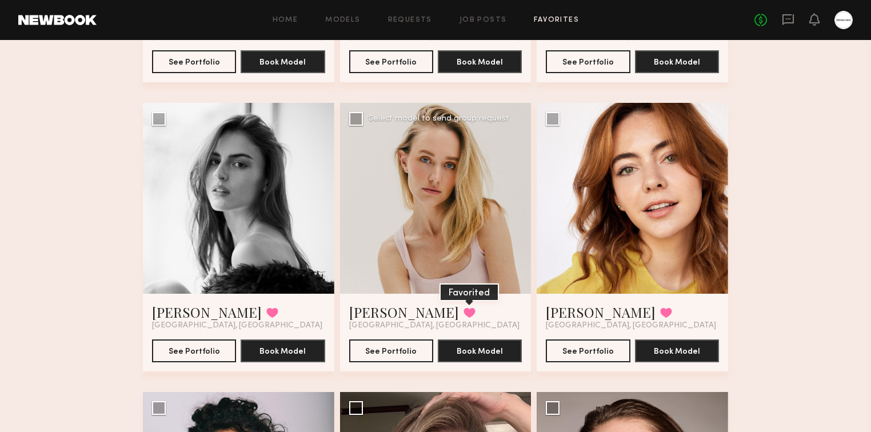
click at [464, 316] on button at bounding box center [470, 313] width 12 height 10
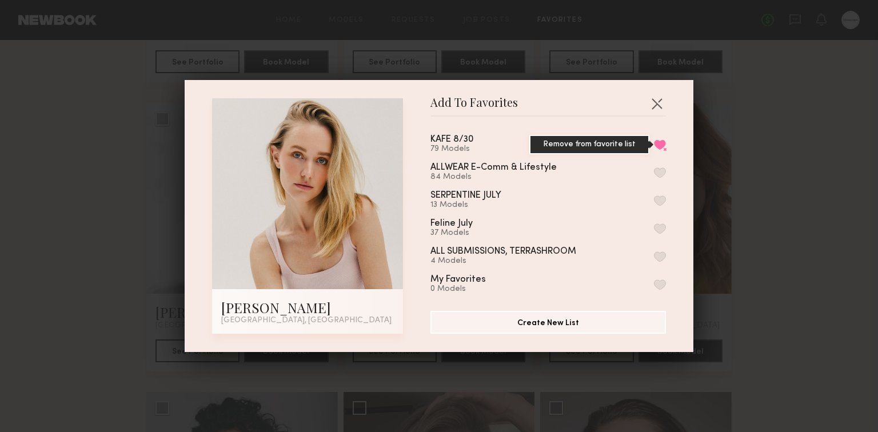
click at [654, 145] on button "Remove from favorite list" at bounding box center [660, 144] width 12 height 10
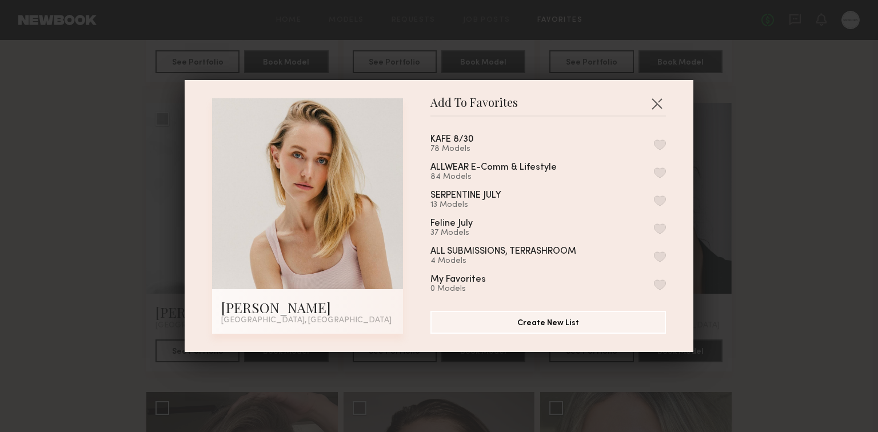
click at [754, 185] on div "Add To Favorites [PERSON_NAME] [GEOGRAPHIC_DATA], [GEOGRAPHIC_DATA] Add To Favo…" at bounding box center [439, 216] width 878 height 432
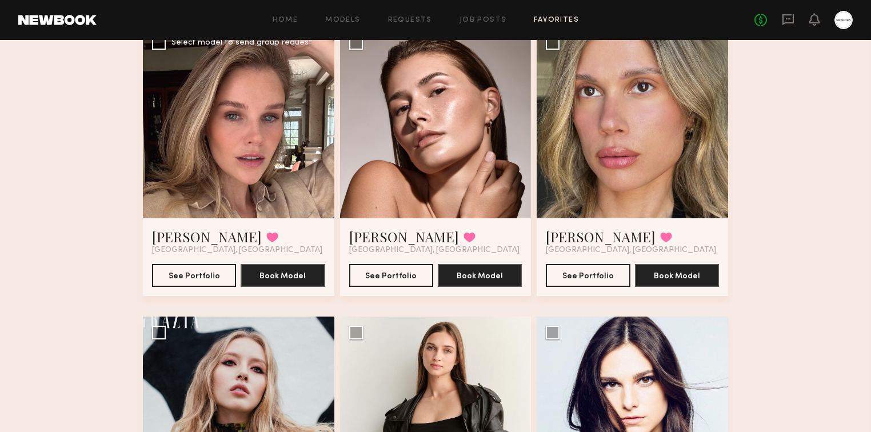
scroll to position [3293, 0]
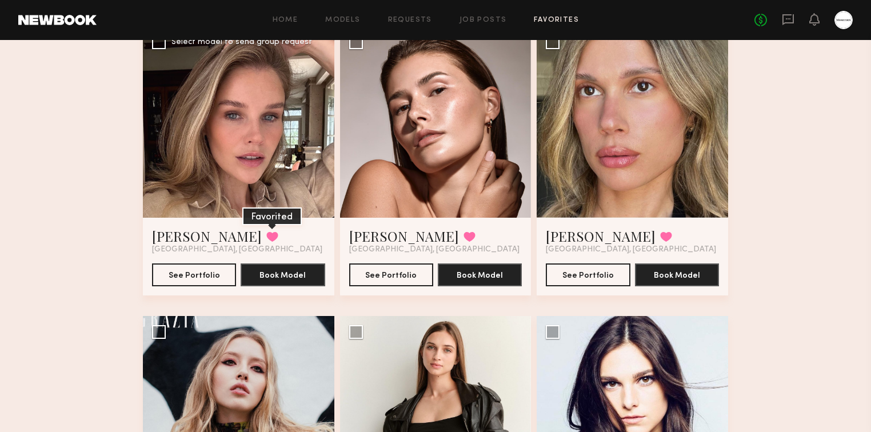
click at [266, 233] on button at bounding box center [272, 237] width 12 height 10
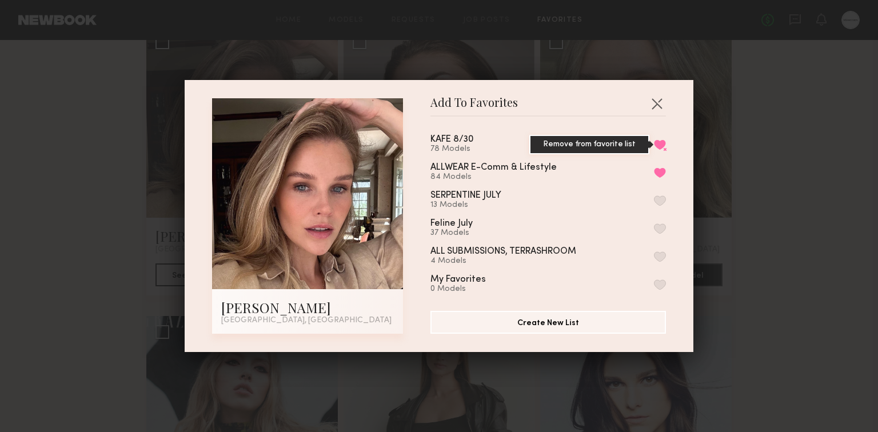
click at [654, 143] on button "Remove from favorite list" at bounding box center [660, 144] width 12 height 10
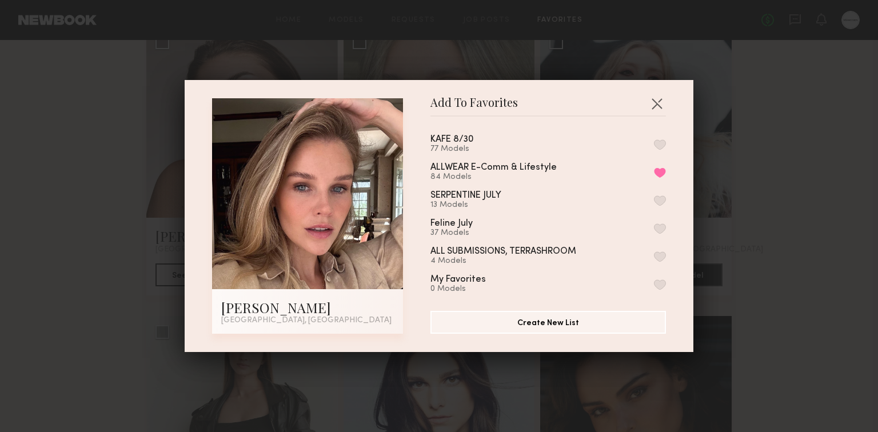
click at [775, 189] on div "Add To Favorites [PERSON_NAME] [GEOGRAPHIC_DATA], [GEOGRAPHIC_DATA] Add To Favo…" at bounding box center [439, 216] width 878 height 432
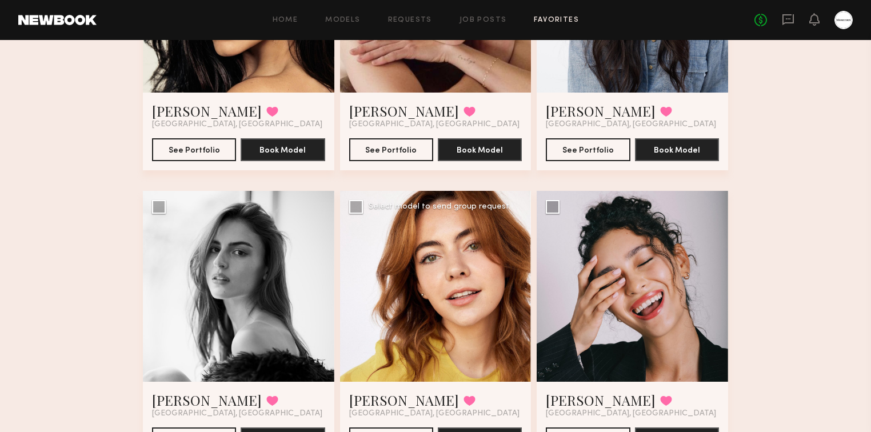
scroll to position [2927, 0]
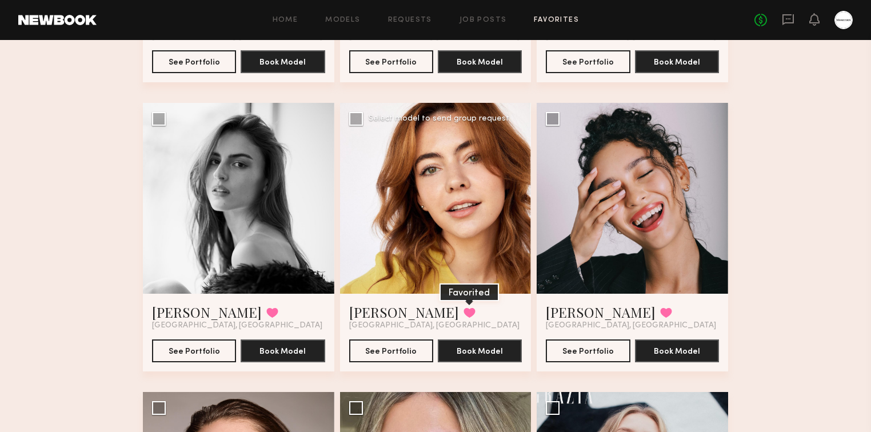
click at [464, 316] on button at bounding box center [470, 313] width 12 height 10
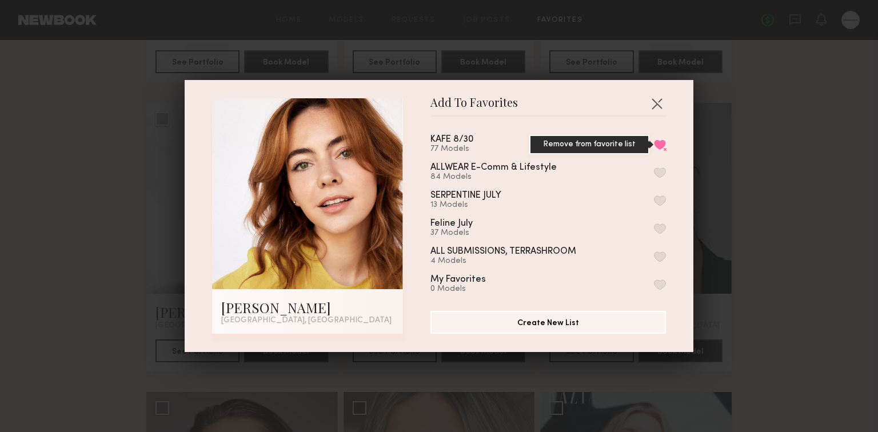
drag, startPoint x: 645, startPoint y: 142, endPoint x: 751, endPoint y: 178, distance: 111.2
click at [654, 142] on button "Remove from favorite list" at bounding box center [660, 144] width 12 height 10
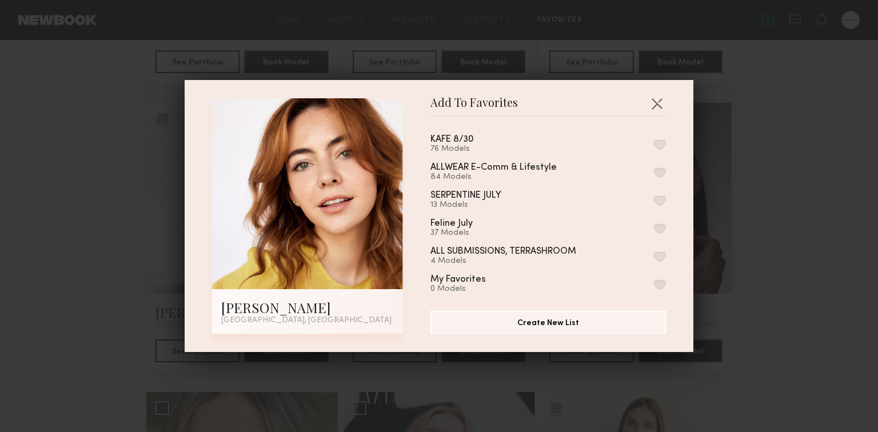
click at [803, 192] on div "Add To Favorites [PERSON_NAME] [GEOGRAPHIC_DATA], [GEOGRAPHIC_DATA] Add To Favo…" at bounding box center [439, 216] width 878 height 432
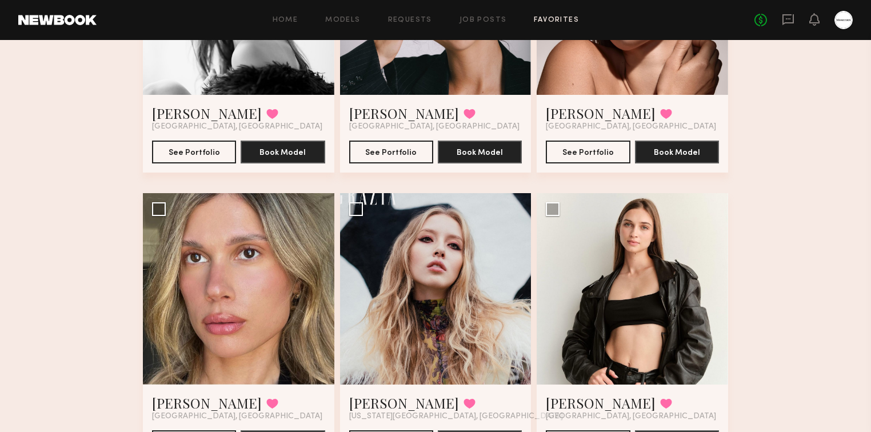
scroll to position [3201, 0]
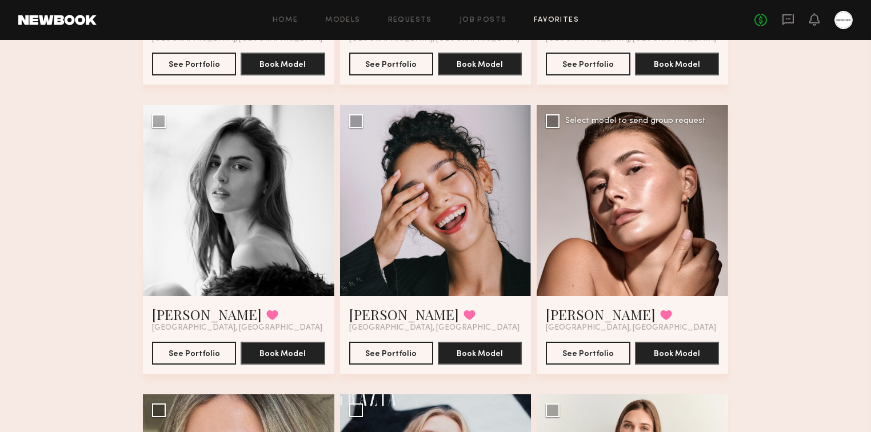
scroll to position [2927, 0]
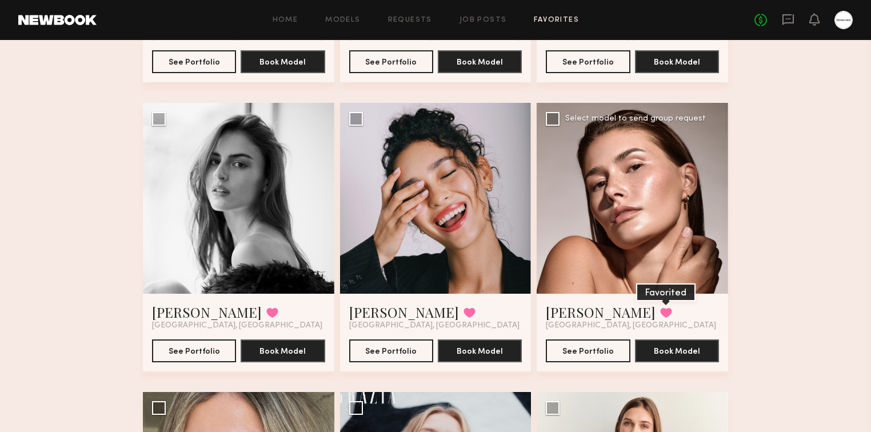
click at [660, 312] on button at bounding box center [666, 313] width 12 height 10
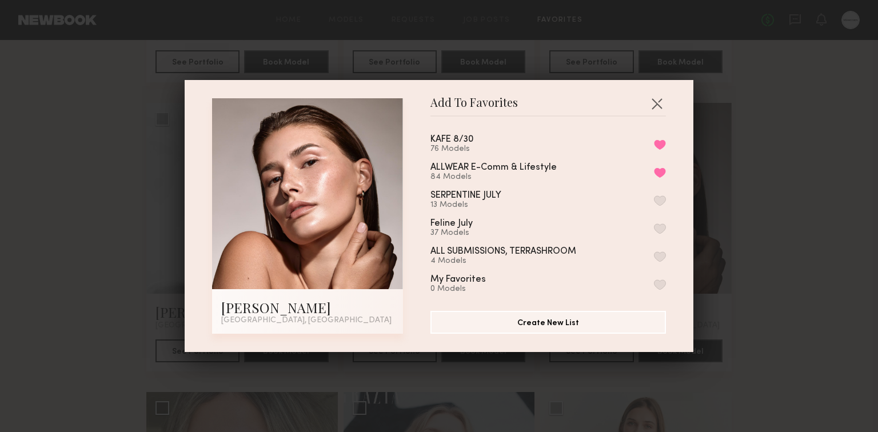
click at [744, 138] on div "Add To Favorites [PERSON_NAME] [GEOGRAPHIC_DATA], [GEOGRAPHIC_DATA] Add To Favo…" at bounding box center [439, 216] width 878 height 432
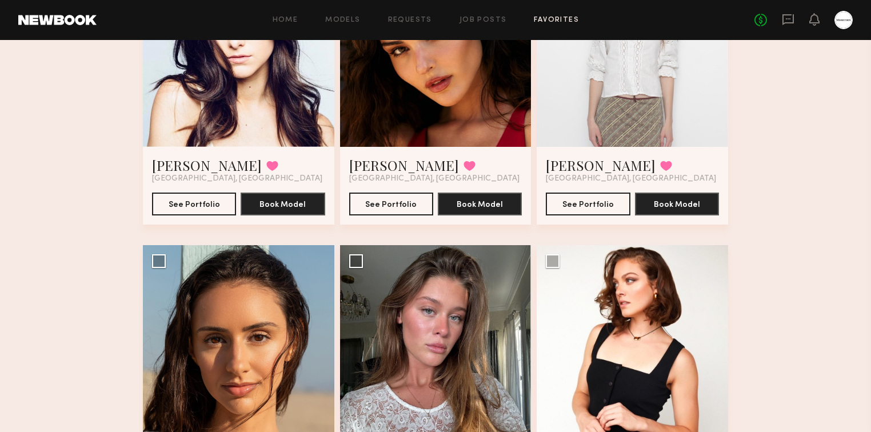
scroll to position [3842, 0]
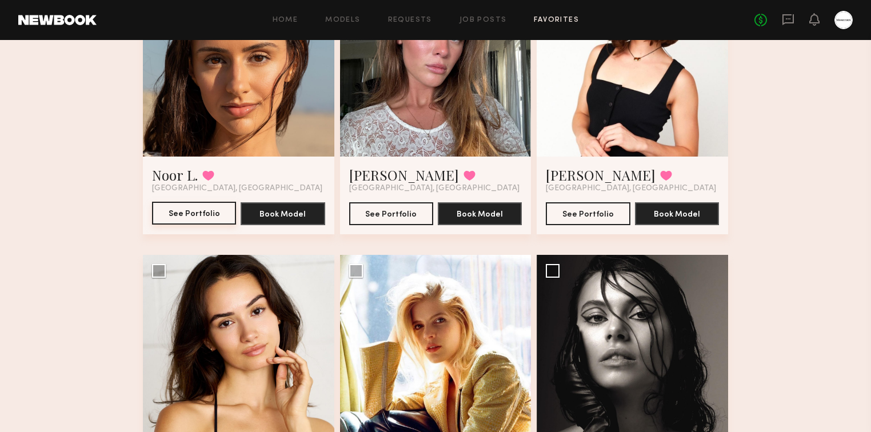
scroll to position [3933, 0]
click at [210, 181] on button at bounding box center [208, 175] width 12 height 10
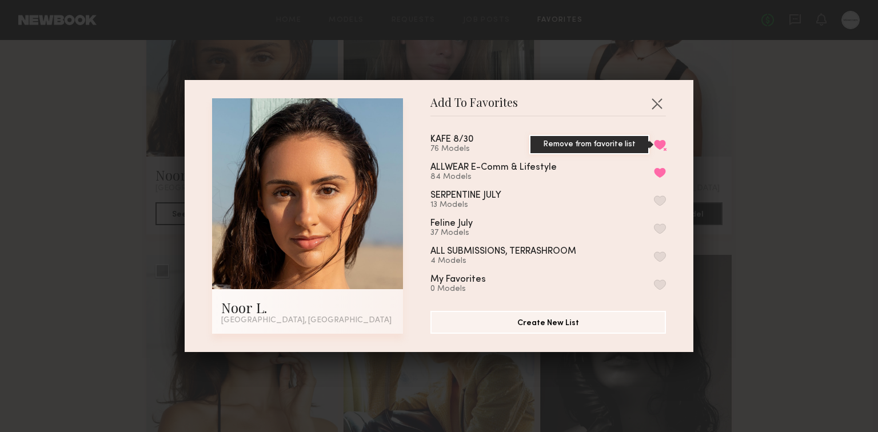
click at [654, 146] on button "Remove from favorite list" at bounding box center [660, 144] width 12 height 10
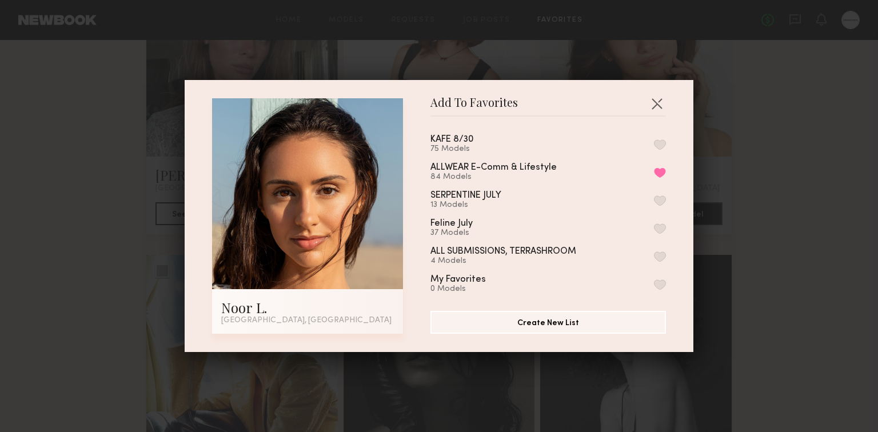
click at [768, 175] on div "Add To Favorites Noor L. [GEOGRAPHIC_DATA], [GEOGRAPHIC_DATA] Add To Favorites …" at bounding box center [439, 216] width 878 height 432
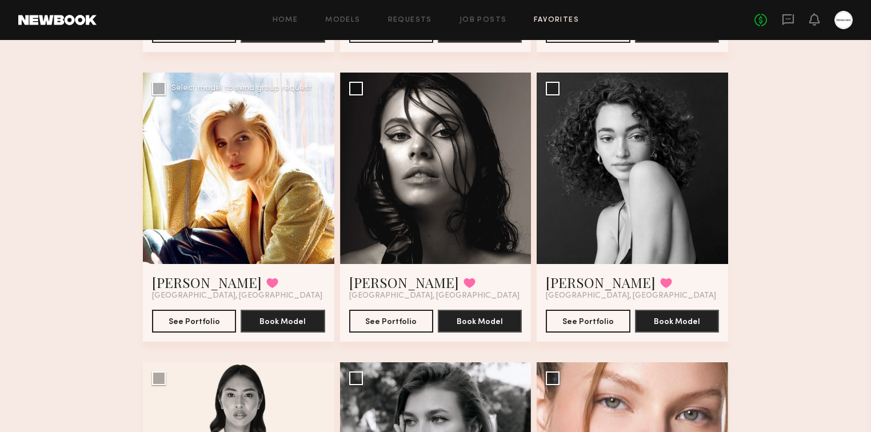
scroll to position [4116, 0]
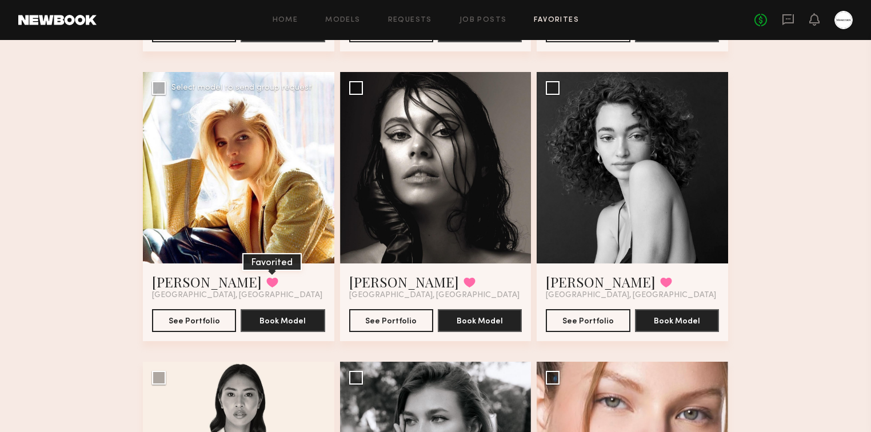
click at [266, 284] on button at bounding box center [272, 282] width 12 height 10
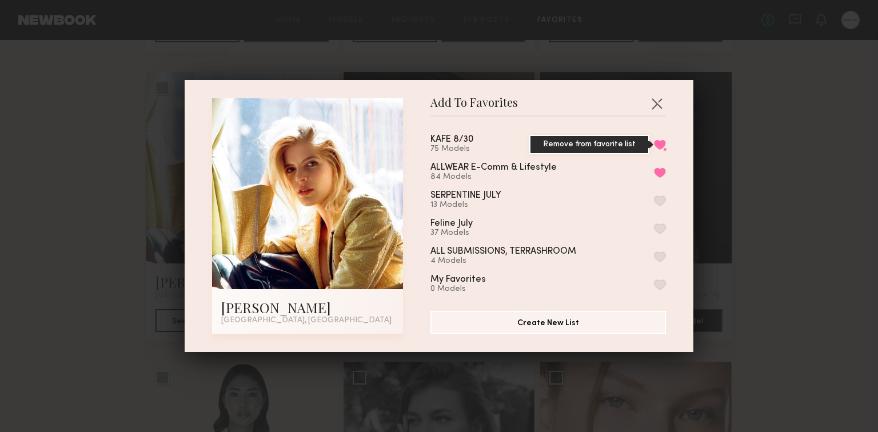
click at [654, 145] on button "Remove from favorite list" at bounding box center [660, 144] width 12 height 10
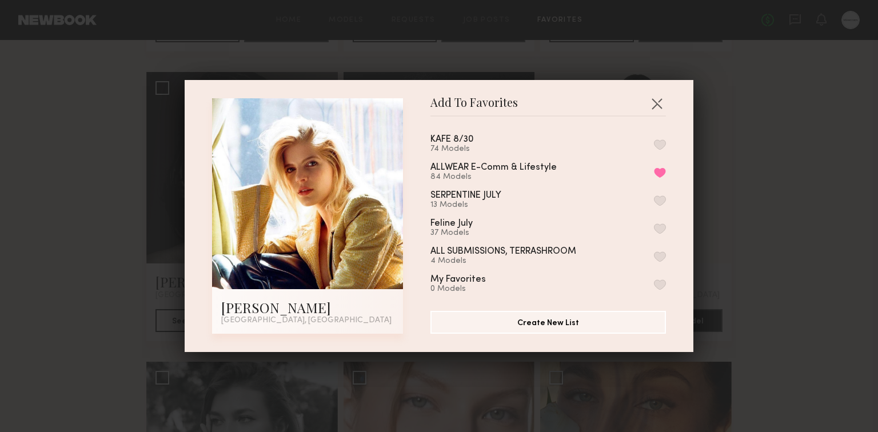
click at [744, 175] on div "Add To Favorites [PERSON_NAME] [GEOGRAPHIC_DATA], [GEOGRAPHIC_DATA] Add To Favo…" at bounding box center [439, 216] width 878 height 432
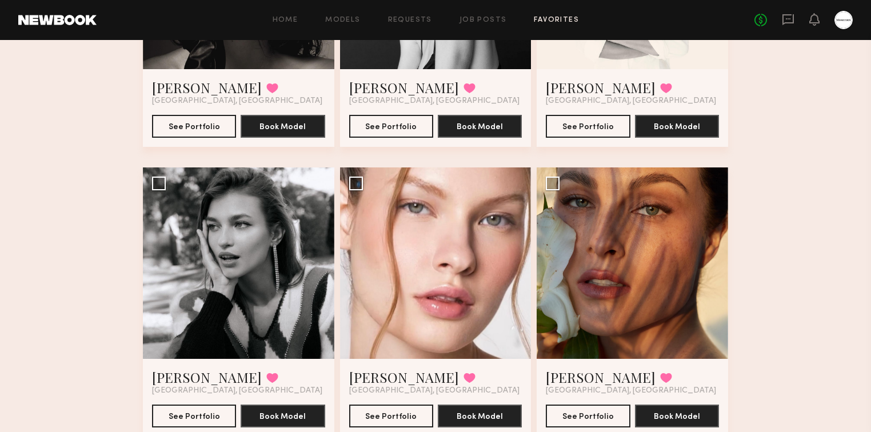
scroll to position [4390, 0]
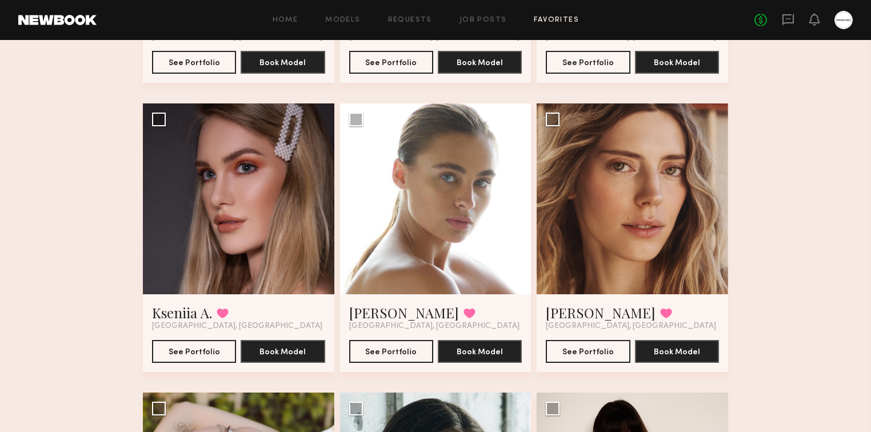
scroll to position [4665, 0]
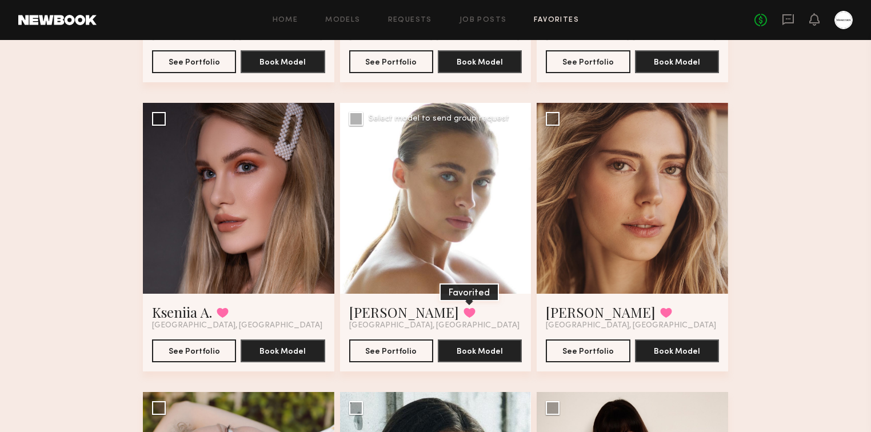
click at [464, 314] on button at bounding box center [470, 313] width 12 height 10
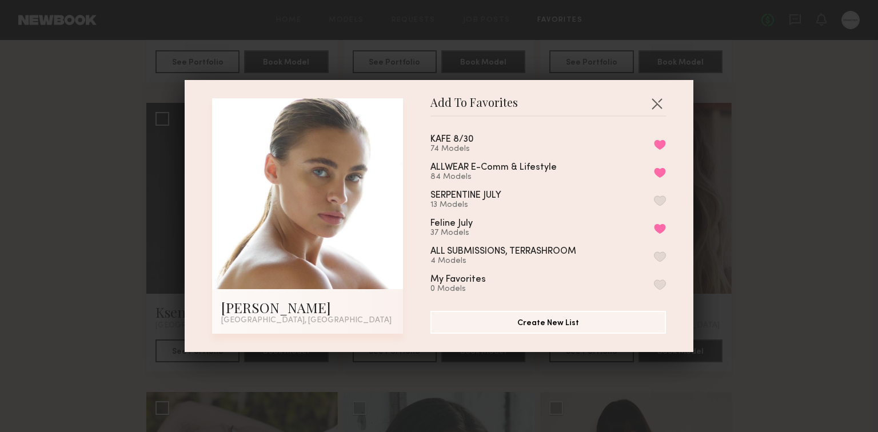
click at [643, 143] on div "KAFE 8/30 74 Models Remove from favorite list" at bounding box center [548, 144] width 236 height 19
click at [654, 144] on button "Remove from favorite list" at bounding box center [660, 144] width 12 height 10
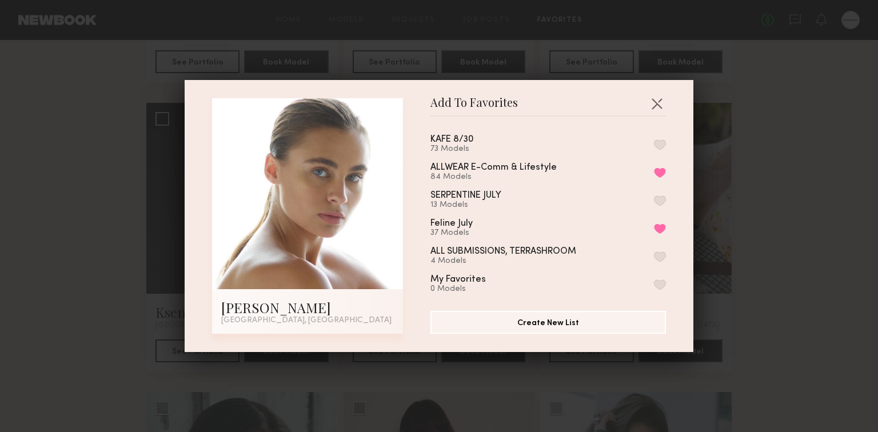
click at [773, 188] on div "Add To Favorites [PERSON_NAME] [GEOGRAPHIC_DATA], [GEOGRAPHIC_DATA] Add To Favo…" at bounding box center [439, 216] width 878 height 432
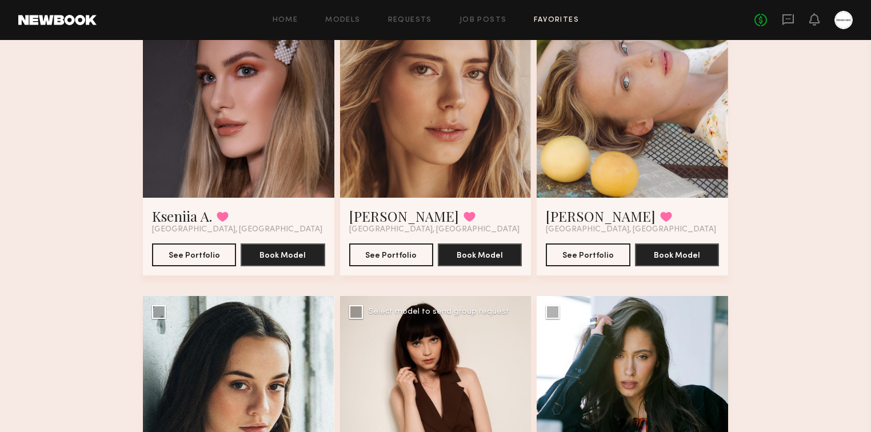
scroll to position [4848, 0]
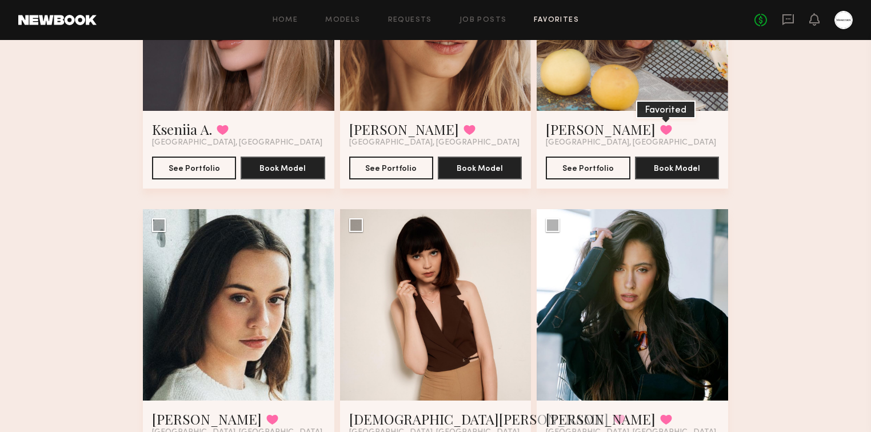
click at [660, 135] on button at bounding box center [666, 130] width 12 height 10
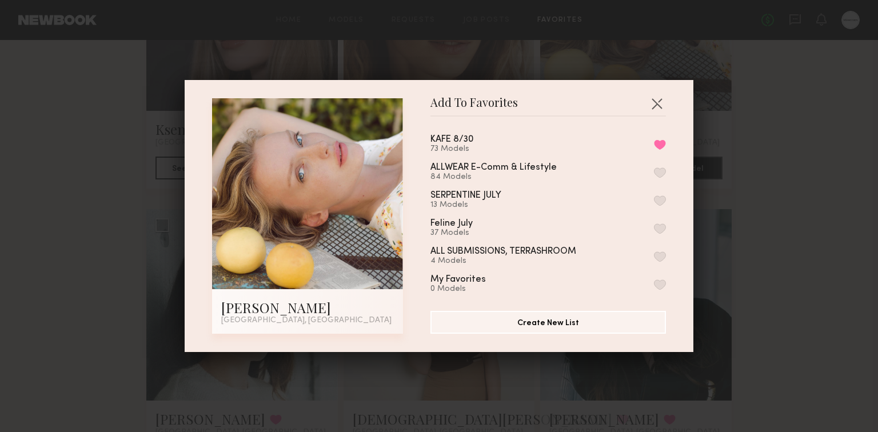
click at [649, 138] on div "KAFE 8/30 73 Models Remove from favorite list" at bounding box center [548, 144] width 236 height 19
click at [767, 161] on div "Add To Favorites [PERSON_NAME] [GEOGRAPHIC_DATA], [GEOGRAPHIC_DATA] Add To Favo…" at bounding box center [439, 216] width 878 height 432
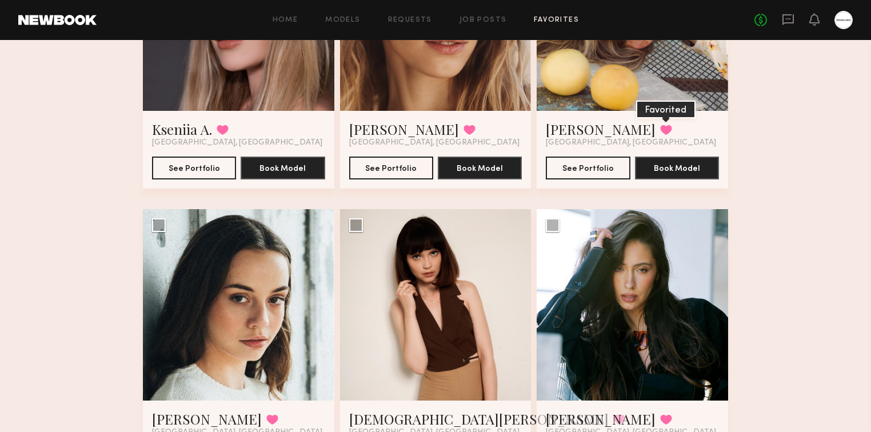
click at [660, 133] on button at bounding box center [666, 130] width 12 height 10
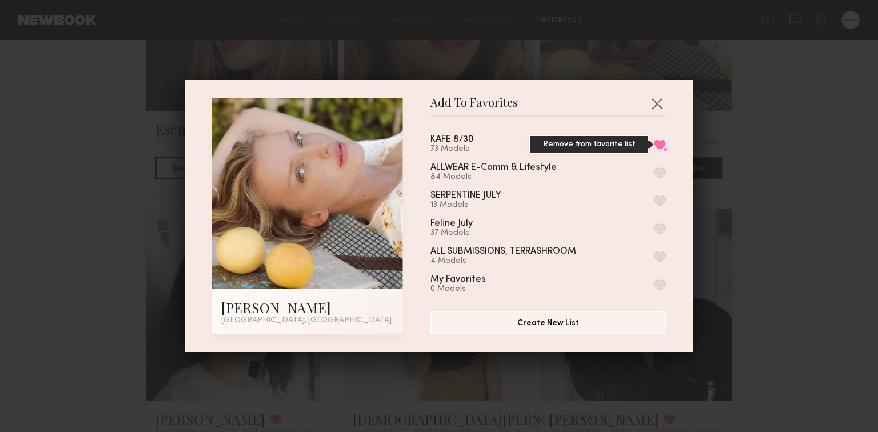
click at [654, 142] on button "Remove from favorite list" at bounding box center [660, 144] width 12 height 10
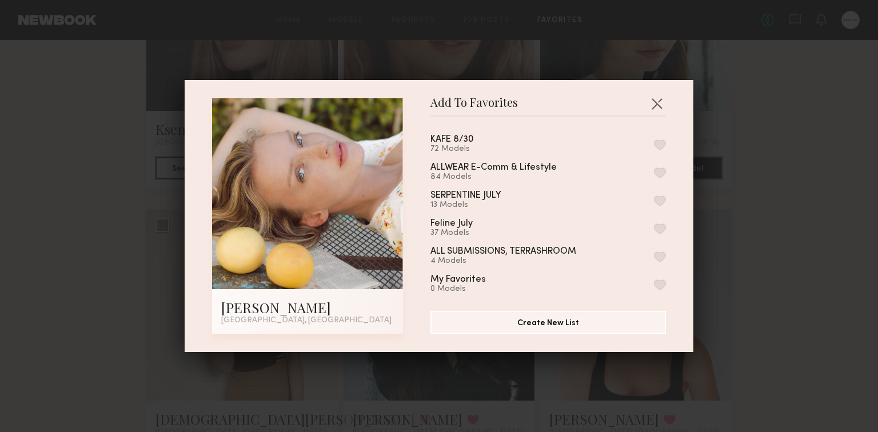
click at [789, 173] on div "Add To Favorites [PERSON_NAME] [GEOGRAPHIC_DATA], [GEOGRAPHIC_DATA] Add To Favo…" at bounding box center [439, 216] width 878 height 432
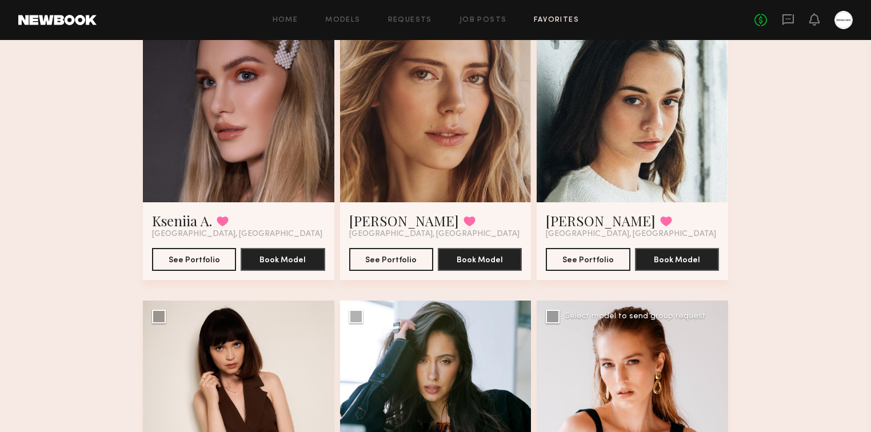
scroll to position [5031, 0]
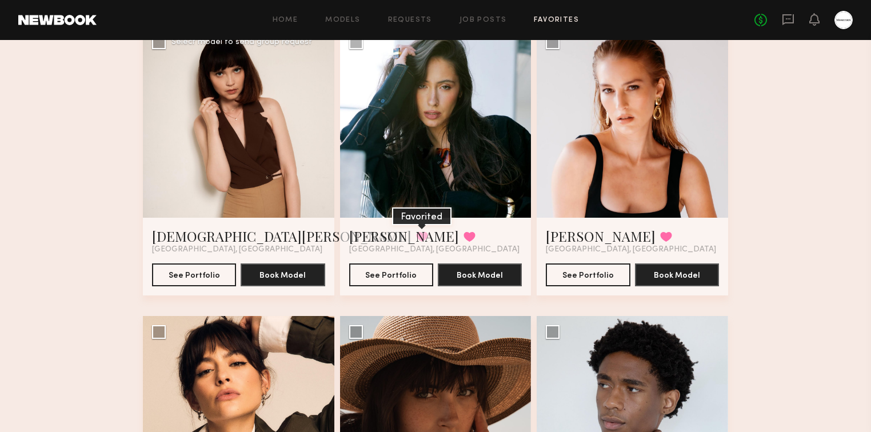
click at [416, 237] on button at bounding box center [422, 237] width 12 height 10
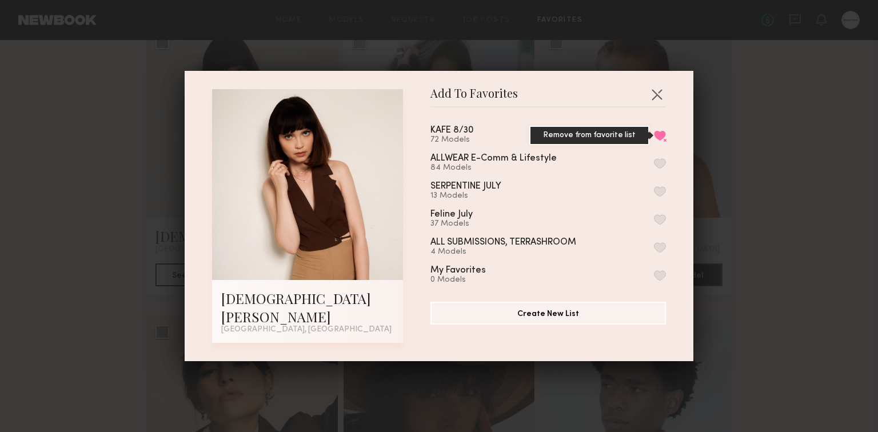
click at [654, 141] on button "Remove from favorite list" at bounding box center [660, 135] width 12 height 10
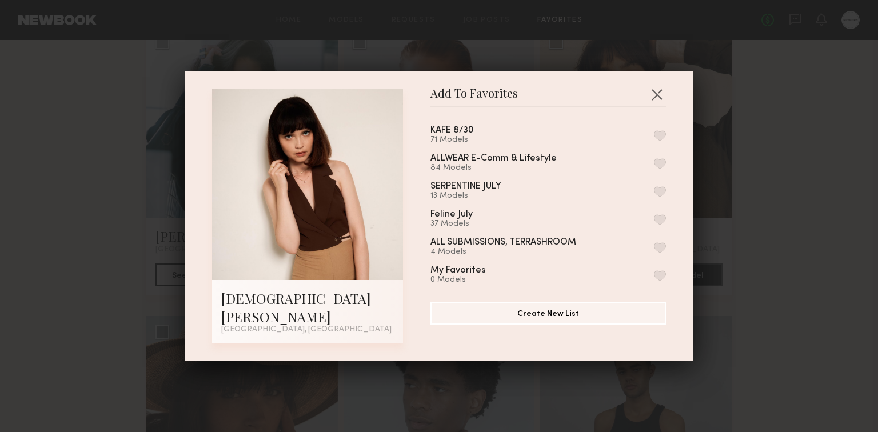
click at [791, 165] on div "Add To Favorites [PERSON_NAME] [GEOGRAPHIC_DATA], [GEOGRAPHIC_DATA] Add To Favo…" at bounding box center [439, 216] width 878 height 432
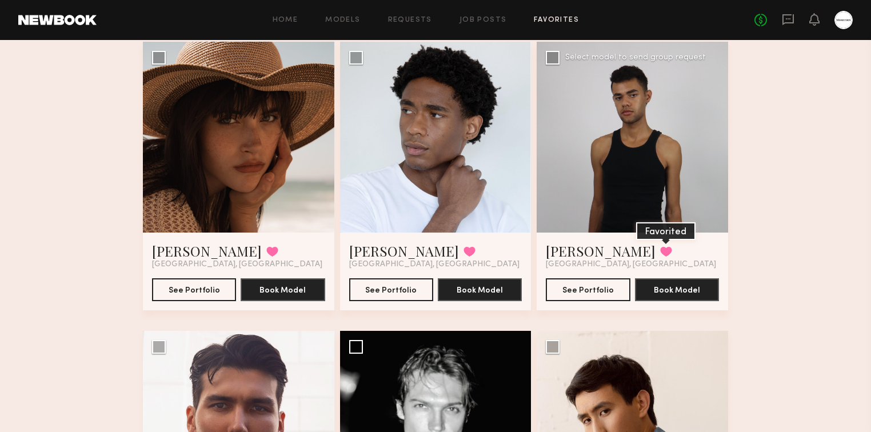
click at [660, 248] on button at bounding box center [666, 251] width 12 height 10
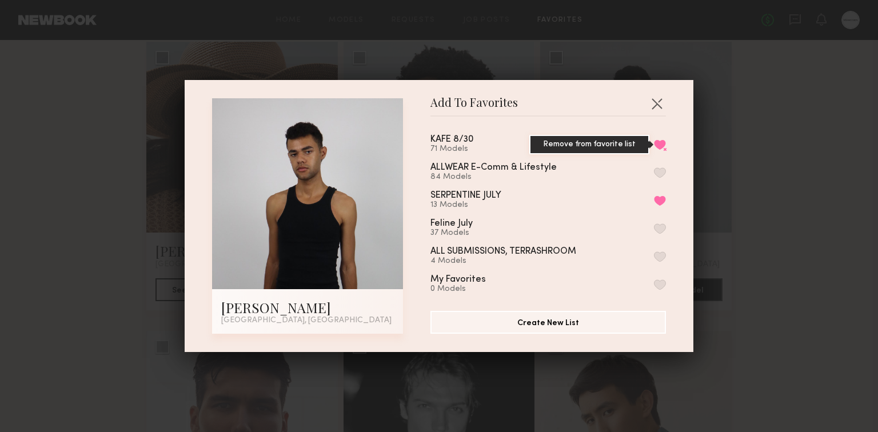
click at [654, 139] on button "Remove from favorite list" at bounding box center [660, 144] width 12 height 10
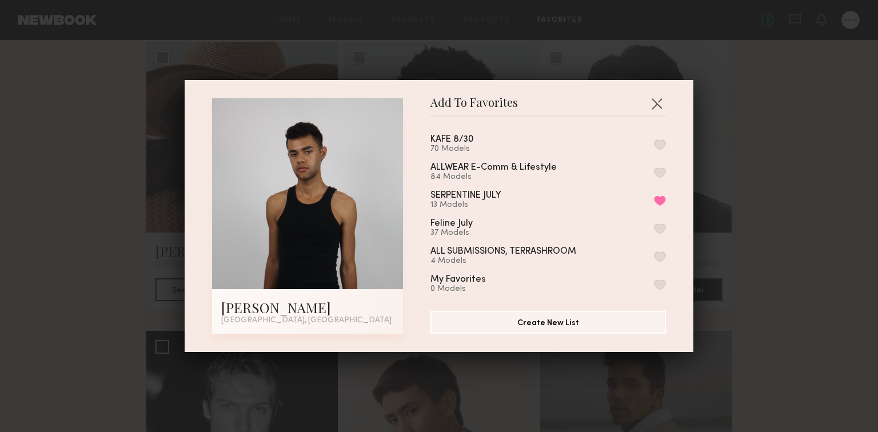
click at [777, 171] on div "Add To Favorites [PERSON_NAME] [GEOGRAPHIC_DATA], [GEOGRAPHIC_DATA] Add To Favo…" at bounding box center [439, 216] width 878 height 432
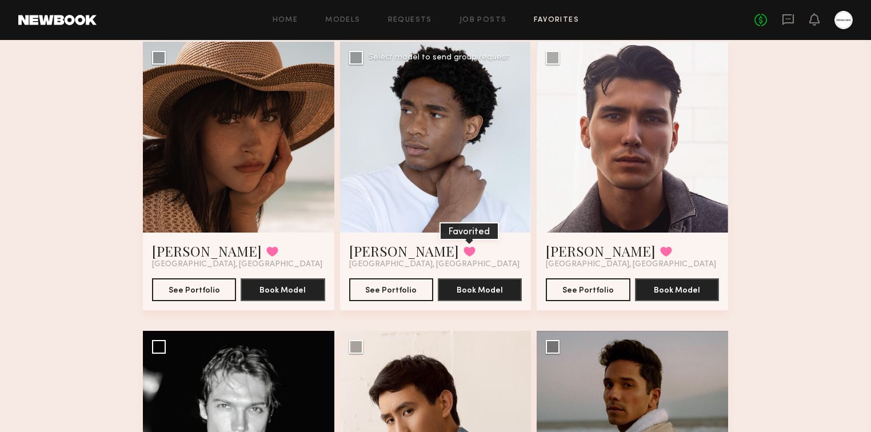
drag, startPoint x: 454, startPoint y: 168, endPoint x: 410, endPoint y: 251, distance: 93.9
click at [464, 251] on button at bounding box center [470, 251] width 12 height 10
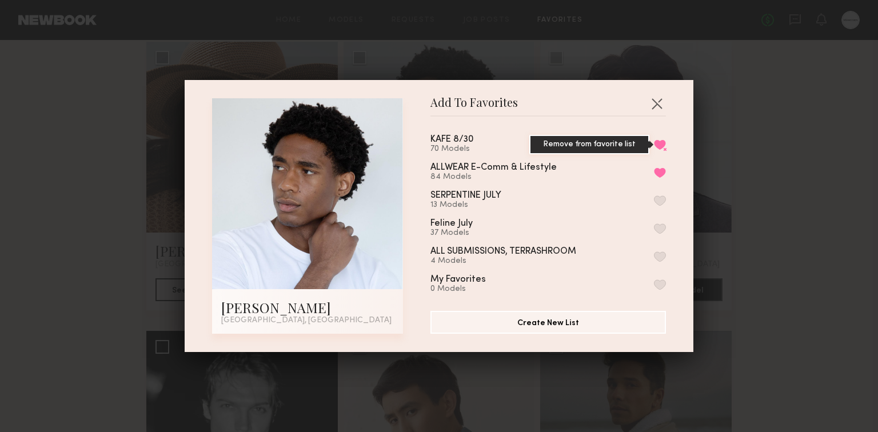
click at [654, 145] on button "Remove from favorite list" at bounding box center [660, 144] width 12 height 10
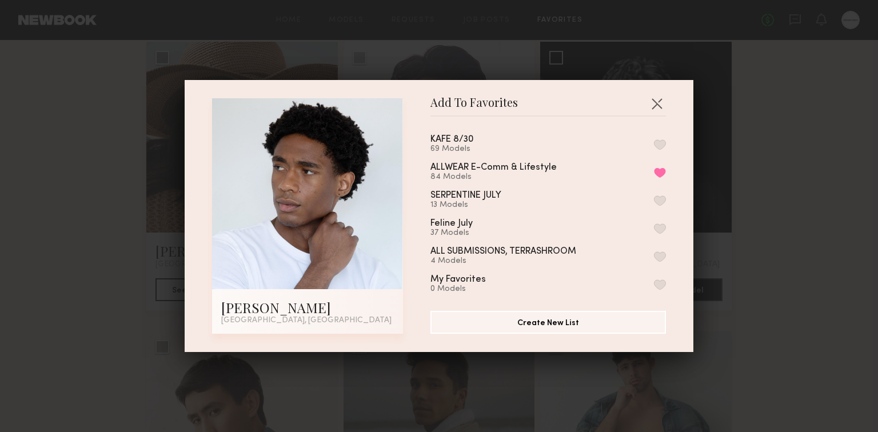
click at [775, 154] on div "Add To Favorites [PERSON_NAME] [GEOGRAPHIC_DATA], [GEOGRAPHIC_DATA] Add To Favo…" at bounding box center [439, 216] width 878 height 432
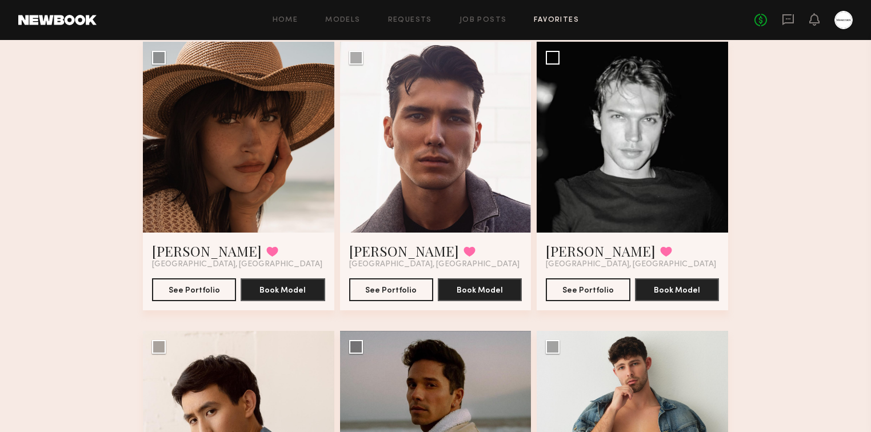
scroll to position [5579, 0]
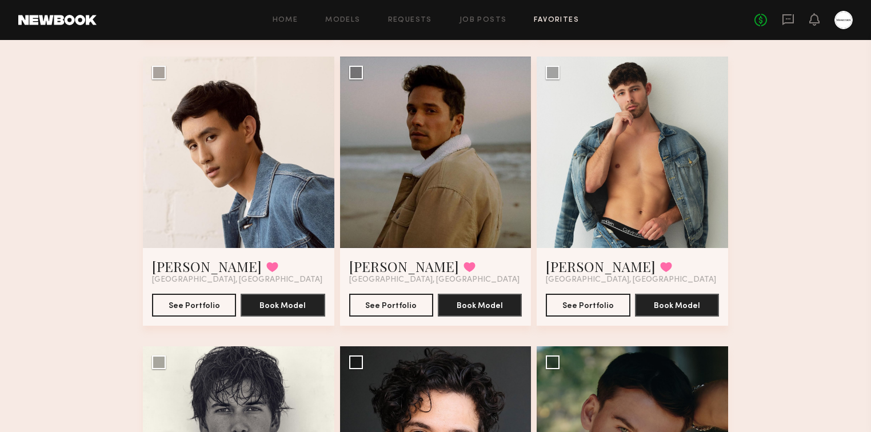
click at [266, 267] on button at bounding box center [272, 267] width 12 height 10
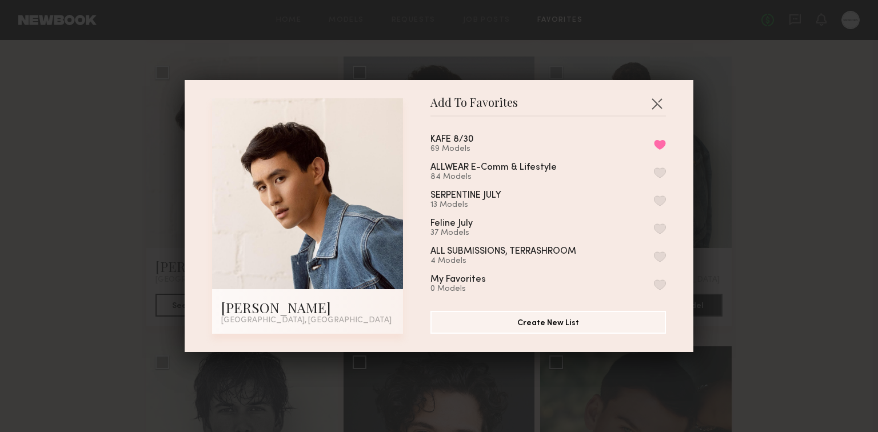
click at [654, 139] on button "Remove from favorite list" at bounding box center [660, 144] width 12 height 10
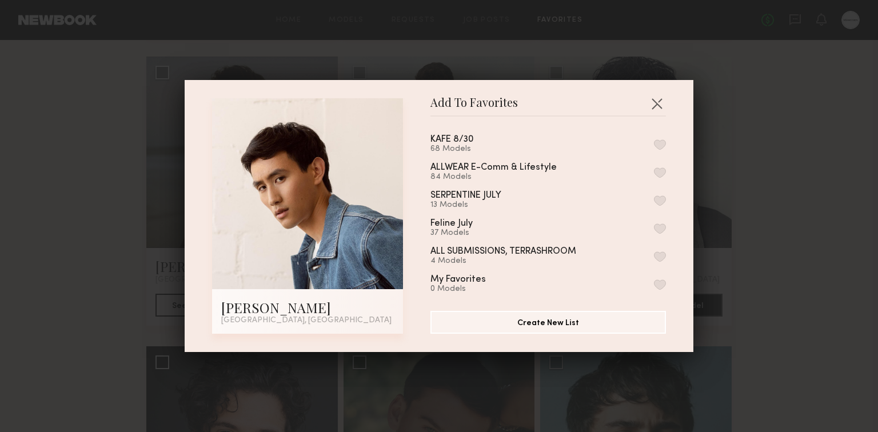
click at [789, 163] on div "Add To Favorites [PERSON_NAME] [GEOGRAPHIC_DATA], [GEOGRAPHIC_DATA] Add To Favo…" at bounding box center [439, 216] width 878 height 432
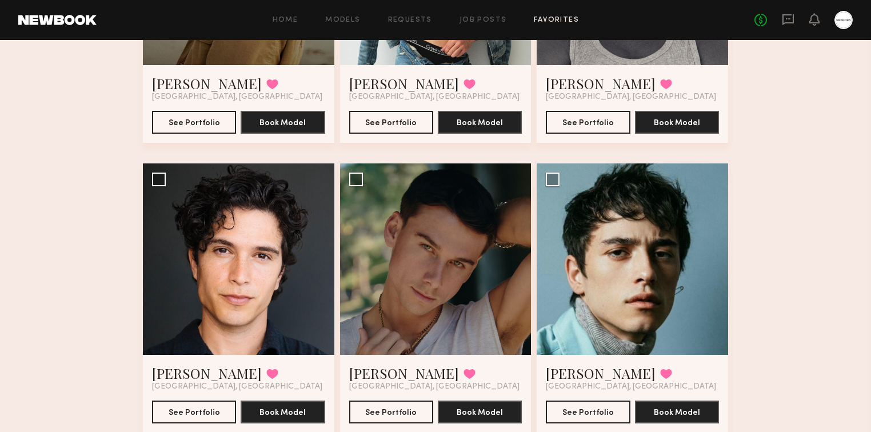
scroll to position [5854, 0]
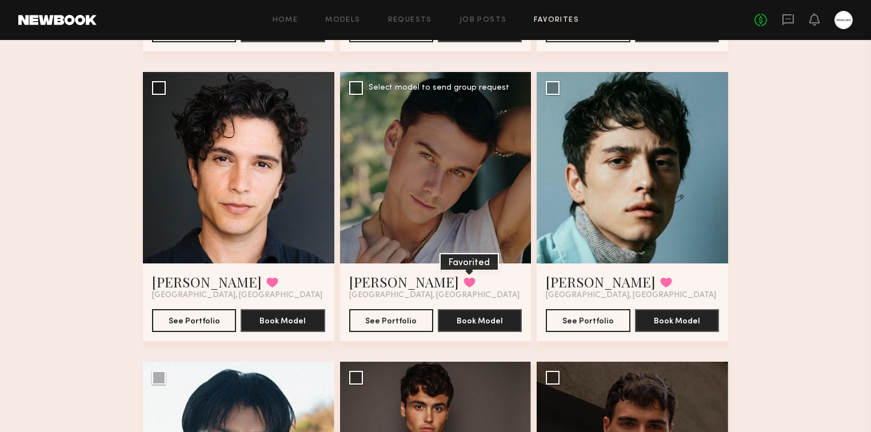
click at [464, 285] on button at bounding box center [470, 282] width 12 height 10
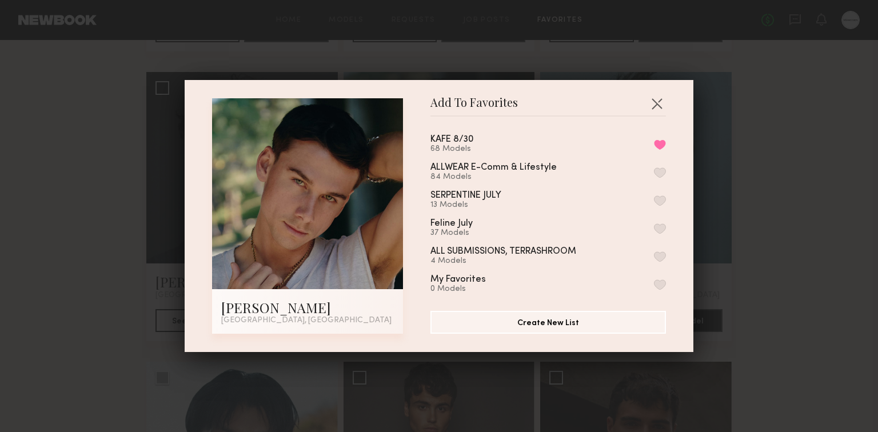
click at [642, 145] on div "KAFE 8/30 68 Models Remove from favorite list" at bounding box center [548, 144] width 236 height 19
click at [654, 145] on button "Remove from favorite list" at bounding box center [660, 144] width 12 height 10
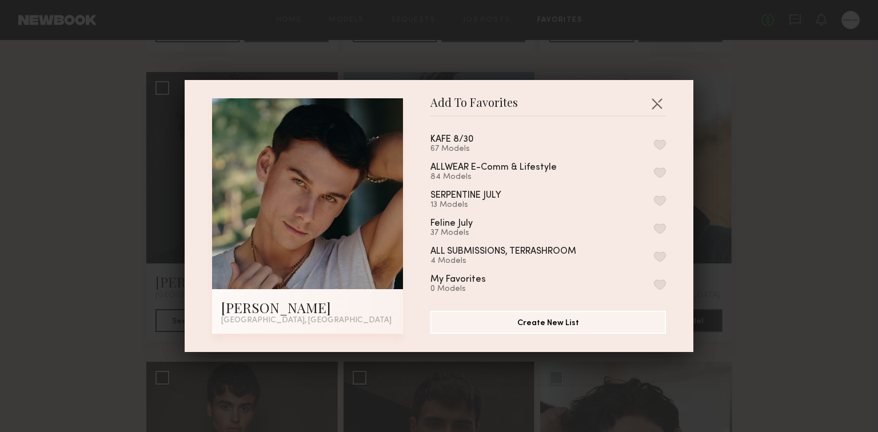
click at [57, 250] on div "Add To Favorites [PERSON_NAME] [GEOGRAPHIC_DATA], [GEOGRAPHIC_DATA] Add To Favo…" at bounding box center [439, 216] width 878 height 432
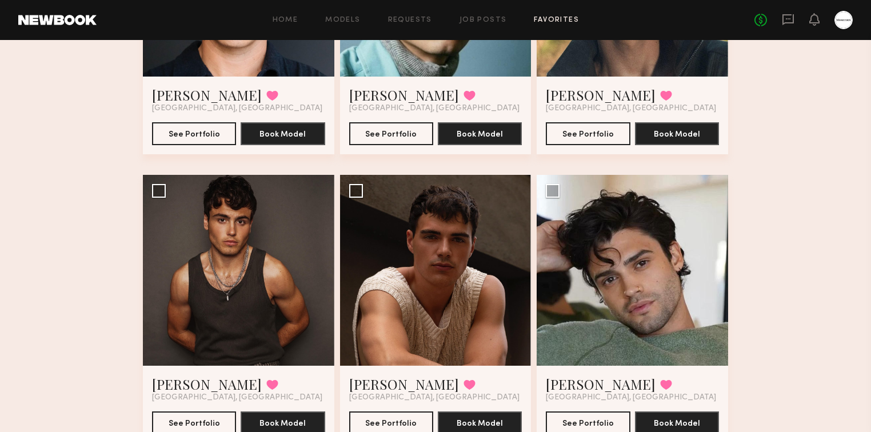
scroll to position [6128, 0]
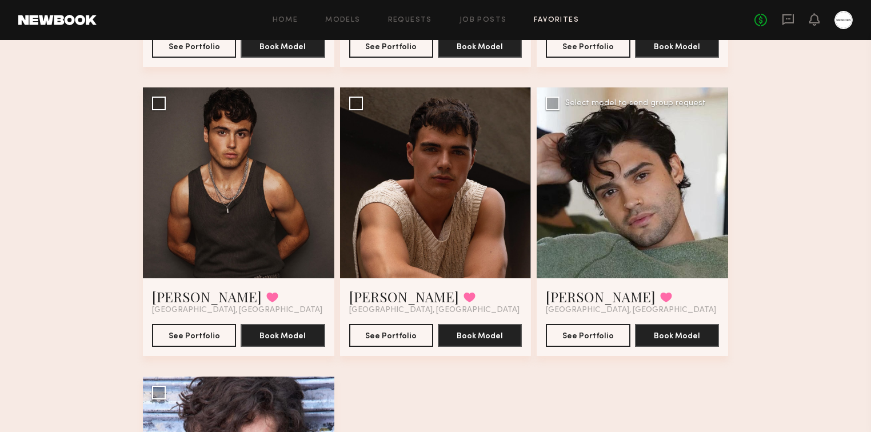
drag, startPoint x: 778, startPoint y: 234, endPoint x: 669, endPoint y: 199, distance: 114.6
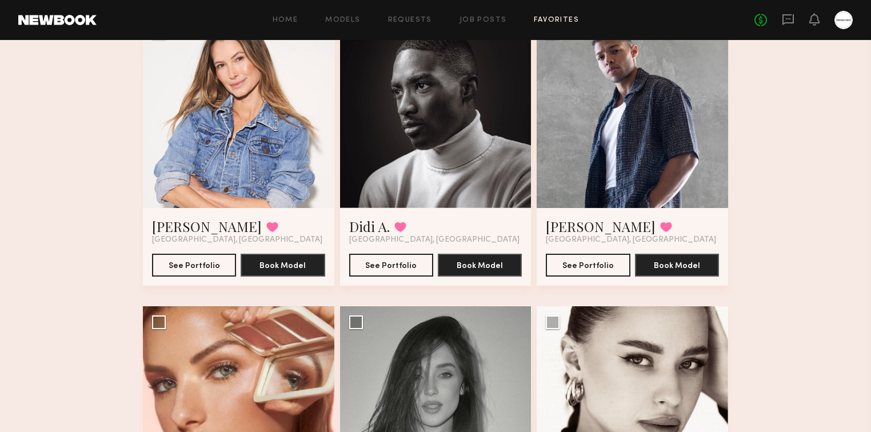
scroll to position [0, 0]
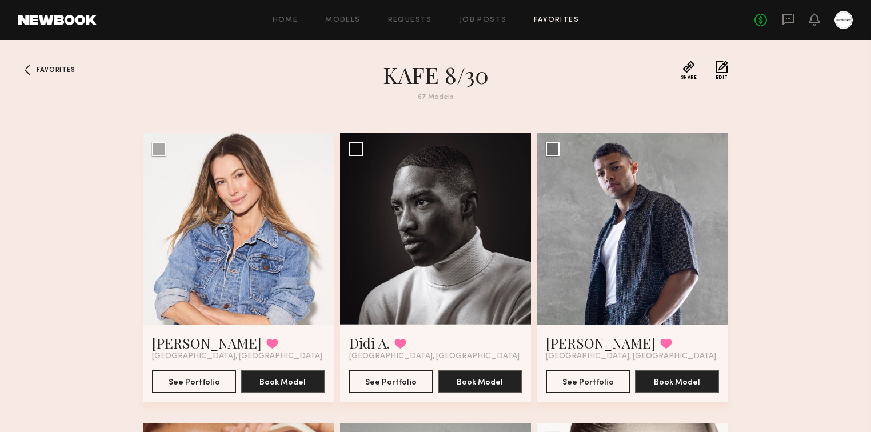
drag, startPoint x: 799, startPoint y: 369, endPoint x: 667, endPoint y: -40, distance: 429.4
drag, startPoint x: 773, startPoint y: 138, endPoint x: 609, endPoint y: 49, distance: 186.2
